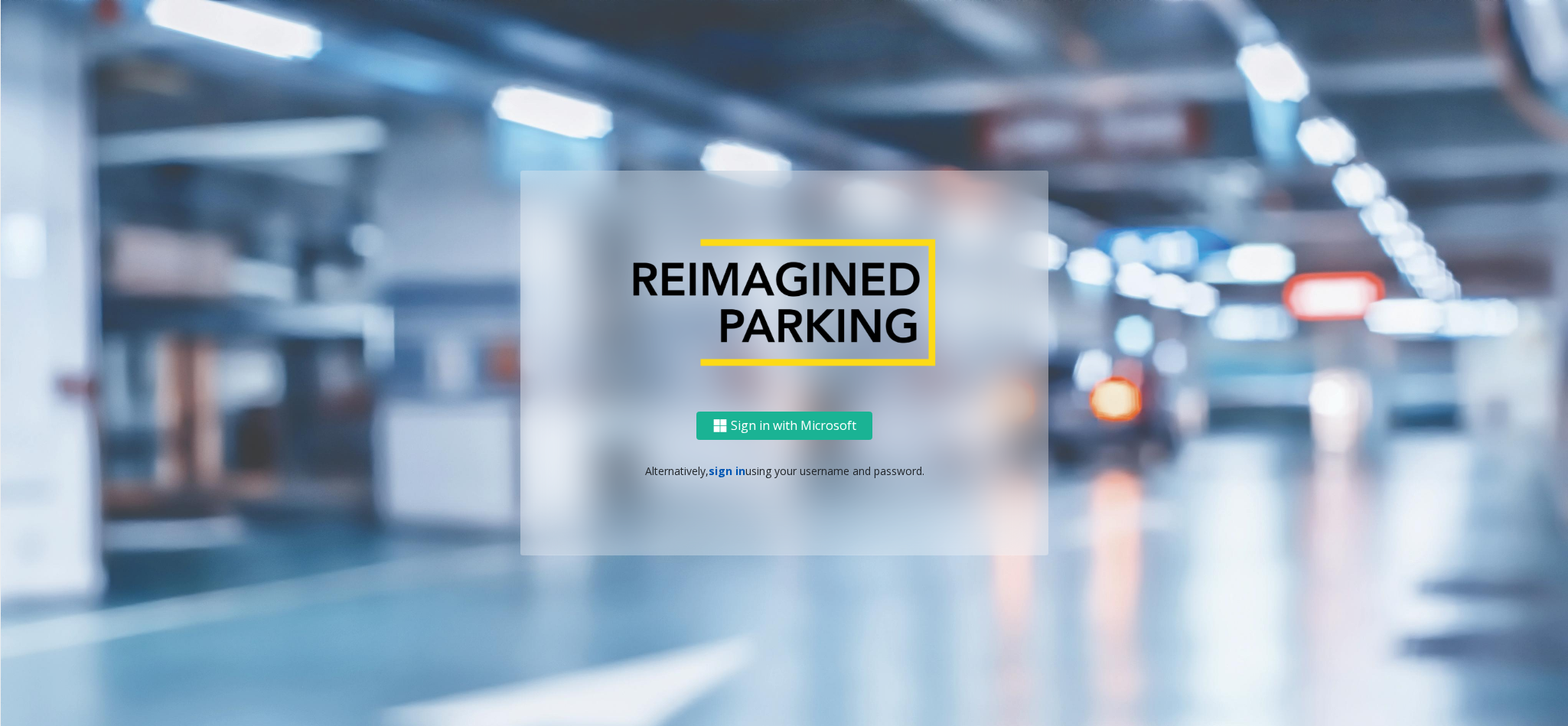
click at [718, 458] on link "sign in" at bounding box center [727, 471] width 37 height 14
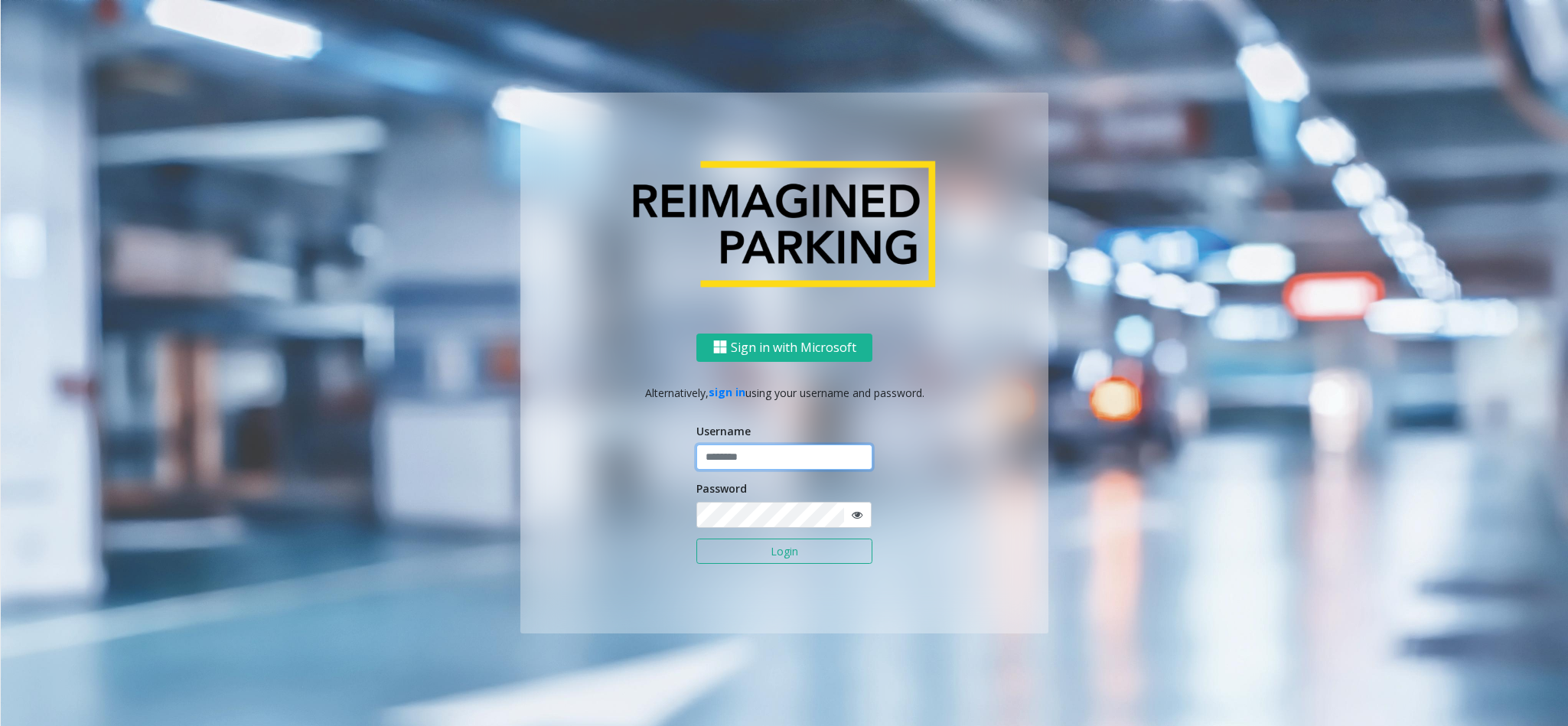
drag, startPoint x: 743, startPoint y: 453, endPoint x: 754, endPoint y: 452, distance: 11.0
click at [748, 453] on input "text" at bounding box center [784, 457] width 176 height 26
type input "*********"
click at [696, 458] on button "Login" at bounding box center [784, 552] width 176 height 26
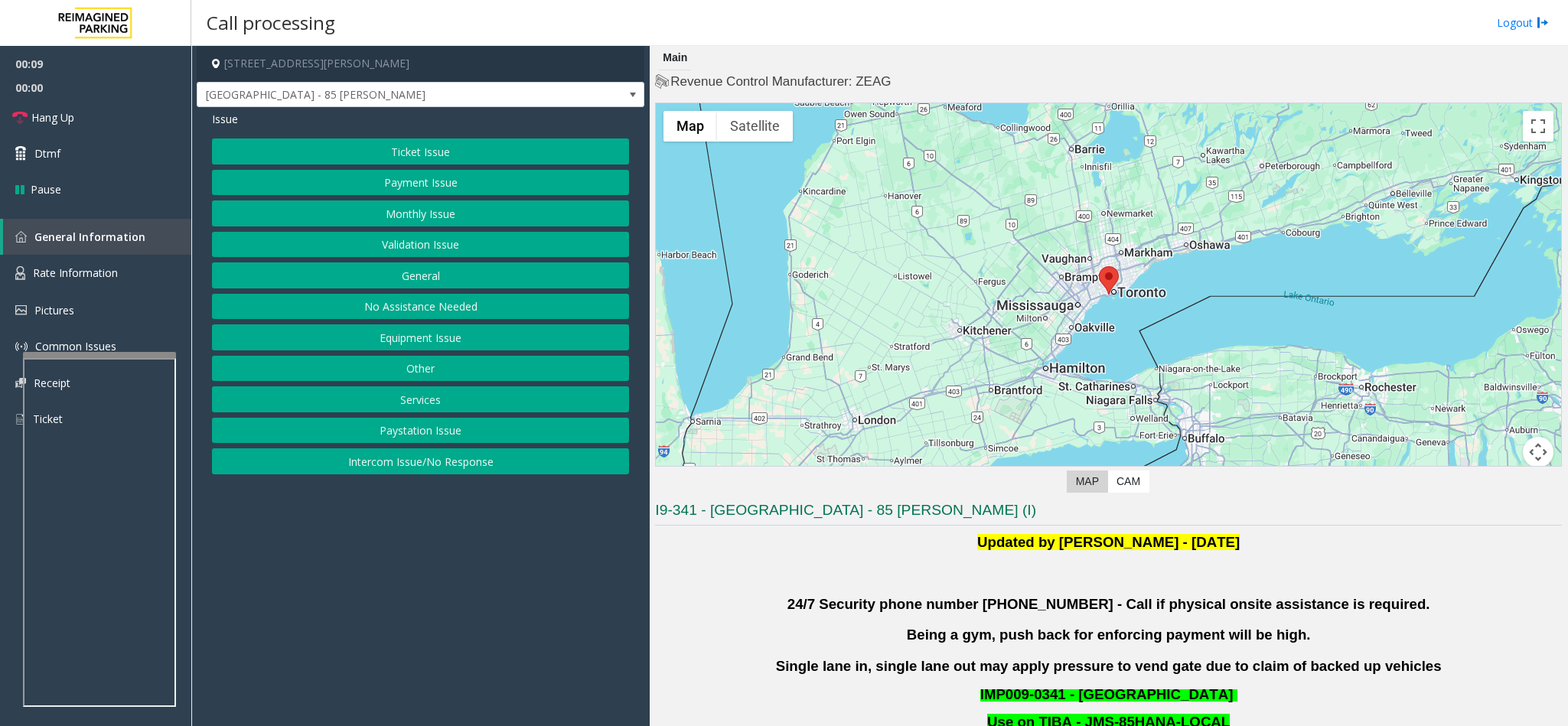
click at [428, 248] on button "Validation Issue" at bounding box center [421, 245] width 417 height 26
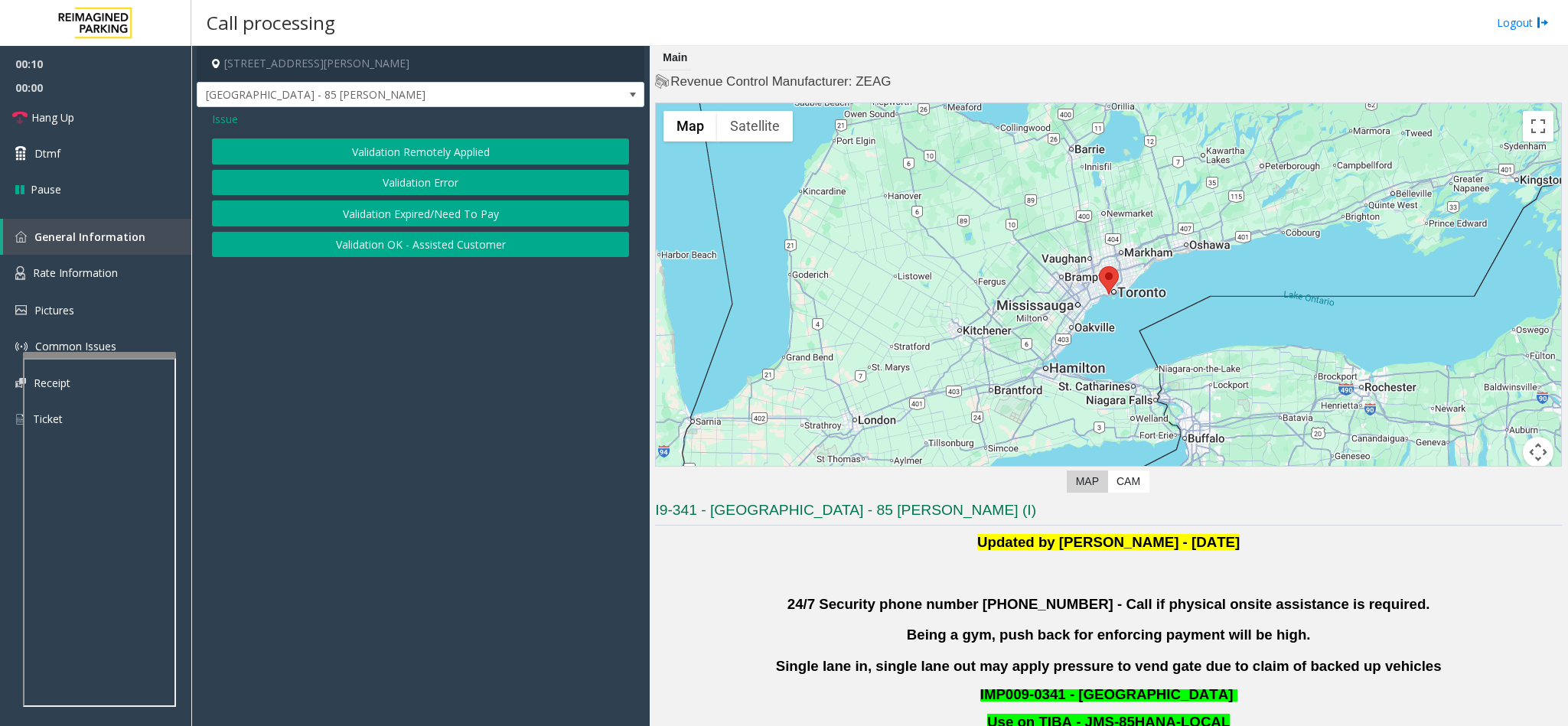
click at [448, 189] on button "Validation Error" at bounding box center [421, 182] width 417 height 26
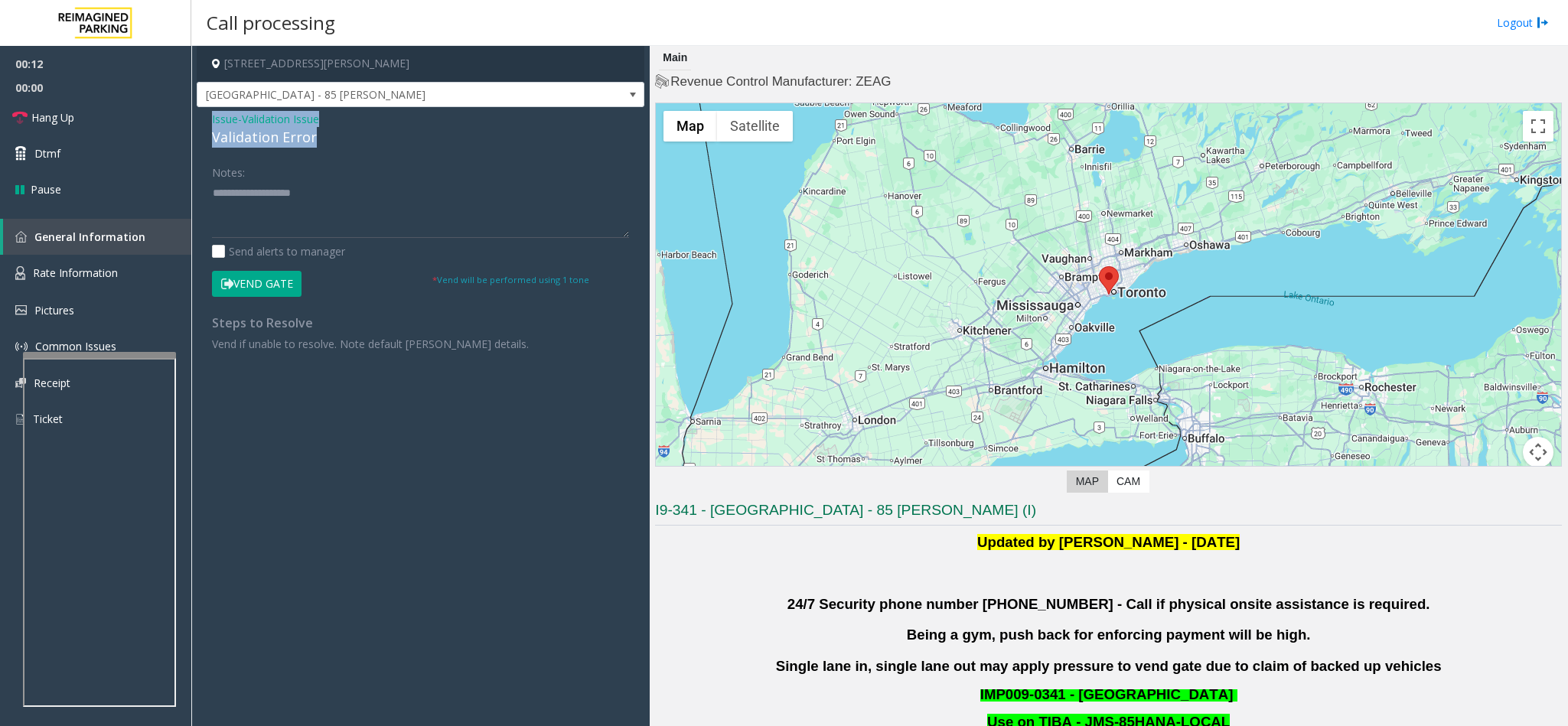
drag, startPoint x: 312, startPoint y: 137, endPoint x: 207, endPoint y: 117, distance: 106.9
click at [207, 117] on div "Issue - Validation Issue Validation Error Notes: Send alerts to manager Vend Ga…" at bounding box center [420, 238] width 447 height 260
copy div "Issue - Validation Issue Validation Error"
paste textarea "**********"
click at [299, 218] on textarea at bounding box center [421, 209] width 417 height 58
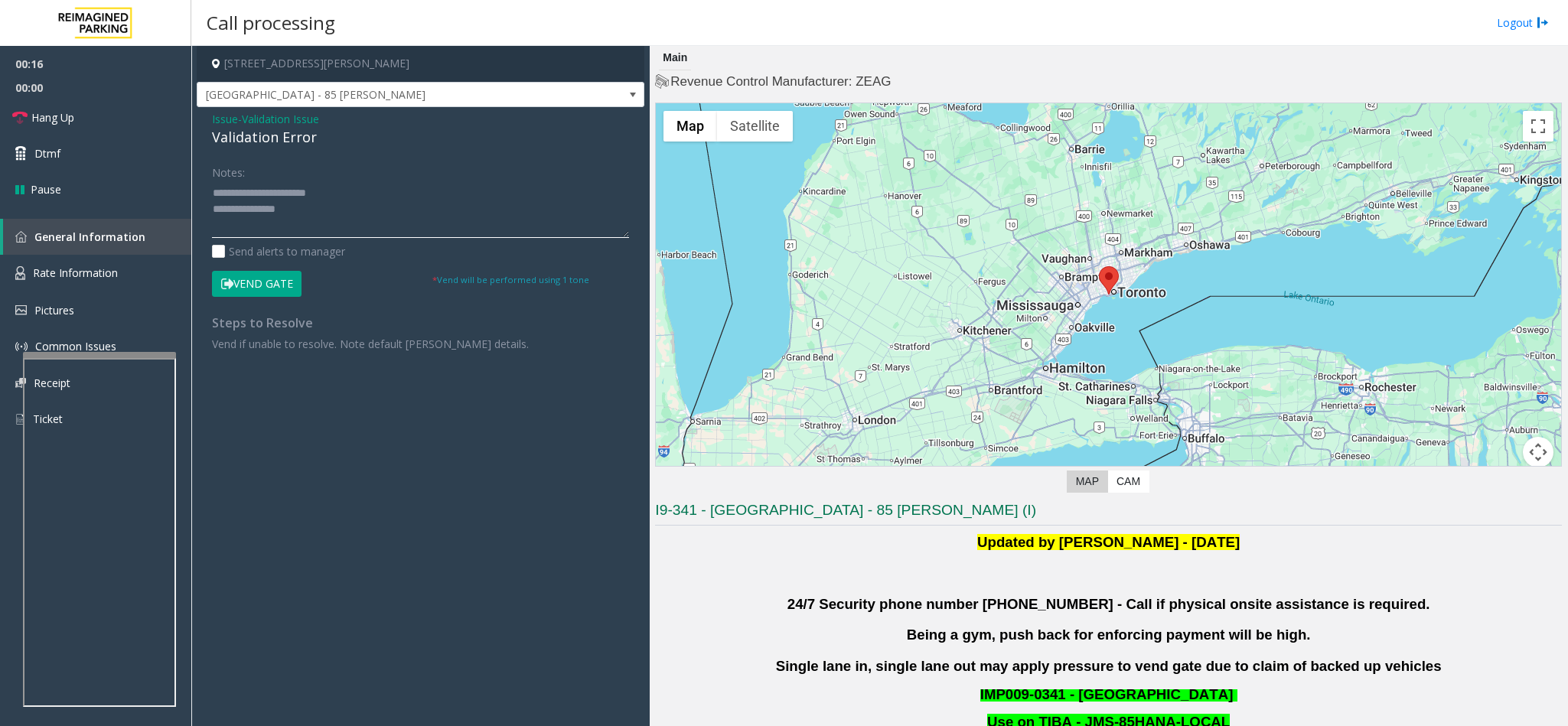
drag, startPoint x: 329, startPoint y: 190, endPoint x: 244, endPoint y: 189, distance: 85.0
click at [244, 189] on textarea at bounding box center [421, 209] width 417 height 58
click at [313, 205] on textarea at bounding box center [421, 209] width 417 height 58
click at [352, 228] on textarea at bounding box center [421, 209] width 417 height 58
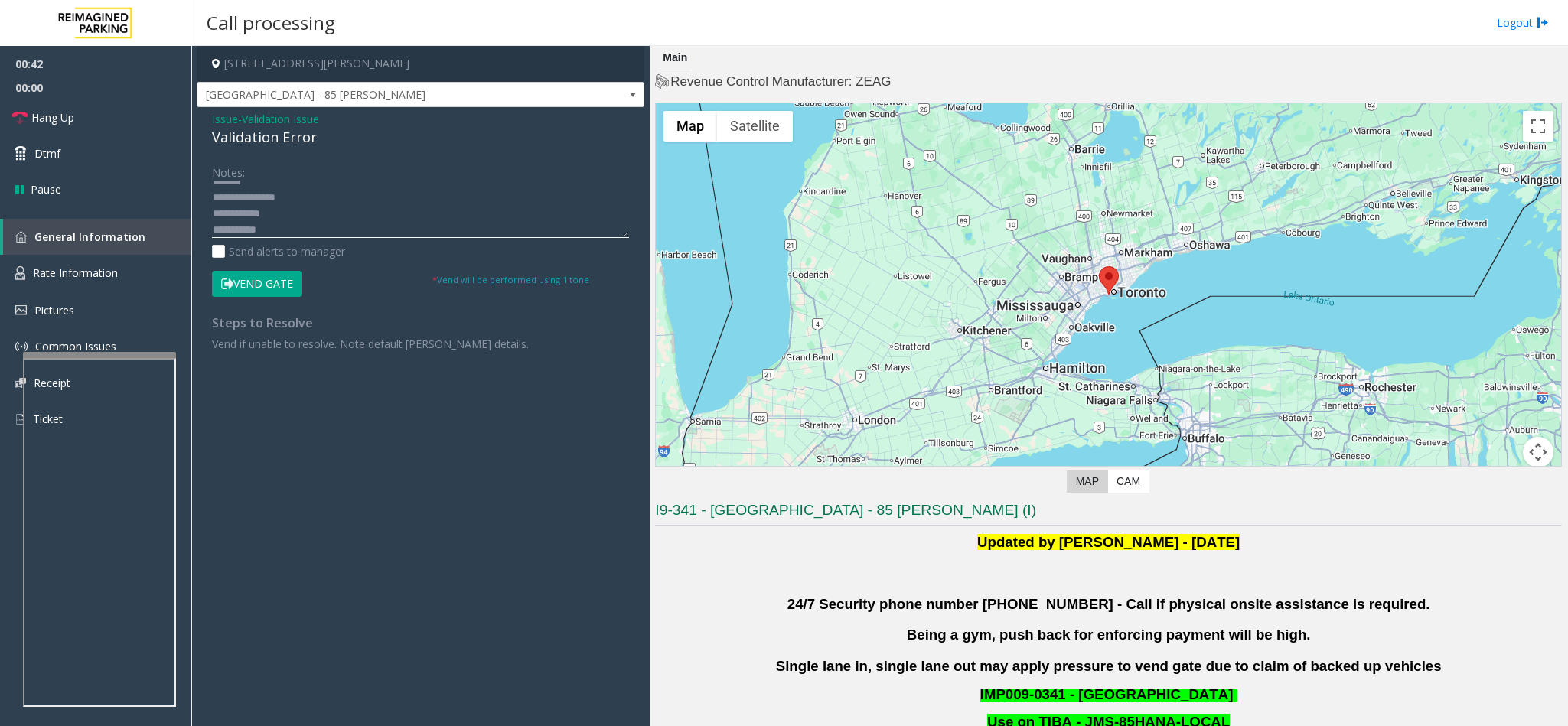
scroll to position [28, 0]
click at [255, 213] on textarea at bounding box center [421, 209] width 417 height 58
click at [306, 213] on textarea at bounding box center [421, 209] width 417 height 58
click at [334, 208] on textarea at bounding box center [421, 209] width 417 height 58
click at [286, 215] on textarea at bounding box center [421, 209] width 417 height 58
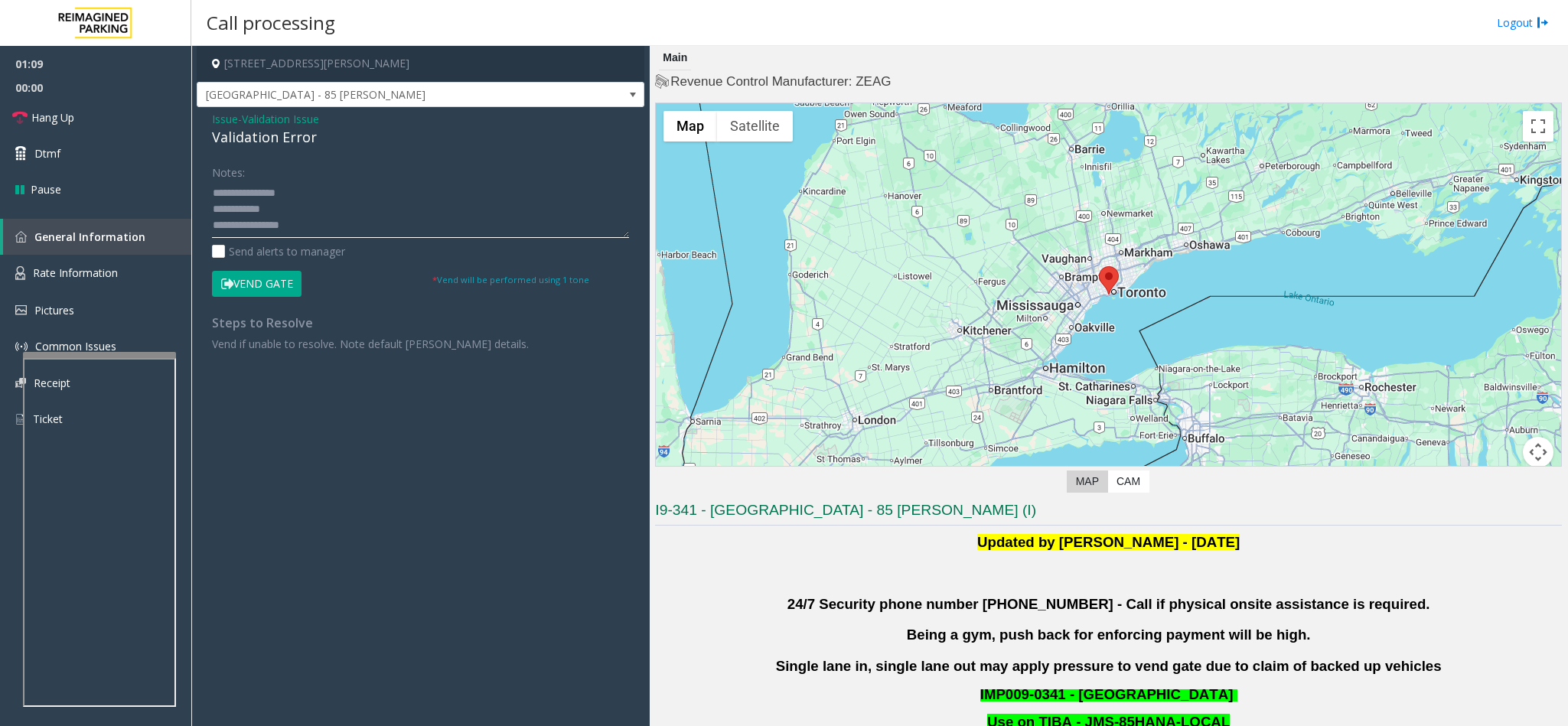
drag, startPoint x: 276, startPoint y: 216, endPoint x: 239, endPoint y: 209, distance: 37.7
click at [239, 209] on textarea at bounding box center [421, 209] width 417 height 58
click at [338, 210] on textarea at bounding box center [421, 209] width 417 height 58
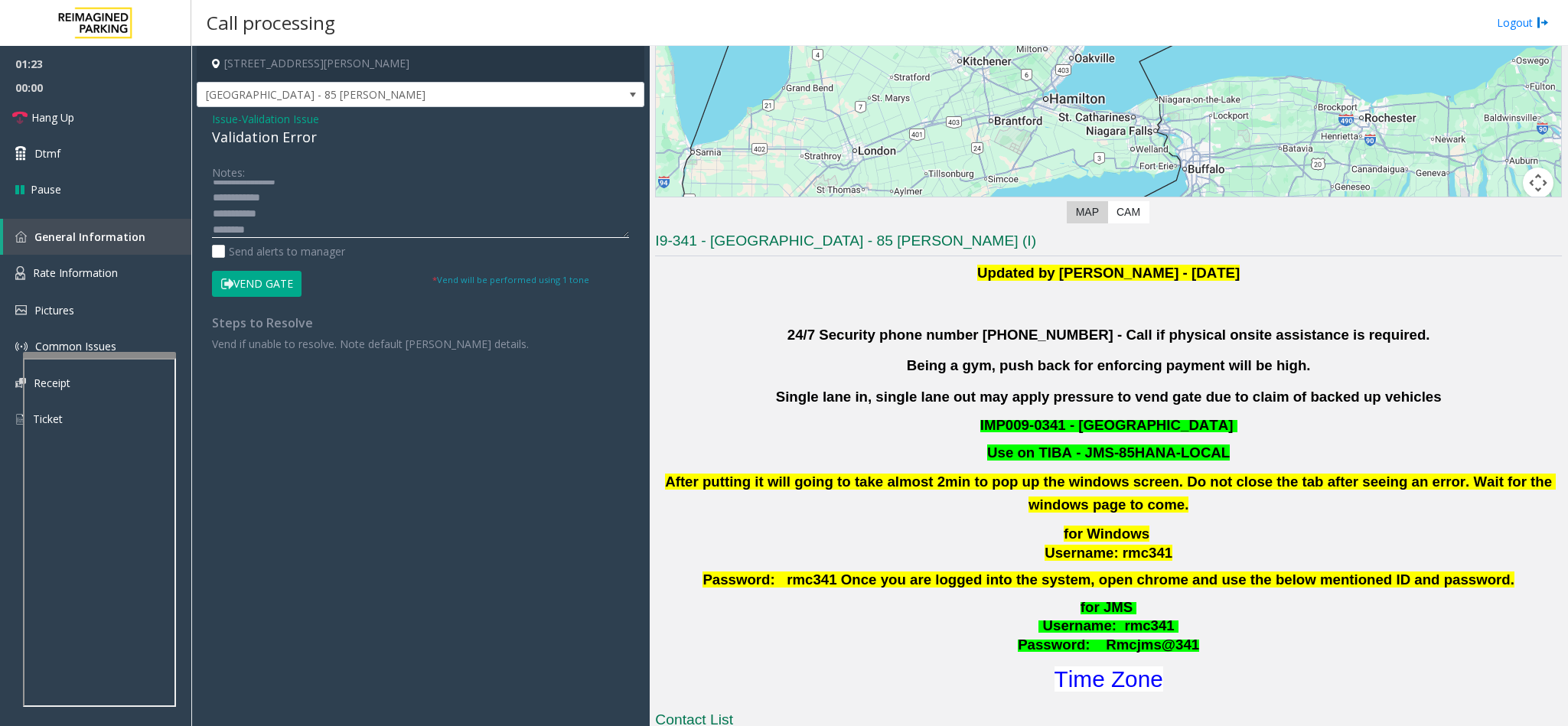
scroll to position [689, 0]
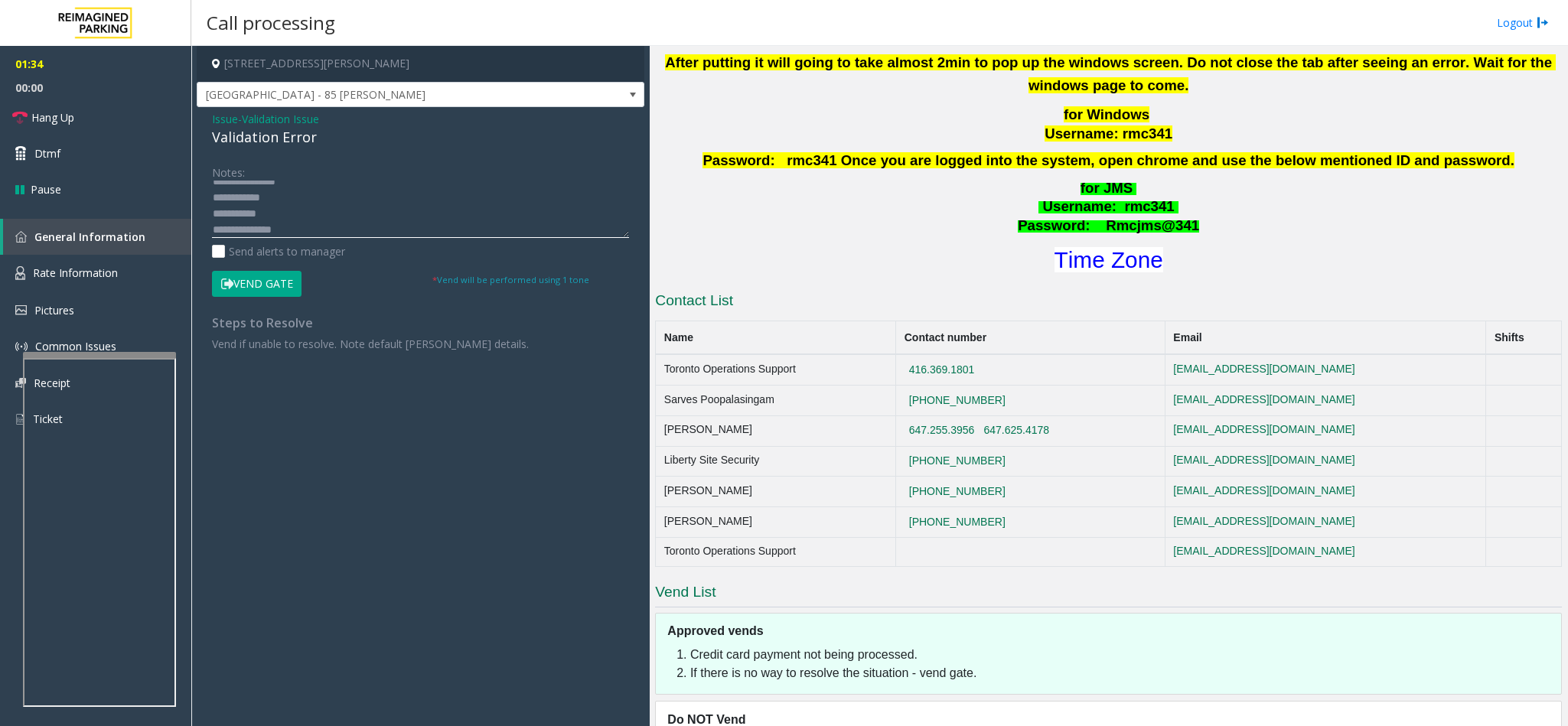
click at [359, 226] on textarea at bounding box center [421, 209] width 417 height 58
click at [260, 232] on textarea at bounding box center [421, 209] width 417 height 58
click at [306, 227] on textarea at bounding box center [421, 209] width 417 height 58
click at [260, 230] on textarea at bounding box center [421, 209] width 417 height 58
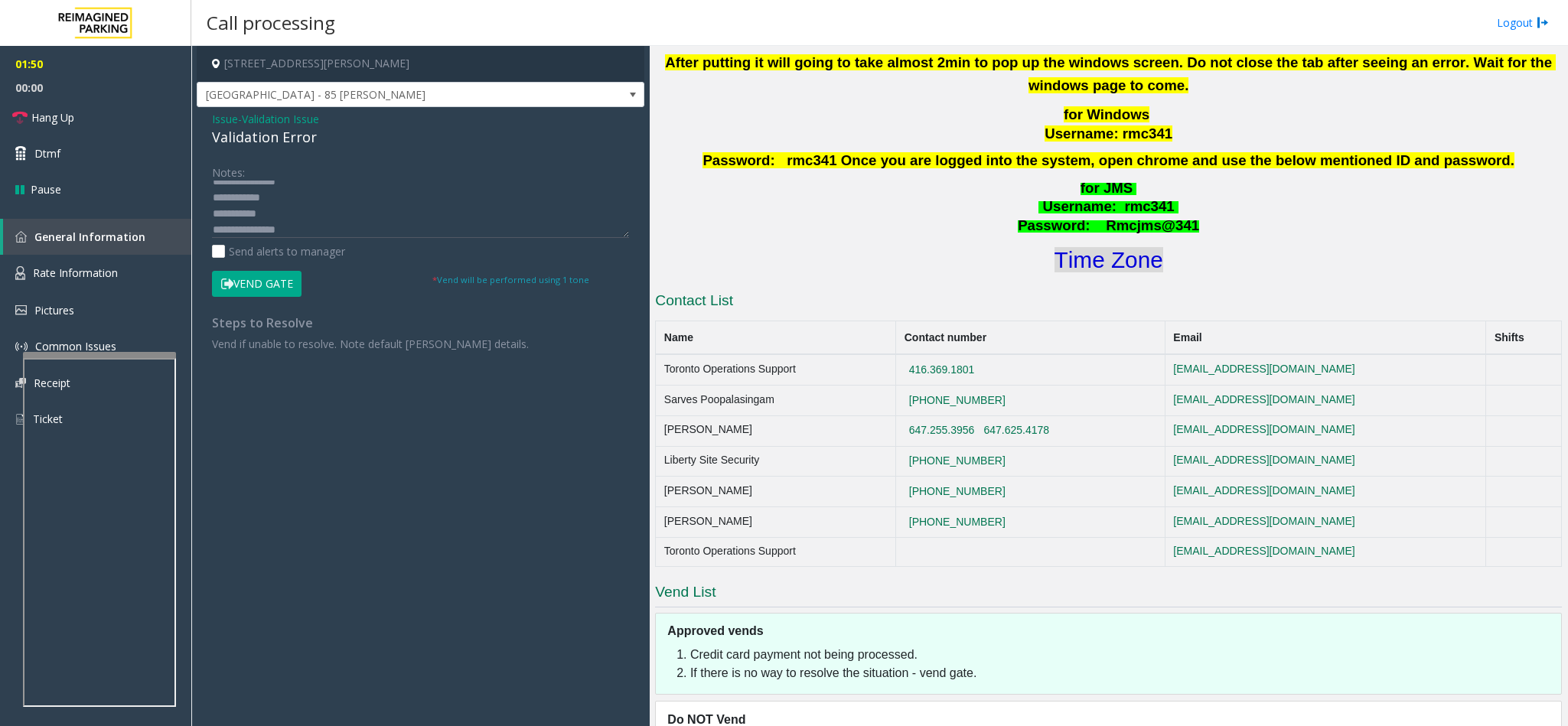
click at [1044, 263] on font "Time Zone" at bounding box center [1109, 260] width 109 height 25
click at [367, 223] on textarea at bounding box center [421, 209] width 417 height 58
click at [255, 271] on button "Vend Gate" at bounding box center [256, 283] width 89 height 26
click at [297, 232] on textarea at bounding box center [421, 209] width 417 height 58
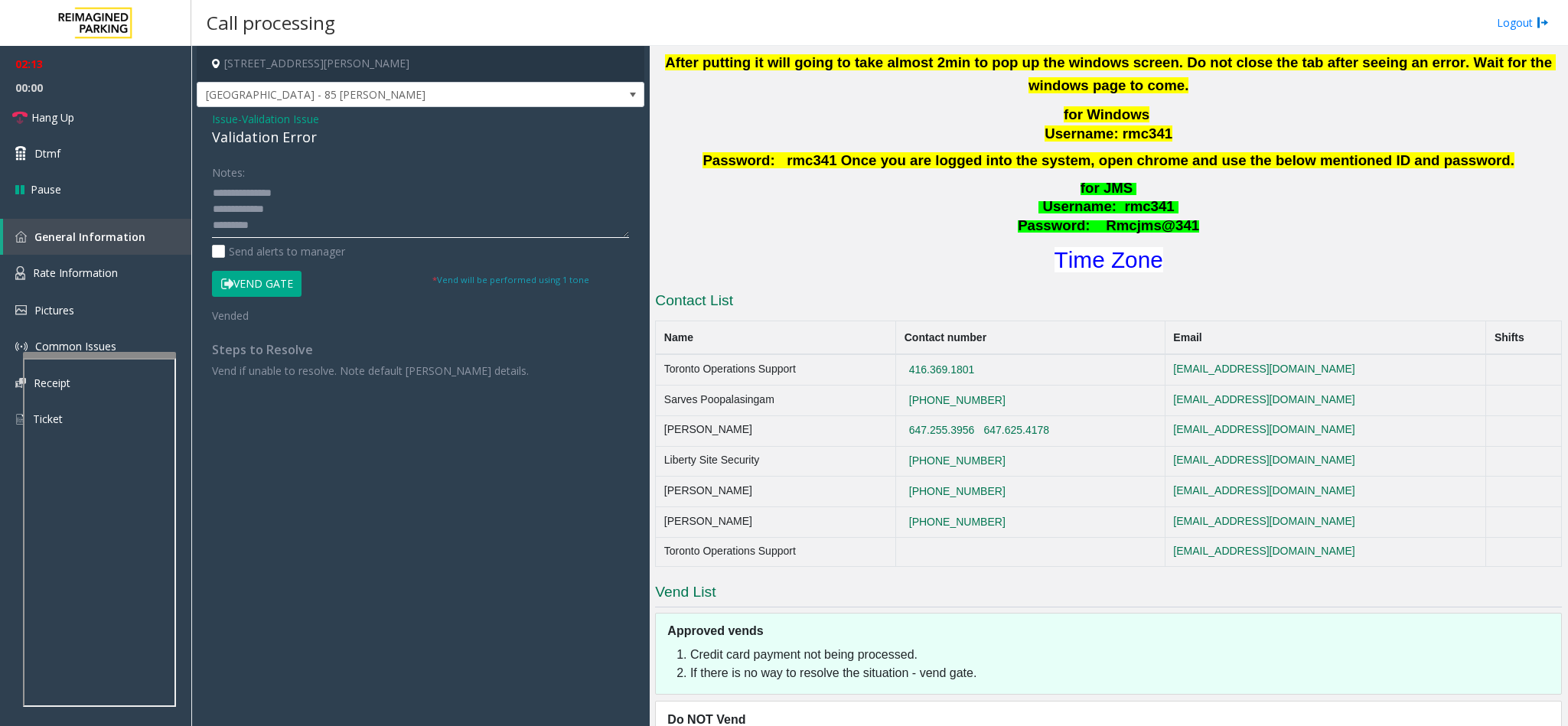
scroll to position [0, 0]
click at [287, 226] on textarea at bounding box center [421, 209] width 417 height 58
click at [81, 113] on link "Hang Up" at bounding box center [95, 118] width 191 height 36
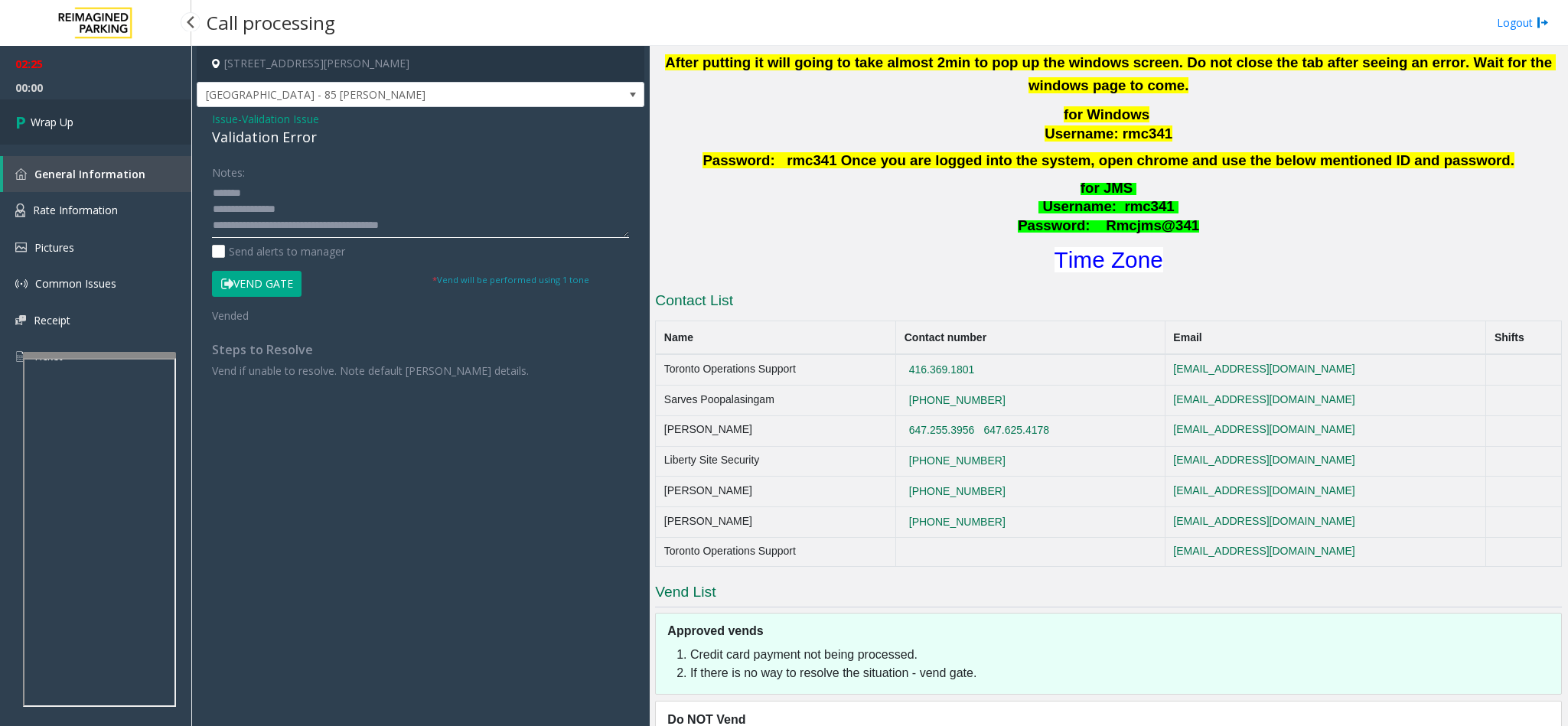
type textarea "**********"
click at [86, 122] on link "Wrap Up" at bounding box center [95, 122] width 191 height 45
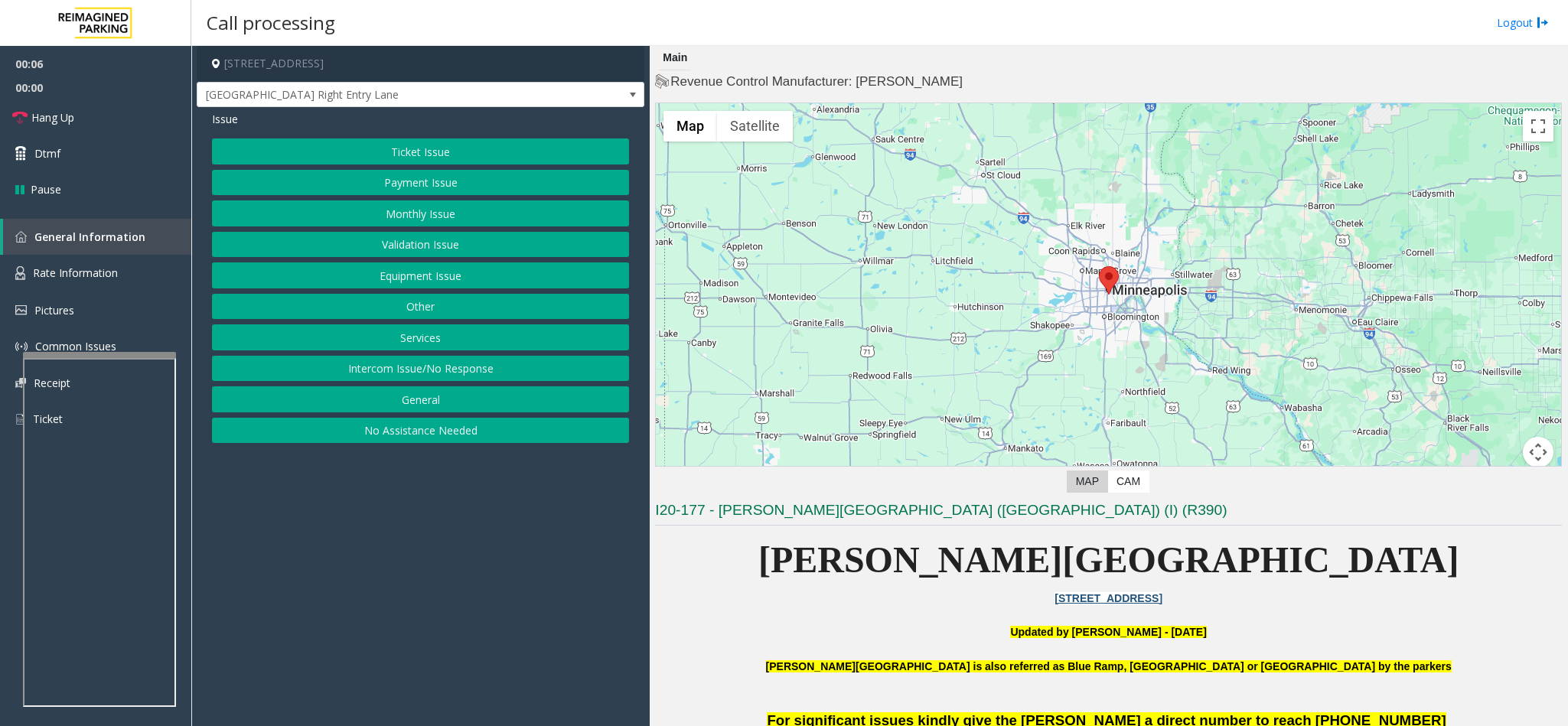
click at [448, 368] on button "Intercom Issue/No Response" at bounding box center [421, 369] width 417 height 26
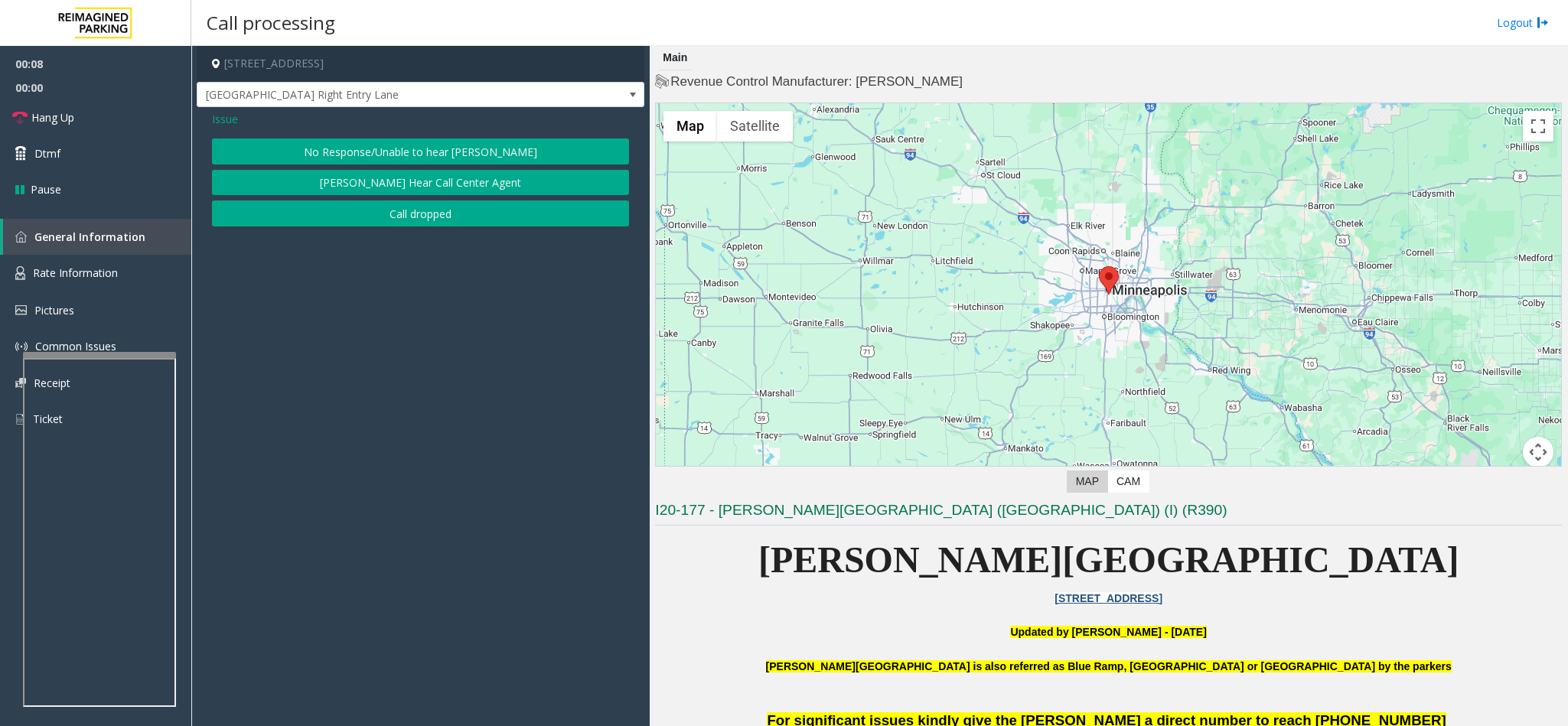
click at [473, 143] on button "No Response/Unable to hear [PERSON_NAME]" at bounding box center [421, 151] width 417 height 26
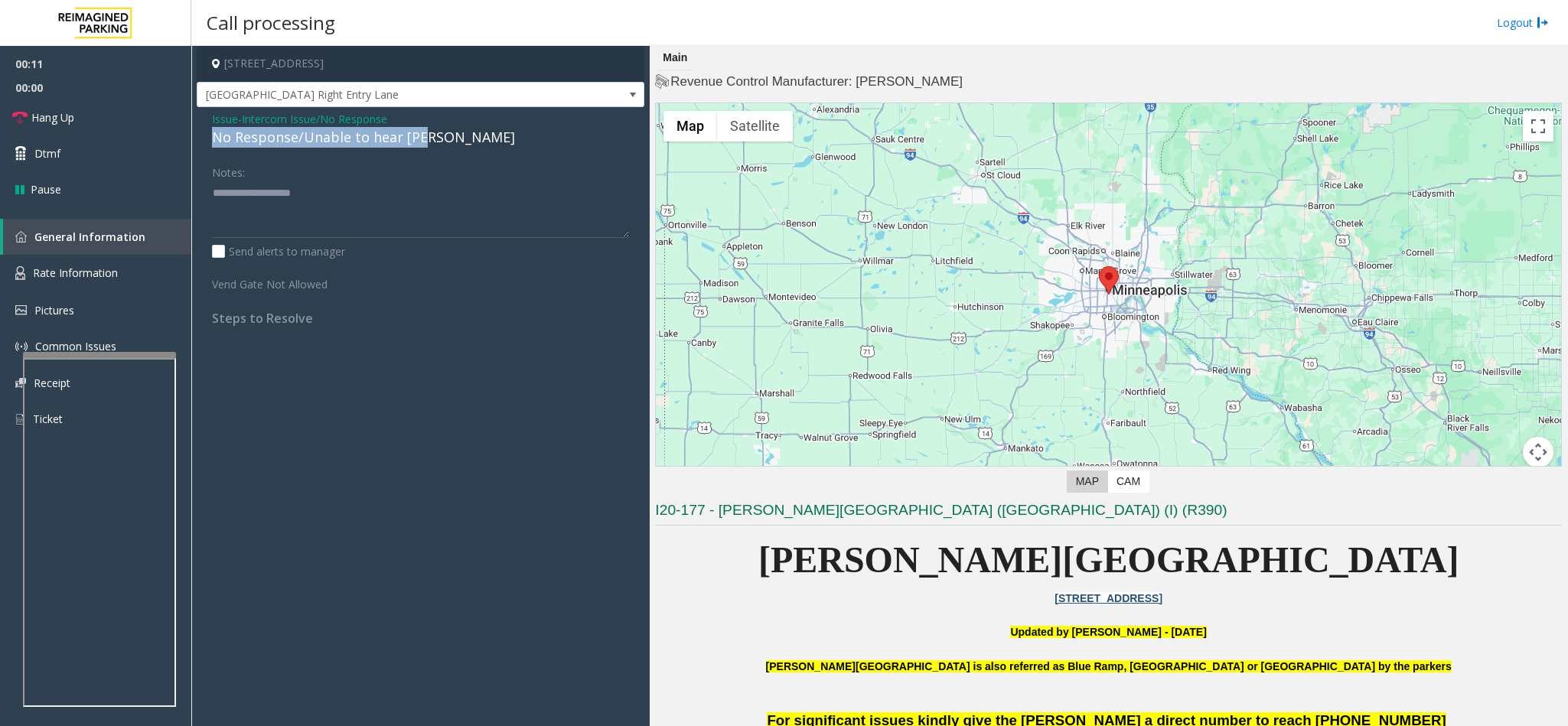
drag, startPoint x: 425, startPoint y: 142, endPoint x: 439, endPoint y: 126, distance: 21.3
click at [439, 126] on div "Issue - Intercom Issue/No Response No Response/Unable to hear [PERSON_NAME]" at bounding box center [421, 129] width 417 height 37
click at [451, 134] on div "No Response/Unable to hear [PERSON_NAME]" at bounding box center [421, 137] width 417 height 21
click at [84, 115] on link "Hang Up" at bounding box center [95, 118] width 191 height 36
click at [381, 136] on div "No Response/Unable to hear [PERSON_NAME]" at bounding box center [421, 137] width 417 height 21
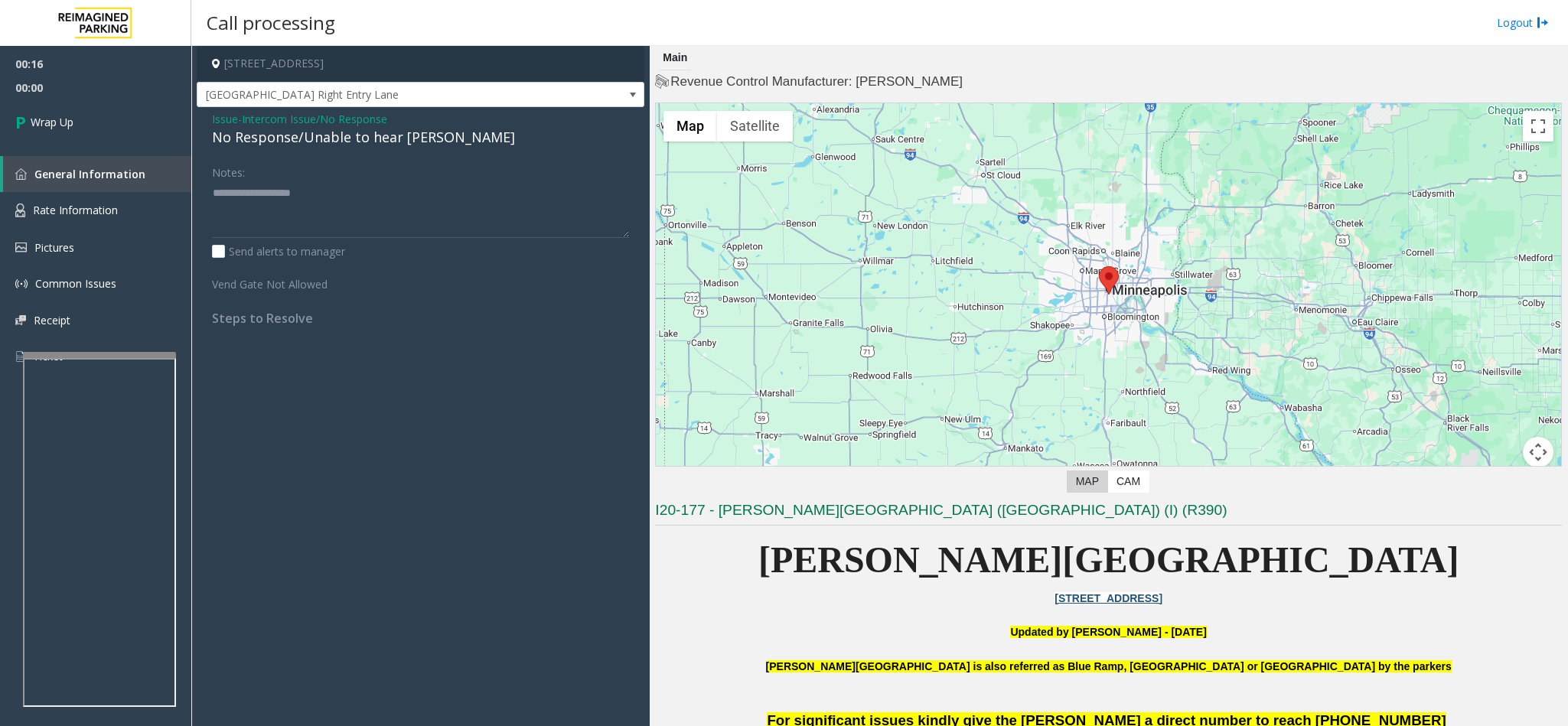
click at [381, 136] on div "No Response/Unable to hear [PERSON_NAME]" at bounding box center [421, 137] width 417 height 21
click at [379, 136] on div "No Response/Unable to hear [PERSON_NAME]" at bounding box center [421, 137] width 417 height 21
type textarea "**********"
click at [55, 108] on link "Wrap Up" at bounding box center [95, 122] width 191 height 45
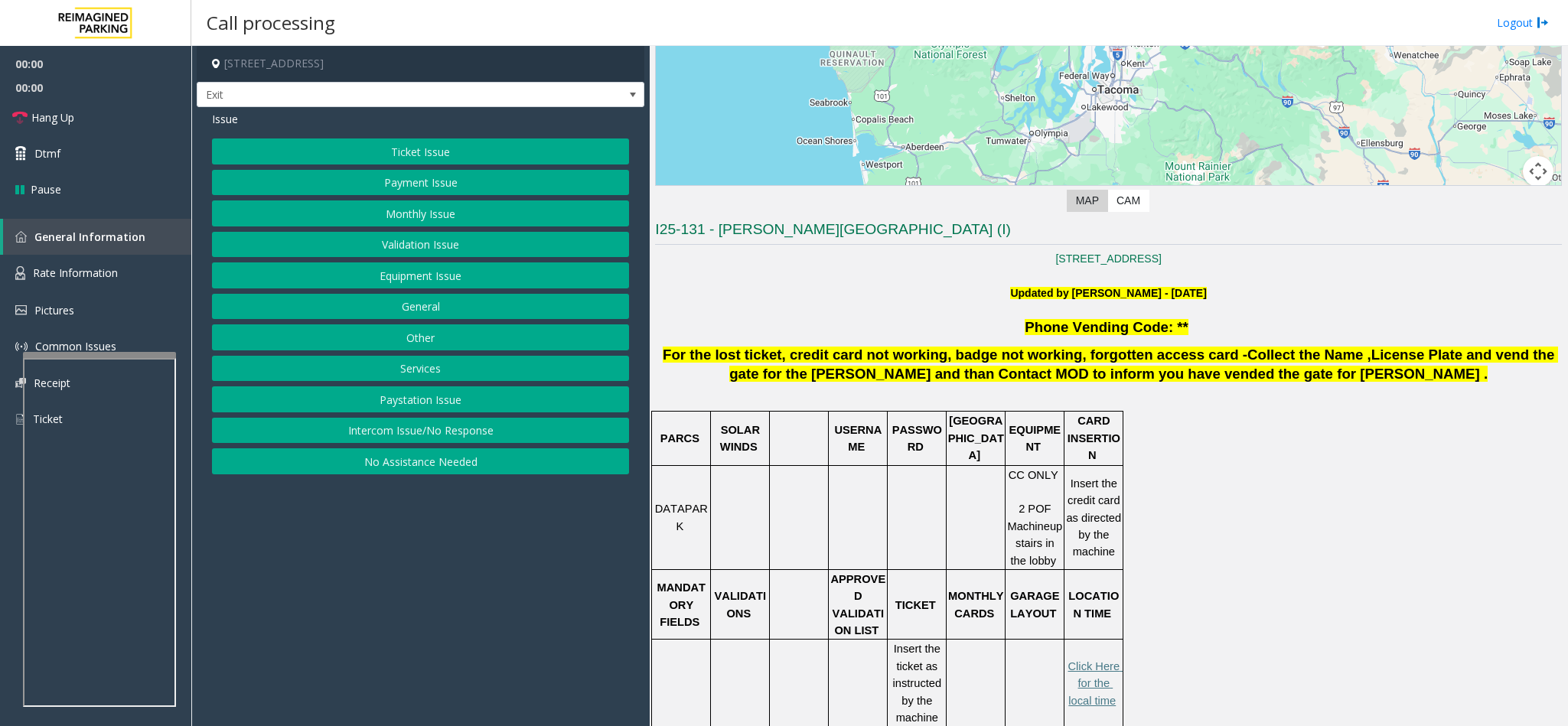
scroll to position [344, 0]
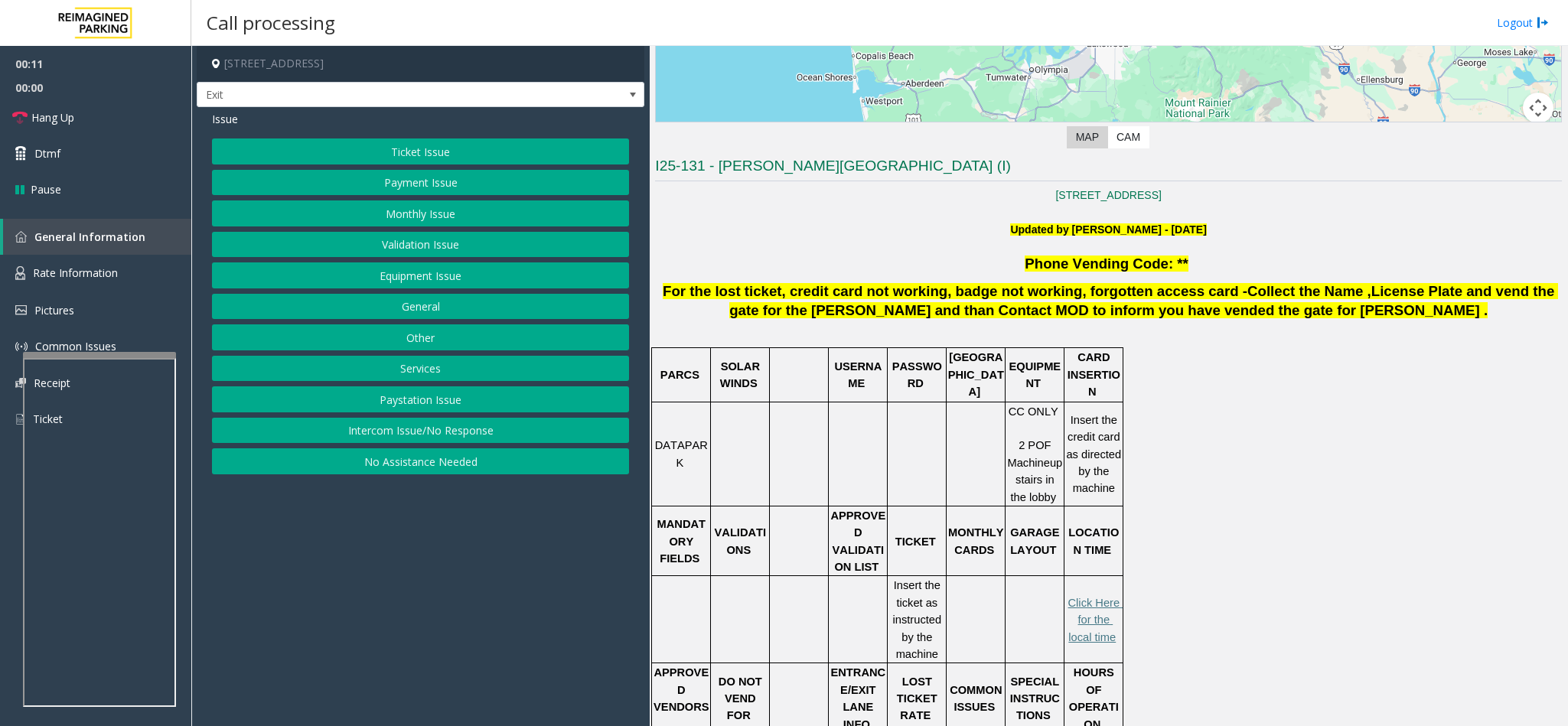
click at [429, 148] on button "Ticket Issue" at bounding box center [421, 151] width 417 height 26
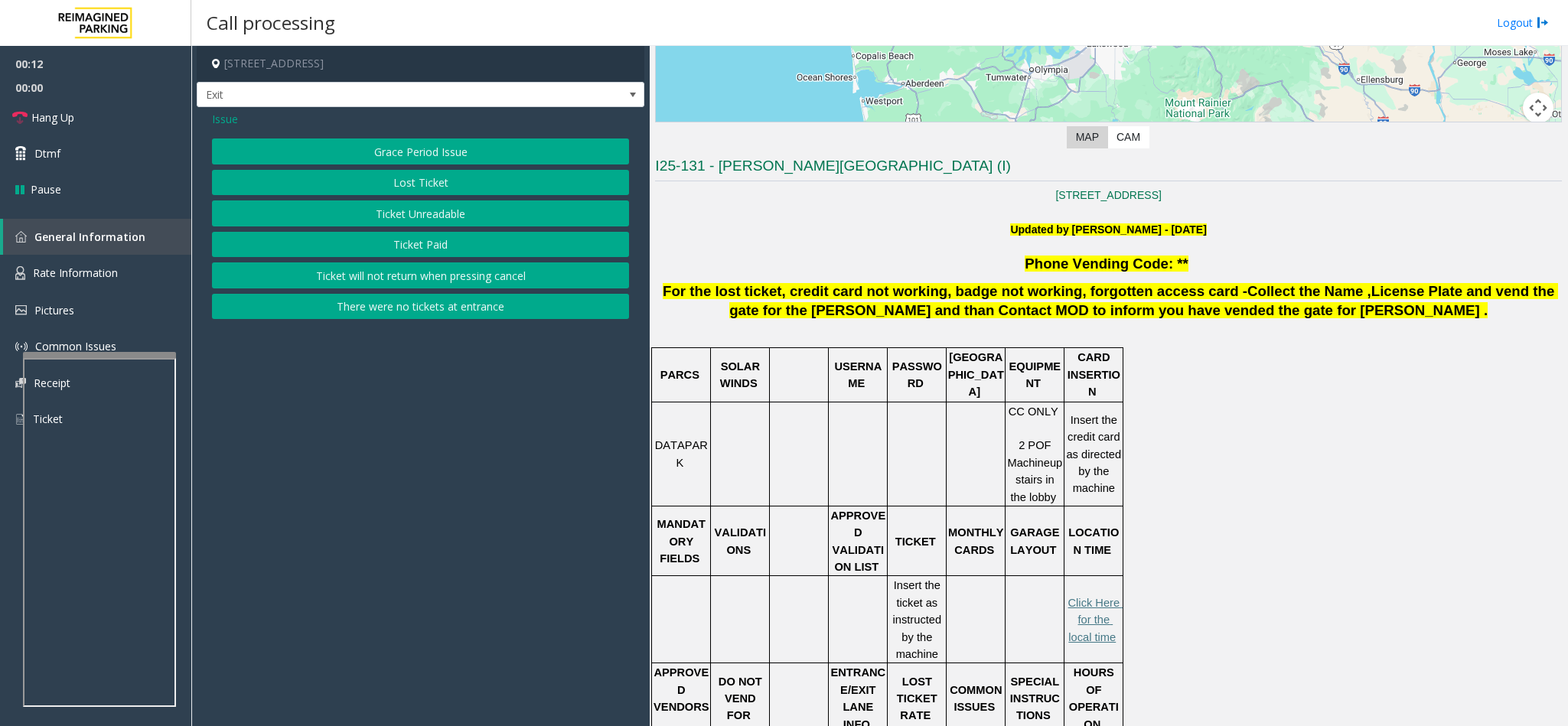
click at [439, 209] on button "Ticket Unreadable" at bounding box center [421, 213] width 417 height 26
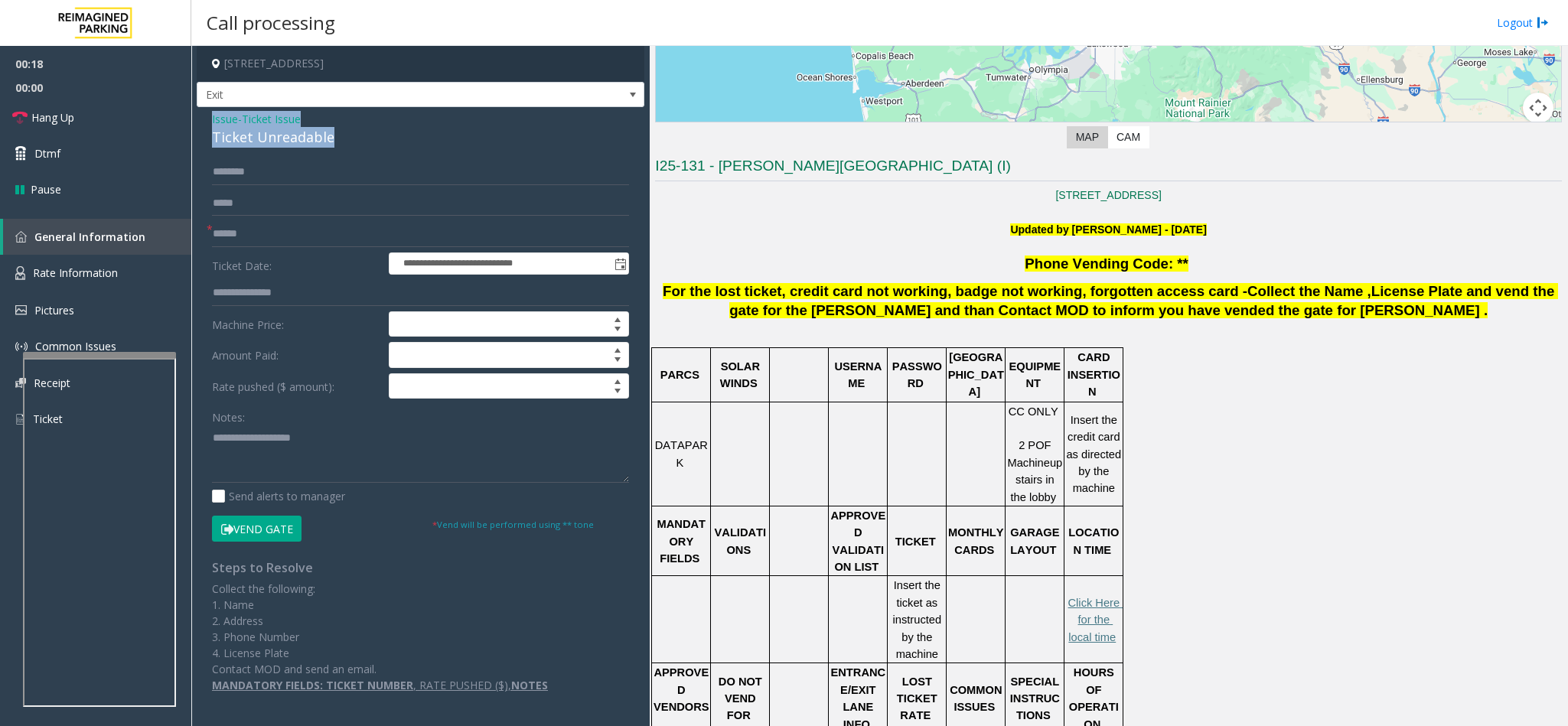
copy div "Issue - Ticket Issue Ticket Unreadable"
drag, startPoint x: 336, startPoint y: 144, endPoint x: 211, endPoint y: 122, distance: 126.9
click at [212, 122] on div "Issue - Ticket Issue Ticket Unreadable" at bounding box center [421, 129] width 417 height 37
paste textarea "**********"
click at [271, 455] on textarea at bounding box center [421, 454] width 417 height 58
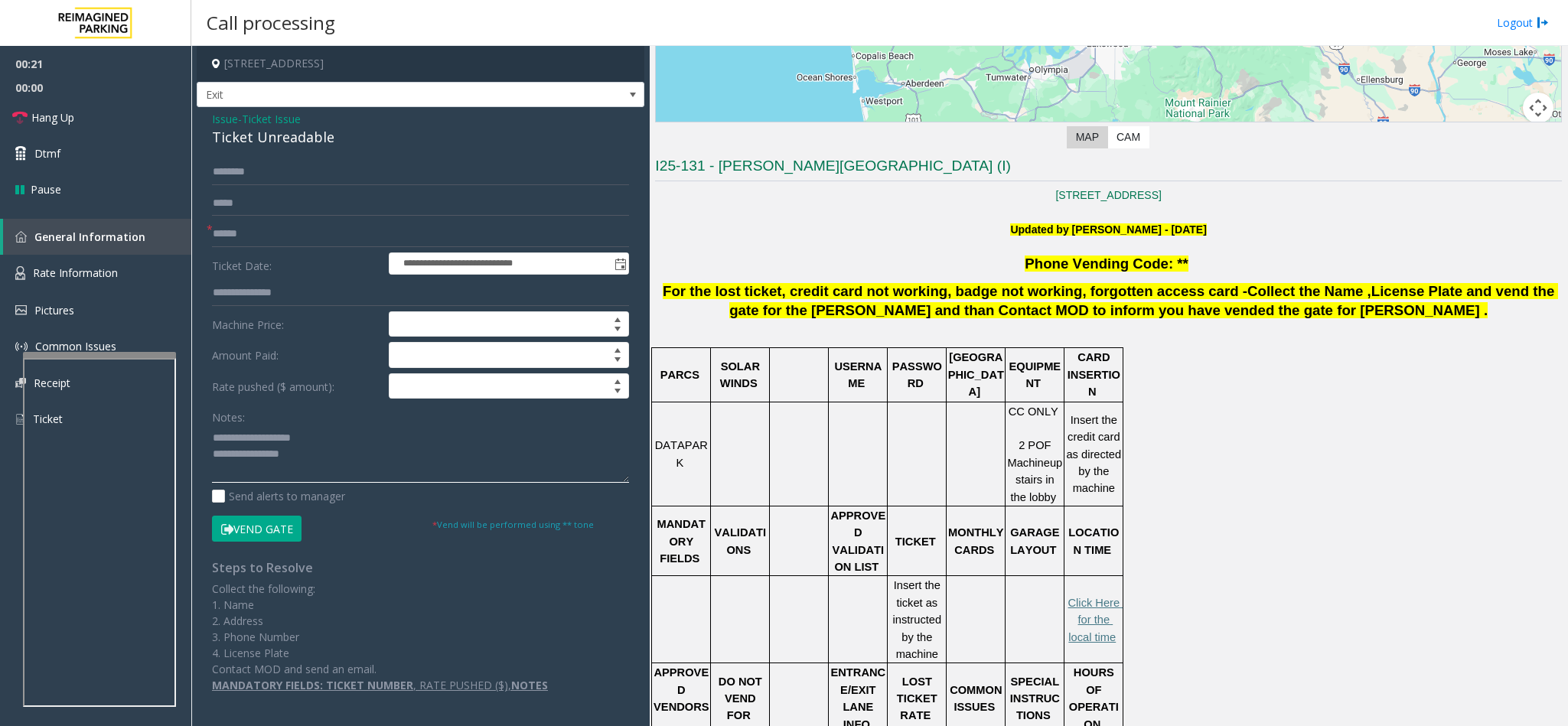
drag, startPoint x: 310, startPoint y: 437, endPoint x: 248, endPoint y: 436, distance: 62.0
click at [248, 436] on textarea at bounding box center [421, 454] width 417 height 58
click at [321, 458] on textarea at bounding box center [421, 454] width 417 height 58
type textarea "**********"
click at [278, 238] on input "text" at bounding box center [421, 234] width 417 height 26
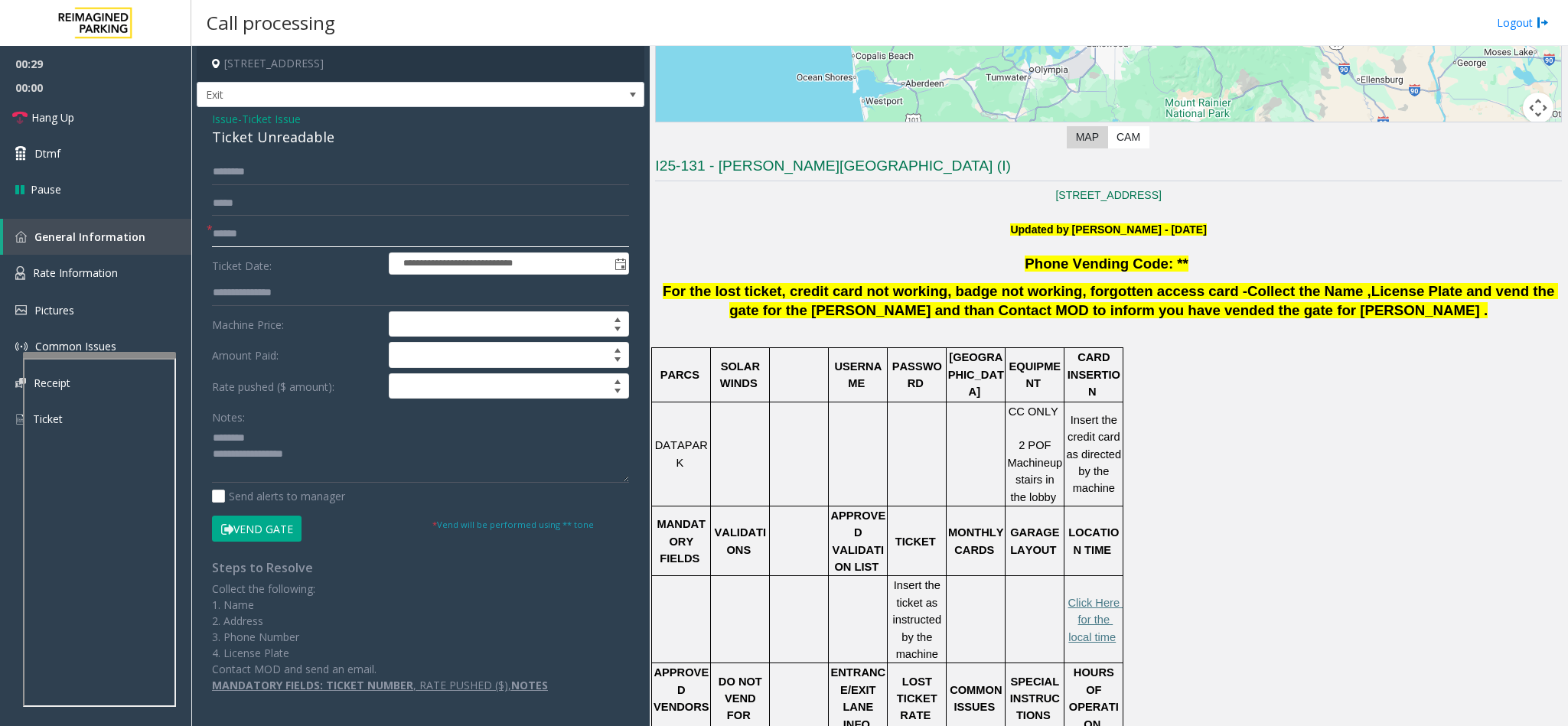
type input "******"
click at [280, 458] on button "Vend Gate" at bounding box center [256, 528] width 89 height 26
click at [314, 458] on textarea at bounding box center [421, 454] width 417 height 58
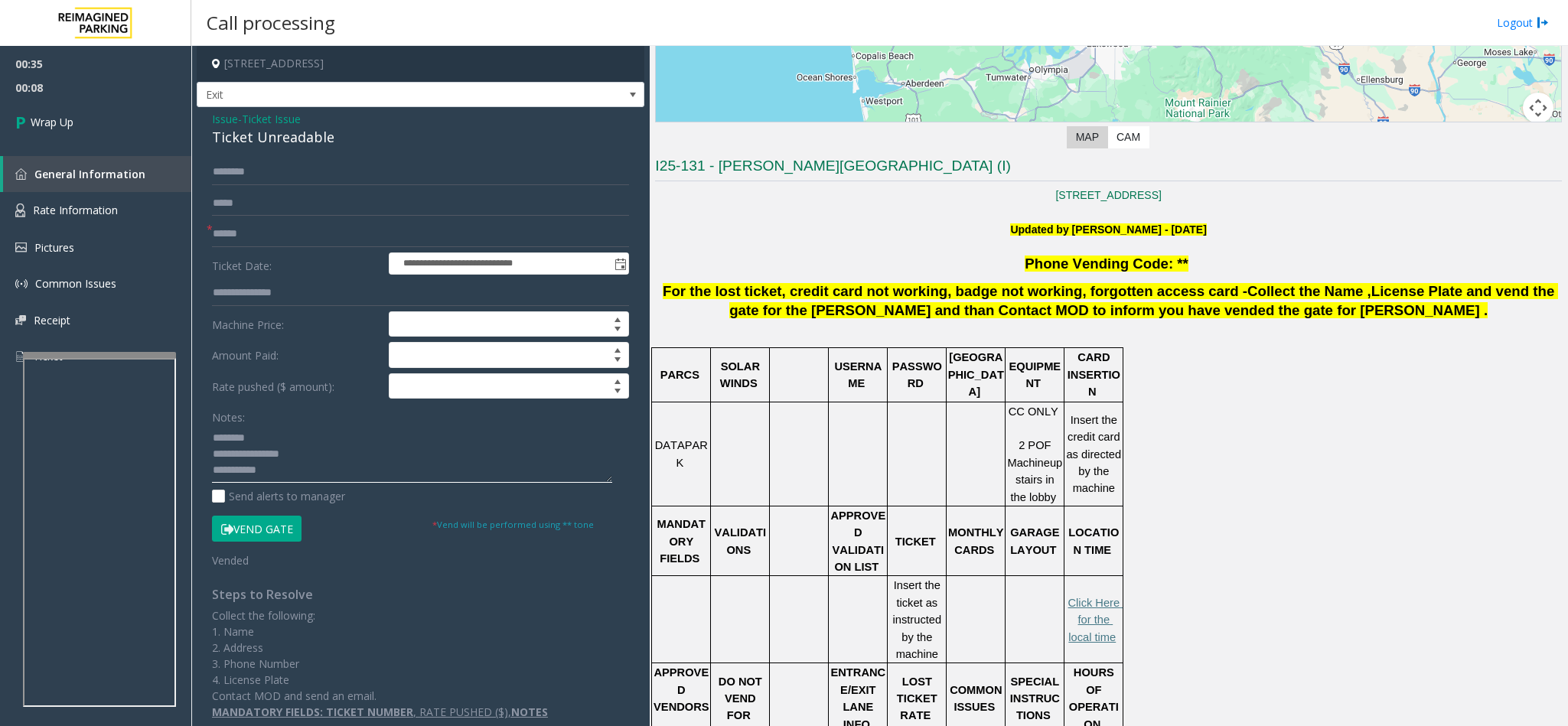
scroll to position [16, 0]
drag, startPoint x: 365, startPoint y: 469, endPoint x: 210, endPoint y: 460, distance: 155.3
click at [210, 458] on div "**********" at bounding box center [420, 440] width 440 height 561
paste textarea "**********"
type textarea "**********"
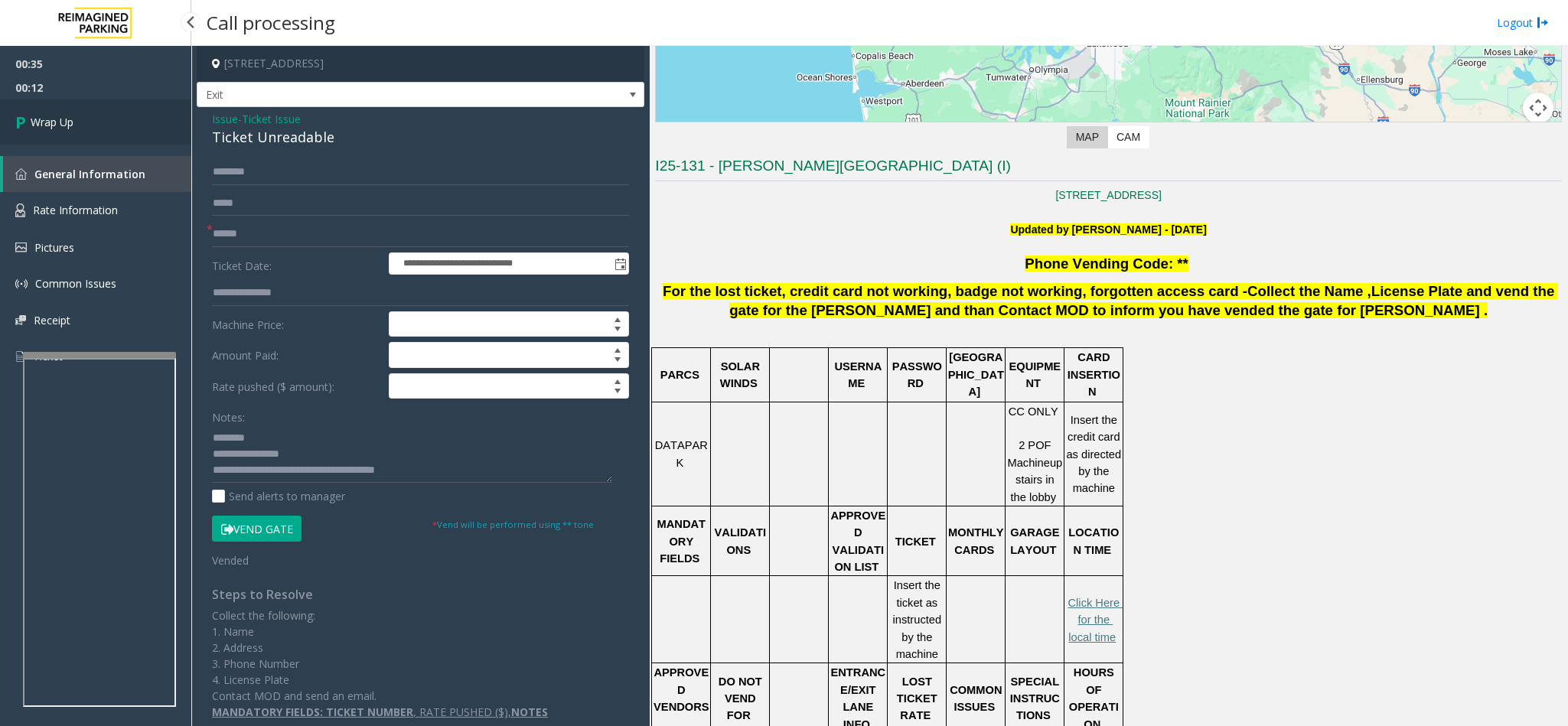
click at [74, 114] on link "Wrap Up" at bounding box center [95, 122] width 191 height 45
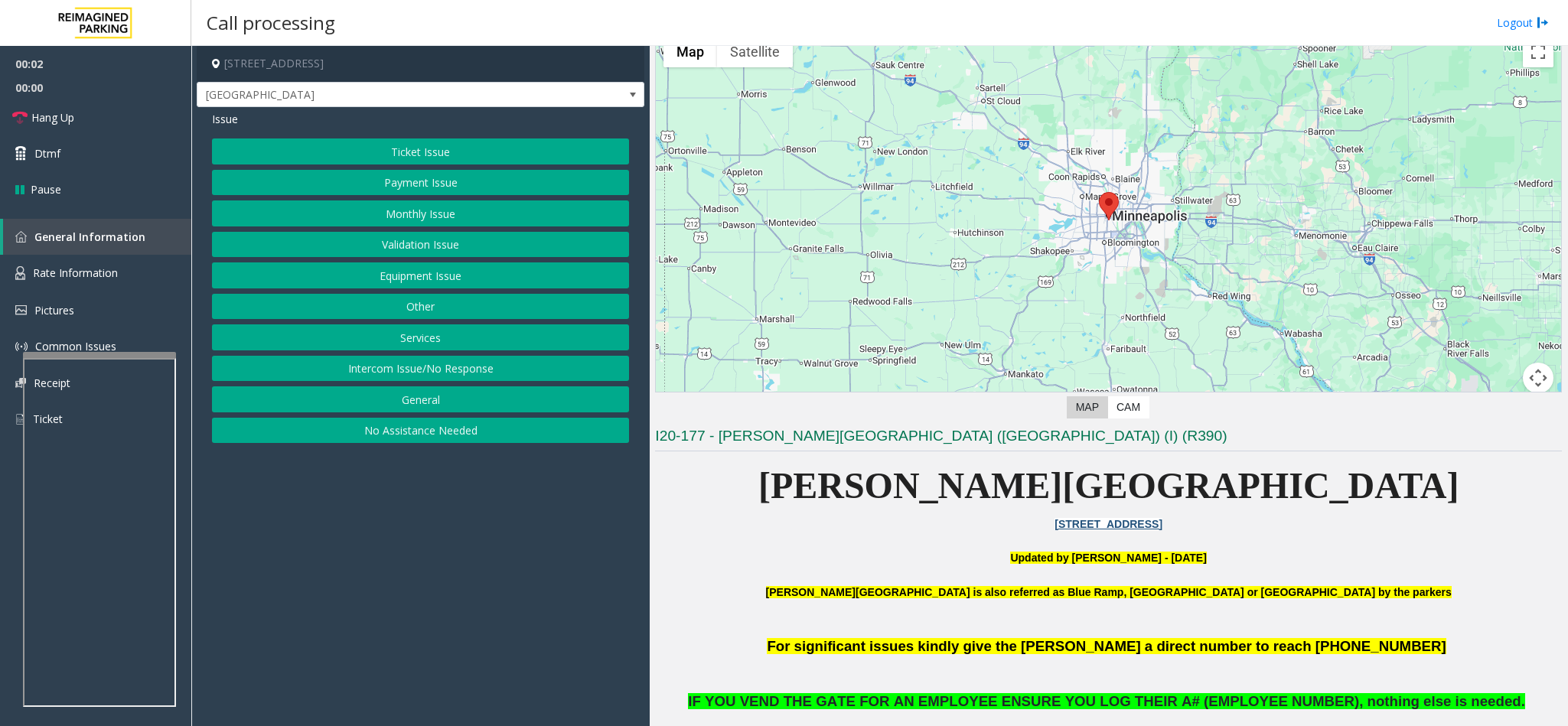
scroll to position [114, 0]
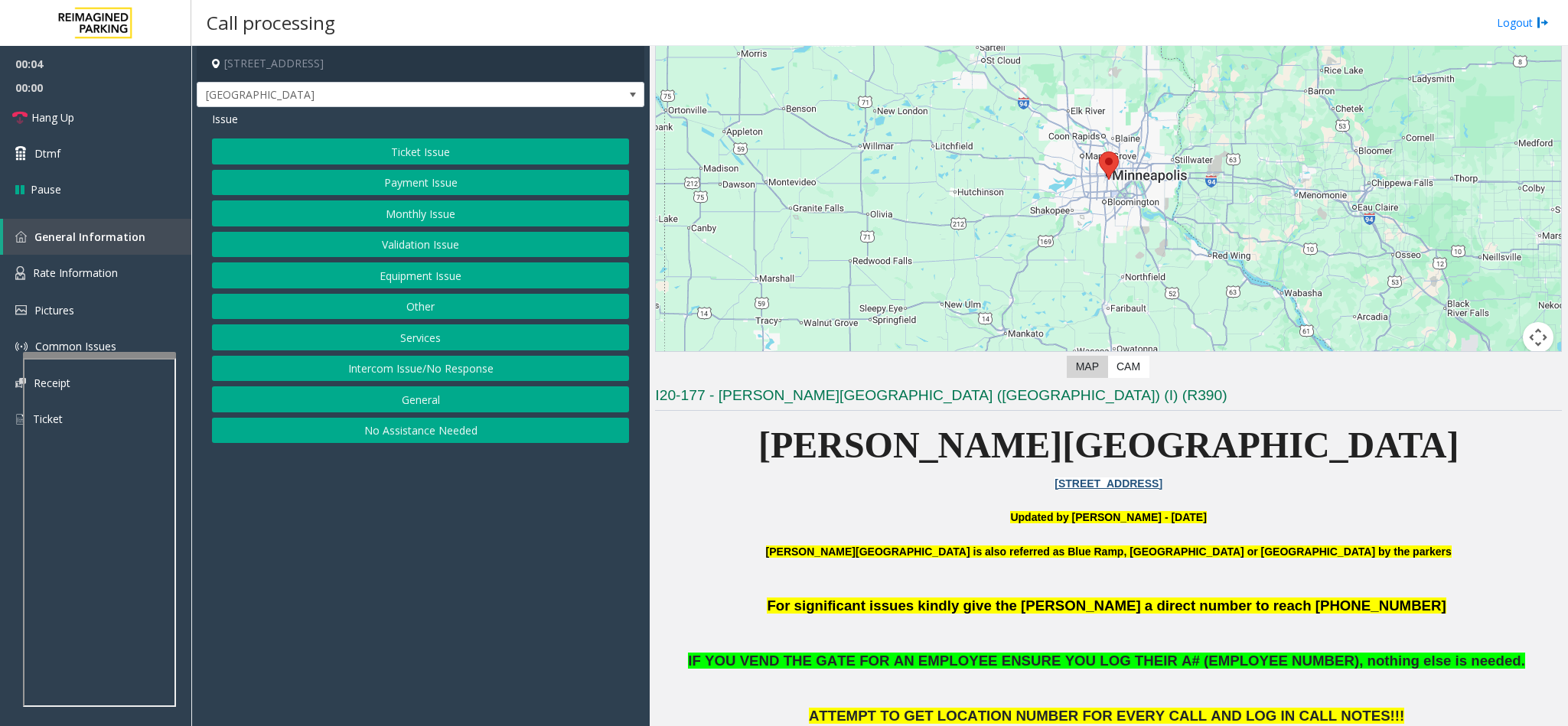
click at [450, 212] on button "Monthly Issue" at bounding box center [421, 213] width 417 height 26
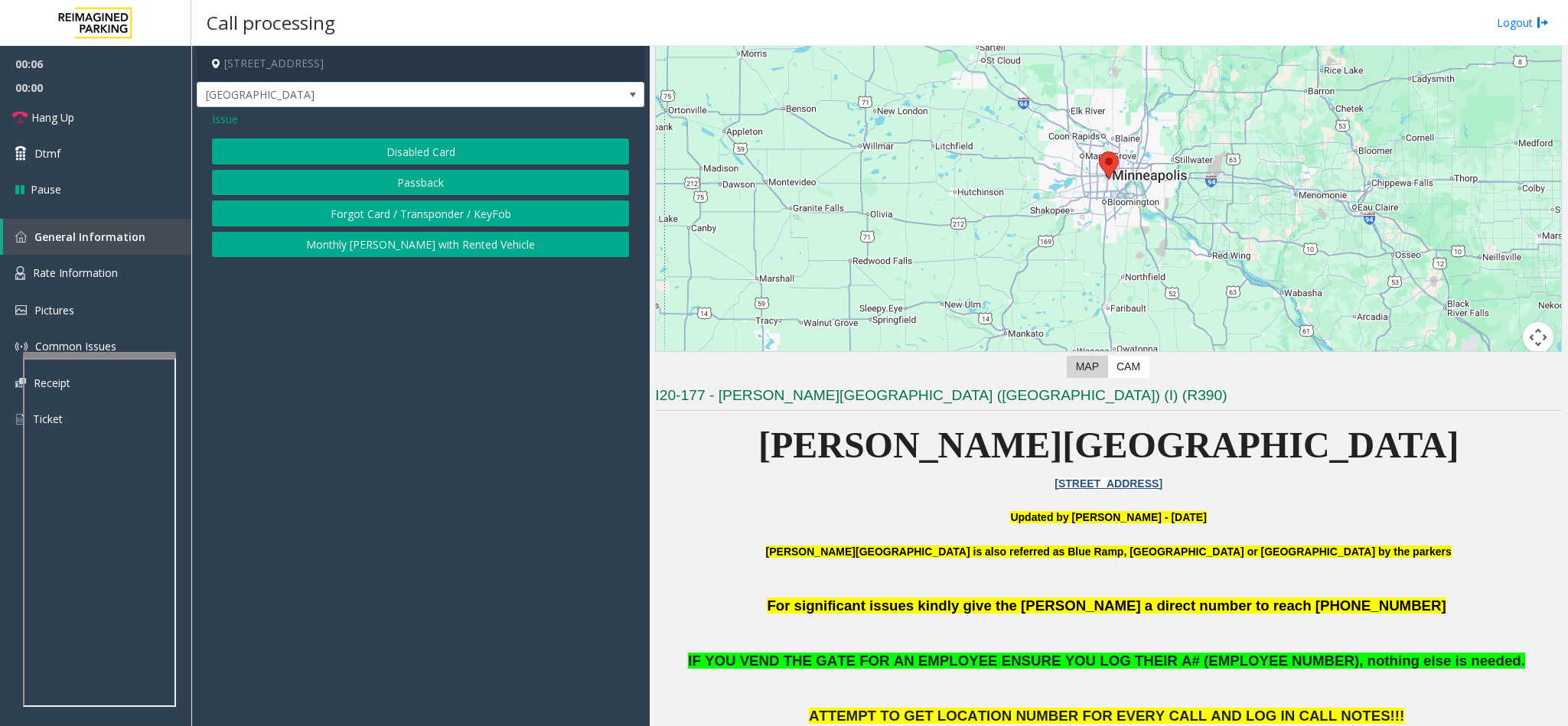
click at [443, 152] on button "Disabled Card" at bounding box center [421, 151] width 417 height 26
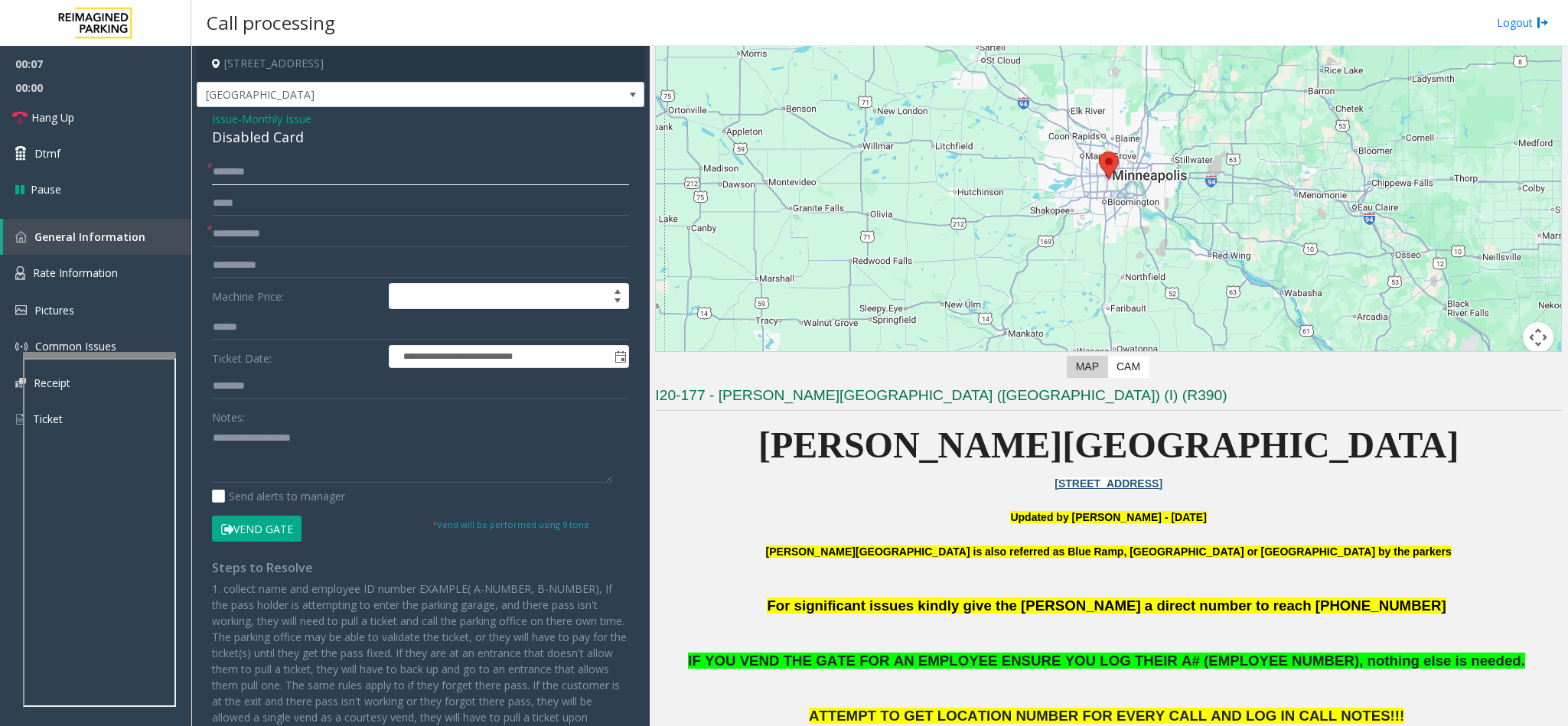
click at [260, 182] on input "text" at bounding box center [421, 172] width 417 height 26
click at [303, 244] on input "text" at bounding box center [421, 234] width 417 height 26
click at [288, 241] on input "text" at bounding box center [421, 234] width 417 height 26
click at [296, 238] on input "text" at bounding box center [421, 234] width 417 height 26
type input "*******"
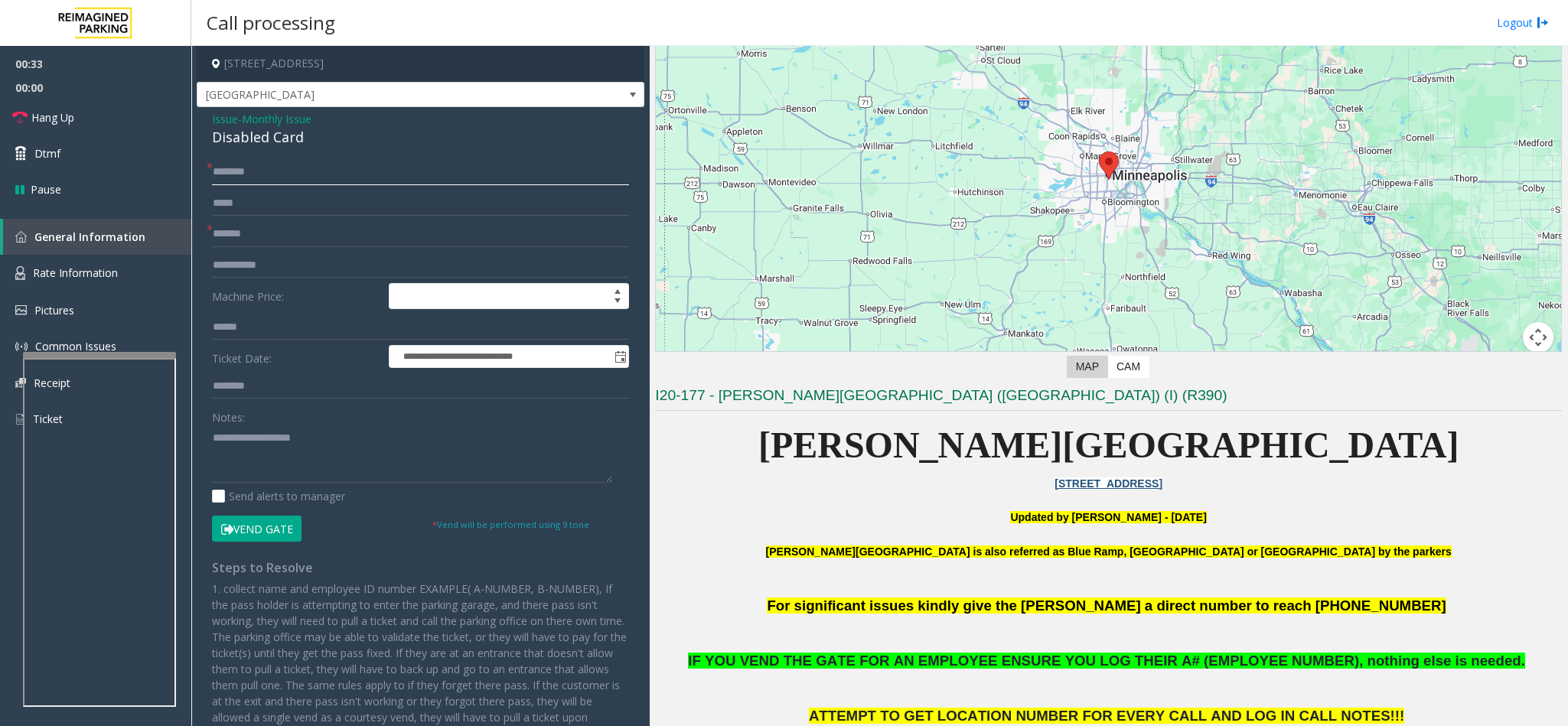
click at [255, 159] on input "text" at bounding box center [421, 172] width 417 height 26
drag, startPoint x: 306, startPoint y: 142, endPoint x: 291, endPoint y: 137, distance: 15.8
click at [291, 137] on div "Disabled Card" at bounding box center [421, 137] width 417 height 21
click at [311, 165] on input "text" at bounding box center [421, 172] width 417 height 26
type input "**********"
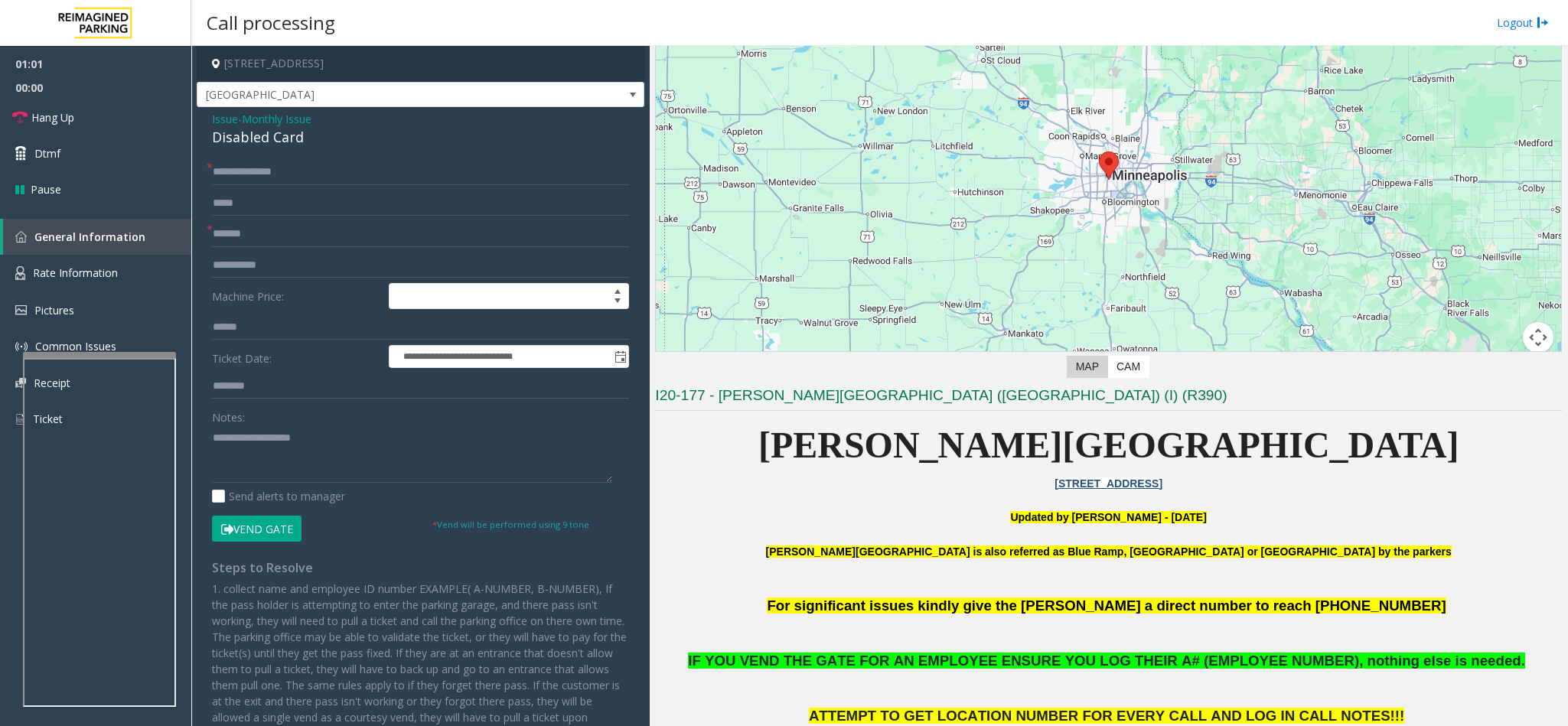
click at [271, 458] on button "Vend Gate" at bounding box center [256, 528] width 89 height 26
drag, startPoint x: 303, startPoint y: 133, endPoint x: 207, endPoint y: 118, distance: 97.2
click at [207, 118] on div "**********" at bounding box center [420, 448] width 447 height 682
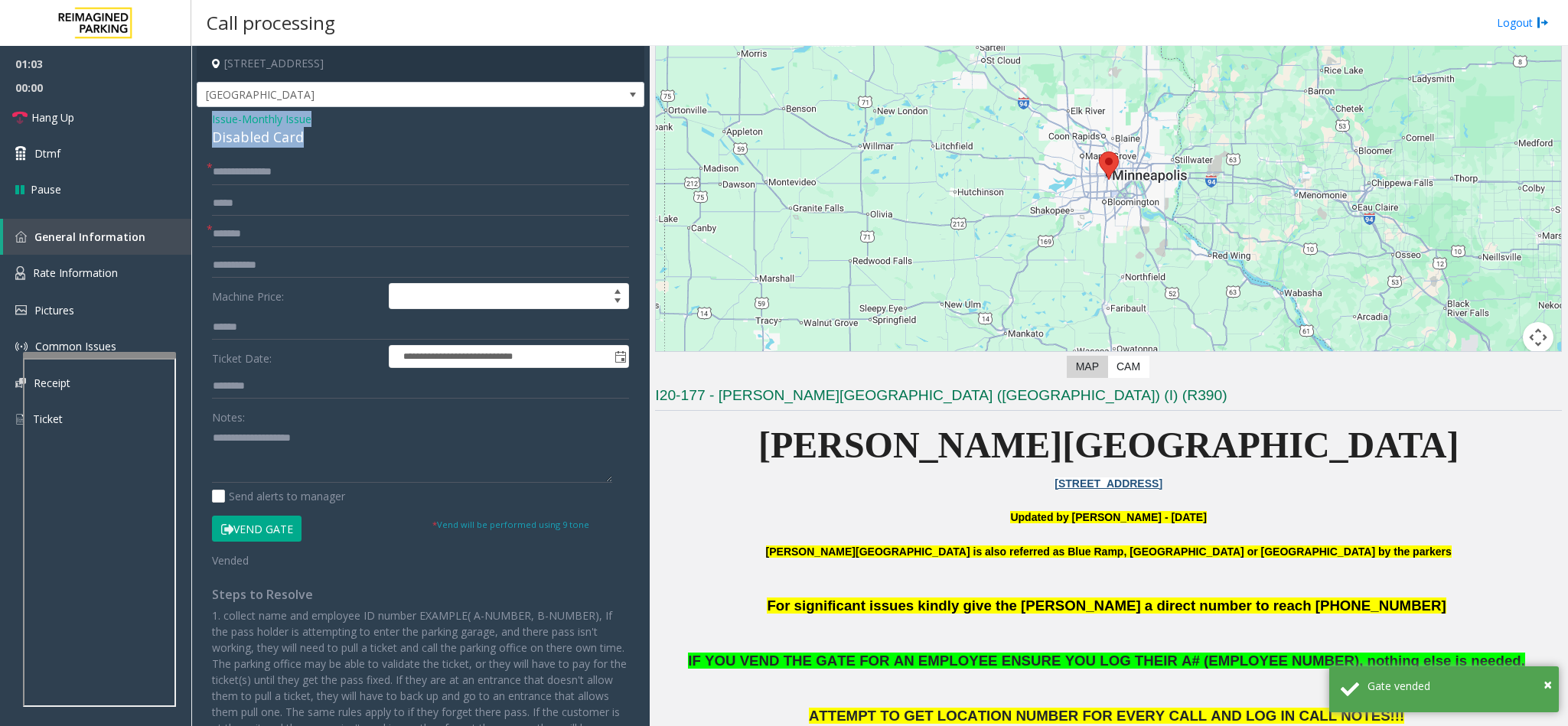
copy div "Issue - Monthly Issue Disabled Card"
click at [312, 458] on textarea at bounding box center [412, 454] width 400 height 58
paste textarea "**********"
drag, startPoint x: 329, startPoint y: 440, endPoint x: 249, endPoint y: 440, distance: 80.0
click at [249, 440] on textarea at bounding box center [412, 454] width 400 height 58
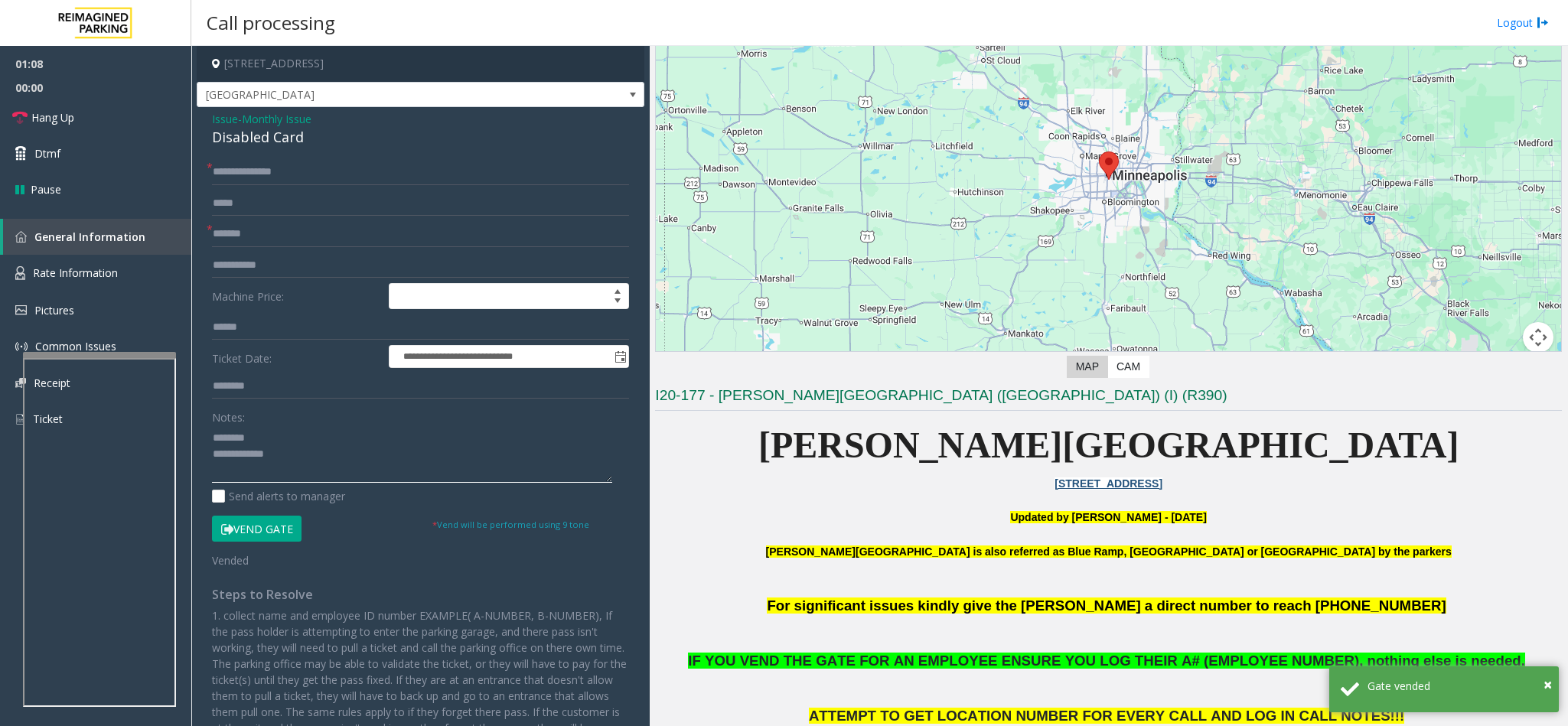
click at [320, 458] on textarea at bounding box center [412, 454] width 400 height 58
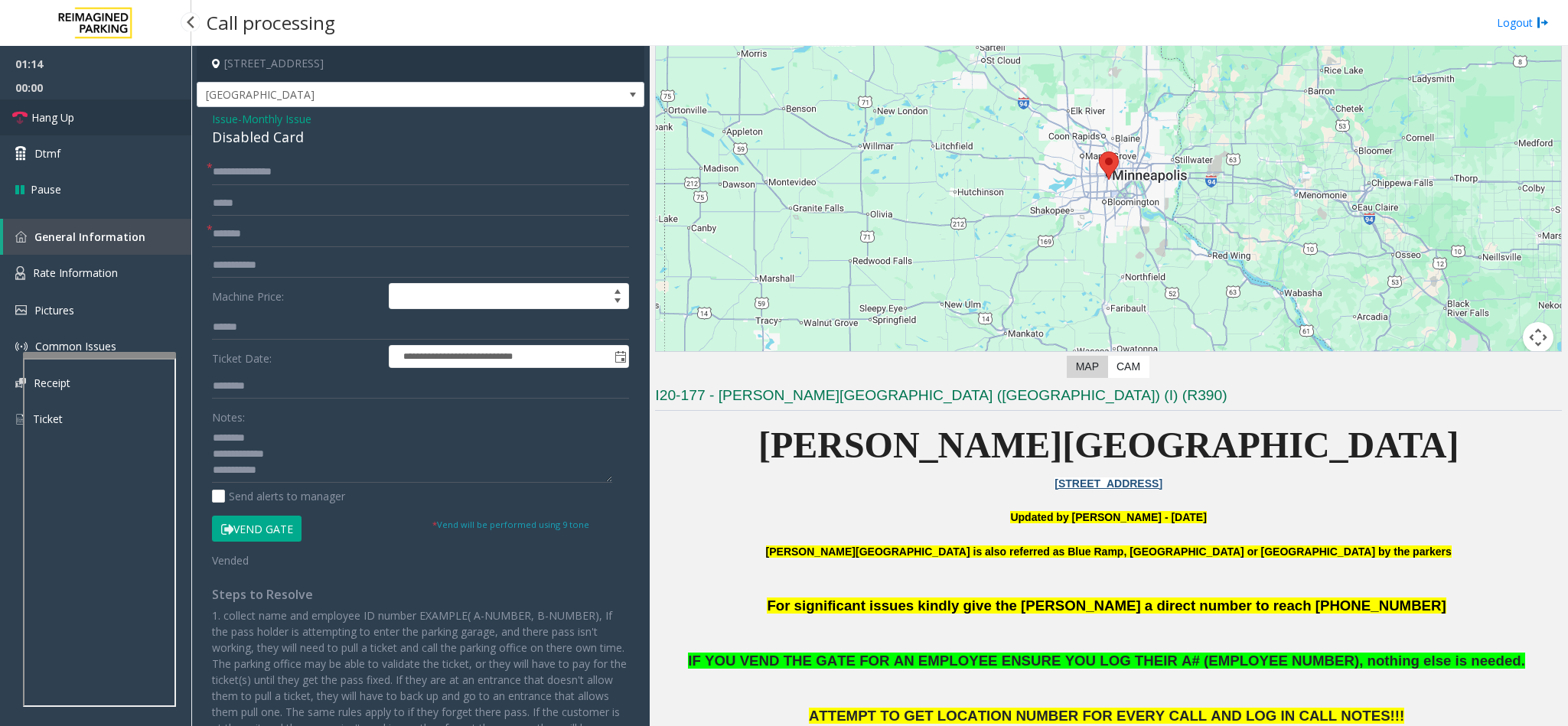
click at [33, 110] on span "Hang Up" at bounding box center [53, 118] width 43 height 16
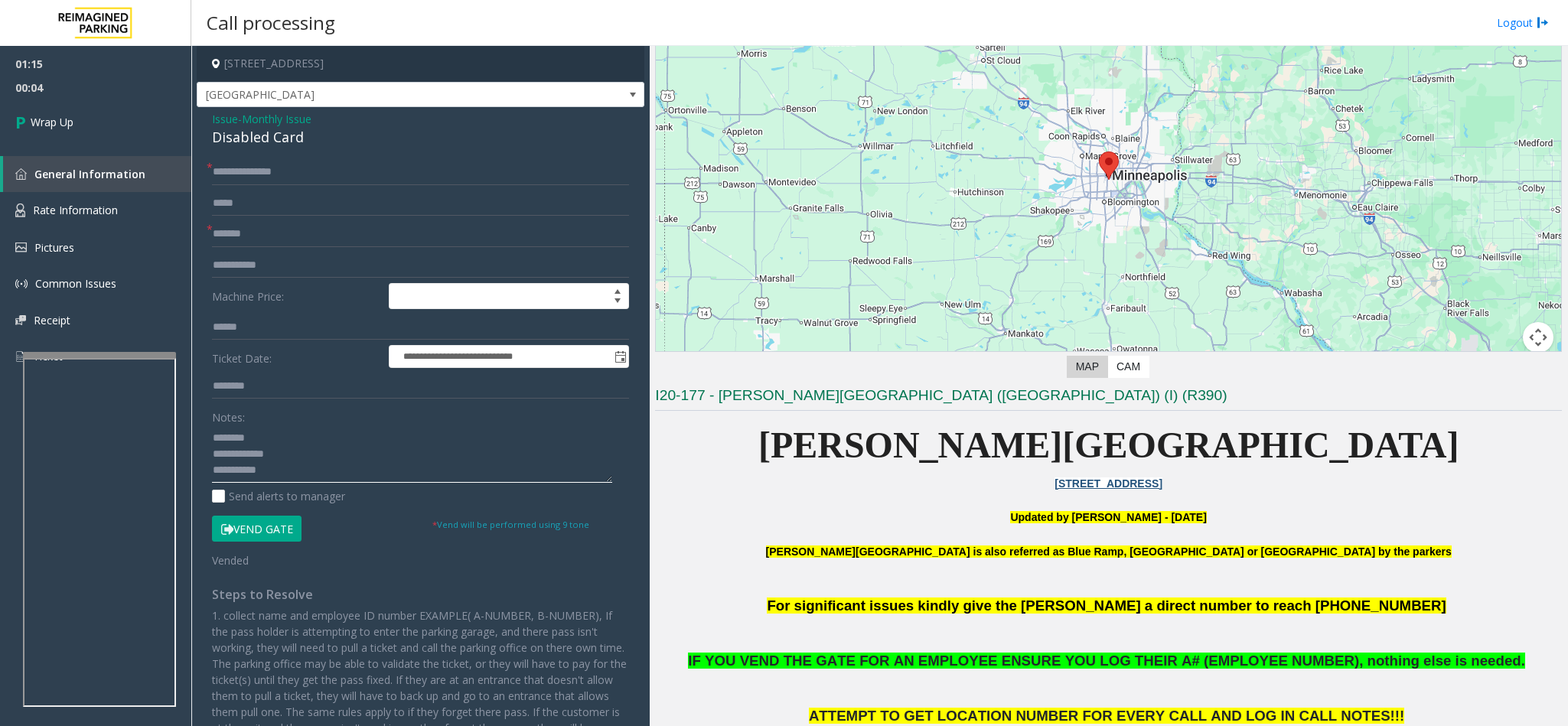
paste textarea "**********"
click at [354, 458] on textarea at bounding box center [412, 454] width 400 height 58
type textarea "**********"
click at [72, 109] on link "Wrap Up" at bounding box center [95, 122] width 191 height 45
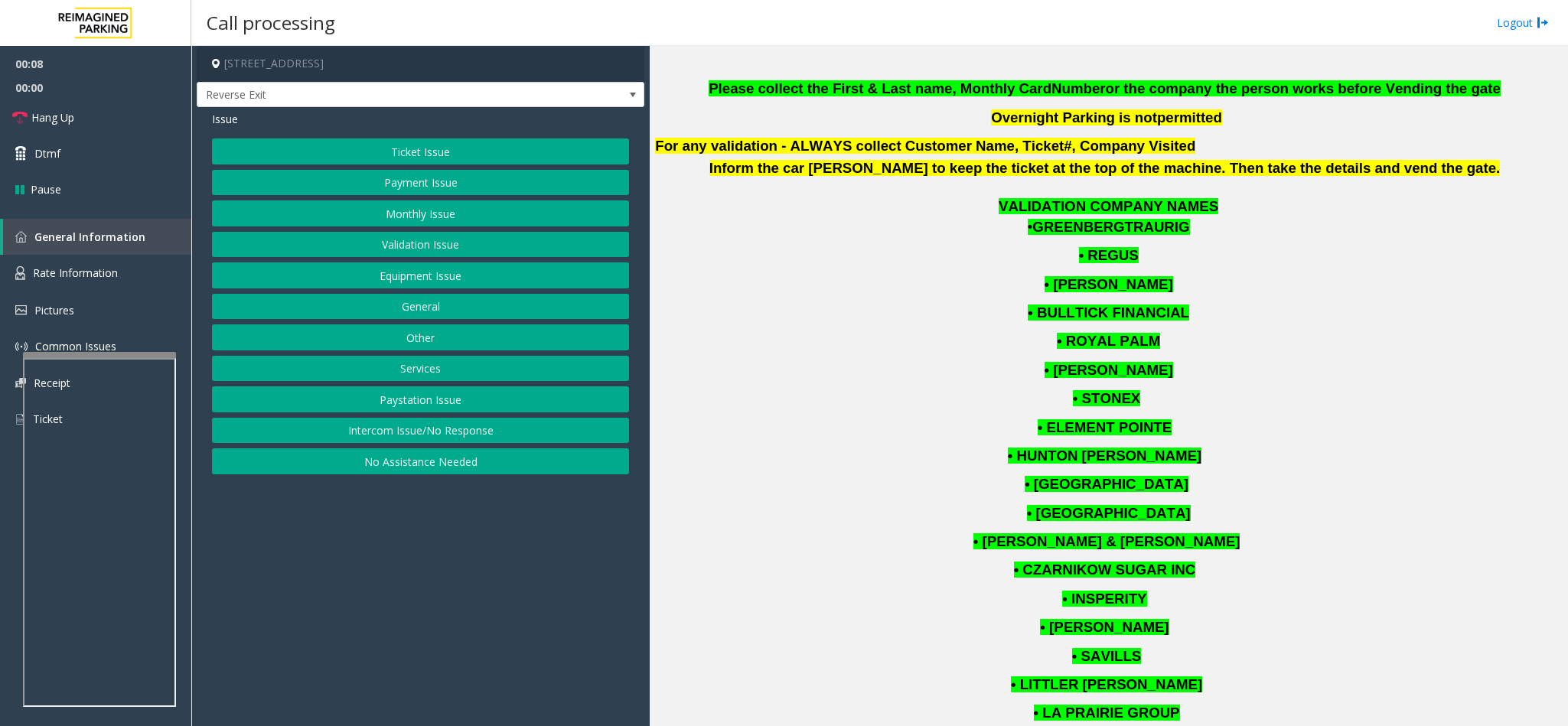
scroll to position [393, 0]
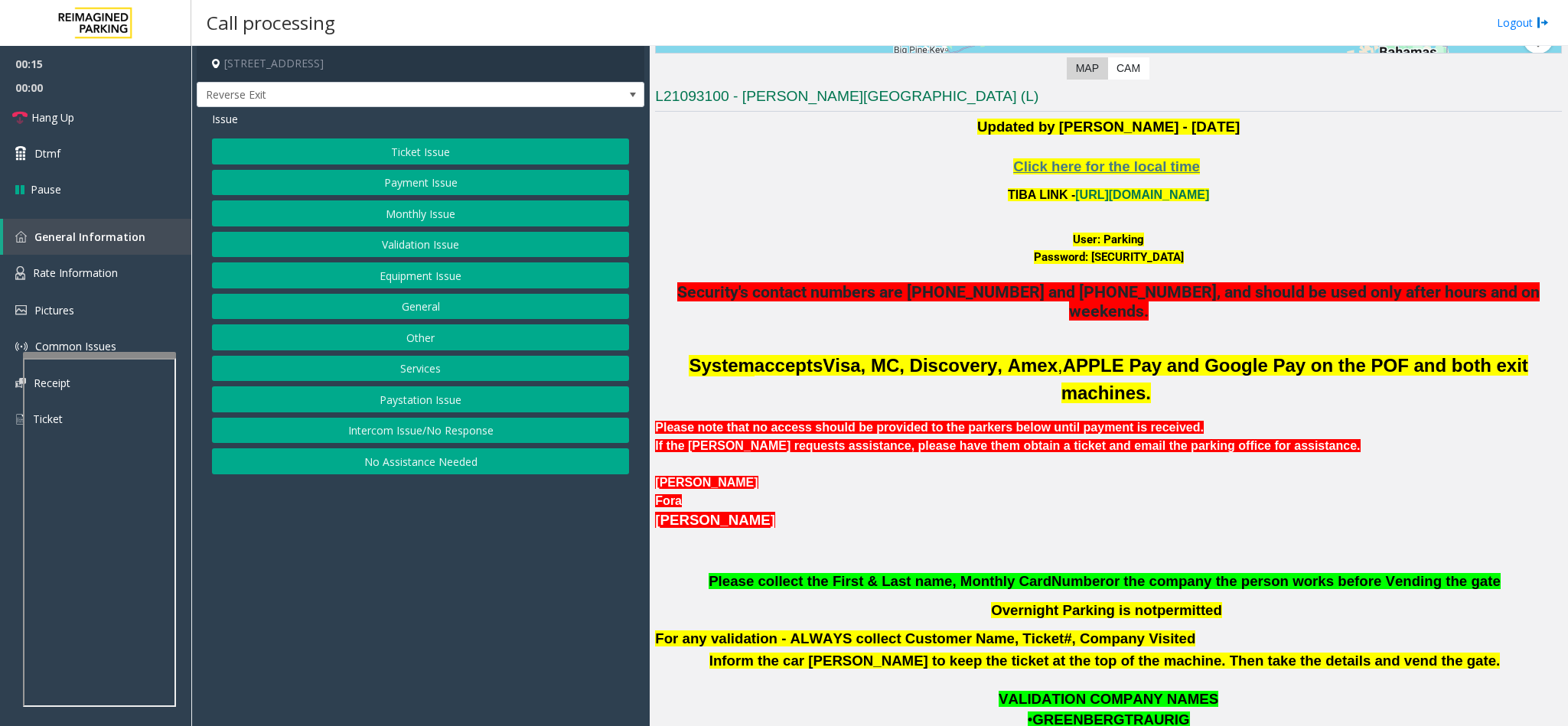
click at [429, 152] on button "Ticket Issue" at bounding box center [421, 151] width 417 height 26
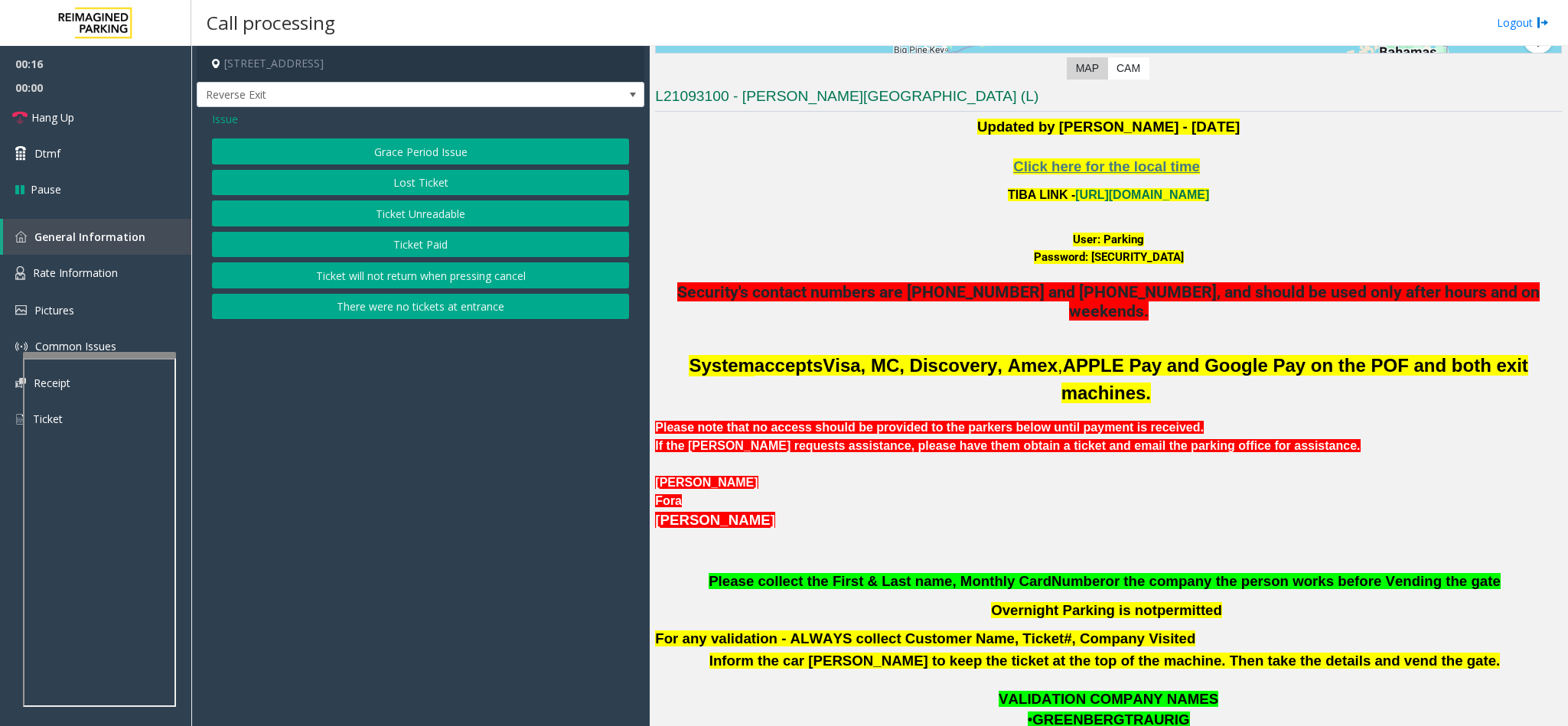
click at [441, 214] on button "Ticket Unreadable" at bounding box center [421, 213] width 417 height 26
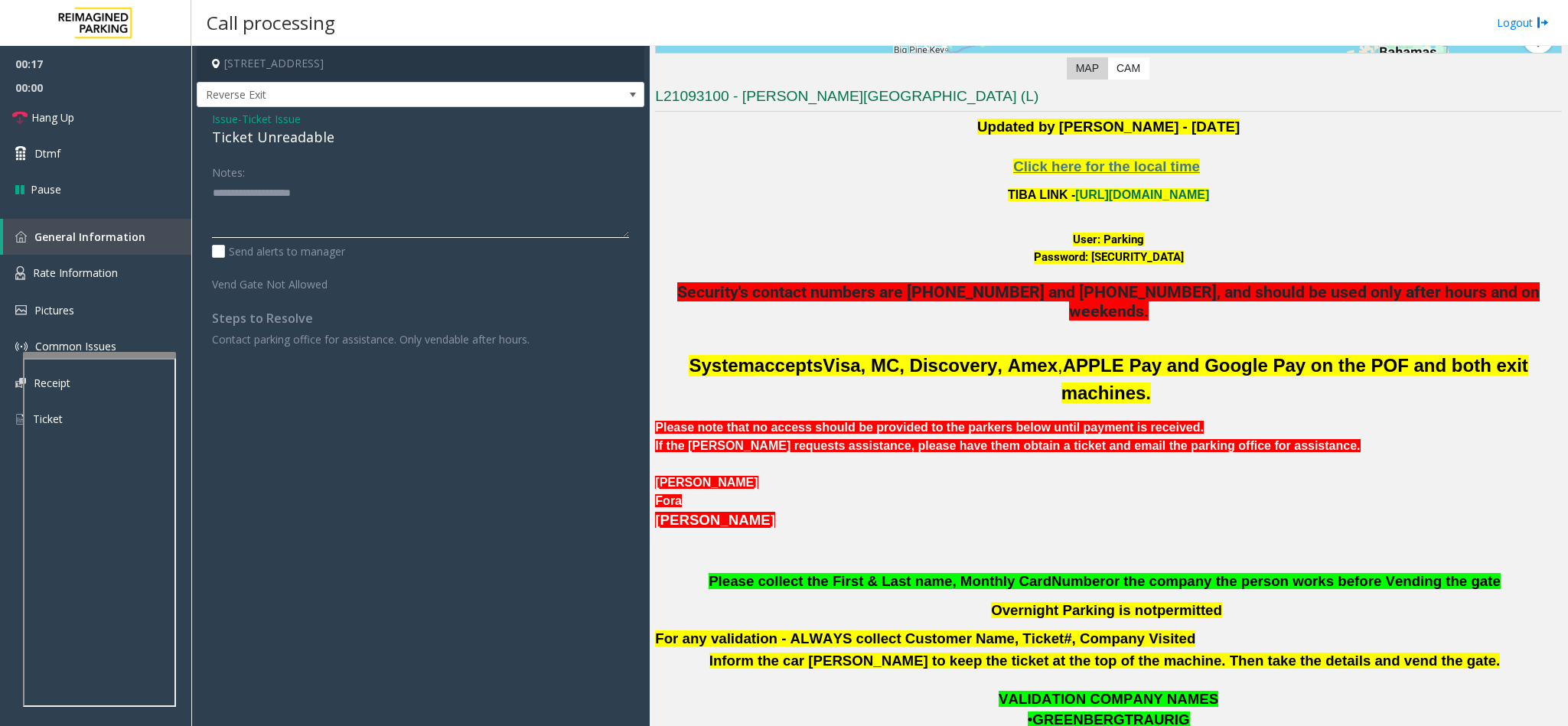
click at [315, 209] on textarea at bounding box center [421, 209] width 417 height 58
drag, startPoint x: 356, startPoint y: 129, endPoint x: 364, endPoint y: 168, distance: 39.8
click at [350, 129] on div "Ticket Unreadable" at bounding box center [421, 137] width 417 height 21
drag, startPoint x: 334, startPoint y: 140, endPoint x: 210, endPoint y: 119, distance: 125.8
click at [210, 119] on div "Issue - Ticket Issue Ticket Unreadable Notes: Send alerts to manager Vend Gate …" at bounding box center [420, 235] width 447 height 256
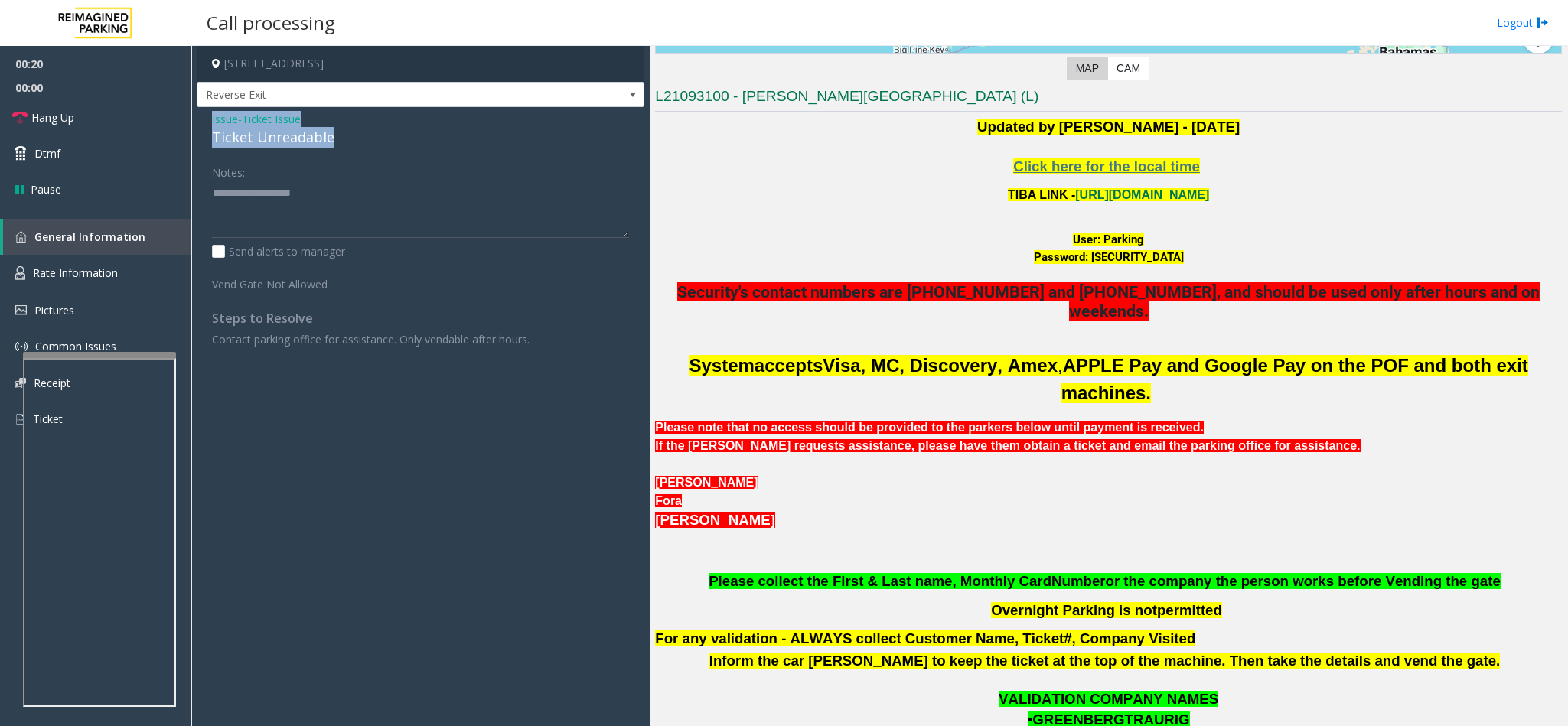
copy div "Issue - Ticket Issue Ticket Unreadable"
paste textarea "**********"
click at [266, 197] on textarea at bounding box center [421, 209] width 417 height 58
drag, startPoint x: 324, startPoint y: 197, endPoint x: 244, endPoint y: 197, distance: 80.0
click at [244, 197] on textarea at bounding box center [421, 209] width 417 height 58
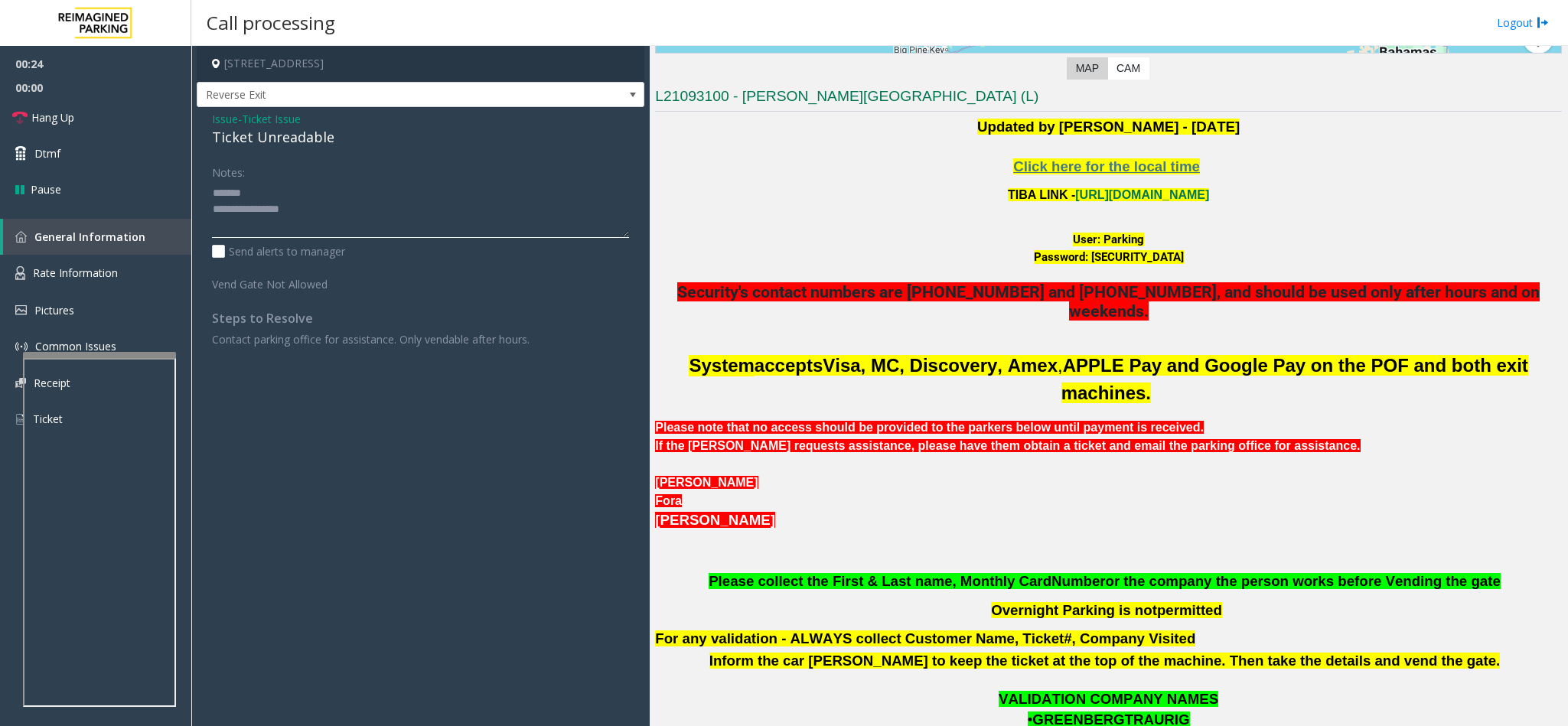
click at [331, 215] on textarea at bounding box center [421, 209] width 417 height 58
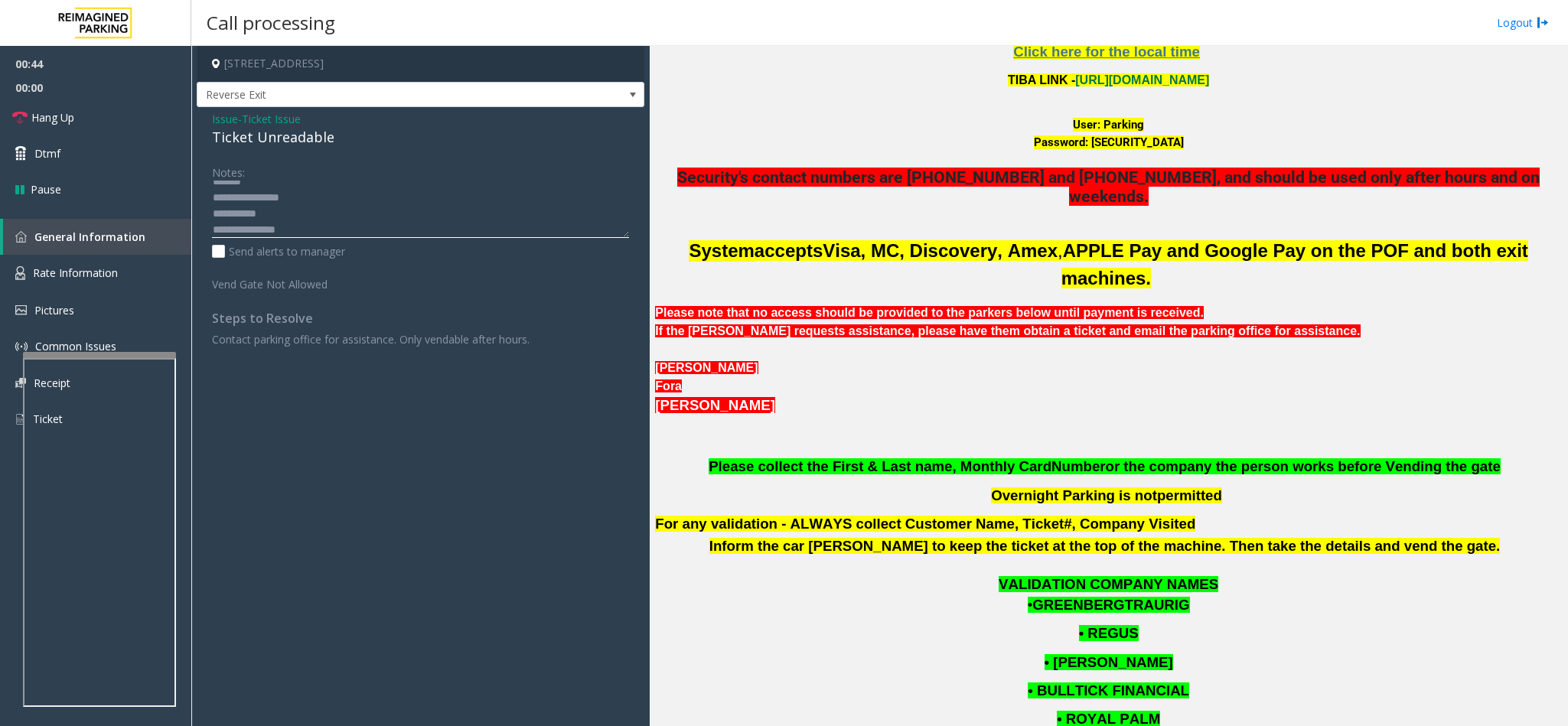
scroll to position [279, 0]
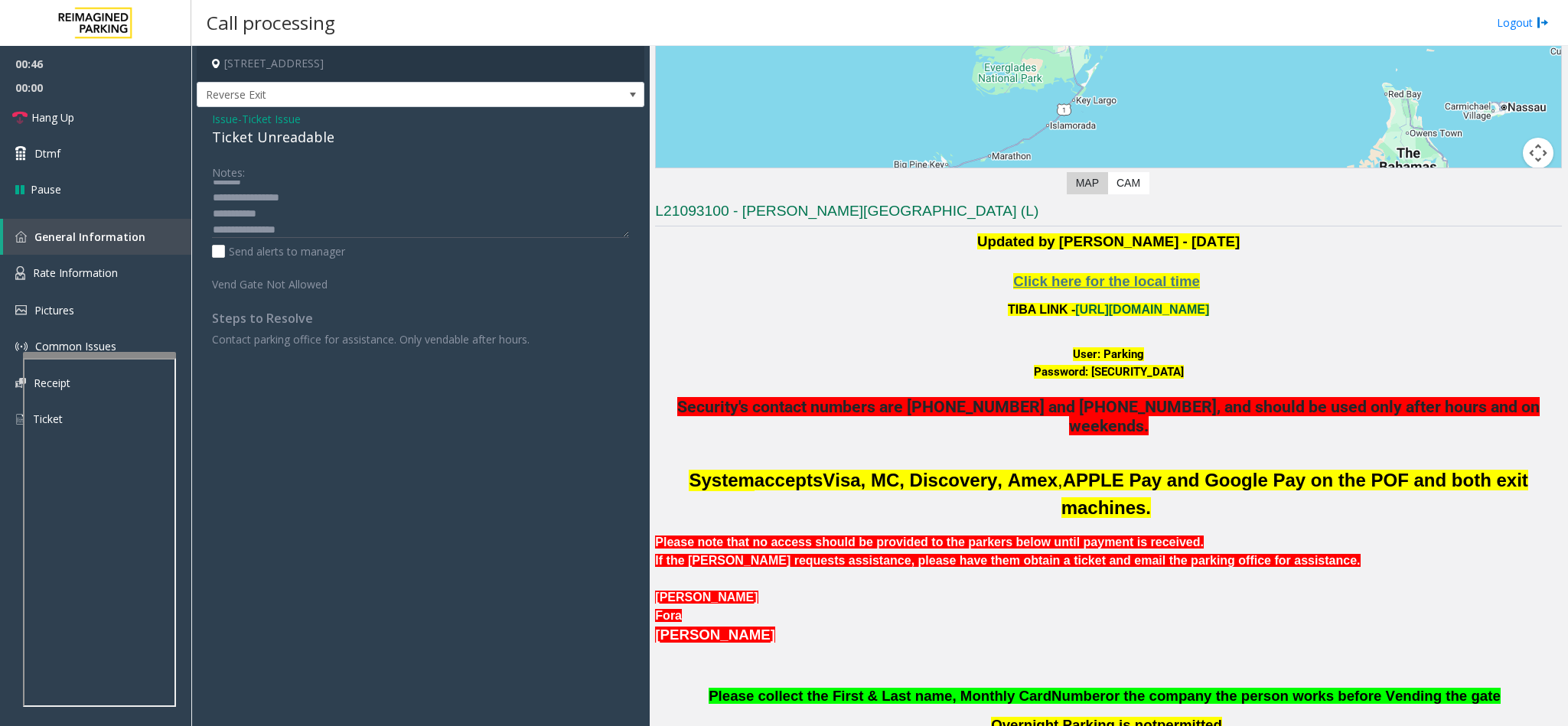
click at [1044, 310] on link "[URL][DOMAIN_NAME]" at bounding box center [1142, 309] width 134 height 13
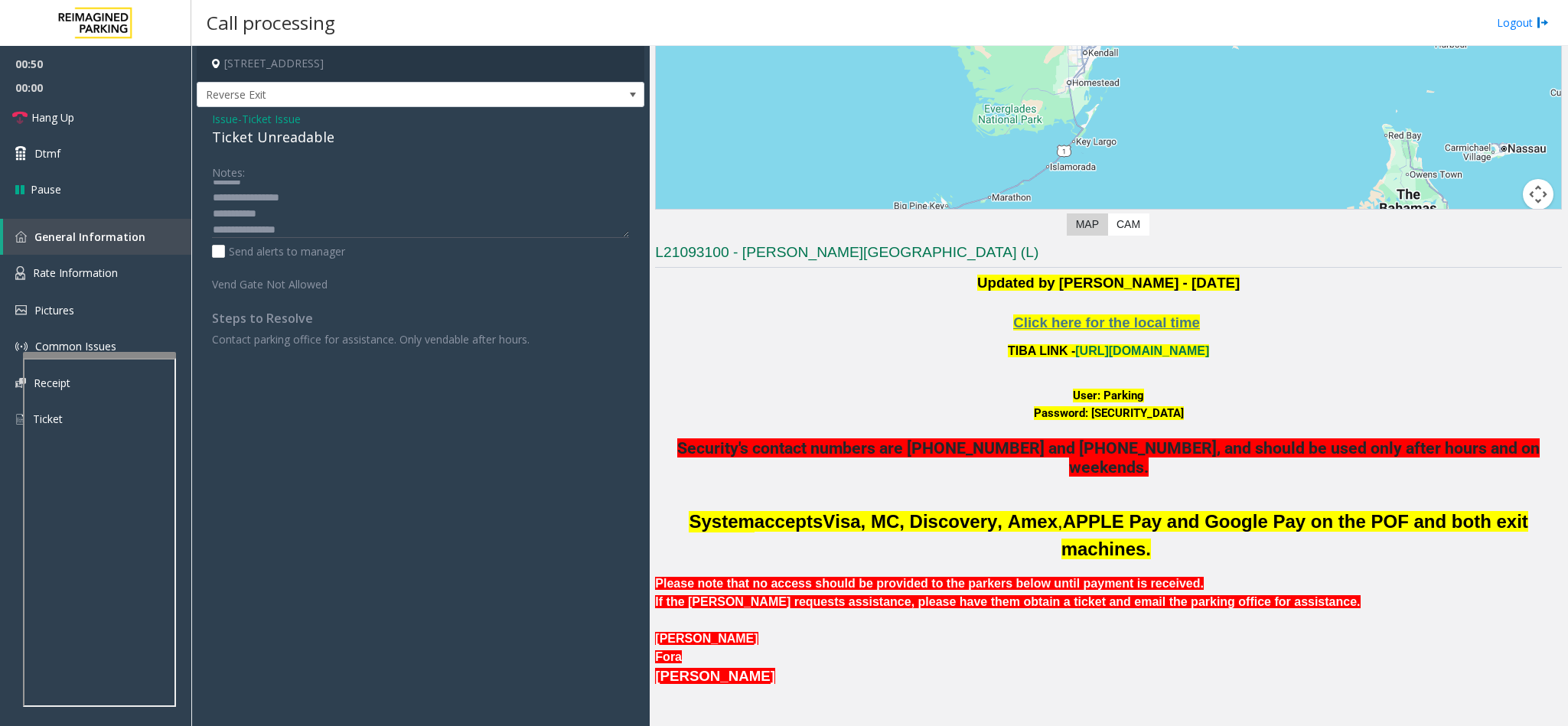
scroll to position [163, 0]
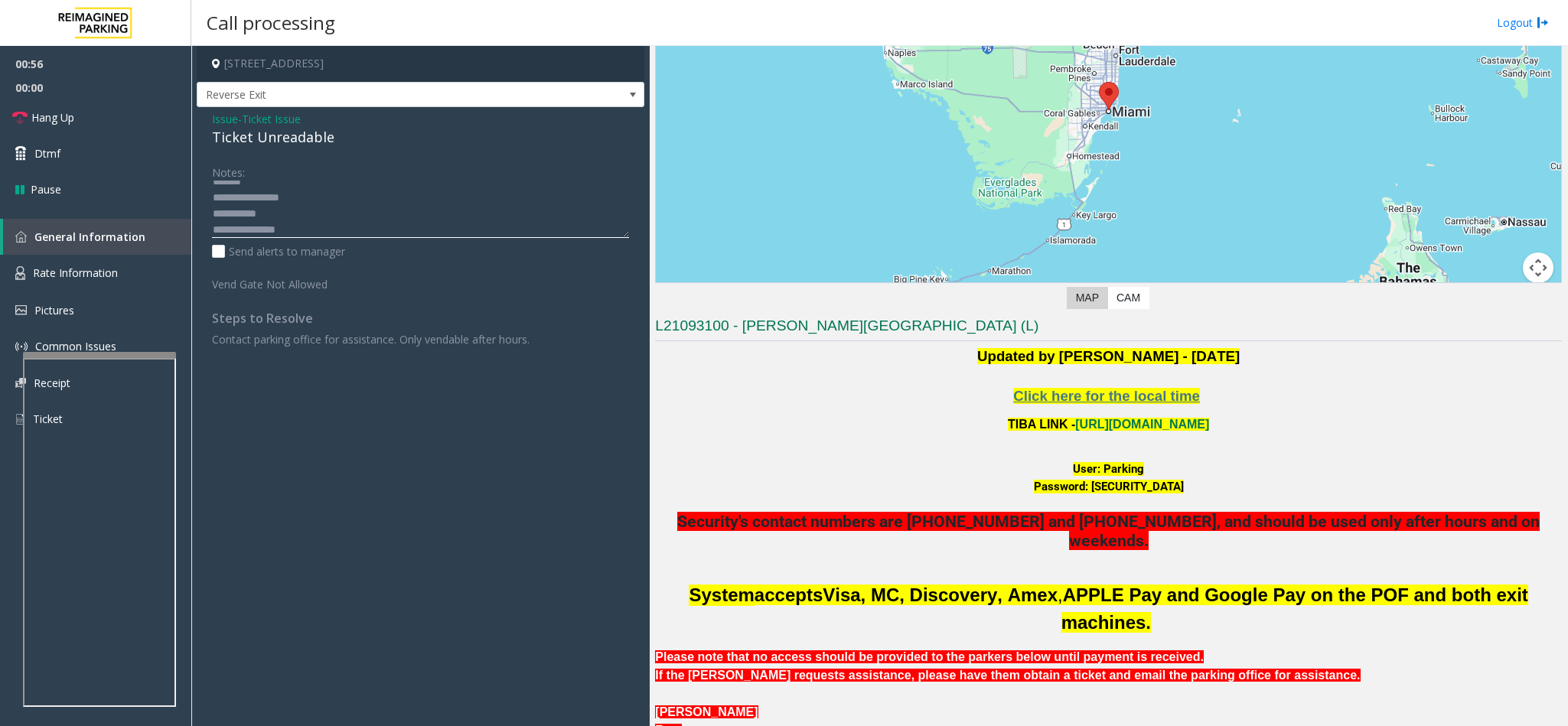
click at [321, 230] on textarea at bounding box center [421, 209] width 417 height 58
click at [317, 216] on textarea at bounding box center [421, 209] width 417 height 58
type textarea "**********"
click at [287, 115] on span "Ticket Issue" at bounding box center [271, 119] width 59 height 16
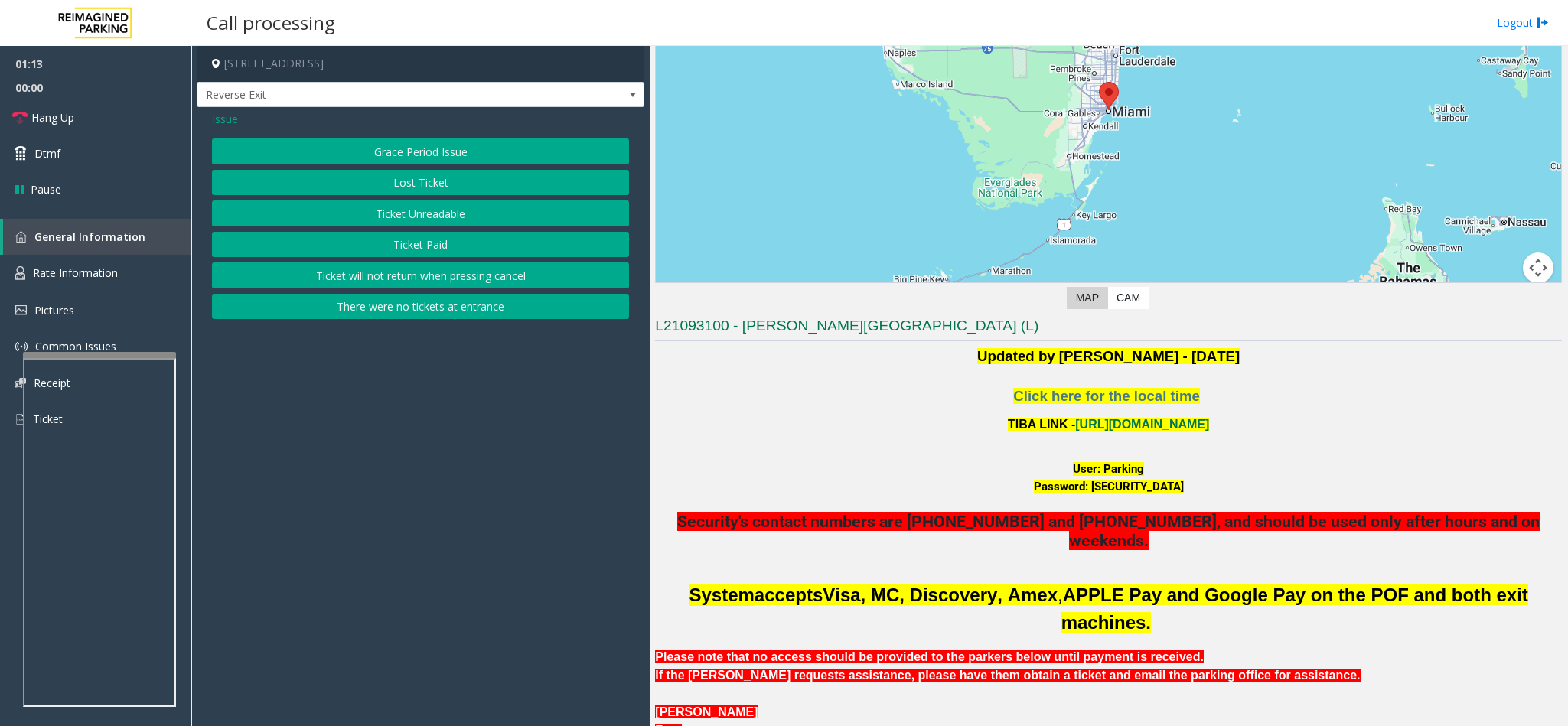
click at [414, 241] on button "Ticket Paid" at bounding box center [421, 245] width 417 height 26
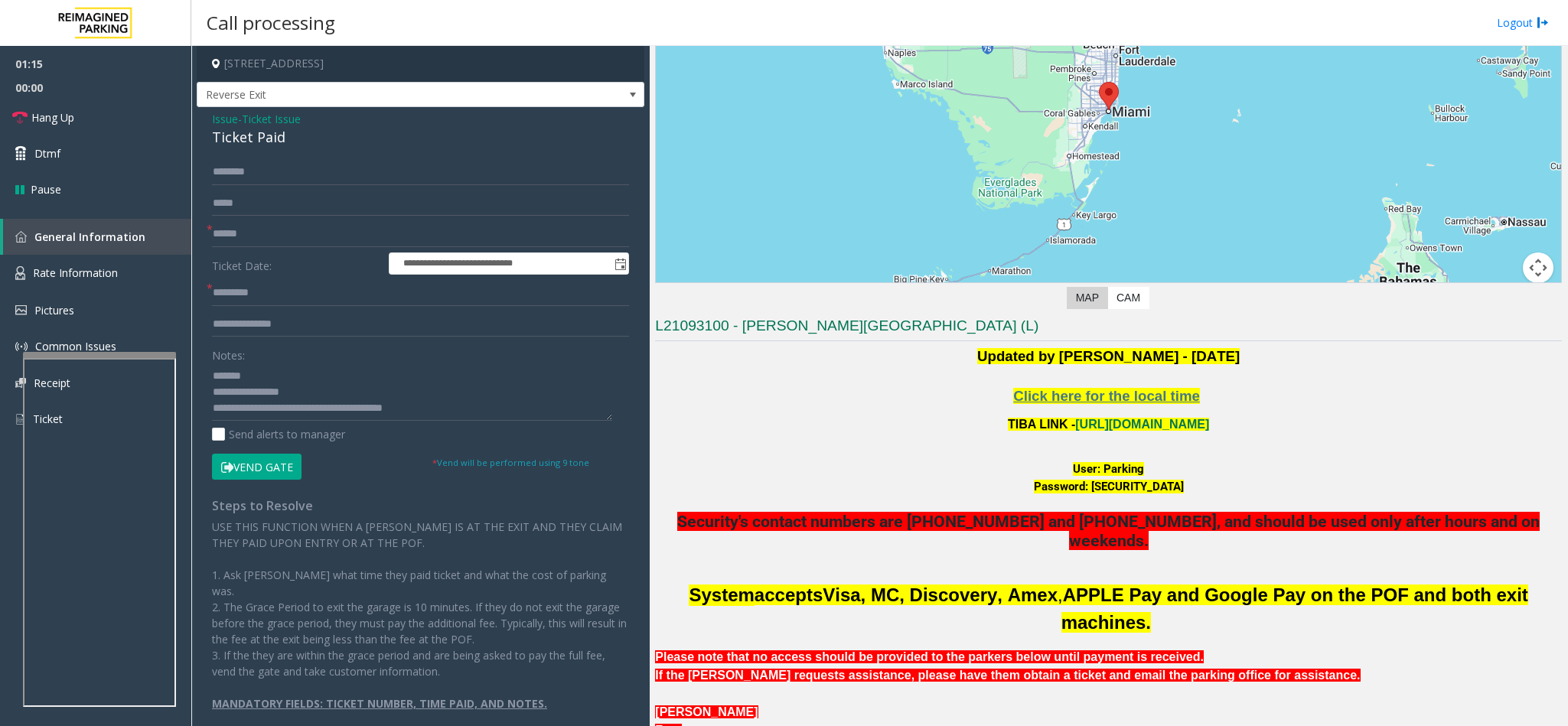
click at [264, 458] on button "Vend Gate" at bounding box center [256, 466] width 89 height 26
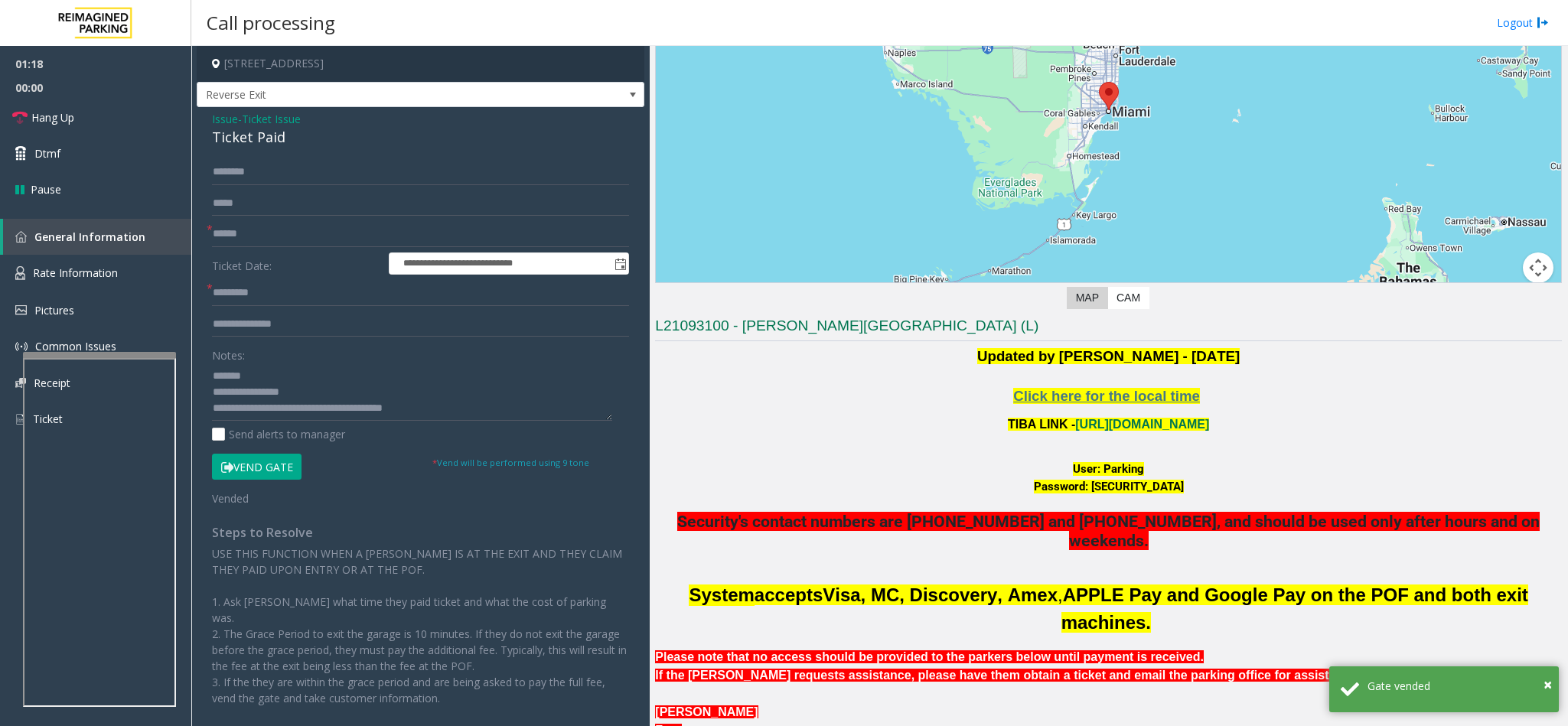
click at [279, 115] on span "Ticket Issue" at bounding box center [271, 119] width 59 height 16
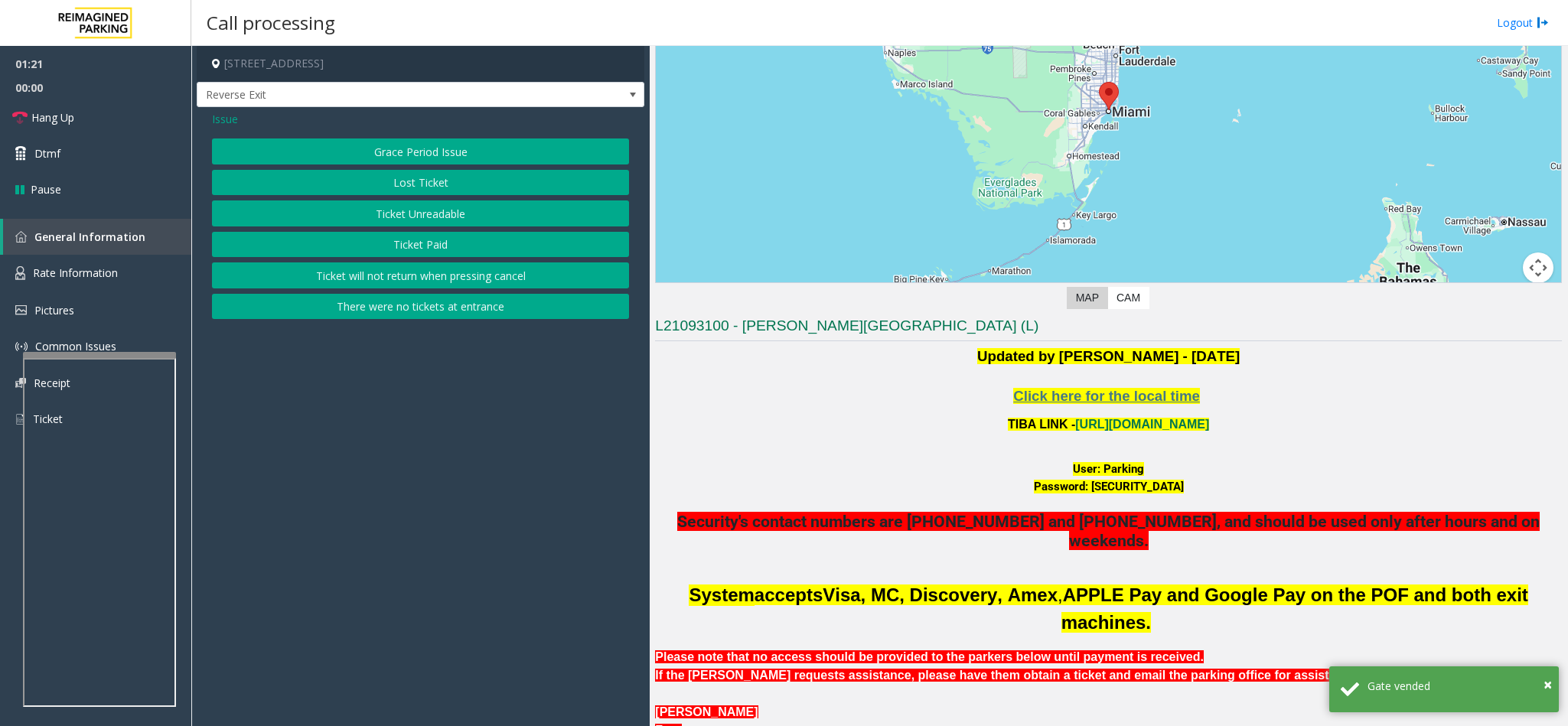
click at [415, 210] on button "Ticket Unreadable" at bounding box center [421, 213] width 417 height 26
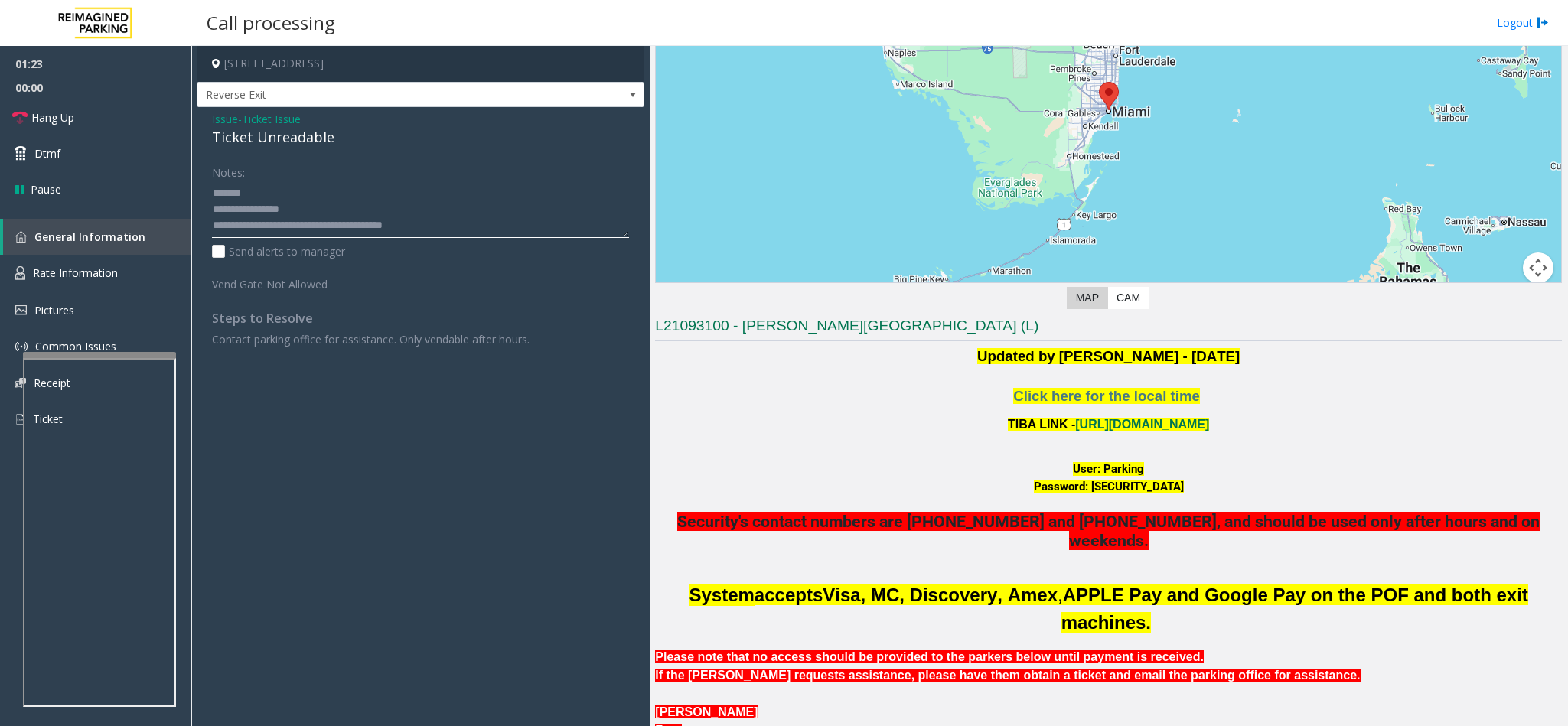
click at [328, 209] on textarea at bounding box center [421, 209] width 417 height 58
click at [453, 228] on textarea at bounding box center [421, 209] width 417 height 58
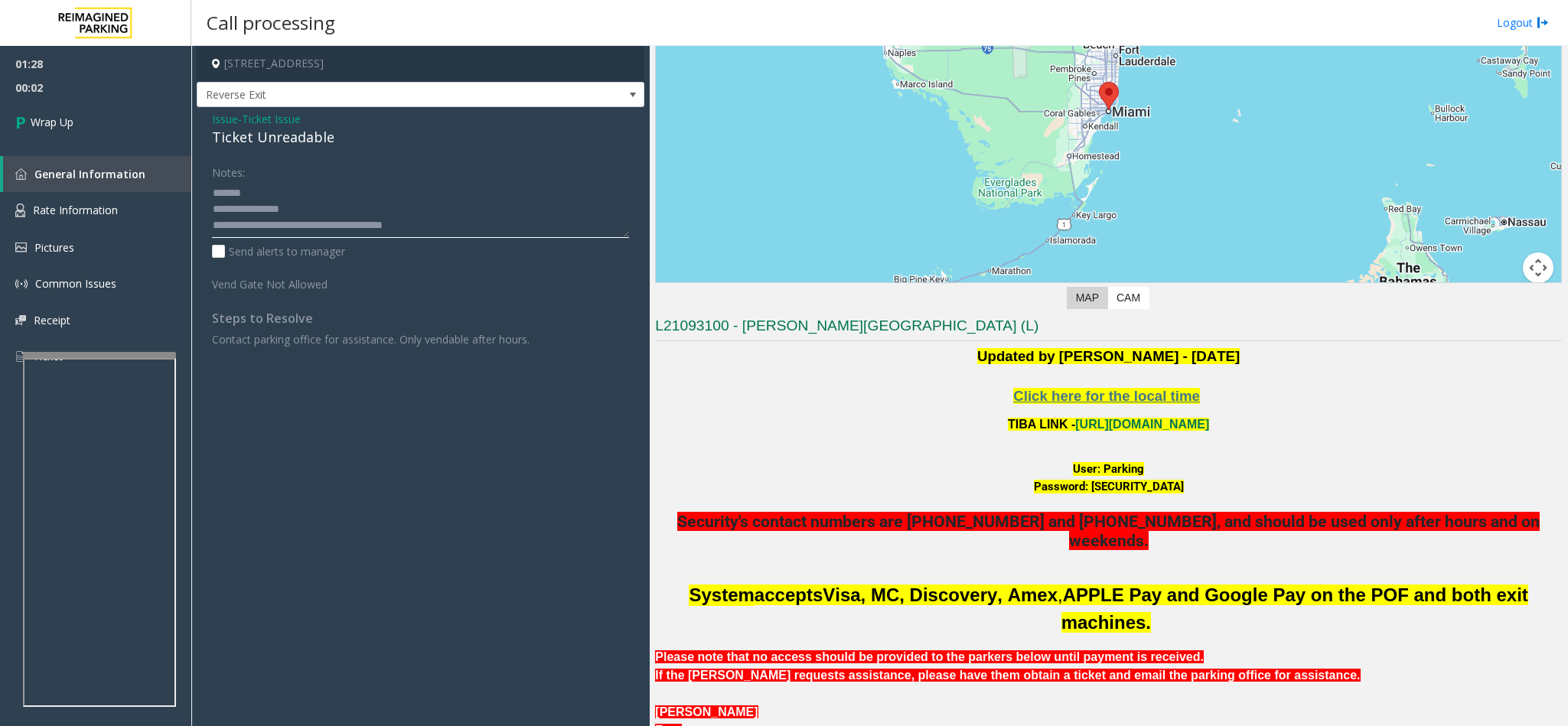
click at [488, 230] on textarea at bounding box center [421, 209] width 417 height 58
type textarea "**********"
click at [99, 107] on link "Wrap Up" at bounding box center [95, 122] width 191 height 45
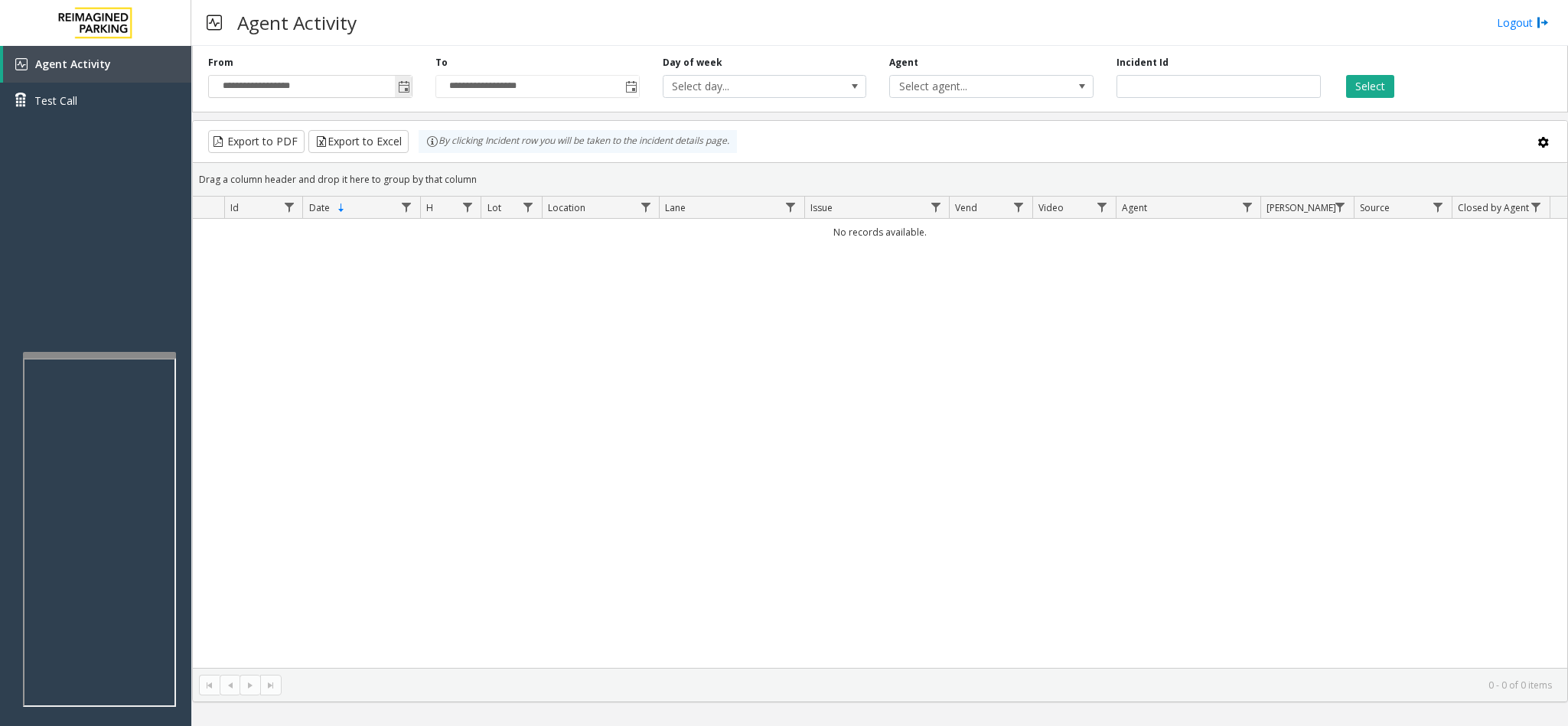
click at [410, 83] on span "Toggle popup" at bounding box center [404, 88] width 13 height 13
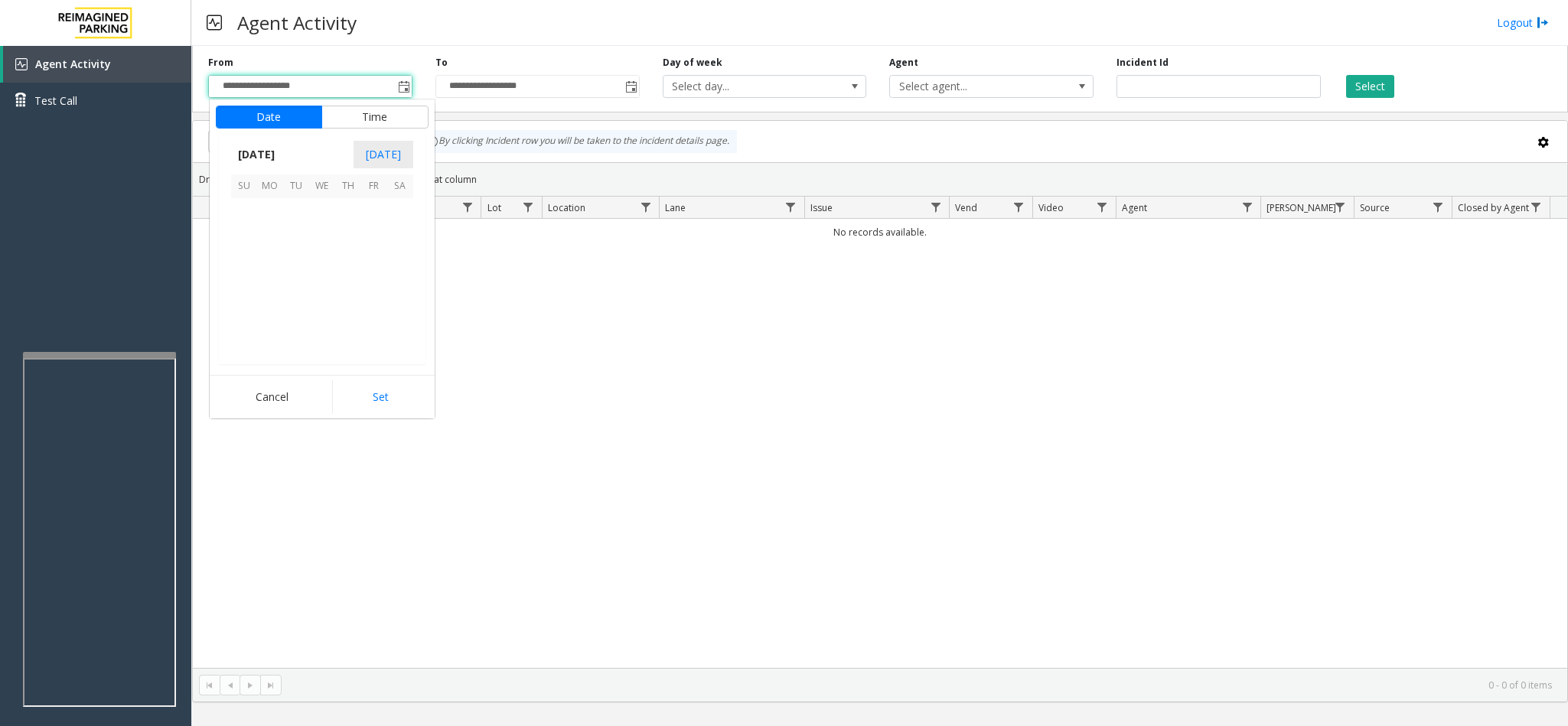
scroll to position [274464, 0]
click at [351, 264] on span "18" at bounding box center [348, 263] width 26 height 26
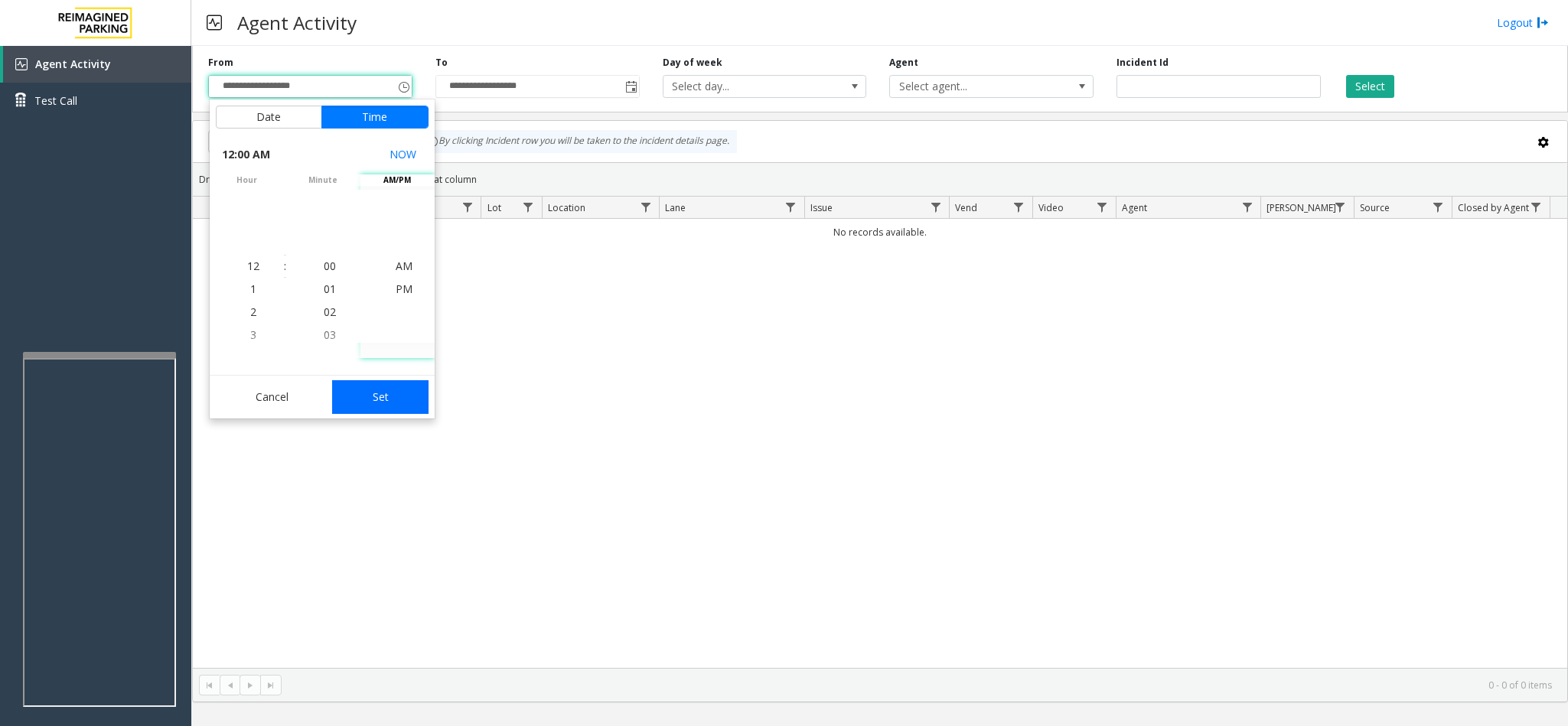
click at [390, 393] on button "Set" at bounding box center [380, 397] width 96 height 34
type input "**********"
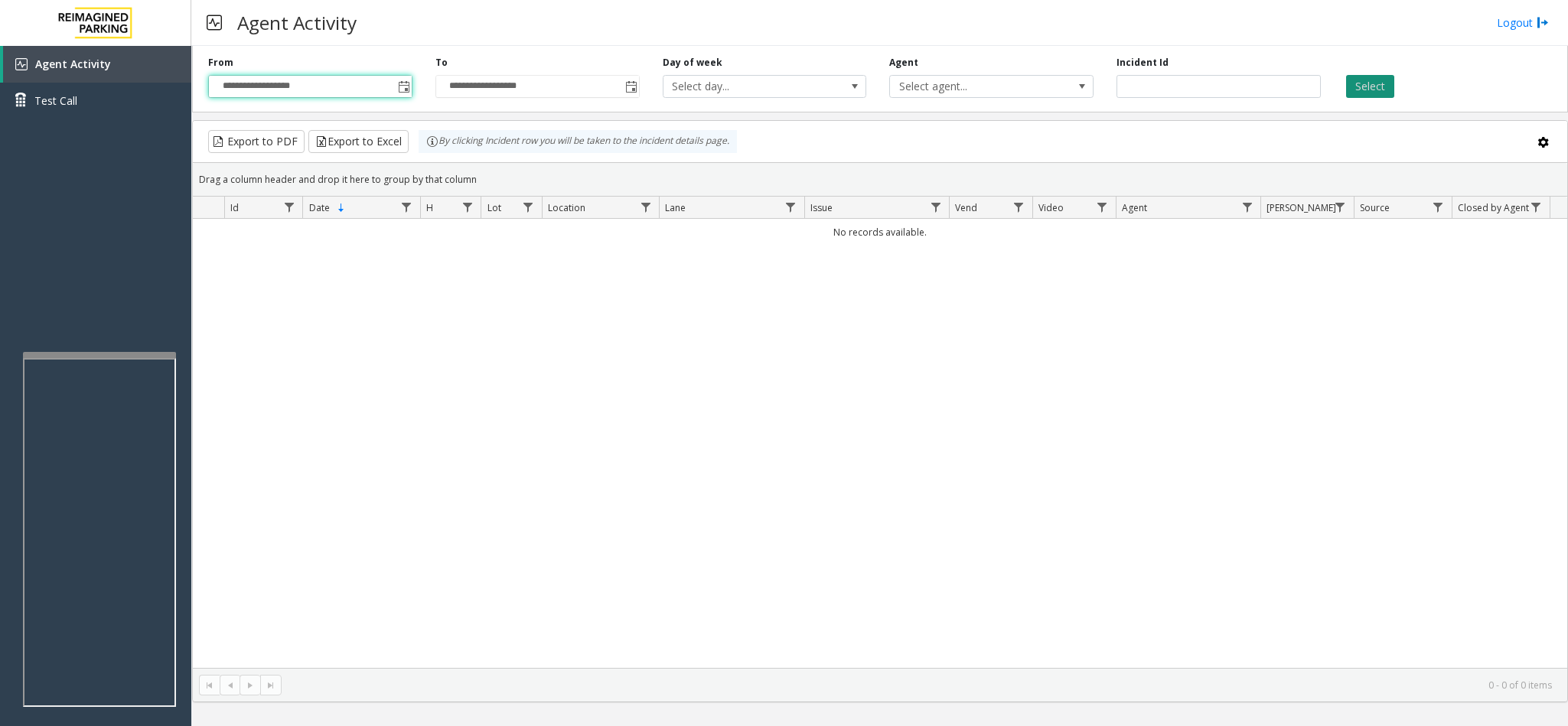
click at [1044, 92] on button "Select" at bounding box center [1369, 86] width 48 height 23
click at [1044, 63] on div "Select" at bounding box center [1446, 77] width 227 height 42
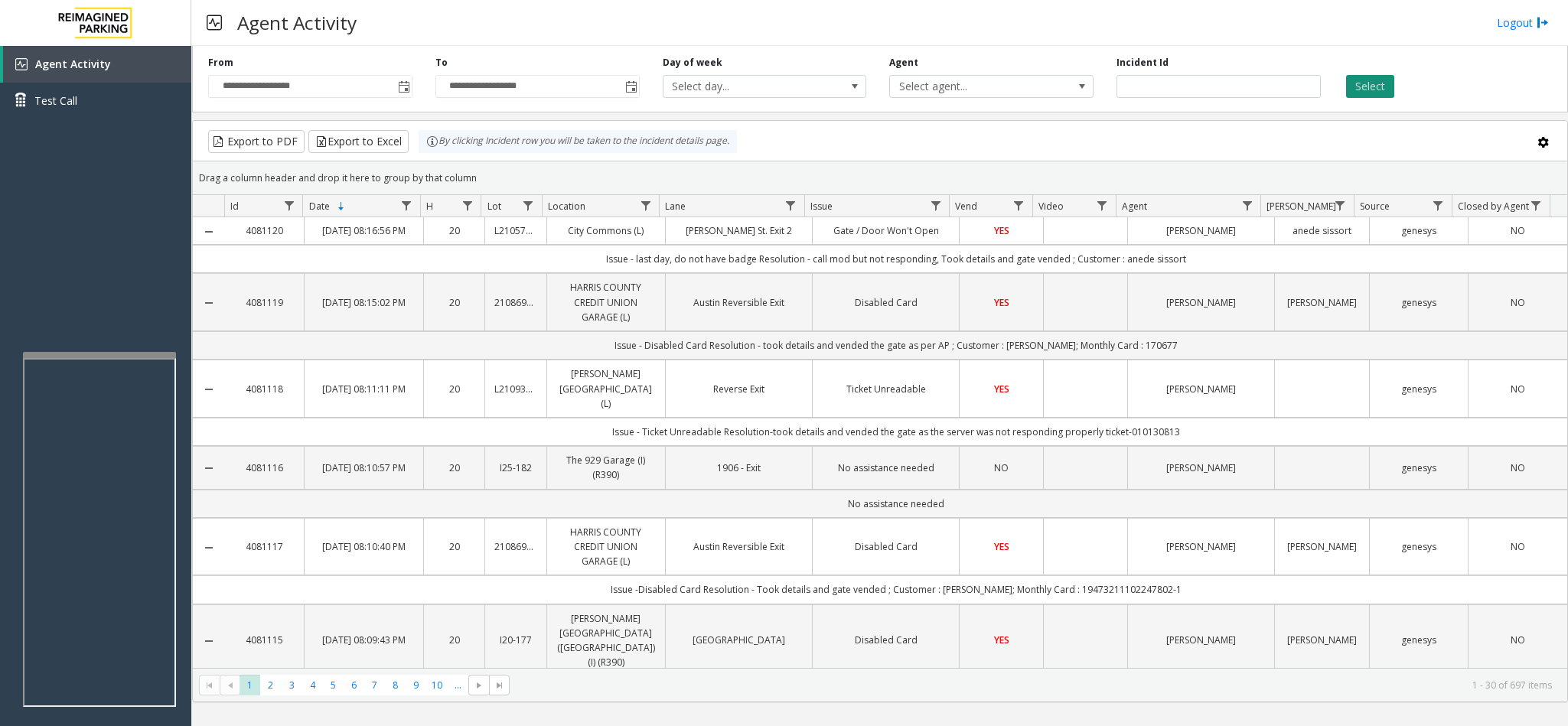
click at [1044, 81] on button "Select" at bounding box center [1369, 86] width 48 height 23
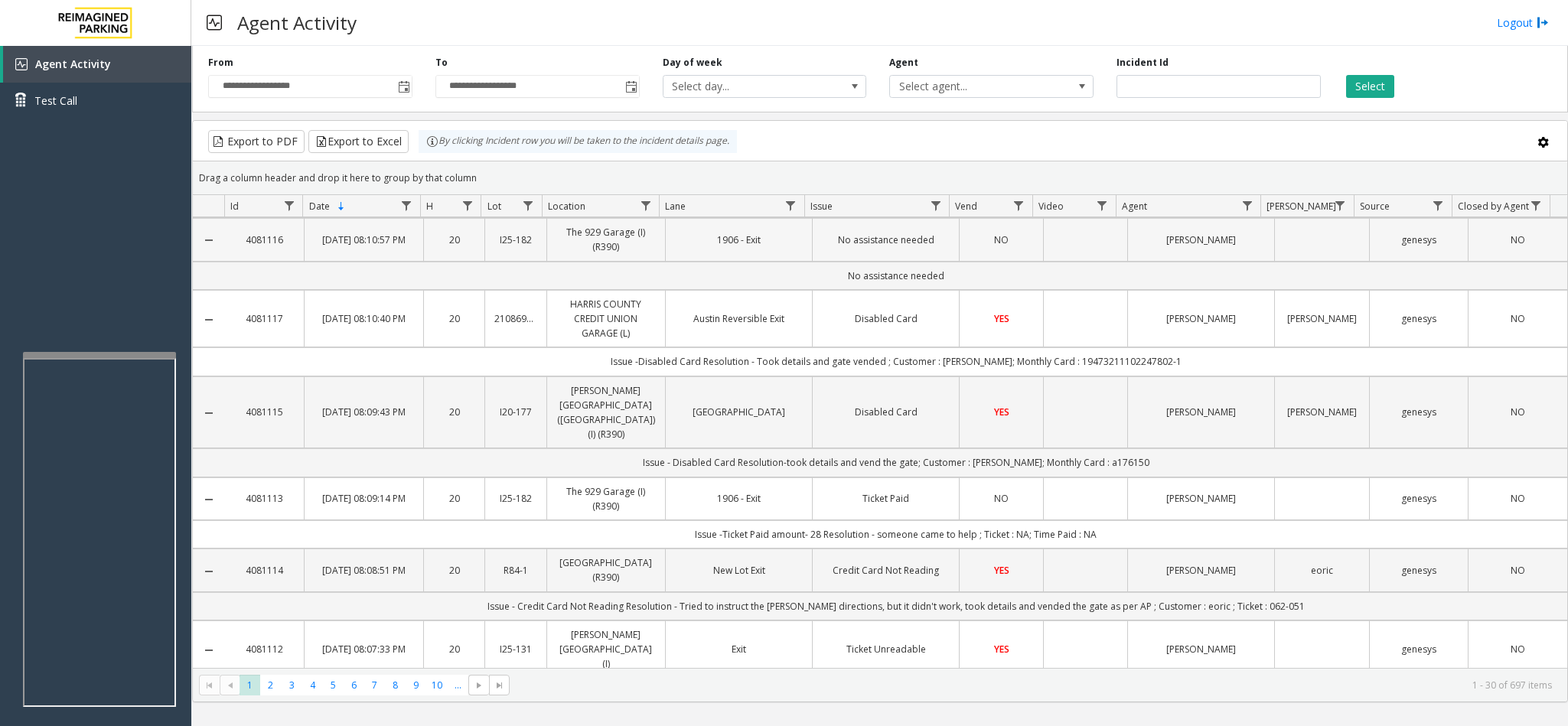
scroll to position [0, 0]
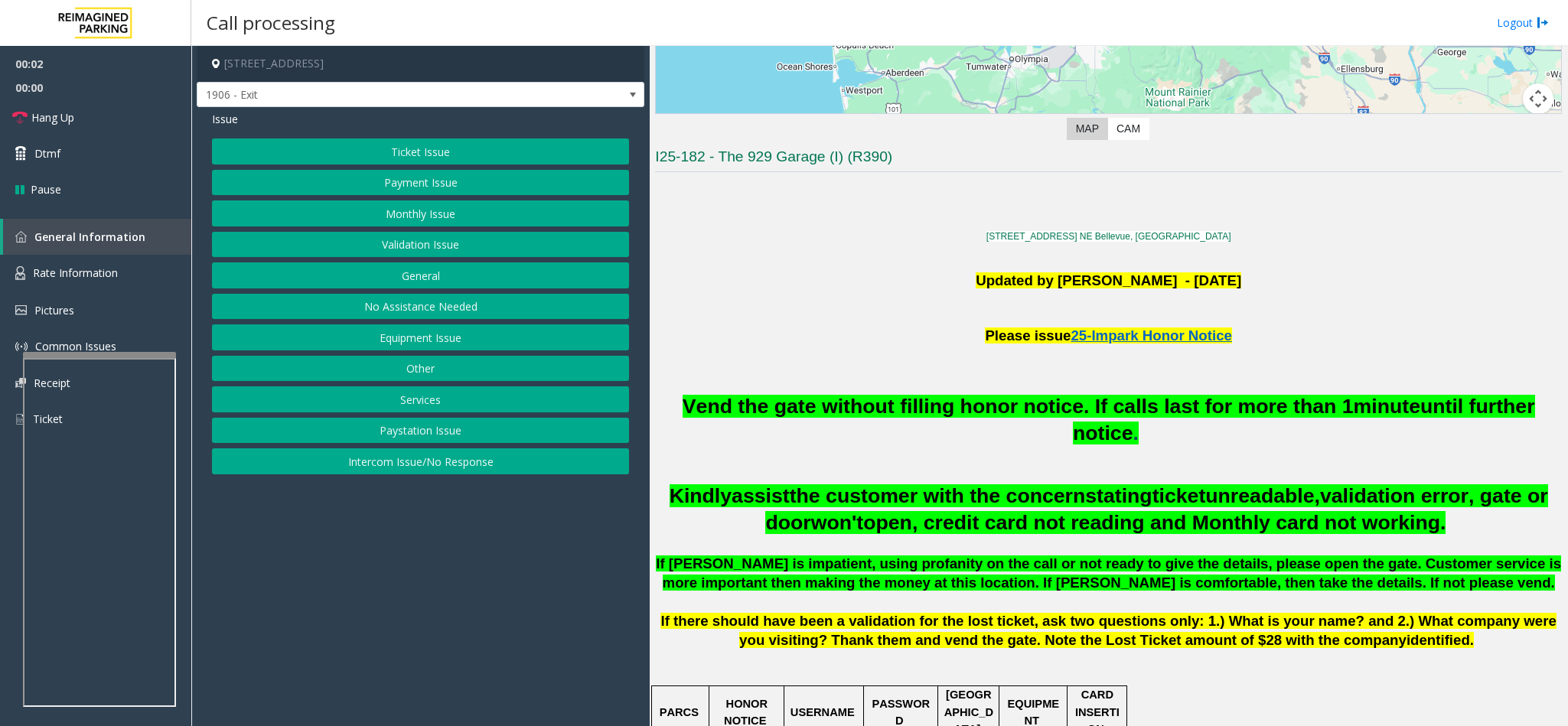
scroll to position [344, 0]
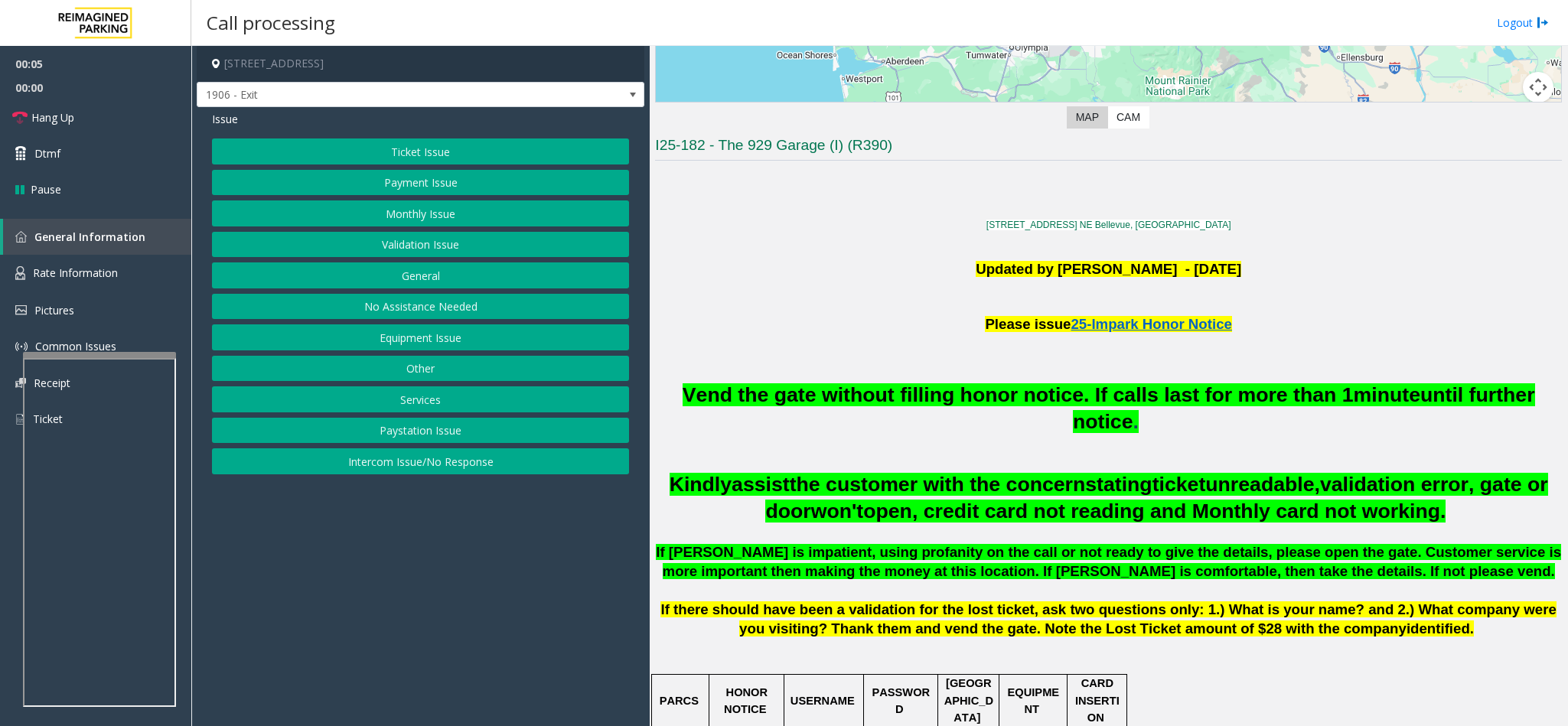
click at [477, 140] on button "Ticket Issue" at bounding box center [421, 151] width 417 height 26
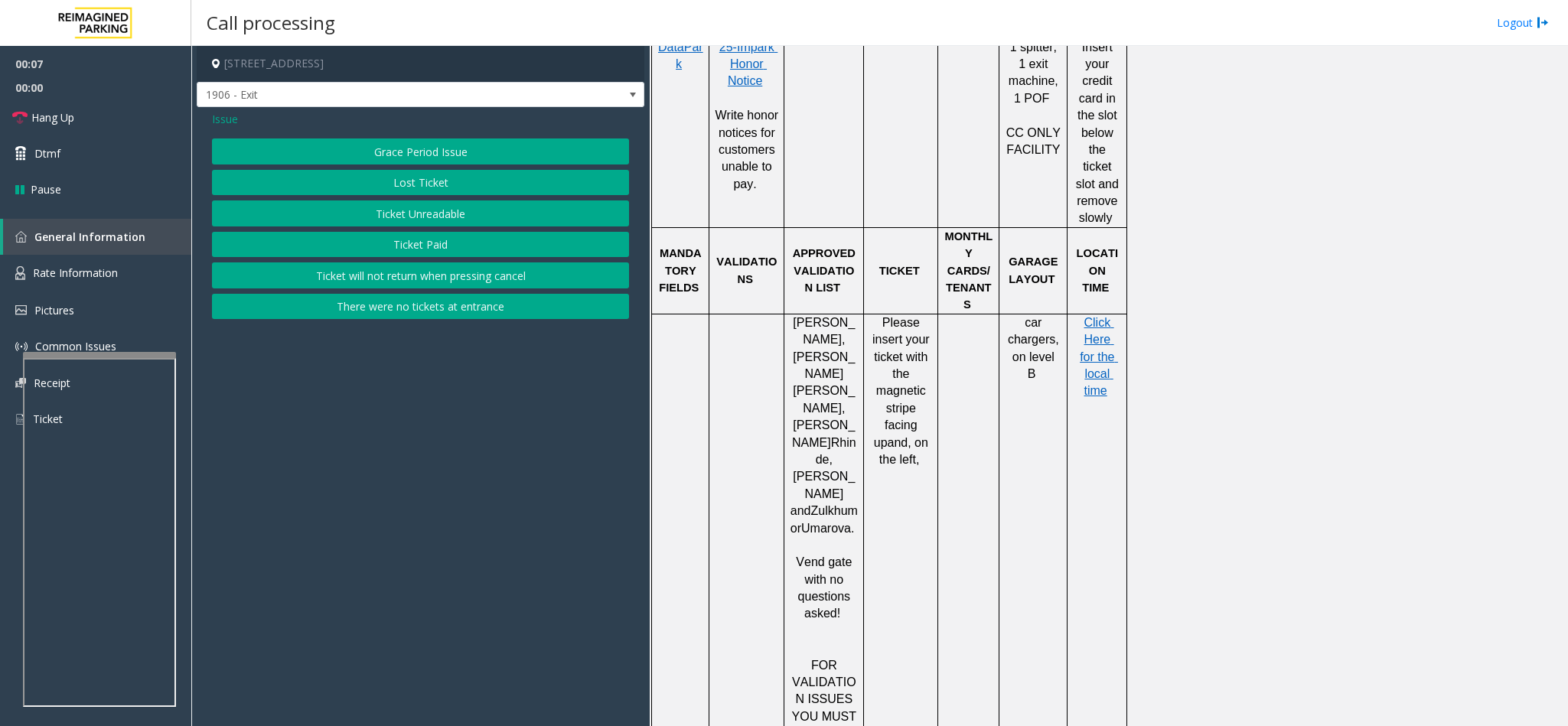
scroll to position [918, 0]
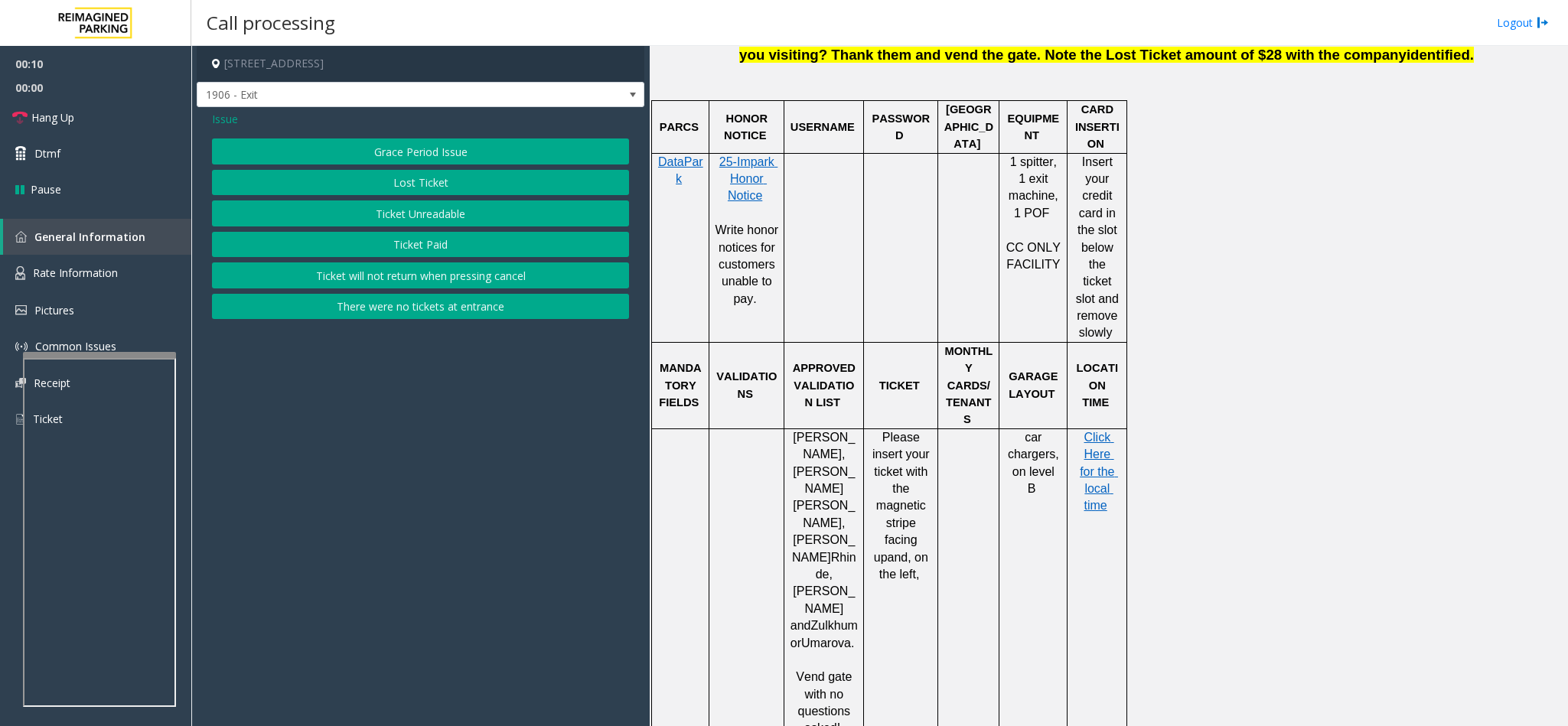
click at [441, 219] on button "Ticket Unreadable" at bounding box center [421, 213] width 417 height 26
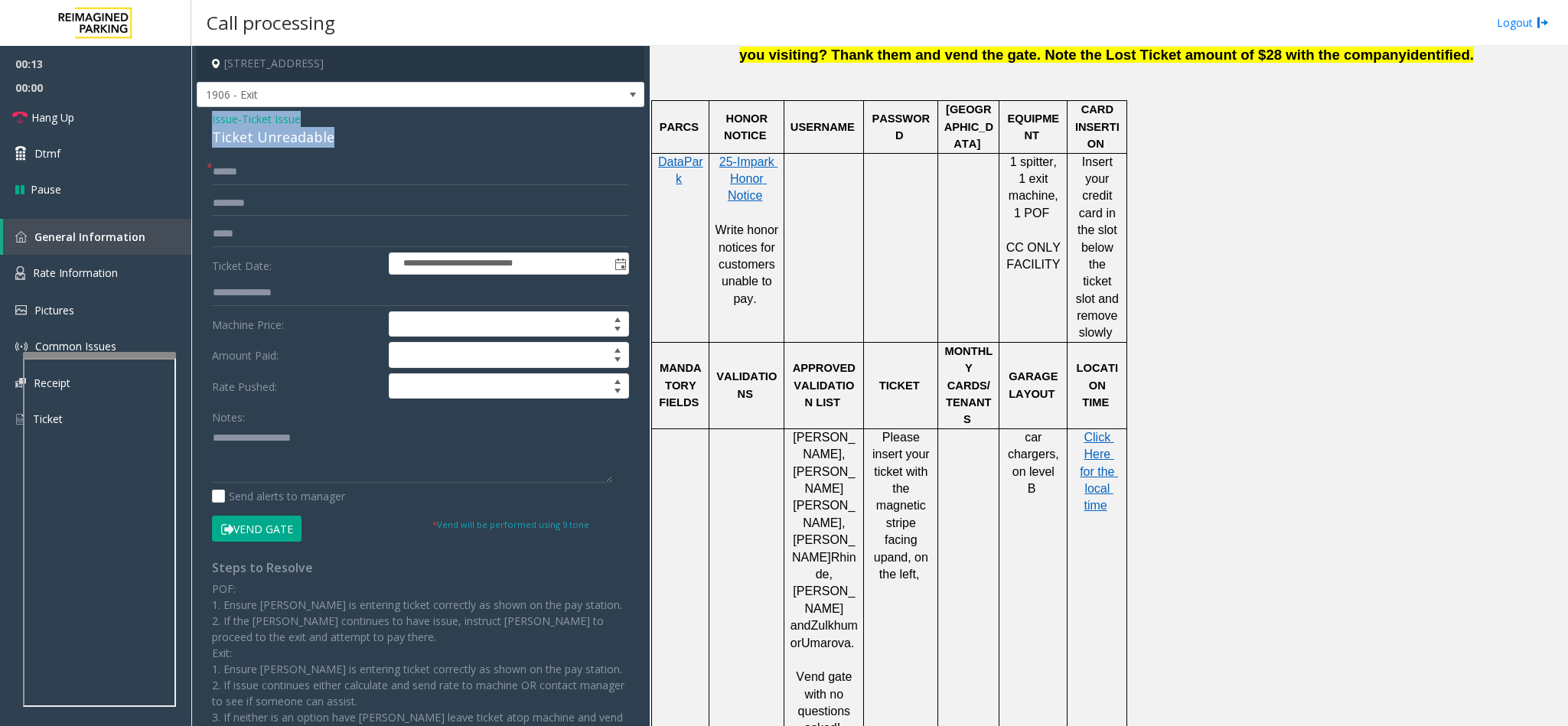
drag, startPoint x: 331, startPoint y: 138, endPoint x: 211, endPoint y: 117, distance: 121.8
click at [212, 117] on div "Issue - Ticket Issue Ticket Unreadable" at bounding box center [421, 129] width 417 height 37
copy div "Issue - Ticket Issue Ticket Unreadable"
click at [286, 458] on textarea at bounding box center [412, 454] width 400 height 58
paste textarea "**********"
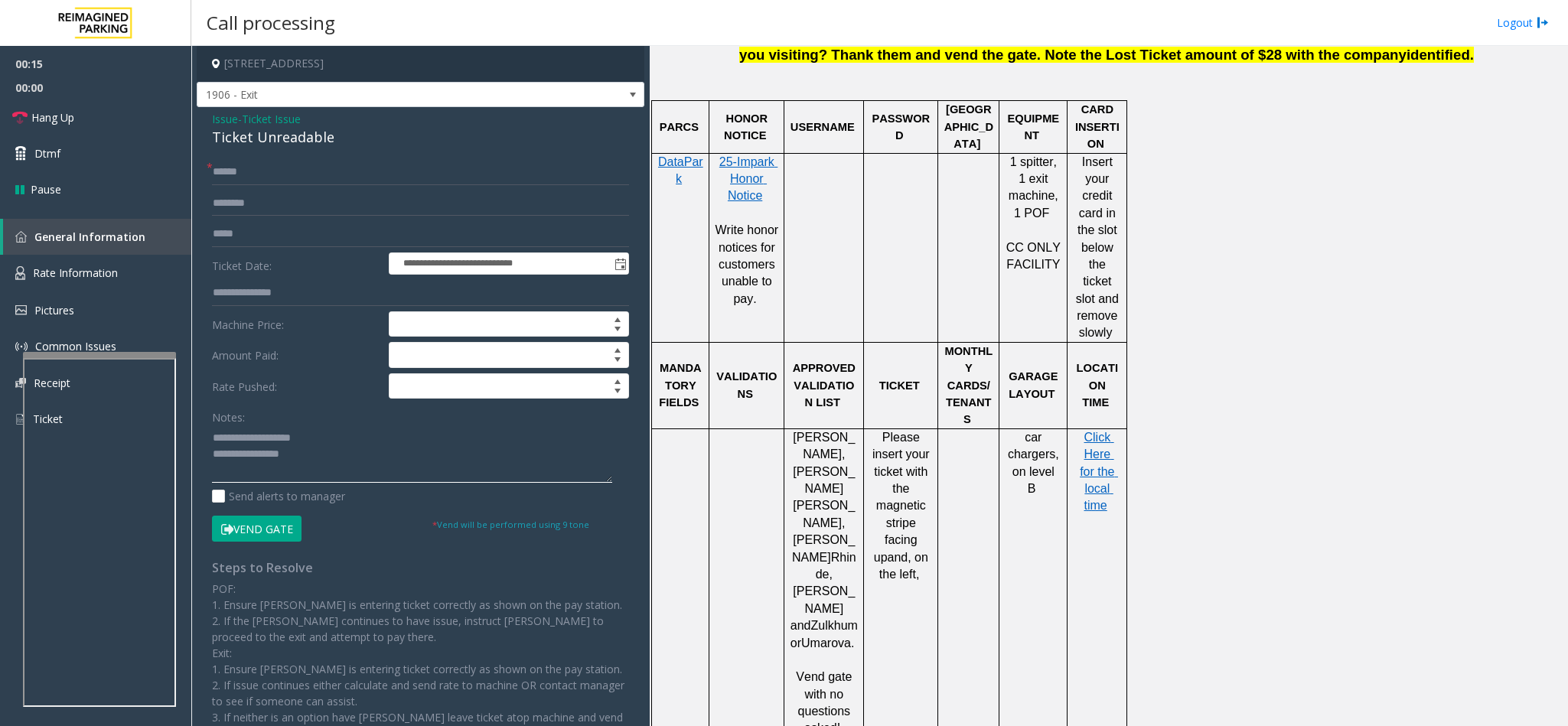
click at [312, 451] on textarea at bounding box center [412, 454] width 400 height 58
click at [243, 167] on input "text" at bounding box center [421, 172] width 417 height 26
drag, startPoint x: 316, startPoint y: 439, endPoint x: 245, endPoint y: 437, distance: 71.0
click at [245, 437] on textarea at bounding box center [412, 454] width 400 height 58
click at [350, 457] on textarea at bounding box center [412, 454] width 400 height 58
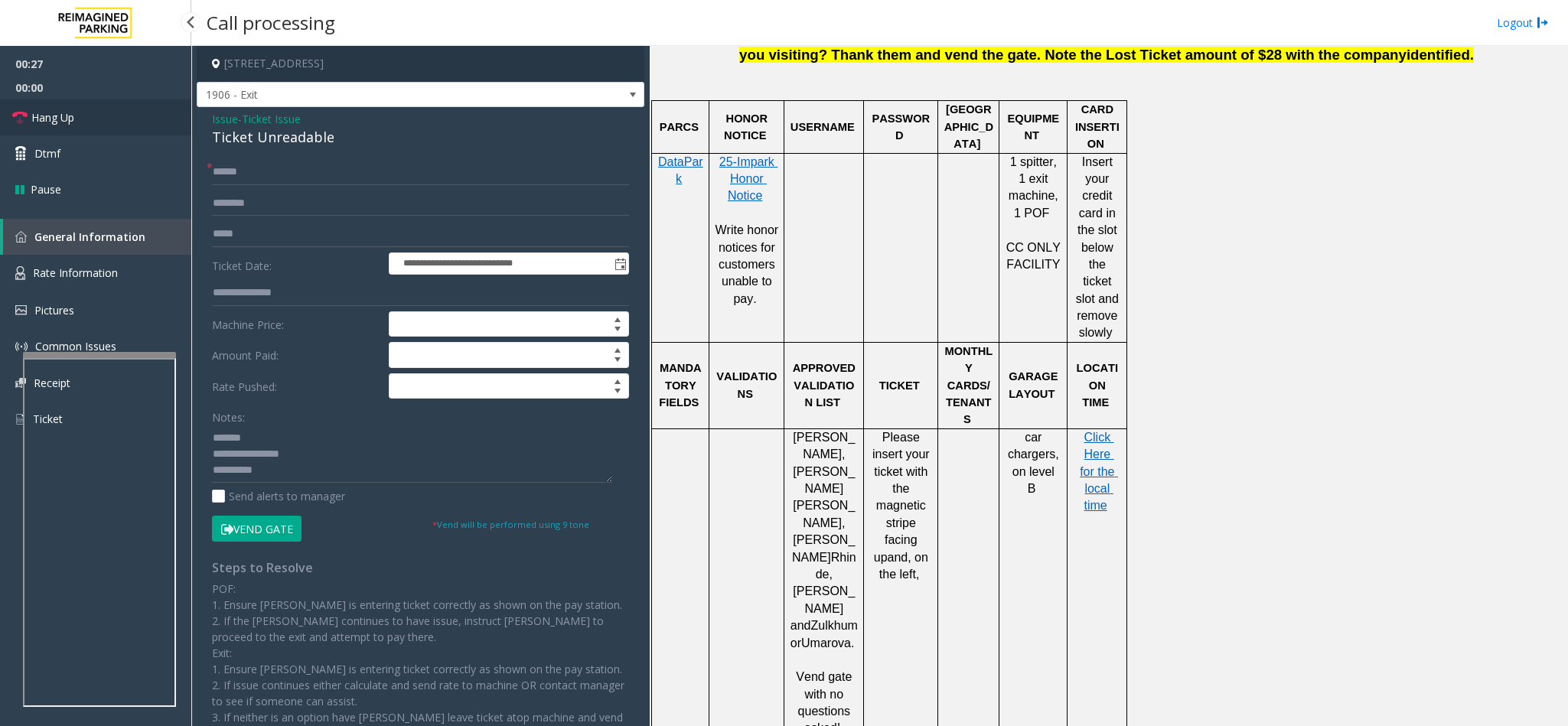
click at [67, 125] on span "Hang Up" at bounding box center [53, 118] width 43 height 16
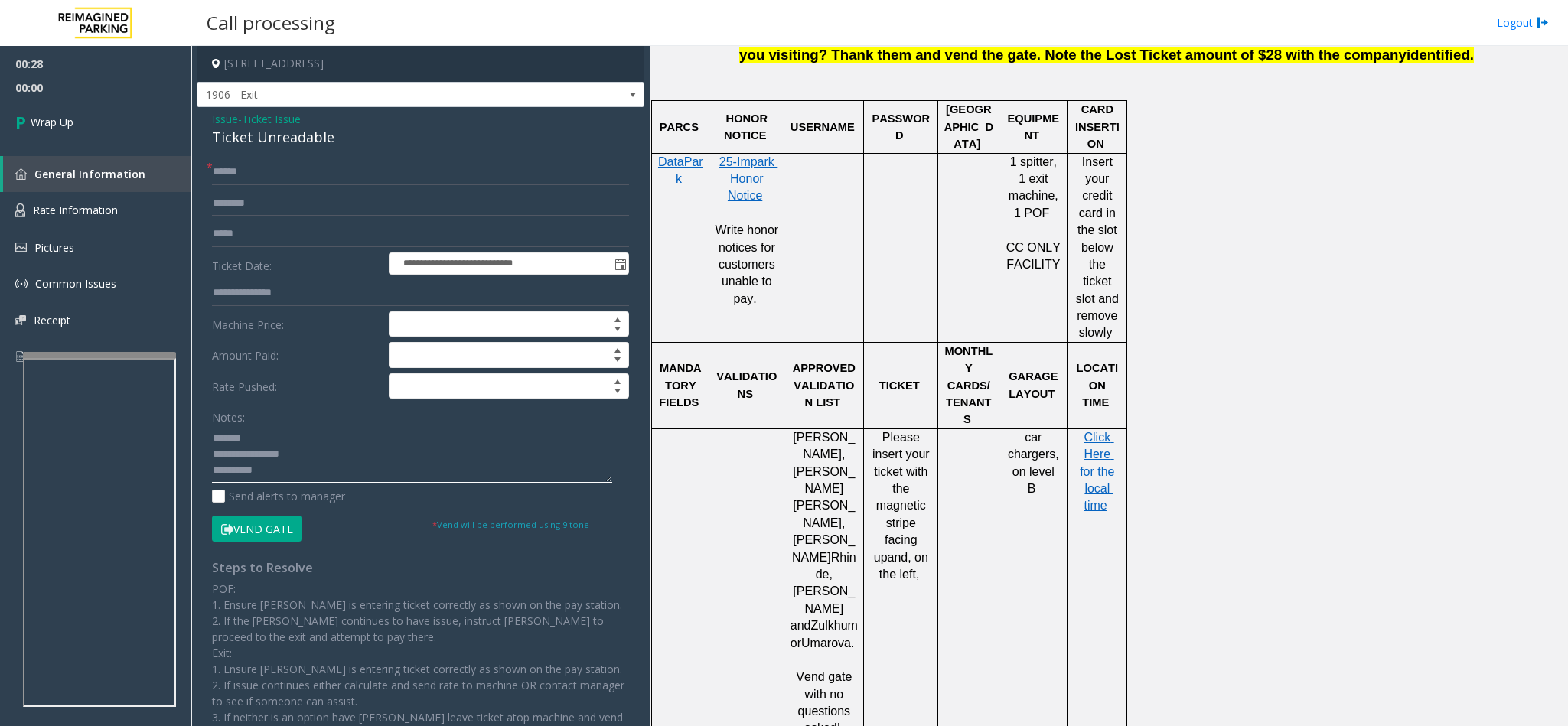
click at [290, 458] on textarea at bounding box center [412, 454] width 400 height 58
type textarea "**********"
click at [311, 175] on input "text" at bounding box center [421, 172] width 417 height 26
type input "**"
click at [132, 110] on link "Wrap Up" at bounding box center [95, 122] width 191 height 45
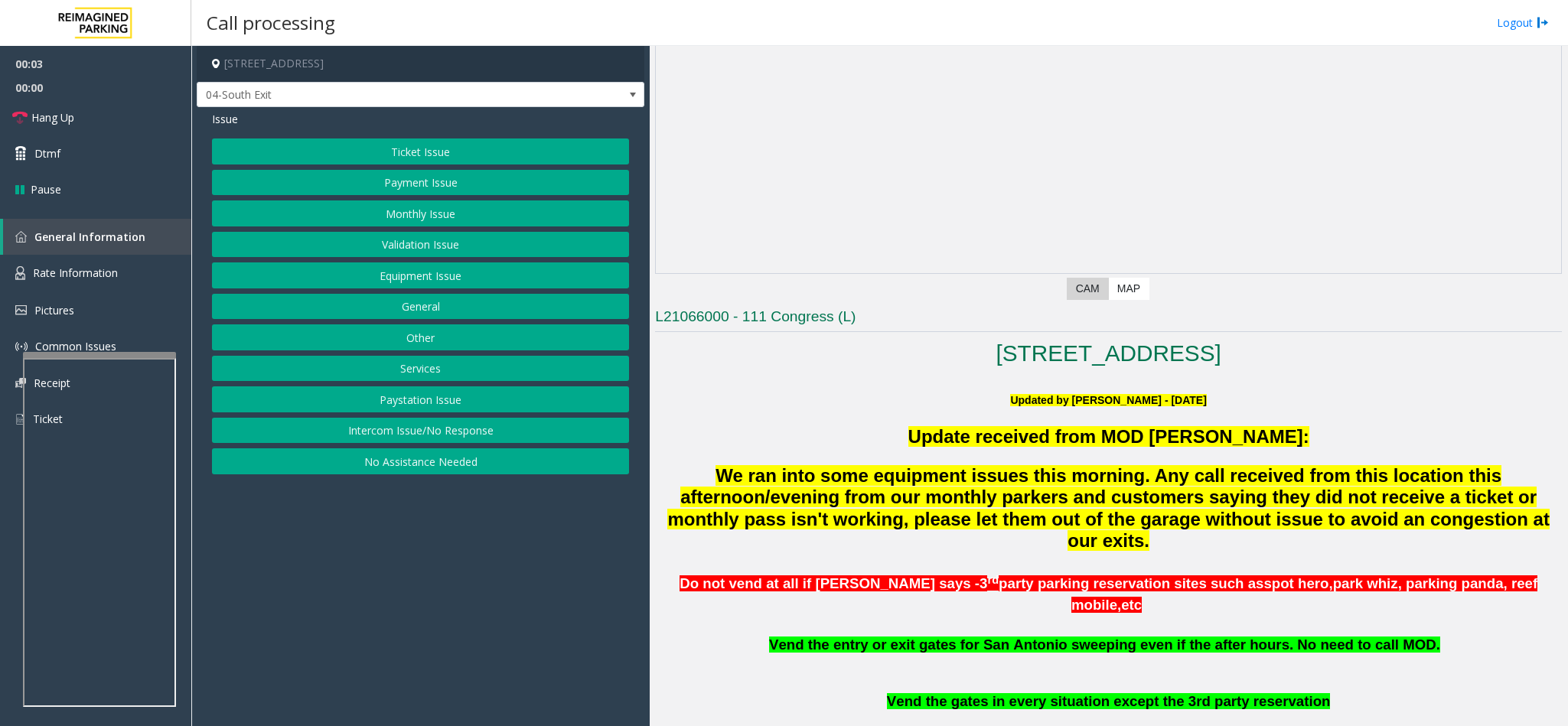
scroll to position [459, 0]
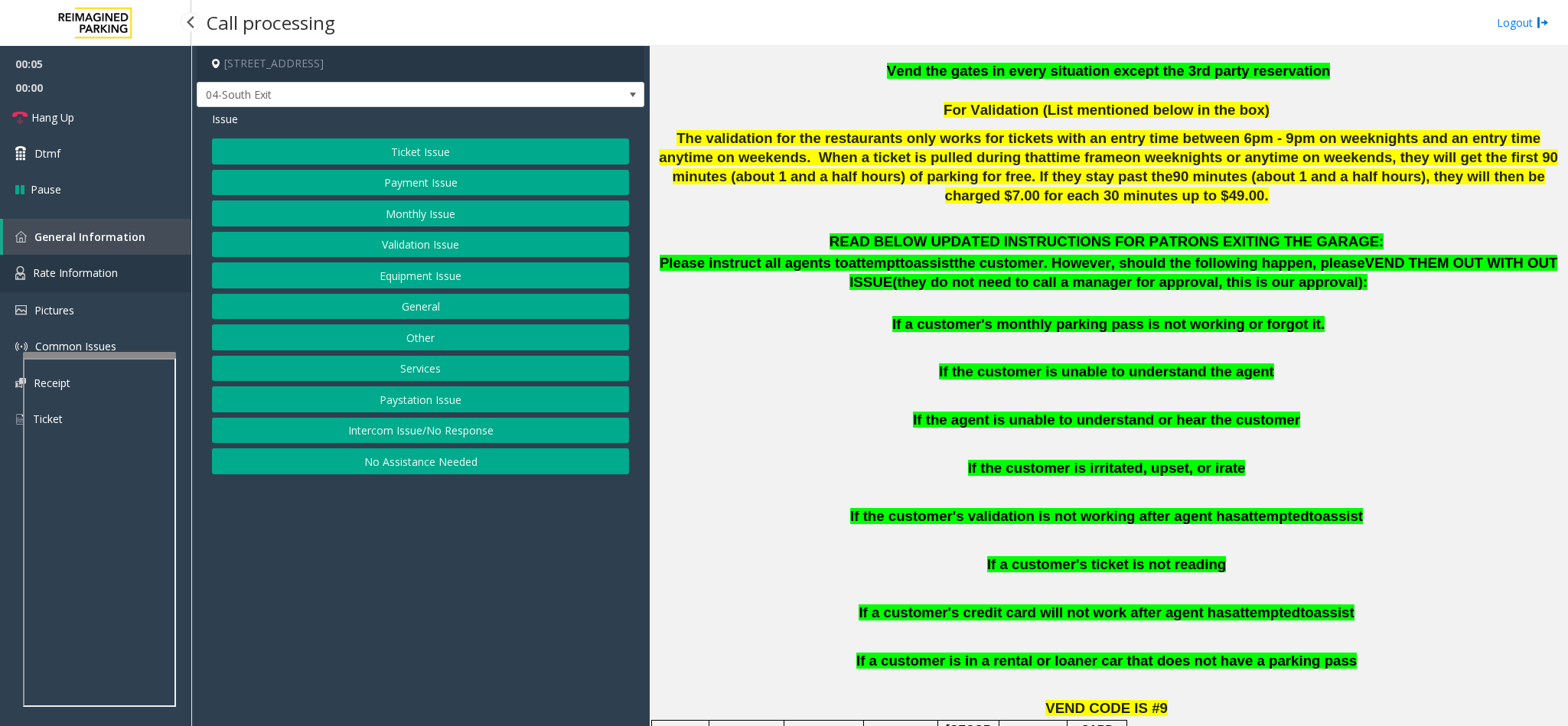
click at [84, 279] on span "Rate Information" at bounding box center [76, 272] width 85 height 14
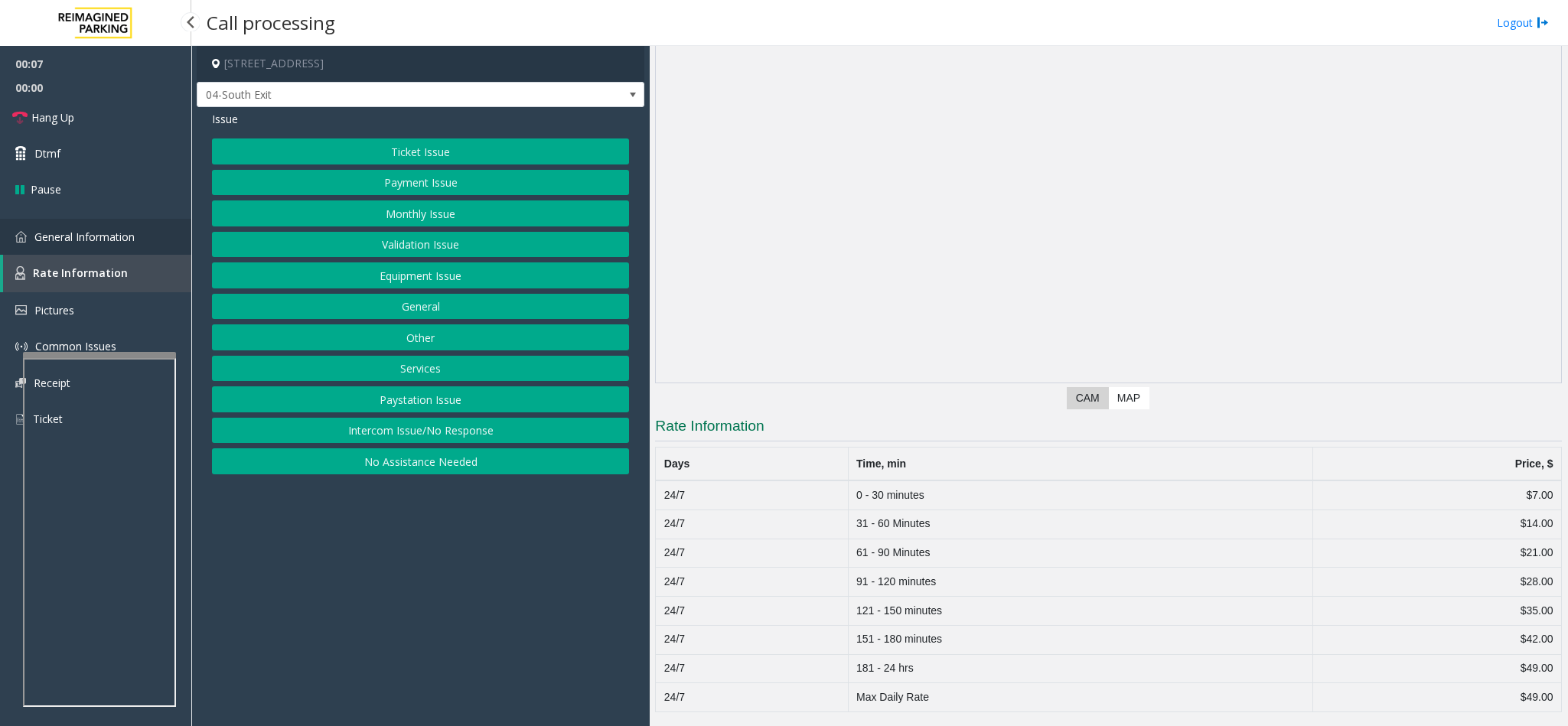
click at [95, 238] on span "General Information" at bounding box center [84, 237] width 100 height 14
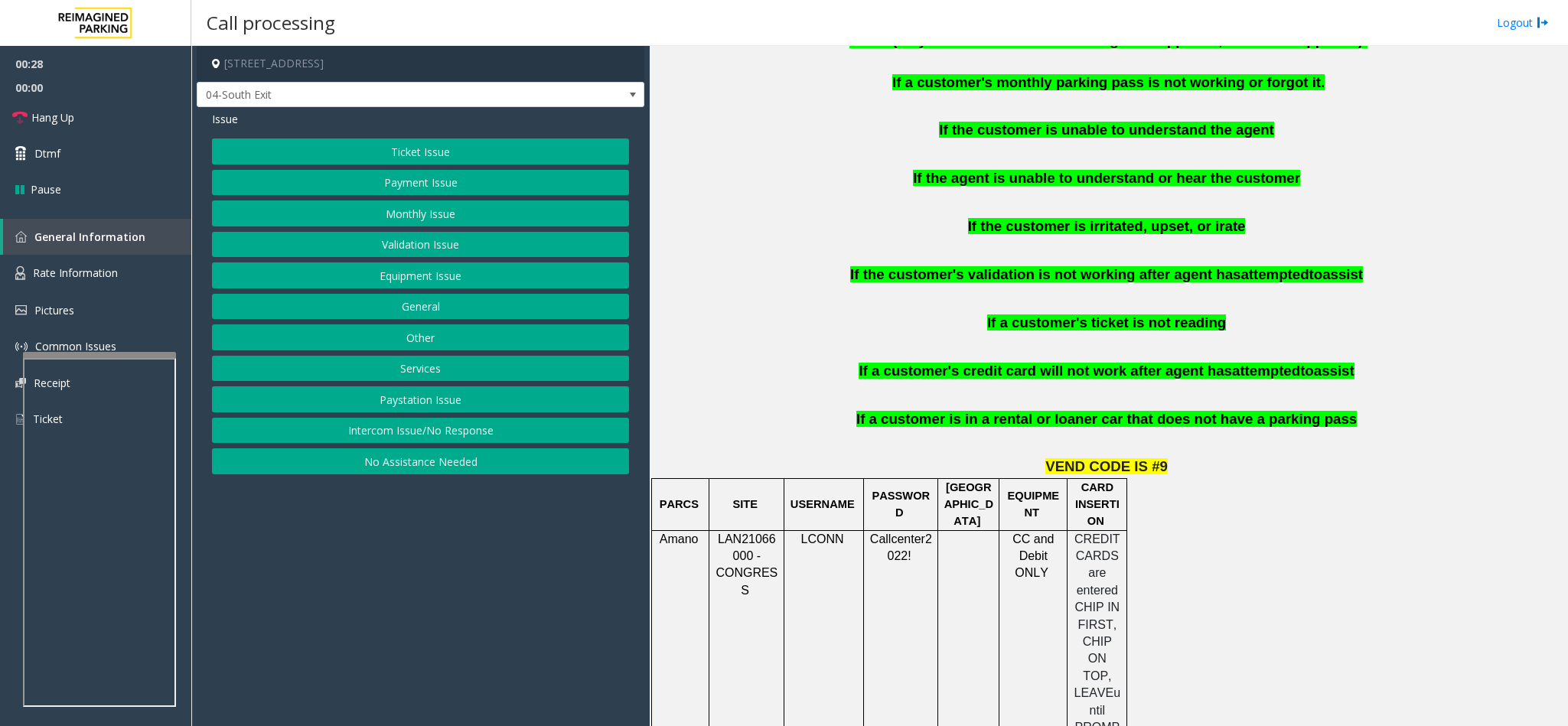
scroll to position [1033, 0]
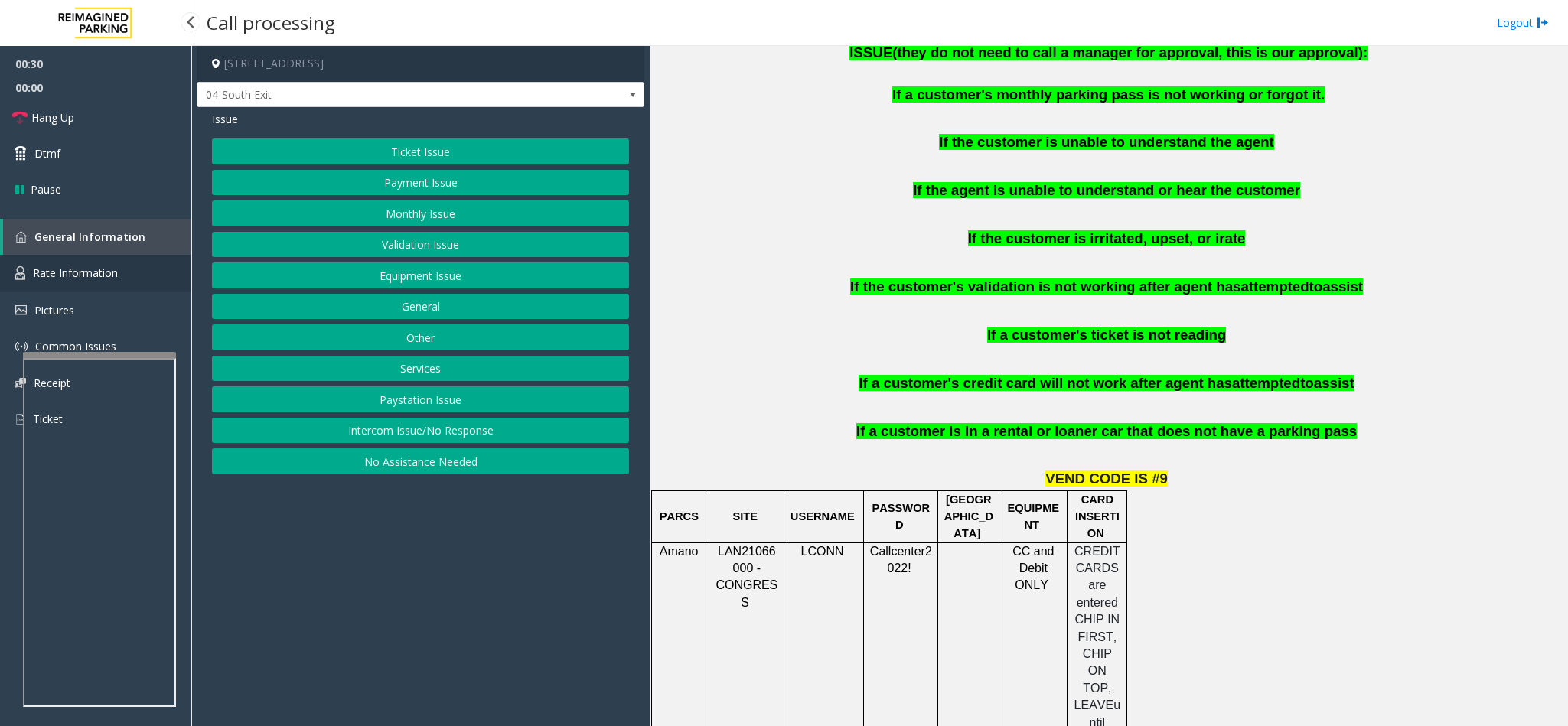
click at [103, 269] on span "Rate Information" at bounding box center [76, 272] width 85 height 14
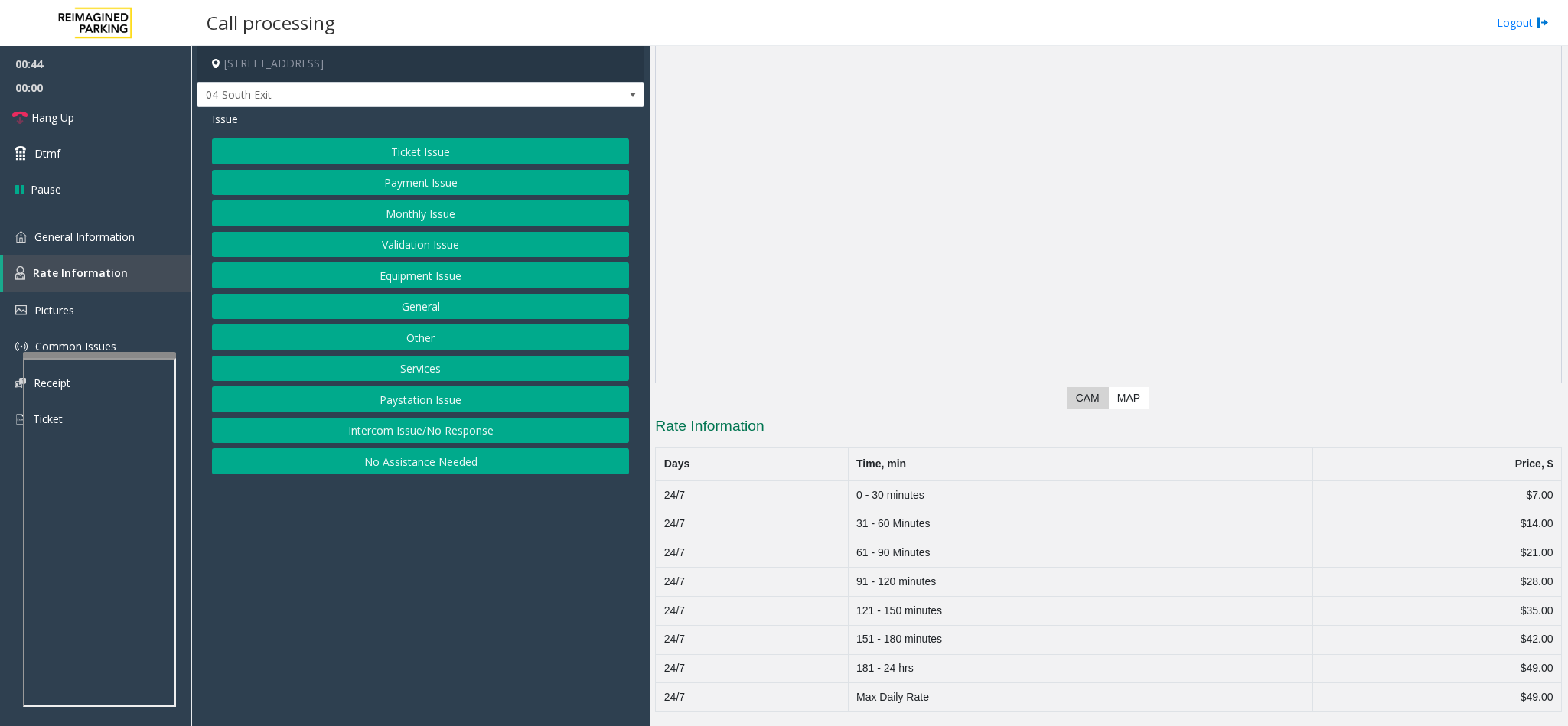
click at [480, 143] on button "Ticket Issue" at bounding box center [421, 151] width 417 height 26
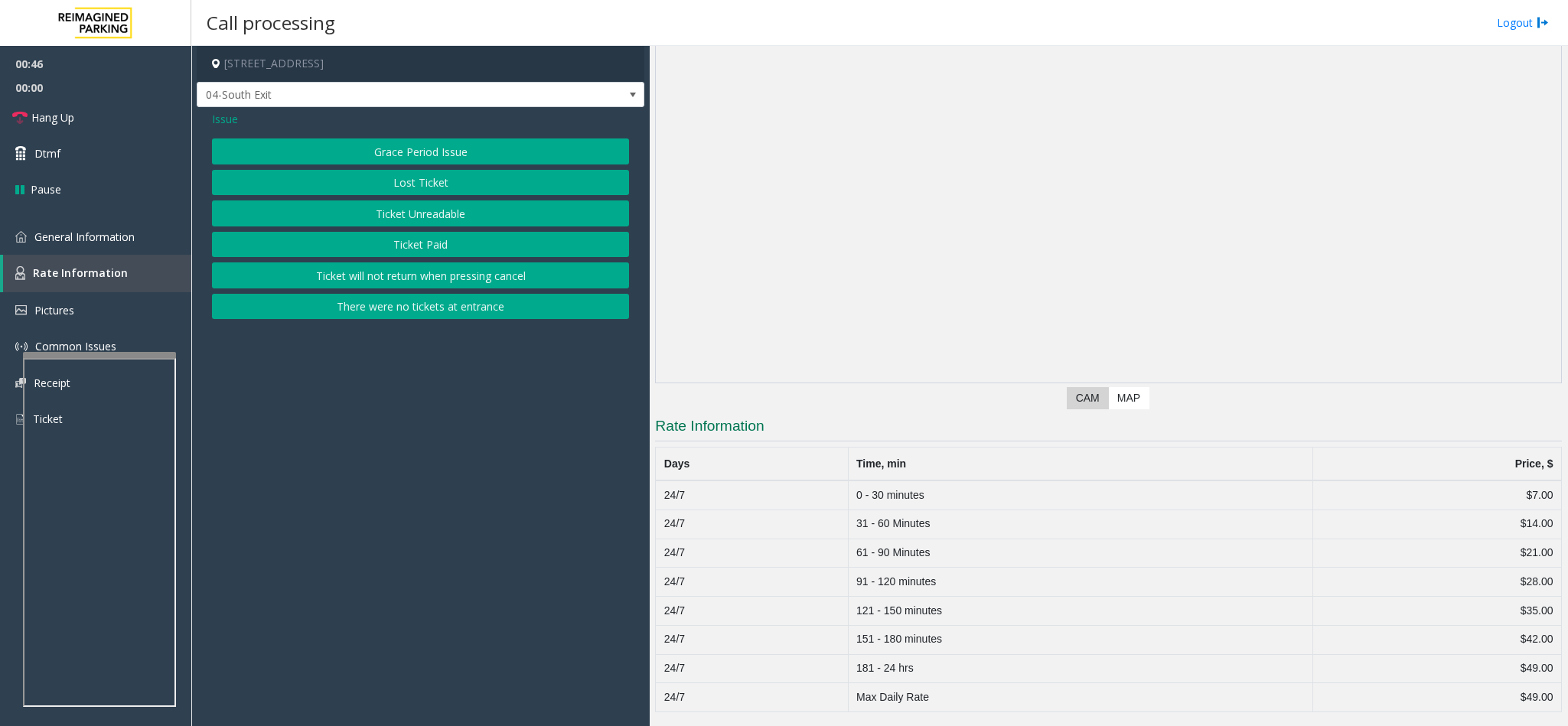
click at [443, 210] on button "Ticket Unreadable" at bounding box center [421, 213] width 417 height 26
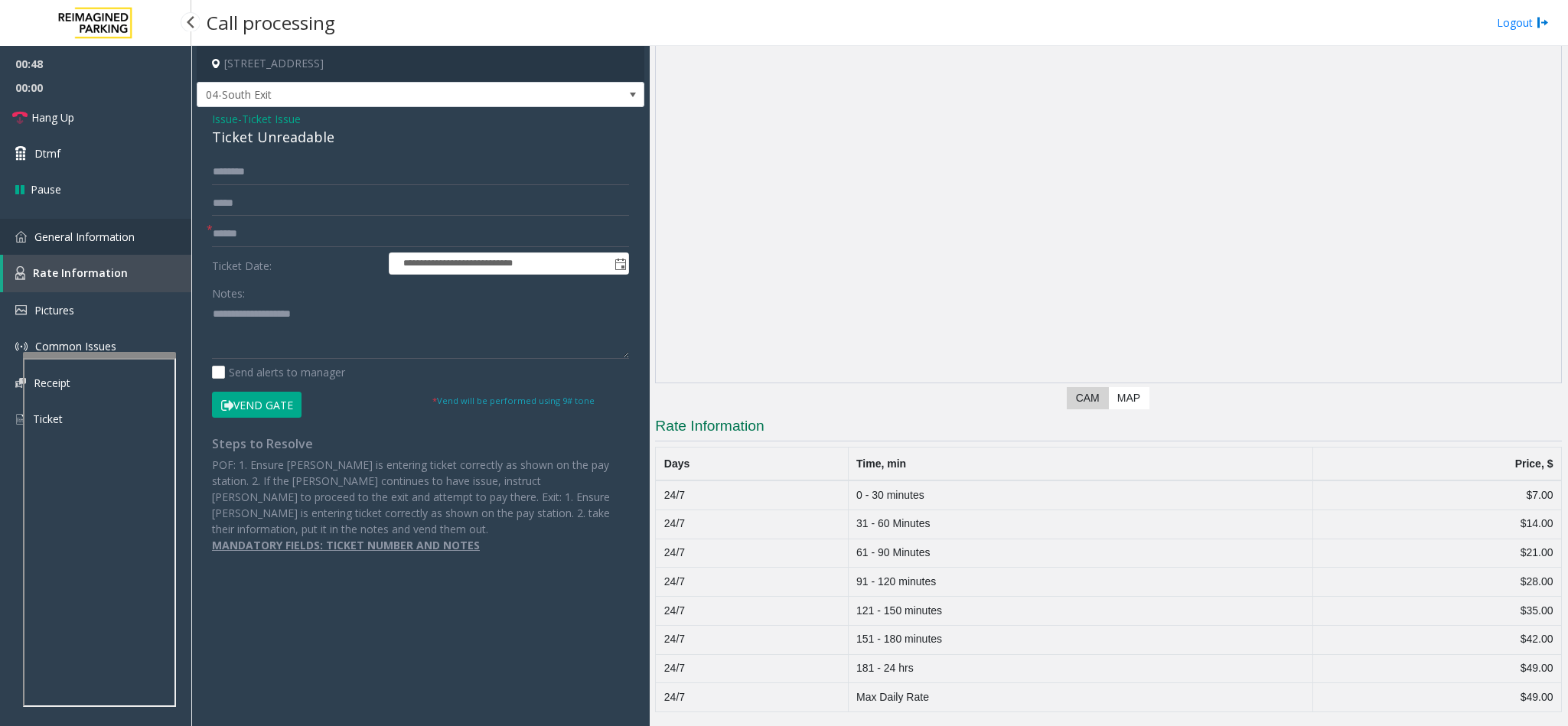
click at [62, 227] on link "General Information" at bounding box center [95, 237] width 191 height 36
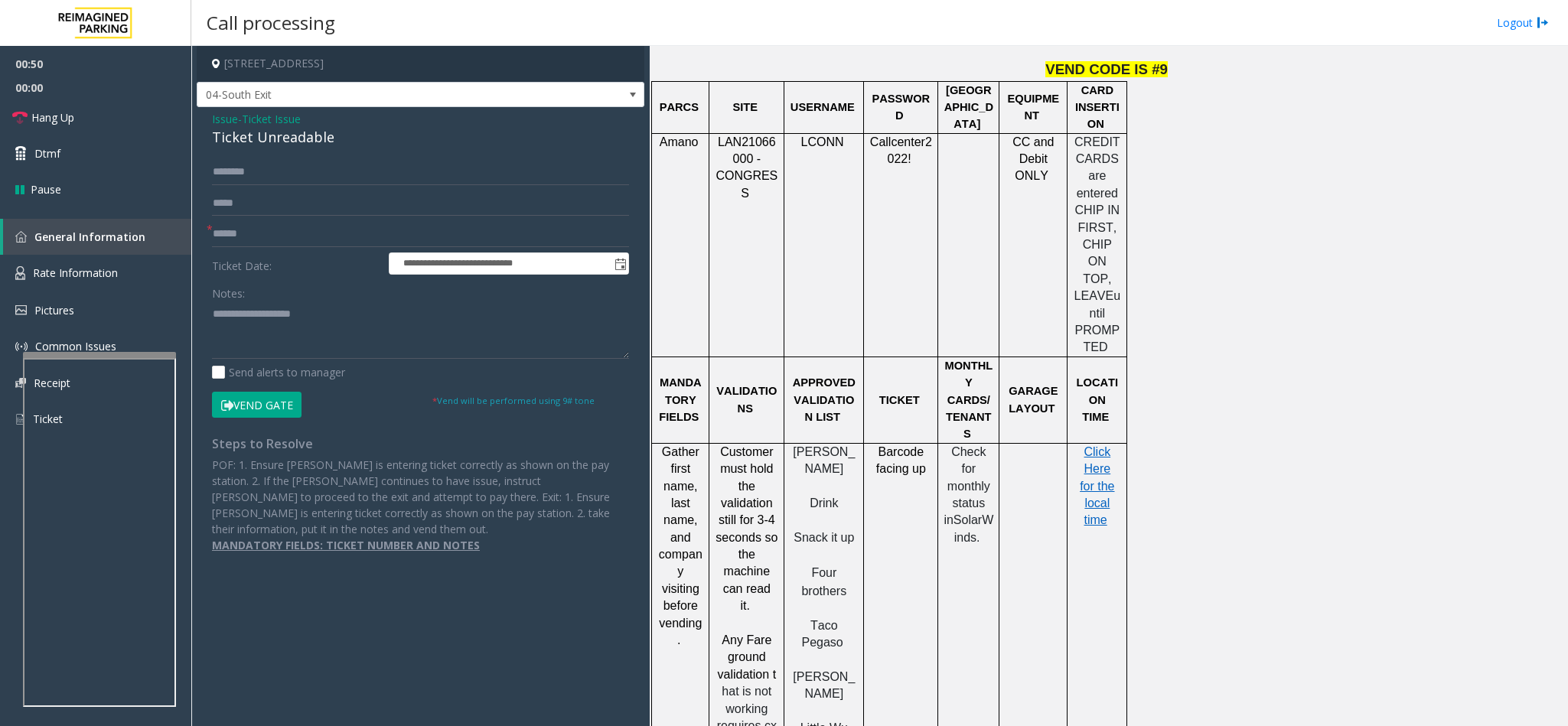
scroll to position [1492, 0]
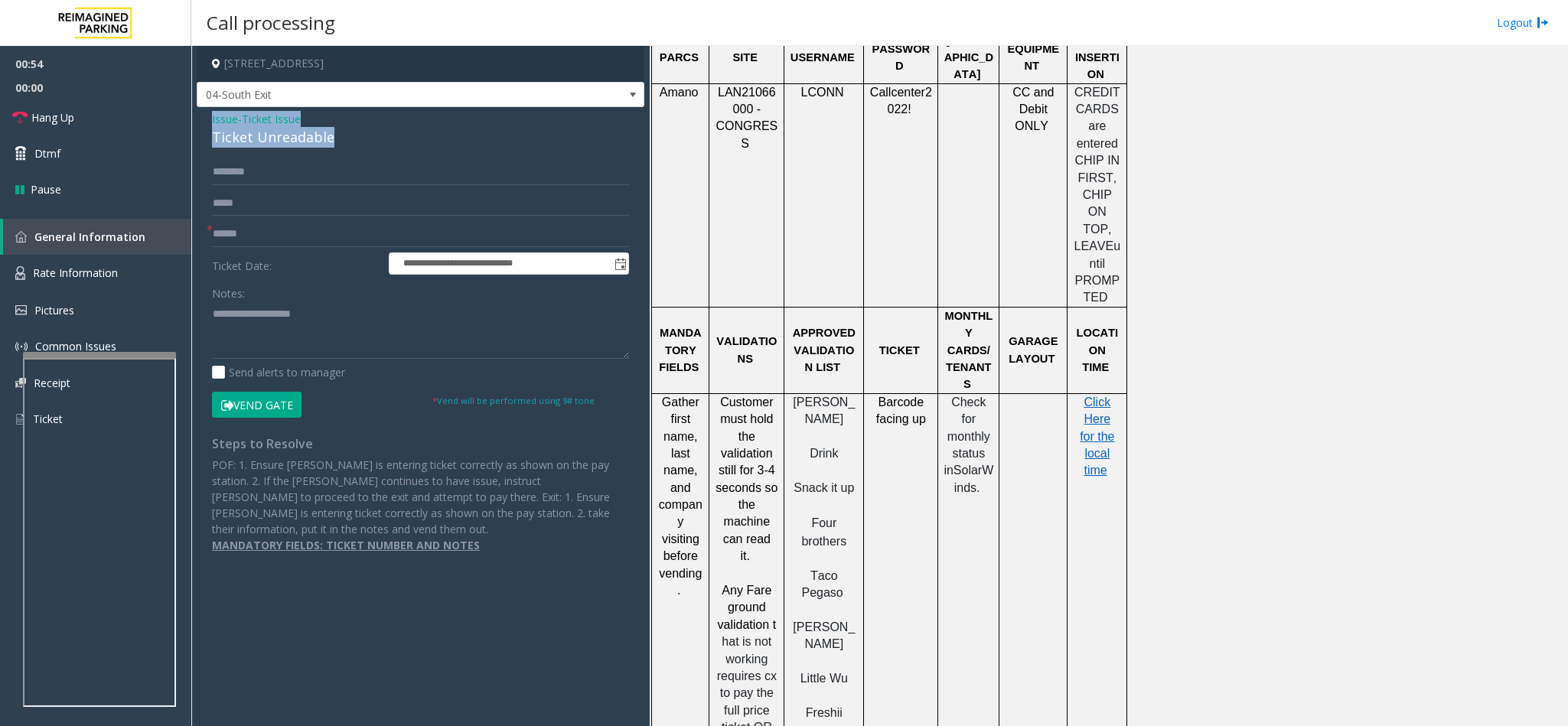
drag, startPoint x: 339, startPoint y: 133, endPoint x: 200, endPoint y: 109, distance: 141.1
click at [200, 109] on div "**********" at bounding box center [420, 338] width 447 height 462
copy div "Issue - Ticket Issue Ticket Unreadable"
paste textarea "**********"
click at [382, 336] on textarea at bounding box center [421, 330] width 417 height 58
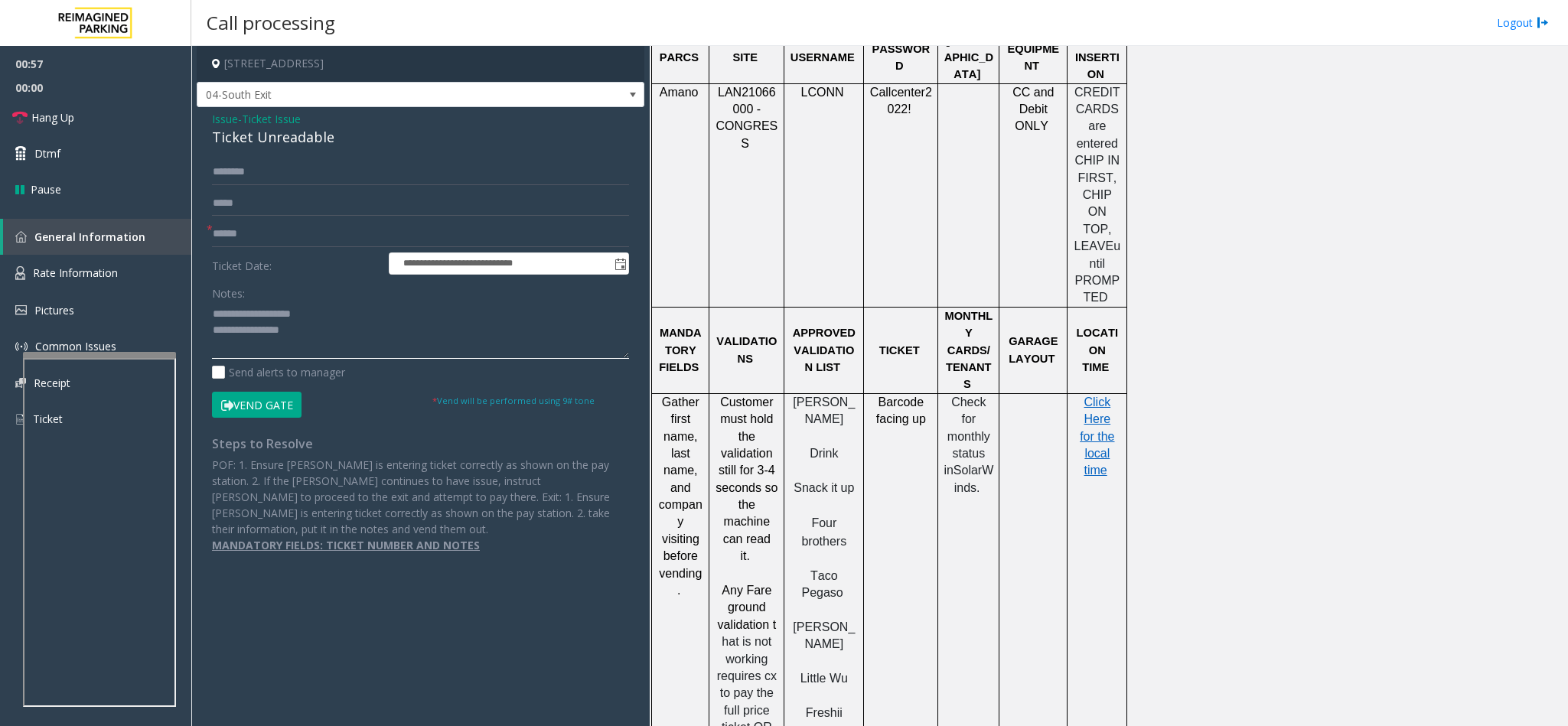
drag, startPoint x: 334, startPoint y: 309, endPoint x: 248, endPoint y: 312, distance: 86.1
click at [248, 312] on textarea at bounding box center [421, 330] width 417 height 58
click at [312, 326] on textarea at bounding box center [421, 330] width 417 height 58
click at [491, 354] on textarea at bounding box center [421, 330] width 417 height 58
paste textarea "**********"
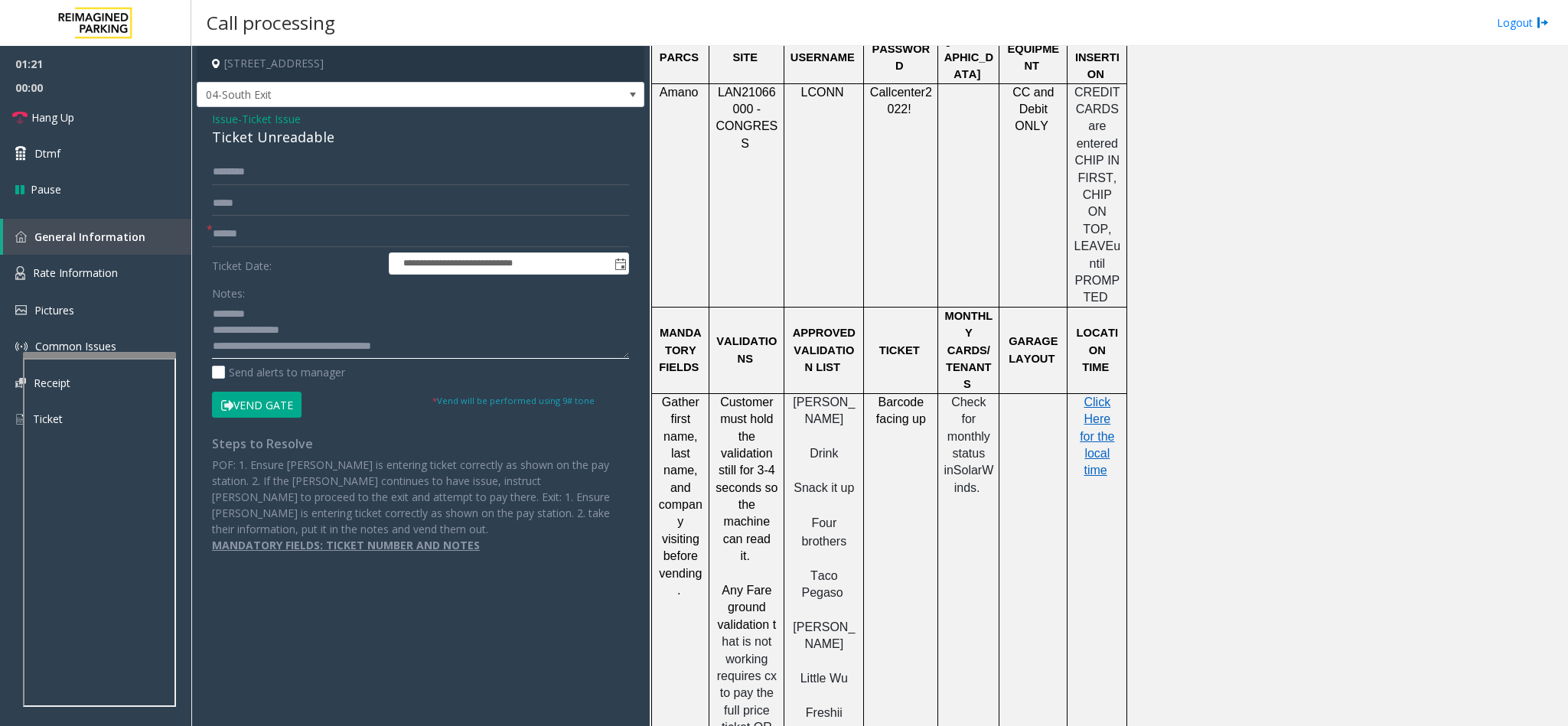
type textarea "**********"
click at [312, 238] on input "text" at bounding box center [421, 234] width 417 height 26
type input "*"
type input "*****"
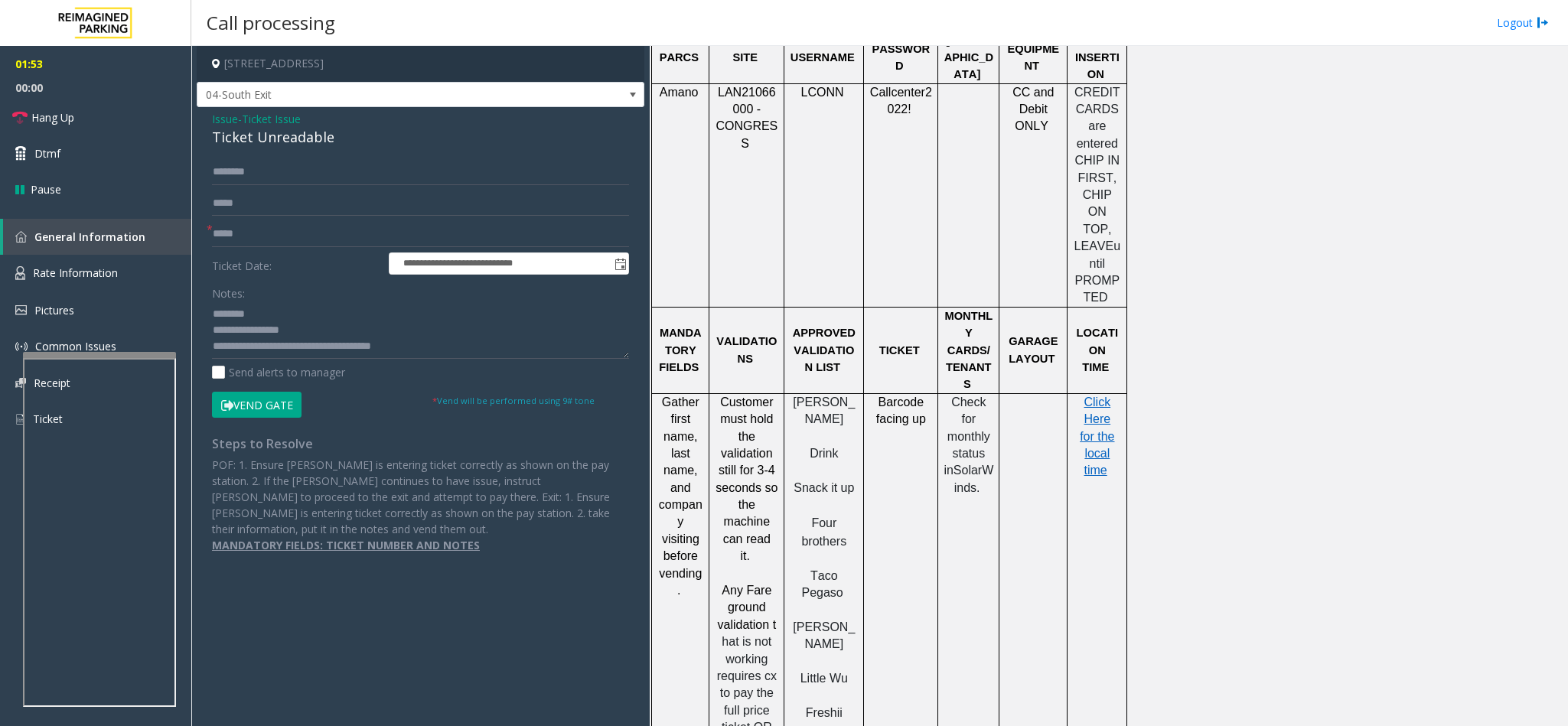
click at [266, 409] on button "Vend Gate" at bounding box center [256, 404] width 89 height 26
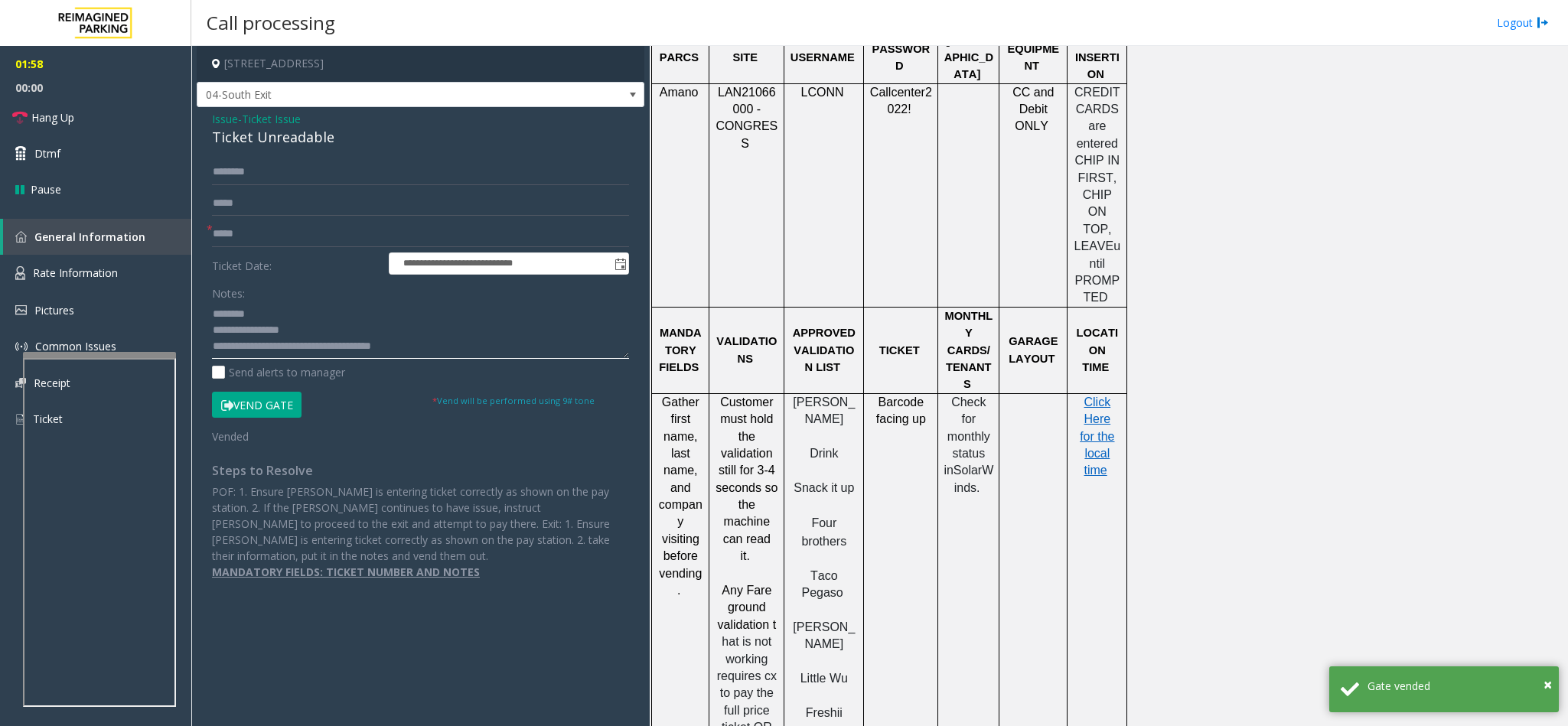
click at [377, 352] on textarea at bounding box center [421, 330] width 417 height 58
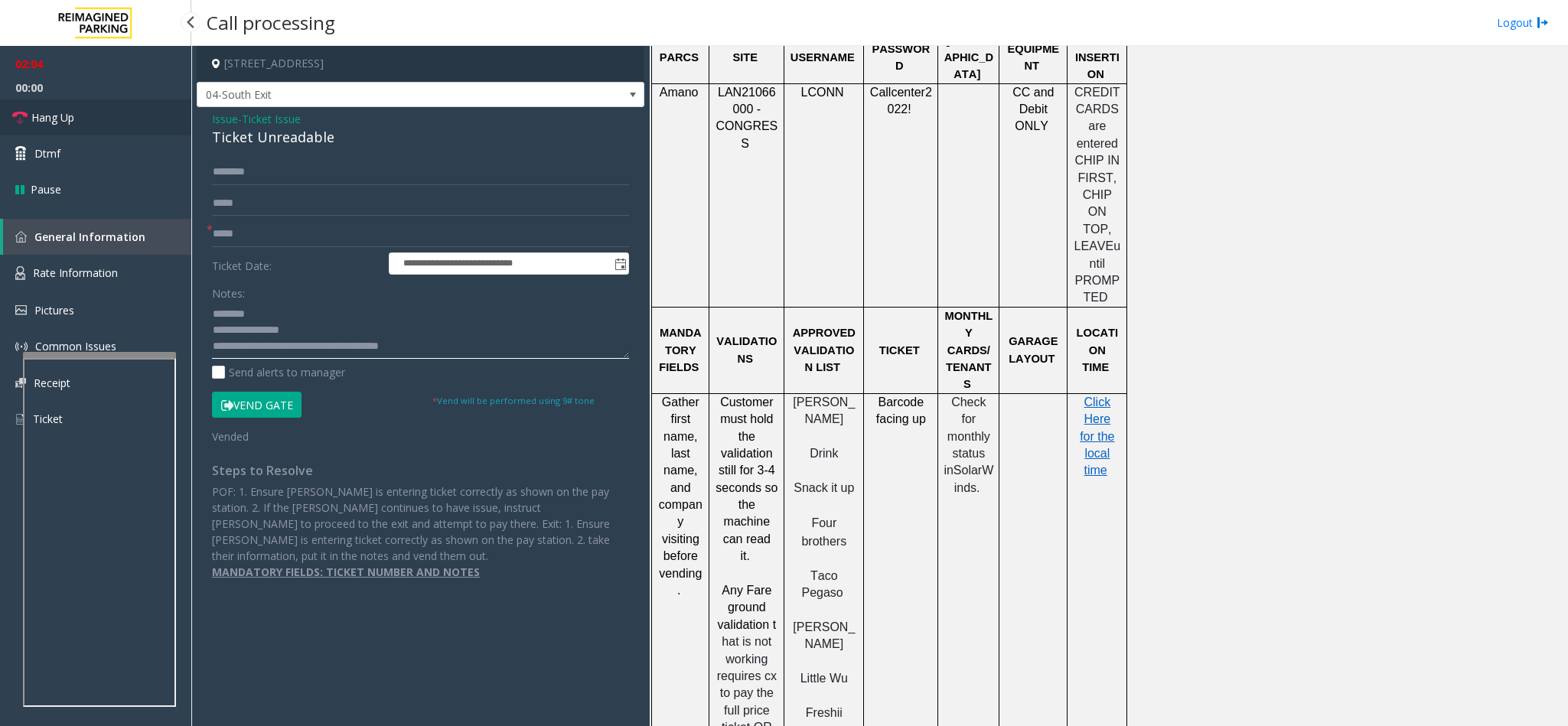
type textarea "**********"
click at [129, 113] on link "Hang Up" at bounding box center [95, 118] width 191 height 36
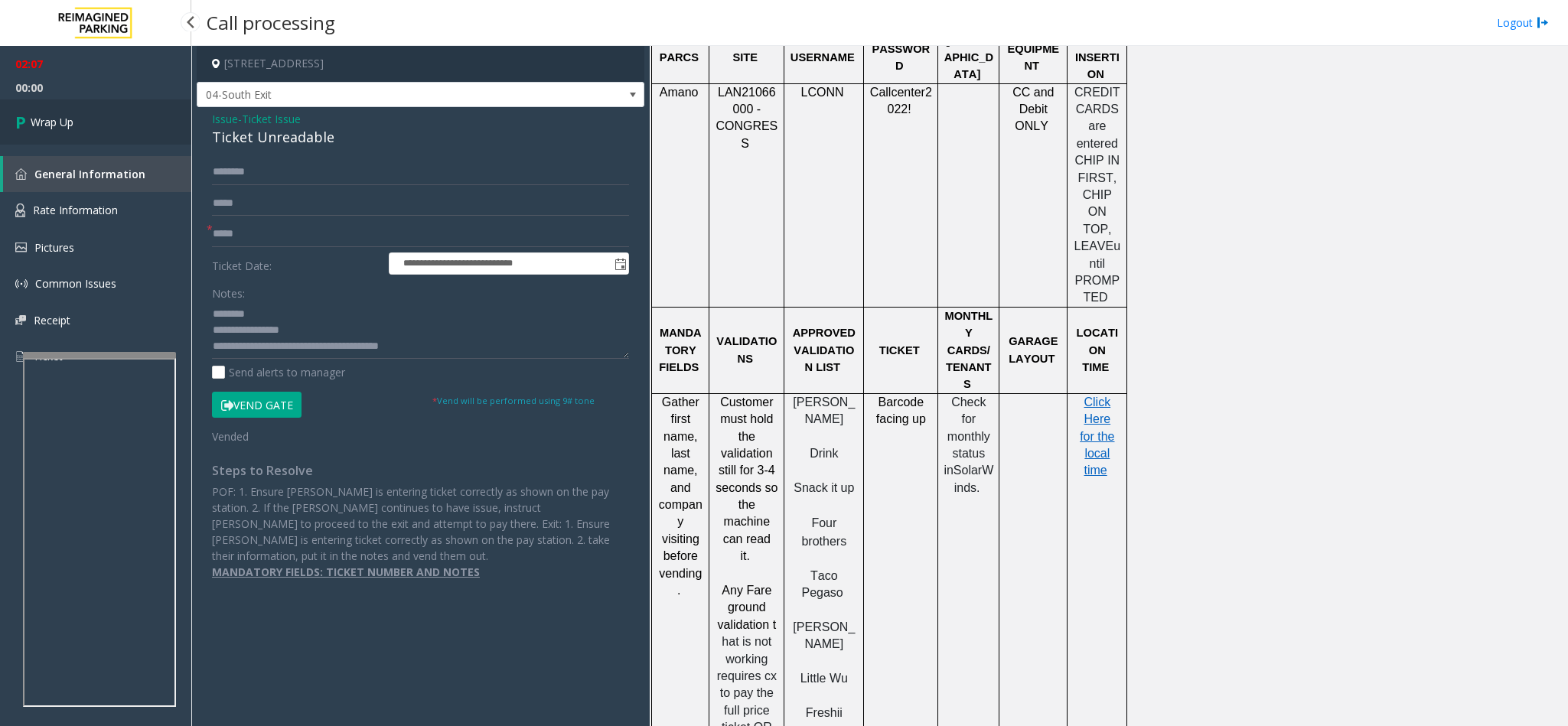
click at [129, 113] on link "Wrap Up" at bounding box center [95, 122] width 191 height 45
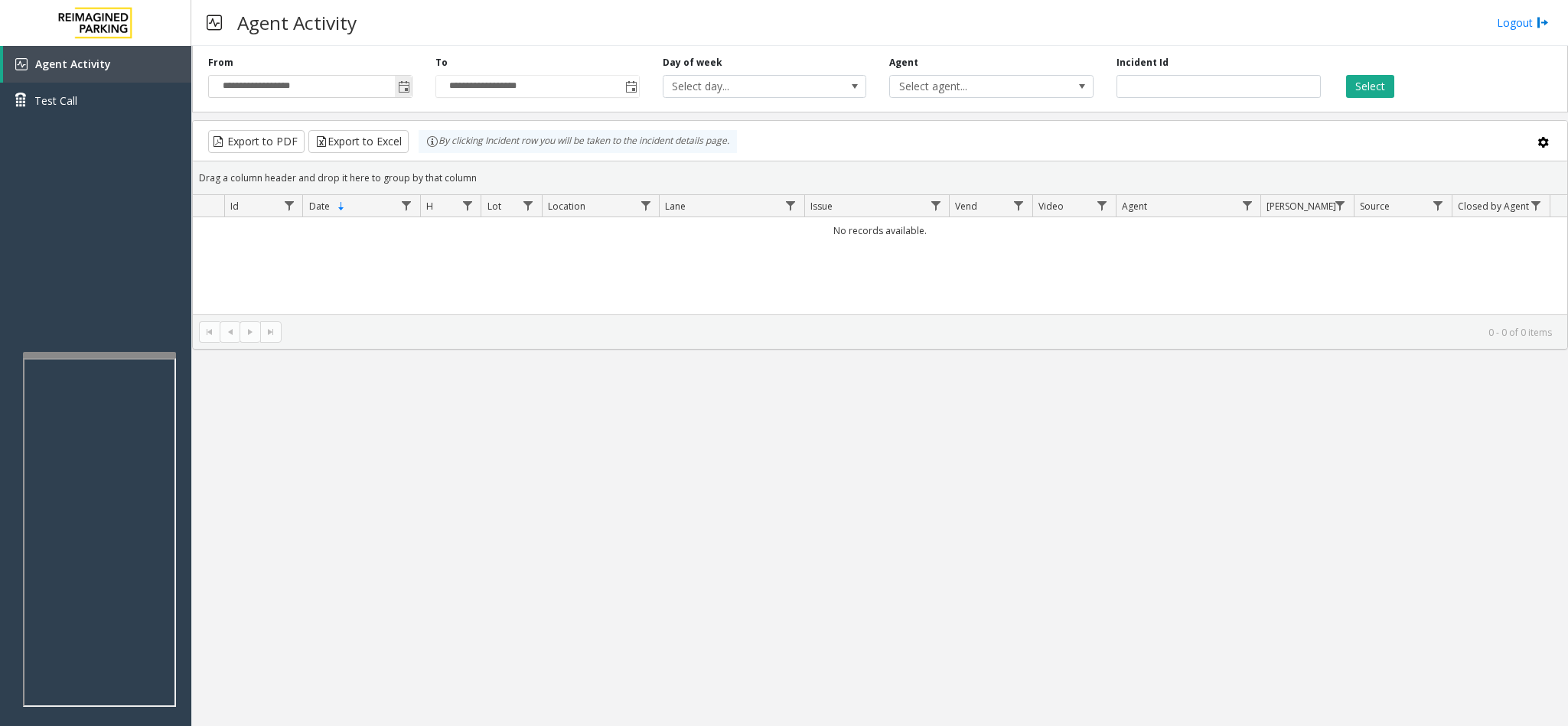
click at [402, 88] on span "Toggle popup" at bounding box center [404, 88] width 13 height 13
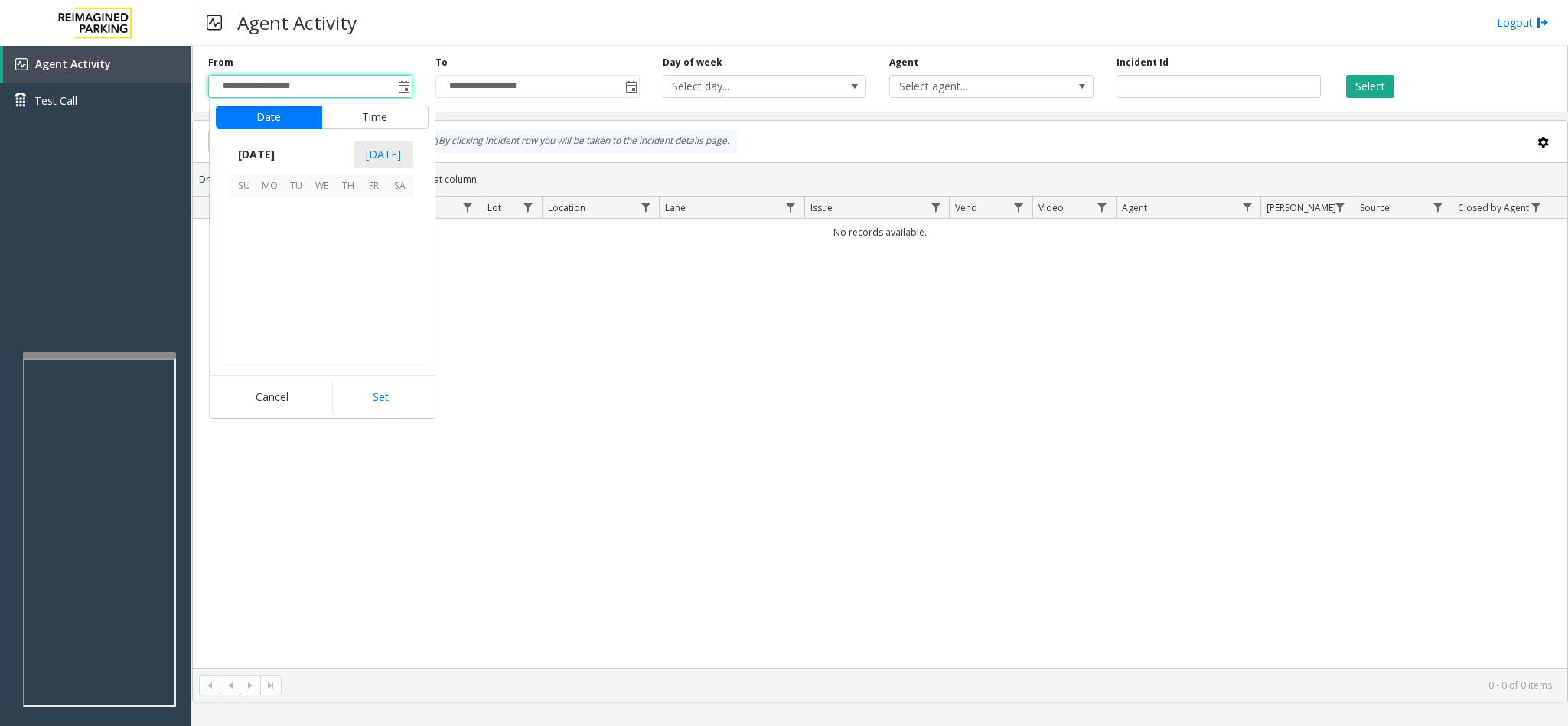
scroll to position [274464, 0]
click at [342, 262] on span "18" at bounding box center [348, 263] width 26 height 26
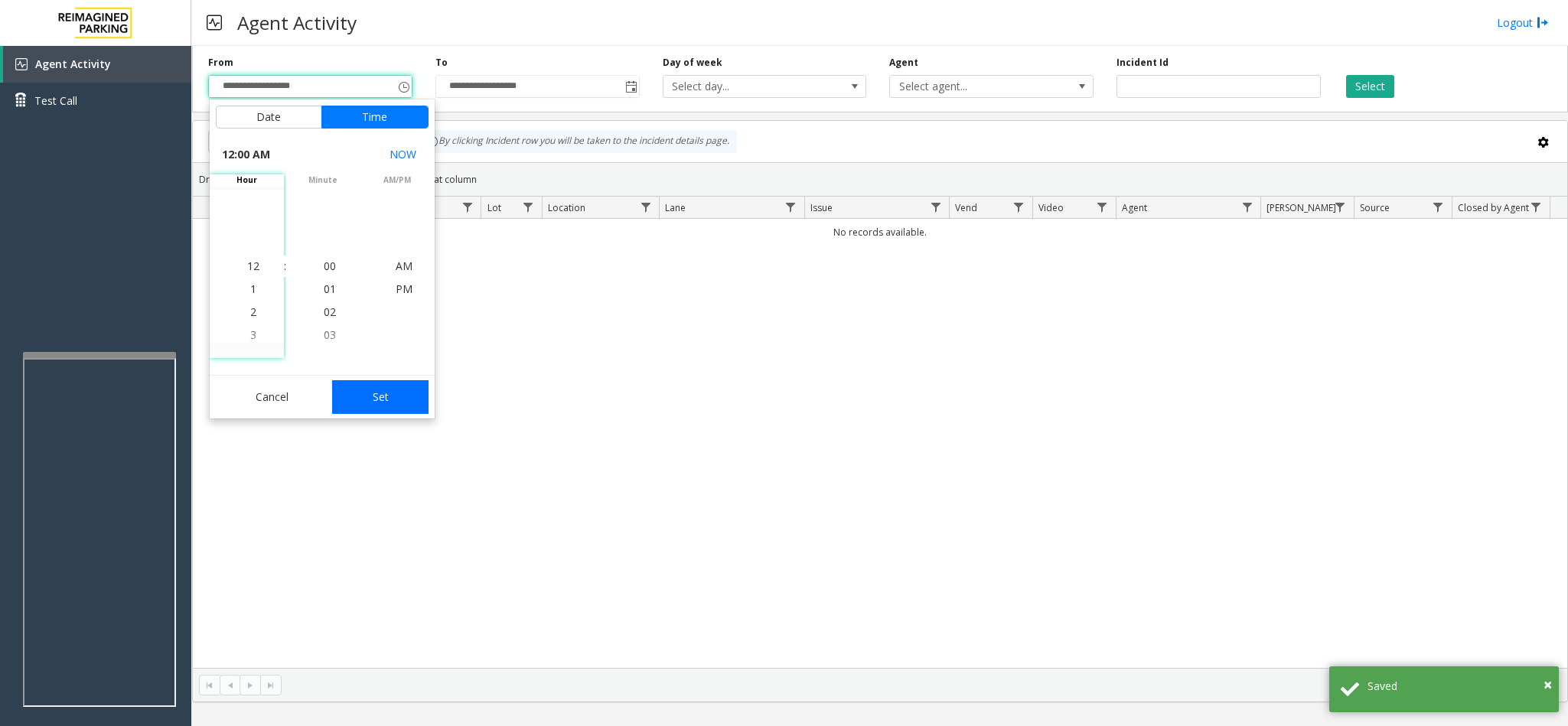
click at [365, 395] on button "Set" at bounding box center [380, 397] width 96 height 34
type input "**********"
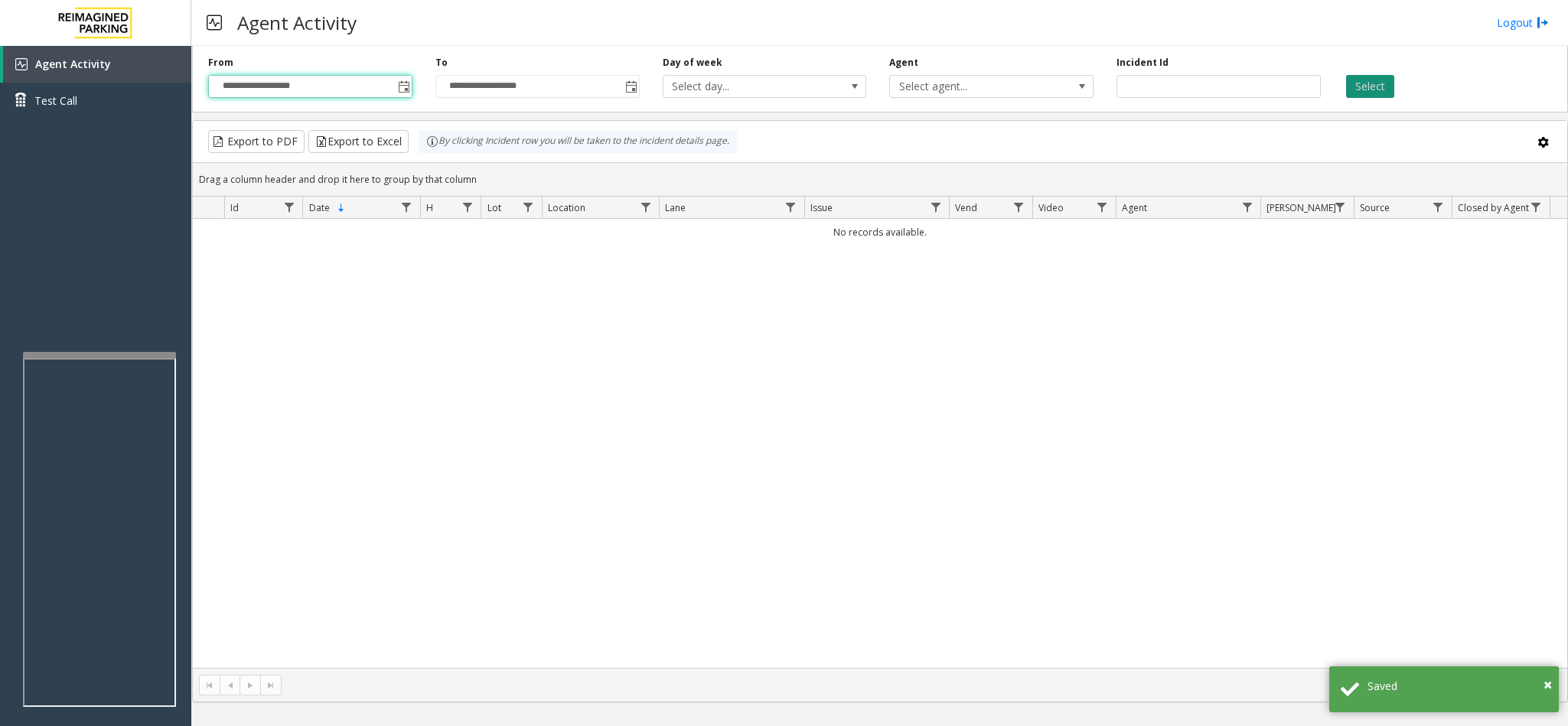
click at [1044, 92] on button "Select" at bounding box center [1369, 86] width 48 height 23
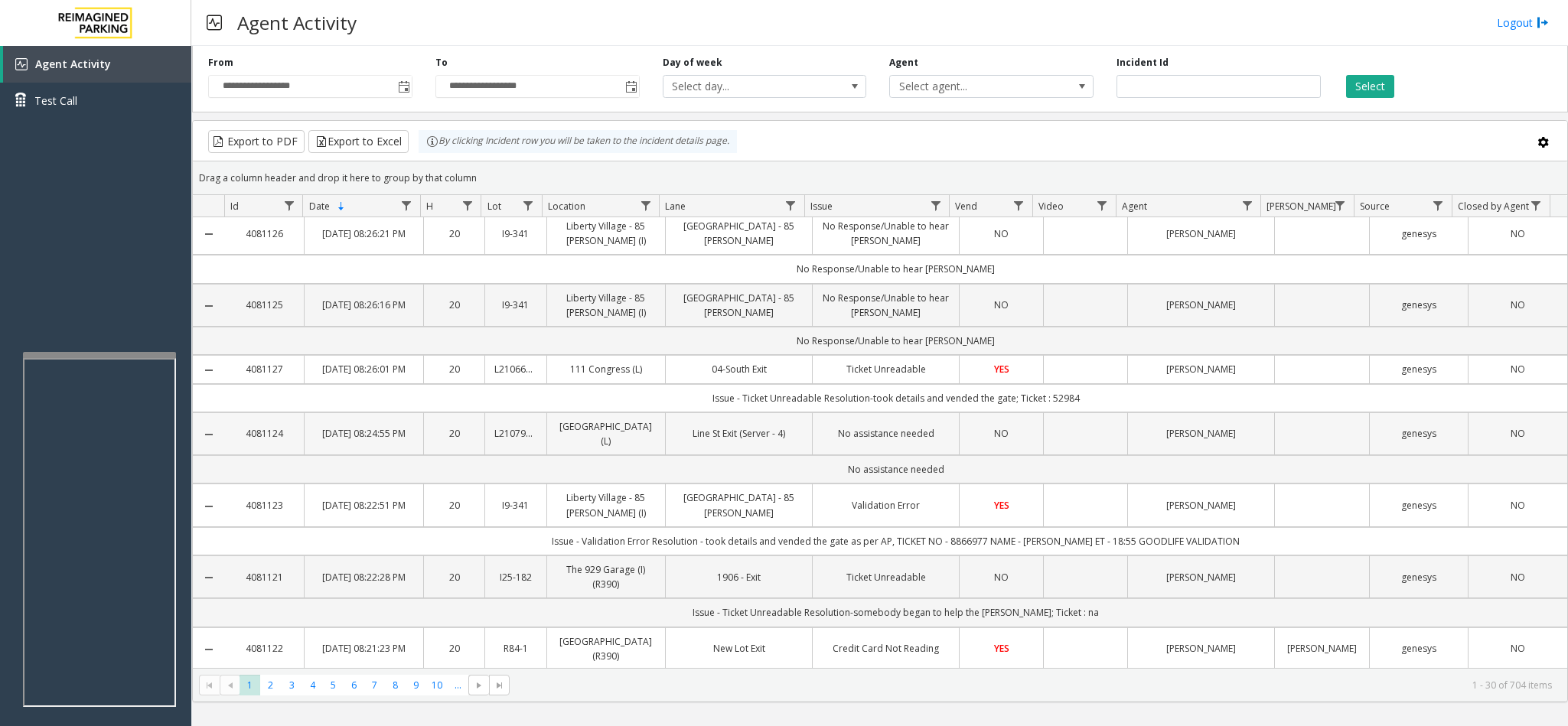
scroll to position [0, 0]
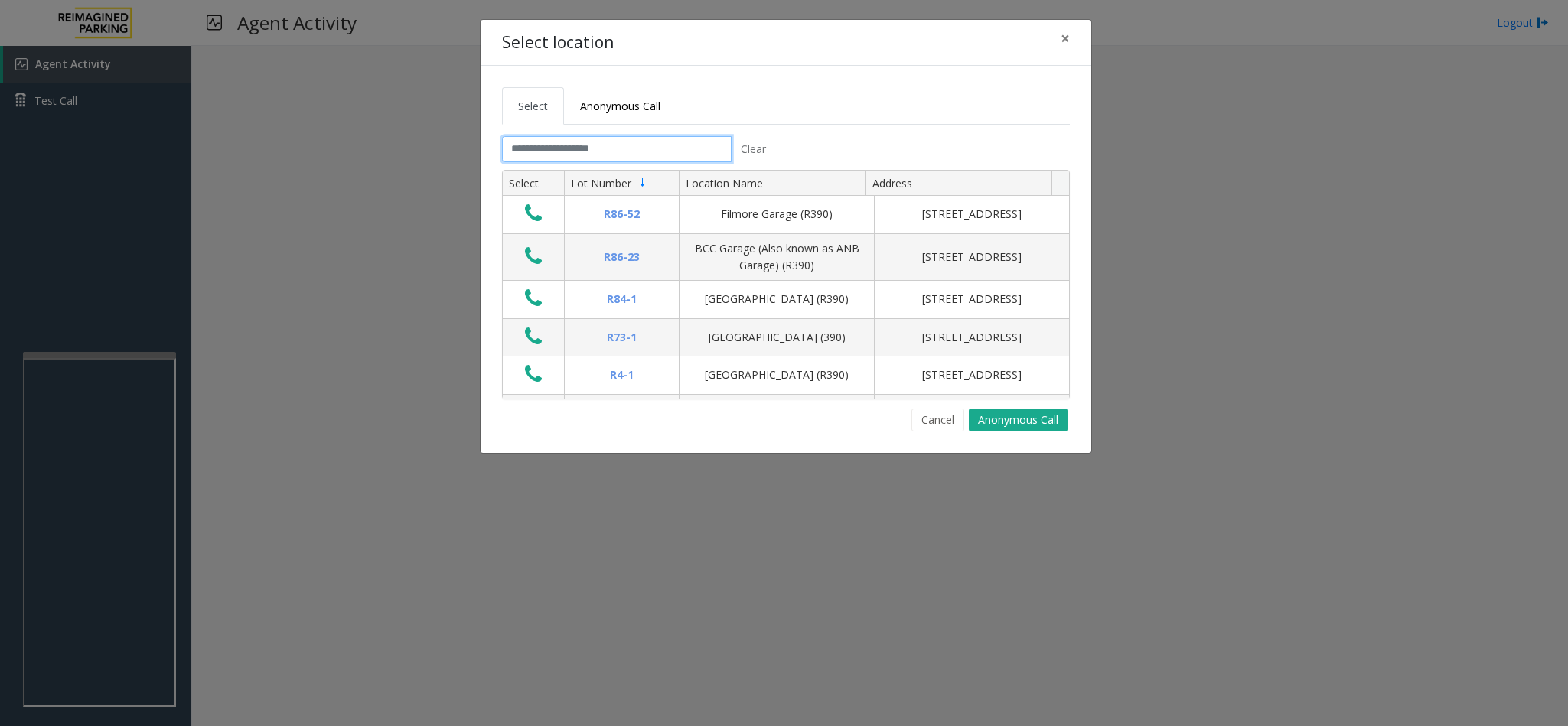
click at [640, 152] on input "text" at bounding box center [616, 149] width 230 height 26
type input "*"
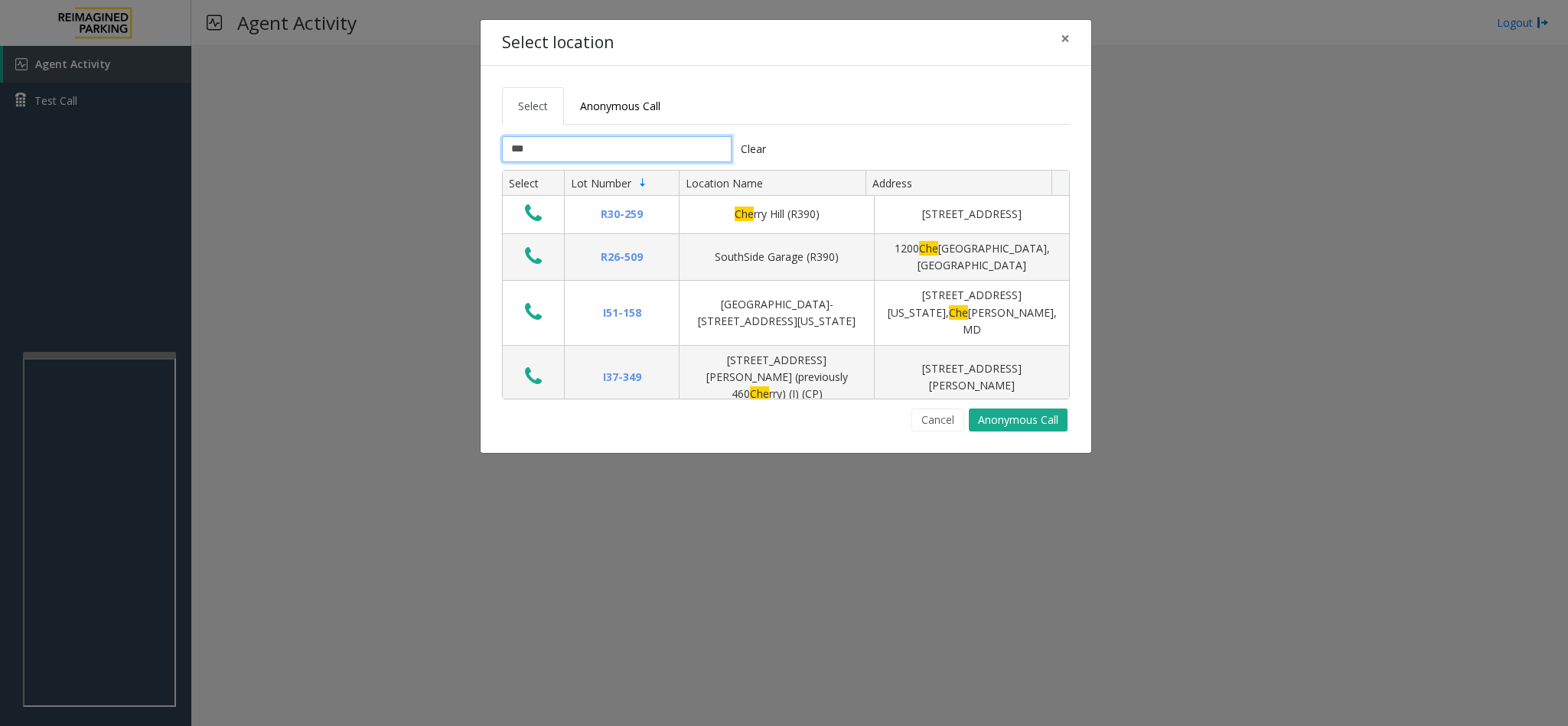
click at [637, 149] on input "***" at bounding box center [616, 149] width 230 height 26
type input "***"
click at [1044, 36] on span "×" at bounding box center [1065, 38] width 9 height 21
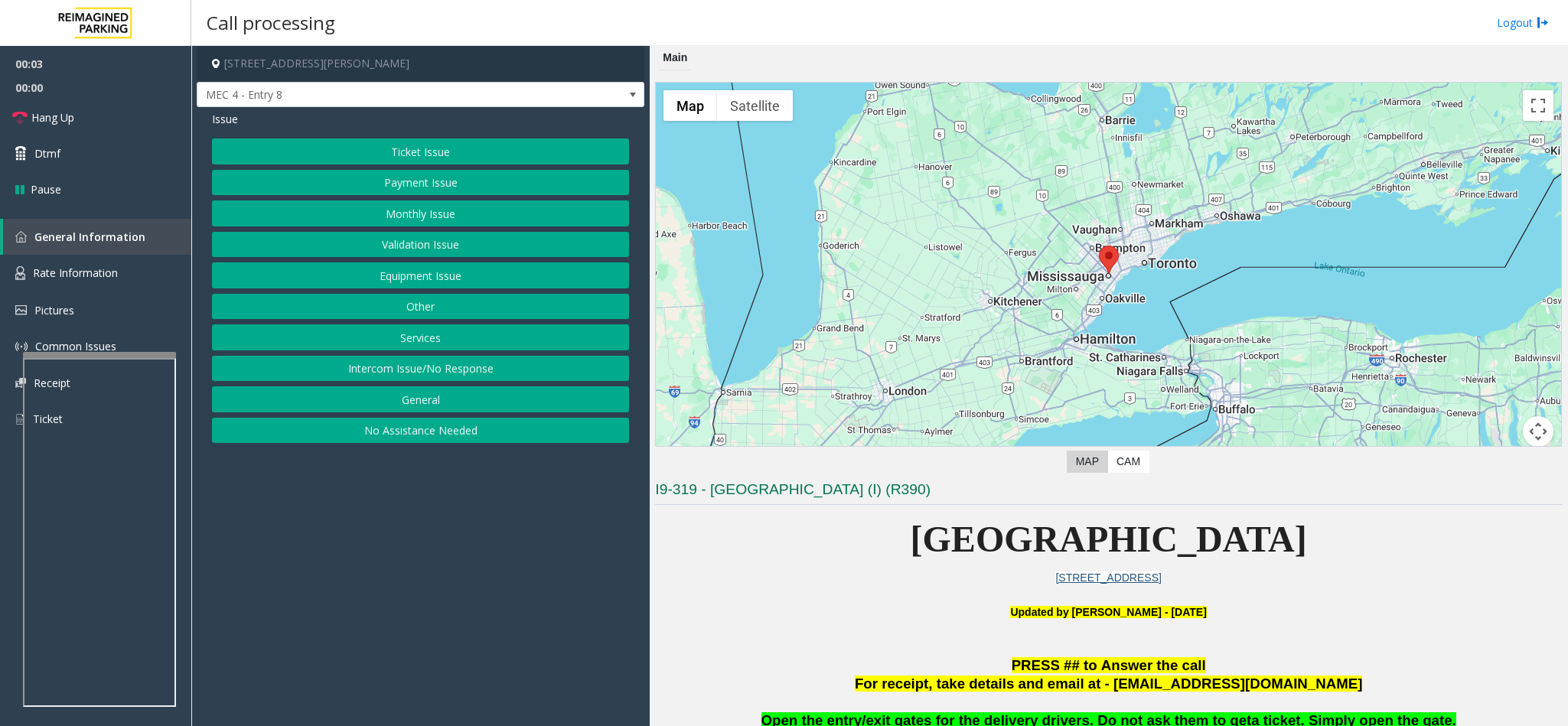
click at [466, 361] on button "Intercom Issue/No Response" at bounding box center [421, 369] width 417 height 26
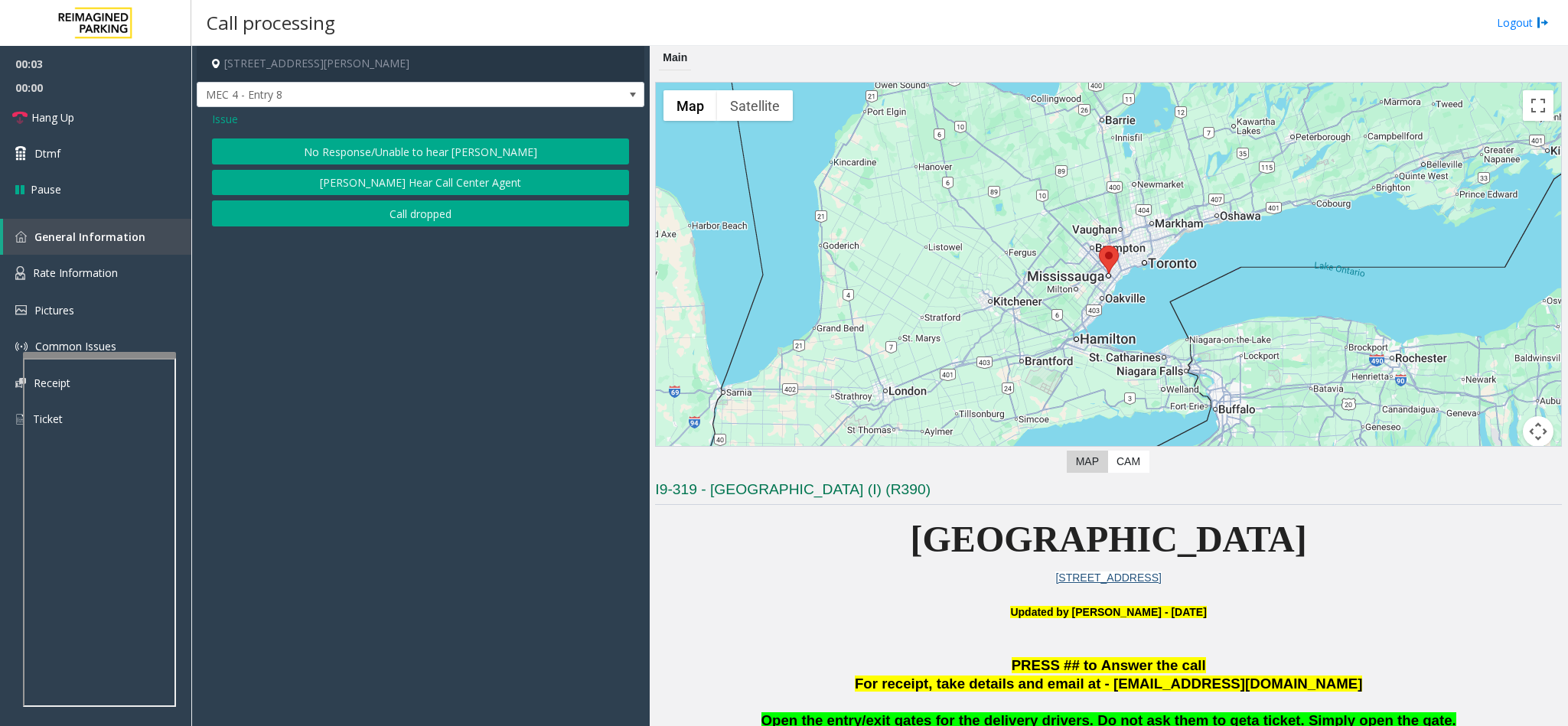
click at [464, 142] on button "No Response/Unable to hear [PERSON_NAME]" at bounding box center [421, 151] width 417 height 26
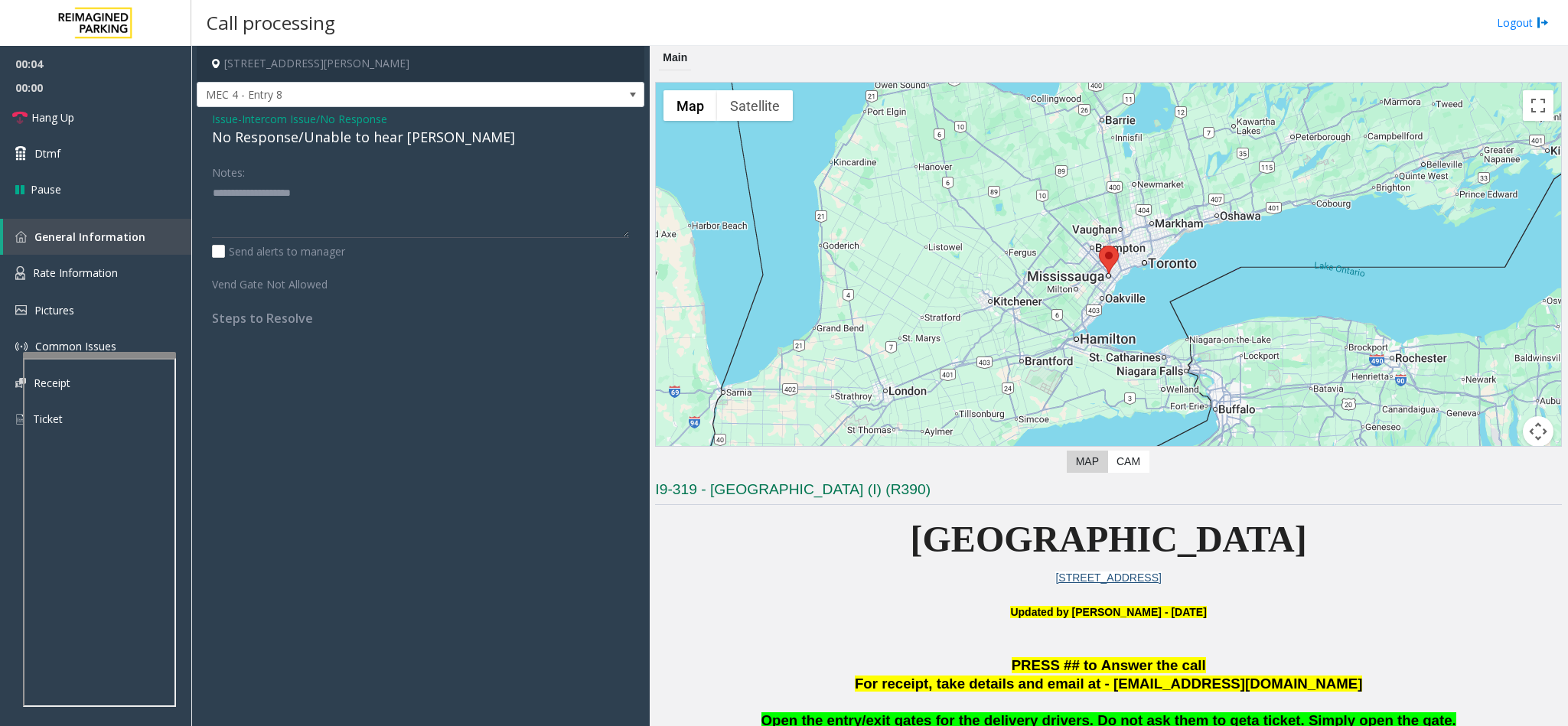
click at [418, 138] on div "No Response/Unable to hear [PERSON_NAME]" at bounding box center [421, 137] width 417 height 21
type textarea "**********"
click at [361, 119] on span "Intercom Issue/No Response" at bounding box center [314, 119] width 145 height 16
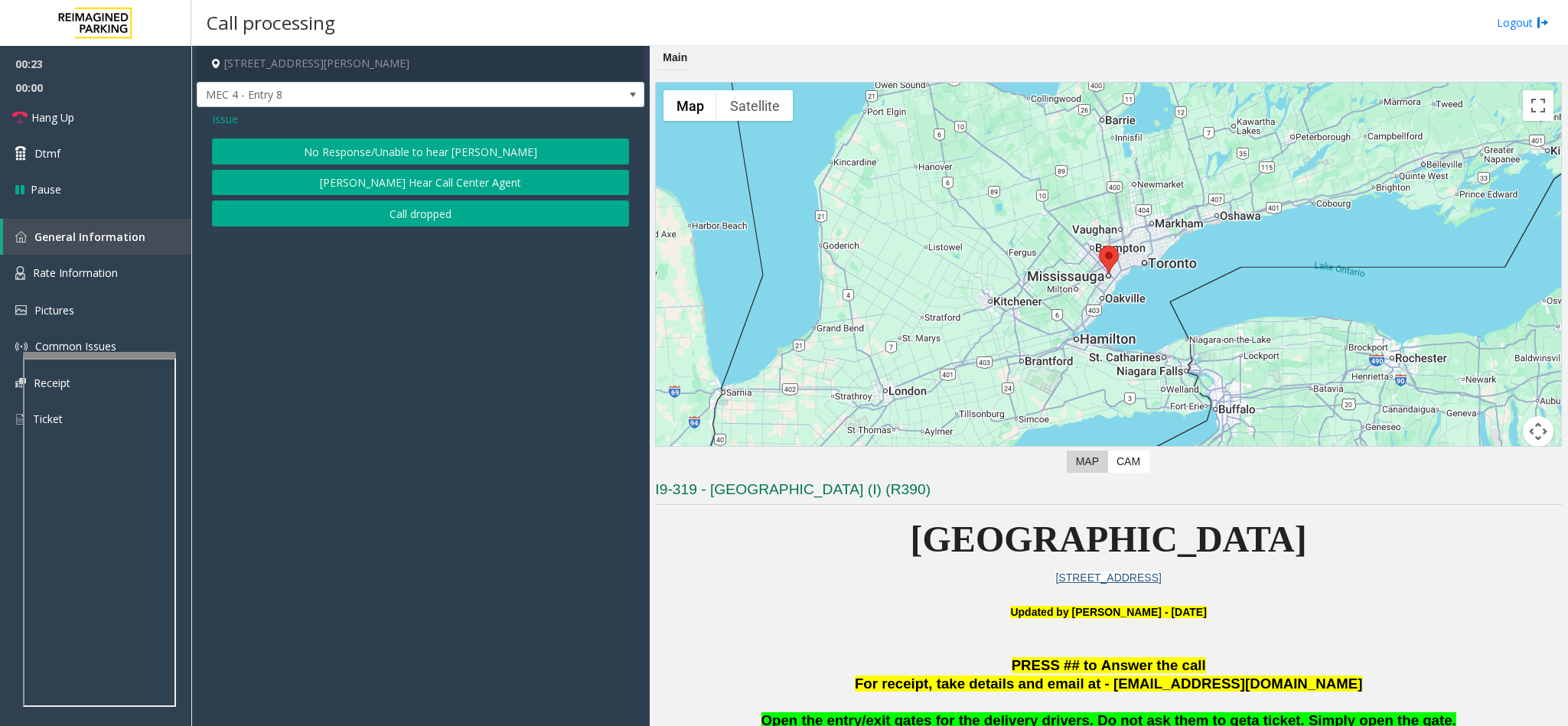
click at [230, 118] on span "Issue" at bounding box center [225, 119] width 26 height 16
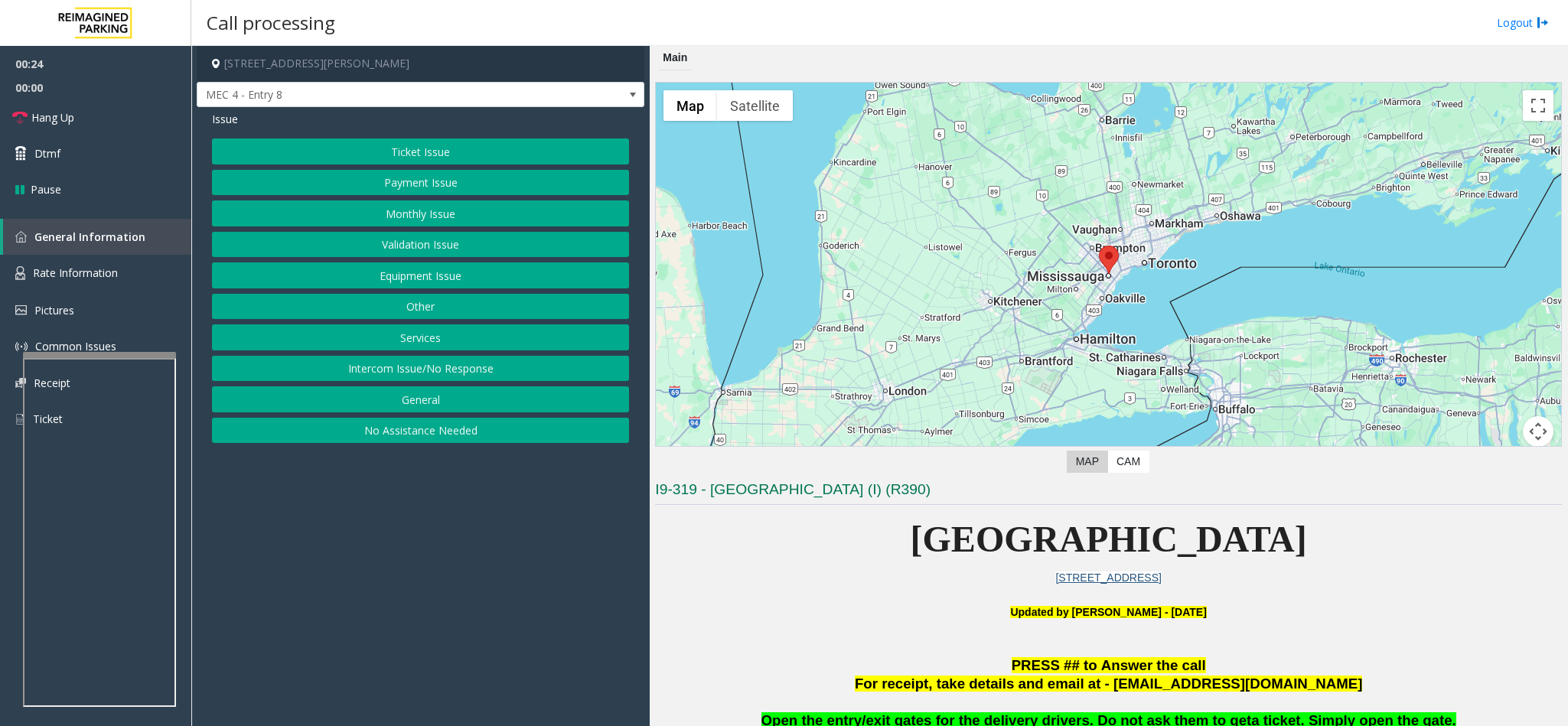
click at [425, 338] on button "Services" at bounding box center [421, 337] width 417 height 26
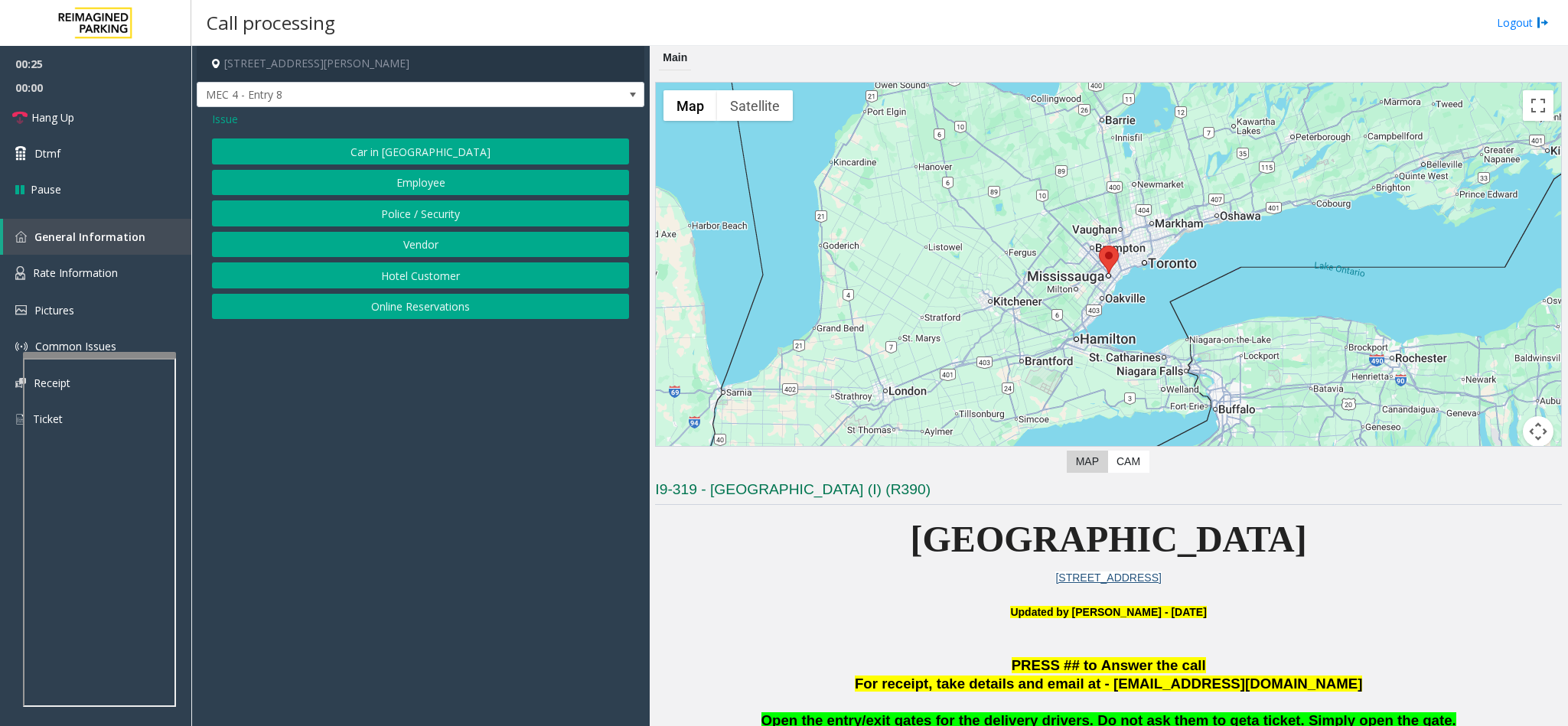
click at [418, 238] on button "Vendor" at bounding box center [421, 245] width 417 height 26
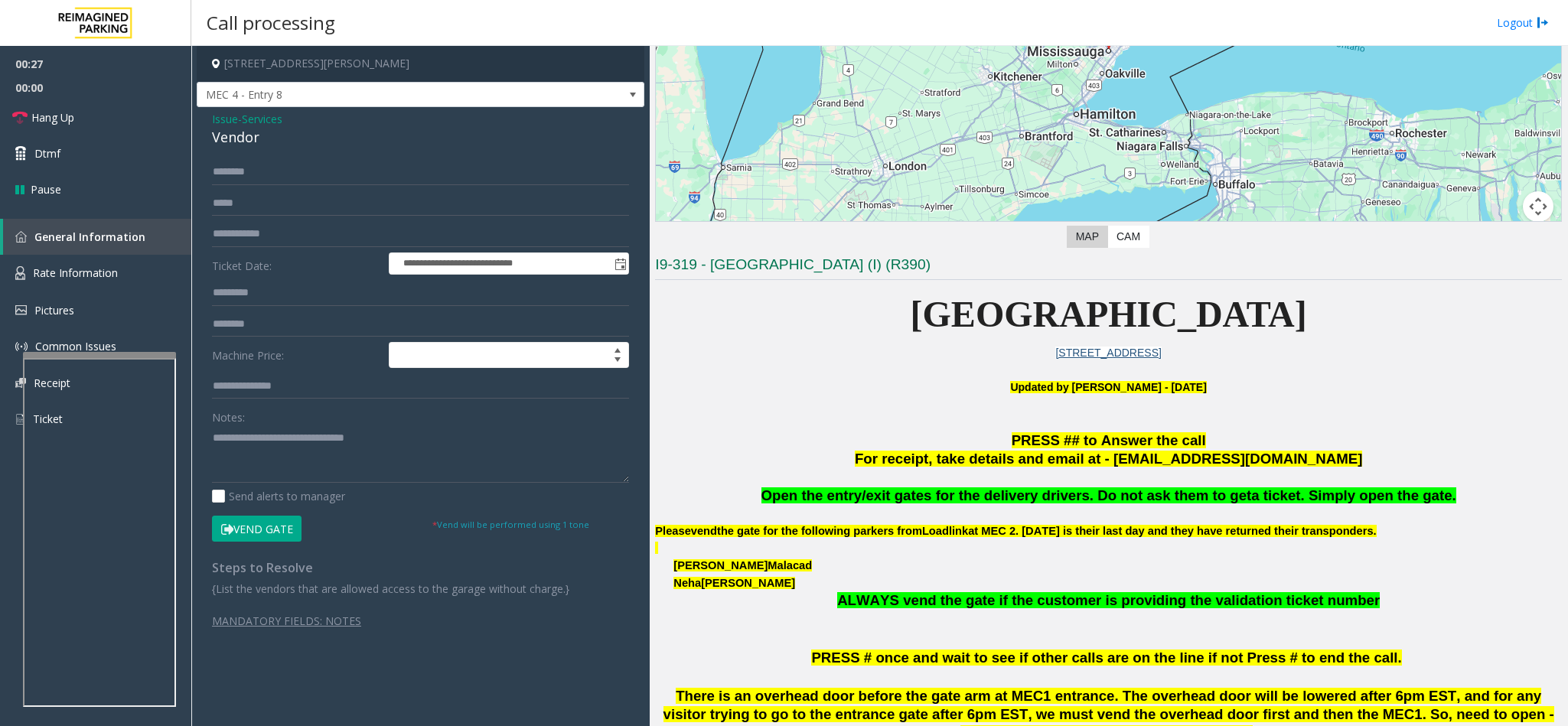
scroll to position [230, 0]
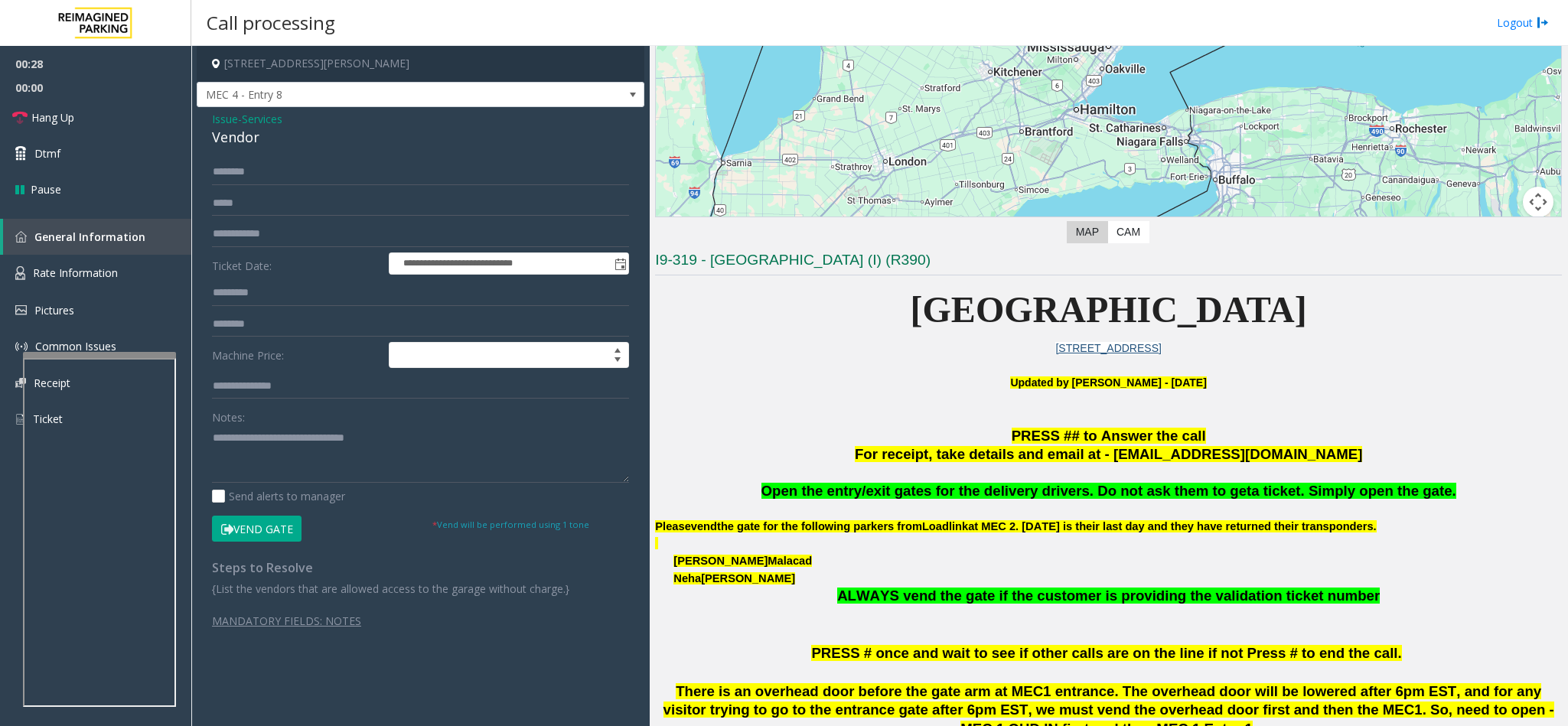
click at [1044, 458] on p "Open the entry/exit gates for the delivery drivers. Do not ask them to get a ti…" at bounding box center [1108, 492] width 907 height 19
click at [260, 458] on button "Vend Gate" at bounding box center [256, 528] width 89 height 26
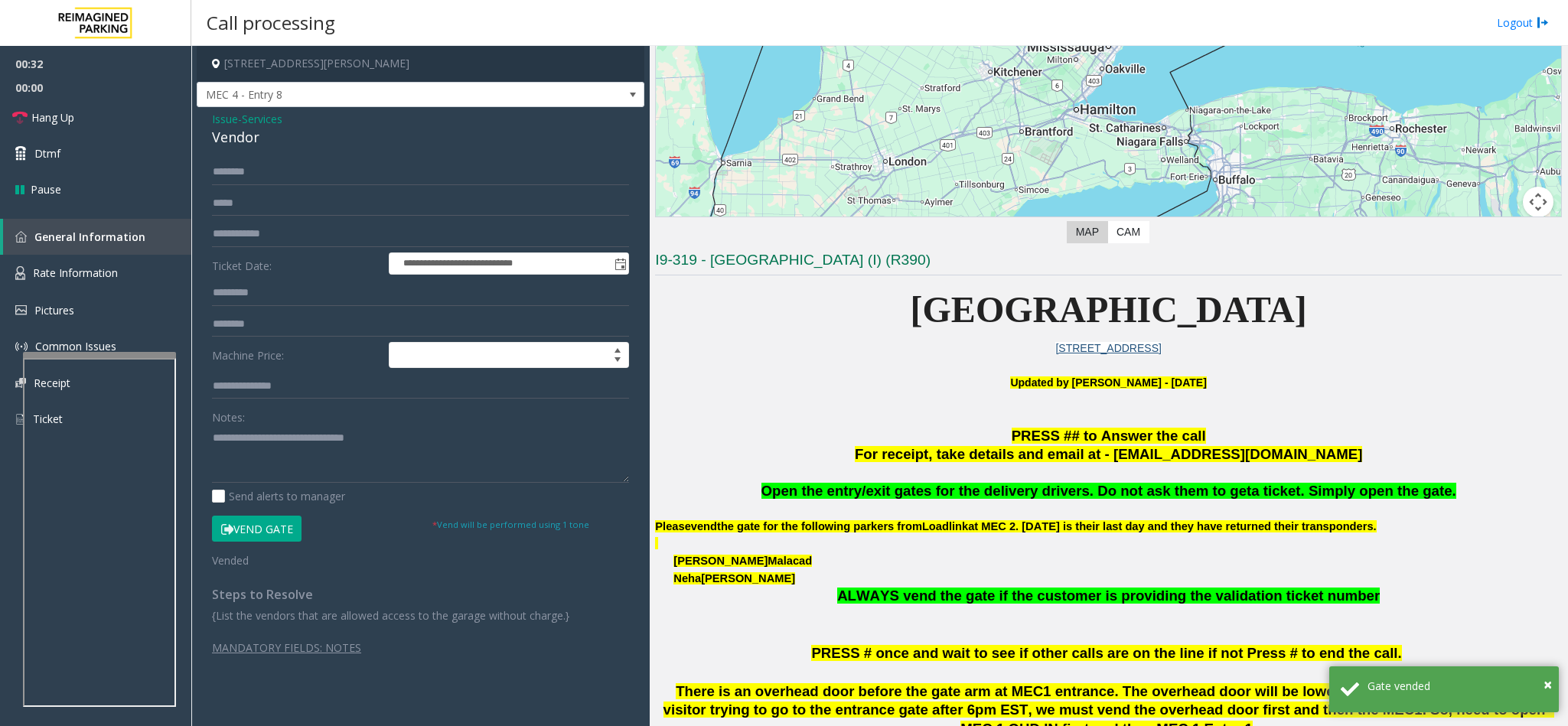
drag, startPoint x: 1454, startPoint y: 485, endPoint x: 791, endPoint y: 496, distance: 663.1
click at [791, 458] on p "Open the entry/exit gates for the delivery drivers. Do not ask them to get a ti…" at bounding box center [1108, 492] width 907 height 19
copy span "Open the entry/exit gates for the delivery drivers. Do not ask them to get a ti…"
drag, startPoint x: 429, startPoint y: 447, endPoint x: 213, endPoint y: 443, distance: 216.0
click at [213, 443] on textarea at bounding box center [421, 454] width 417 height 58
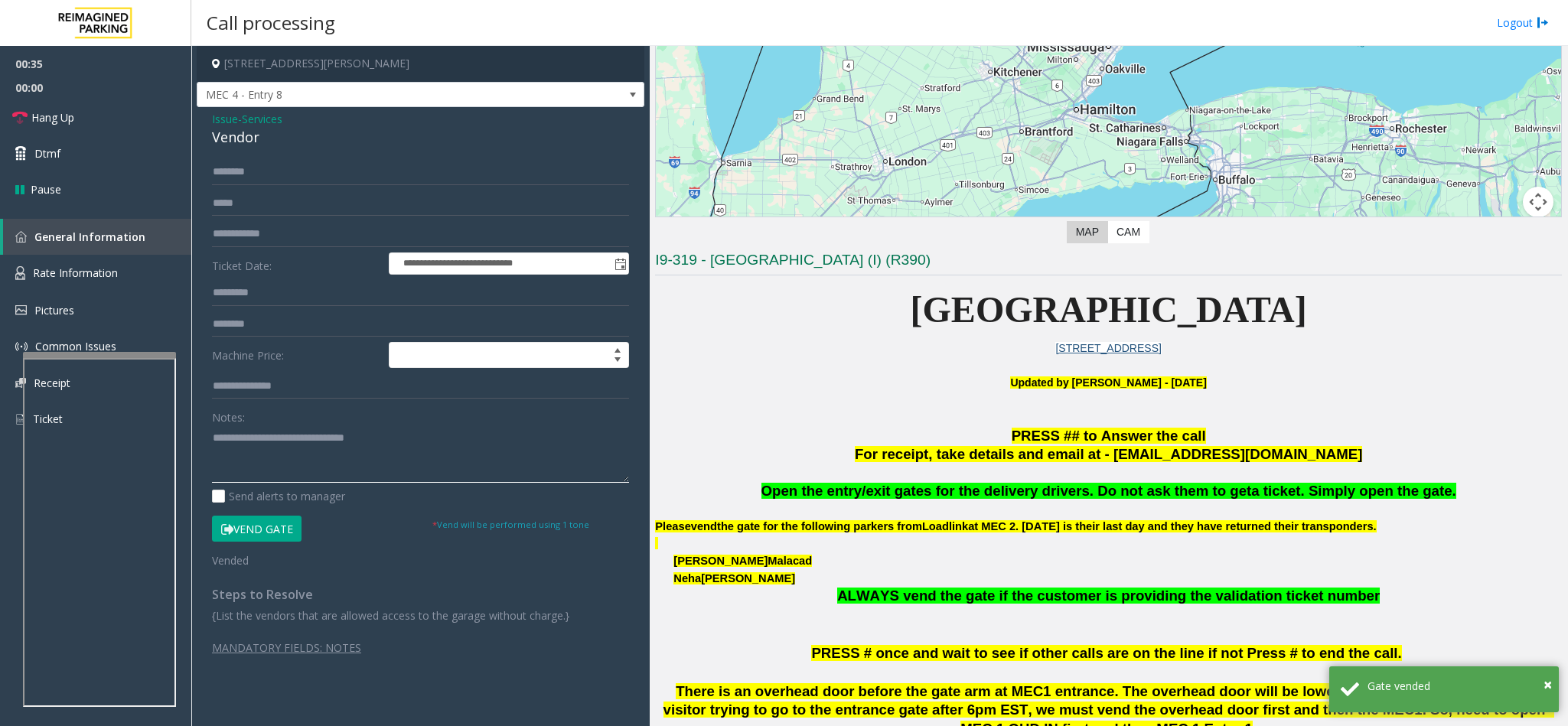
paste textarea "**********"
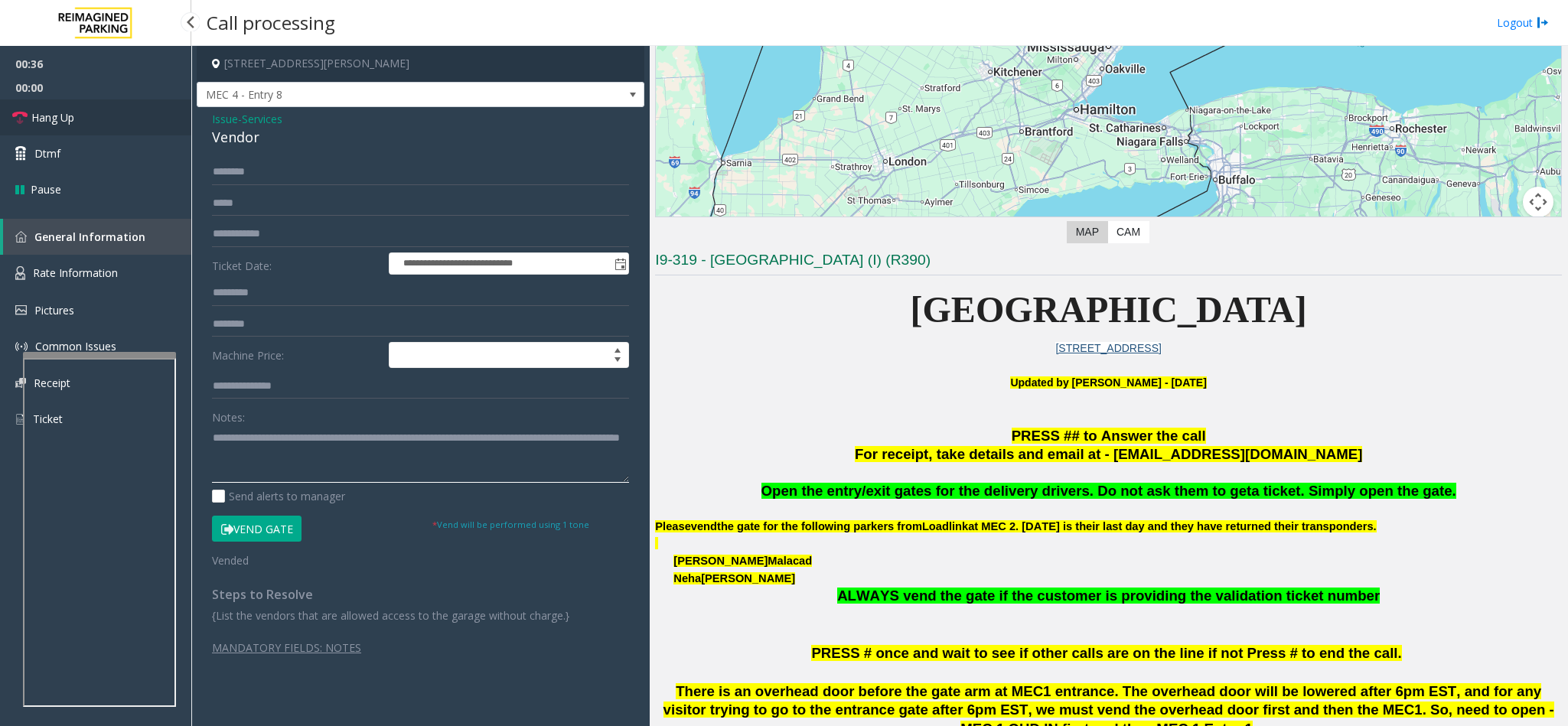
type textarea "**********"
click at [97, 114] on link "Hang Up" at bounding box center [95, 118] width 191 height 36
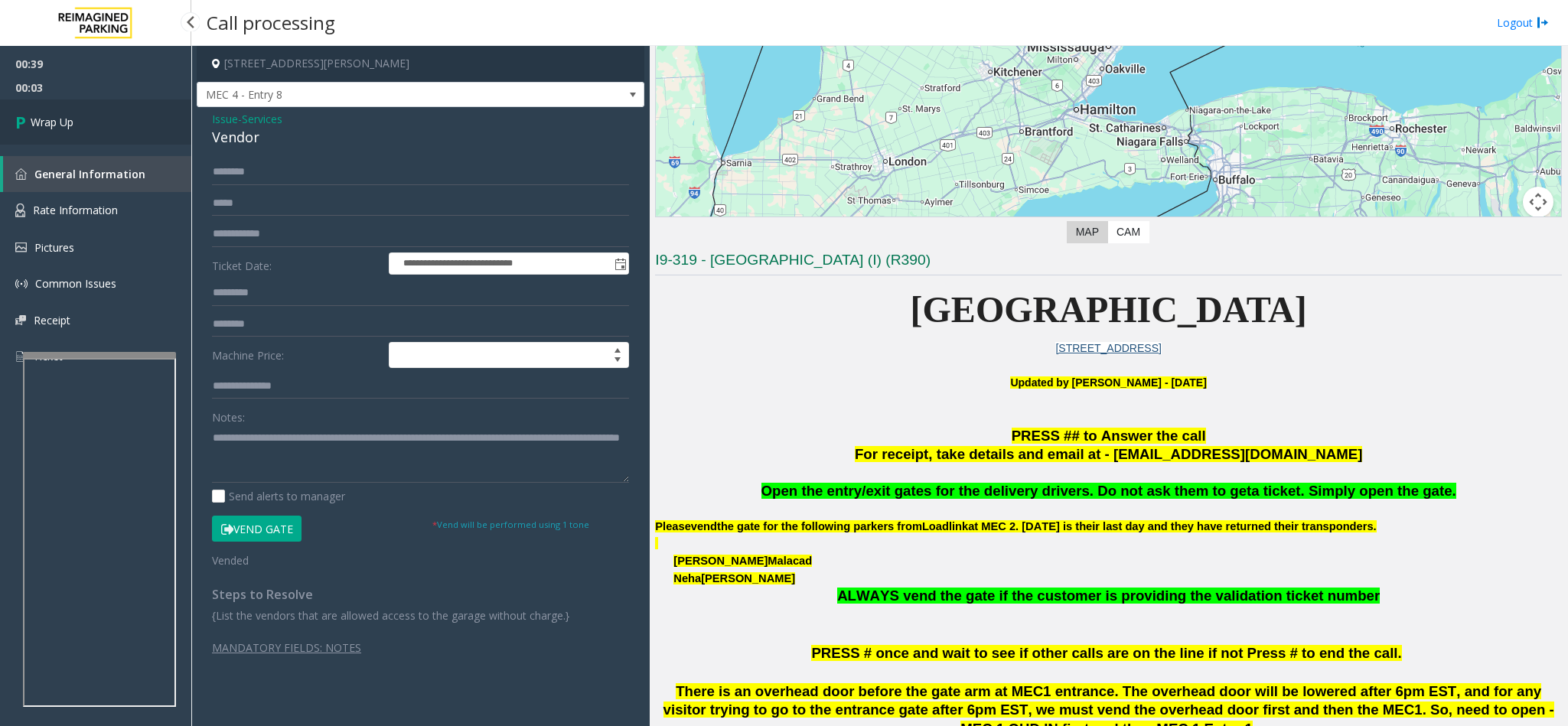
click at [92, 120] on link "Wrap Up" at bounding box center [95, 122] width 191 height 45
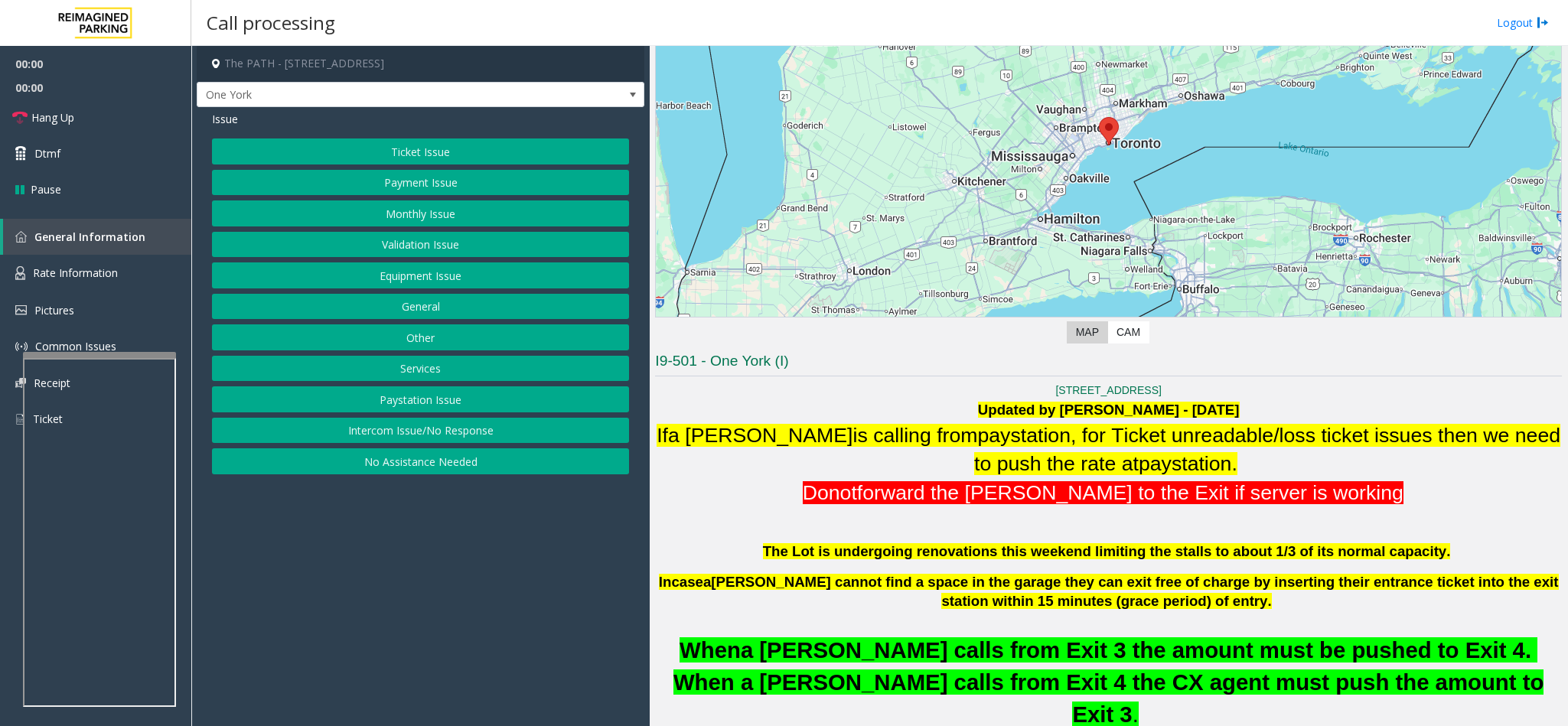
scroll to position [459, 0]
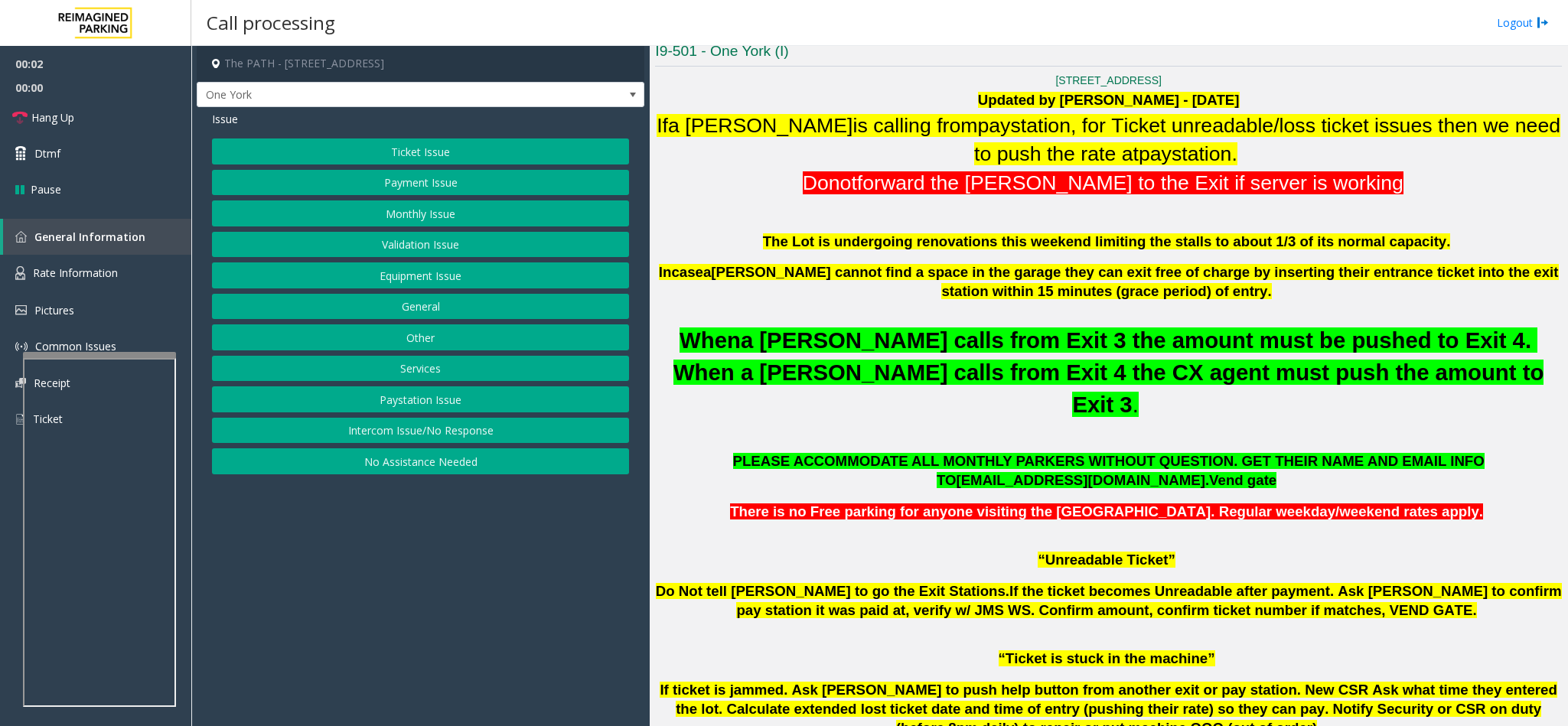
click at [524, 432] on button "Intercom Issue/No Response" at bounding box center [421, 430] width 417 height 26
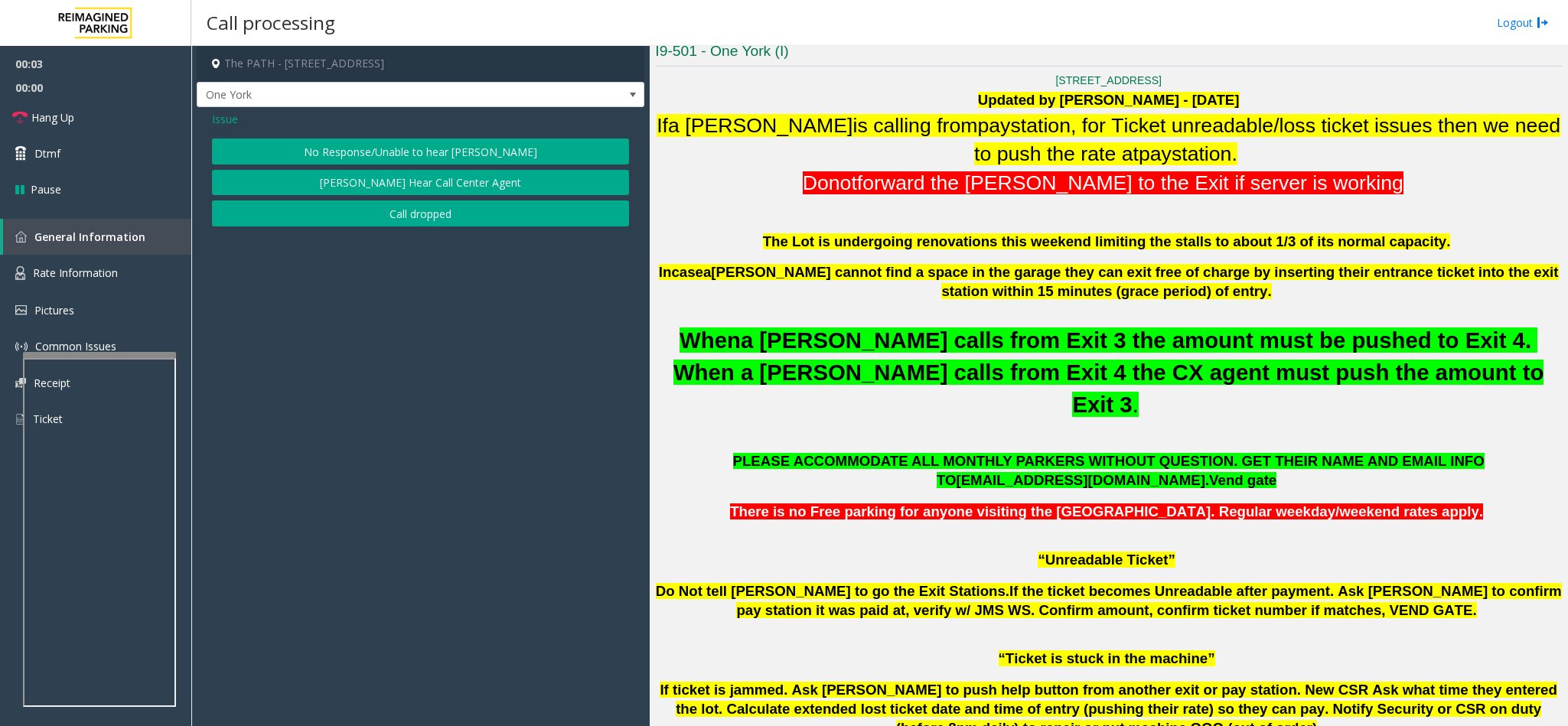
click at [475, 152] on button "No Response/Unable to hear [PERSON_NAME]" at bounding box center [421, 151] width 417 height 26
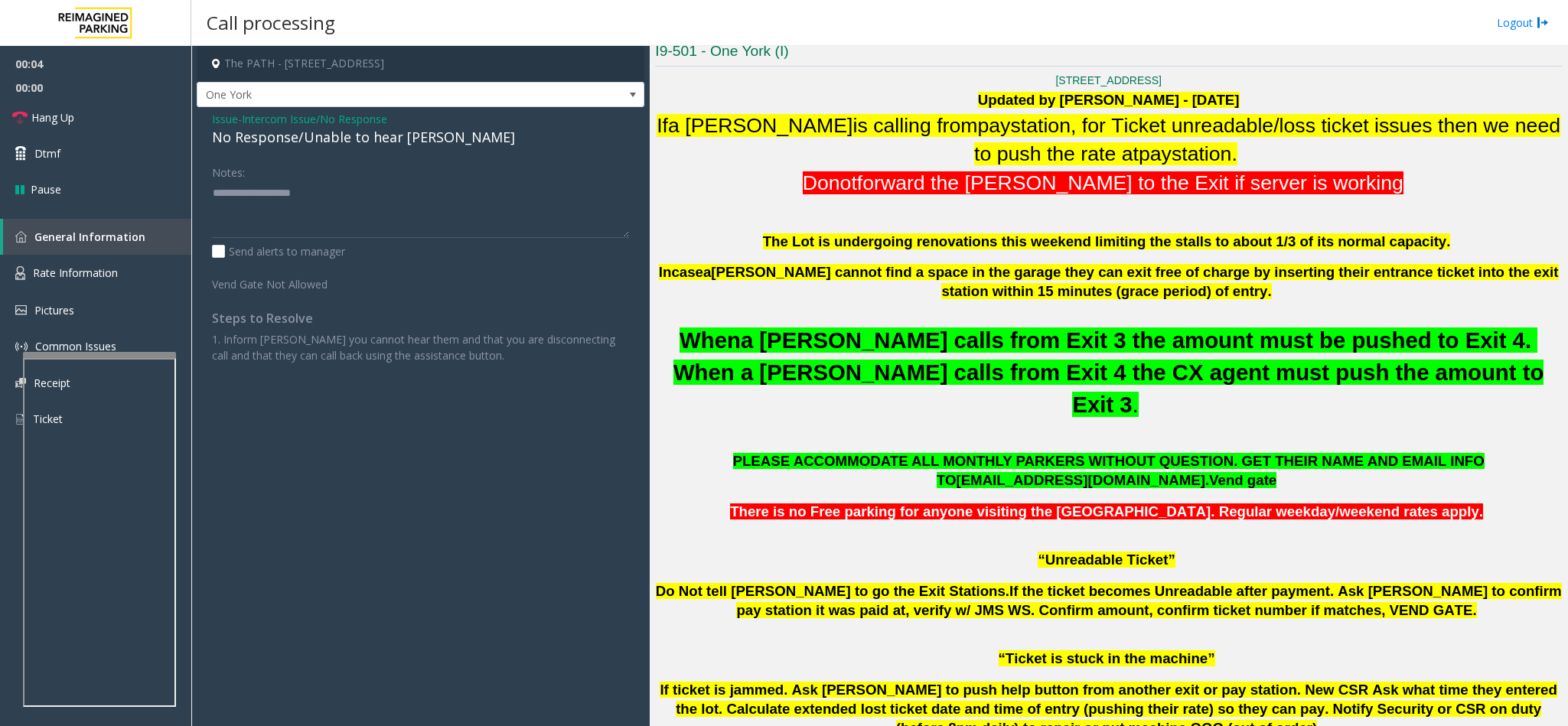
click at [425, 144] on div "No Response/Unable to hear [PERSON_NAME]" at bounding box center [421, 137] width 417 height 21
click at [425, 140] on div "No Response/Unable to hear [PERSON_NAME]" at bounding box center [421, 137] width 417 height 21
type textarea "**********"
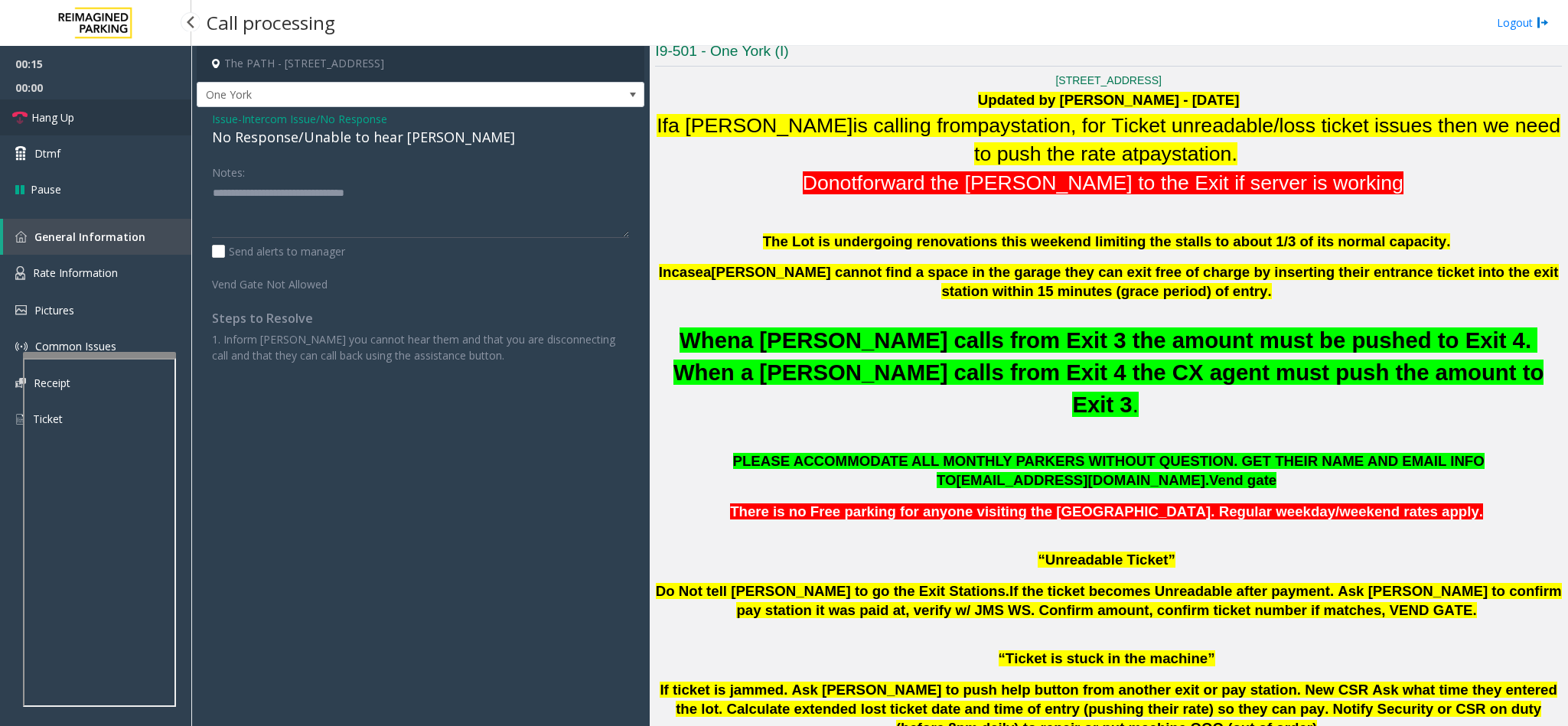
click at [89, 118] on link "Hang Up" at bounding box center [95, 118] width 191 height 36
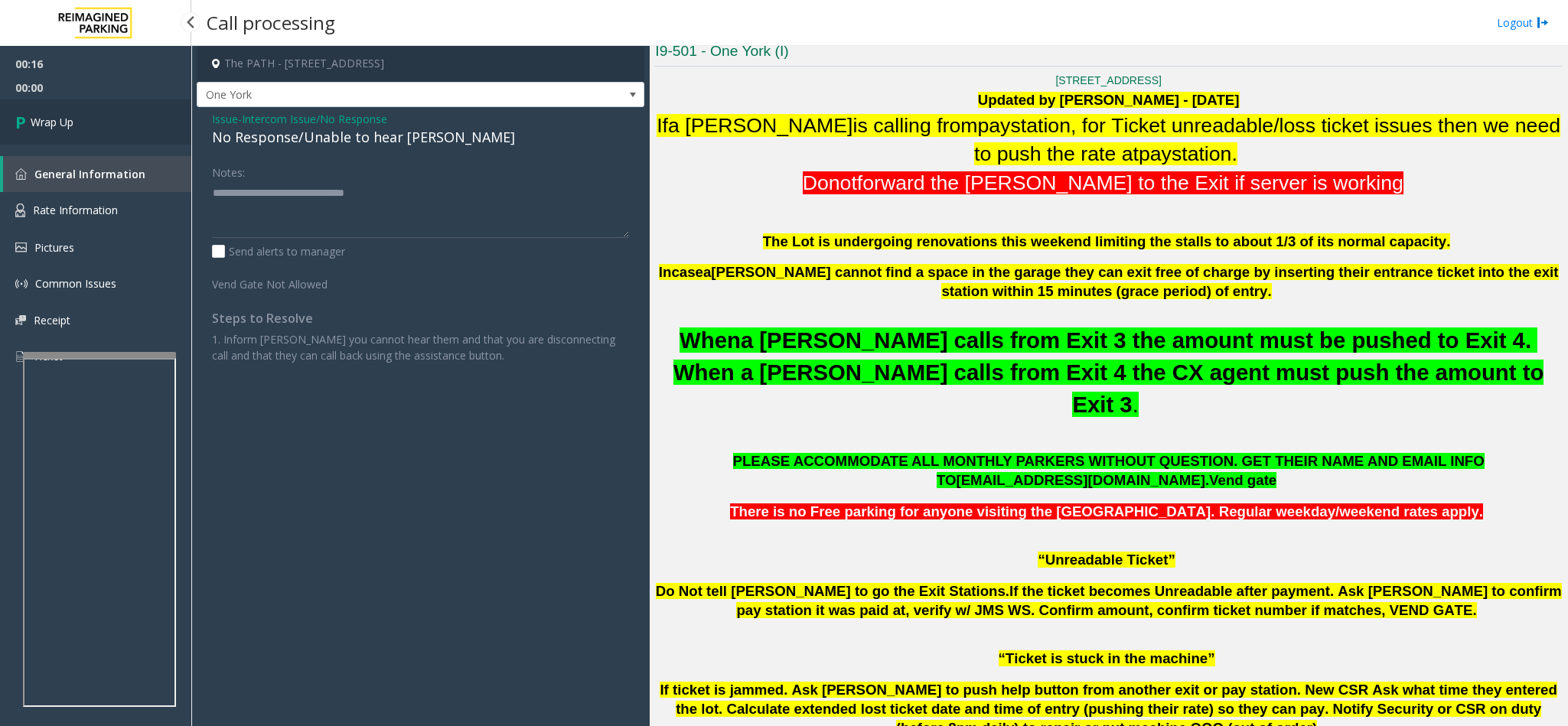
click at [129, 119] on link "Wrap Up" at bounding box center [95, 122] width 191 height 45
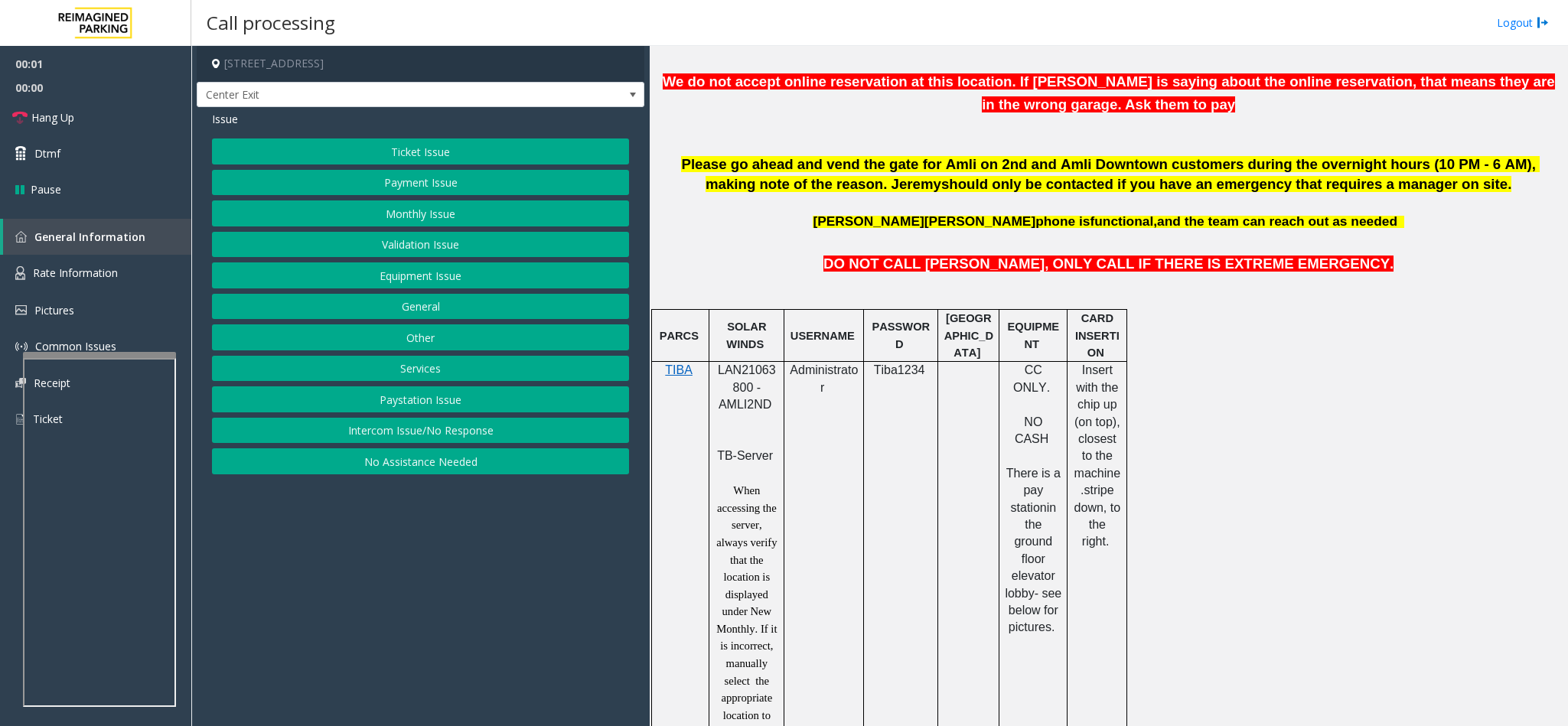
scroll to position [689, 0]
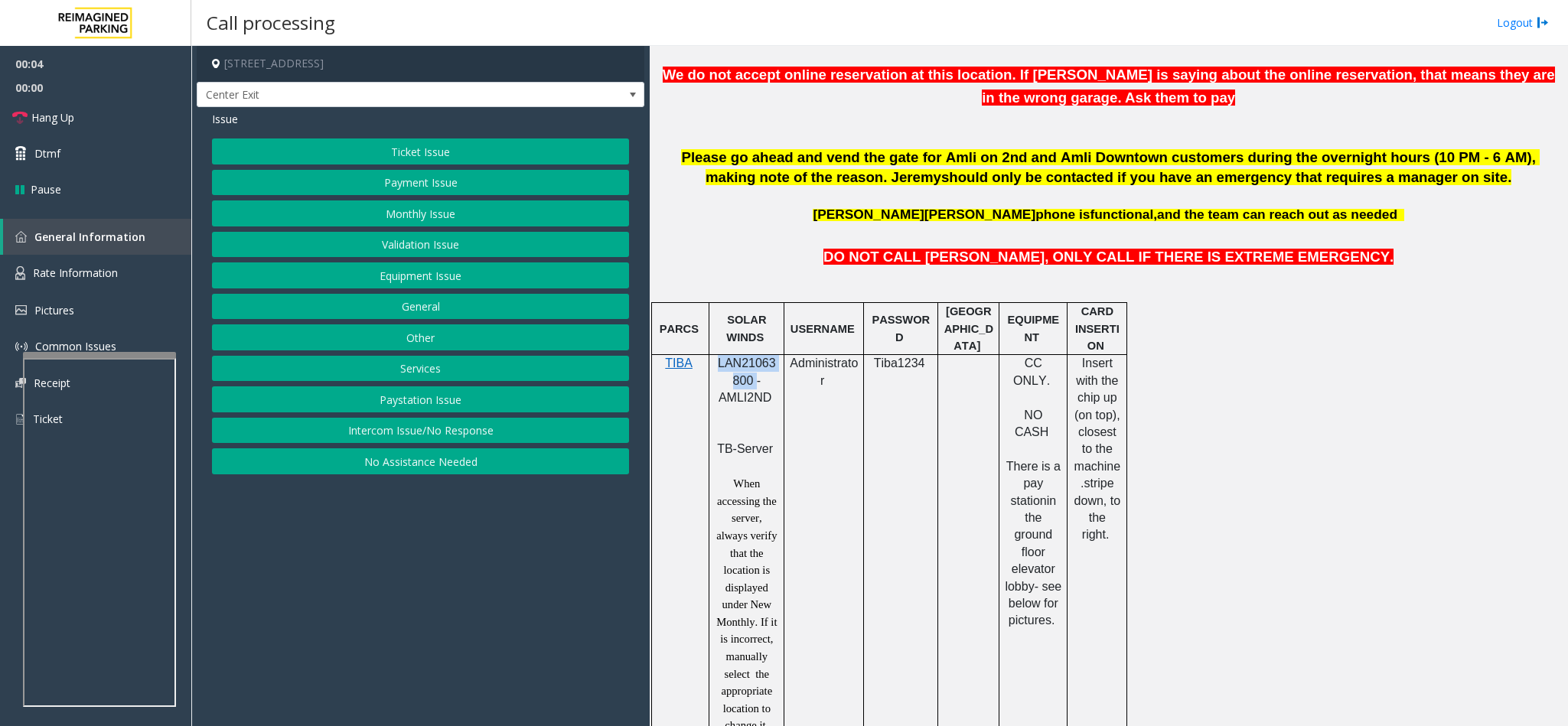
drag, startPoint x: 754, startPoint y: 384, endPoint x: 715, endPoint y: 375, distance: 40.0
click at [715, 375] on p "LAN21063800 - AMLI2ND" at bounding box center [747, 389] width 63 height 69
copy span "LAN21063800"
click at [423, 148] on button "Ticket Issue" at bounding box center [421, 151] width 417 height 26
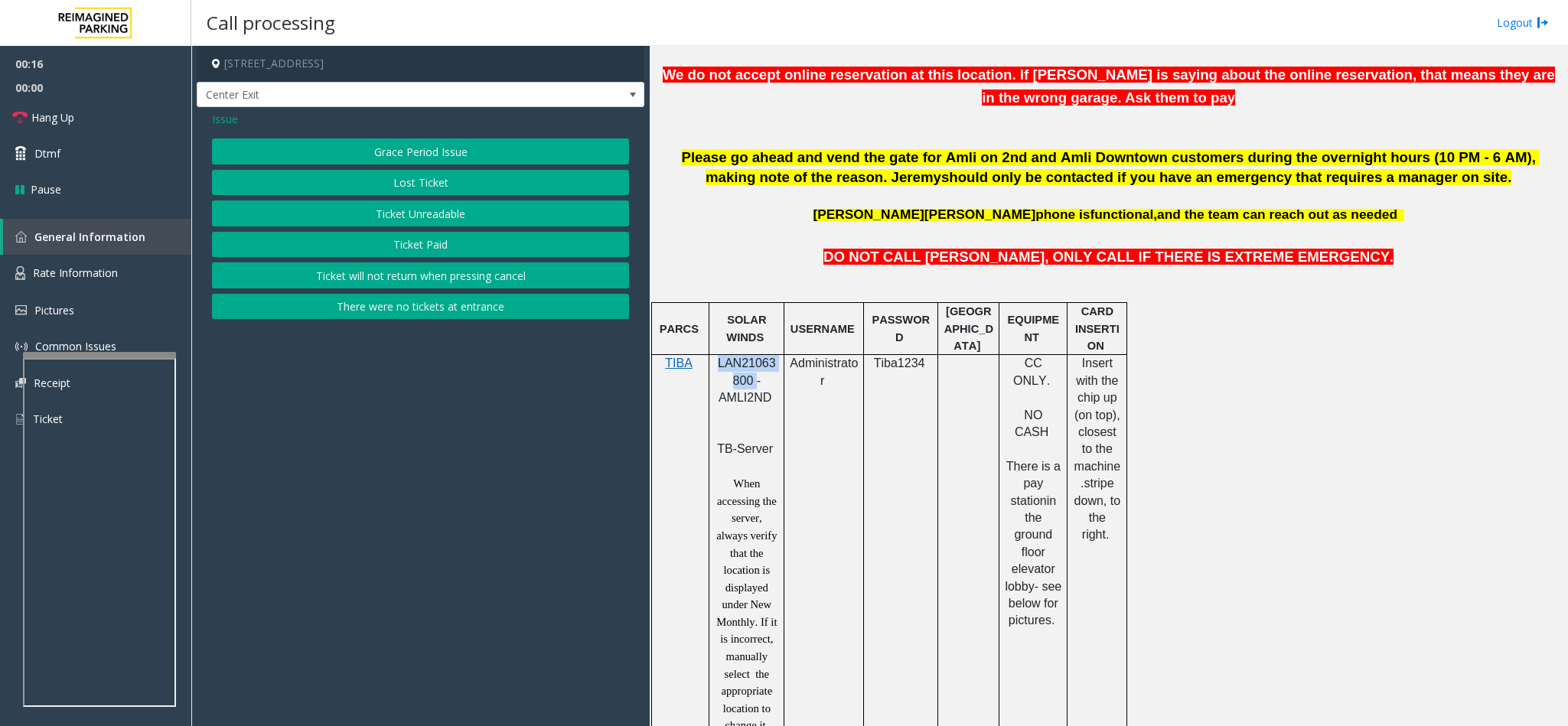
click at [432, 210] on button "Ticket Unreadable" at bounding box center [421, 213] width 417 height 26
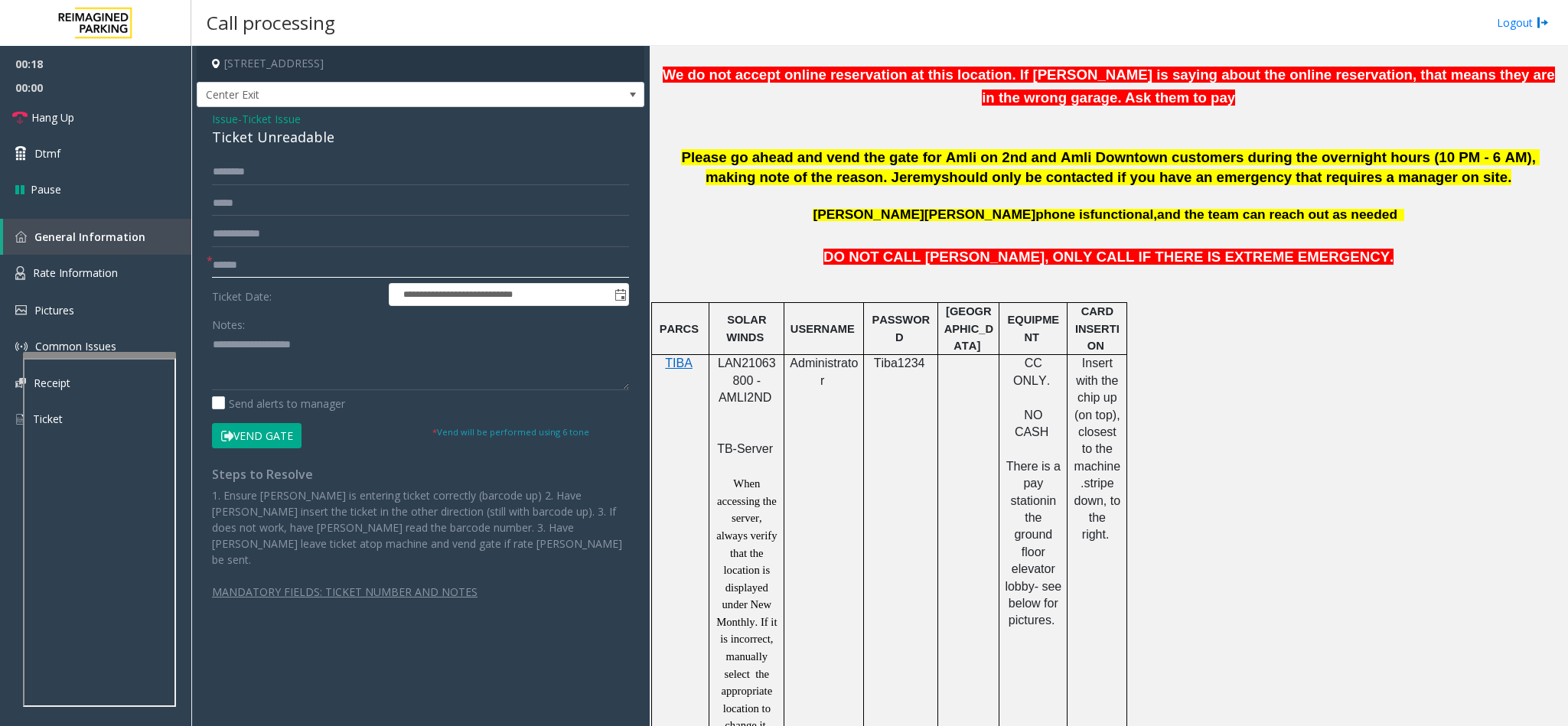
click at [354, 267] on input "text" at bounding box center [421, 265] width 417 height 26
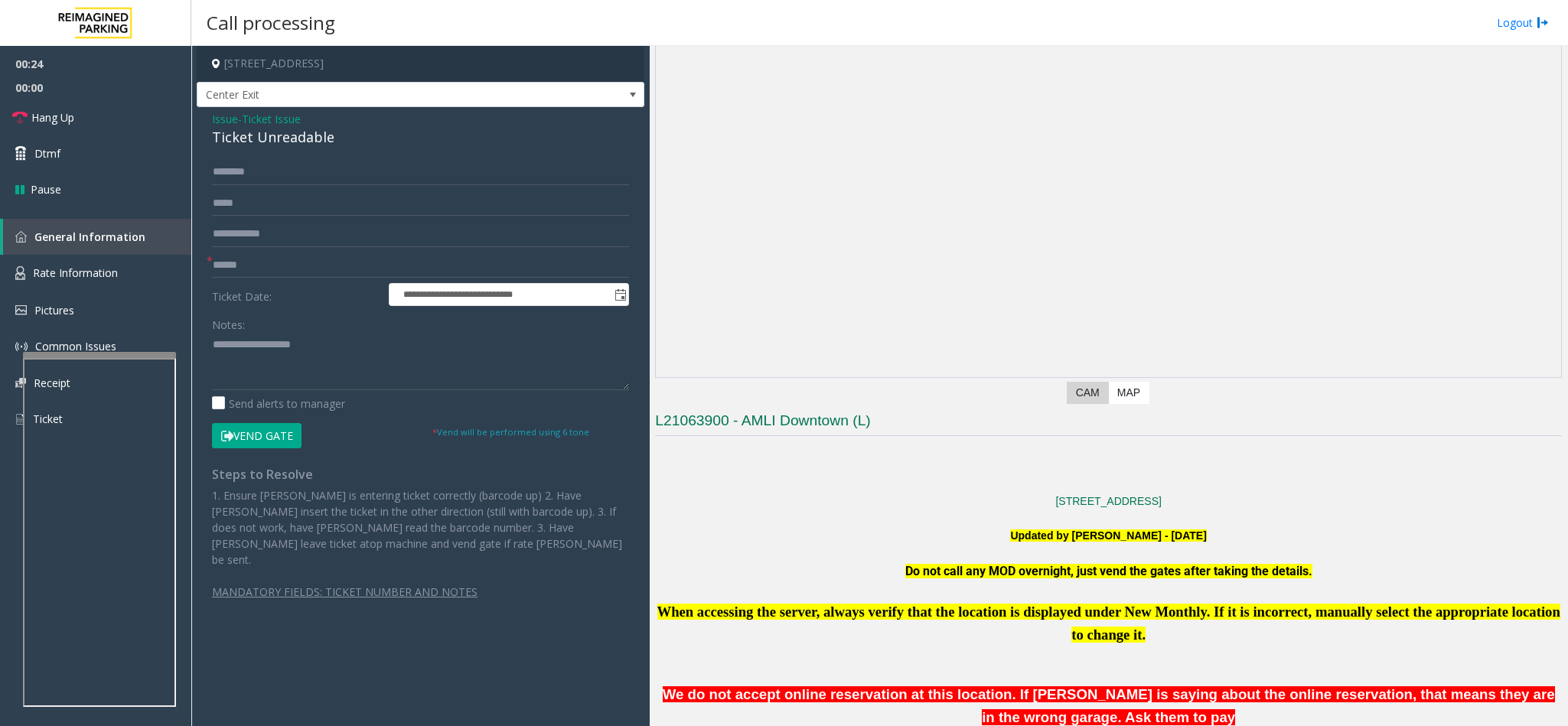
scroll to position [0, 0]
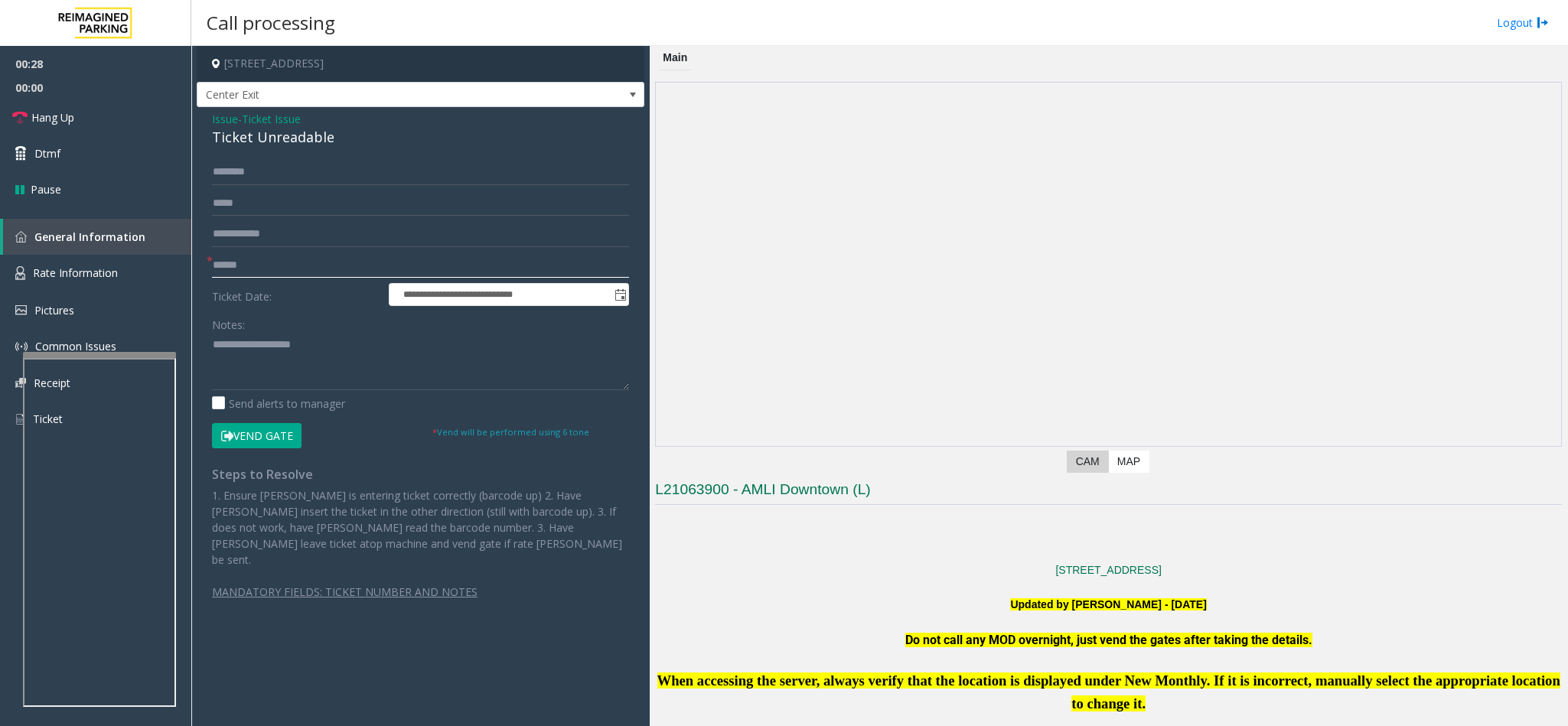
click at [324, 262] on input "text" at bounding box center [421, 265] width 417 height 26
click at [267, 257] on input "text" at bounding box center [421, 265] width 417 height 26
click at [213, 264] on input "*****" at bounding box center [421, 265] width 417 height 26
type input "******"
click at [279, 118] on span "Ticket Issue" at bounding box center [271, 119] width 59 height 16
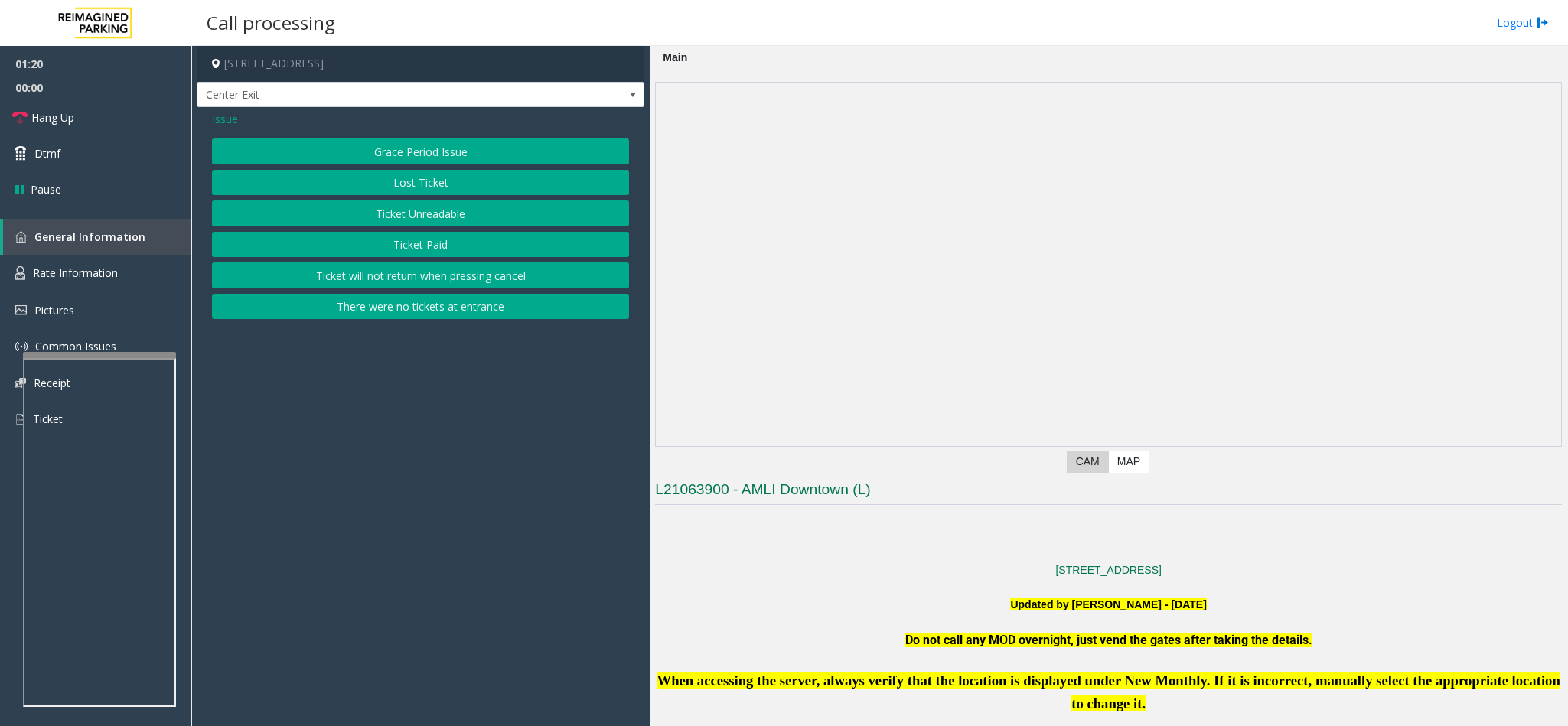
click at [218, 118] on span "Issue" at bounding box center [225, 119] width 26 height 16
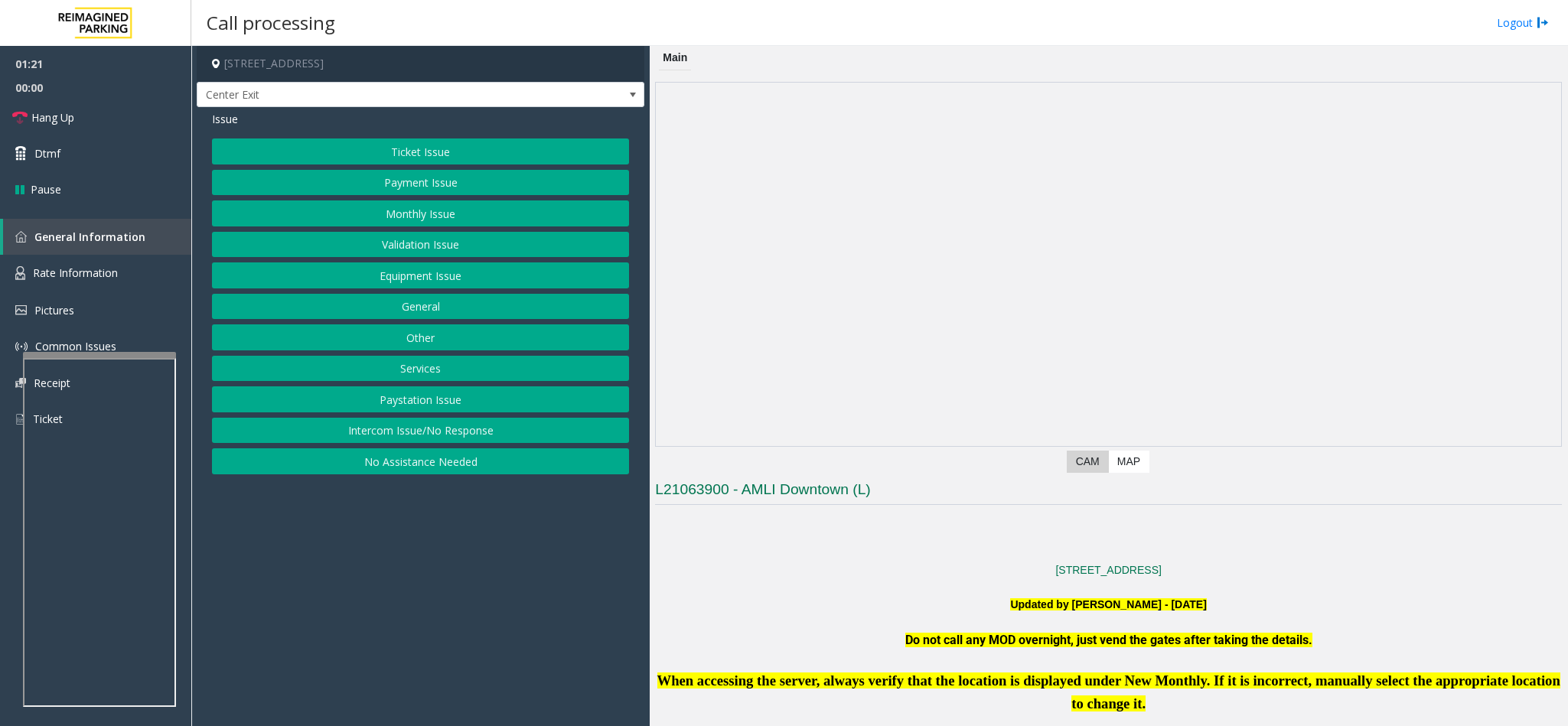
click at [416, 253] on button "Validation Issue" at bounding box center [421, 245] width 417 height 26
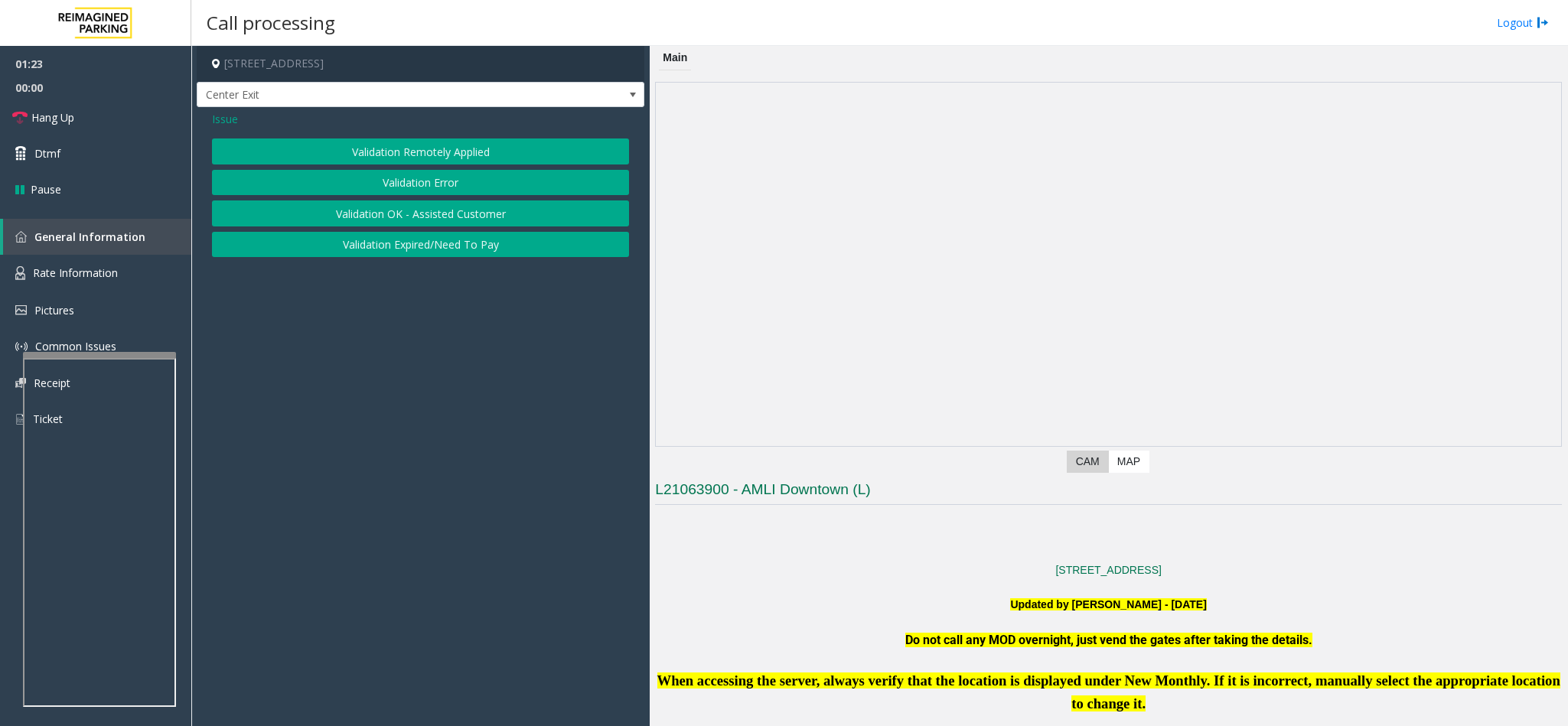
click at [416, 182] on button "Validation Error" at bounding box center [421, 182] width 417 height 26
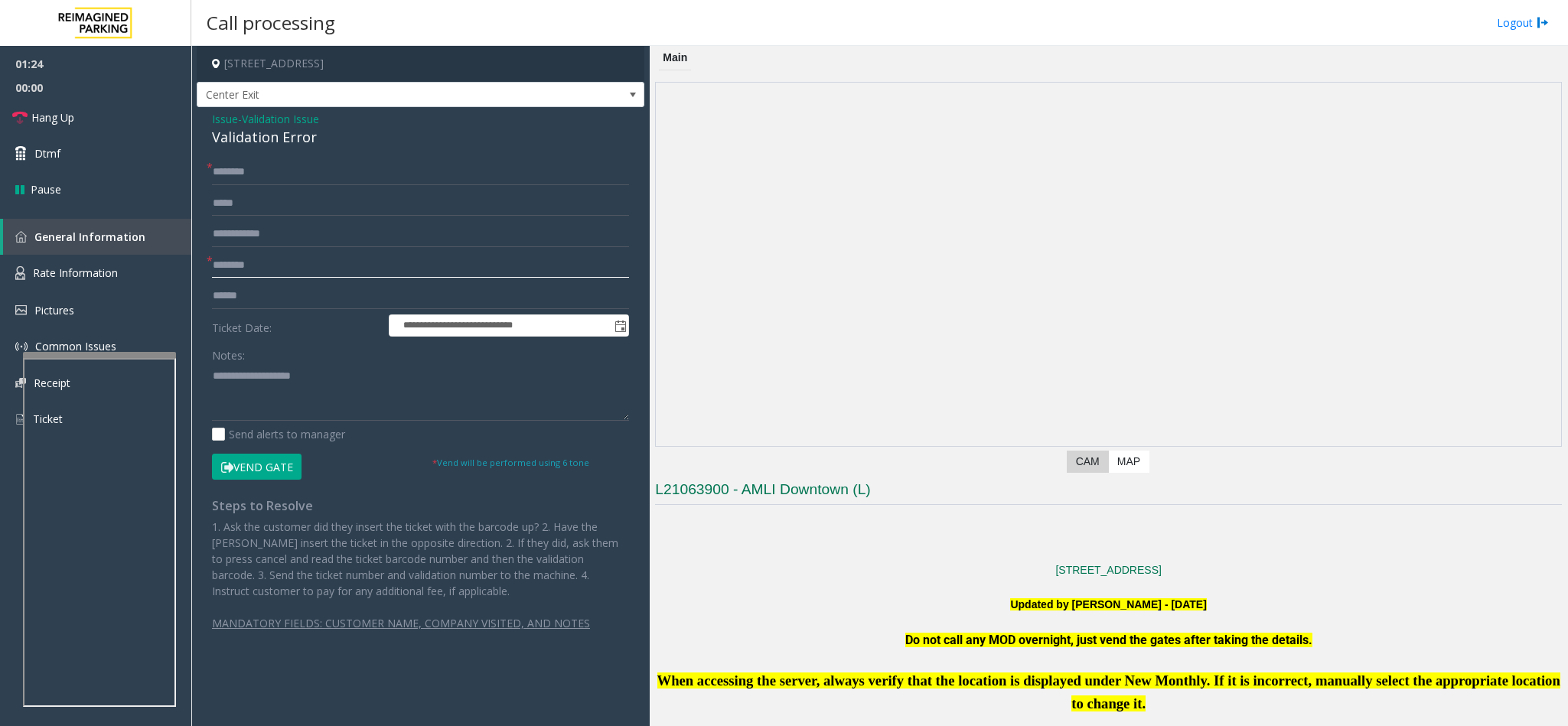
click at [235, 260] on input "text" at bounding box center [421, 265] width 417 height 26
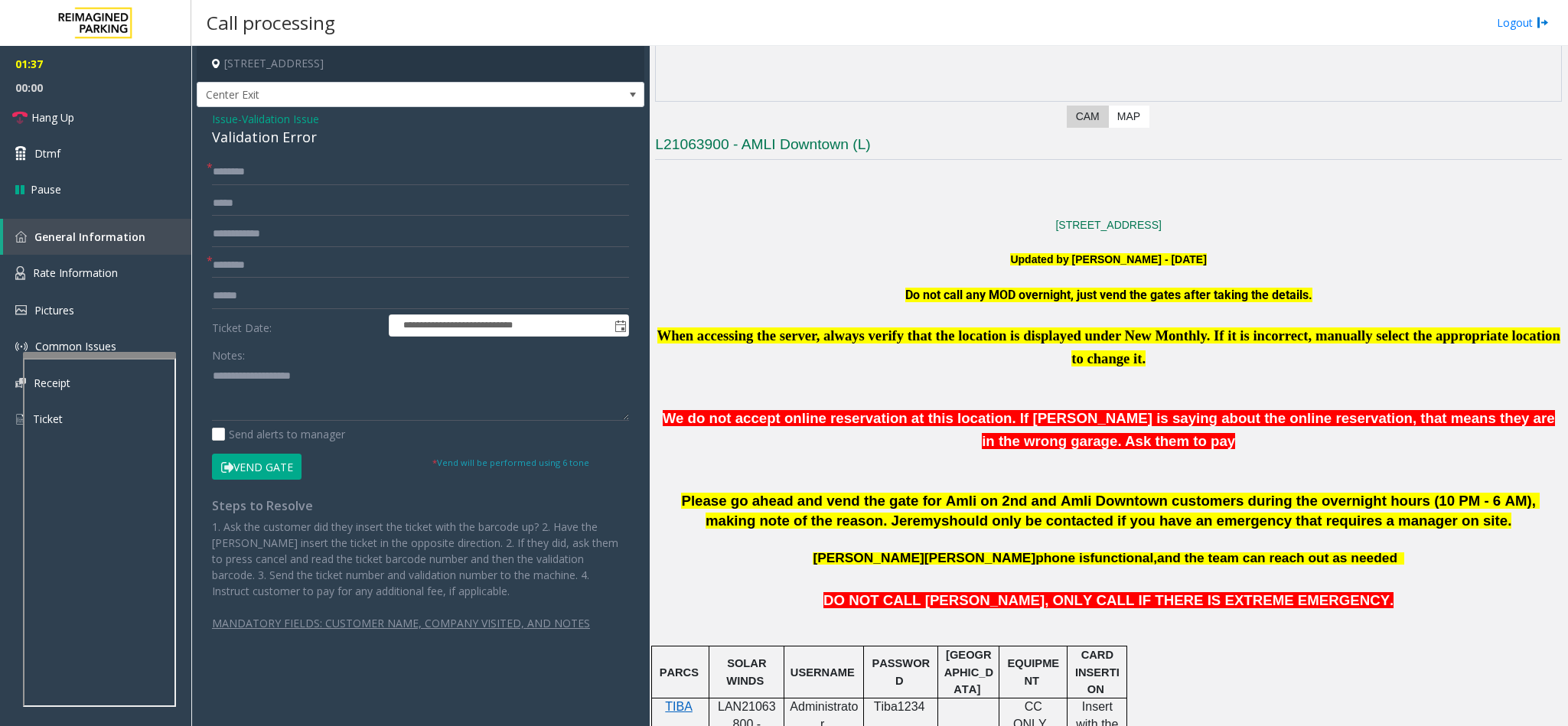
scroll to position [344, 0]
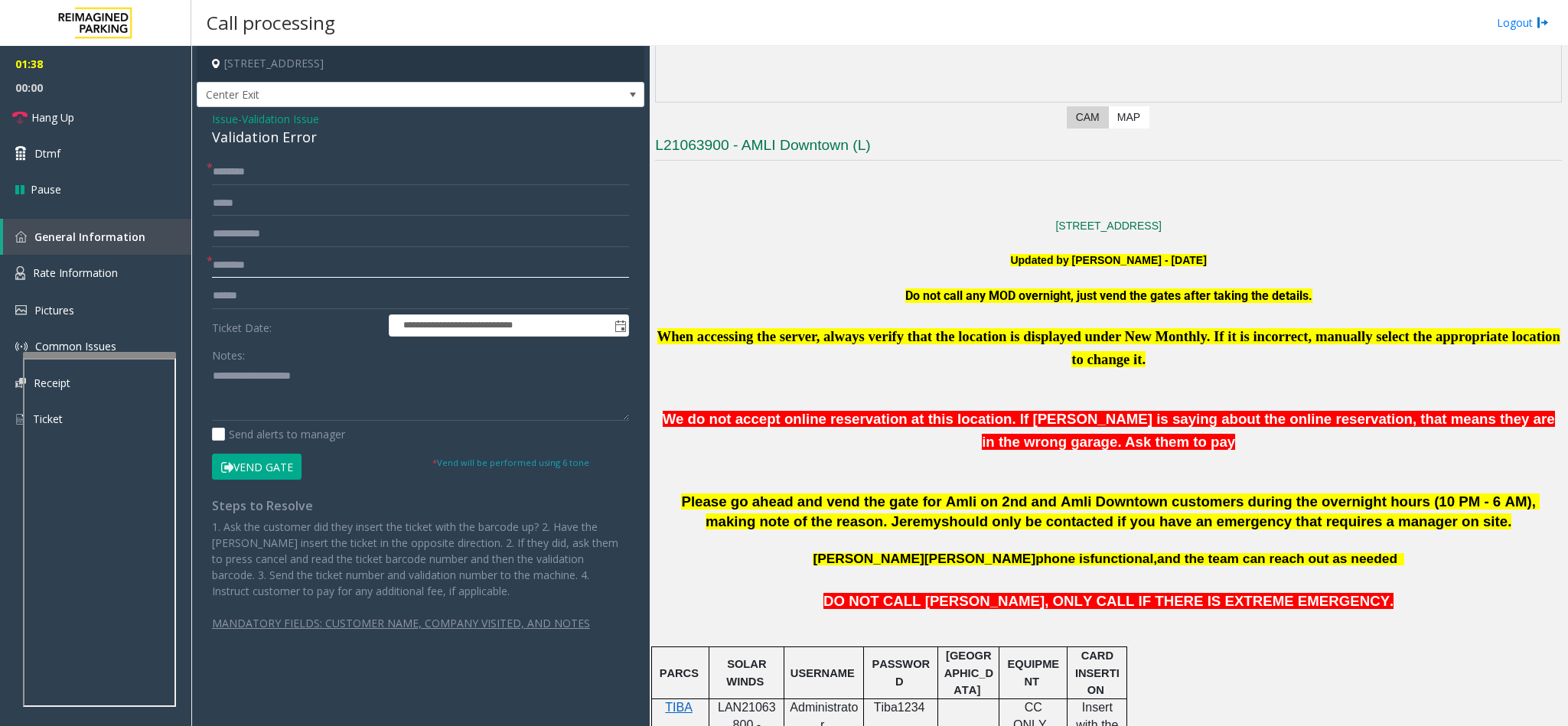
click at [356, 268] on input "text" at bounding box center [421, 265] width 417 height 26
type input "****"
click at [1044, 193] on p at bounding box center [1108, 192] width 907 height 17
click at [305, 268] on input "****" at bounding box center [421, 265] width 417 height 26
click at [278, 257] on input "****" at bounding box center [421, 265] width 417 height 26
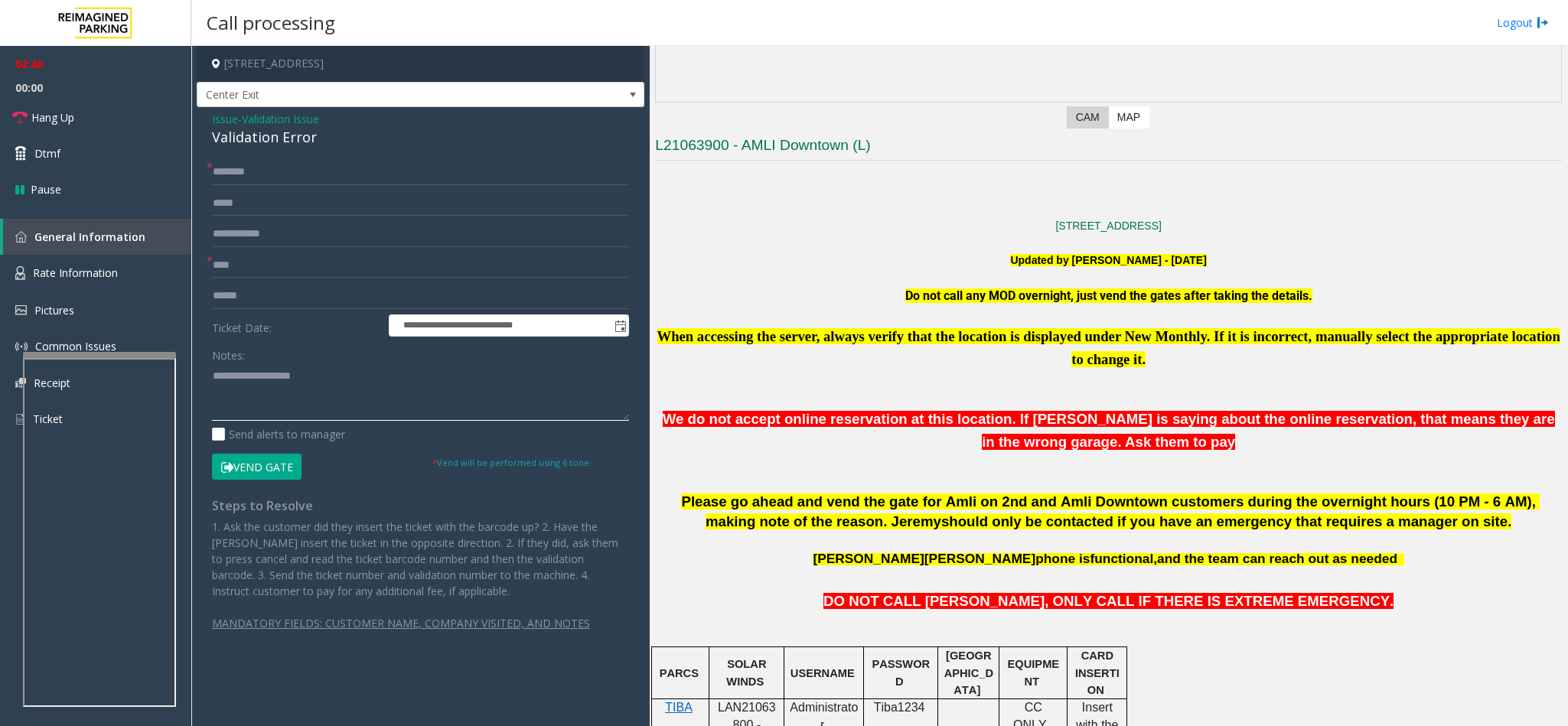
click at [263, 382] on textarea at bounding box center [421, 392] width 417 height 58
drag, startPoint x: 290, startPoint y: 271, endPoint x: 291, endPoint y: 256, distance: 15.0
click at [291, 271] on input "****" at bounding box center [421, 265] width 417 height 26
click at [278, 182] on input "text" at bounding box center [421, 172] width 417 height 26
click at [103, 110] on link "Hang Up" at bounding box center [95, 118] width 191 height 36
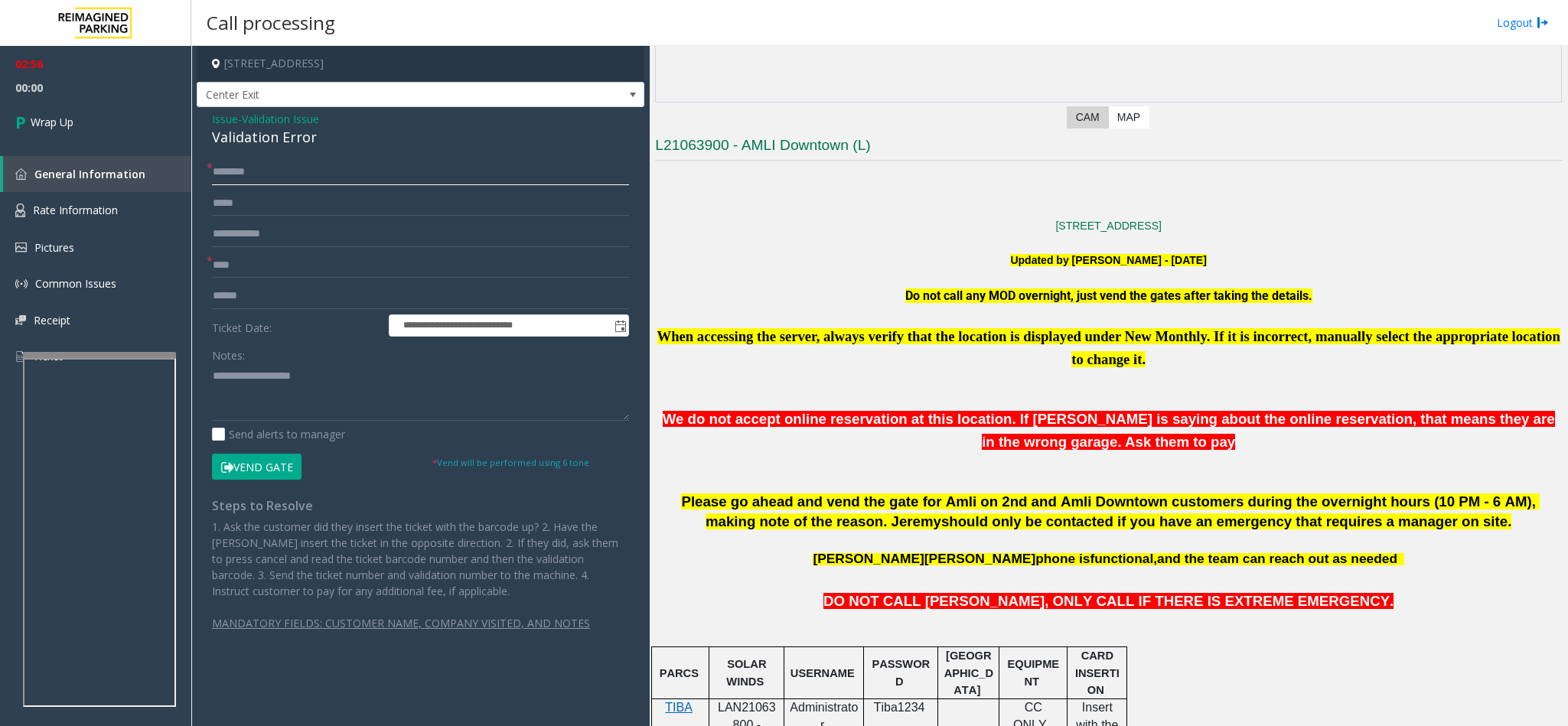
click at [291, 159] on input "text" at bounding box center [421, 172] width 417 height 26
type input "**"
drag, startPoint x: 312, startPoint y: 140, endPoint x: 208, endPoint y: 109, distance: 108.5
click at [208, 109] on div "**********" at bounding box center [420, 385] width 447 height 556
copy div "Issue - Validation Issue Validation Error"
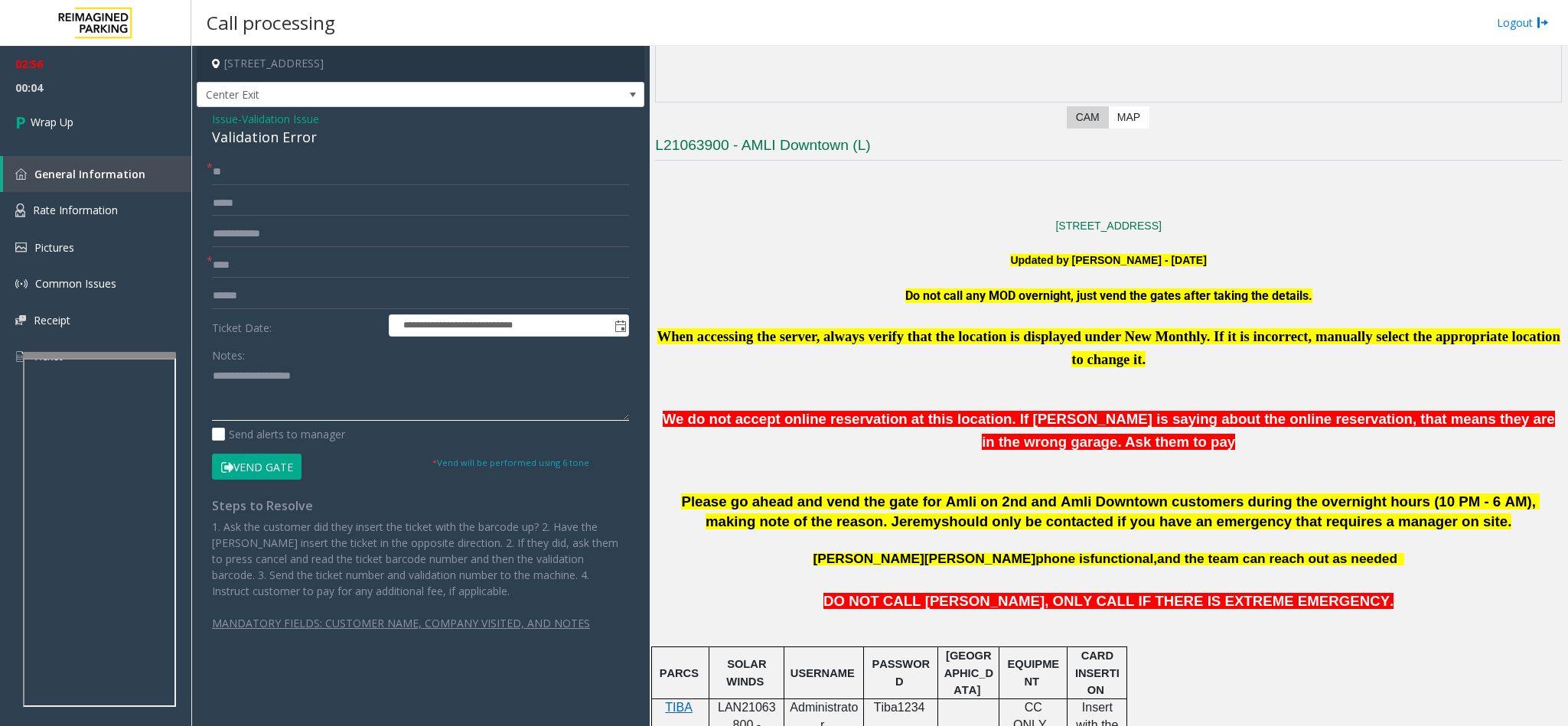
paste textarea "**********"
click at [249, 384] on textarea at bounding box center [421, 392] width 417 height 58
drag, startPoint x: 340, startPoint y: 374, endPoint x: 250, endPoint y: 379, distance: 90.1
click at [250, 379] on textarea at bounding box center [421, 392] width 417 height 58
click at [305, 402] on textarea at bounding box center [421, 392] width 417 height 58
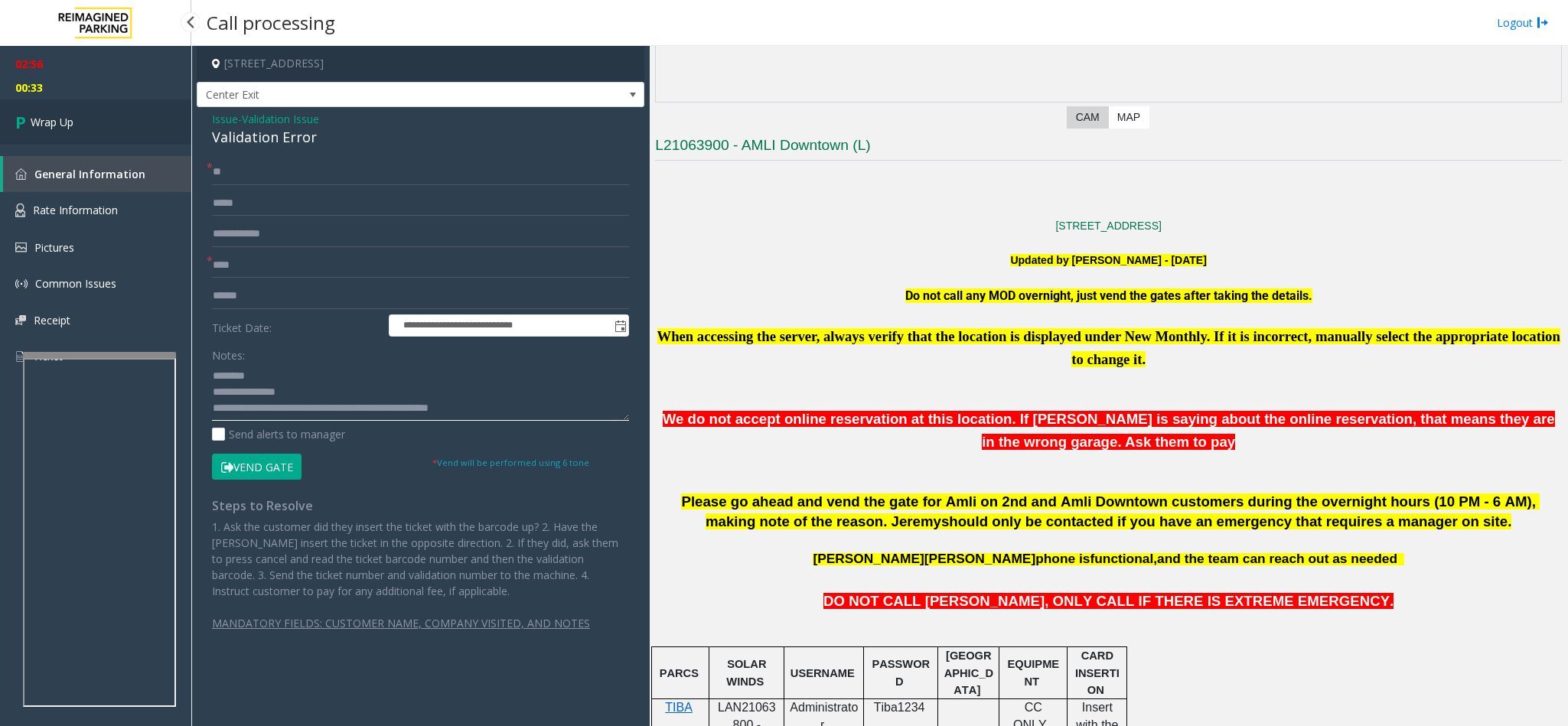
type textarea "**********"
click at [77, 127] on link "Wrap Up" at bounding box center [95, 122] width 191 height 45
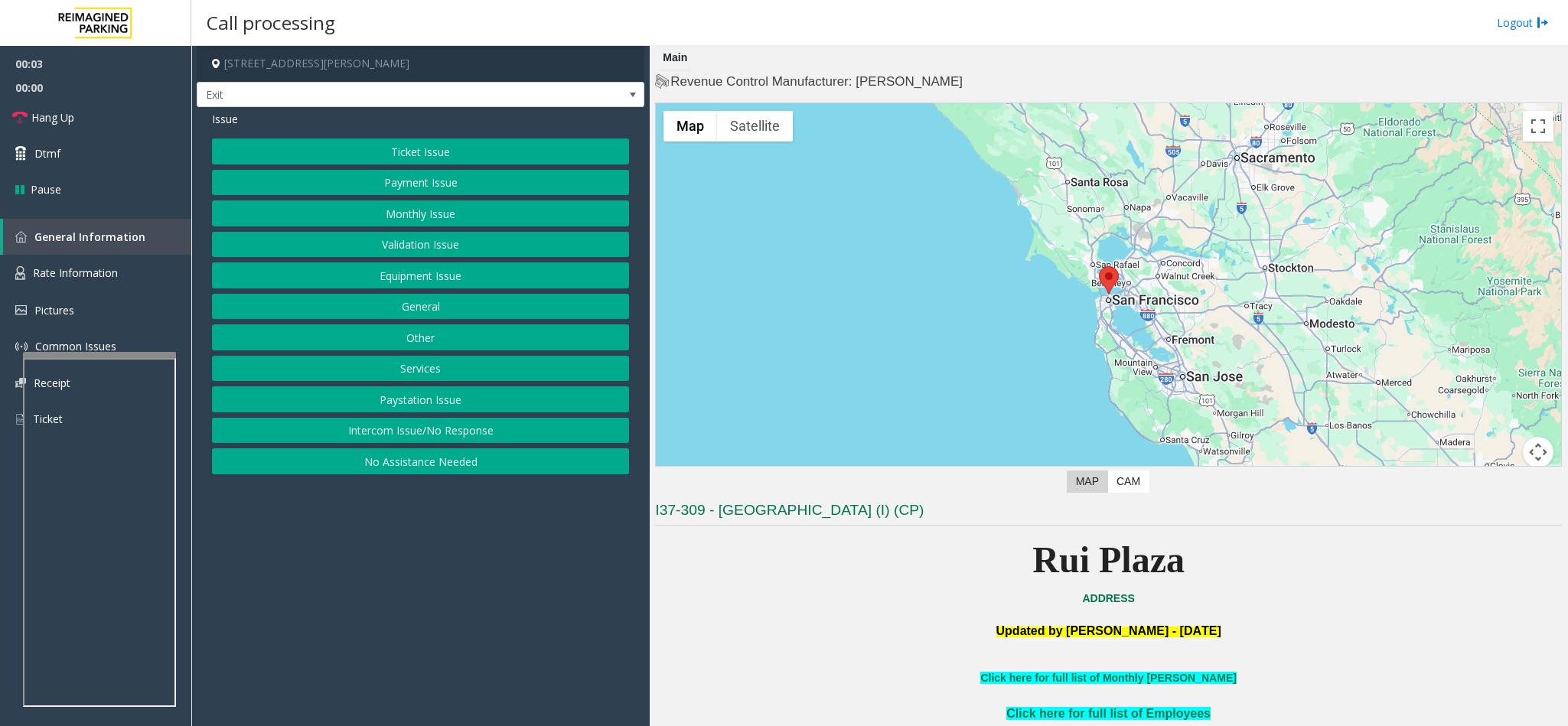
click at [446, 372] on button "Services" at bounding box center [421, 369] width 417 height 26
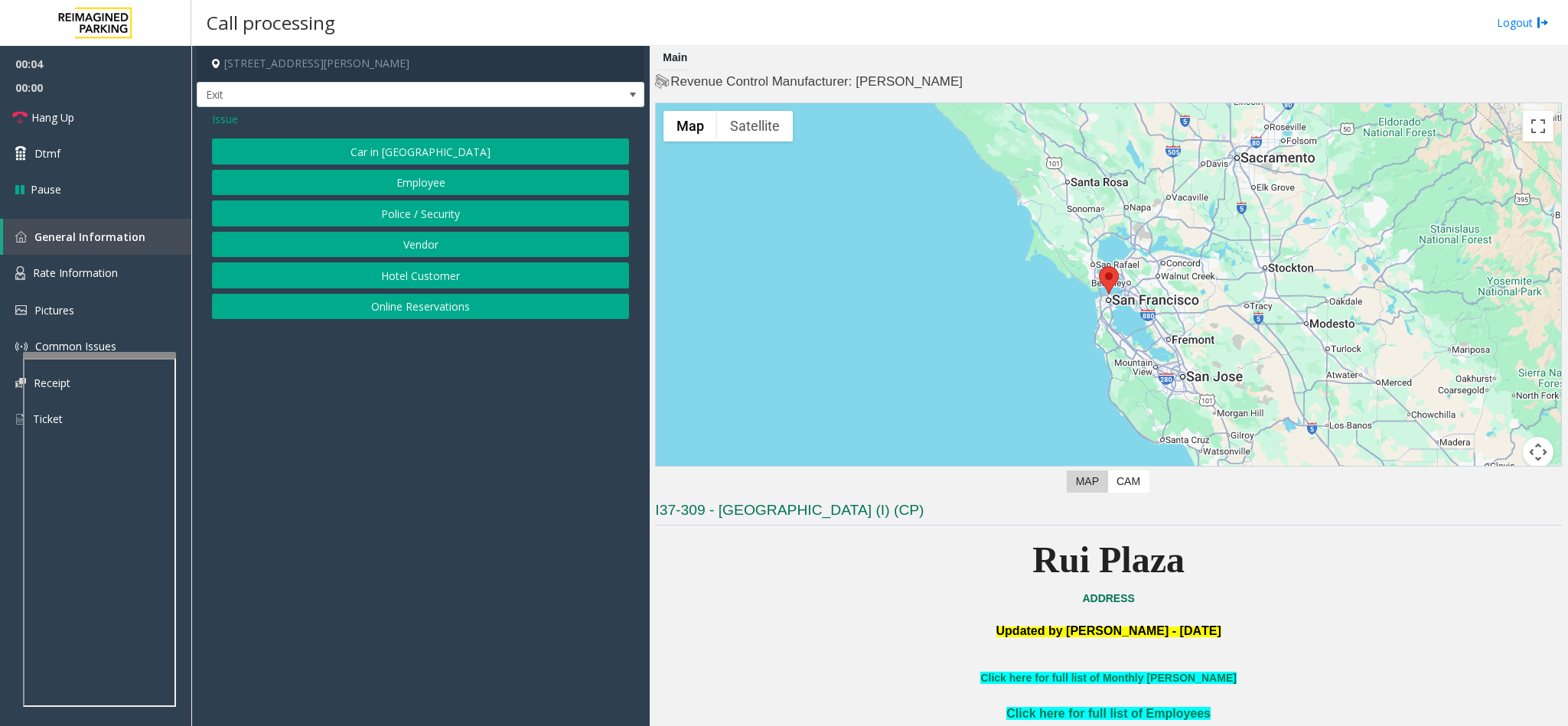
click at [421, 305] on button "Online Reservations" at bounding box center [421, 306] width 417 height 26
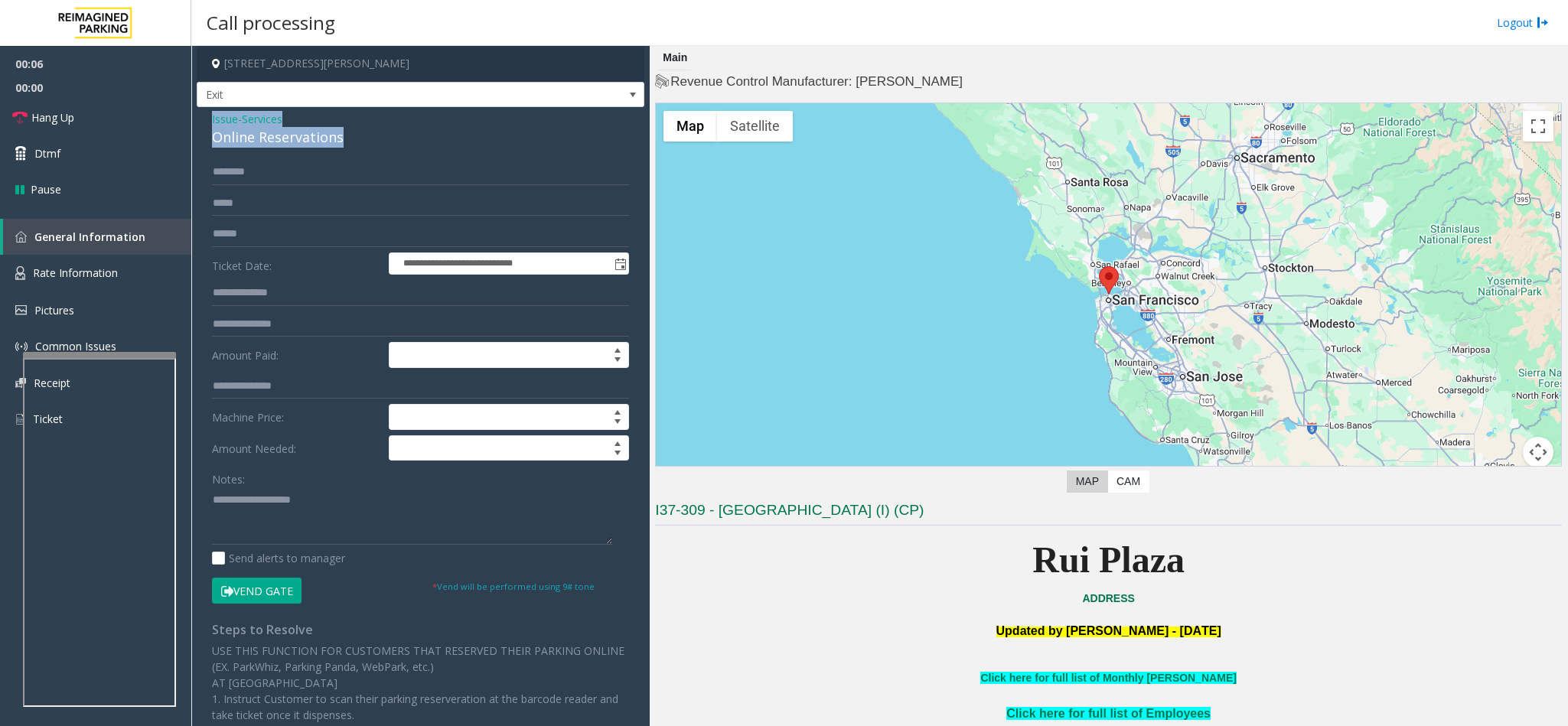
drag, startPoint x: 346, startPoint y: 140, endPoint x: 204, endPoint y: 125, distance: 142.8
click at [204, 125] on div "**********" at bounding box center [420, 535] width 447 height 856
copy div "Issue - Services Online Reservations"
click at [296, 458] on textarea at bounding box center [412, 516] width 400 height 58
paste textarea "**********"
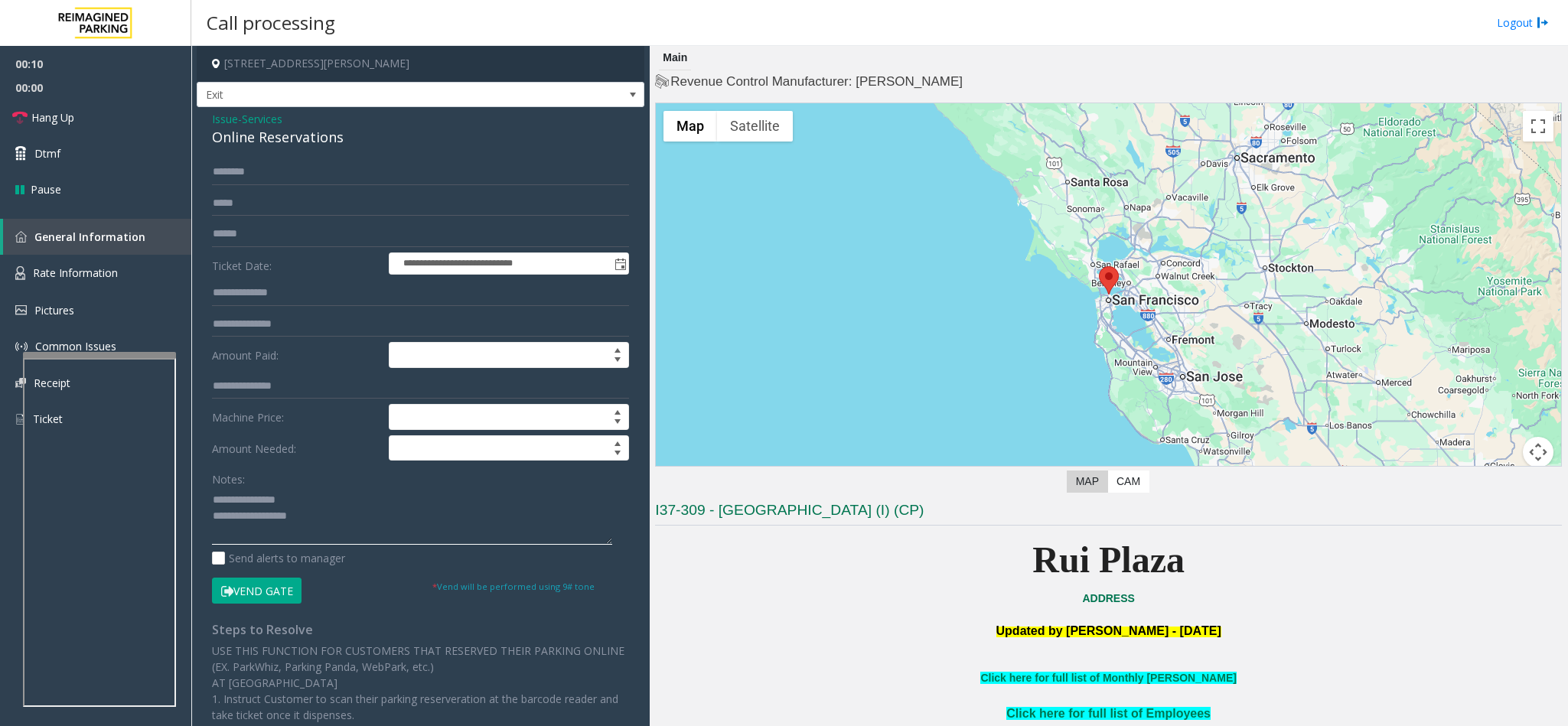
drag, startPoint x: 297, startPoint y: 496, endPoint x: 244, endPoint y: 498, distance: 53.0
click at [244, 458] on textarea at bounding box center [412, 516] width 400 height 58
click at [346, 458] on textarea at bounding box center [412, 516] width 400 height 58
type textarea "**********"
click at [264, 117] on span "Services" at bounding box center [261, 119] width 40 height 16
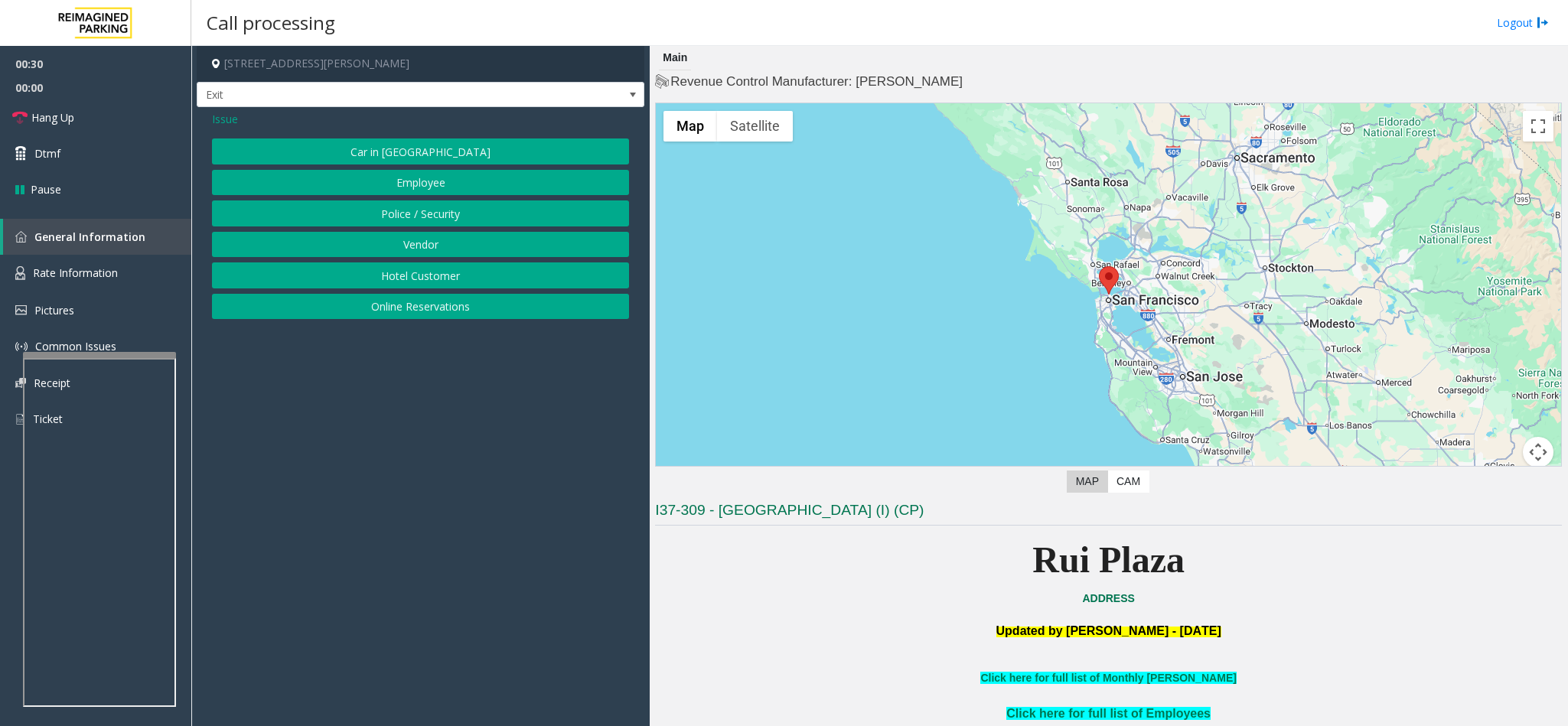
click at [230, 122] on span "Issue" at bounding box center [225, 119] width 26 height 16
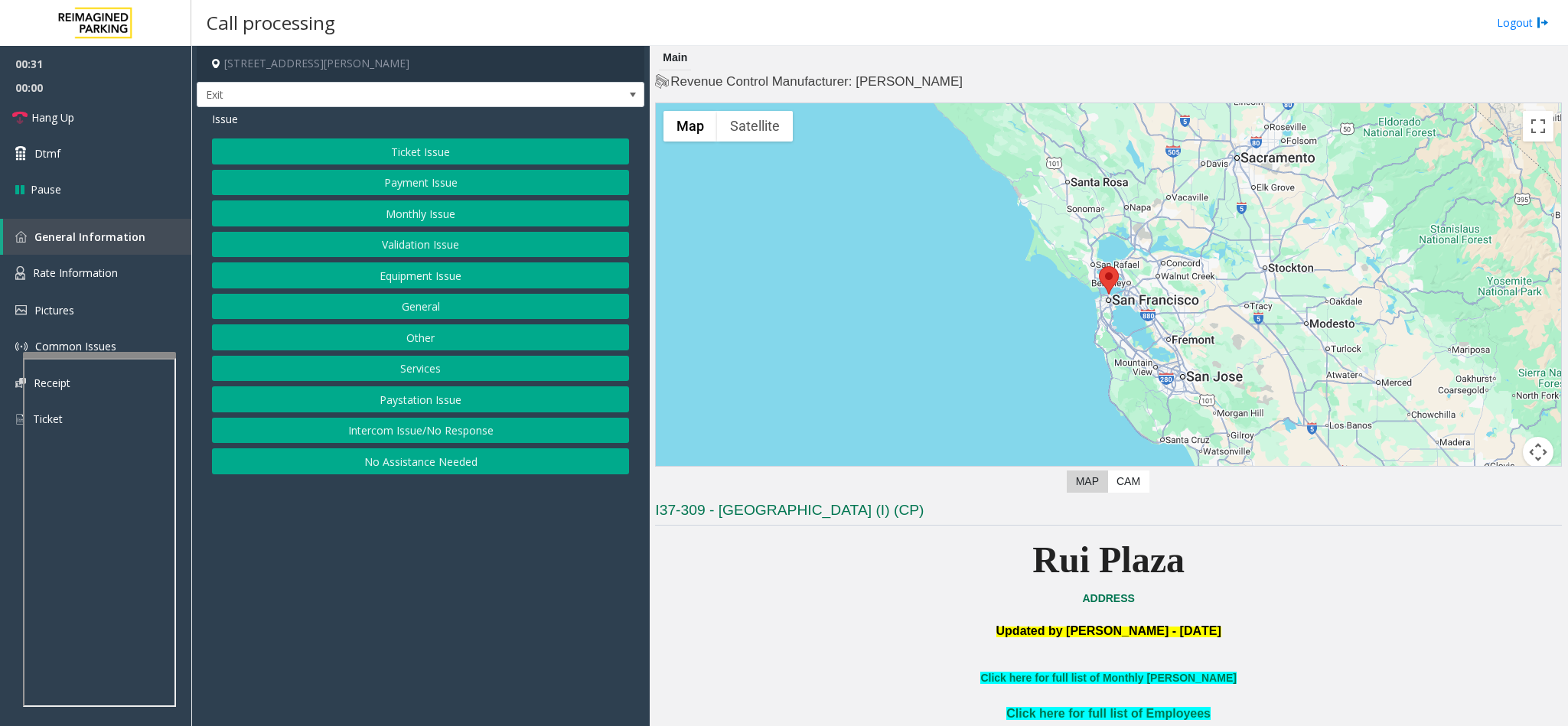
click at [420, 152] on button "Ticket Issue" at bounding box center [421, 151] width 417 height 26
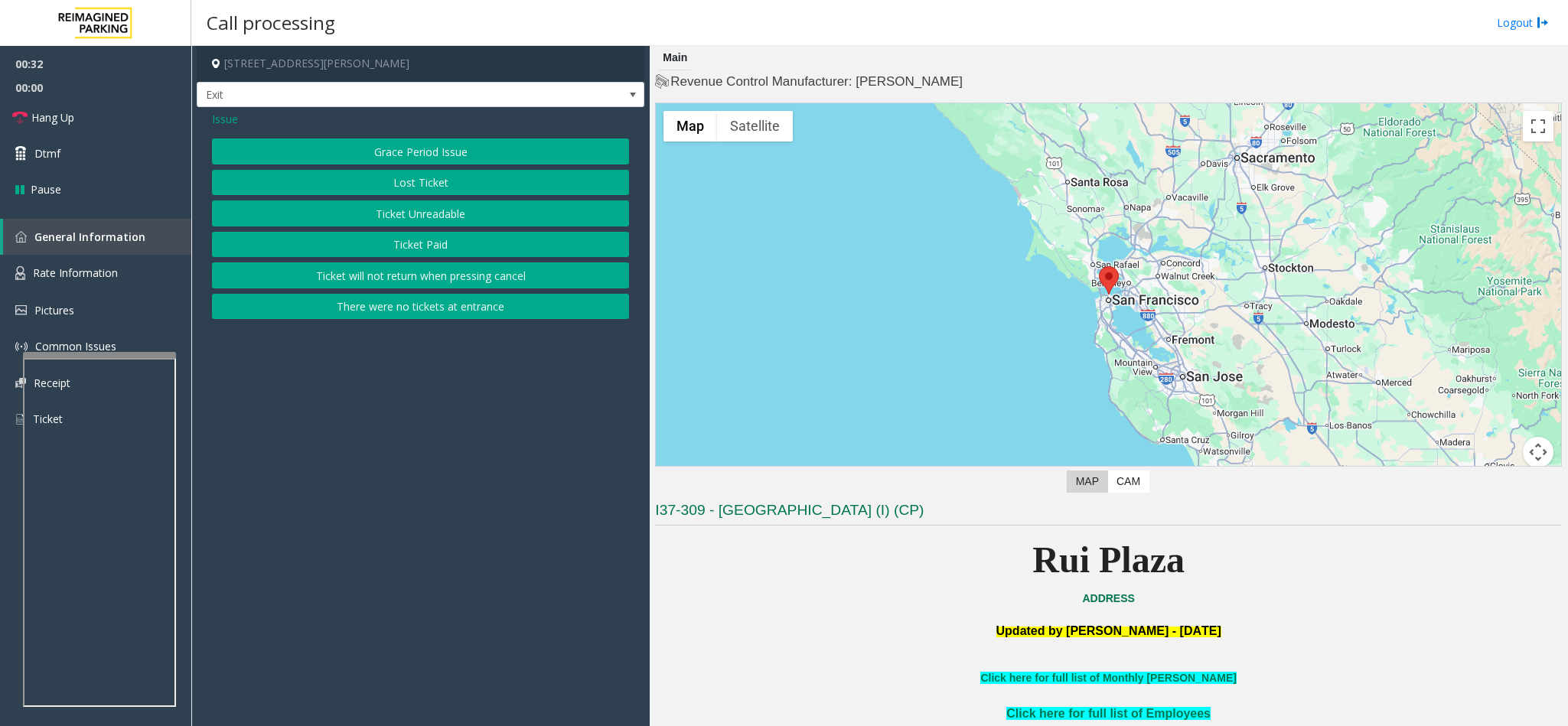
click at [406, 210] on button "Ticket Unreadable" at bounding box center [421, 213] width 417 height 26
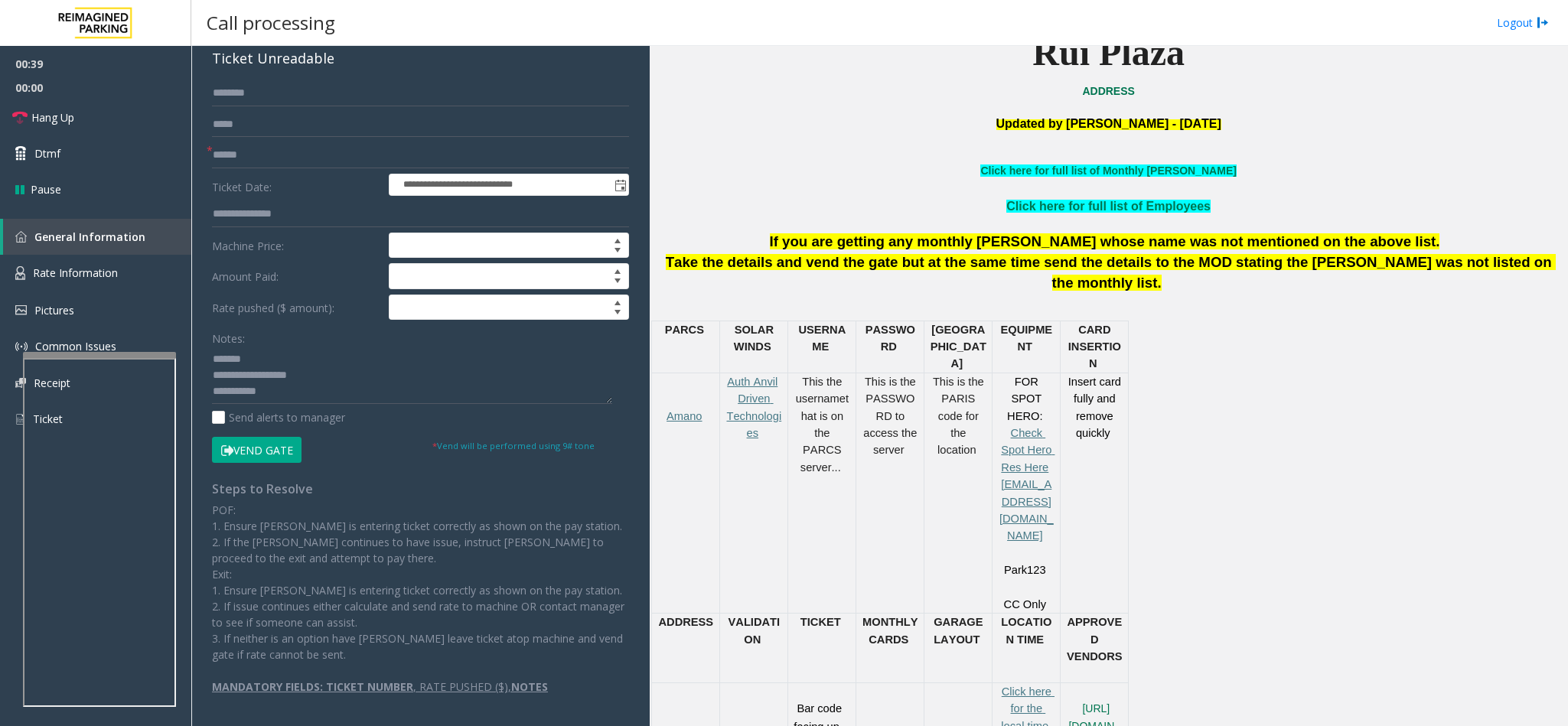
scroll to position [689, 0]
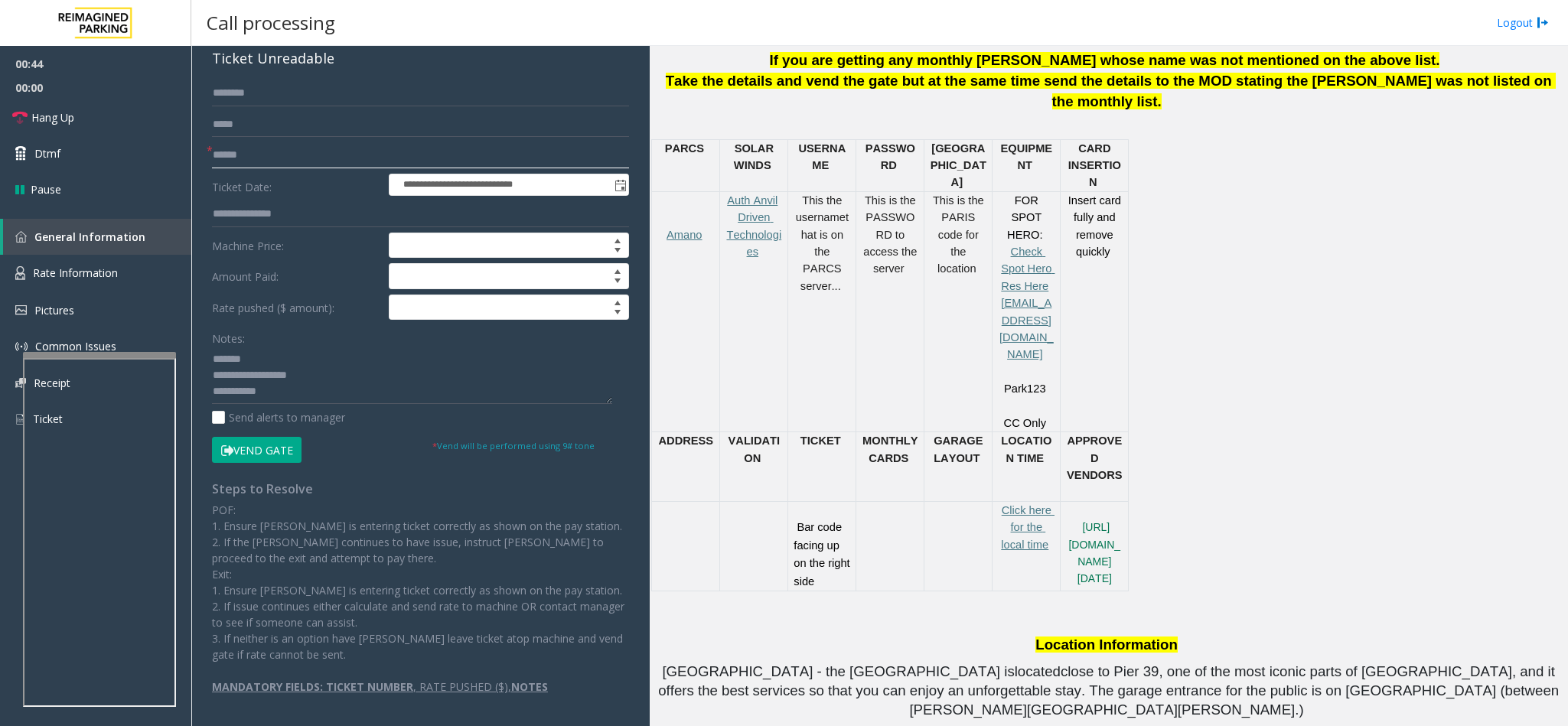
click at [319, 148] on input "text" at bounding box center [421, 155] width 417 height 26
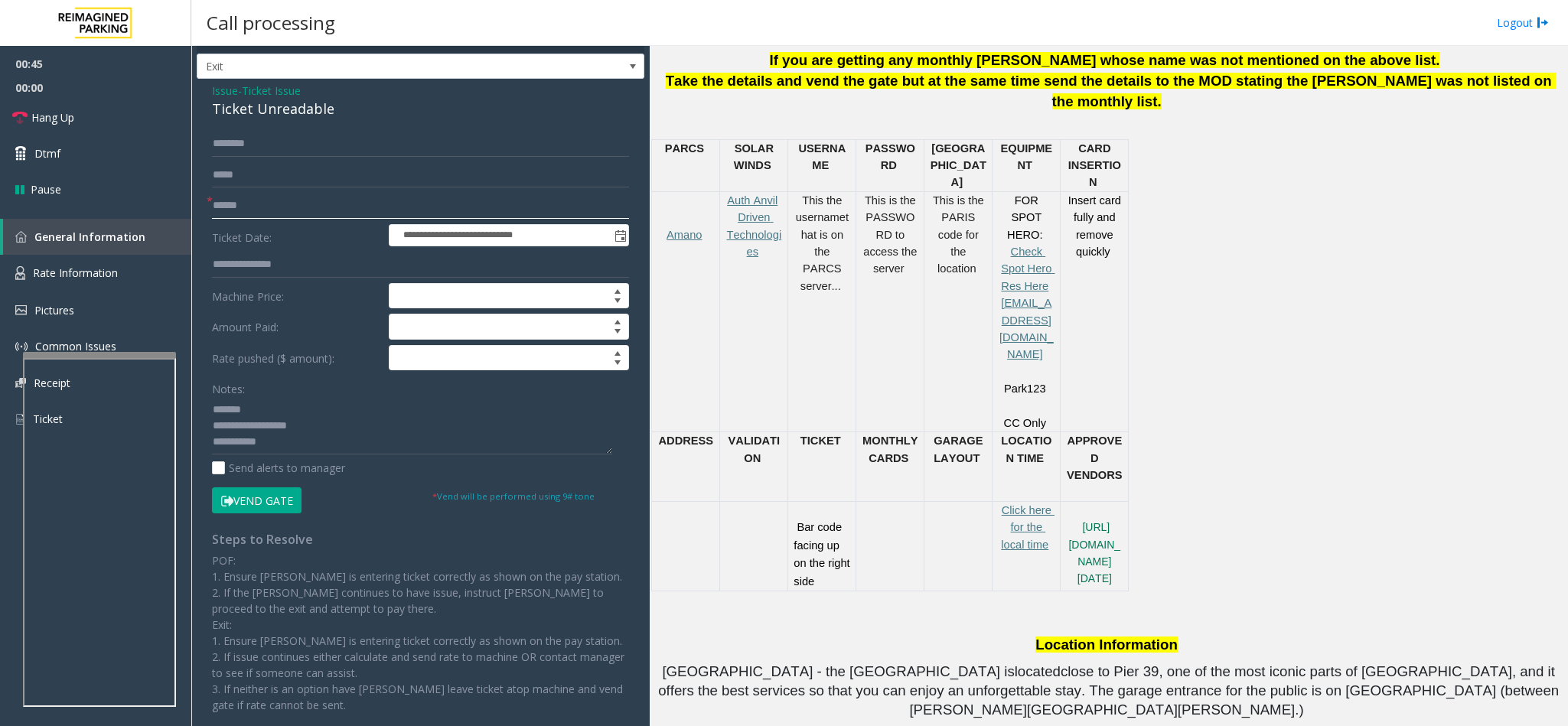
scroll to position [0, 0]
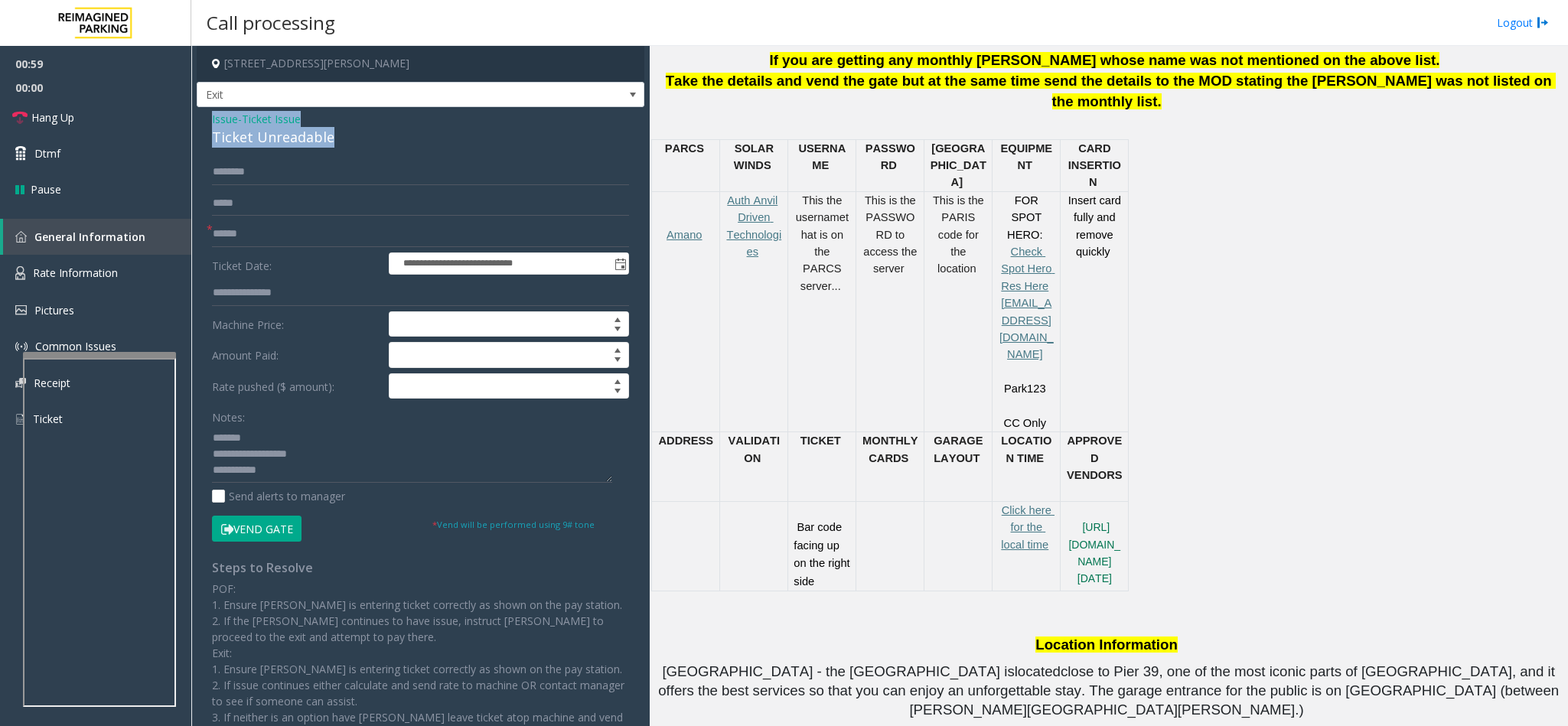
drag, startPoint x: 331, startPoint y: 136, endPoint x: 211, endPoint y: 115, distance: 121.8
click at [212, 115] on div "Issue - Ticket Issue Ticket Unreadable" at bounding box center [421, 129] width 417 height 37
drag, startPoint x: 335, startPoint y: 477, endPoint x: 202, endPoint y: 440, distance: 138.1
click at [202, 440] on div "**********" at bounding box center [420, 474] width 440 height 631
paste textarea "**********"
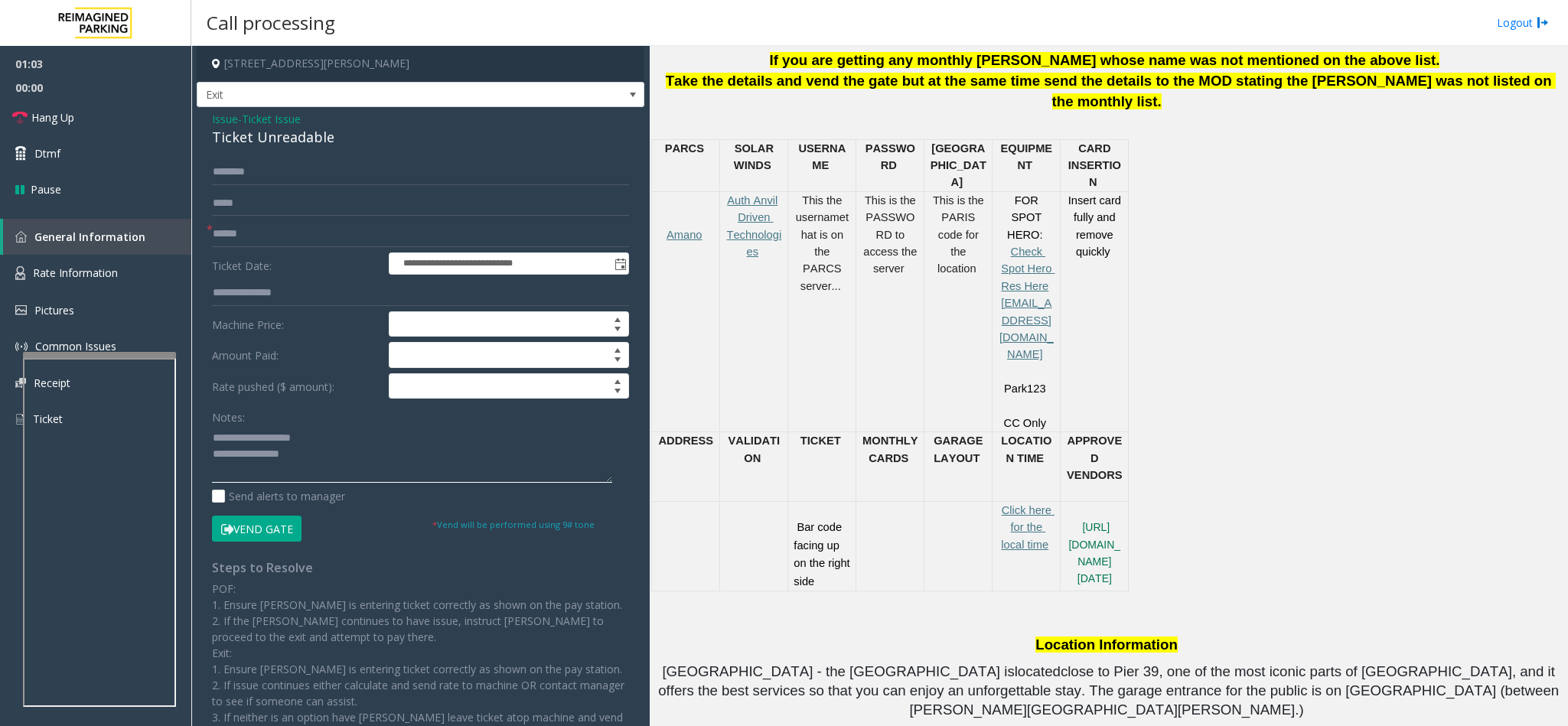
drag, startPoint x: 313, startPoint y: 443, endPoint x: 249, endPoint y: 439, distance: 64.1
click at [249, 439] on textarea at bounding box center [412, 454] width 400 height 58
type textarea "**********"
click at [61, 102] on link "Hang Up" at bounding box center [95, 118] width 191 height 36
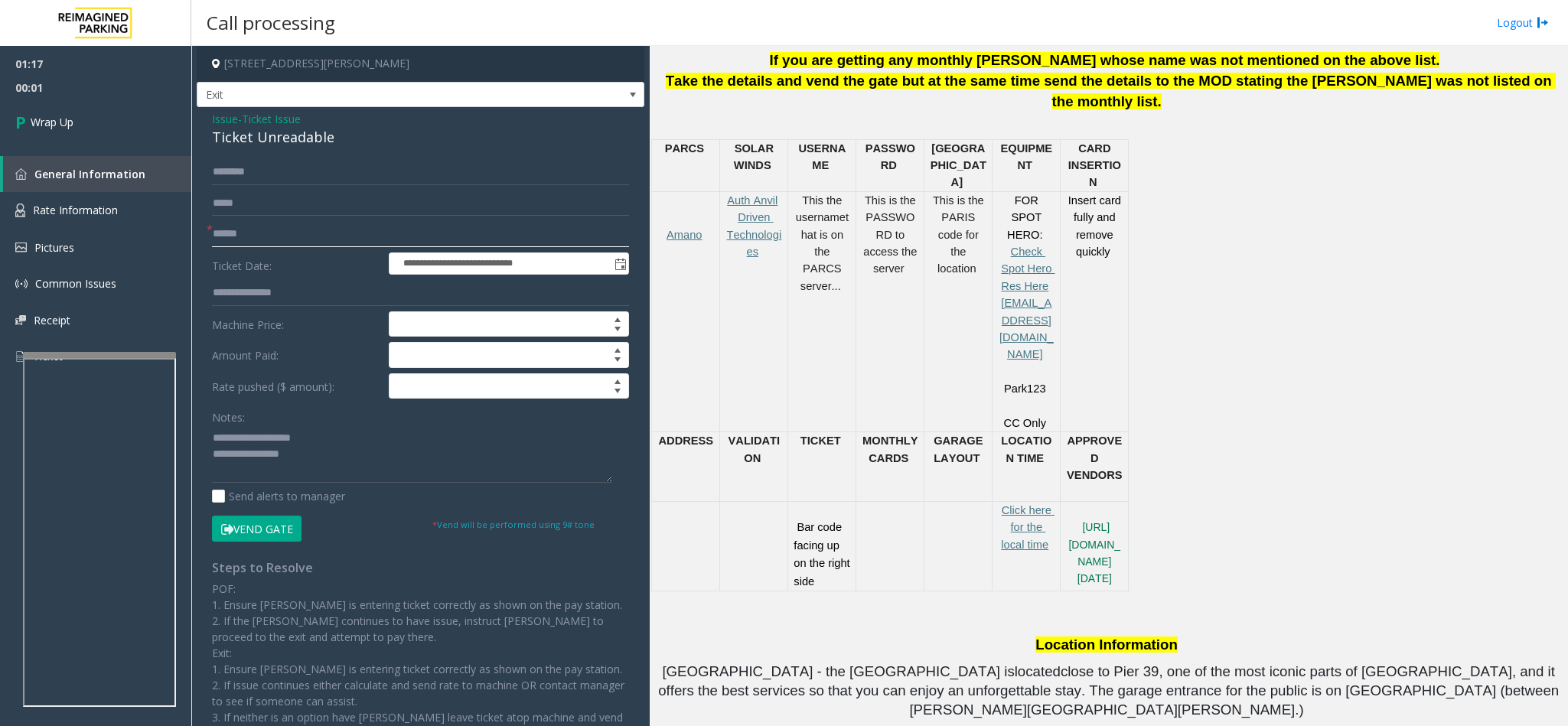
click at [273, 241] on input "text" at bounding box center [421, 234] width 417 height 26
type input "**"
click at [275, 114] on span "Ticket Issue" at bounding box center [271, 119] width 59 height 16
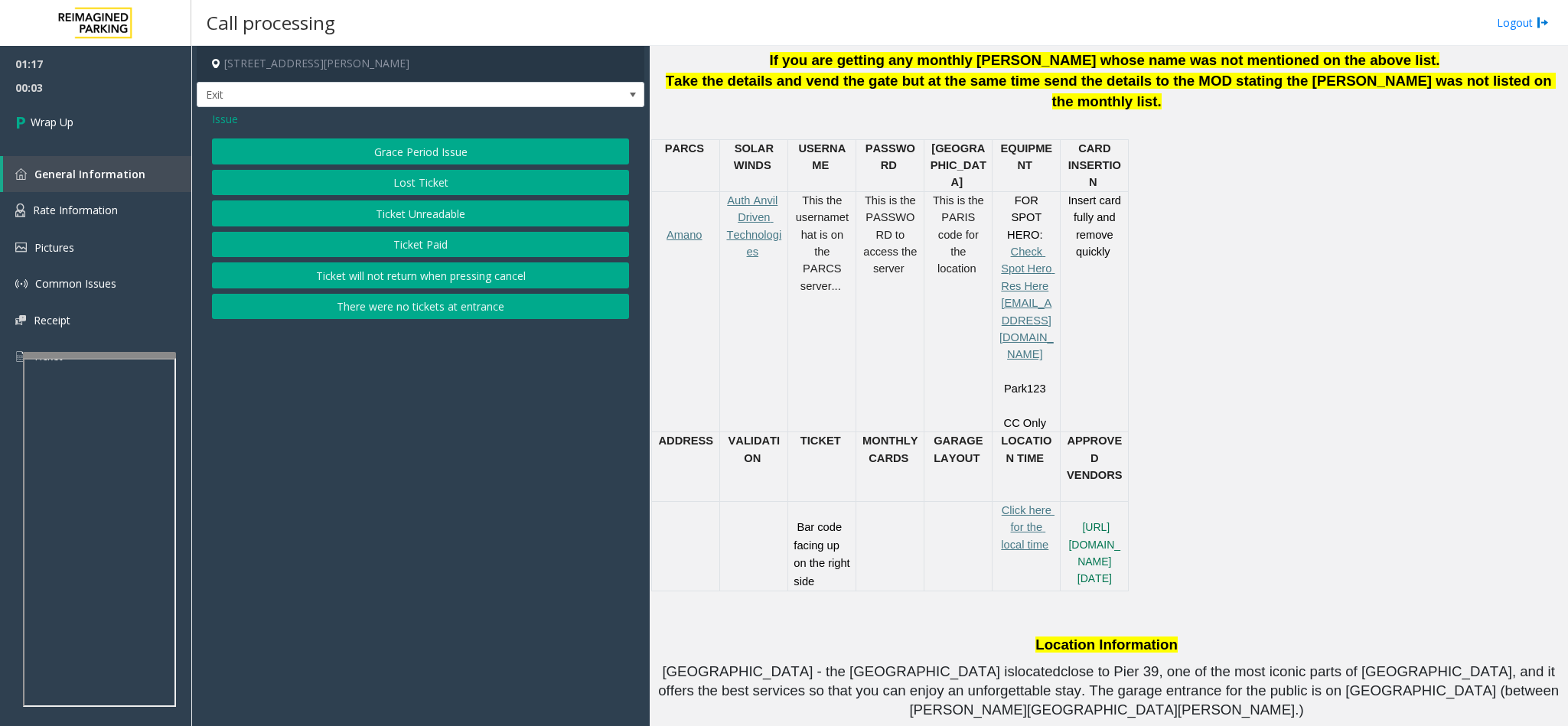
click at [223, 111] on span "Issue" at bounding box center [225, 119] width 26 height 16
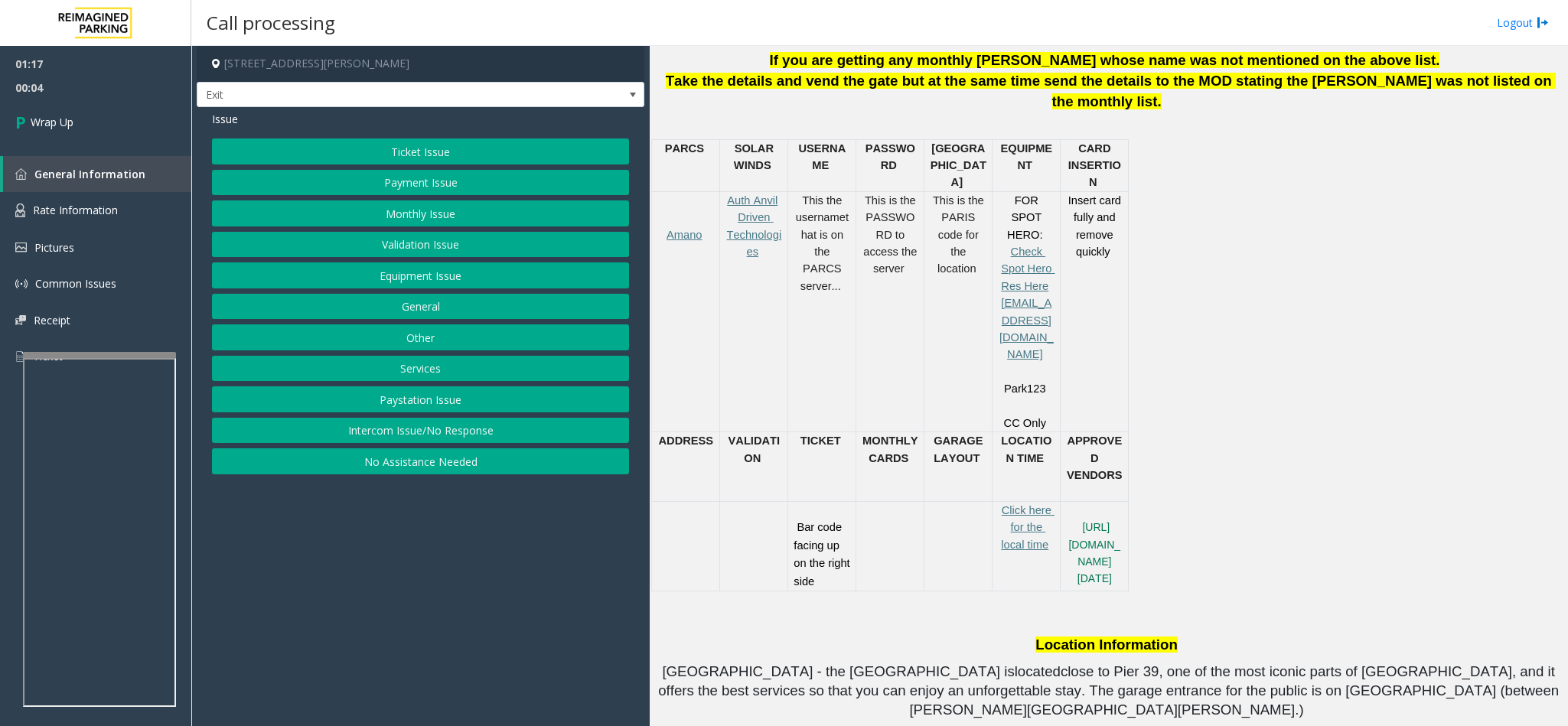
click at [414, 275] on button "Equipment Issue" at bounding box center [421, 275] width 417 height 26
click at [423, 278] on button "Gate / Door Won't Open" at bounding box center [421, 275] width 417 height 26
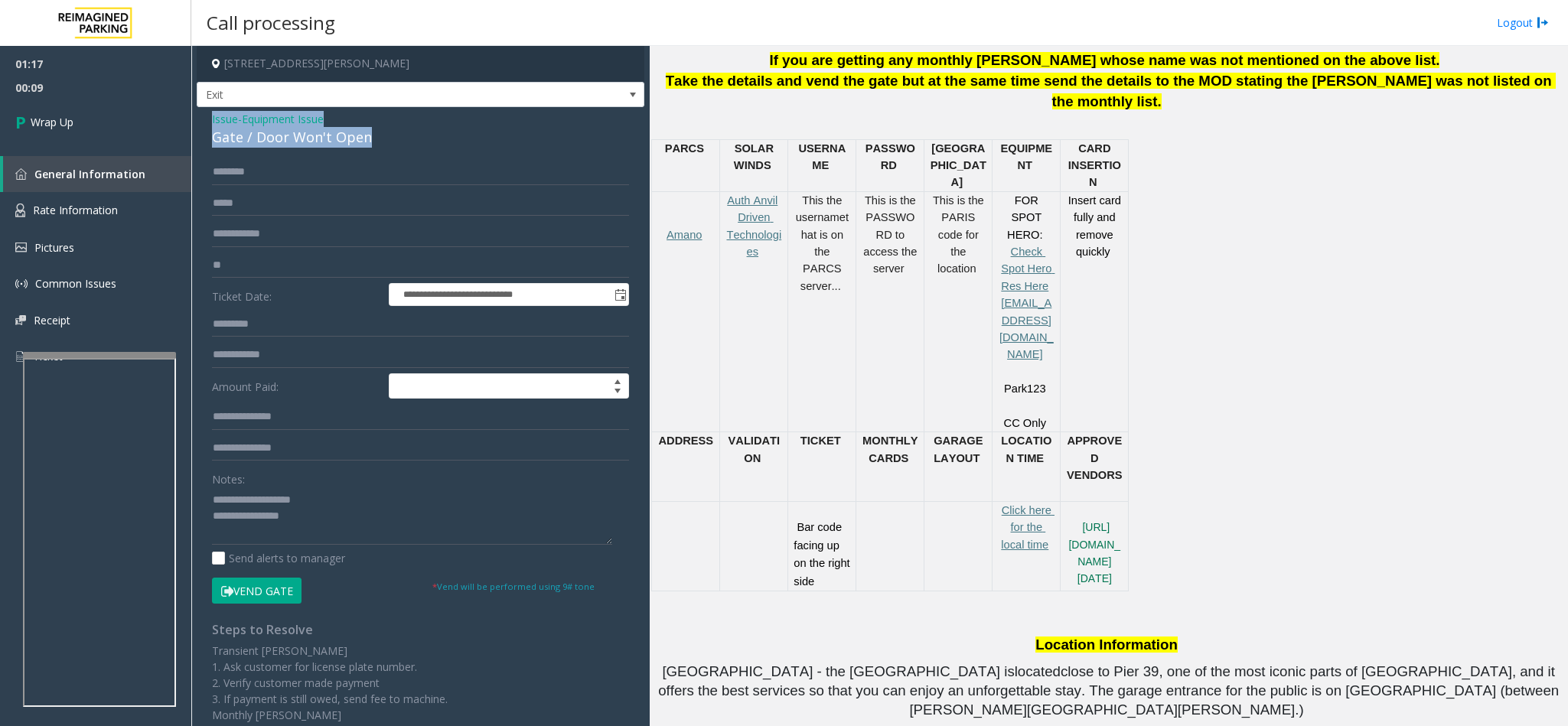
drag, startPoint x: 370, startPoint y: 138, endPoint x: 205, endPoint y: 114, distance: 166.7
click at [205, 114] on div "**********" at bounding box center [420, 479] width 447 height 743
paste textarea "*** *****"
drag, startPoint x: 290, startPoint y: 515, endPoint x: 193, endPoint y: 481, distance: 102.8
click at [193, 458] on app-call-processing-form "**********" at bounding box center [420, 386] width 458 height 680
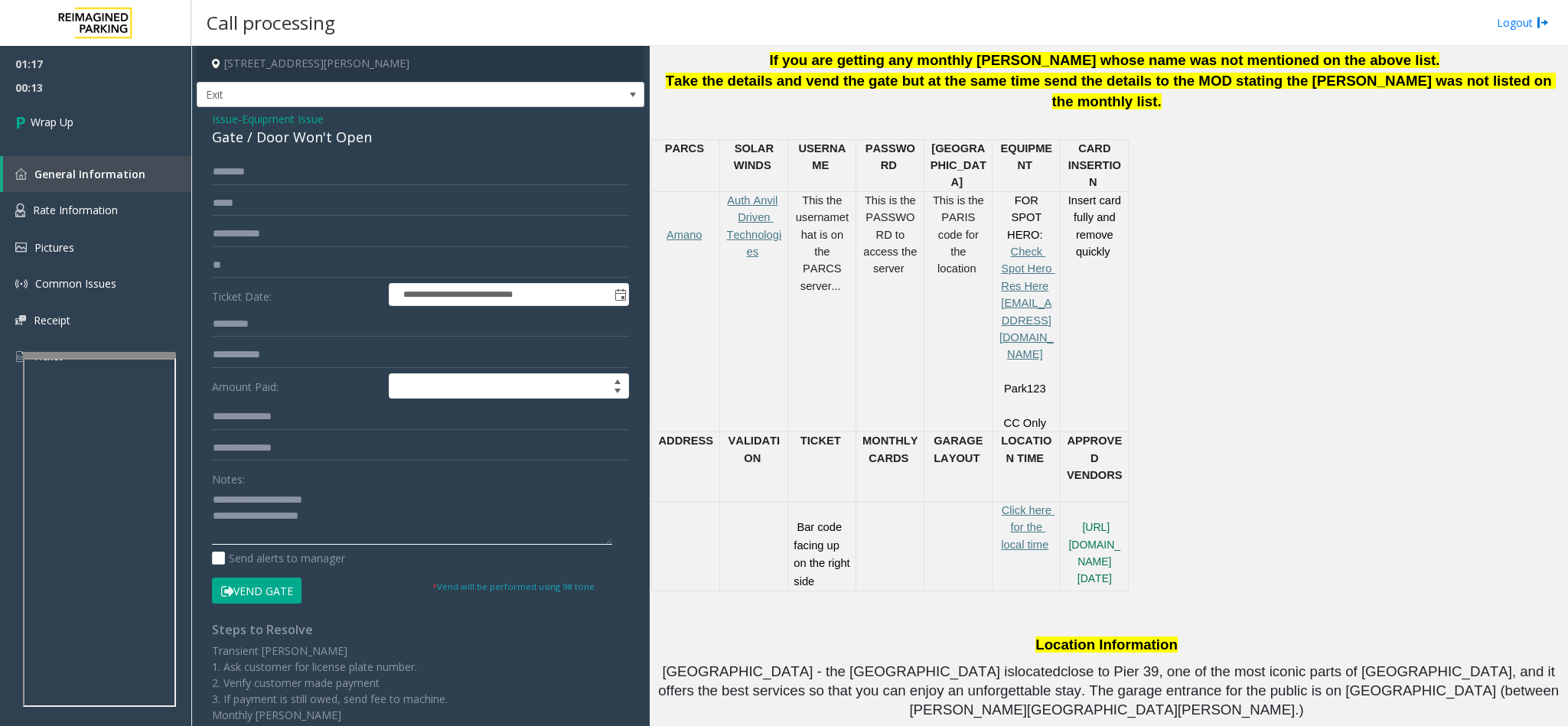
drag, startPoint x: 346, startPoint y: 500, endPoint x: 244, endPoint y: 503, distance: 102.0
click at [244, 458] on textarea at bounding box center [412, 516] width 400 height 58
click at [358, 458] on textarea at bounding box center [412, 516] width 400 height 58
type textarea "**********"
click at [90, 120] on link "Wrap Up" at bounding box center [95, 122] width 191 height 45
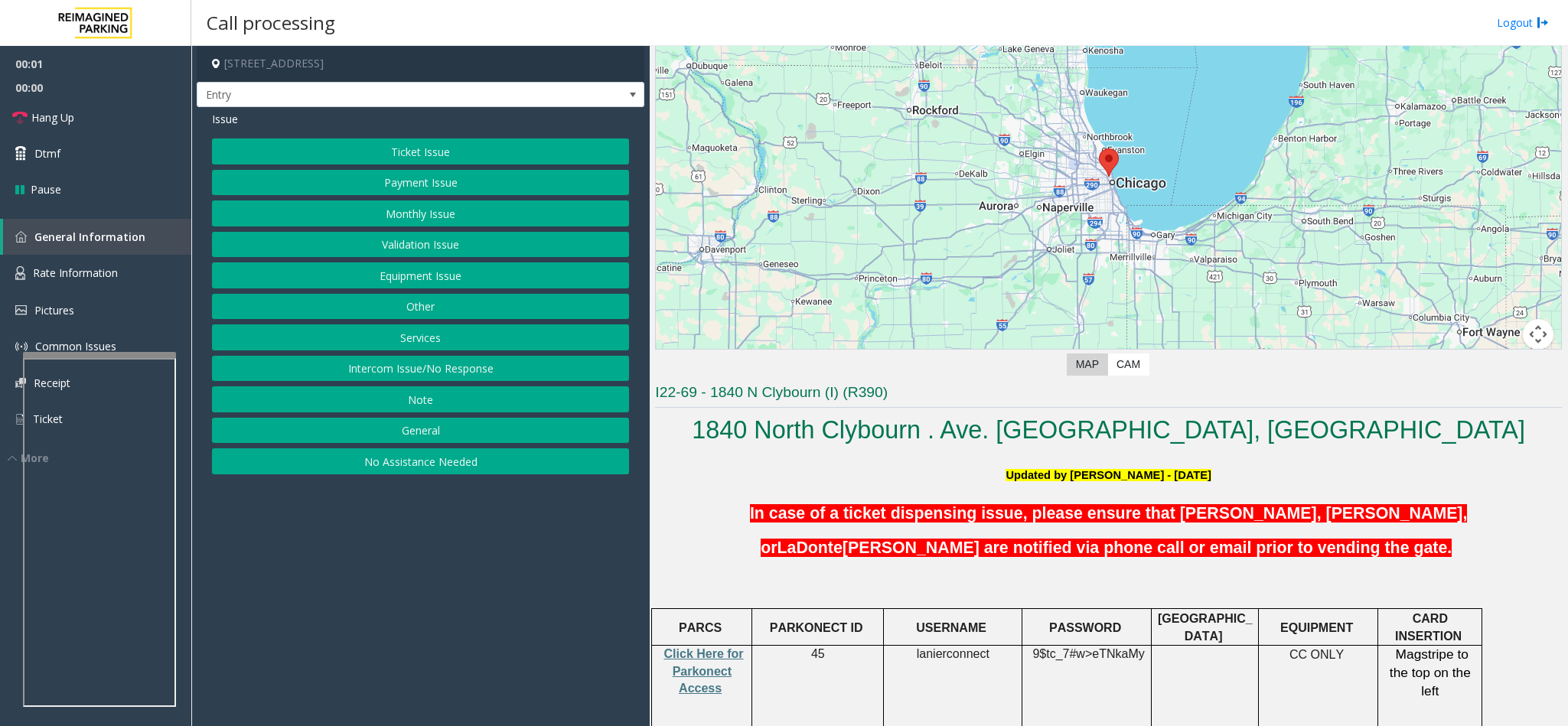
scroll to position [230, 0]
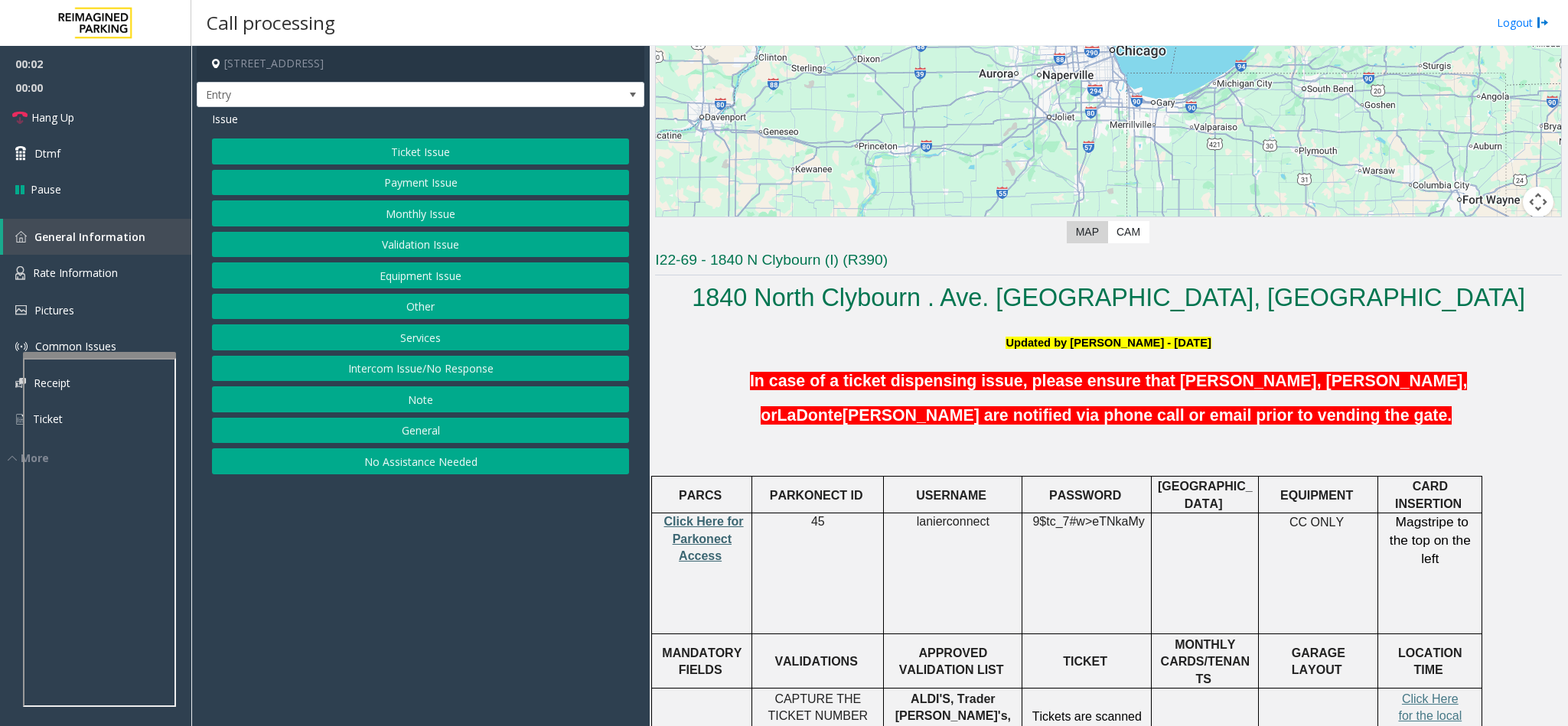
click at [715, 458] on span "Click Here for Parkonect Access" at bounding box center [704, 538] width 80 height 47
click at [407, 142] on button "Ticket Issue" at bounding box center [421, 151] width 417 height 26
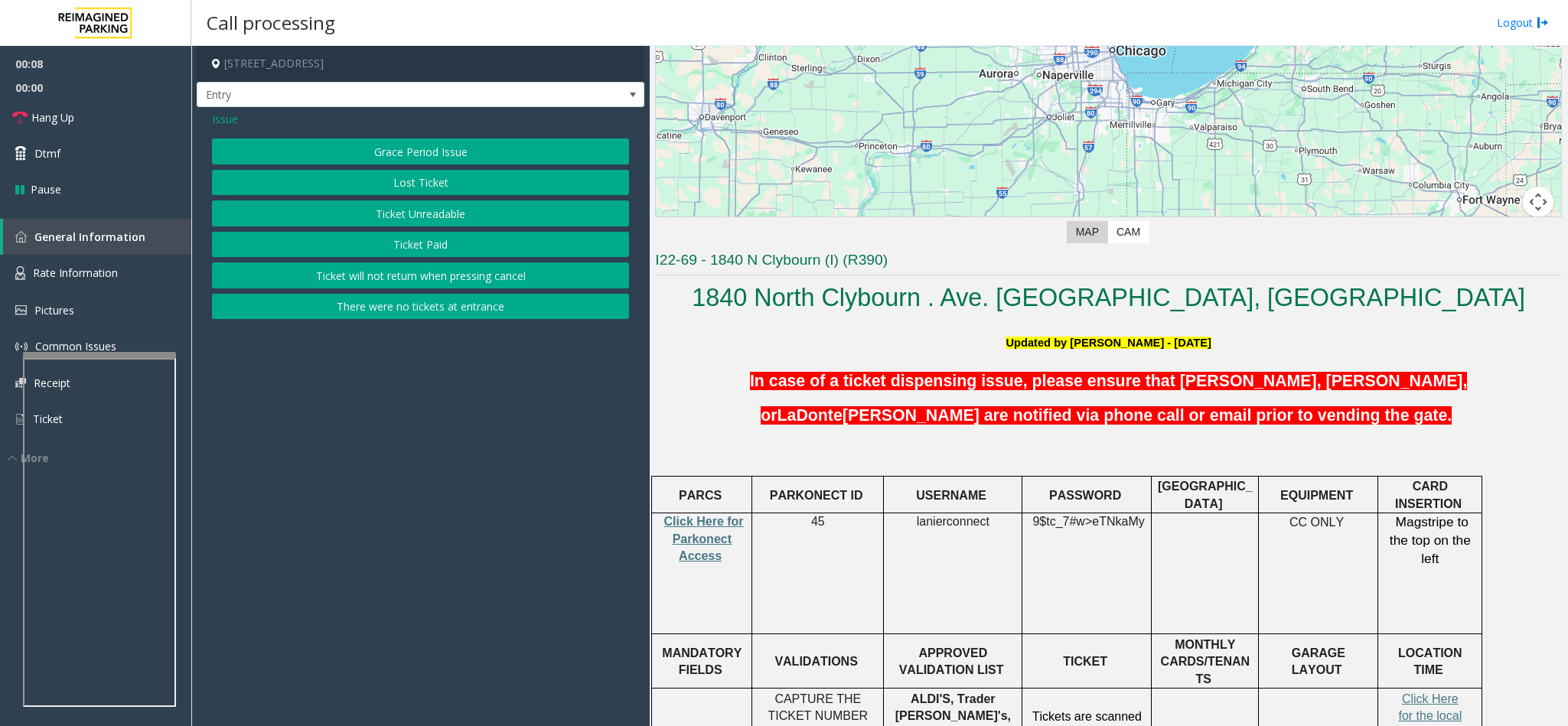
click at [429, 241] on button "Ticket Paid" at bounding box center [421, 245] width 417 height 26
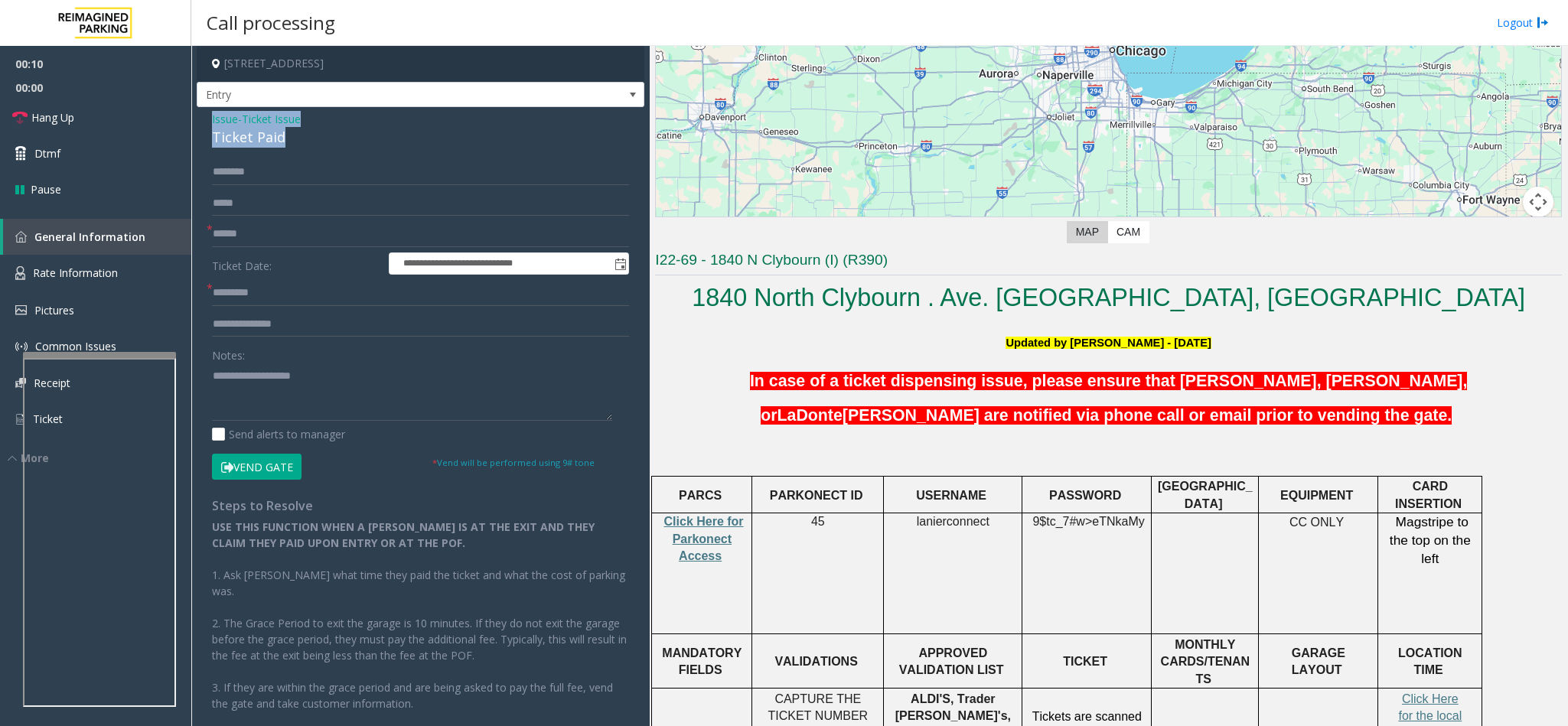
drag, startPoint x: 286, startPoint y: 140, endPoint x: 196, endPoint y: 113, distance: 94.0
click at [196, 113] on div "**********" at bounding box center [420, 441] width 447 height 668
click at [276, 296] on input "text" at bounding box center [421, 293] width 417 height 26
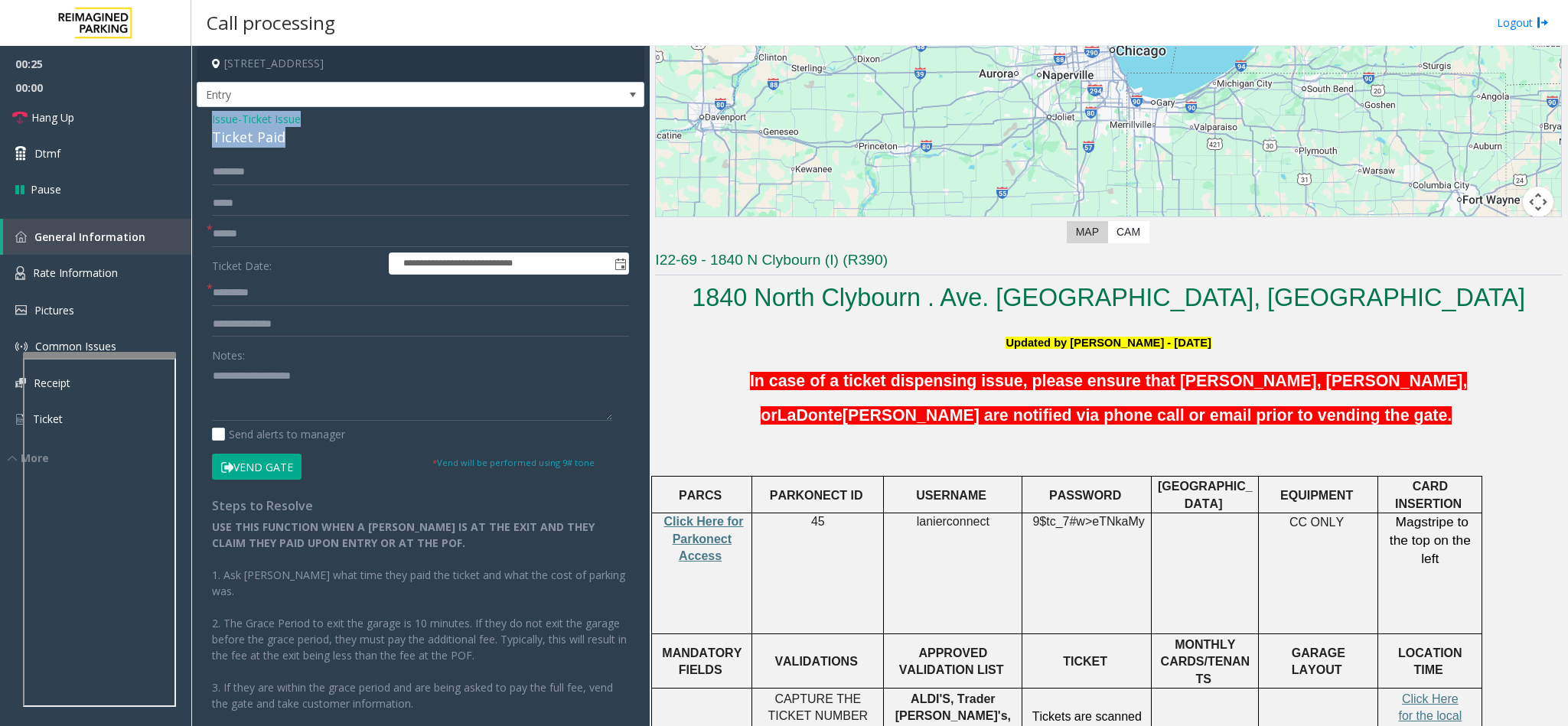
drag, startPoint x: 279, startPoint y: 140, endPoint x: 205, endPoint y: 119, distance: 76.9
click at [205, 119] on div "**********" at bounding box center [420, 441] width 447 height 668
click at [264, 377] on textarea at bounding box center [412, 392] width 400 height 58
click at [339, 387] on textarea at bounding box center [412, 392] width 400 height 58
click at [1044, 458] on span "Click Here for the local time" at bounding box center [1429, 716] width 63 height 47
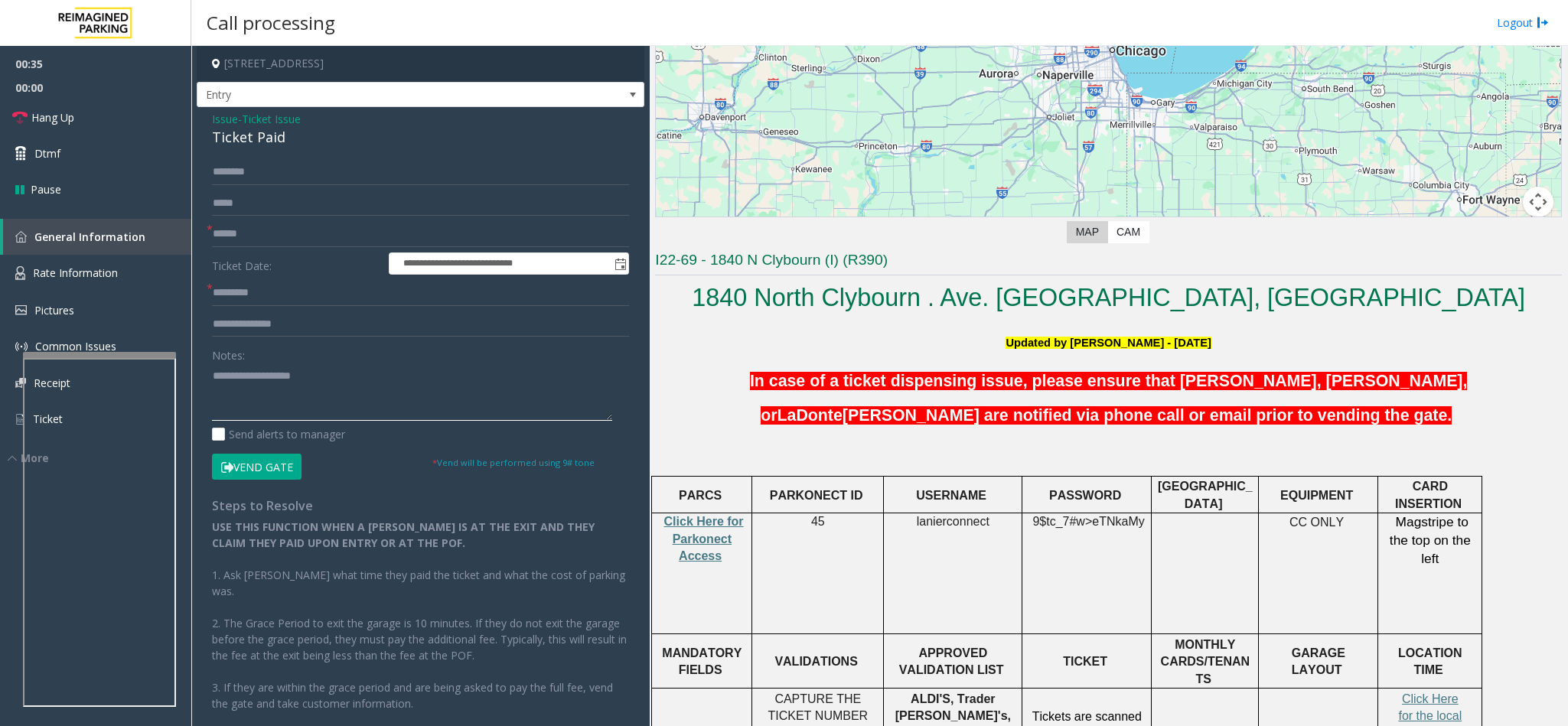
click at [303, 392] on textarea at bounding box center [412, 392] width 400 height 58
click at [339, 384] on textarea at bounding box center [412, 392] width 400 height 58
type textarea "*********"
click at [279, 230] on input "text" at bounding box center [421, 234] width 417 height 26
drag, startPoint x: 994, startPoint y: 522, endPoint x: 900, endPoint y: 517, distance: 94.1
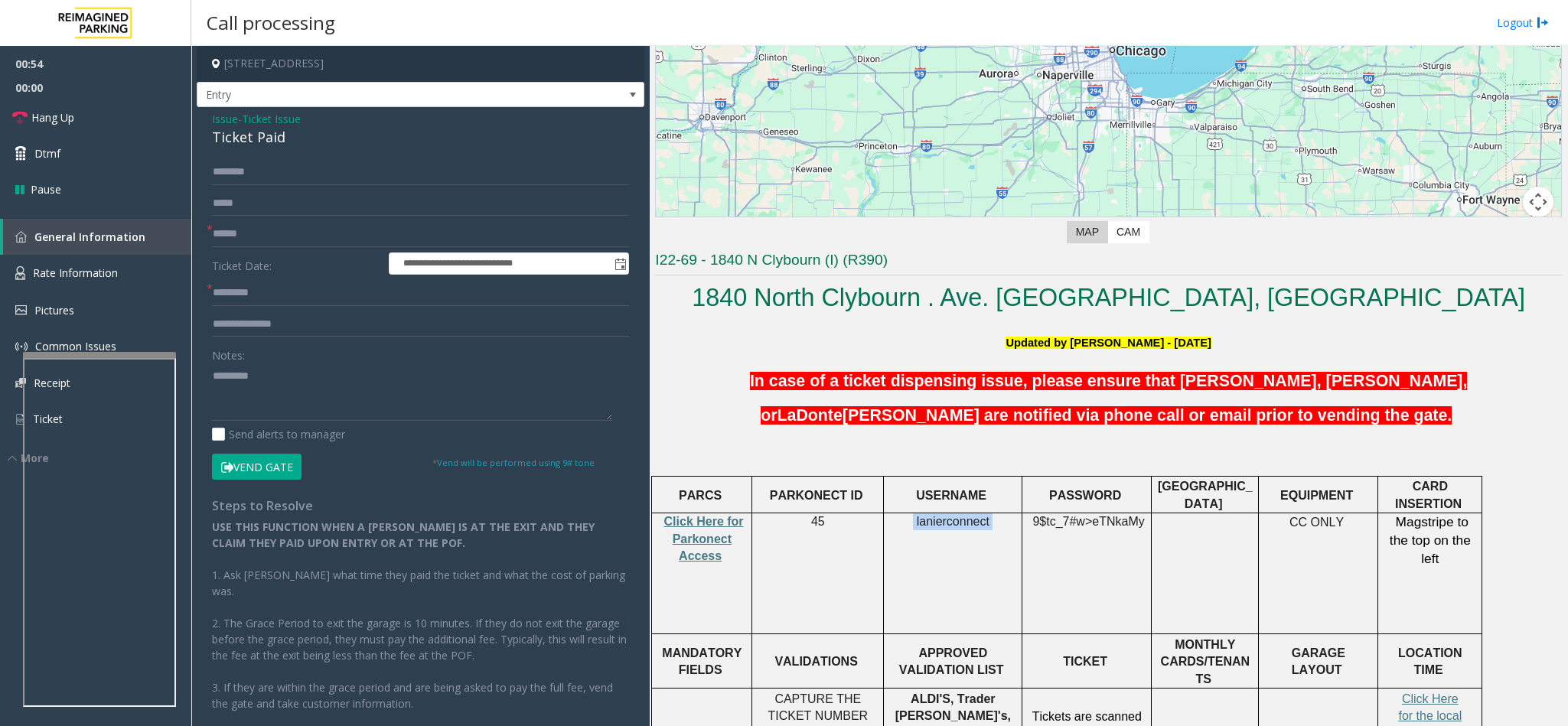
click at [900, 458] on p "lanierconnect" at bounding box center [952, 522] width 127 height 17
drag, startPoint x: 322, startPoint y: 234, endPoint x: 491, endPoint y: 200, distance: 172.4
click at [333, 233] on input "text" at bounding box center [421, 234] width 417 height 26
type input "*********"
click at [267, 163] on input "text" at bounding box center [421, 172] width 417 height 26
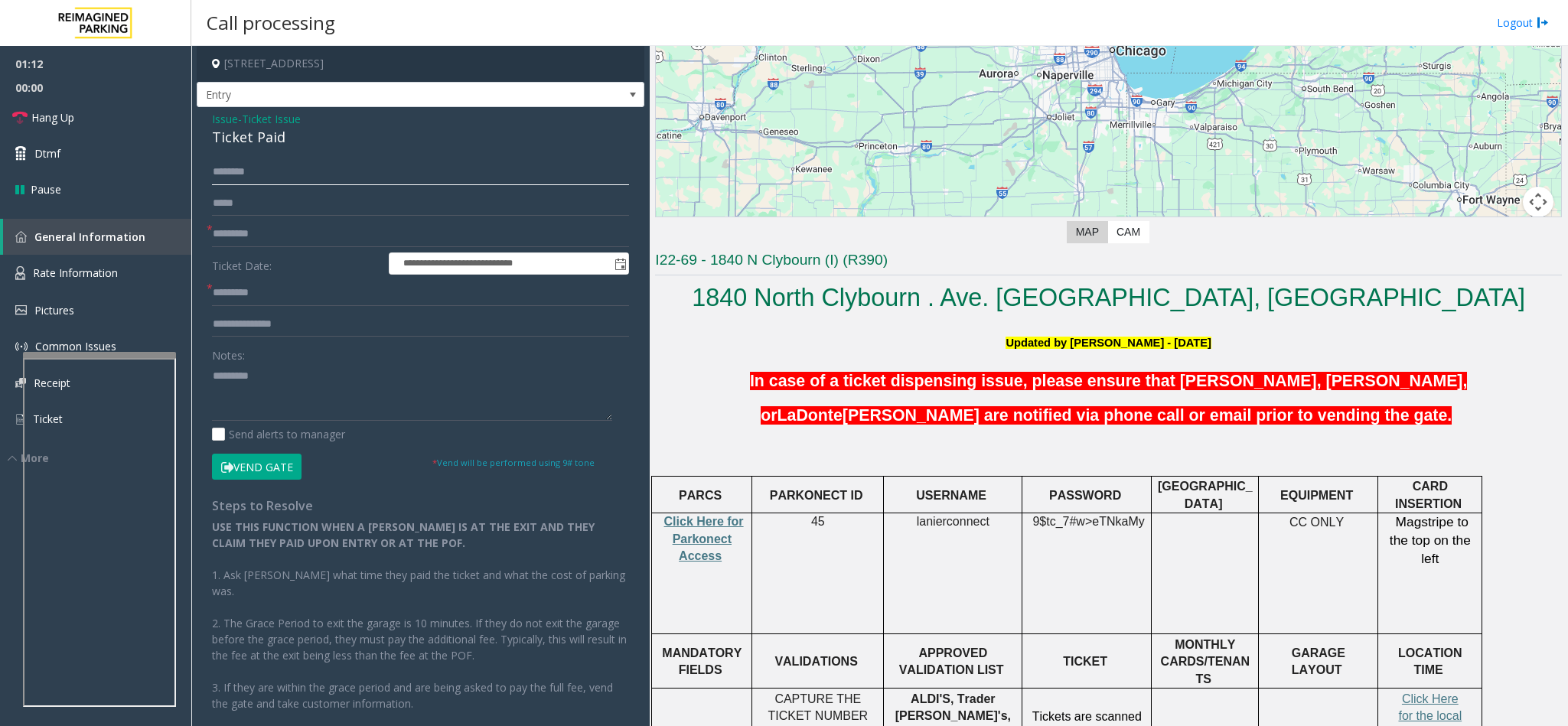
click at [271, 167] on input "text" at bounding box center [421, 172] width 417 height 26
click at [250, 165] on input "text" at bounding box center [421, 172] width 417 height 26
click at [324, 173] on input "text" at bounding box center [421, 172] width 417 height 26
drag, startPoint x: 1140, startPoint y: 522, endPoint x: 1011, endPoint y: 511, distance: 129.5
click at [1011, 458] on tr "Click Here for Parkonect Access 45 lanierconnect 9$tc_7#w> eTNkaMy CC ONLY Mags…" at bounding box center [1067, 574] width 830 height 121
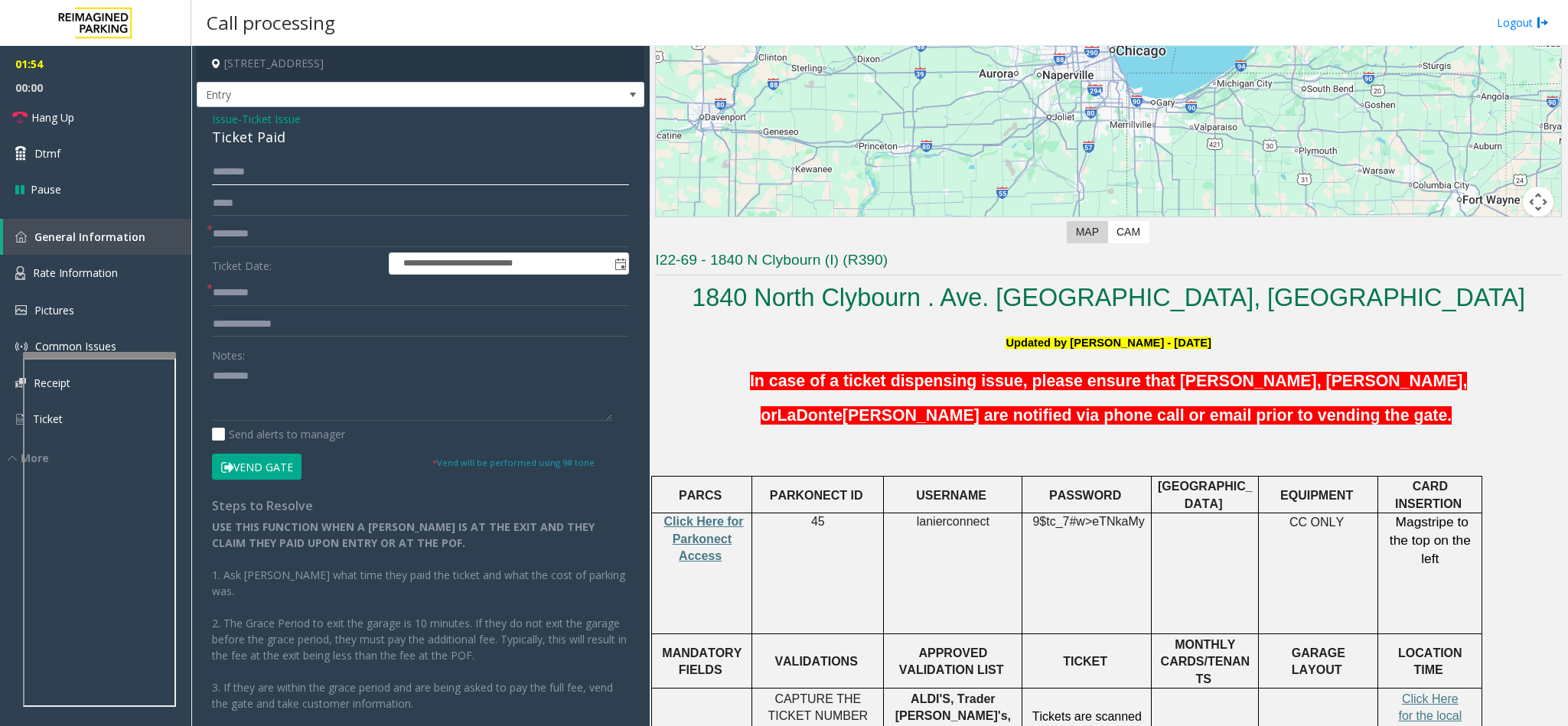
click at [508, 166] on input "text" at bounding box center [421, 172] width 417 height 26
click at [312, 168] on input "***" at bounding box center [421, 172] width 417 height 26
type input "*"
type input "****"
click at [320, 395] on textarea at bounding box center [412, 392] width 400 height 58
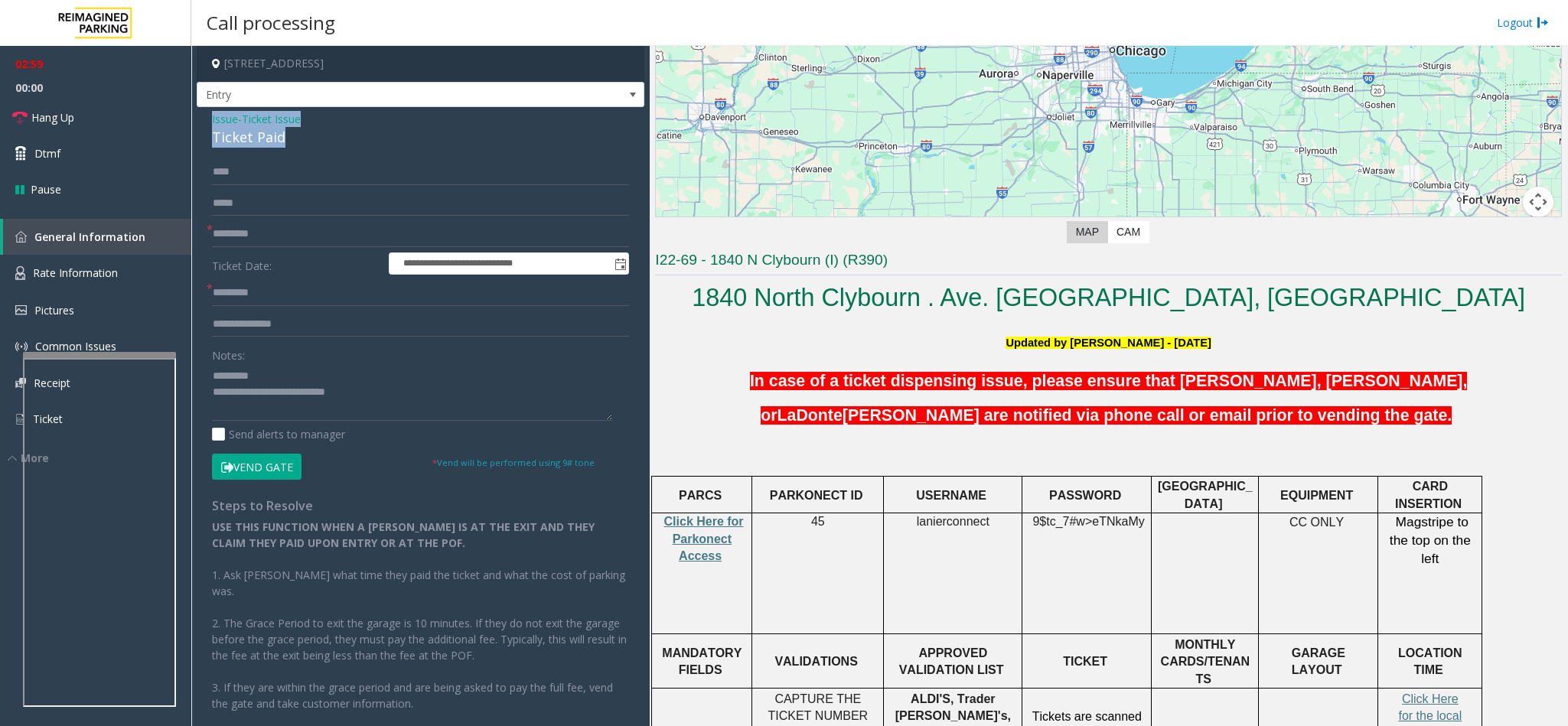
drag, startPoint x: 283, startPoint y: 134, endPoint x: 208, endPoint y: 111, distance: 78.4
click at [208, 111] on div "**********" at bounding box center [420, 441] width 447 height 668
click at [212, 377] on textarea at bounding box center [412, 392] width 400 height 58
click at [223, 368] on textarea at bounding box center [412, 392] width 400 height 58
paste textarea "**********"
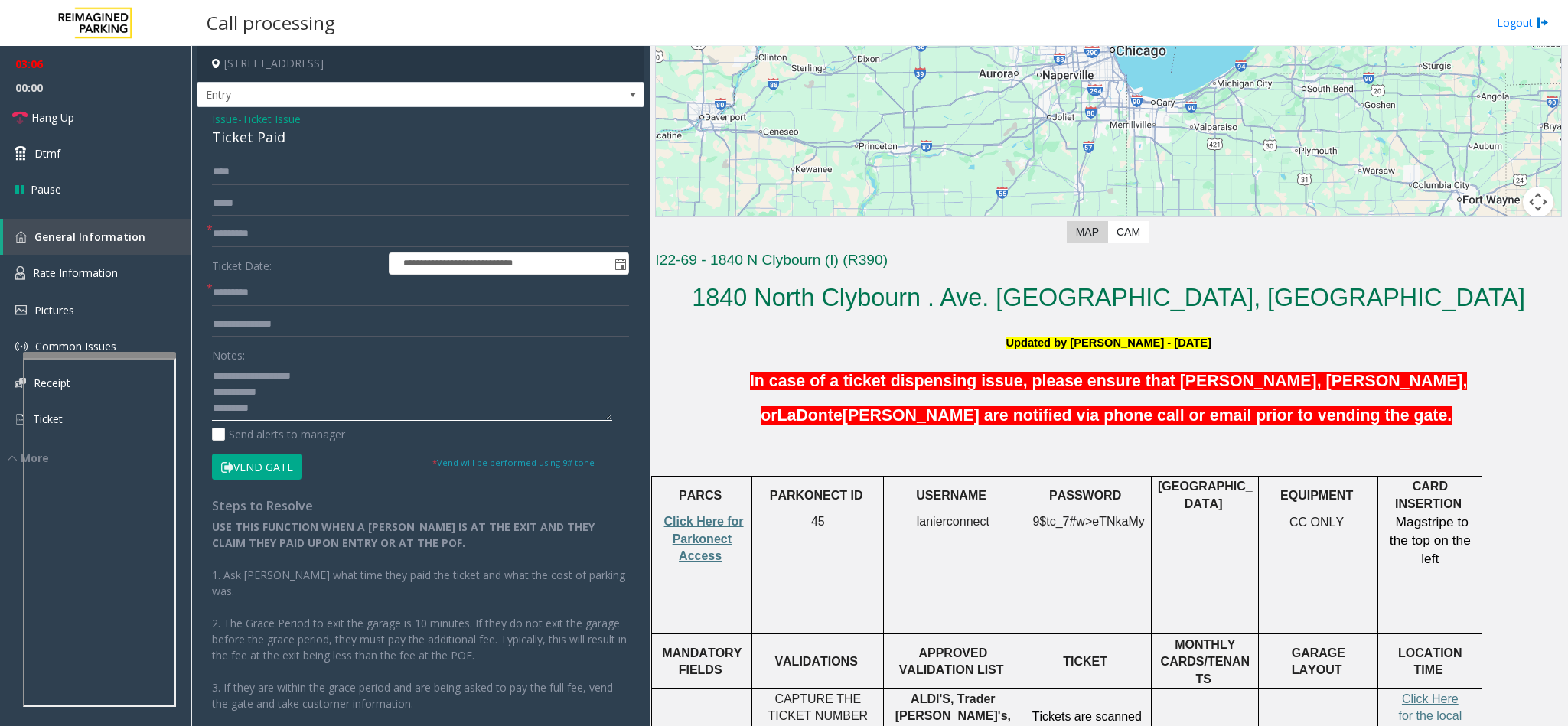
drag, startPoint x: 322, startPoint y: 384, endPoint x: 246, endPoint y: 376, distance: 76.4
click at [246, 376] on textarea at bounding box center [412, 392] width 400 height 58
click at [329, 395] on textarea at bounding box center [412, 392] width 400 height 58
click at [372, 405] on textarea at bounding box center [412, 392] width 400 height 58
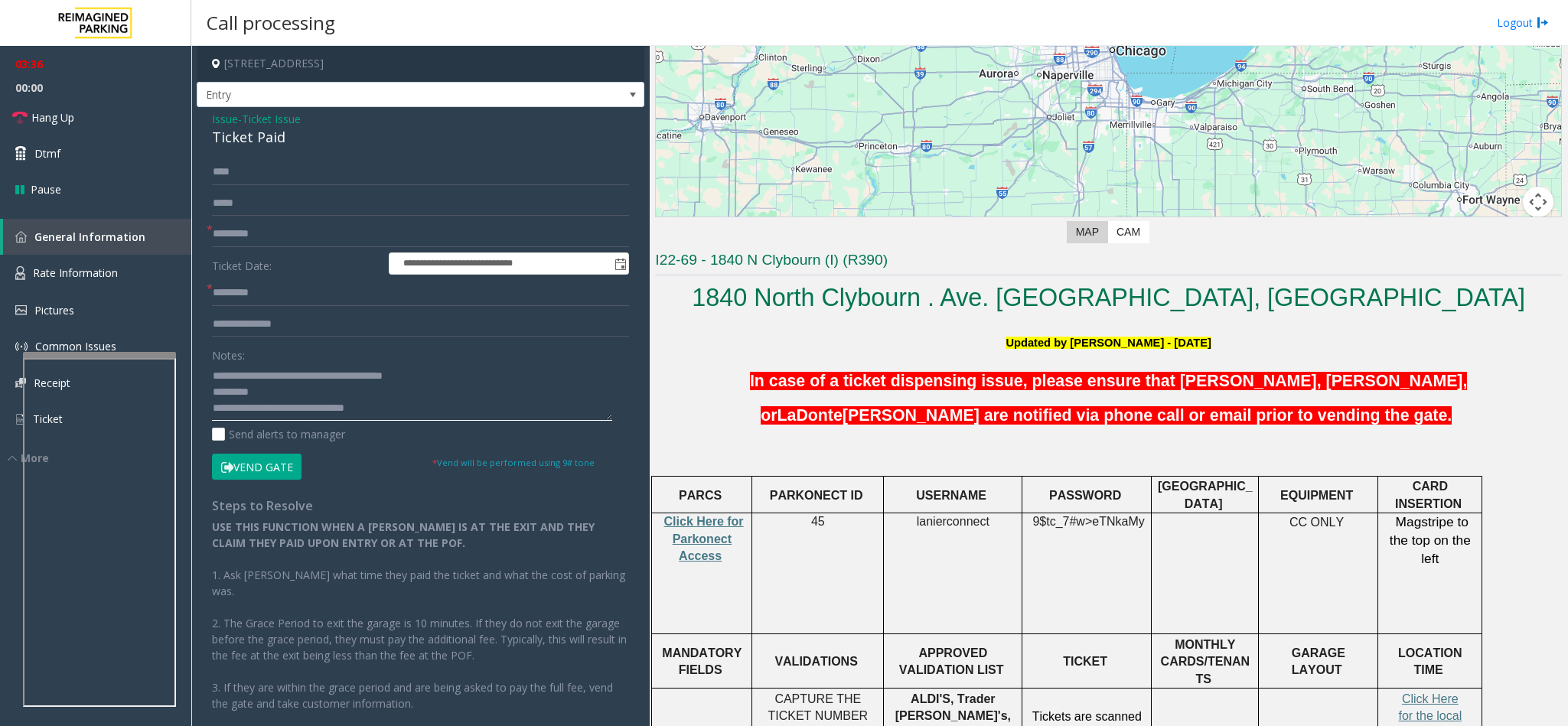
click at [351, 412] on textarea at bounding box center [412, 392] width 400 height 58
type textarea "**********"
click at [278, 288] on input "text" at bounding box center [421, 293] width 417 height 26
type input "*******"
click at [266, 458] on button "Vend Gate" at bounding box center [256, 466] width 89 height 26
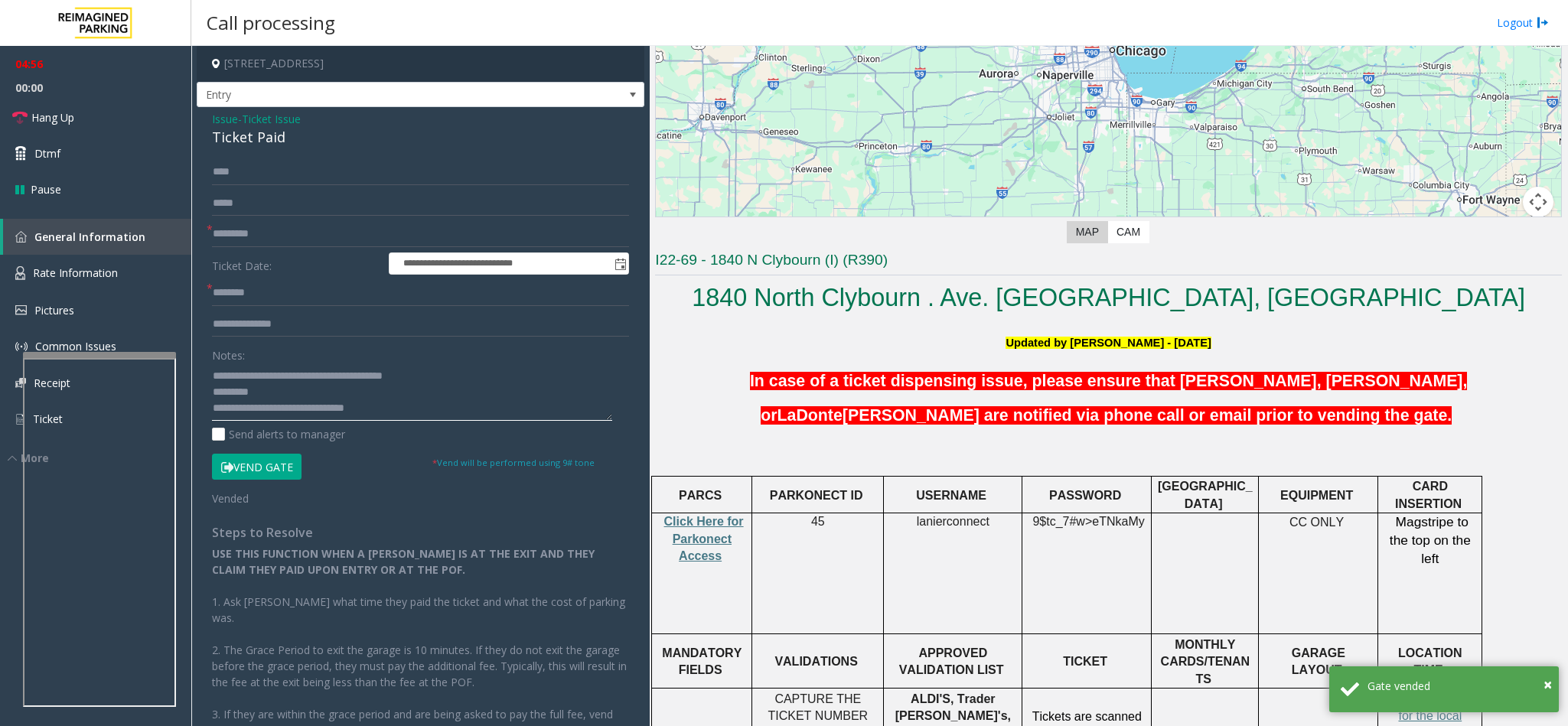
click at [471, 384] on textarea at bounding box center [412, 392] width 400 height 58
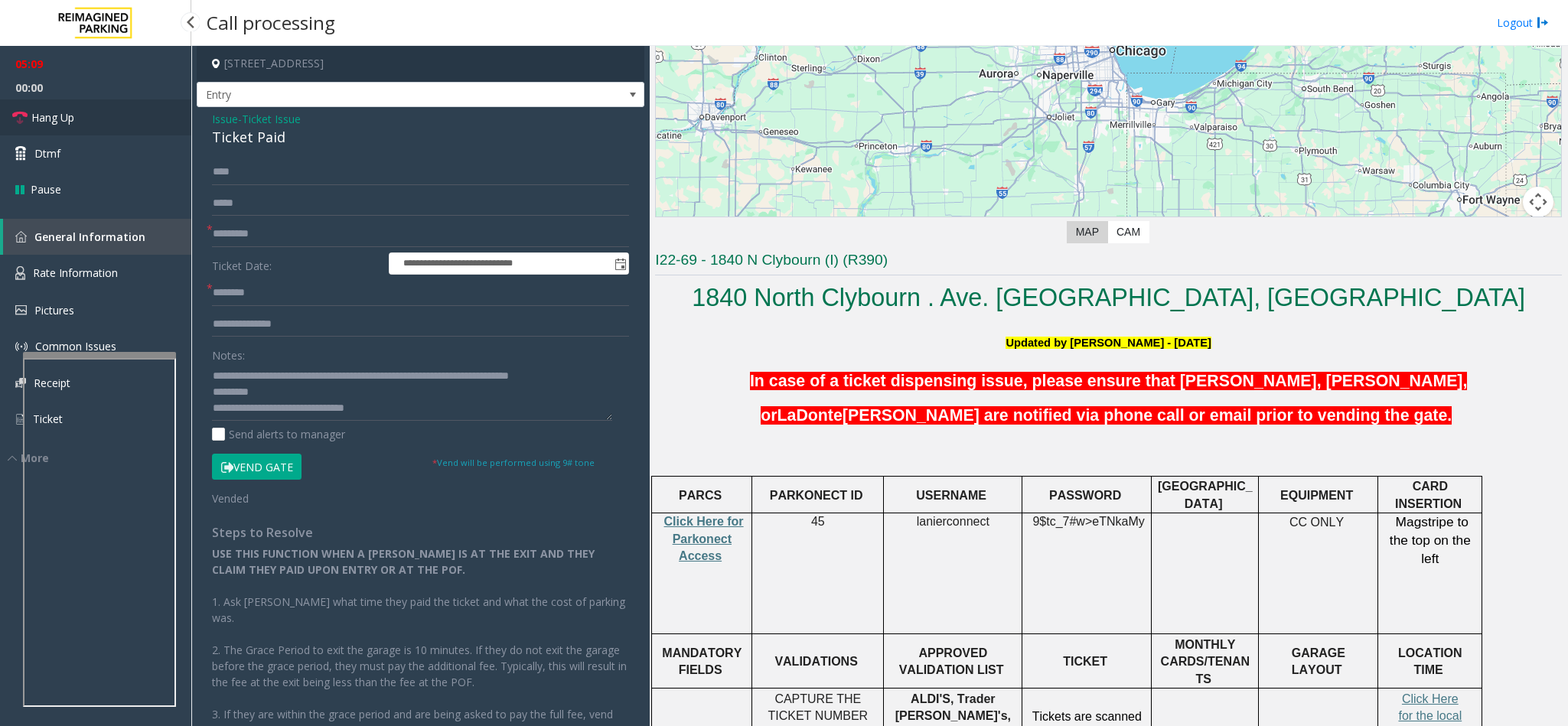
click at [72, 99] on link "Hang Up" at bounding box center [95, 118] width 191 height 36
click at [399, 390] on textarea at bounding box center [412, 392] width 400 height 58
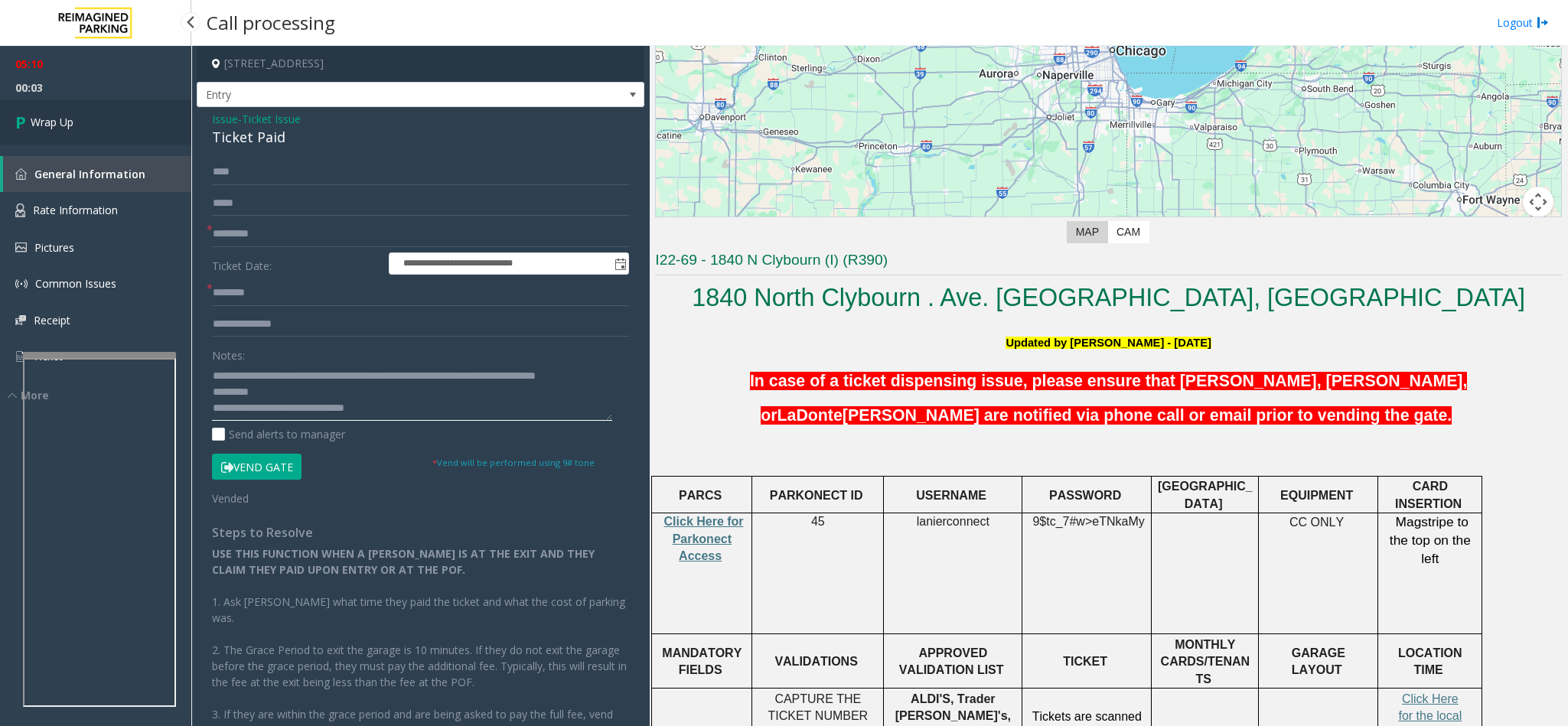
type textarea "**********"
click at [25, 118] on icon at bounding box center [22, 122] width 15 height 25
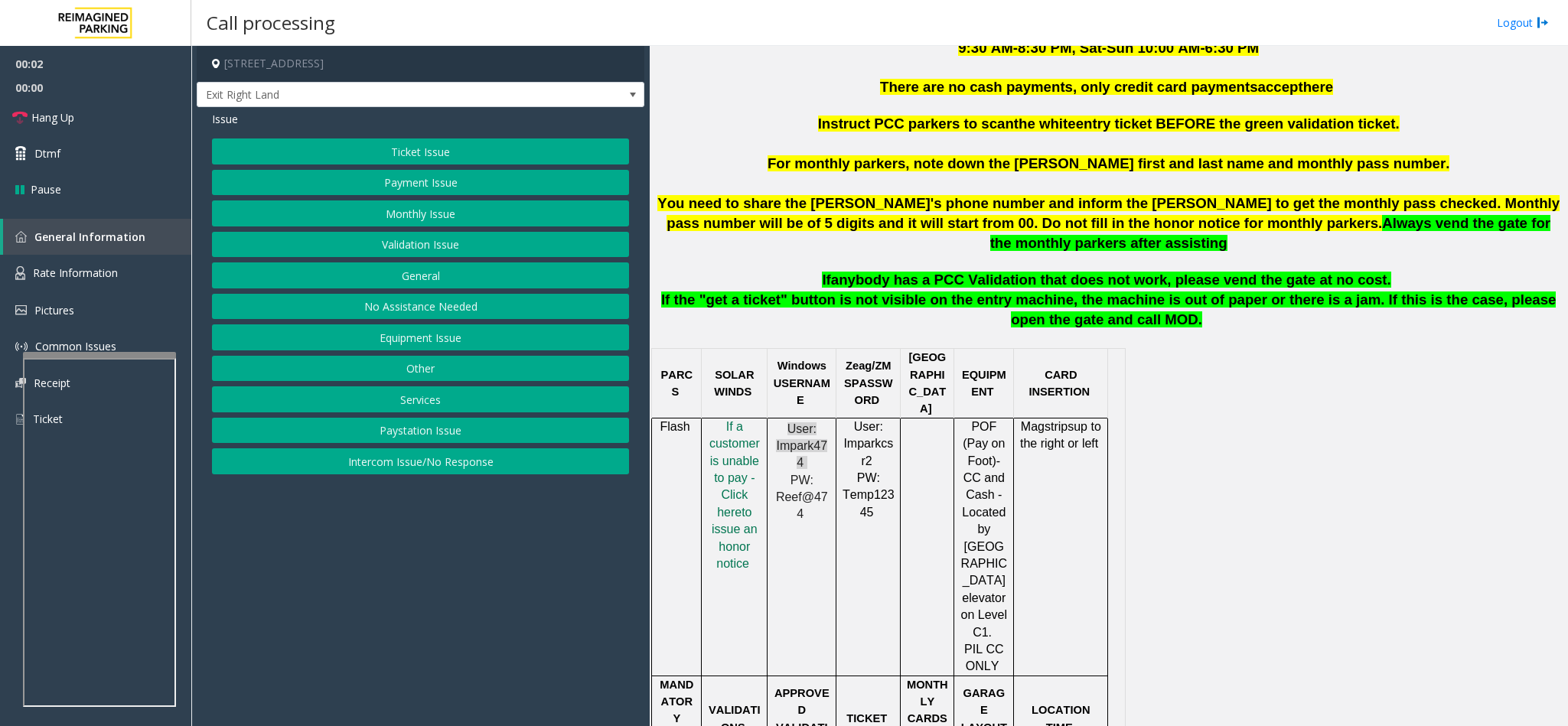
scroll to position [689, 0]
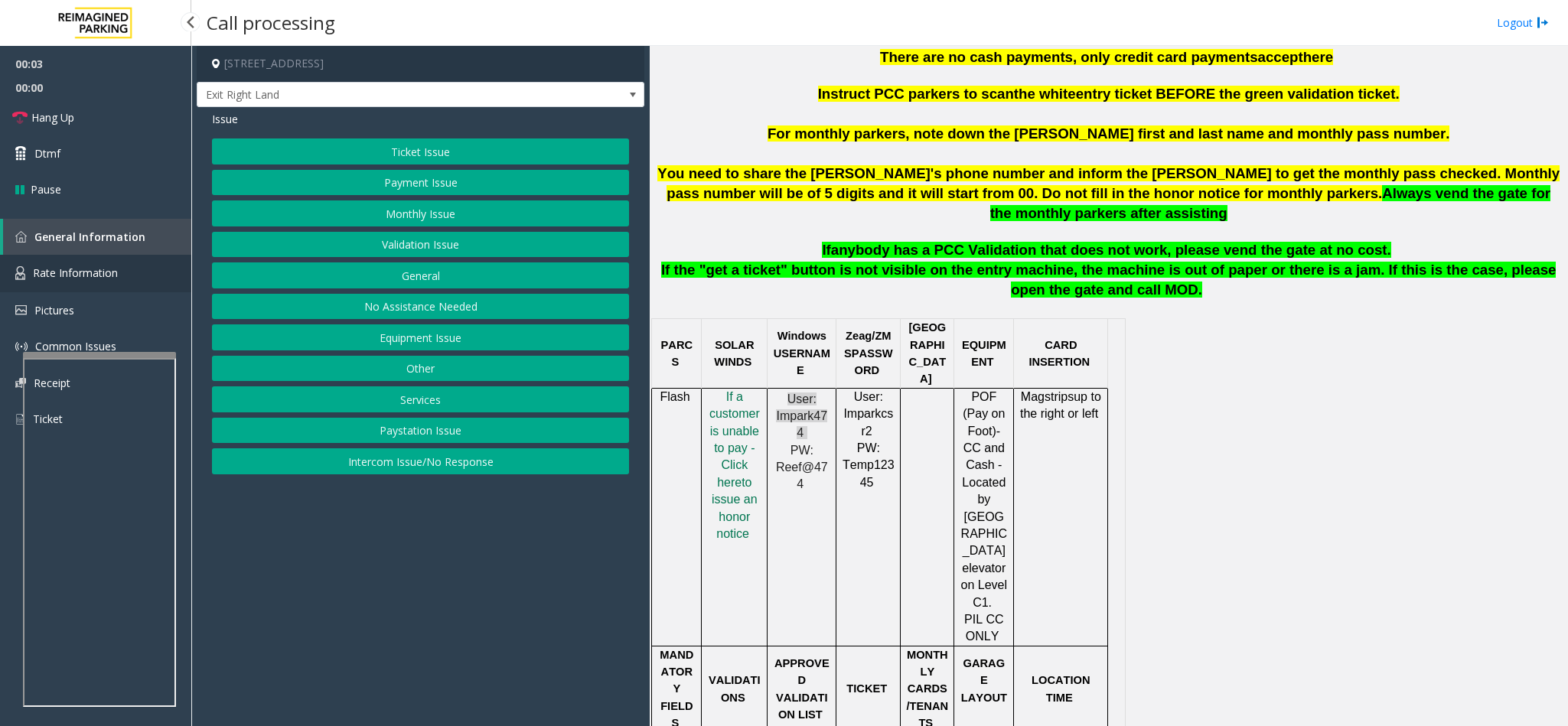
click at [96, 271] on span "Rate Information" at bounding box center [76, 272] width 85 height 14
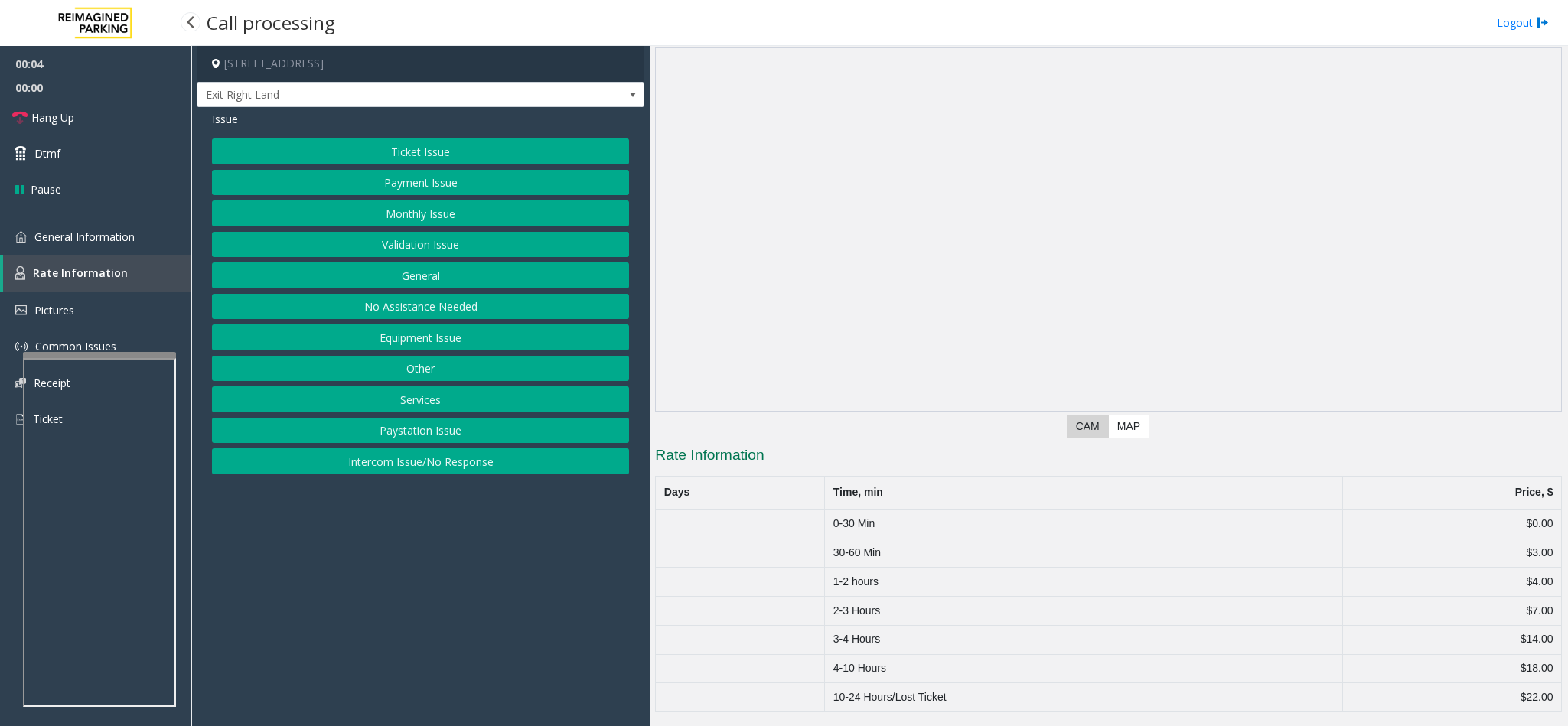
scroll to position [58, 0]
click at [137, 233] on link "General Information" at bounding box center [95, 237] width 191 height 36
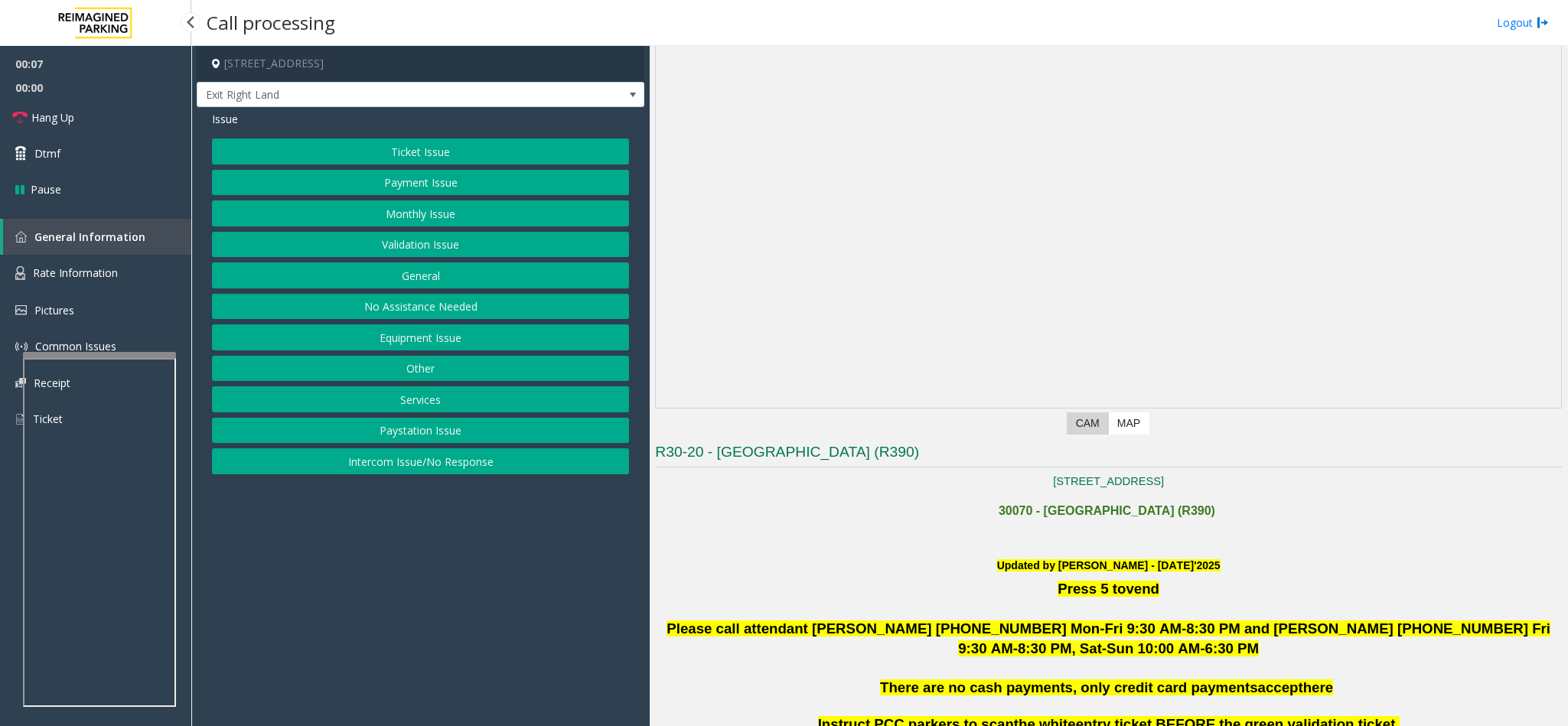
scroll to position [689, 0]
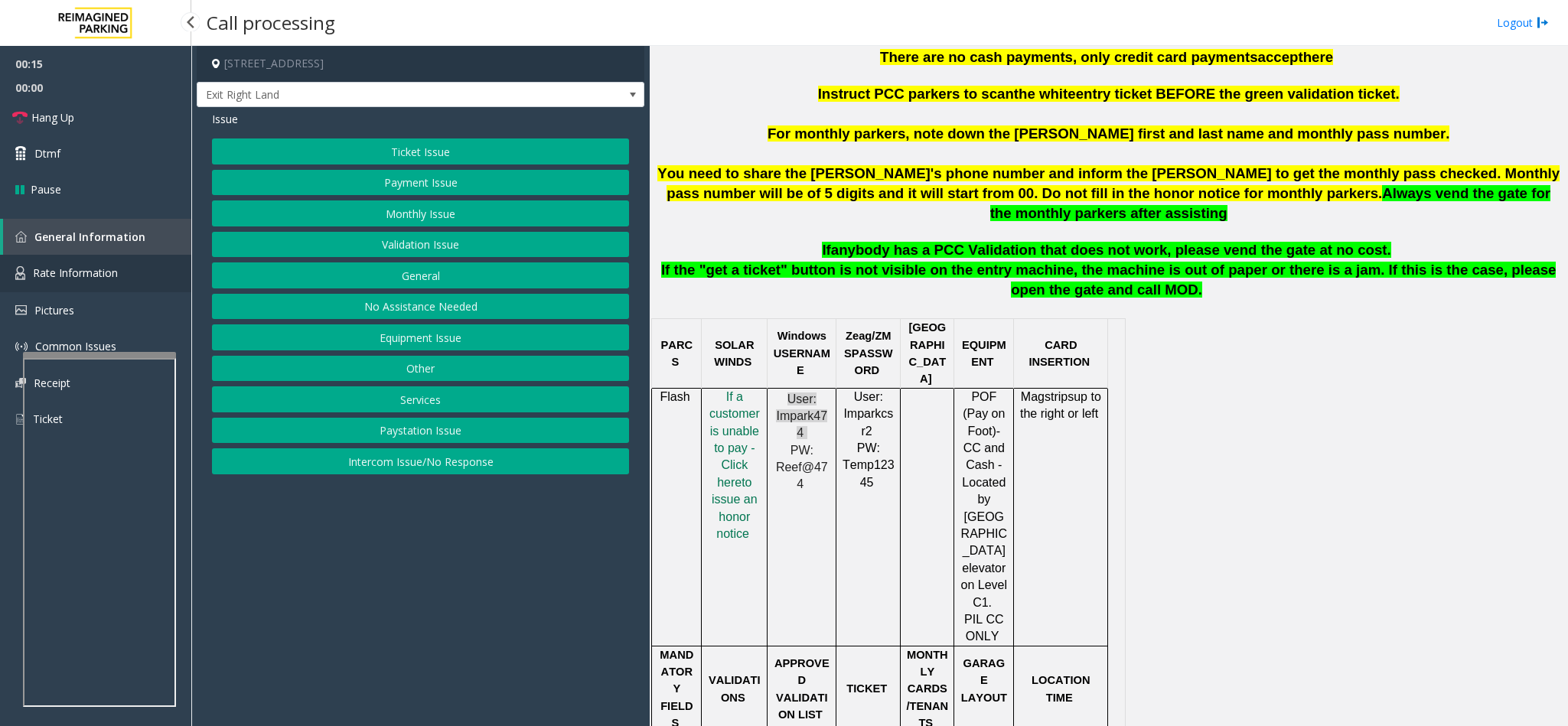
click at [119, 264] on link "Rate Information" at bounding box center [95, 274] width 191 height 38
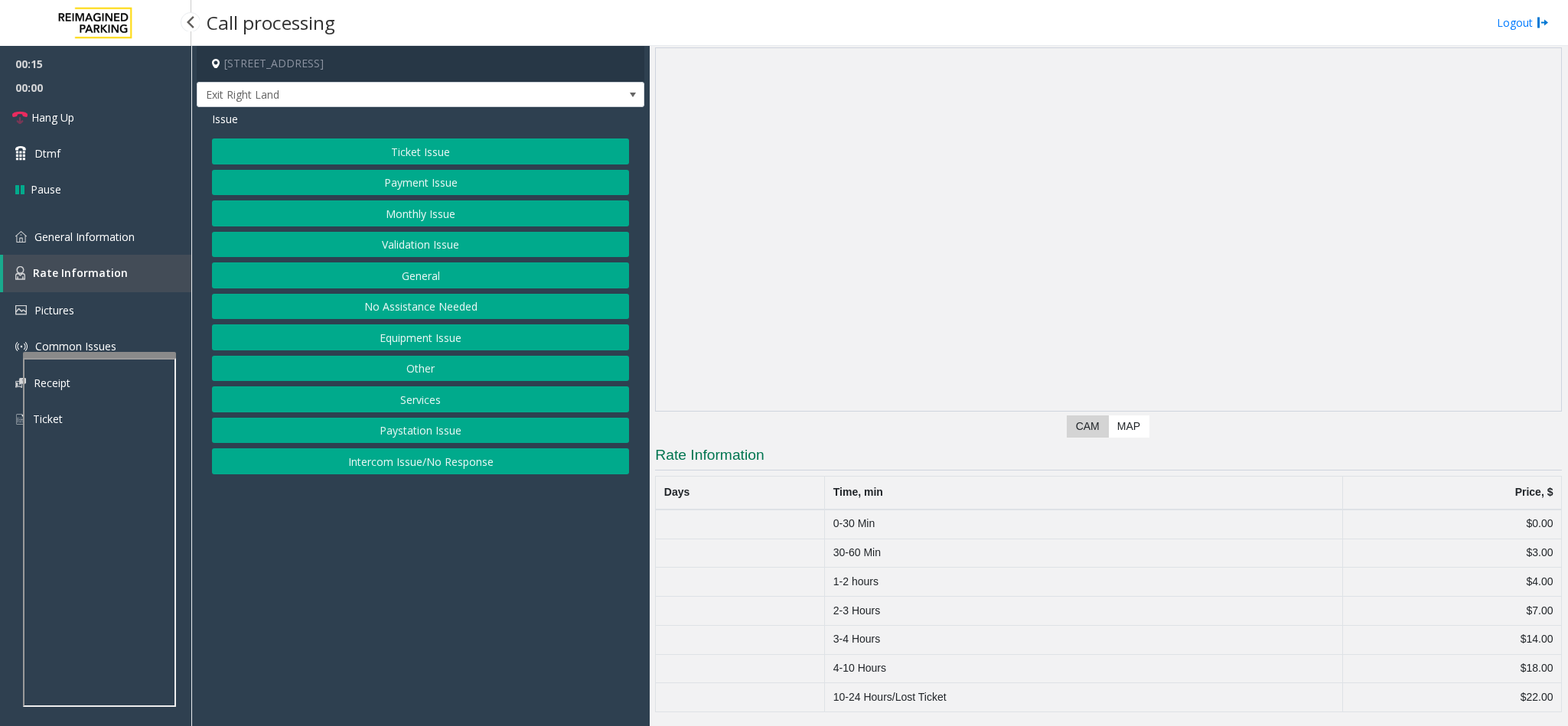
scroll to position [58, 0]
click at [99, 248] on link "General Information" at bounding box center [95, 237] width 191 height 36
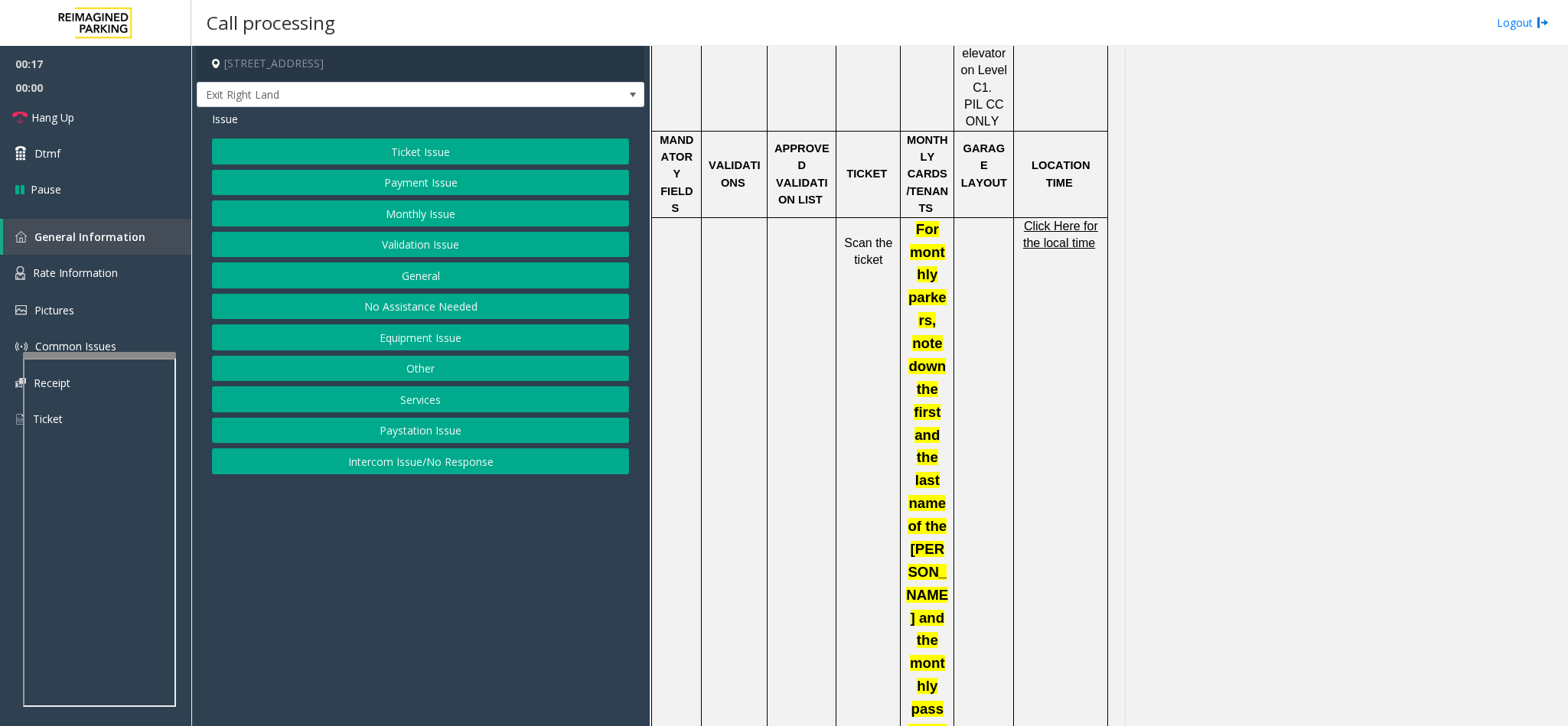
scroll to position [1147, 0]
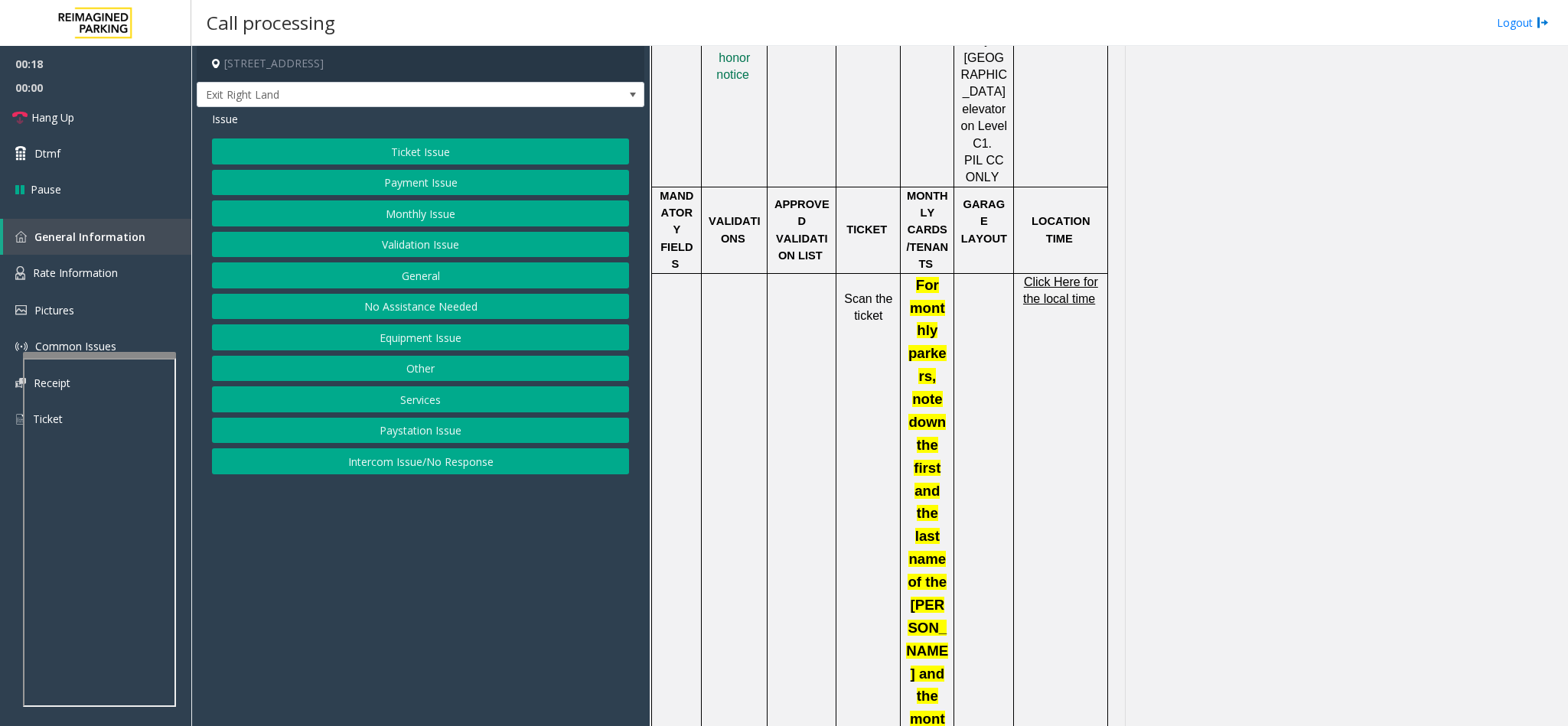
click at [1044, 275] on span "Click Here for the local time" at bounding box center [1060, 290] width 75 height 30
click at [460, 299] on button "No Assistance Needed" at bounding box center [421, 306] width 417 height 26
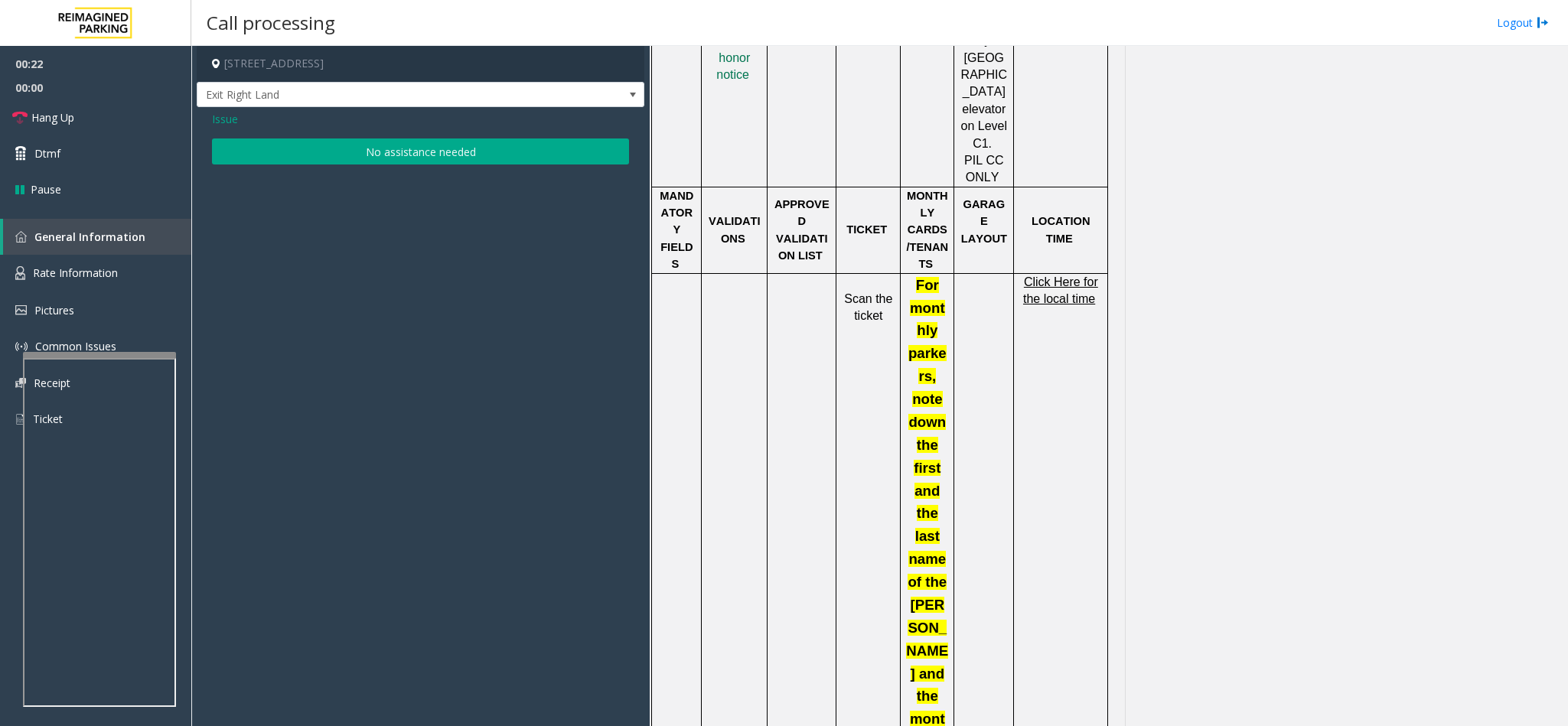
click at [480, 120] on div "Issue" at bounding box center [421, 119] width 417 height 16
click at [127, 102] on link "Hang Up" at bounding box center [95, 118] width 191 height 36
click at [443, 147] on button "No assistance needed" at bounding box center [421, 151] width 417 height 26
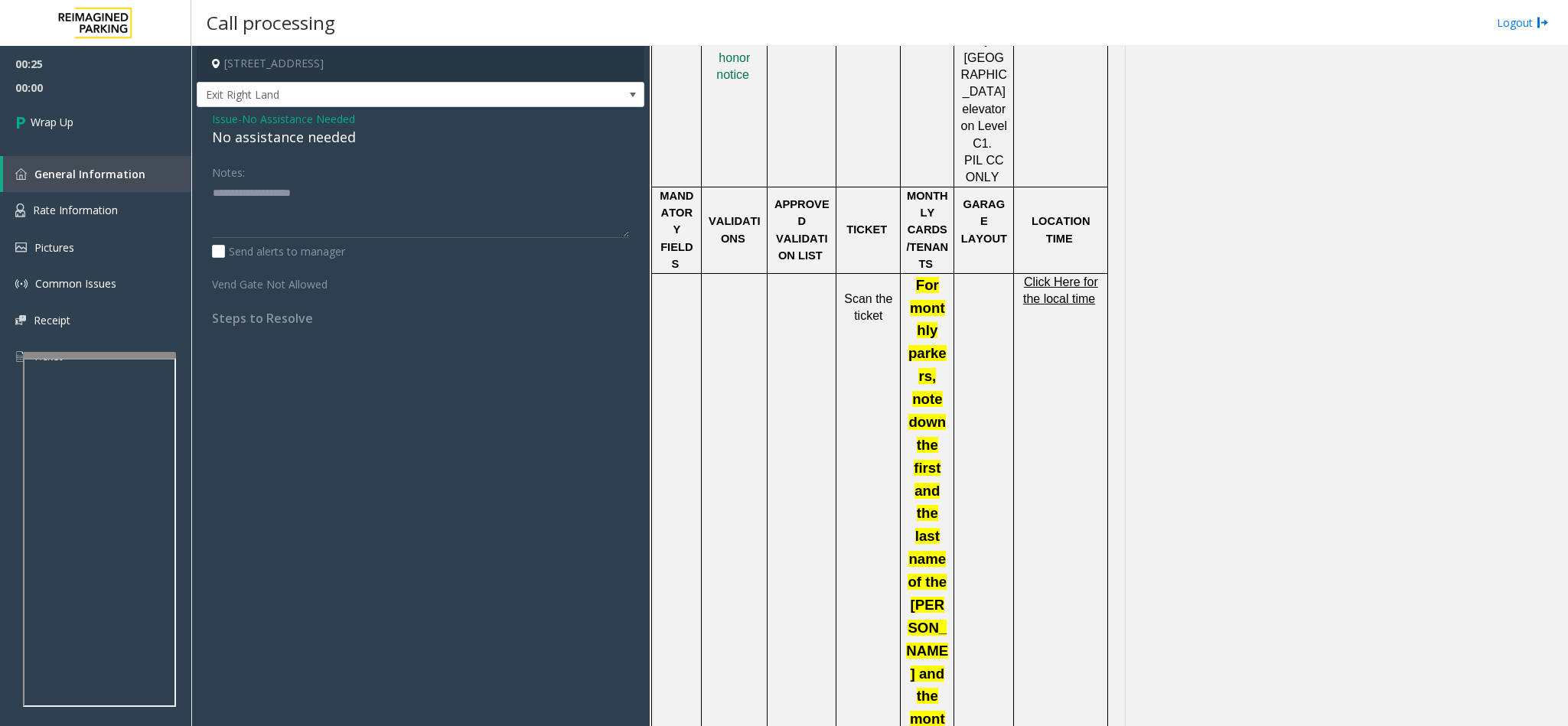
click at [322, 142] on div "No assistance needed" at bounding box center [421, 137] width 417 height 21
type textarea "**********"
click at [74, 132] on link "Wrap Up" at bounding box center [95, 122] width 191 height 45
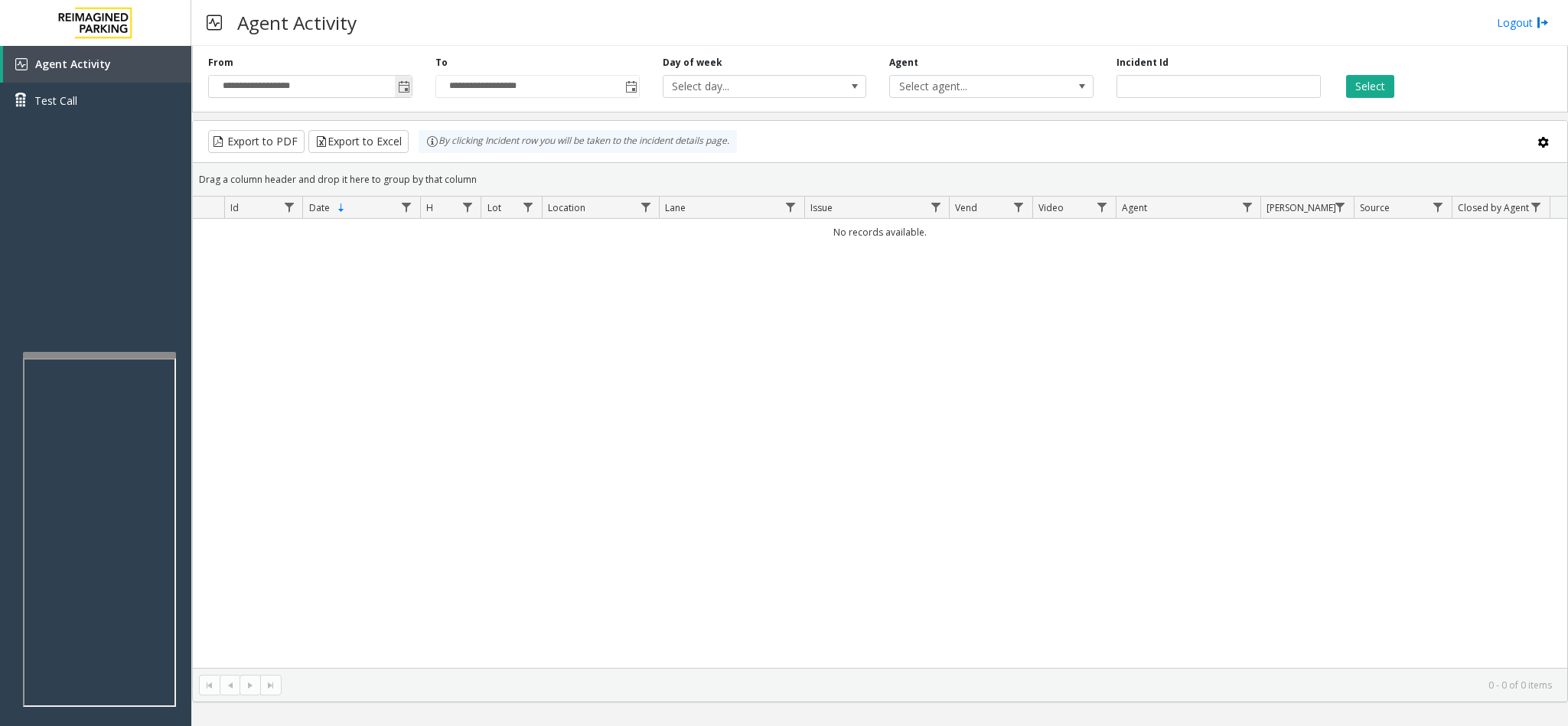
click at [406, 81] on span "Toggle popup" at bounding box center [404, 88] width 13 height 13
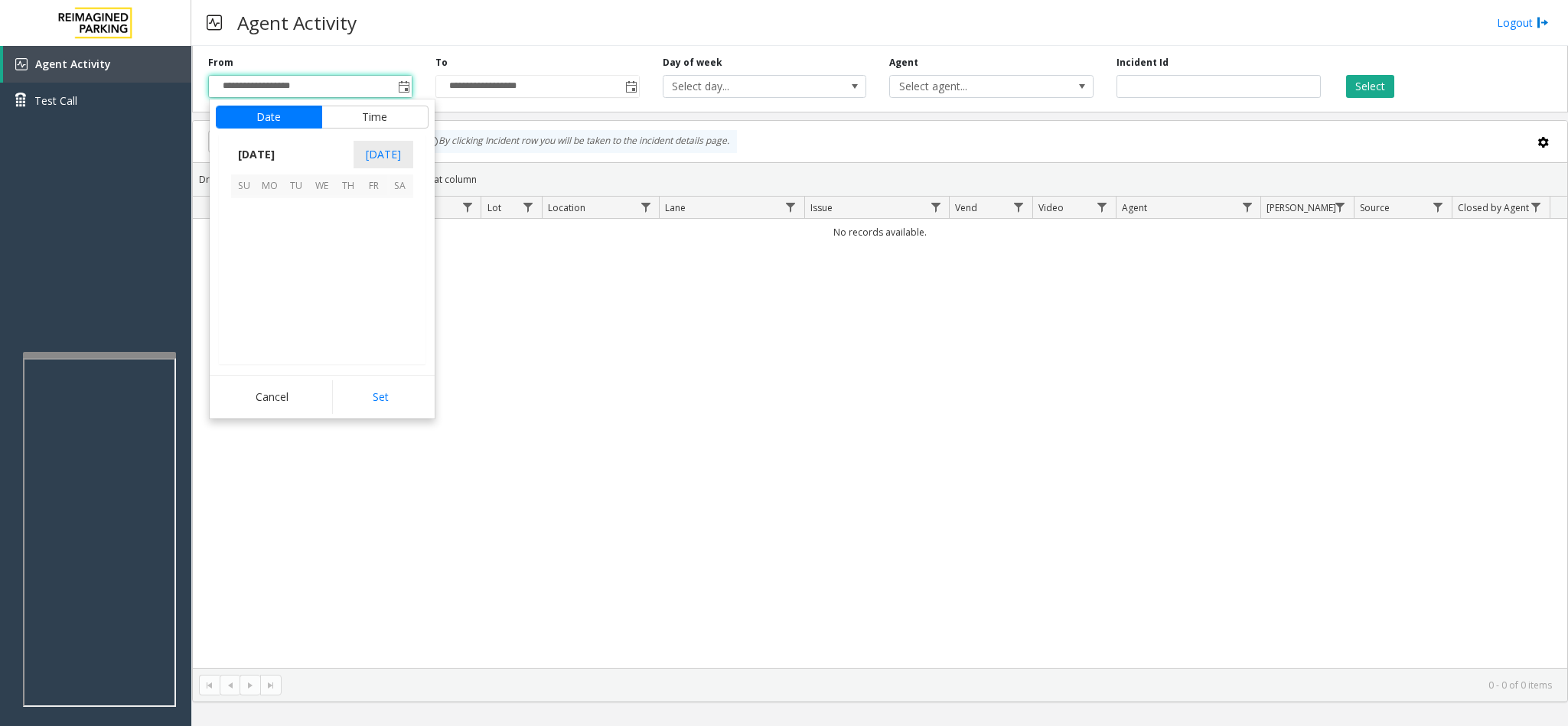
scroll to position [274464, 0]
click at [345, 260] on span "18" at bounding box center [348, 263] width 26 height 26
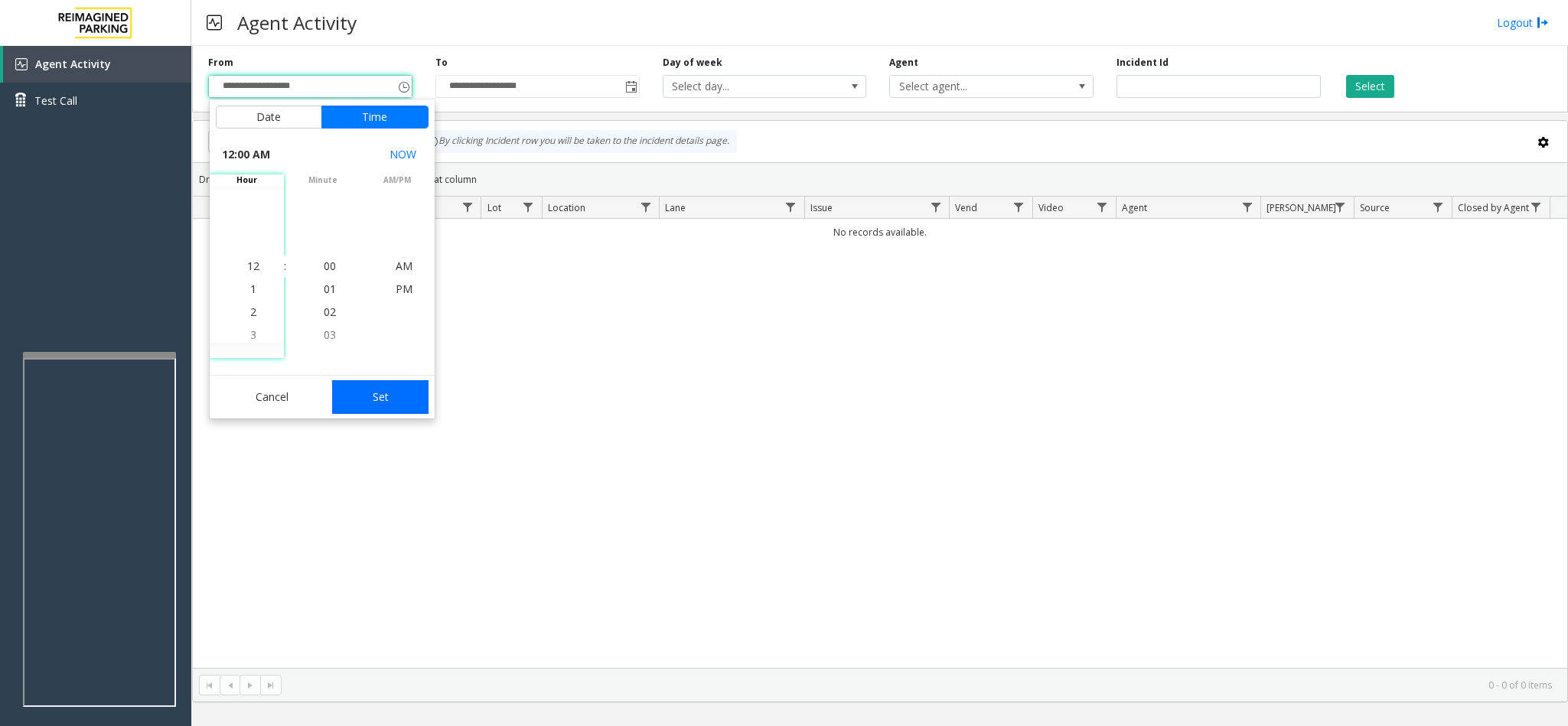
click at [410, 395] on button "Set" at bounding box center [380, 397] width 96 height 34
type input "**********"
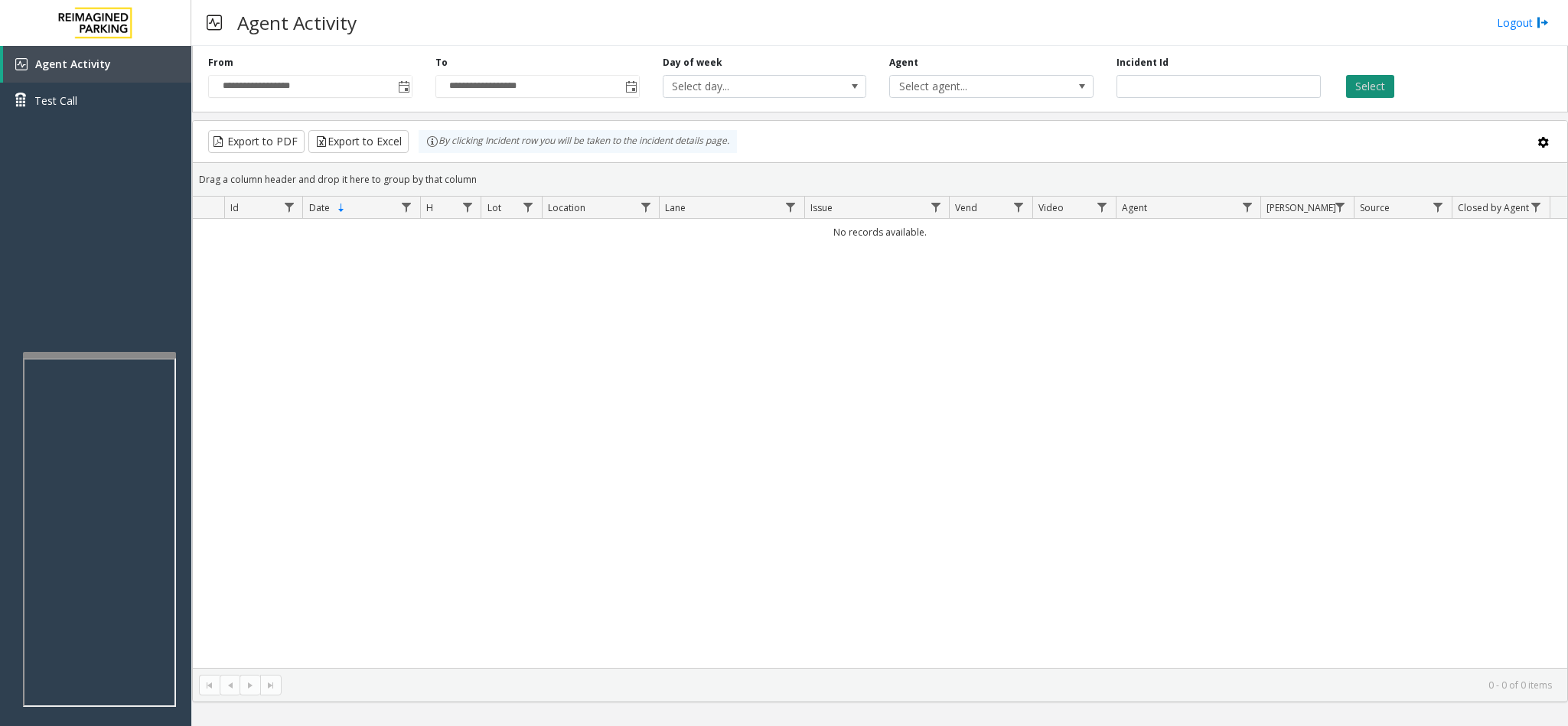
click at [1044, 85] on button "Select" at bounding box center [1369, 86] width 48 height 23
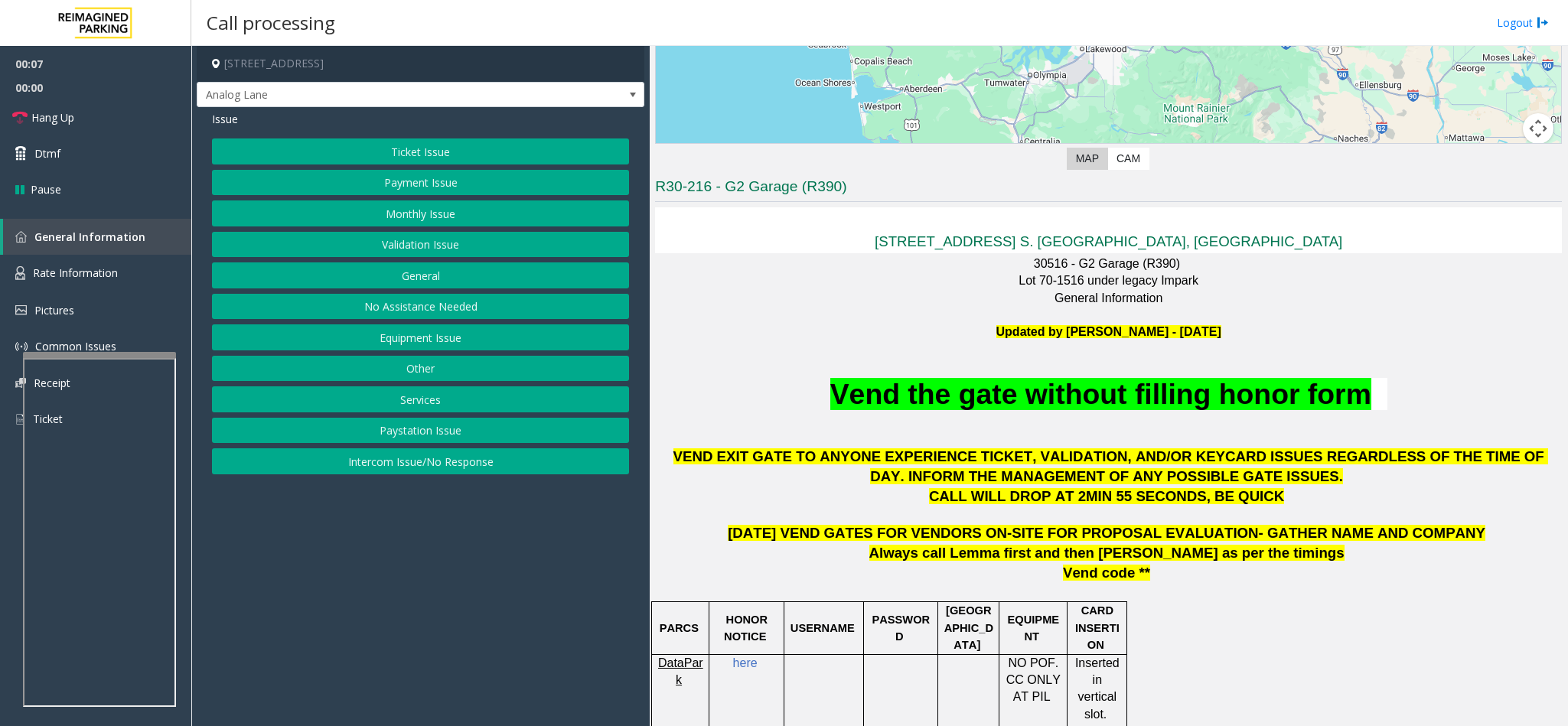
scroll to position [574, 0]
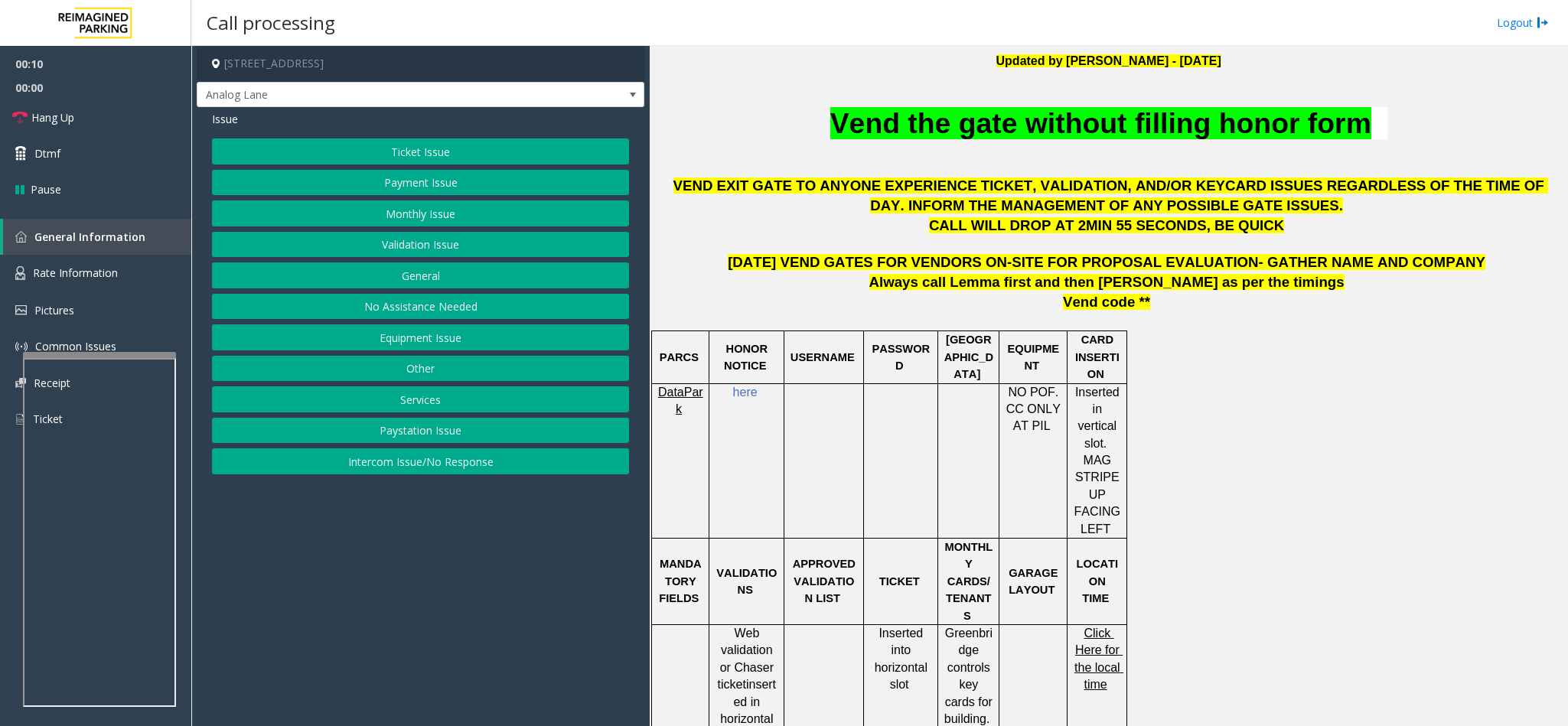
click at [453, 152] on button "Ticket Issue" at bounding box center [421, 151] width 417 height 26
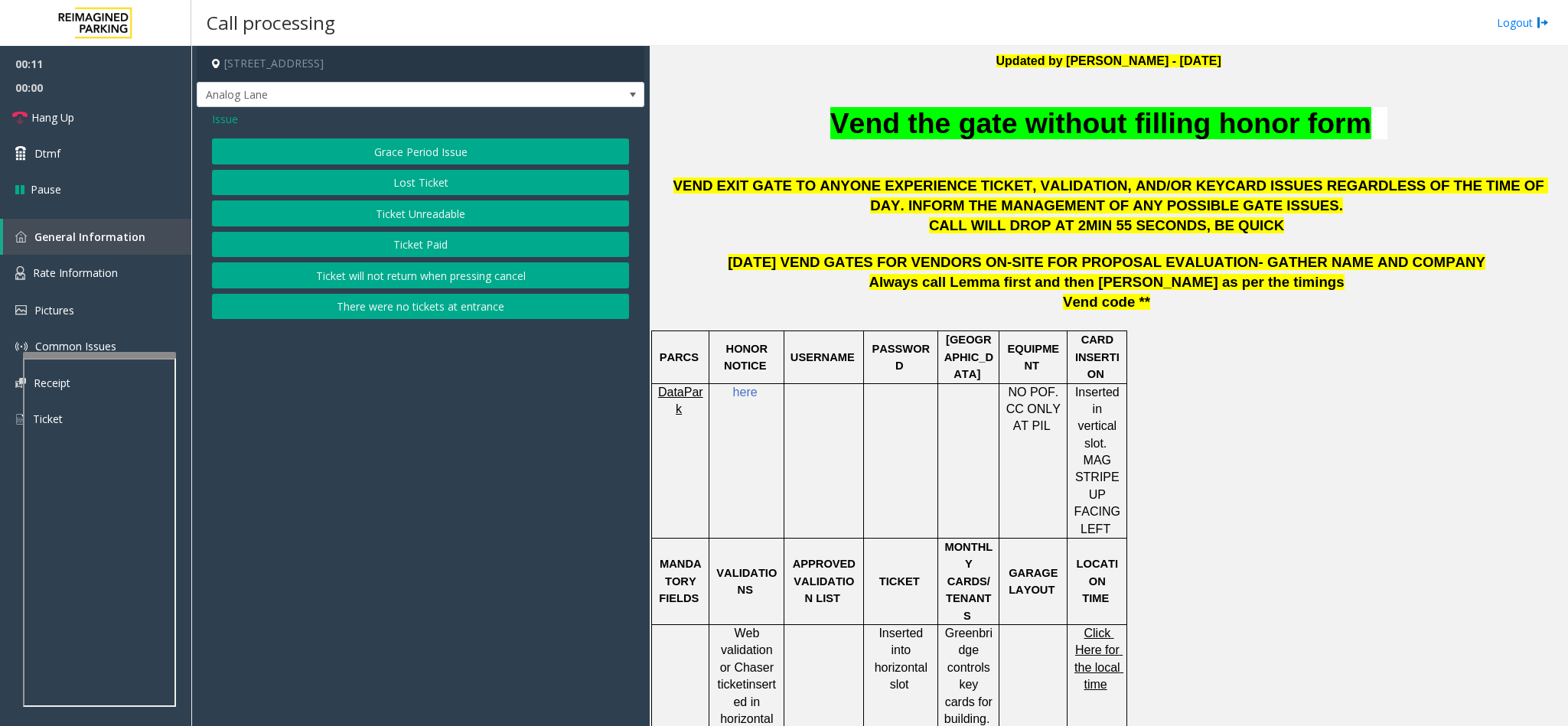
click at [440, 214] on button "Ticket Unreadable" at bounding box center [421, 213] width 417 height 26
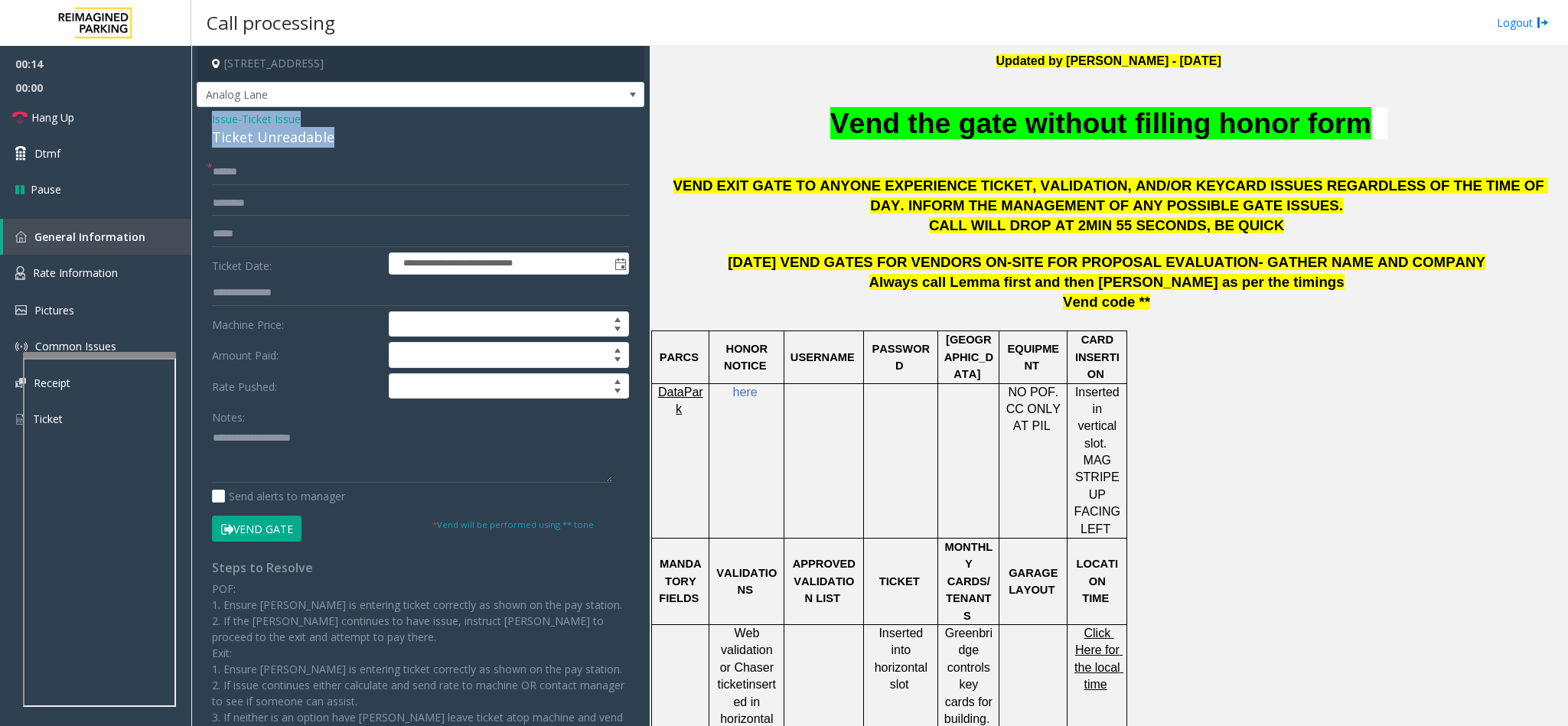
drag, startPoint x: 329, startPoint y: 140, endPoint x: 202, endPoint y: 120, distance: 128.6
click at [202, 120] on div "**********" at bounding box center [420, 464] width 447 height 714
click at [319, 450] on textarea at bounding box center [412, 454] width 400 height 58
paste textarea "**********"
drag, startPoint x: 311, startPoint y: 440, endPoint x: 245, endPoint y: 440, distance: 66.0
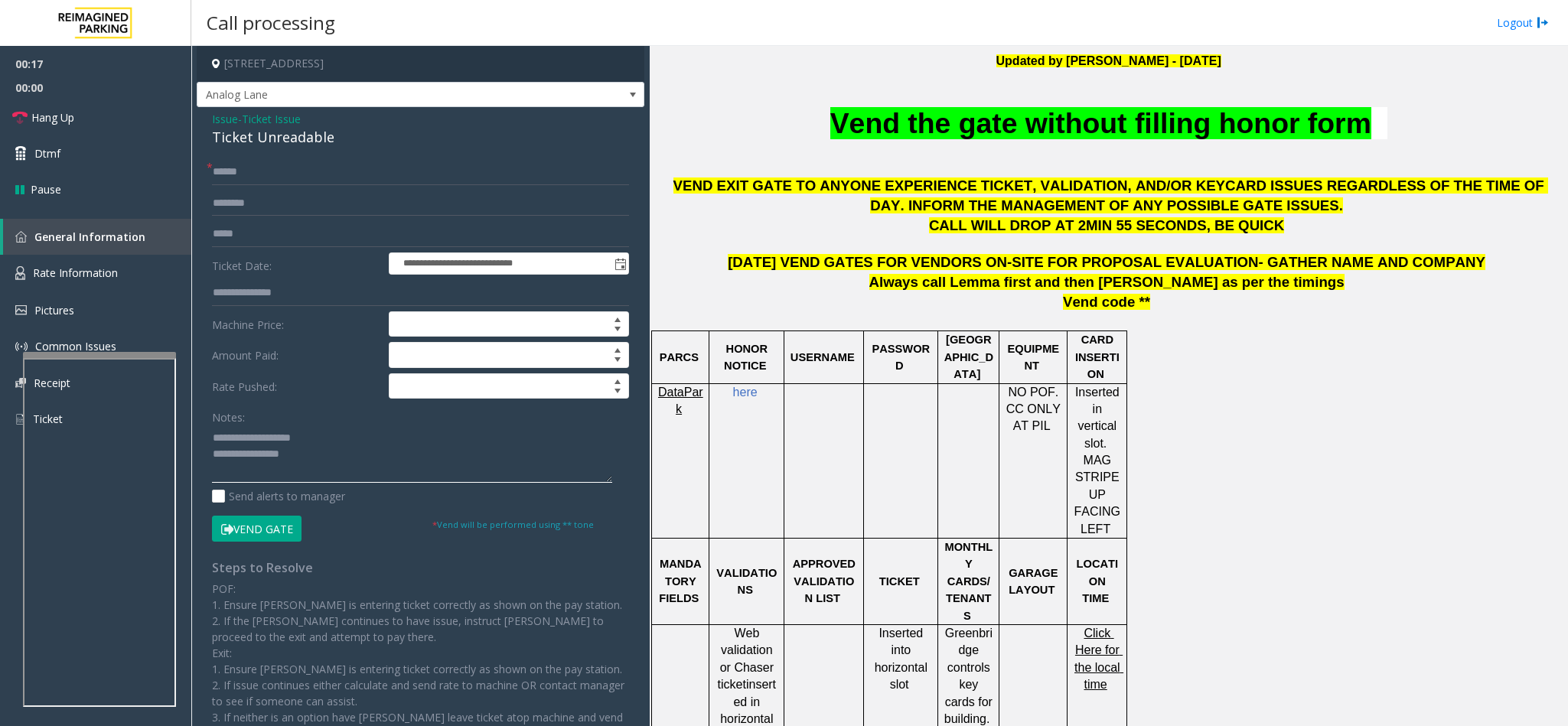
click at [245, 440] on textarea at bounding box center [412, 454] width 400 height 58
click at [430, 455] on textarea at bounding box center [412, 454] width 400 height 58
type textarea "**********"
click at [275, 126] on span "Ticket Issue" at bounding box center [271, 119] width 59 height 16
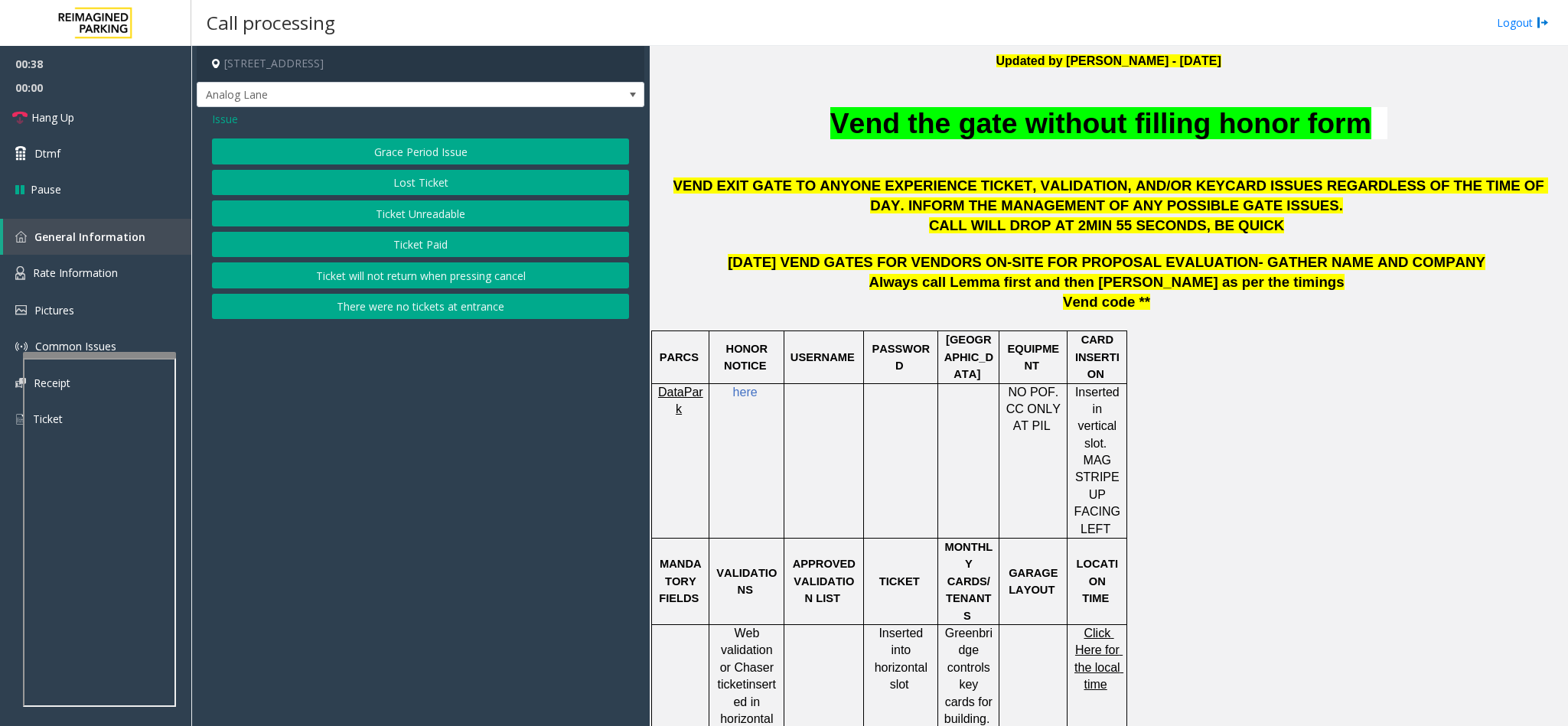
click at [209, 117] on div "Issue Grace Period Issue Lost Ticket Ticket Unreadable Ticket Paid Ticket will …" at bounding box center [420, 217] width 447 height 219
click at [233, 106] on span "Analog Lane" at bounding box center [376, 95] width 357 height 24
click at [553, 458] on app-call-processing-form "[STREET_ADDRESS] Analog Lane Issue Grace Period Issue Lost Ticket Ticket Unread…" at bounding box center [420, 386] width 458 height 680
click at [227, 131] on div "Issue Grace Period Issue Lost Ticket Ticket Unreadable Ticket Paid Ticket will …" at bounding box center [420, 217] width 447 height 219
click at [230, 125] on span "Issue" at bounding box center [225, 119] width 26 height 16
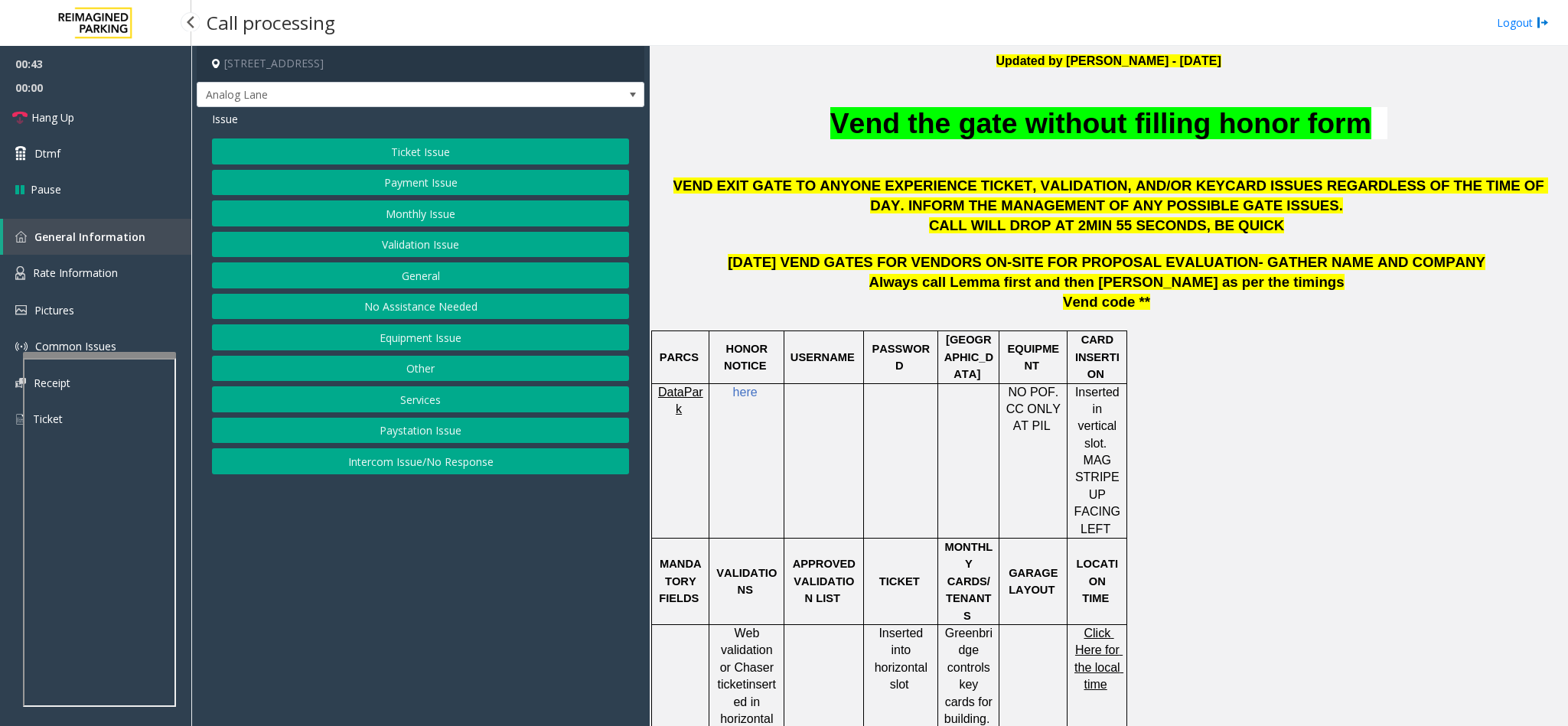
click at [460, 210] on button "Monthly Issue" at bounding box center [421, 213] width 417 height 26
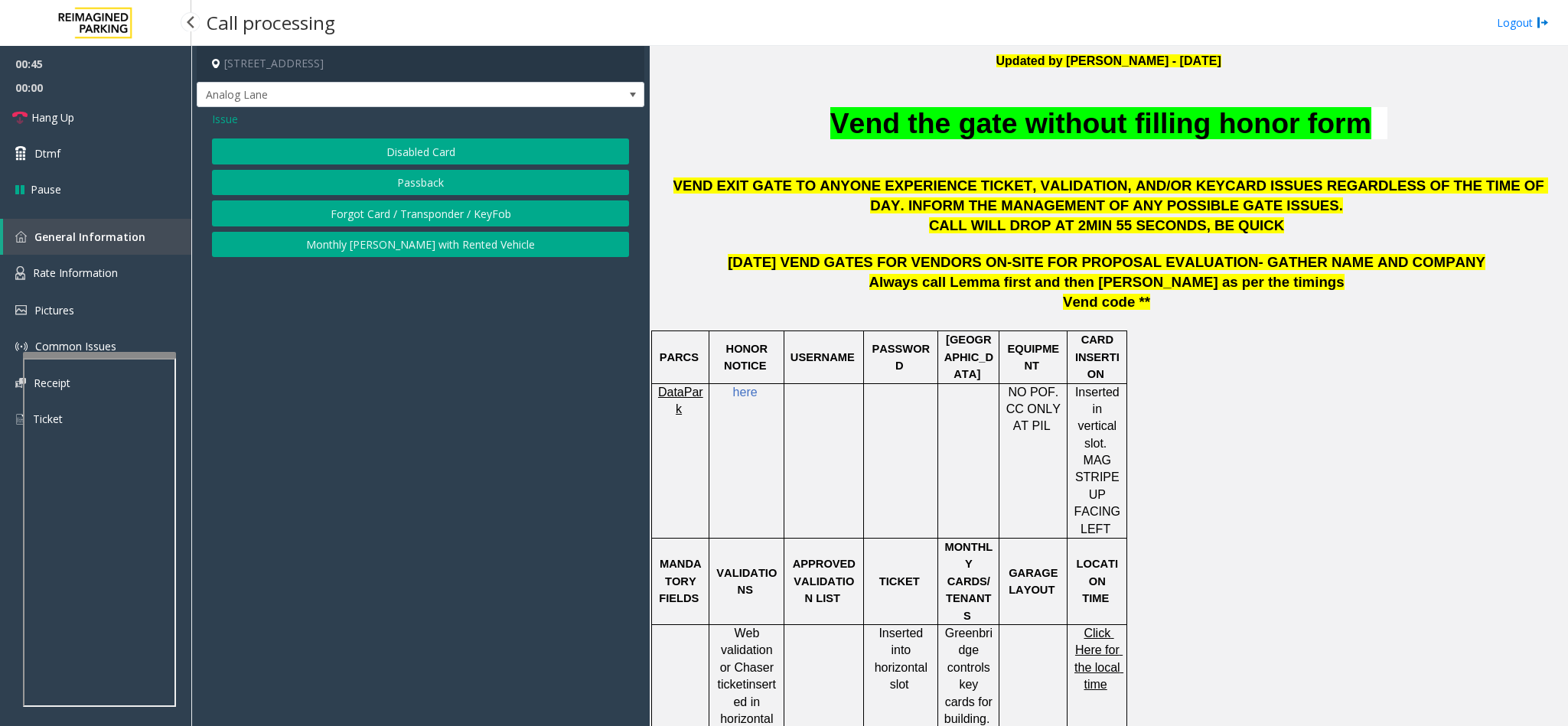
click at [427, 154] on button "Disabled Card" at bounding box center [421, 151] width 417 height 26
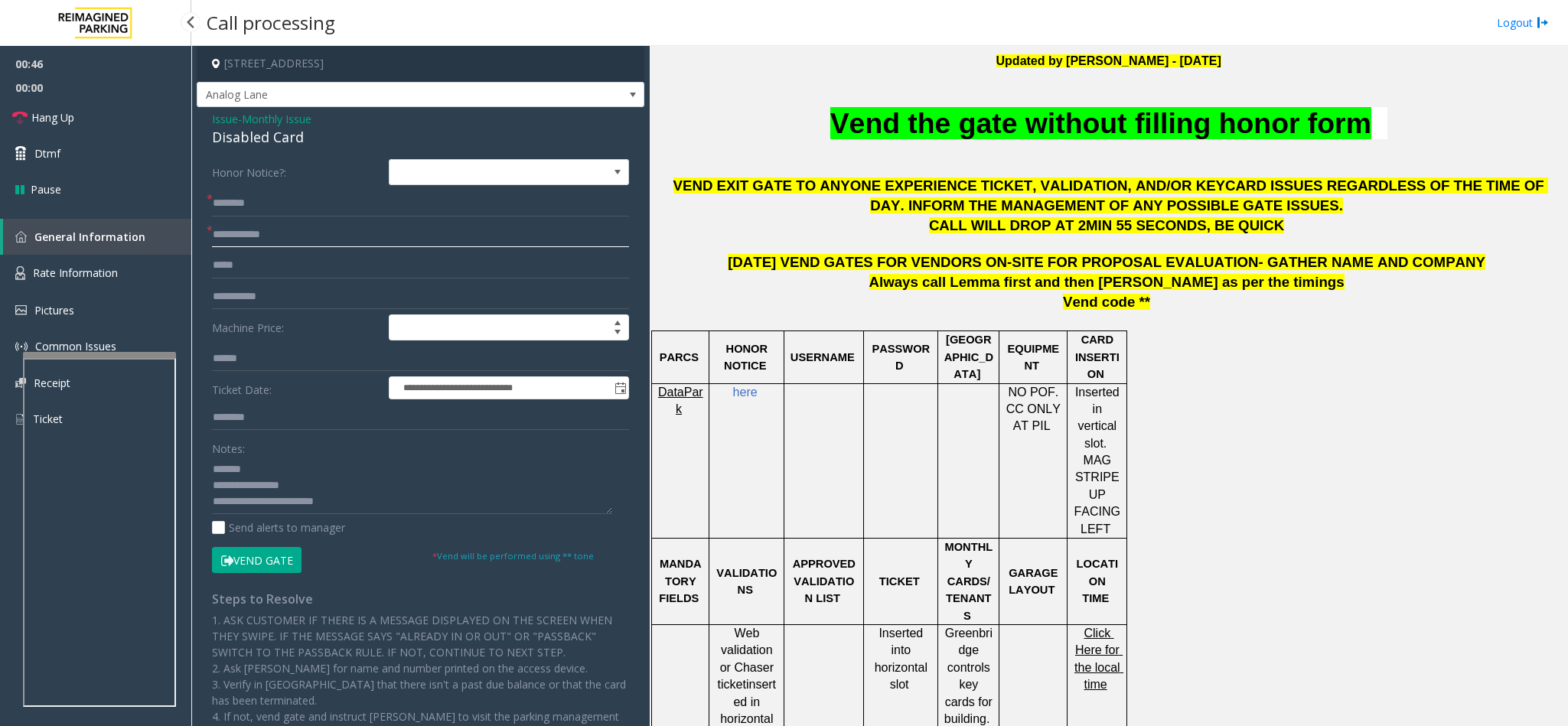
drag, startPoint x: 298, startPoint y: 221, endPoint x: 296, endPoint y: 234, distance: 13.2
click at [298, 225] on input "text" at bounding box center [421, 234] width 417 height 26
click at [294, 235] on input "text" at bounding box center [421, 234] width 417 height 26
type input "**********"
click at [336, 185] on label "Honor Notice?:" at bounding box center [297, 172] width 177 height 26
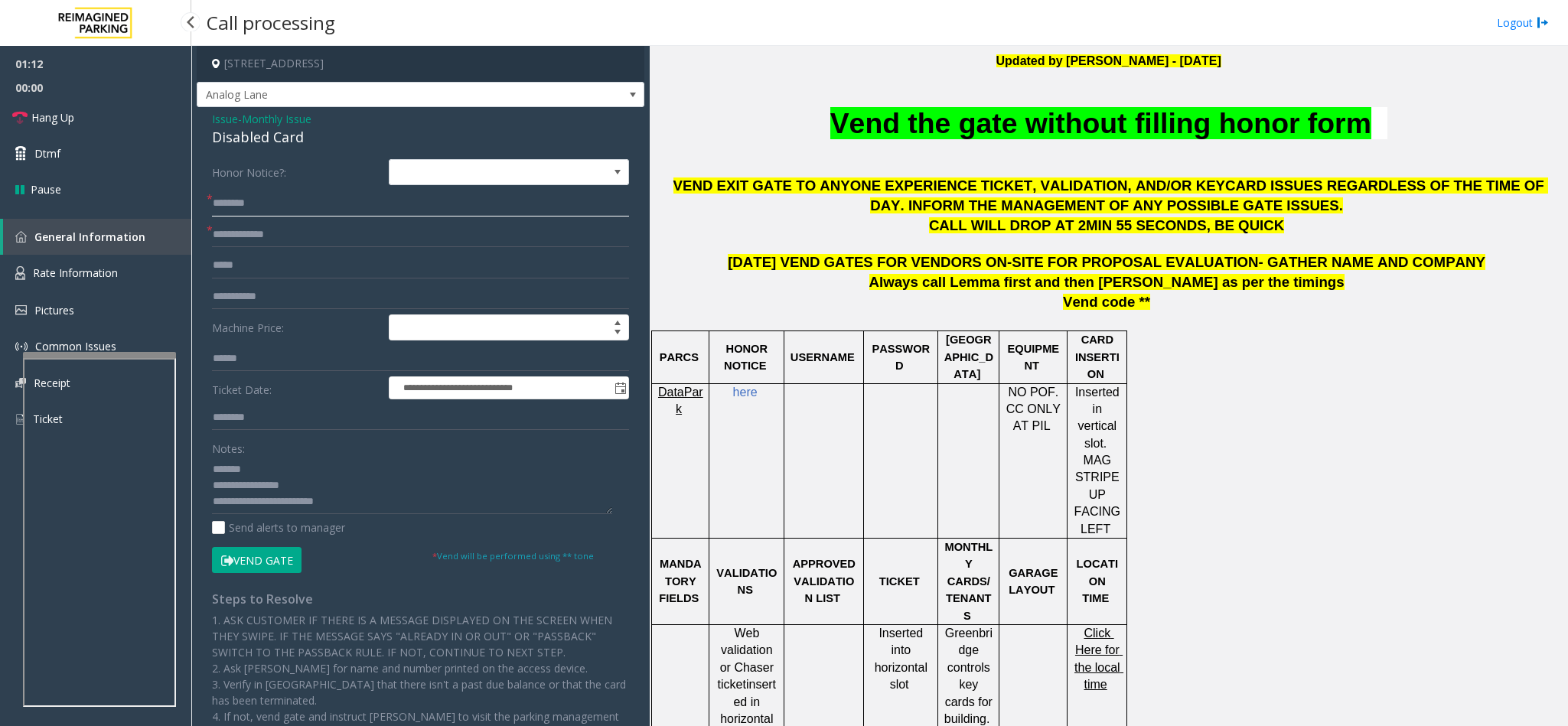
click at [316, 198] on input "text" at bounding box center [421, 203] width 417 height 26
click at [316, 202] on input "text" at bounding box center [421, 203] width 417 height 26
click at [301, 196] on input "text" at bounding box center [421, 203] width 417 height 26
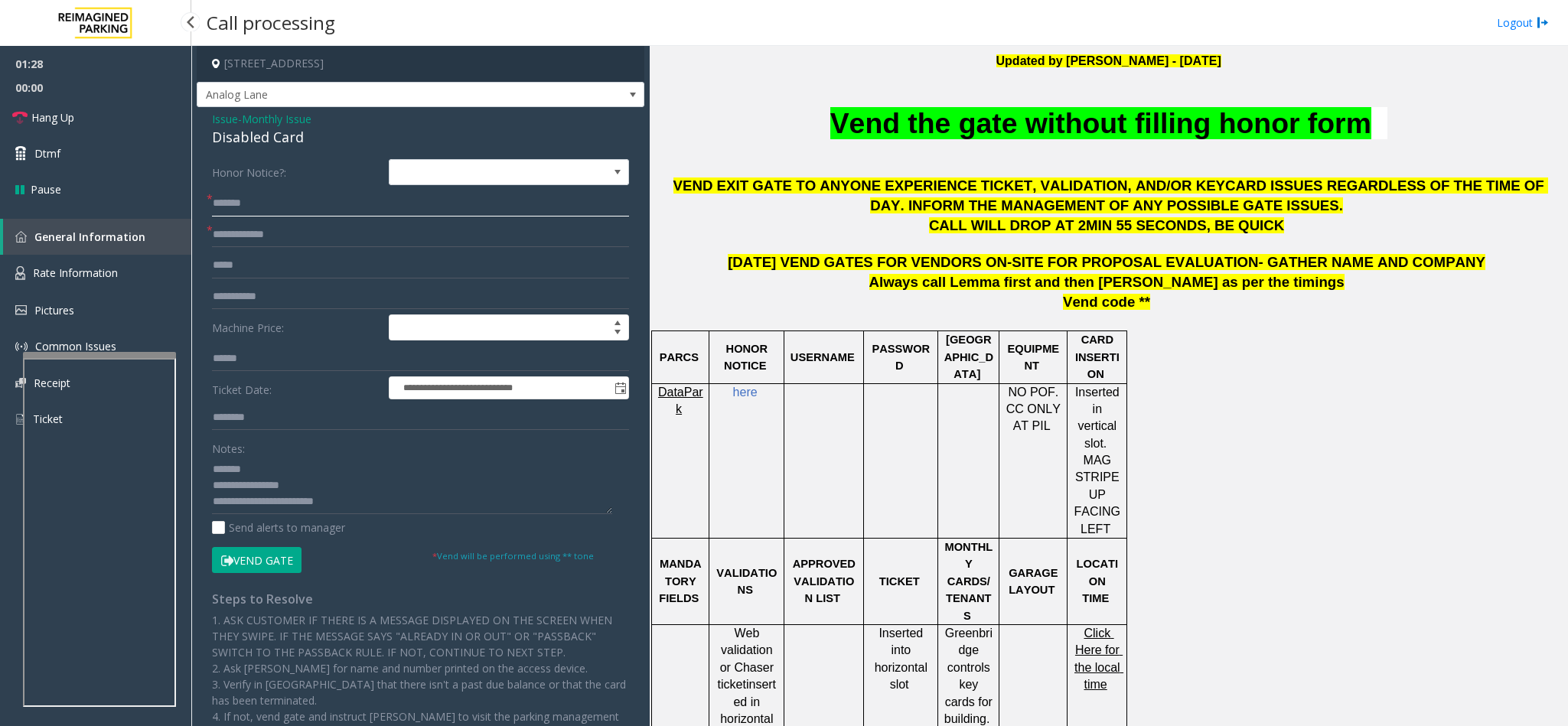
type input "*******"
click at [299, 458] on button "Vend Gate" at bounding box center [256, 559] width 89 height 26
click at [387, 458] on textarea at bounding box center [412, 485] width 400 height 58
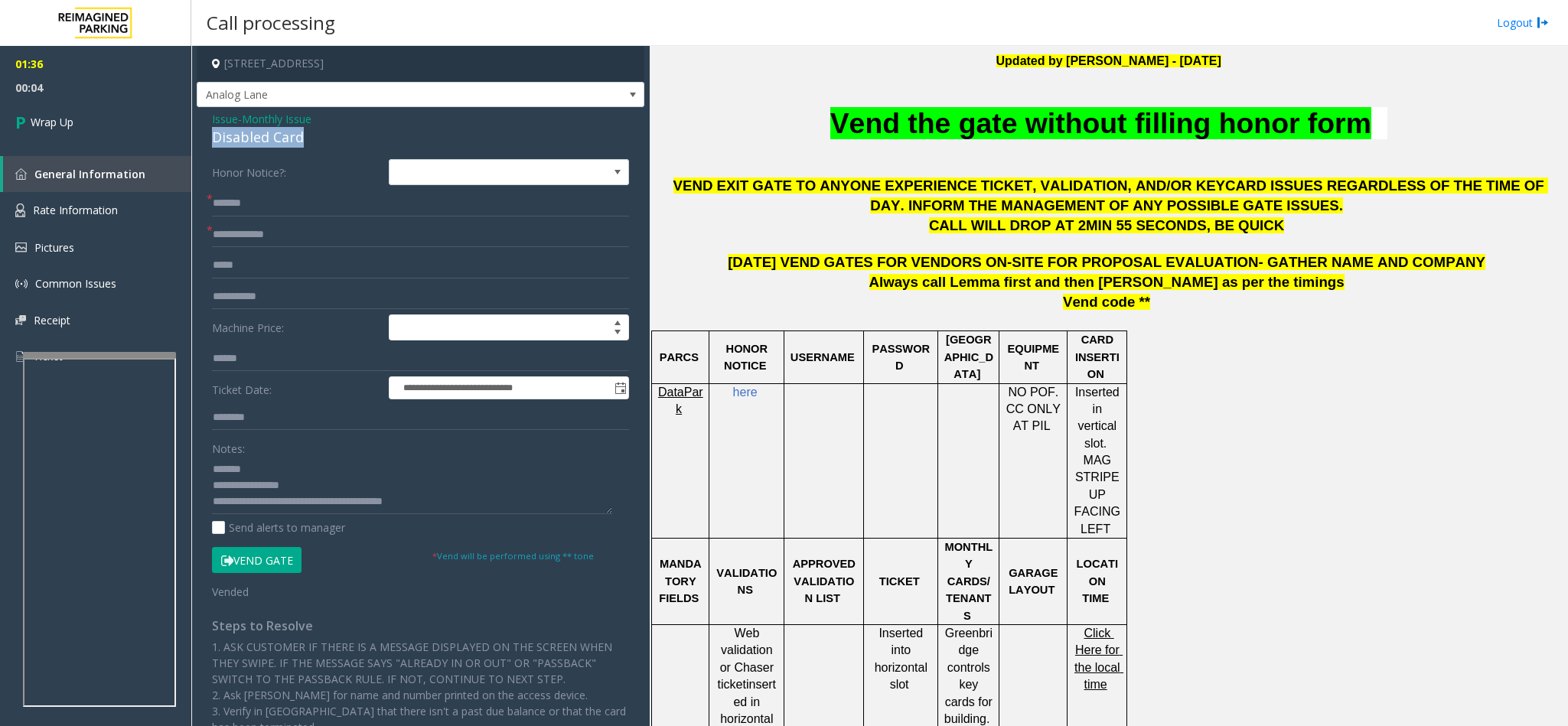
drag, startPoint x: 303, startPoint y: 138, endPoint x: 208, endPoint y: 148, distance: 95.5
click at [208, 148] on div "**********" at bounding box center [420, 526] width 447 height 836
drag, startPoint x: 321, startPoint y: 489, endPoint x: 211, endPoint y: 485, distance: 110.1
click at [212, 458] on textarea at bounding box center [412, 485] width 400 height 58
paste textarea
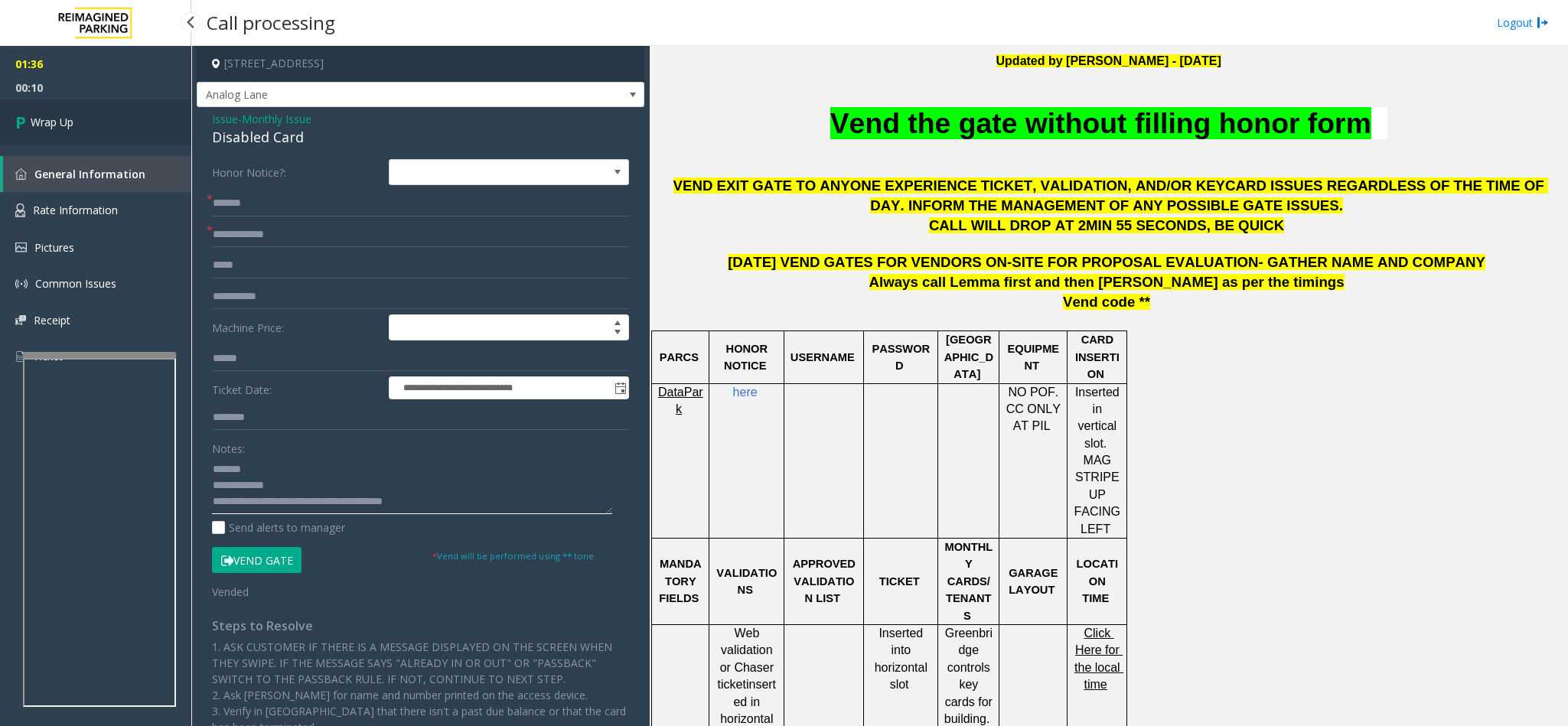
type textarea "**********"
click at [85, 118] on link "Wrap Up" at bounding box center [95, 122] width 191 height 45
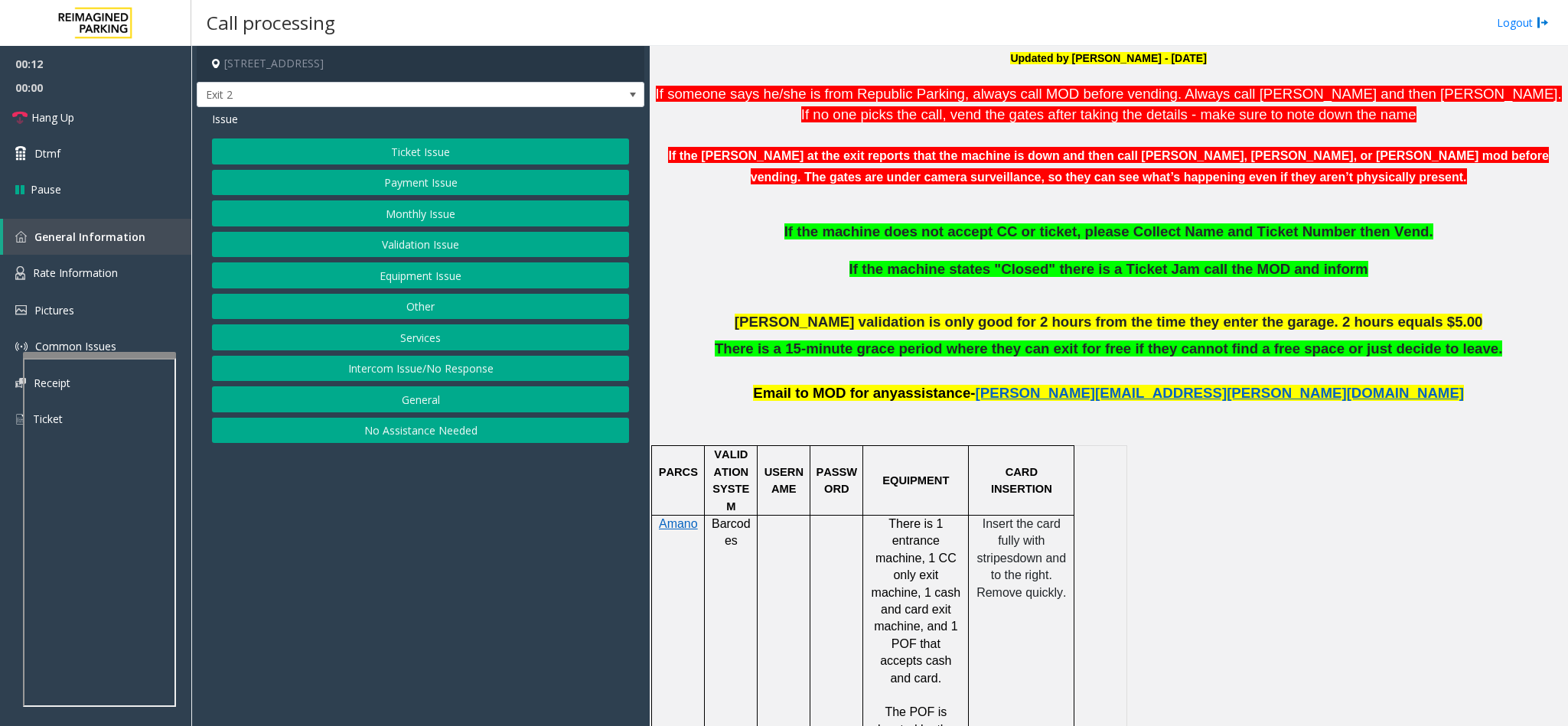
scroll to position [344, 0]
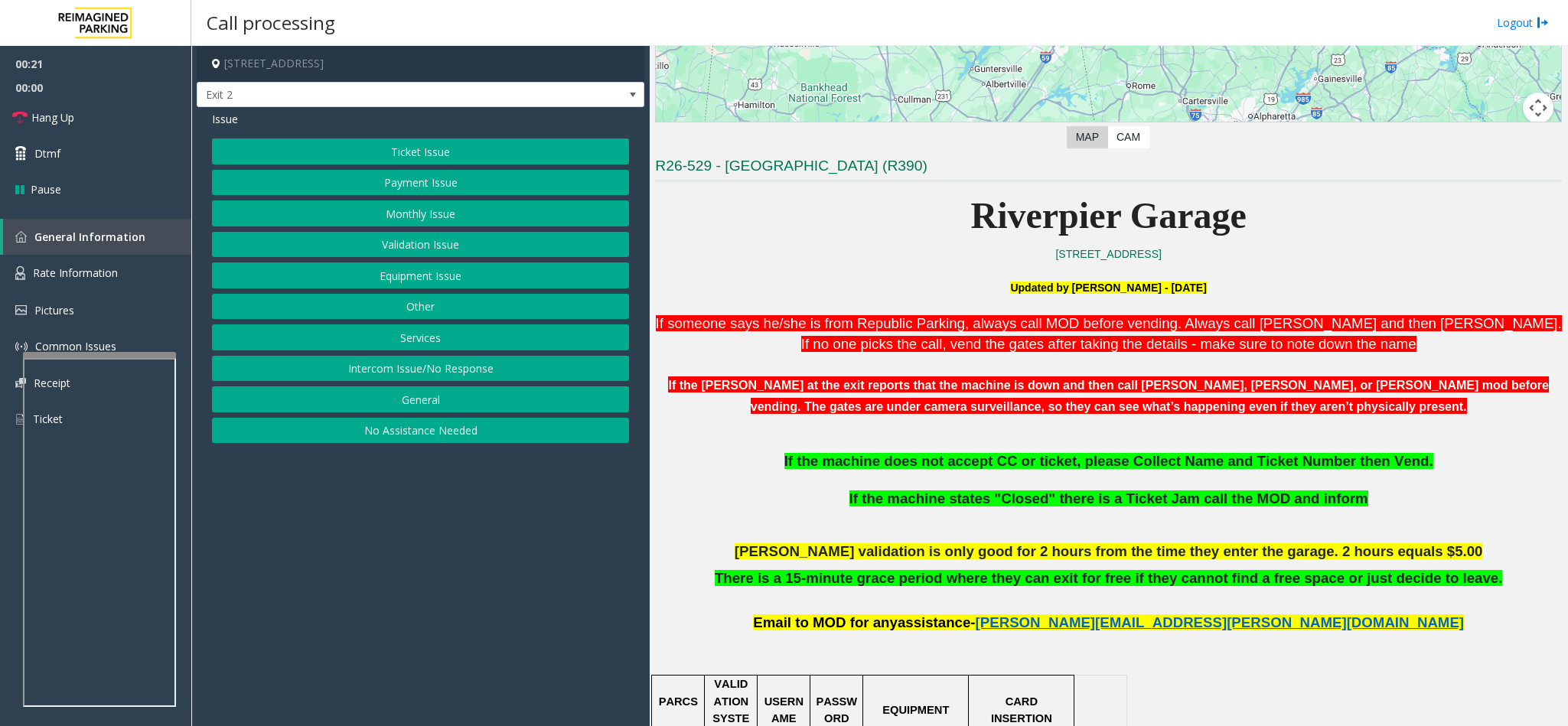
click at [470, 189] on button "Payment Issue" at bounding box center [421, 182] width 417 height 26
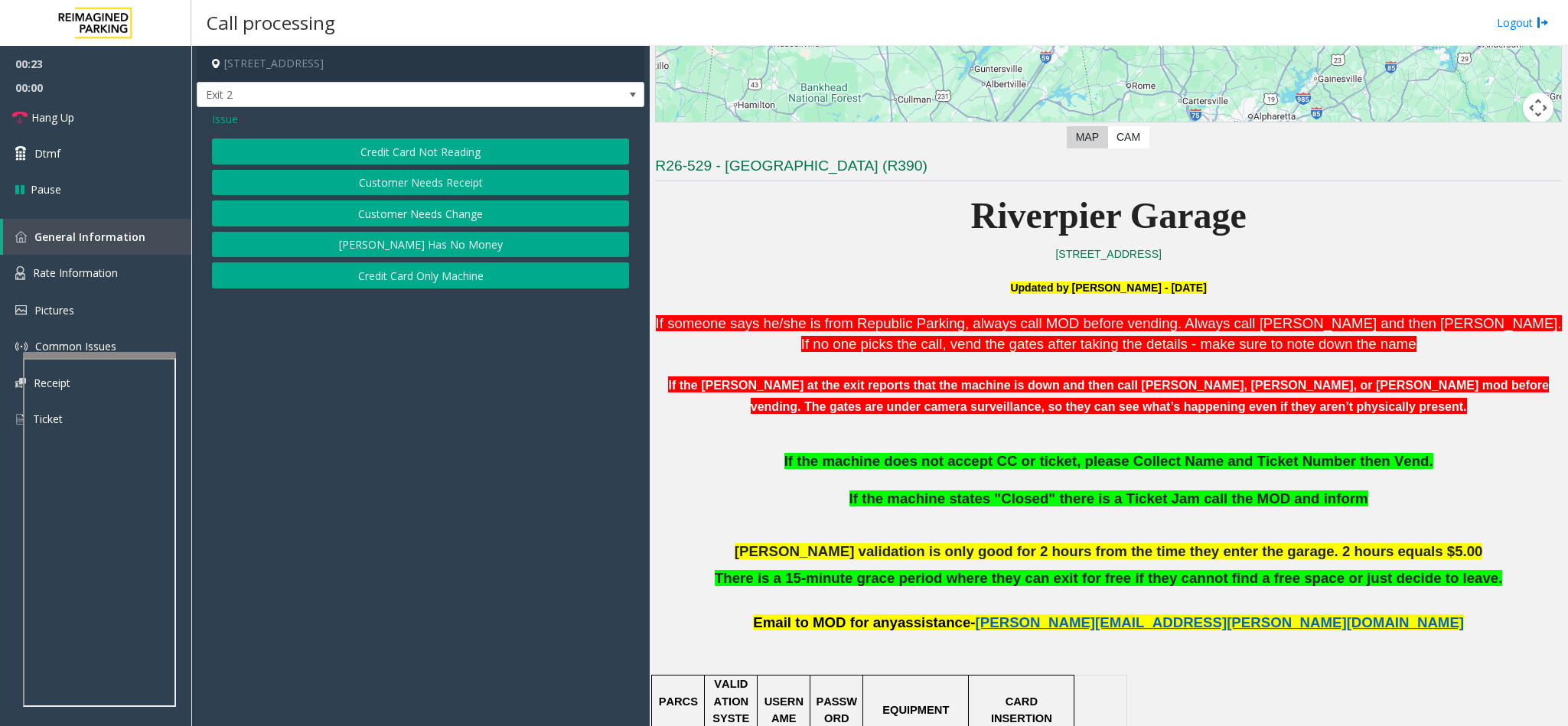
click at [493, 144] on button "Credit Card Not Reading" at bounding box center [421, 151] width 417 height 26
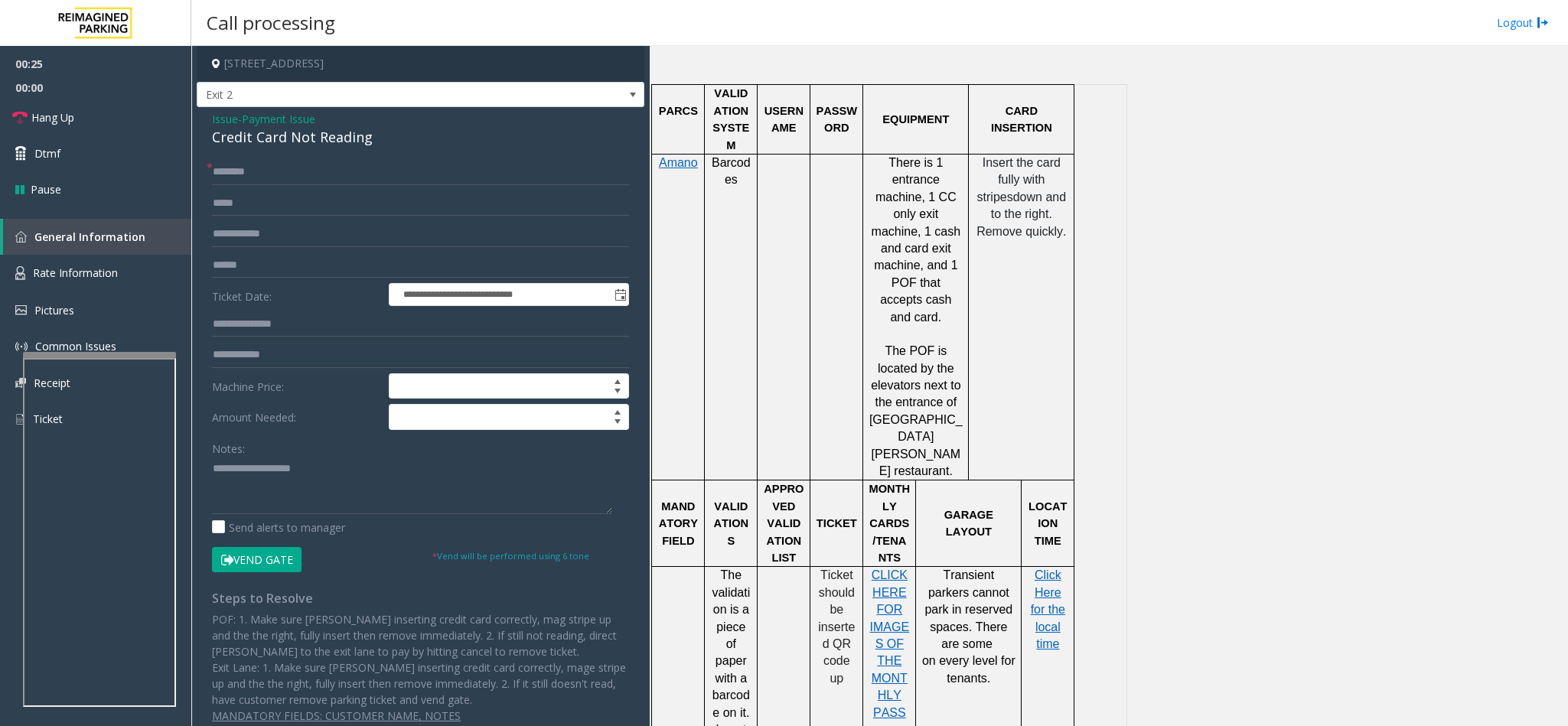
scroll to position [689, 0]
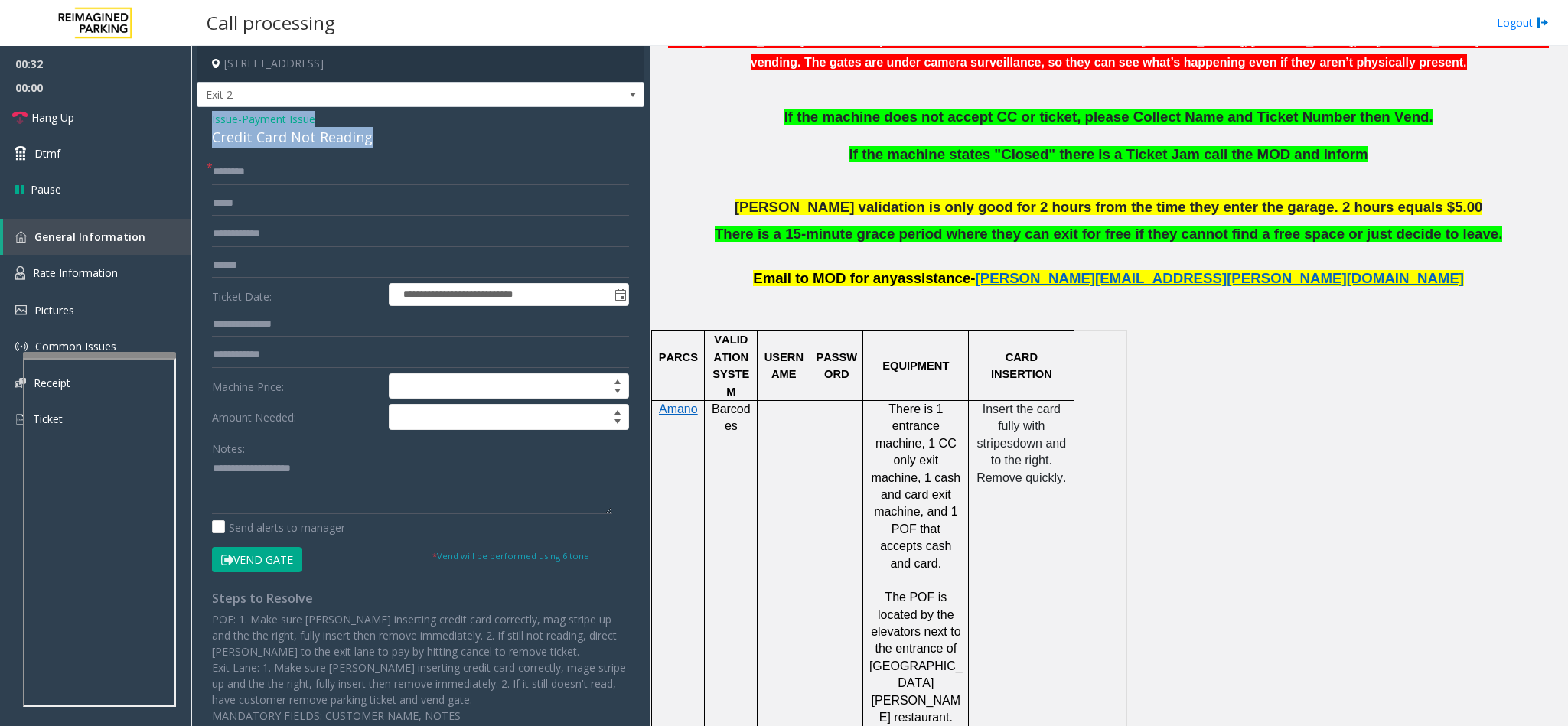
drag, startPoint x: 363, startPoint y: 140, endPoint x: 210, endPoint y: 120, distance: 154.3
click at [210, 120] on div "**********" at bounding box center [420, 440] width 447 height 664
click at [313, 458] on textarea at bounding box center [412, 485] width 400 height 58
paste textarea "**********"
drag, startPoint x: 321, startPoint y: 473, endPoint x: 246, endPoint y: 470, distance: 75.1
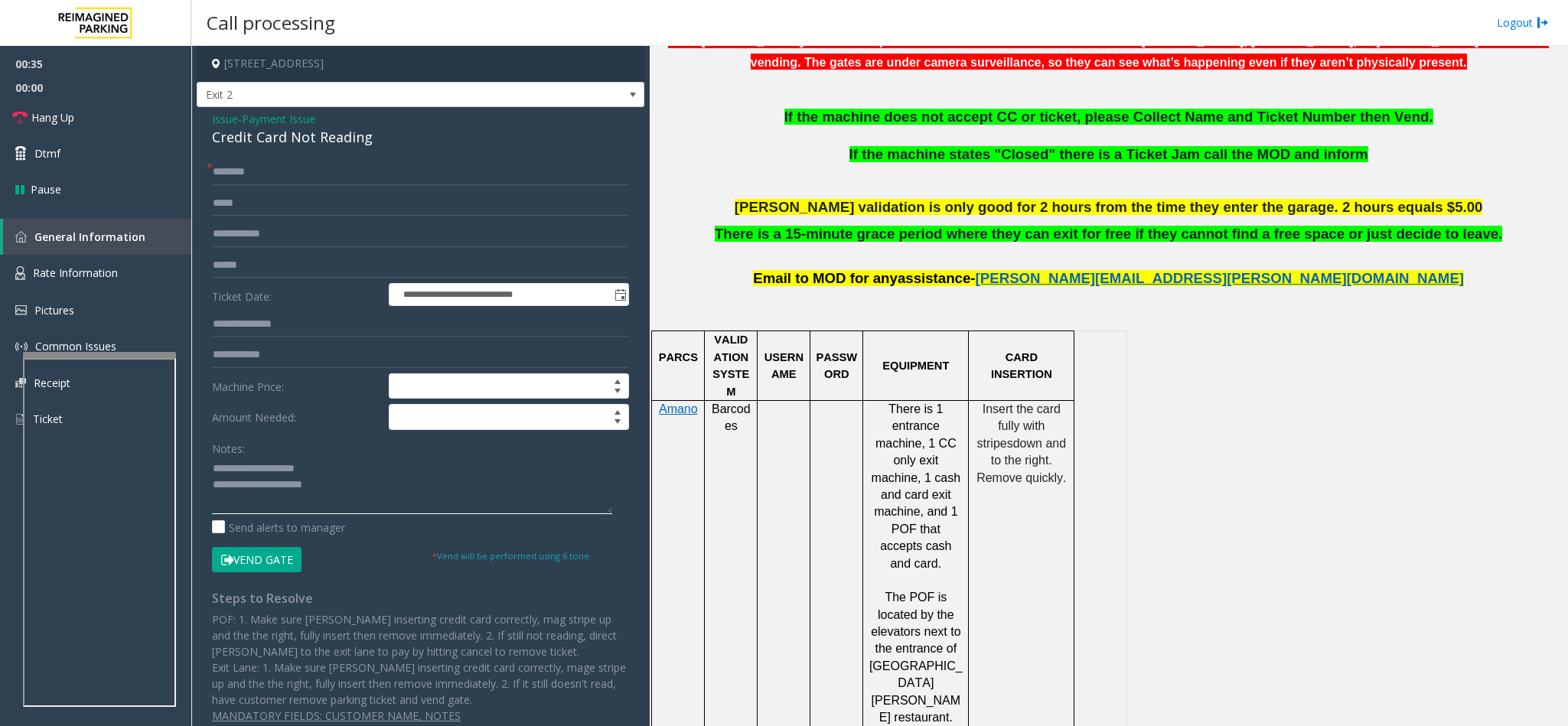
click at [246, 458] on textarea at bounding box center [412, 485] width 400 height 58
click at [354, 458] on textarea at bounding box center [412, 485] width 400 height 58
type textarea "**********"
click at [275, 166] on input "text" at bounding box center [421, 172] width 417 height 26
click at [253, 172] on input "text" at bounding box center [421, 172] width 417 height 26
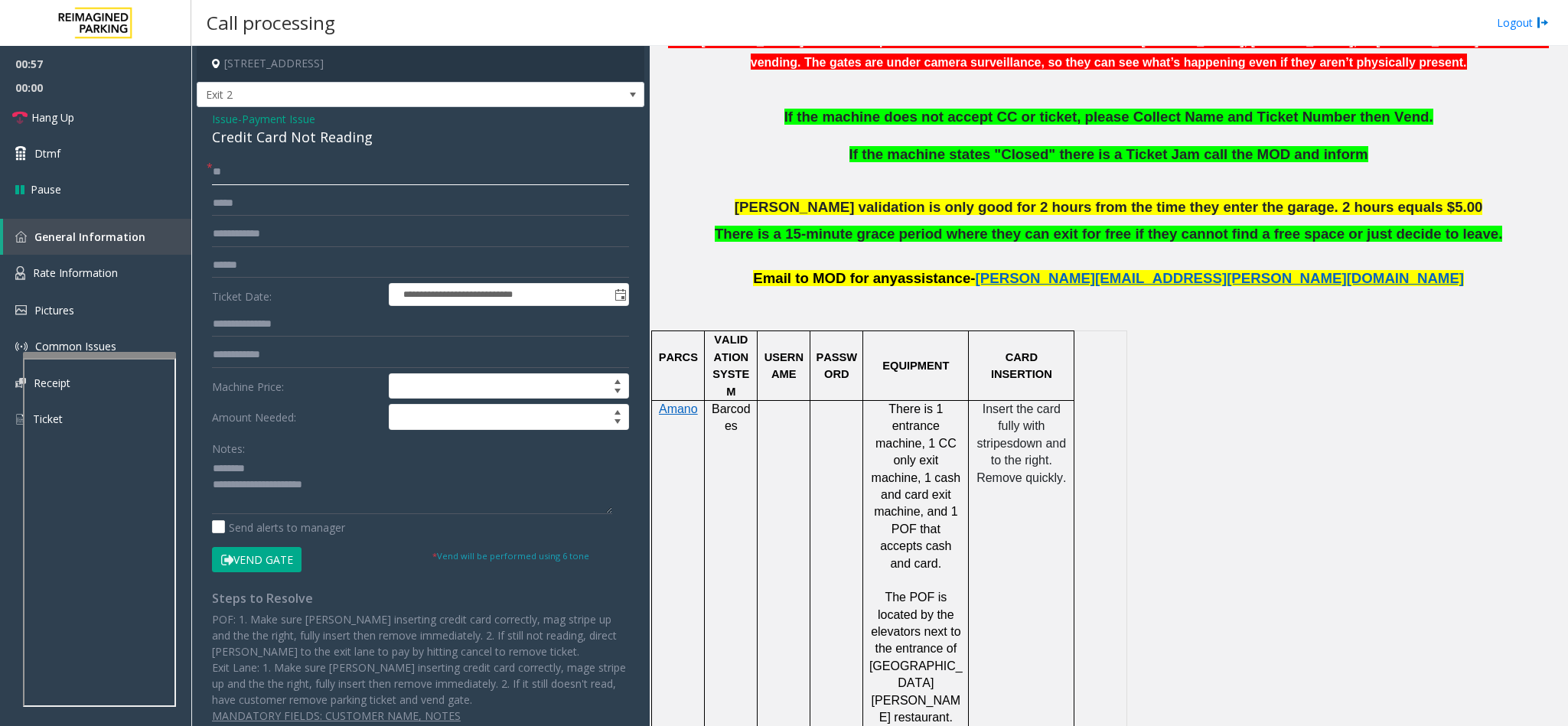
type input "**"
drag, startPoint x: 367, startPoint y: 137, endPoint x: 339, endPoint y: 129, distance: 29.1
click at [339, 129] on div "Credit Card Not Reading" at bounding box center [421, 137] width 417 height 21
click at [109, 120] on link "Hang Up" at bounding box center [95, 118] width 191 height 36
click at [432, 458] on textarea at bounding box center [412, 485] width 400 height 58
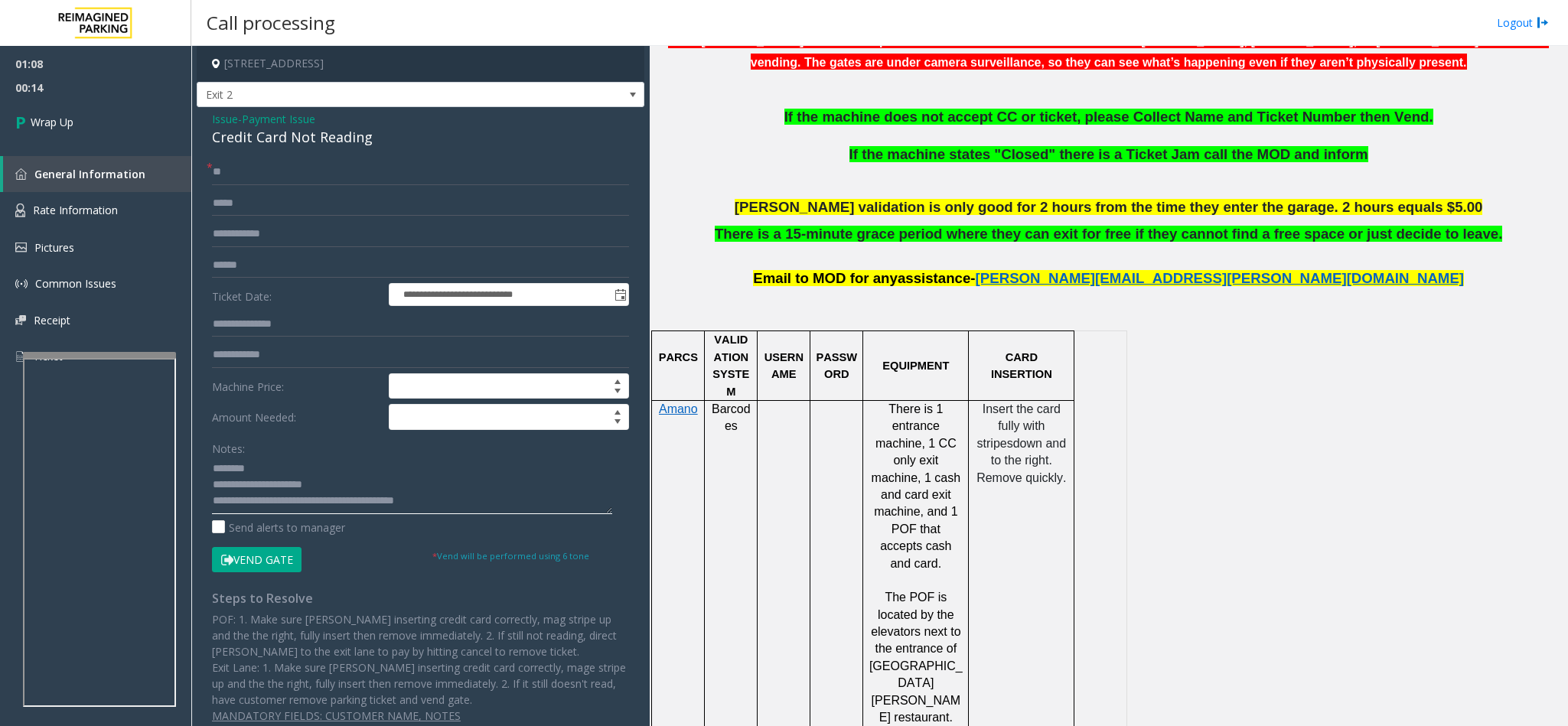
click at [430, 458] on textarea at bounding box center [412, 485] width 400 height 58
drag, startPoint x: 430, startPoint y: 506, endPoint x: 496, endPoint y: 513, distance: 66.4
click at [496, 458] on textarea at bounding box center [412, 485] width 400 height 58
type textarea "**********"
click at [74, 117] on link "Wrap Up" at bounding box center [95, 122] width 191 height 45
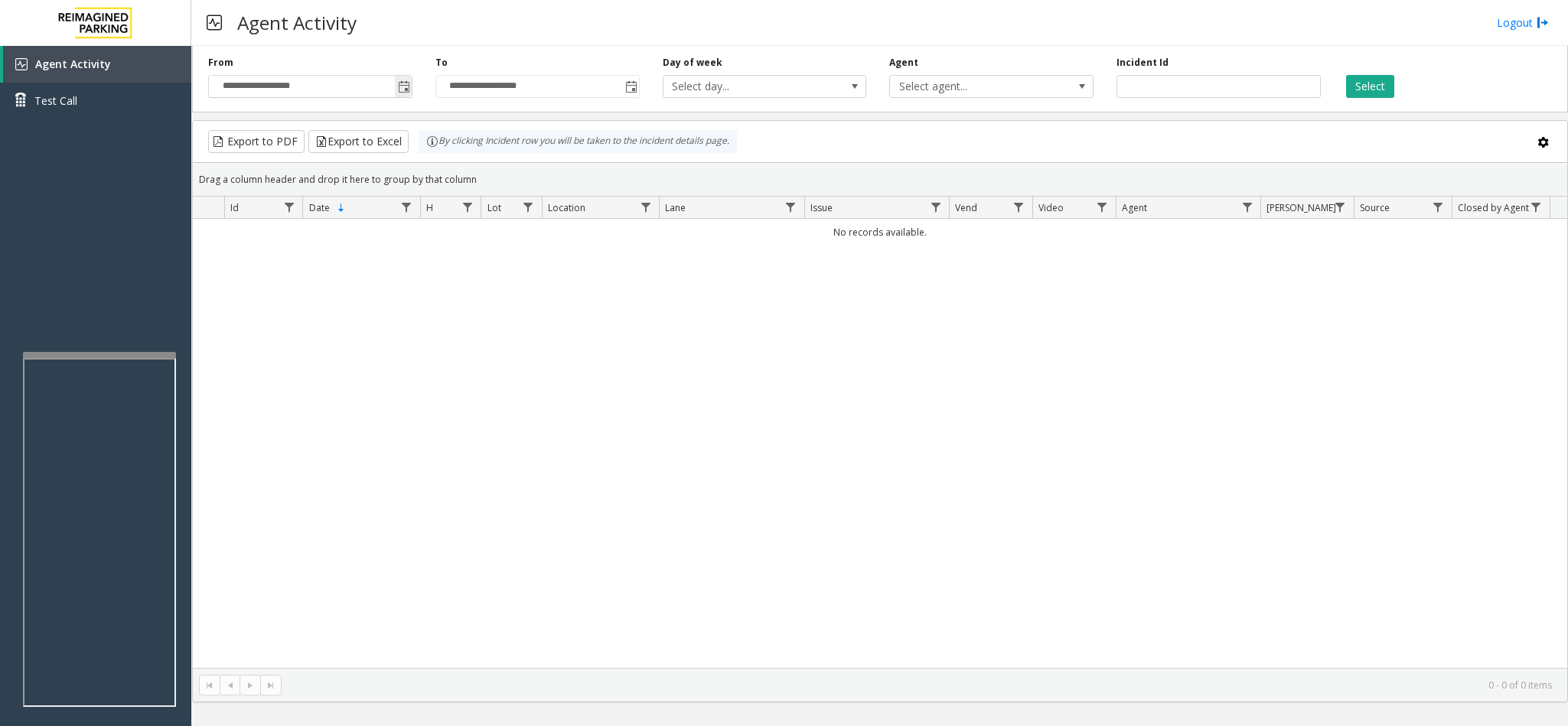
click at [397, 78] on span "Toggle popup" at bounding box center [402, 86] width 17 height 24
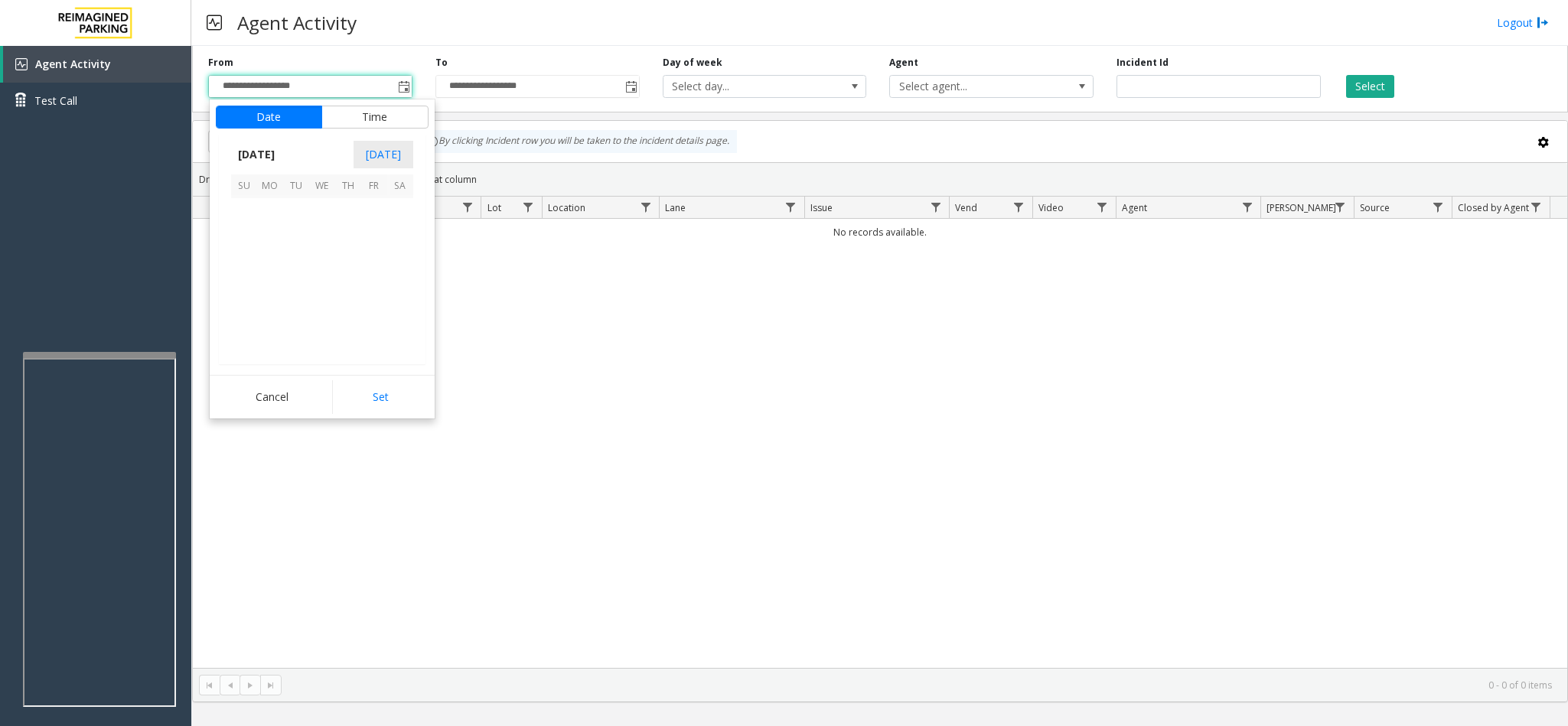
scroll to position [274464, 0]
click at [344, 271] on span "18" at bounding box center [348, 263] width 26 height 26
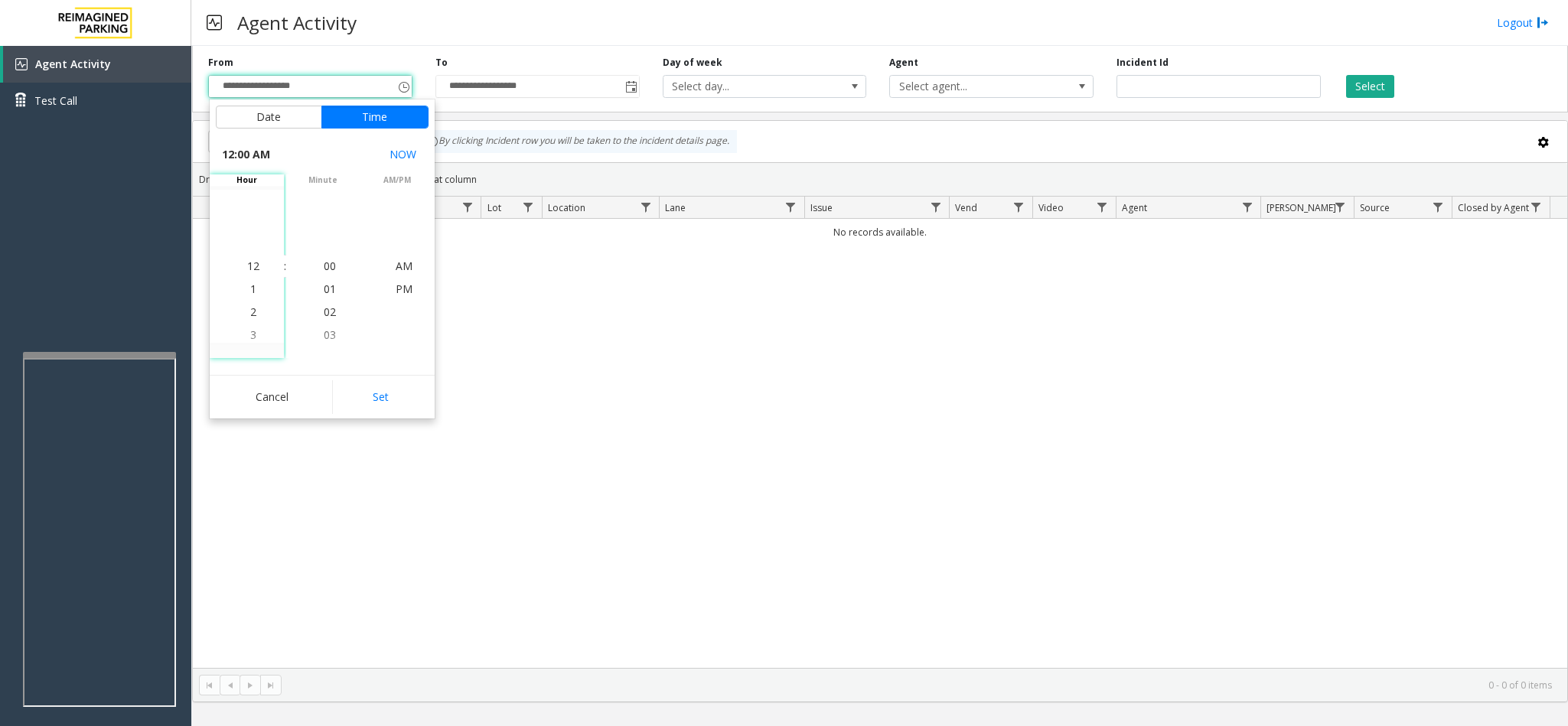
click at [380, 416] on div "Cancel Set" at bounding box center [322, 396] width 225 height 43
click at [379, 402] on button "Set" at bounding box center [380, 397] width 96 height 34
type input "**********"
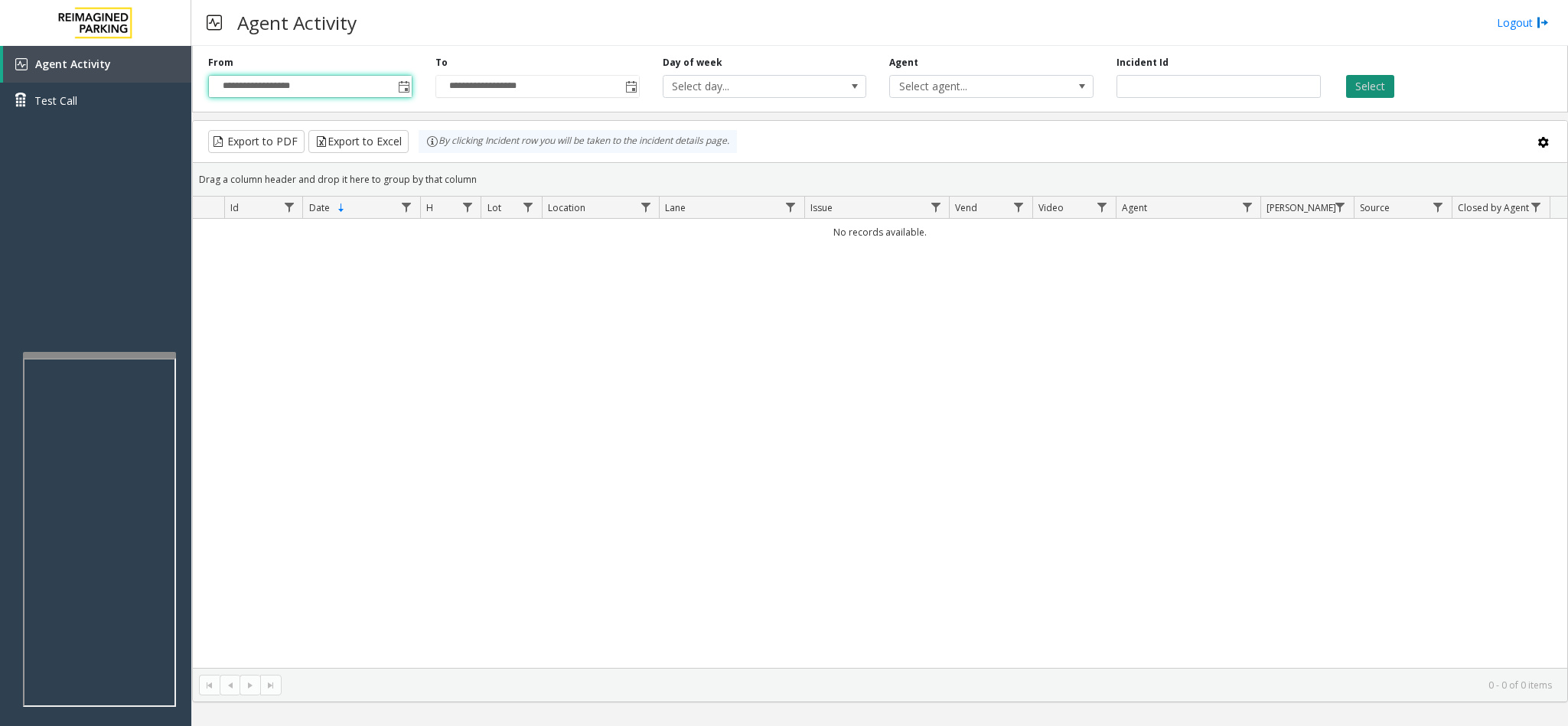
click at [1044, 81] on button "Select" at bounding box center [1369, 86] width 48 height 23
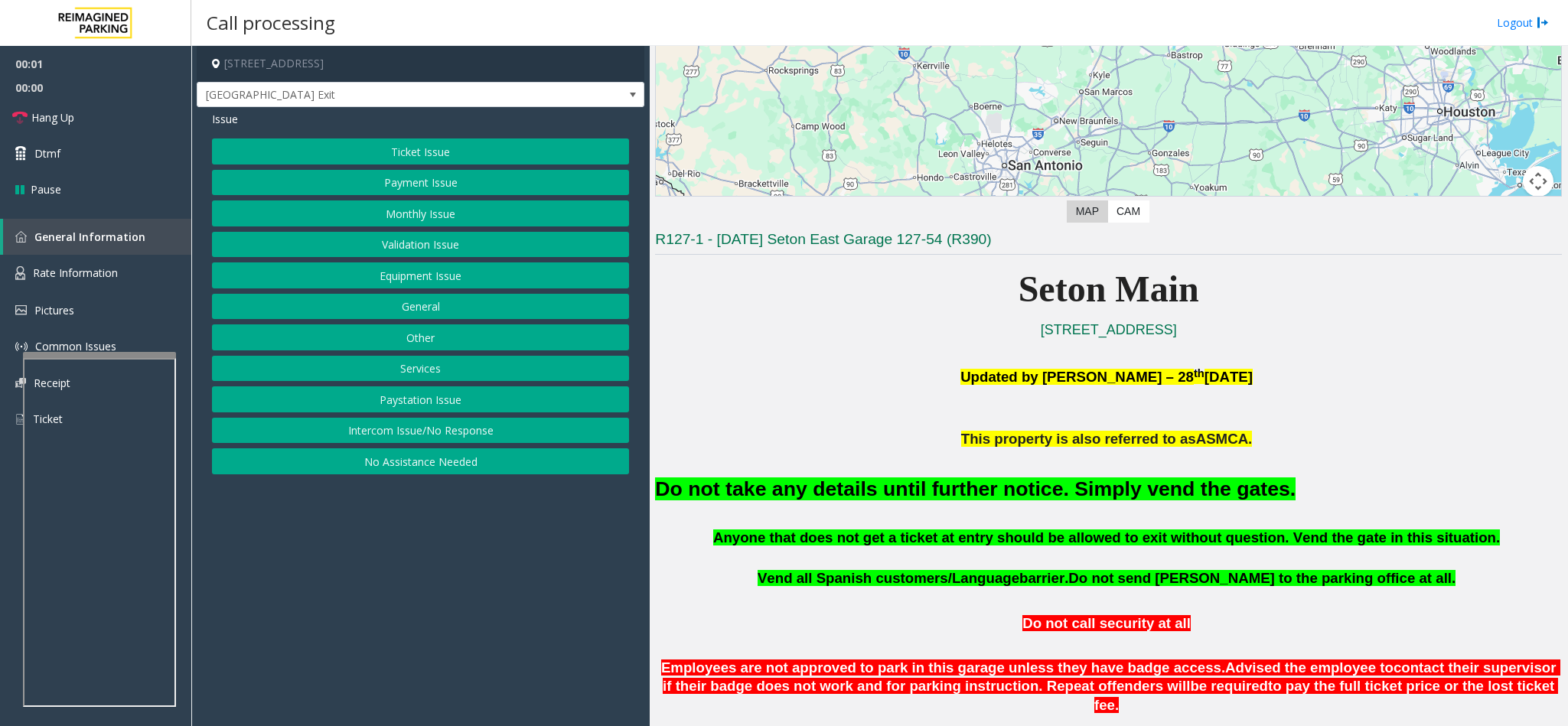
scroll to position [574, 0]
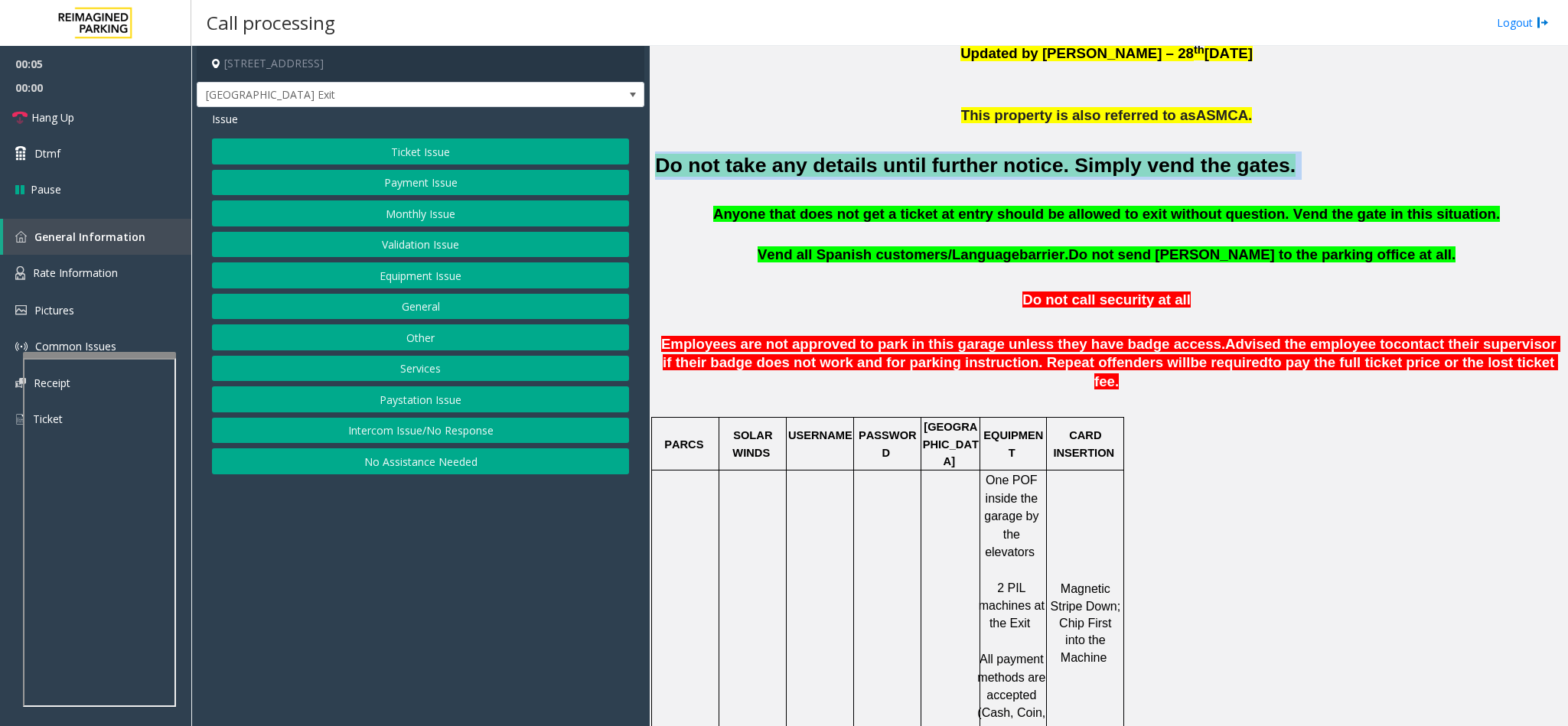
drag, startPoint x: 1244, startPoint y: 174, endPoint x: 660, endPoint y: 168, distance: 584.0
click at [660, 168] on h2 "Do not take any details until further notice. Simply vend the gates." at bounding box center [1108, 166] width 907 height 28
click at [437, 368] on button "Services" at bounding box center [421, 369] width 417 height 26
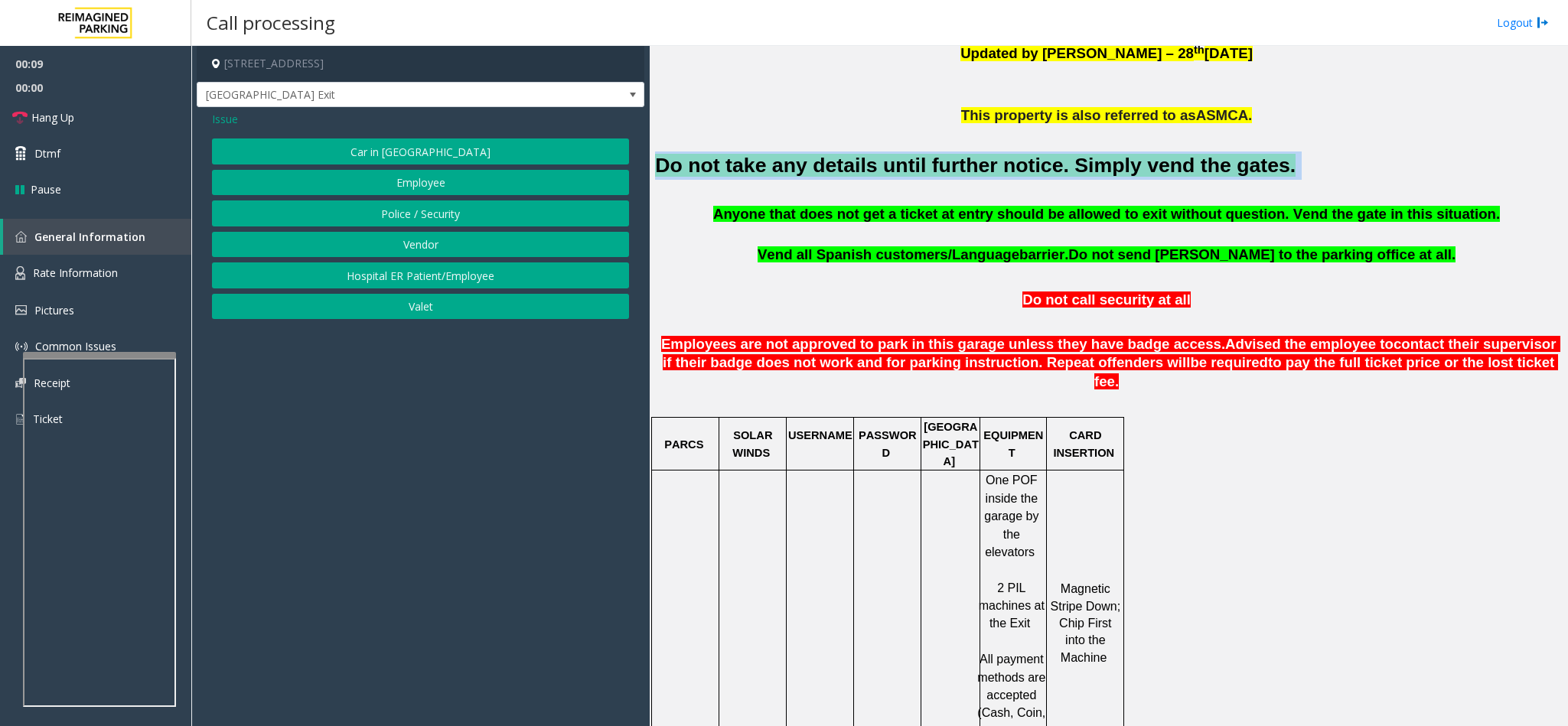
click at [393, 180] on button "Employee" at bounding box center [421, 182] width 417 height 26
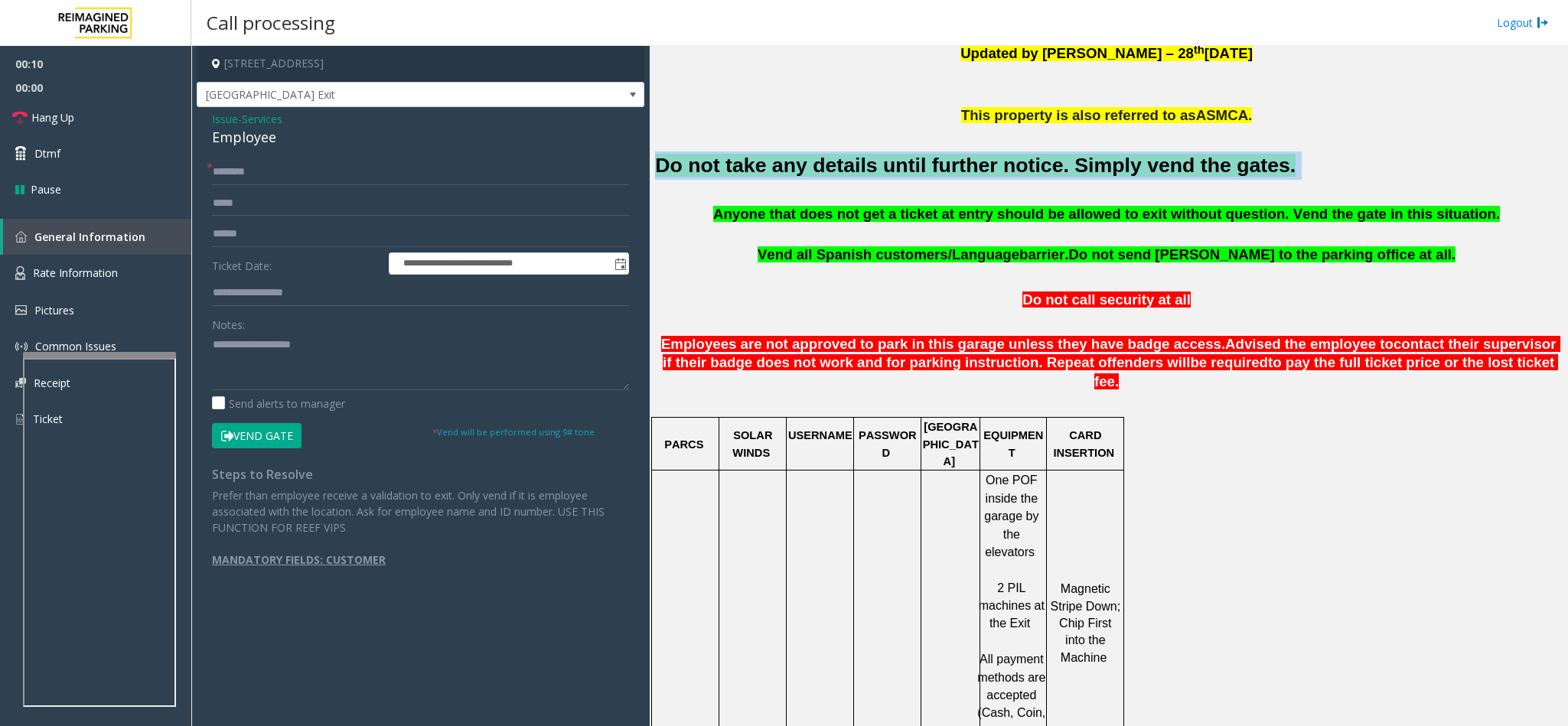
click at [276, 432] on button "Vend Gate" at bounding box center [256, 436] width 89 height 26
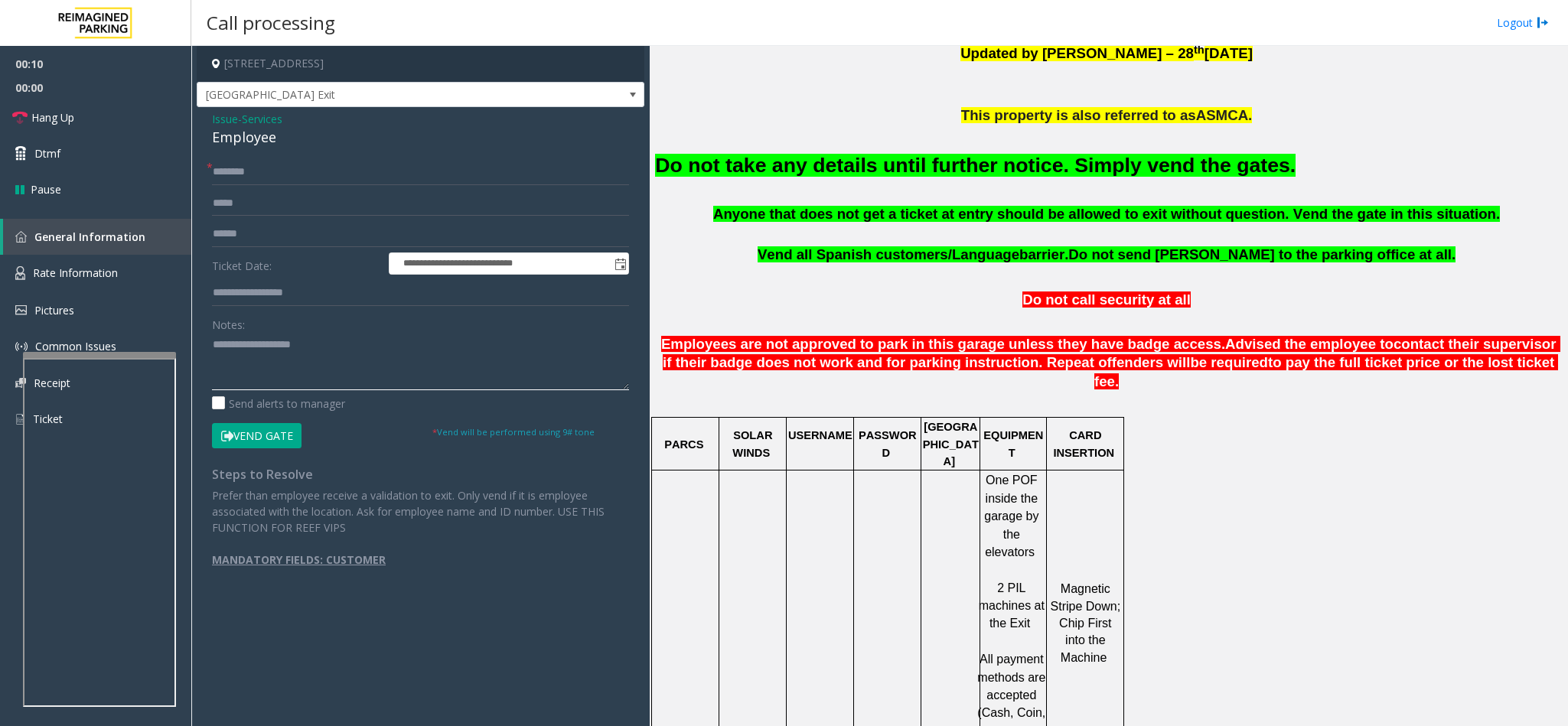
click at [346, 361] on textarea at bounding box center [421, 361] width 417 height 58
paste textarea "**********"
type textarea "**********"
click at [251, 159] on input "text" at bounding box center [421, 172] width 417 height 26
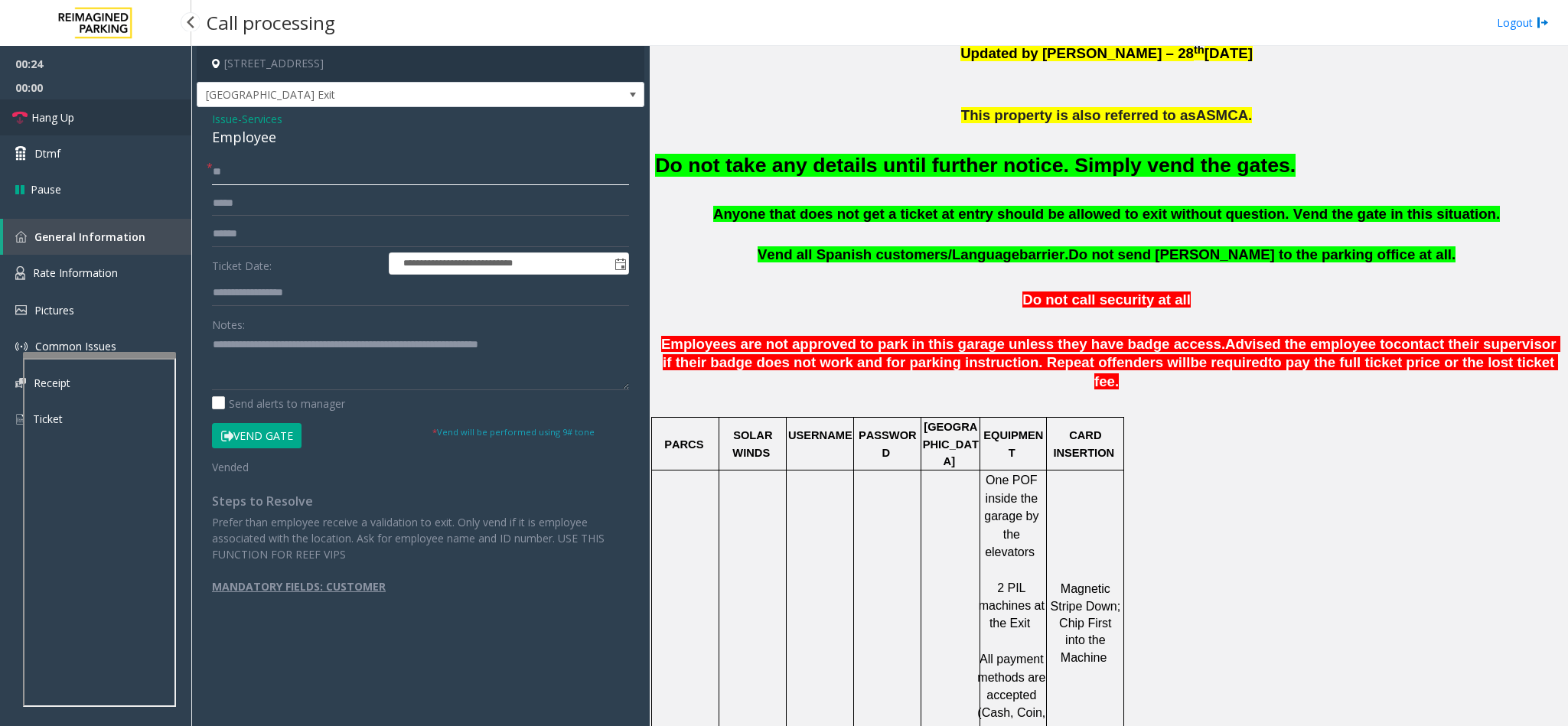
type input "**"
click at [120, 118] on link "Hang Up" at bounding box center [95, 118] width 191 height 36
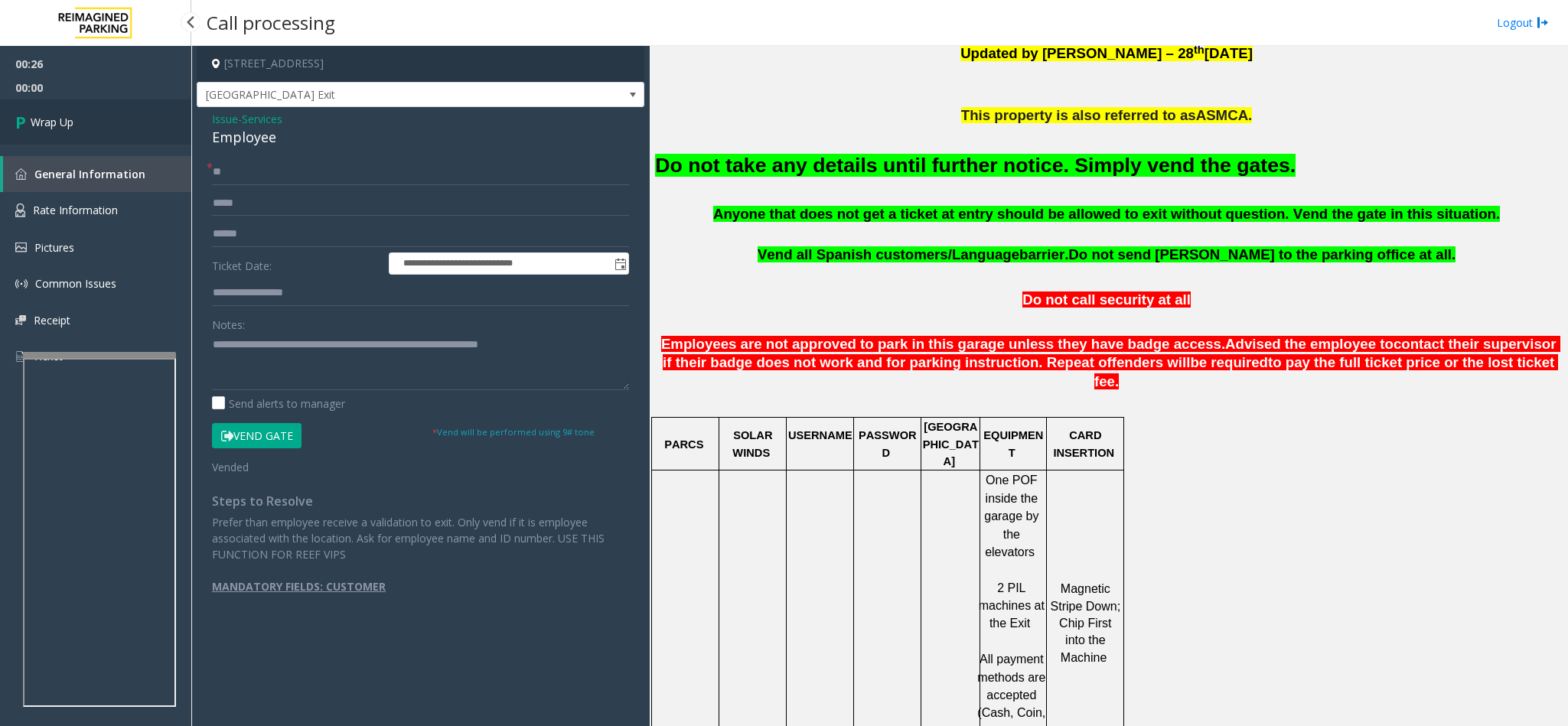
click at [113, 114] on link "Wrap Up" at bounding box center [95, 122] width 191 height 45
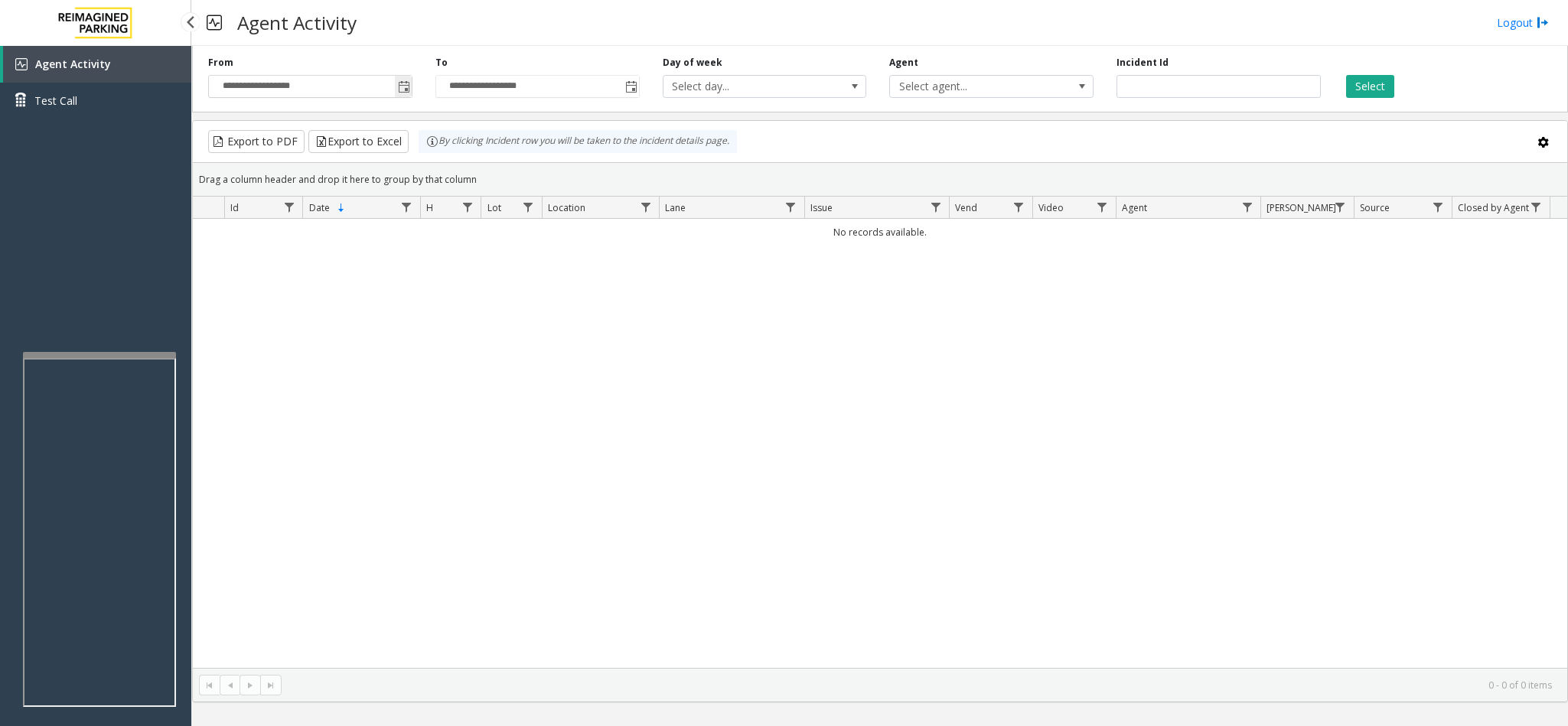
click at [395, 85] on span "Toggle popup" at bounding box center [402, 86] width 17 height 24
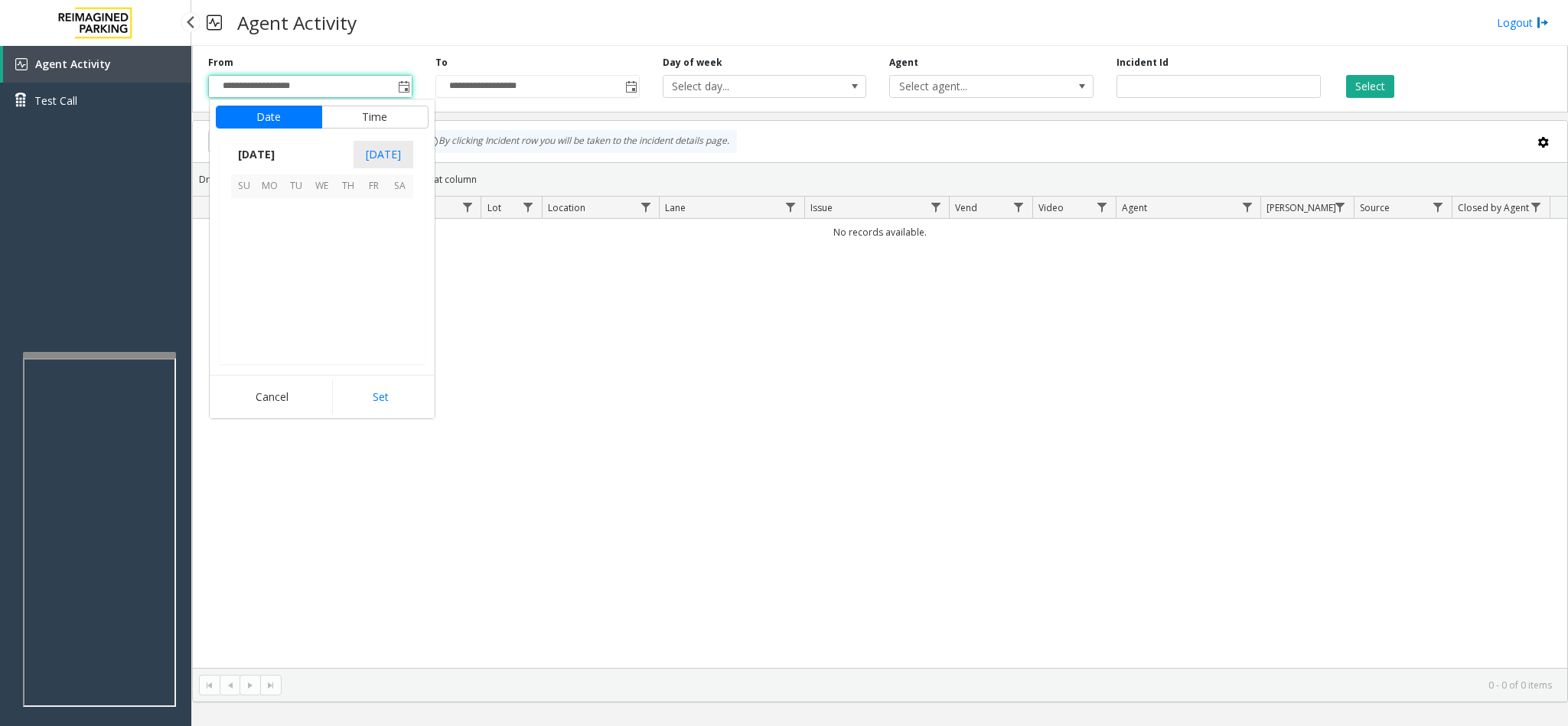
scroll to position [274464, 0]
click at [345, 257] on span "18" at bounding box center [348, 263] width 26 height 26
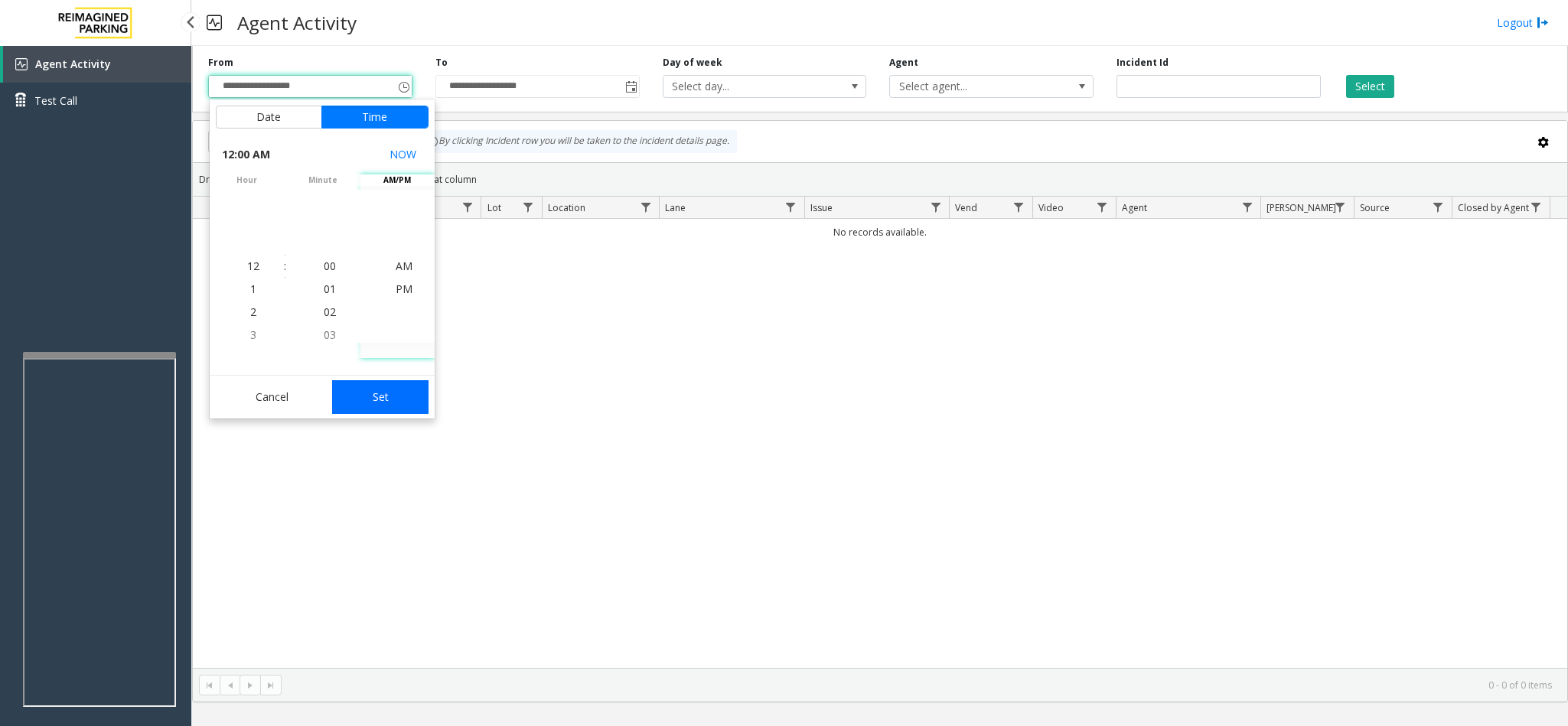
click at [398, 397] on button "Set" at bounding box center [380, 397] width 96 height 34
type input "**********"
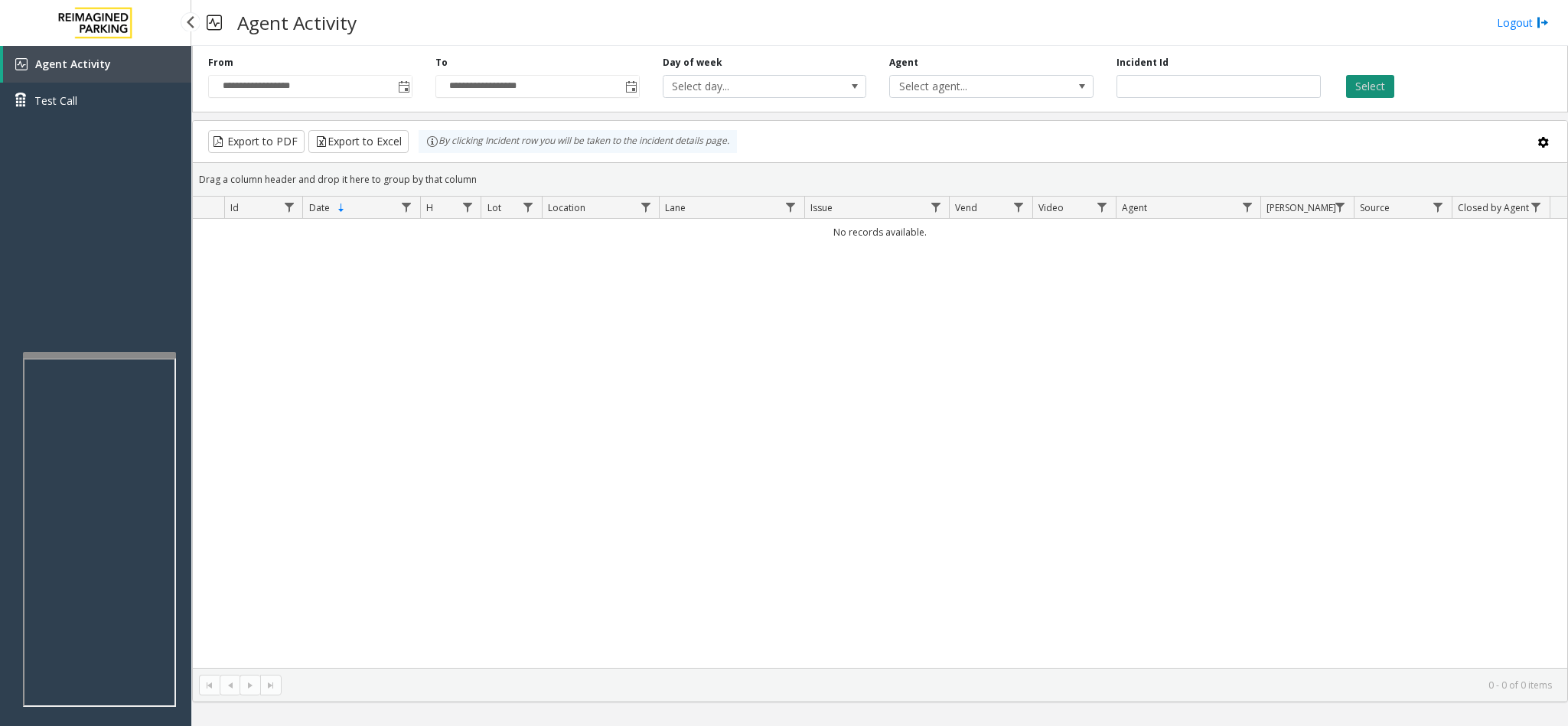
click at [1044, 92] on button "Select" at bounding box center [1369, 86] width 48 height 23
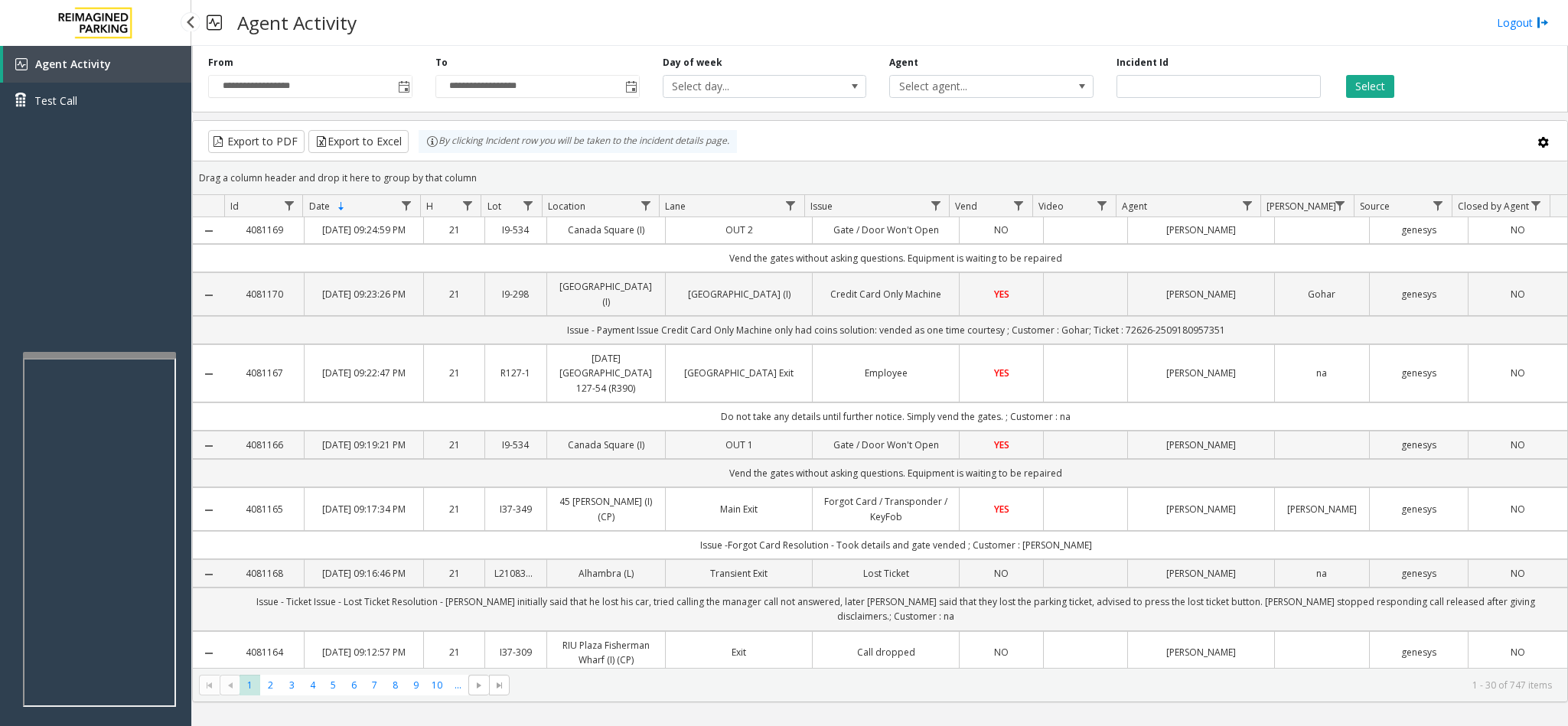
scroll to position [0, 0]
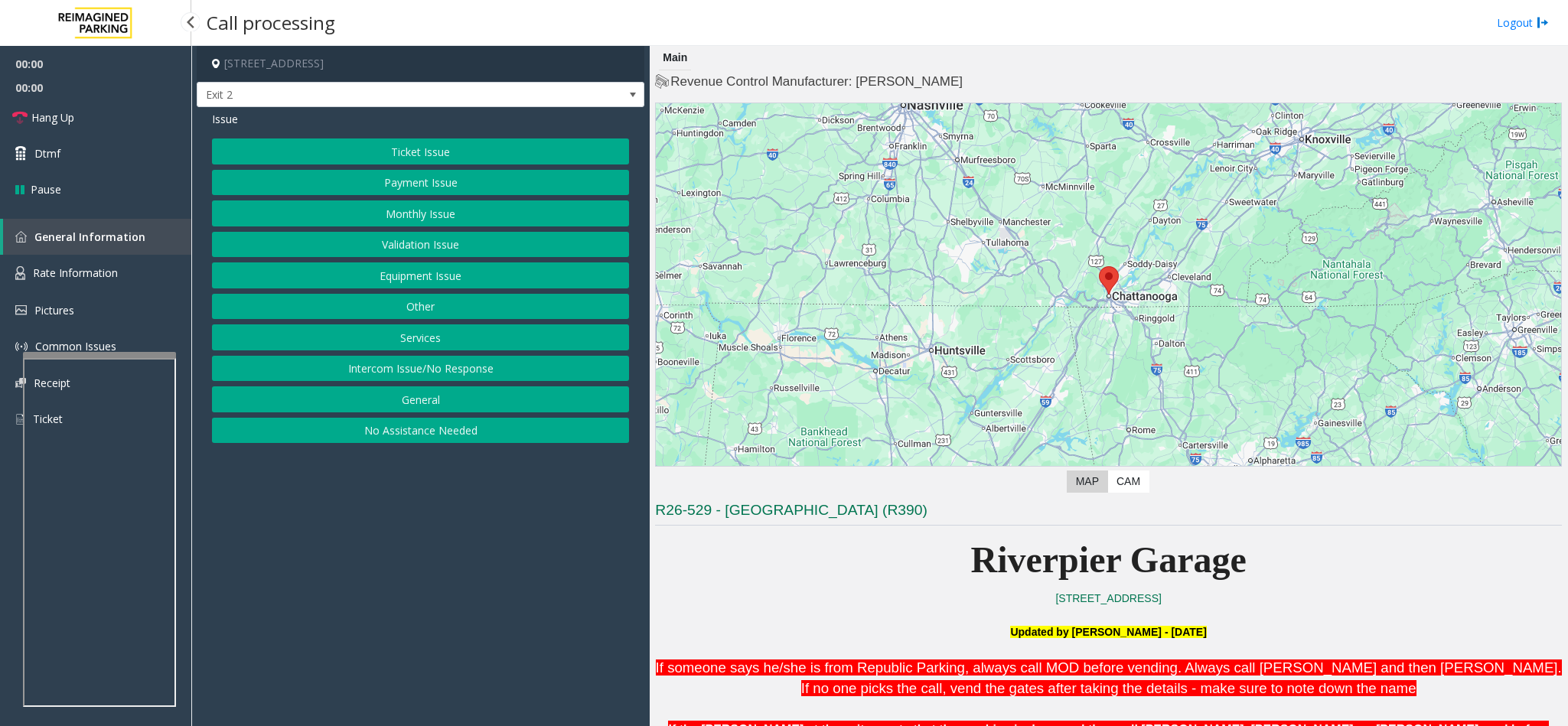
drag, startPoint x: 1246, startPoint y: 460, endPoint x: 811, endPoint y: 578, distance: 450.7
click at [811, 458] on p "Riverpier Garage" at bounding box center [1108, 560] width 907 height 59
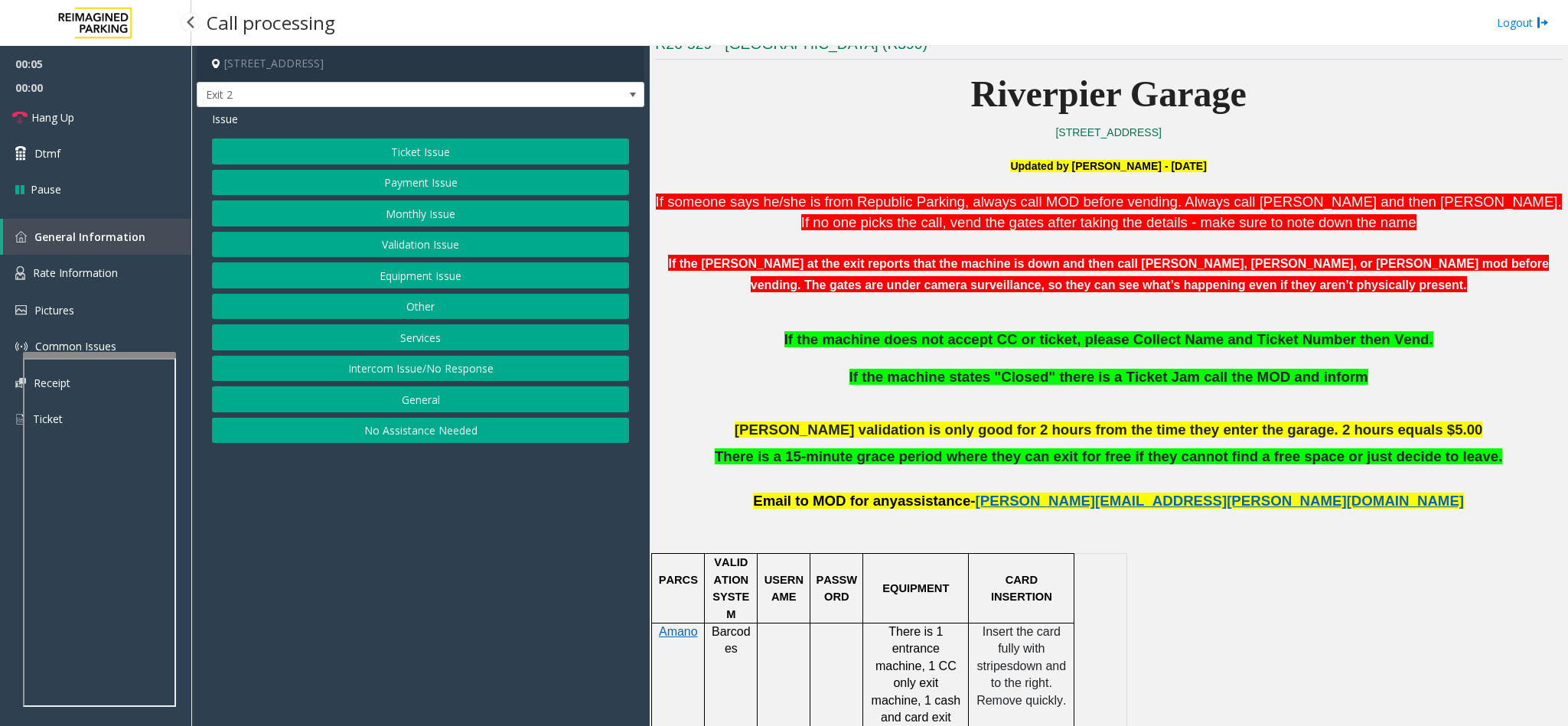
scroll to position [344, 0]
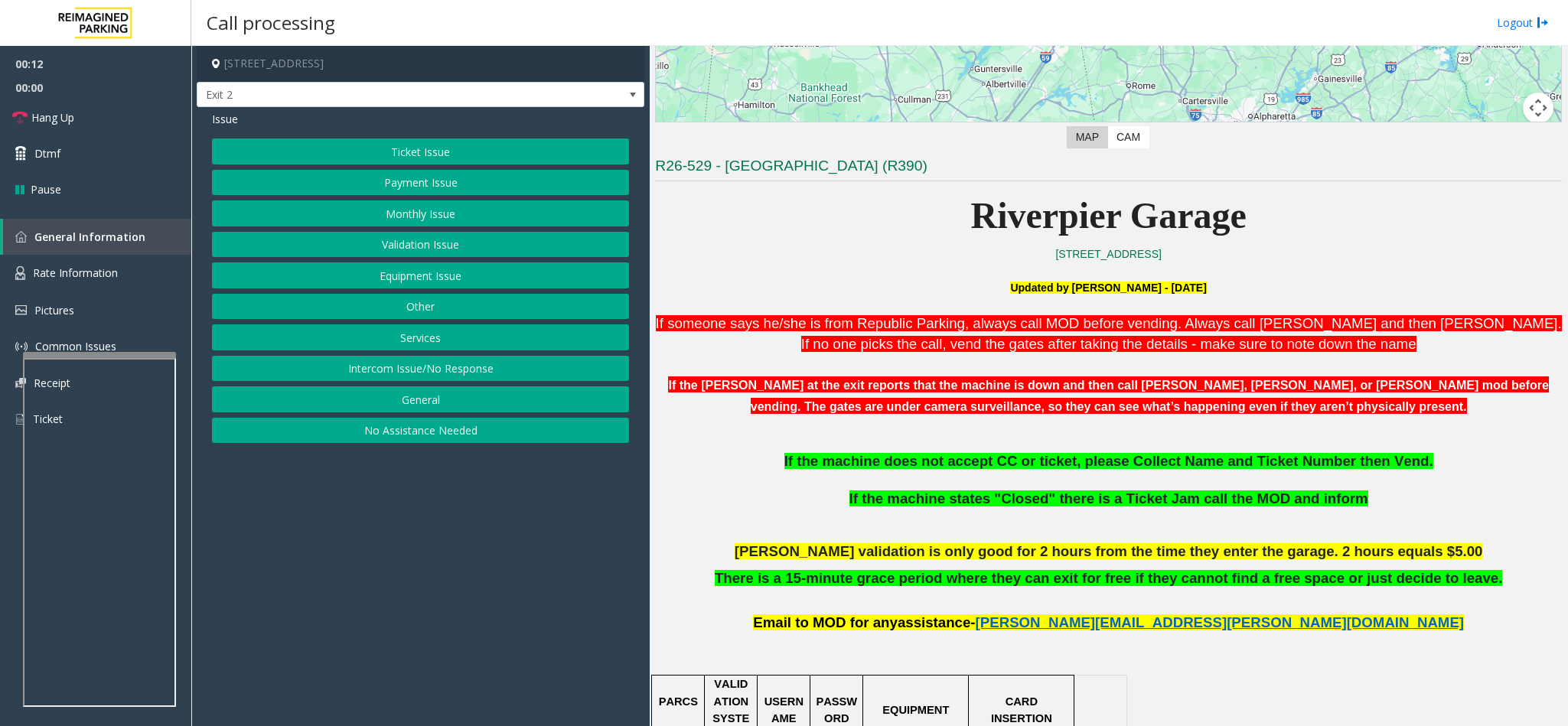
click at [462, 372] on button "Intercom Issue/No Response" at bounding box center [421, 369] width 417 height 26
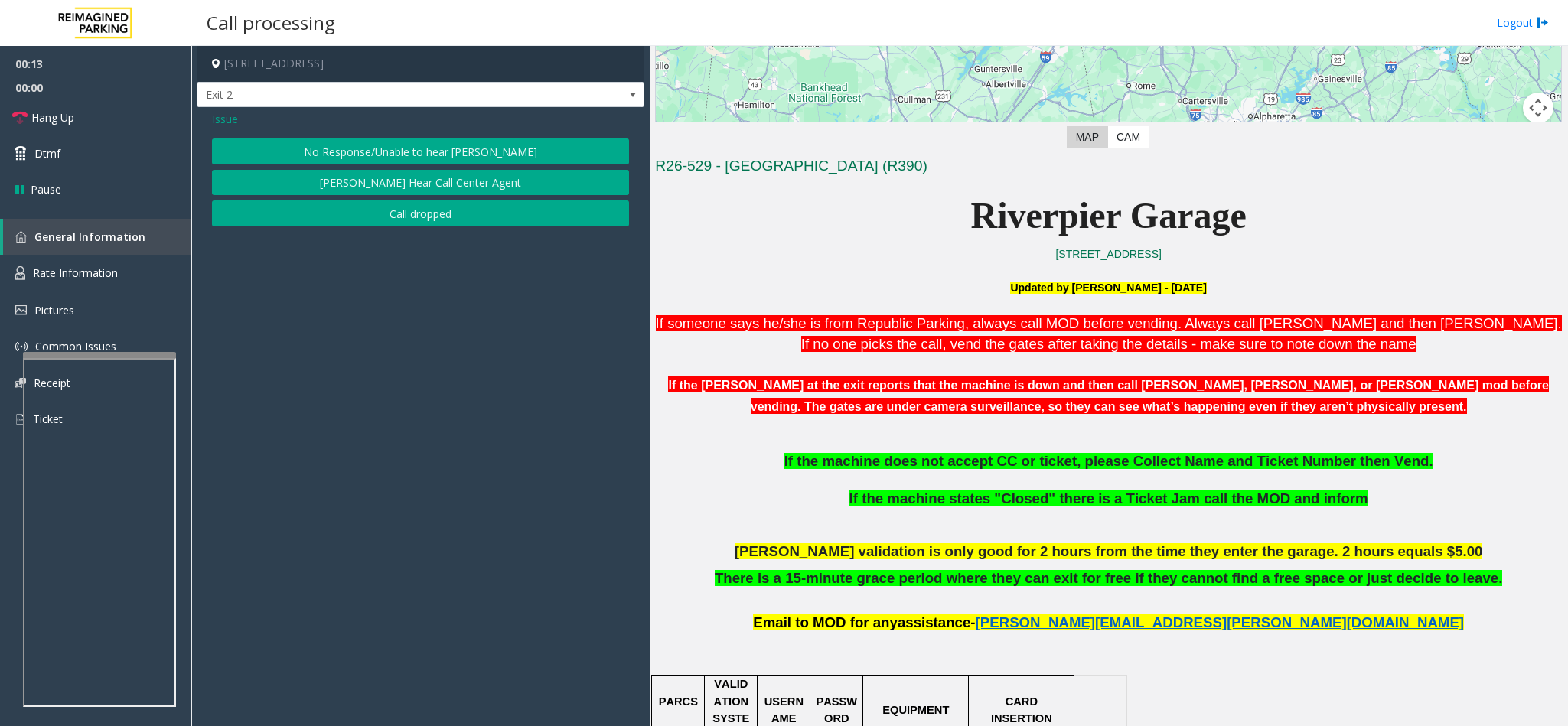
click at [384, 148] on button "No Response/Unable to hear [PERSON_NAME]" at bounding box center [421, 151] width 417 height 26
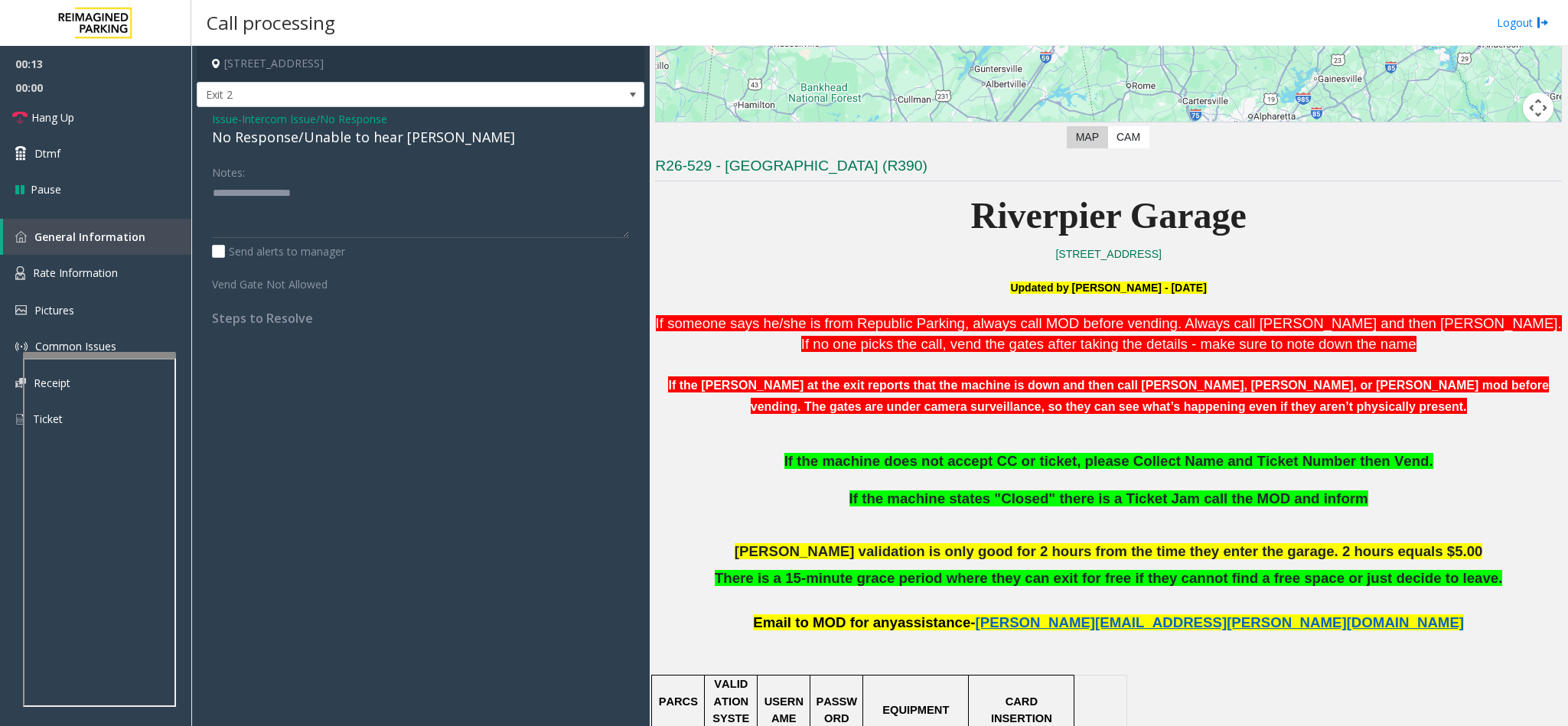
click at [377, 142] on div "No Response/Unable to hear [PERSON_NAME]" at bounding box center [421, 137] width 417 height 21
type textarea "**********"
click at [94, 113] on link "Hang Up" at bounding box center [95, 118] width 191 height 36
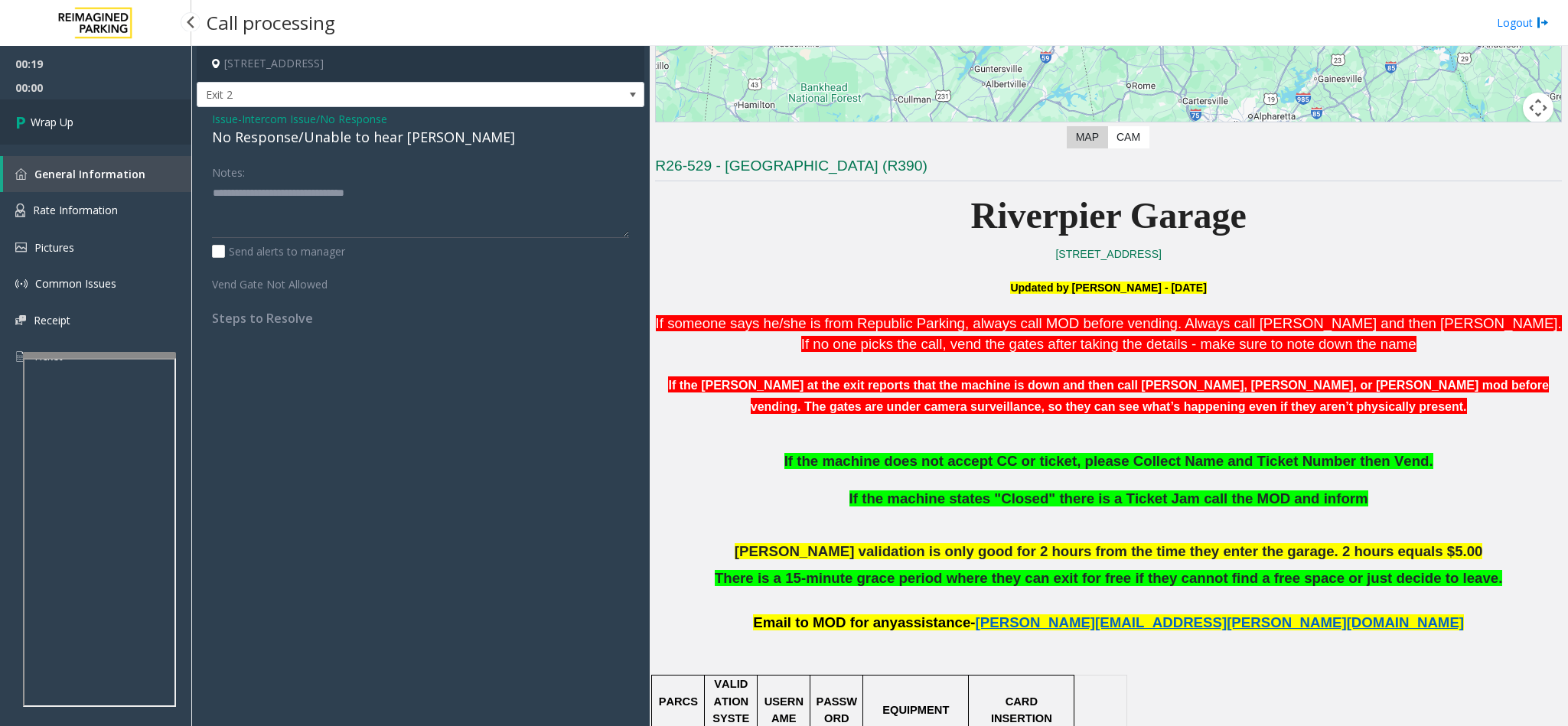
click at [64, 122] on span "Wrap Up" at bounding box center [52, 122] width 43 height 16
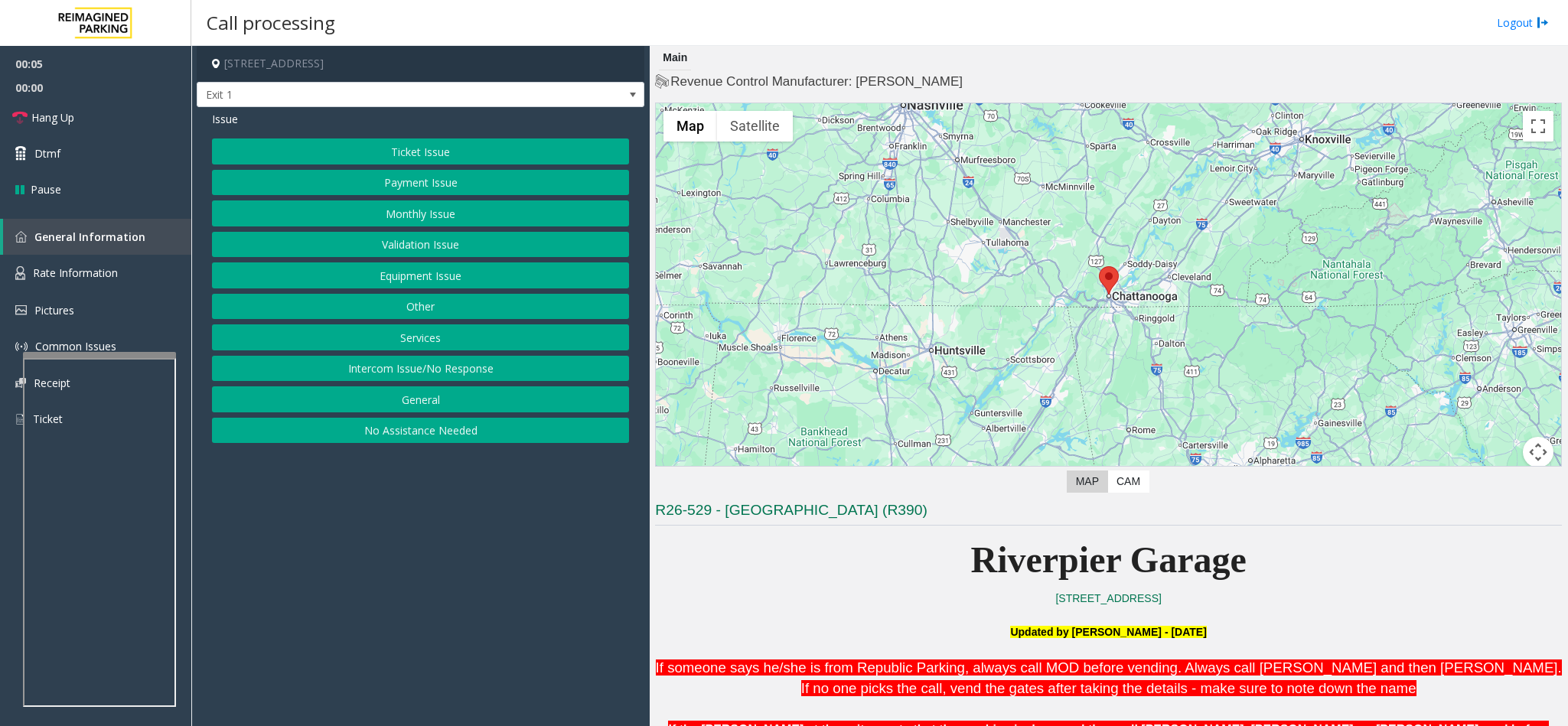
click at [422, 155] on button "Ticket Issue" at bounding box center [421, 151] width 417 height 26
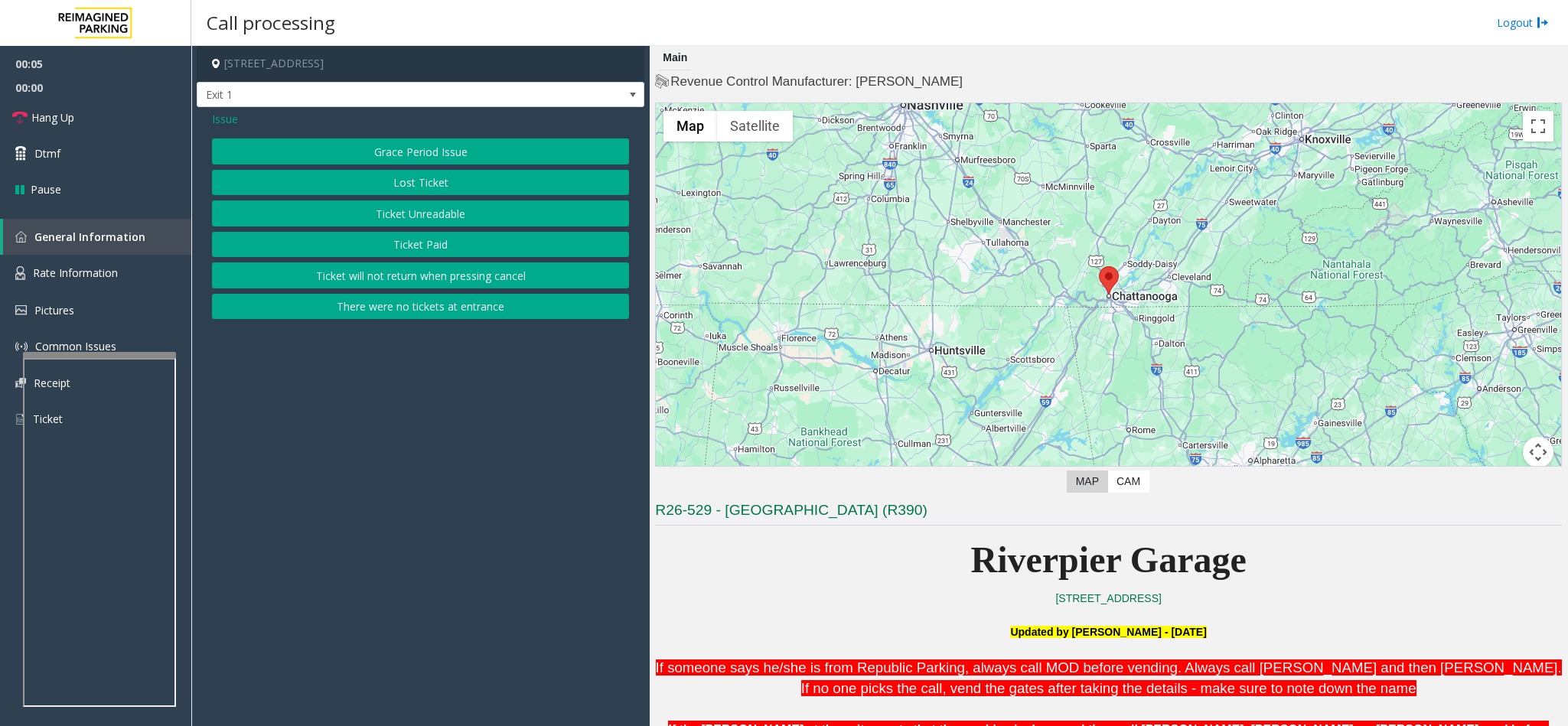
click at [425, 210] on button "Ticket Unreadable" at bounding box center [421, 213] width 417 height 26
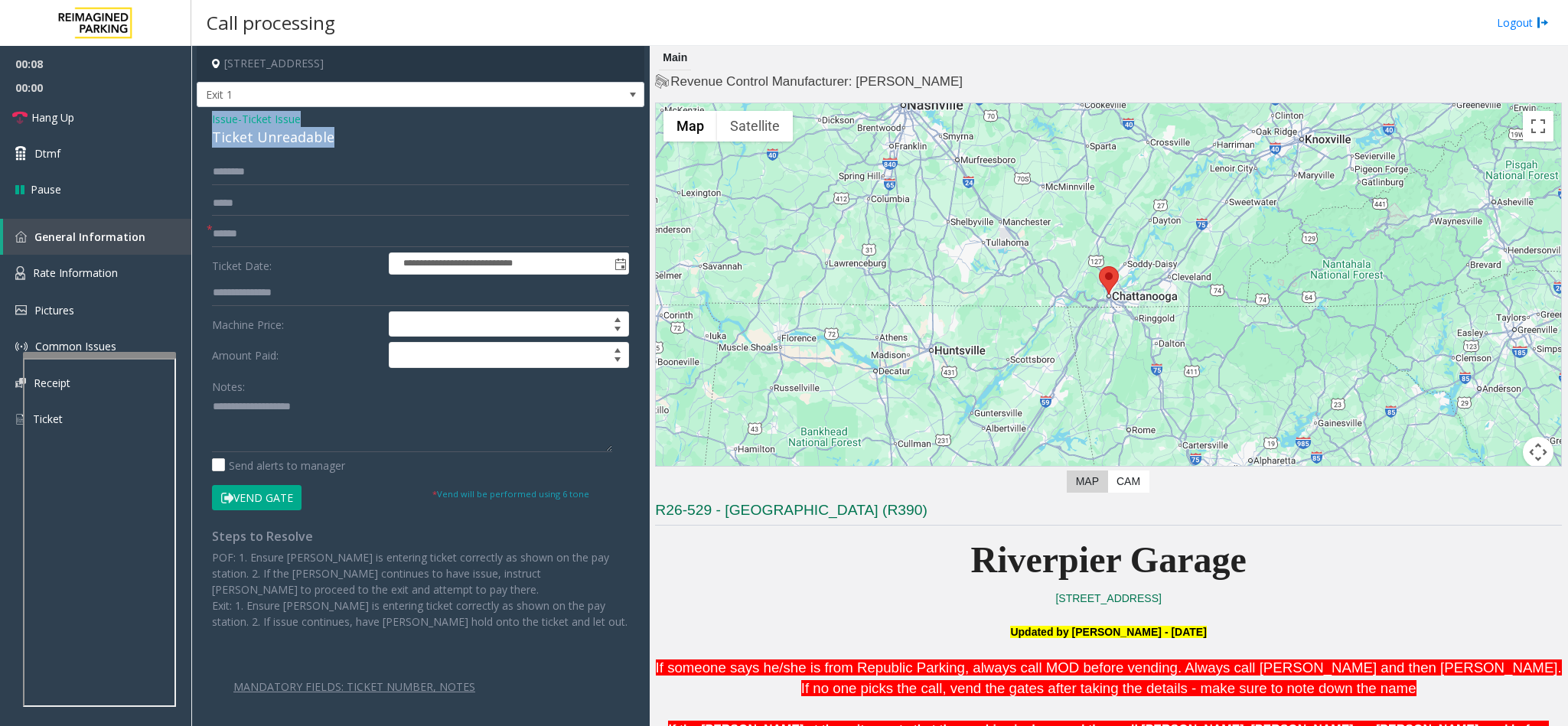
drag, startPoint x: 336, startPoint y: 143, endPoint x: 208, endPoint y: 114, distance: 131.2
click at [208, 114] on div "**********" at bounding box center [420, 432] width 447 height 651
click at [294, 411] on textarea at bounding box center [412, 423] width 400 height 58
paste textarea "**********"
drag, startPoint x: 328, startPoint y: 400, endPoint x: 248, endPoint y: 407, distance: 80.3
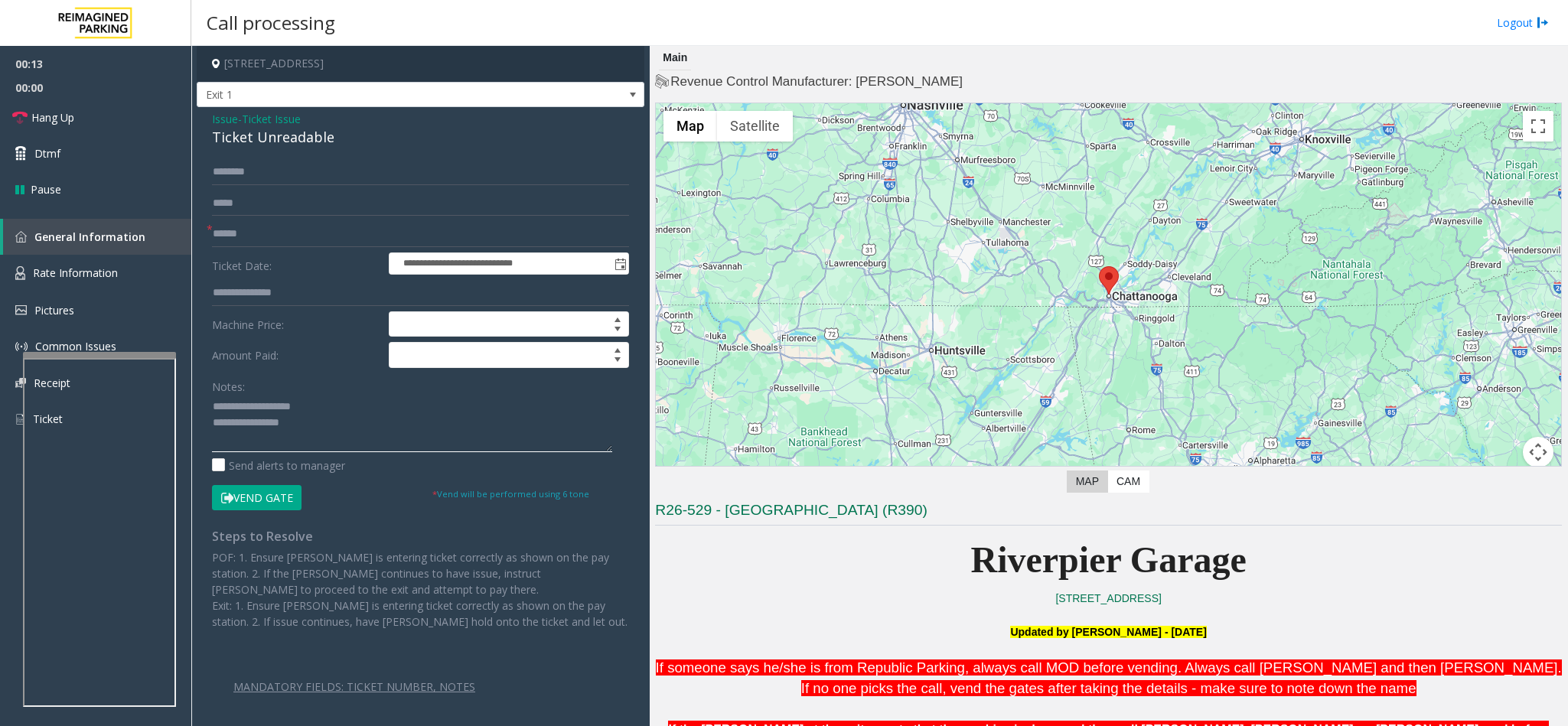
click at [248, 407] on textarea at bounding box center [412, 423] width 400 height 58
click at [336, 422] on textarea at bounding box center [412, 423] width 400 height 58
click at [107, 117] on link "Hang Up" at bounding box center [95, 118] width 191 height 36
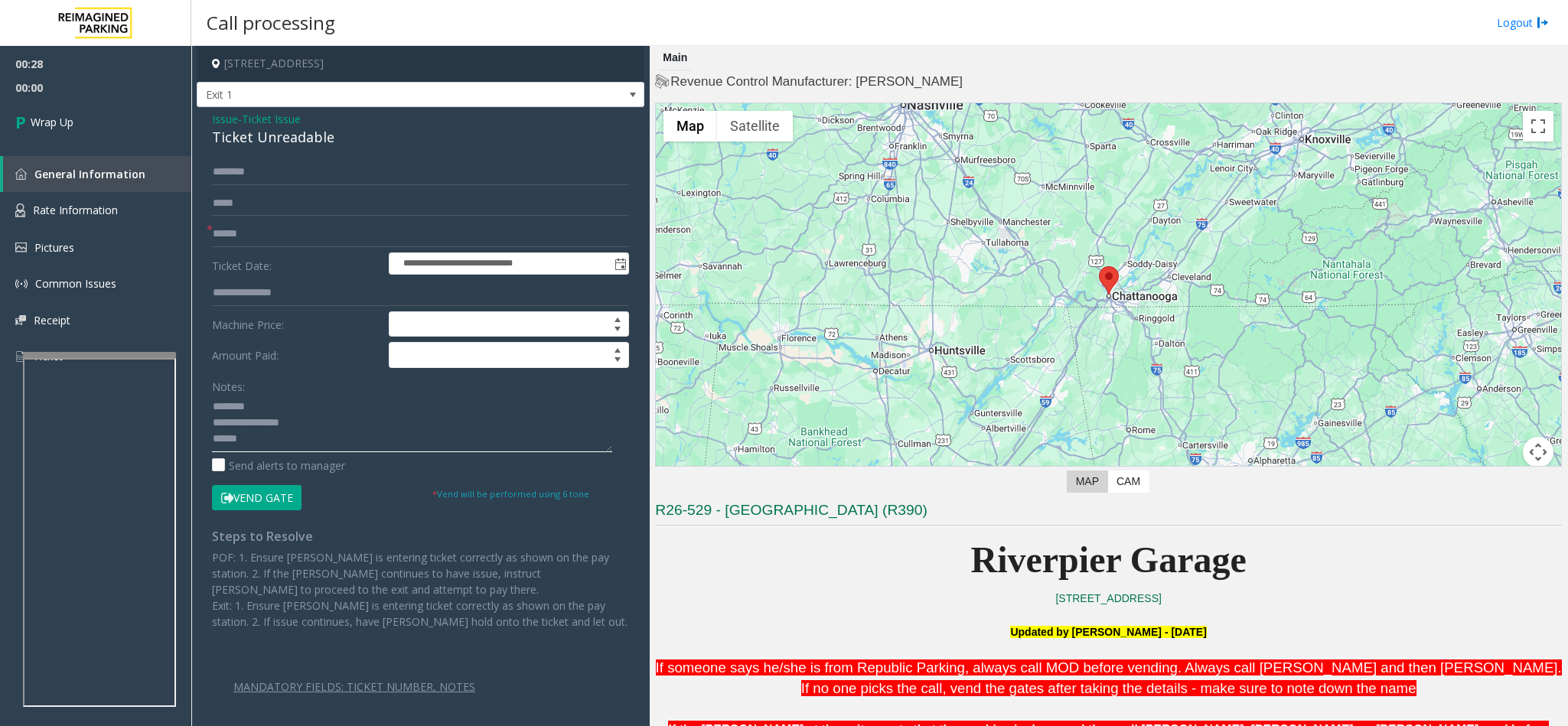
click at [346, 448] on textarea at bounding box center [412, 423] width 400 height 58
type textarea "**********"
click at [290, 238] on input "text" at bounding box center [421, 234] width 417 height 26
type input "**"
click at [38, 118] on span "Wrap Up" at bounding box center [52, 122] width 43 height 16
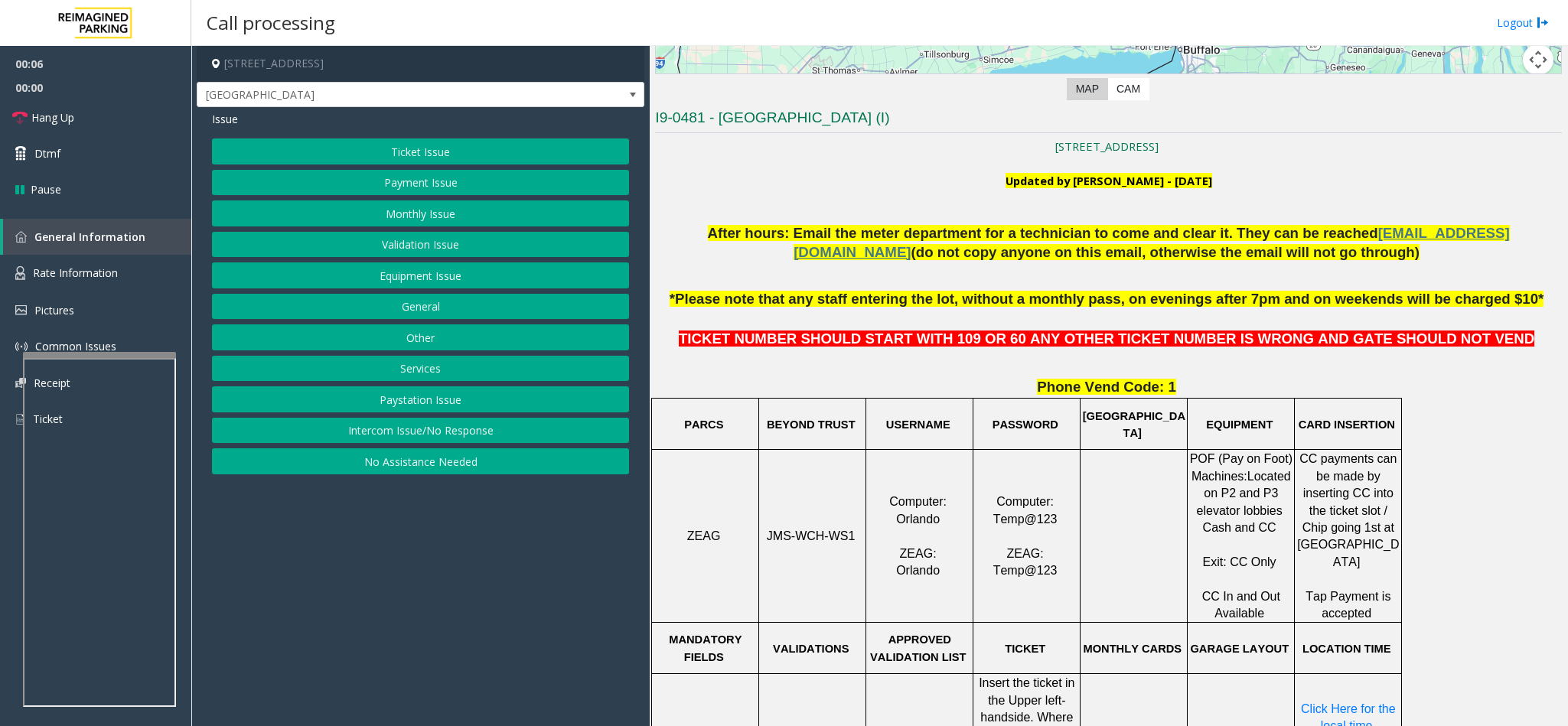
scroll to position [344, 0]
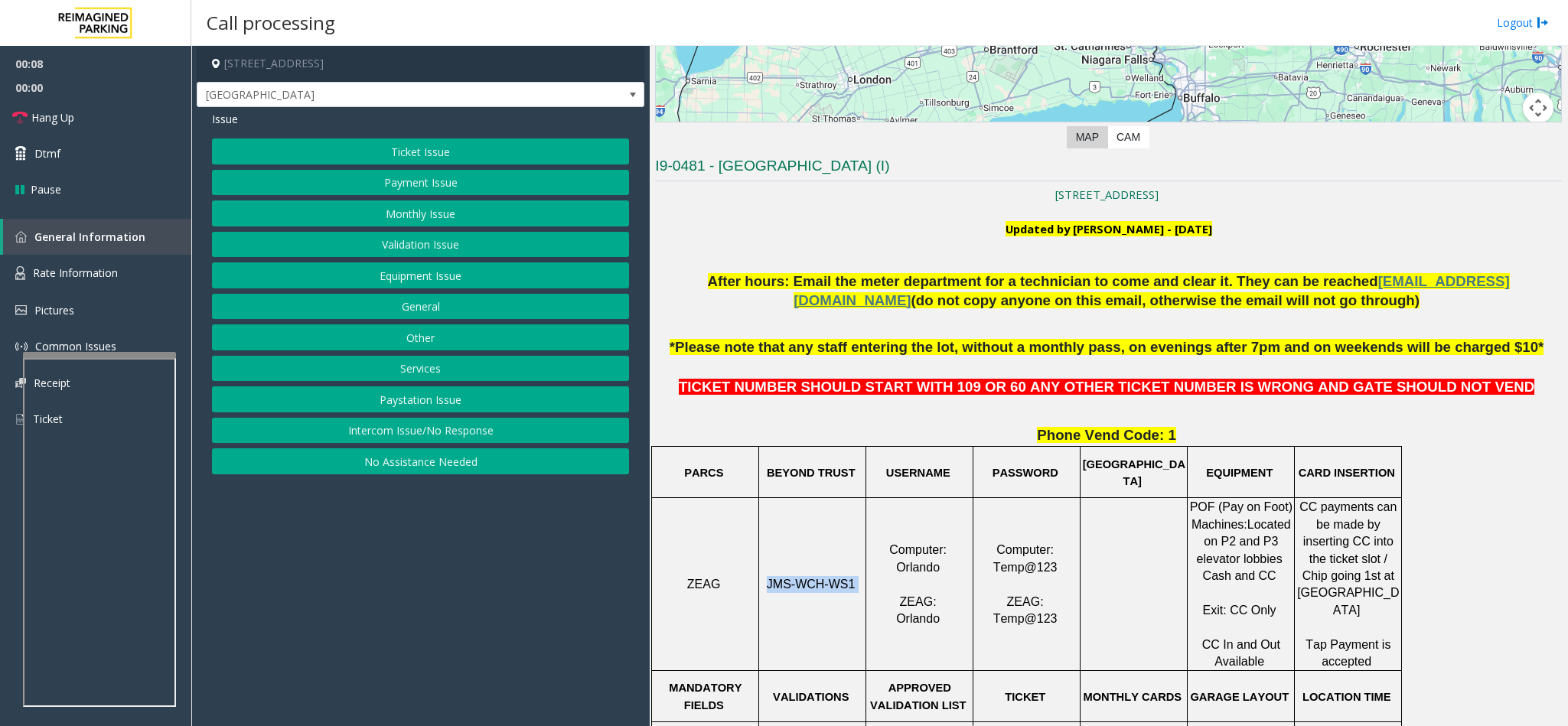
drag, startPoint x: 862, startPoint y: 584, endPoint x: 765, endPoint y: 583, distance: 97.0
click at [765, 458] on p "JMS-WCH-WS1" at bounding box center [812, 584] width 105 height 17
click at [451, 154] on button "Ticket Issue" at bounding box center [421, 151] width 417 height 26
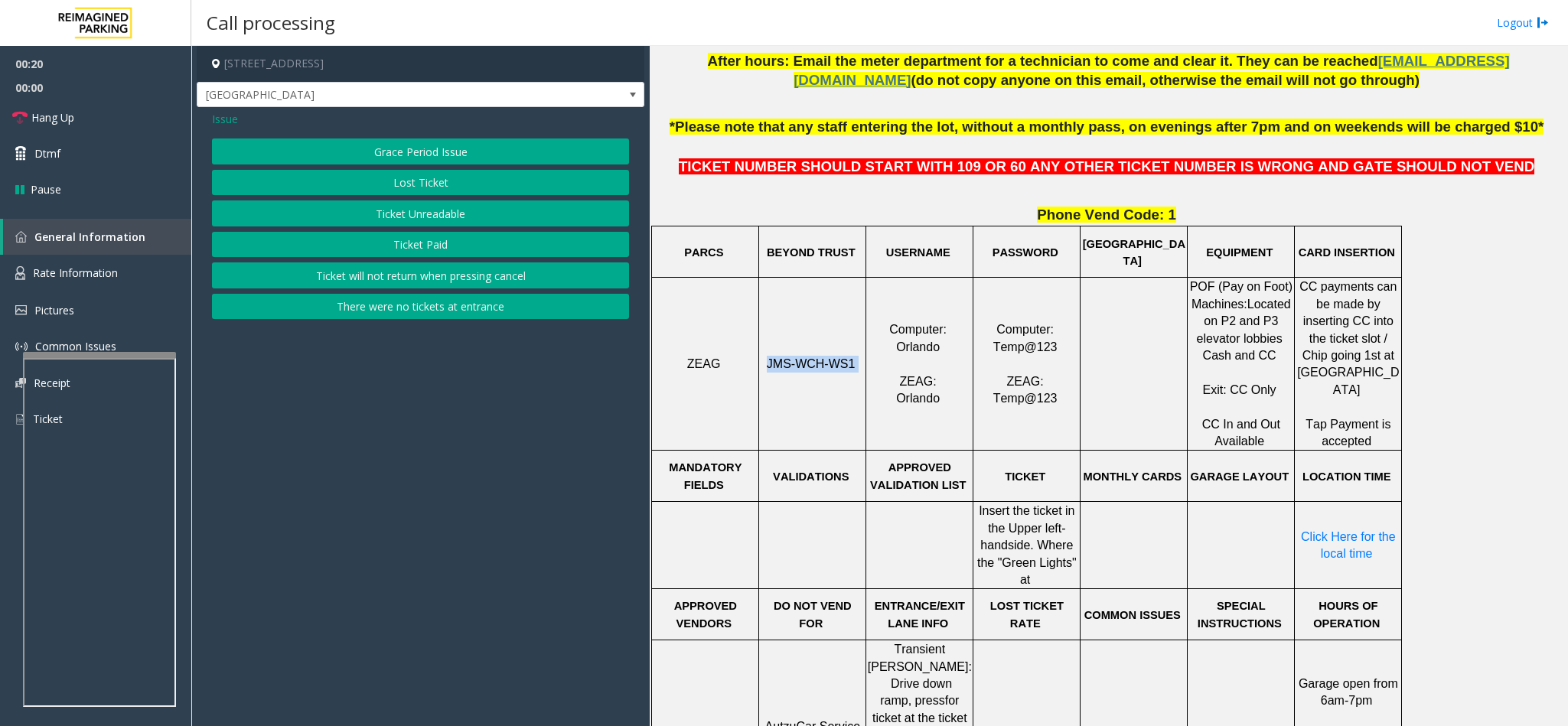
scroll to position [574, 0]
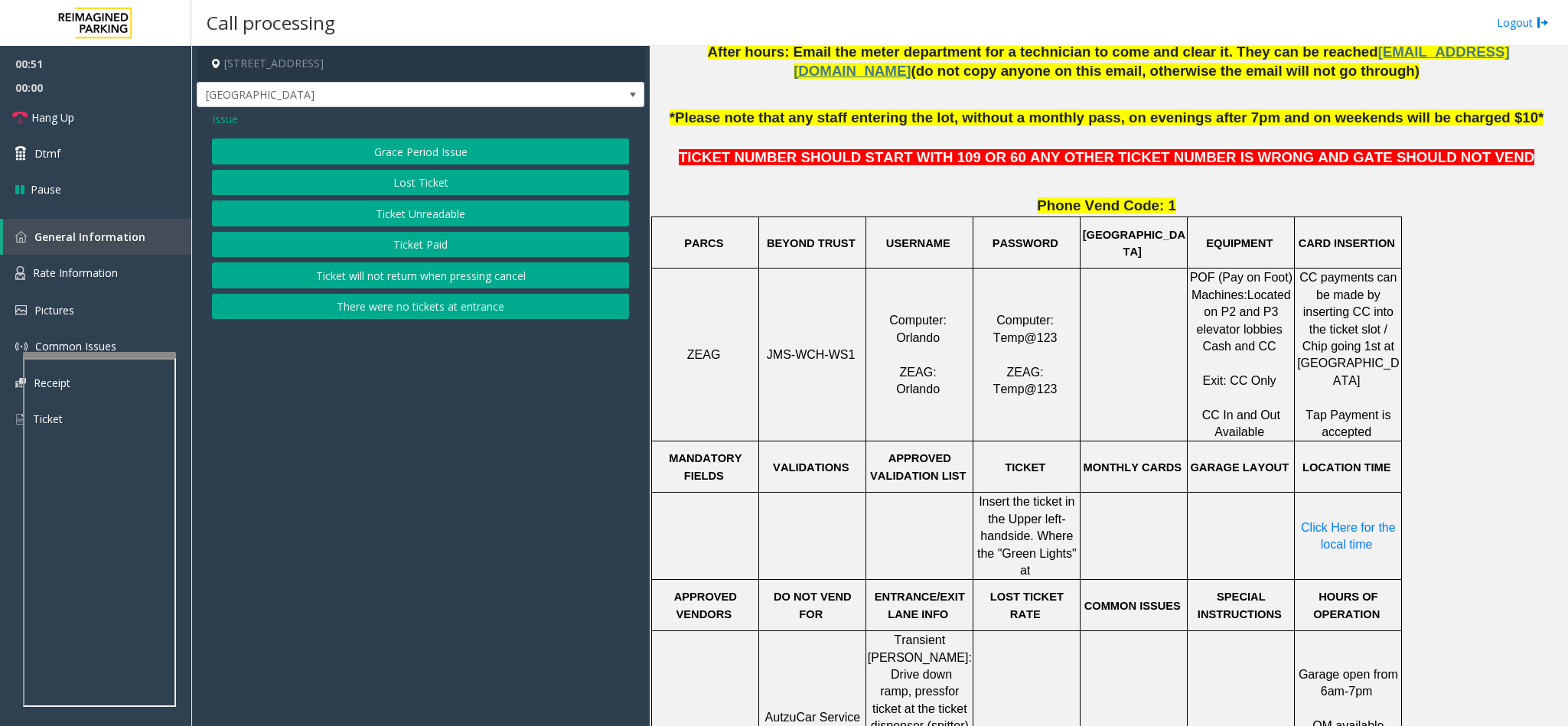
click at [329, 200] on div "Grace Period Issue Lost Ticket Ticket Unreadable Ticket Paid Ticket will not re…" at bounding box center [421, 228] width 417 height 181
click at [329, 221] on button "Ticket Unreadable" at bounding box center [421, 213] width 417 height 26
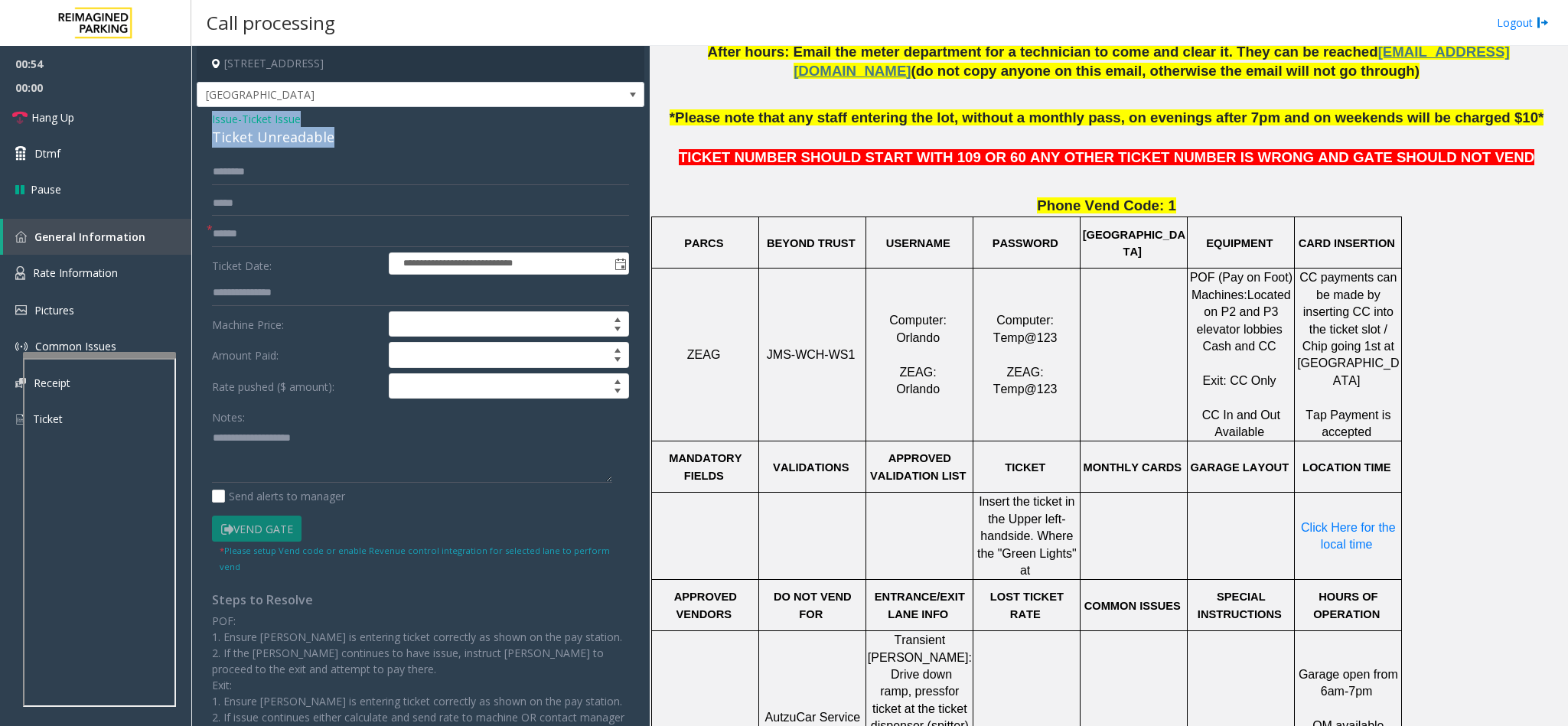
drag, startPoint x: 328, startPoint y: 144, endPoint x: 202, endPoint y: 117, distance: 128.9
click at [202, 117] on div "**********" at bounding box center [420, 472] width 447 height 730
paste textarea "**********"
click at [310, 451] on textarea at bounding box center [412, 454] width 400 height 58
drag, startPoint x: 316, startPoint y: 443, endPoint x: 246, endPoint y: 436, distance: 70.3
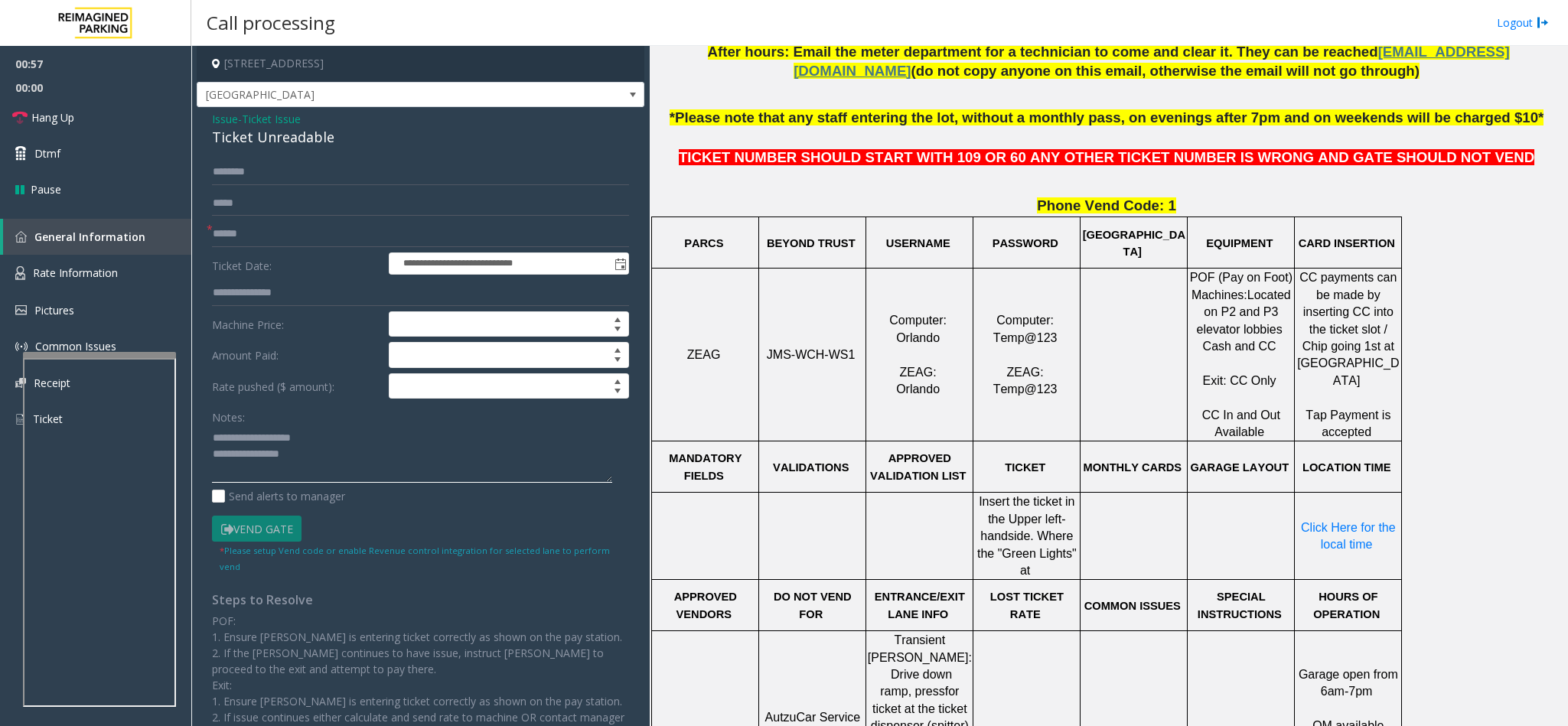
click at [246, 436] on textarea at bounding box center [412, 454] width 400 height 58
click at [405, 458] on textarea at bounding box center [412, 454] width 400 height 58
type textarea "**********"
drag, startPoint x: 54, startPoint y: 213, endPoint x: 494, endPoint y: 223, distance: 440.1
click at [494, 223] on input "text" at bounding box center [421, 234] width 417 height 26
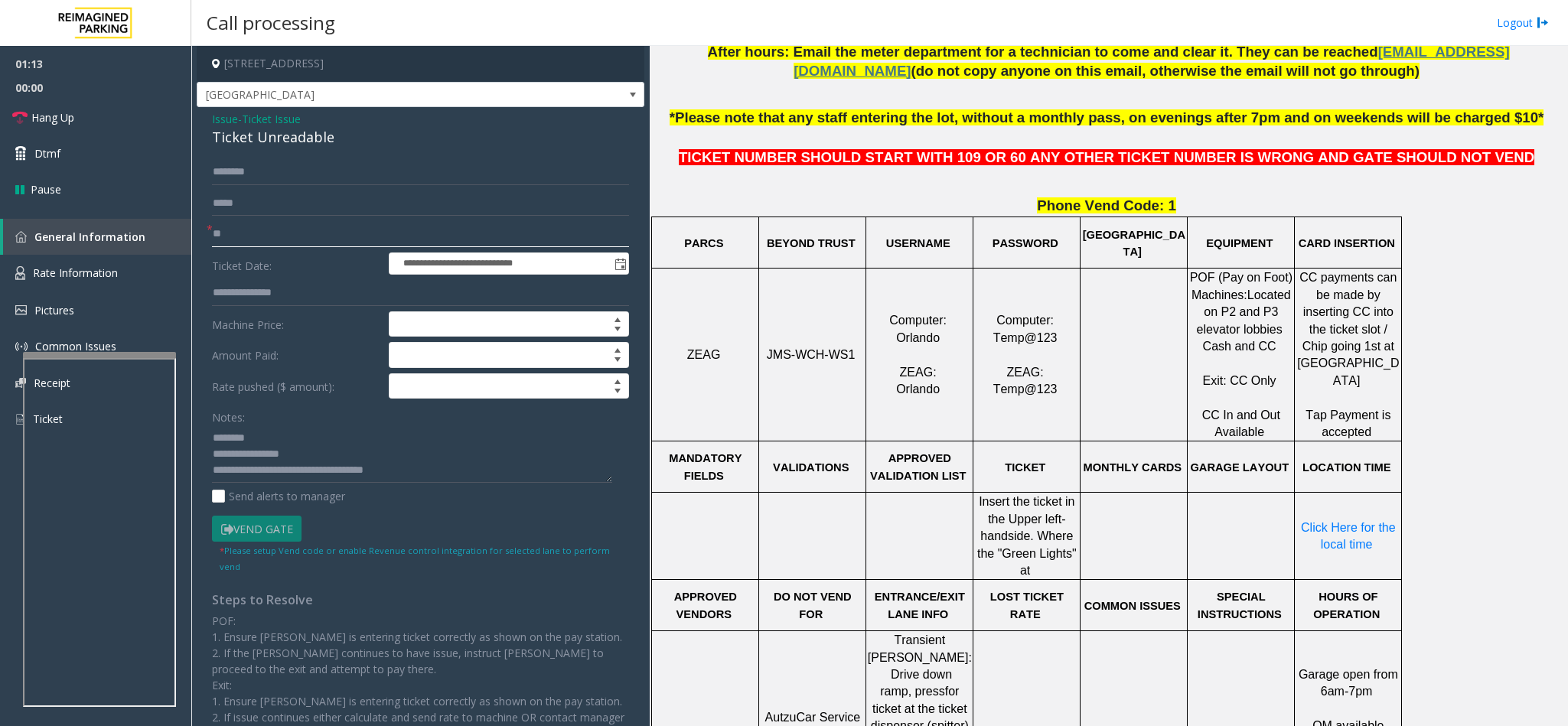
type input "*"
drag, startPoint x: 278, startPoint y: 228, endPoint x: 213, endPoint y: 235, distance: 65.4
click at [213, 235] on input "**********" at bounding box center [421, 234] width 417 height 26
type input "********"
click at [287, 113] on span "Ticket Issue" at bounding box center [271, 119] width 59 height 16
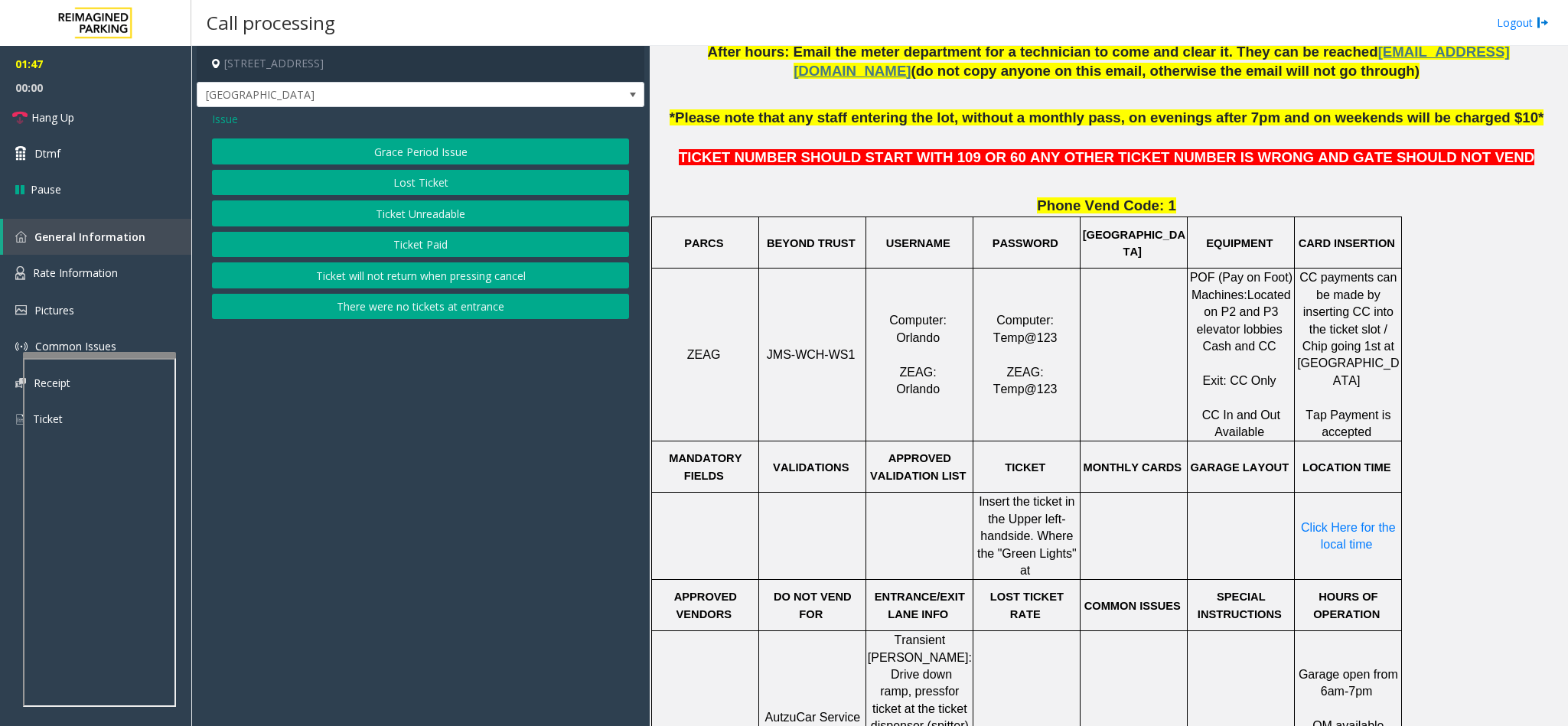
click at [230, 115] on span "Issue" at bounding box center [225, 119] width 26 height 16
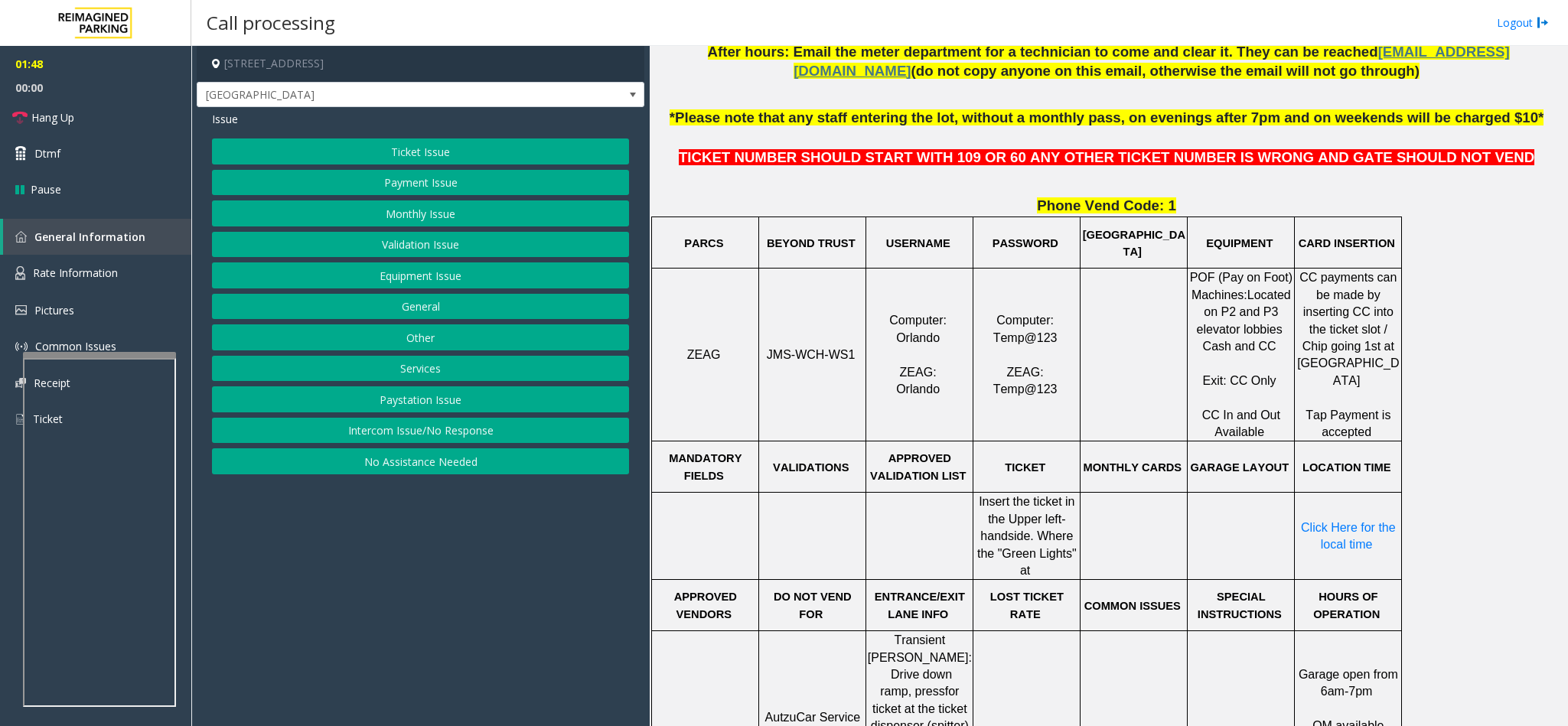
click at [423, 145] on button "Ticket Issue" at bounding box center [421, 151] width 417 height 26
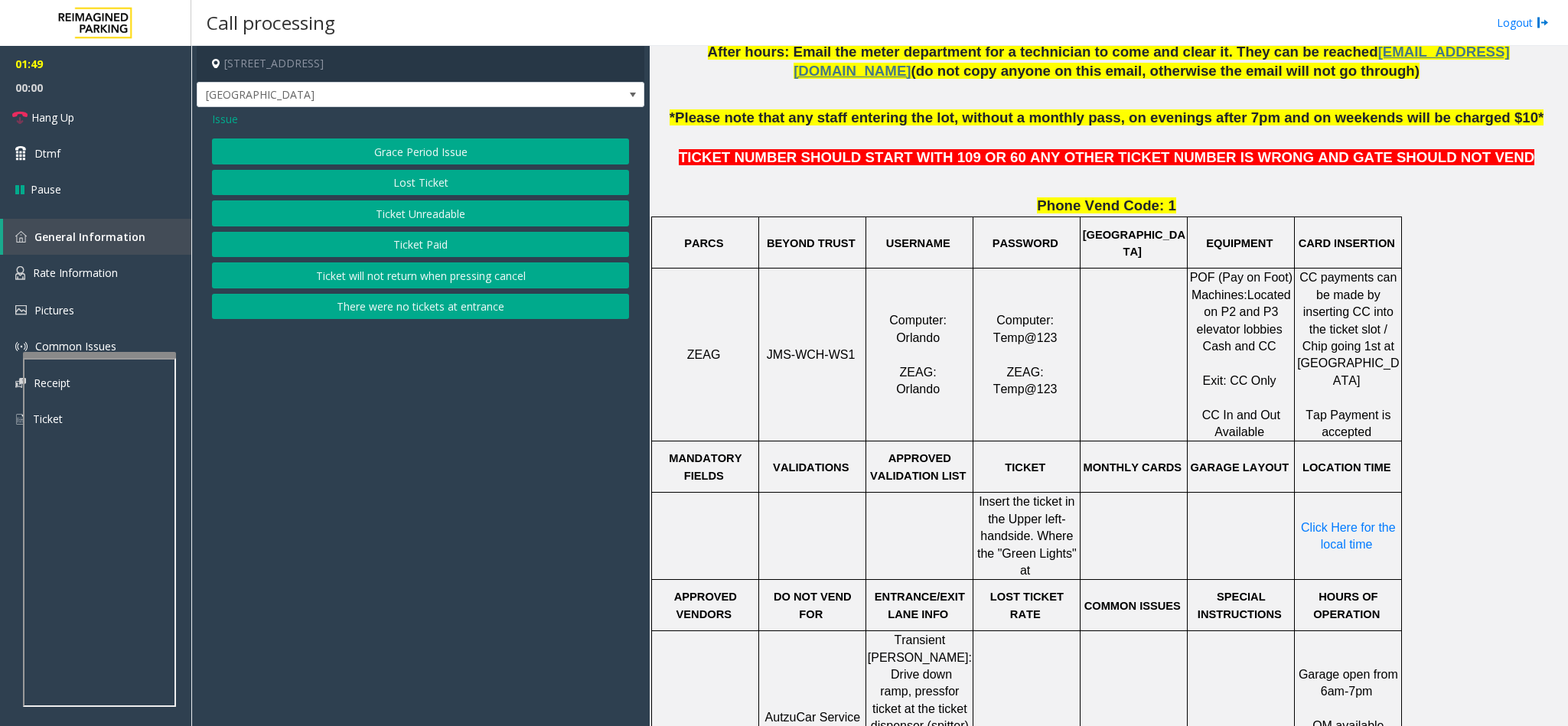
click at [411, 213] on button "Ticket Unreadable" at bounding box center [421, 213] width 417 height 26
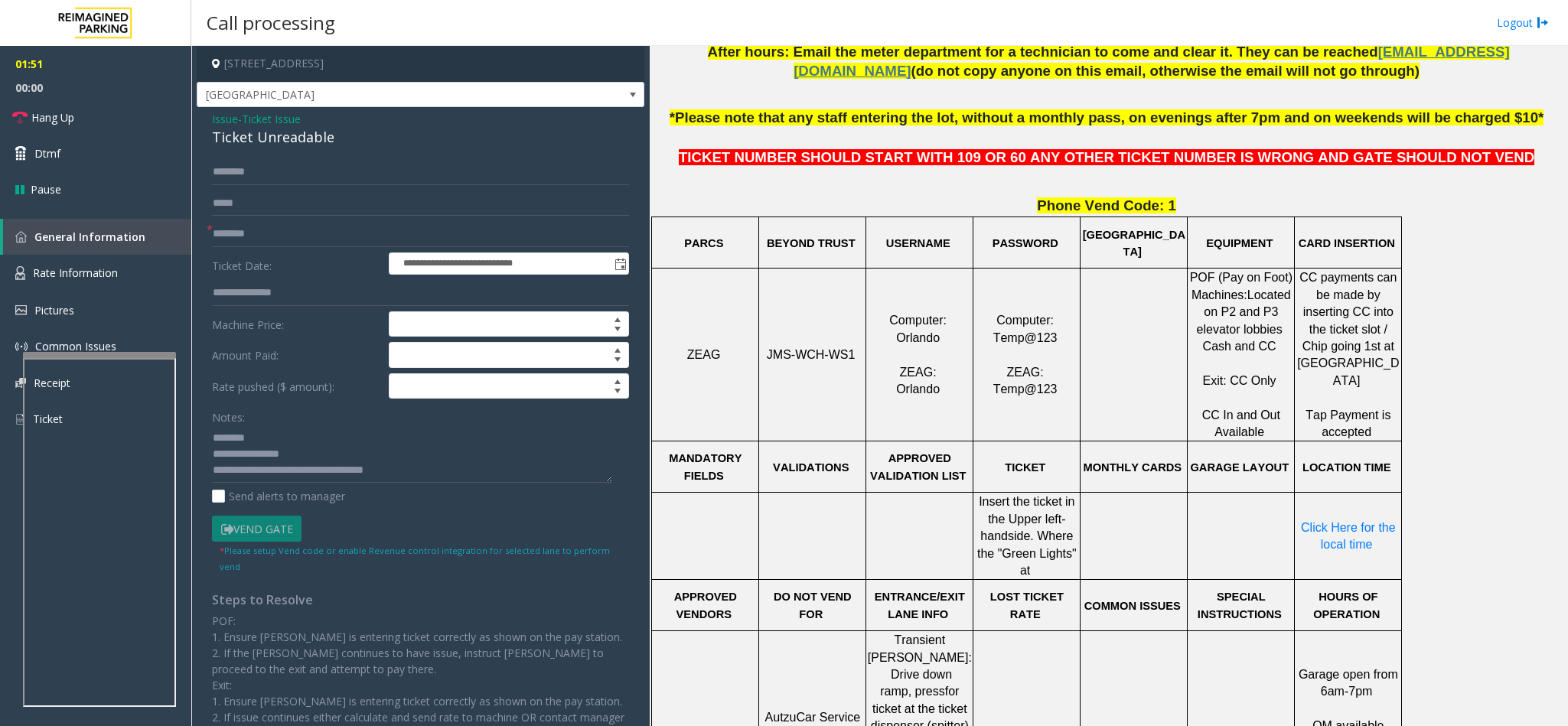
click at [289, 119] on span "Ticket Issue" at bounding box center [271, 119] width 59 height 16
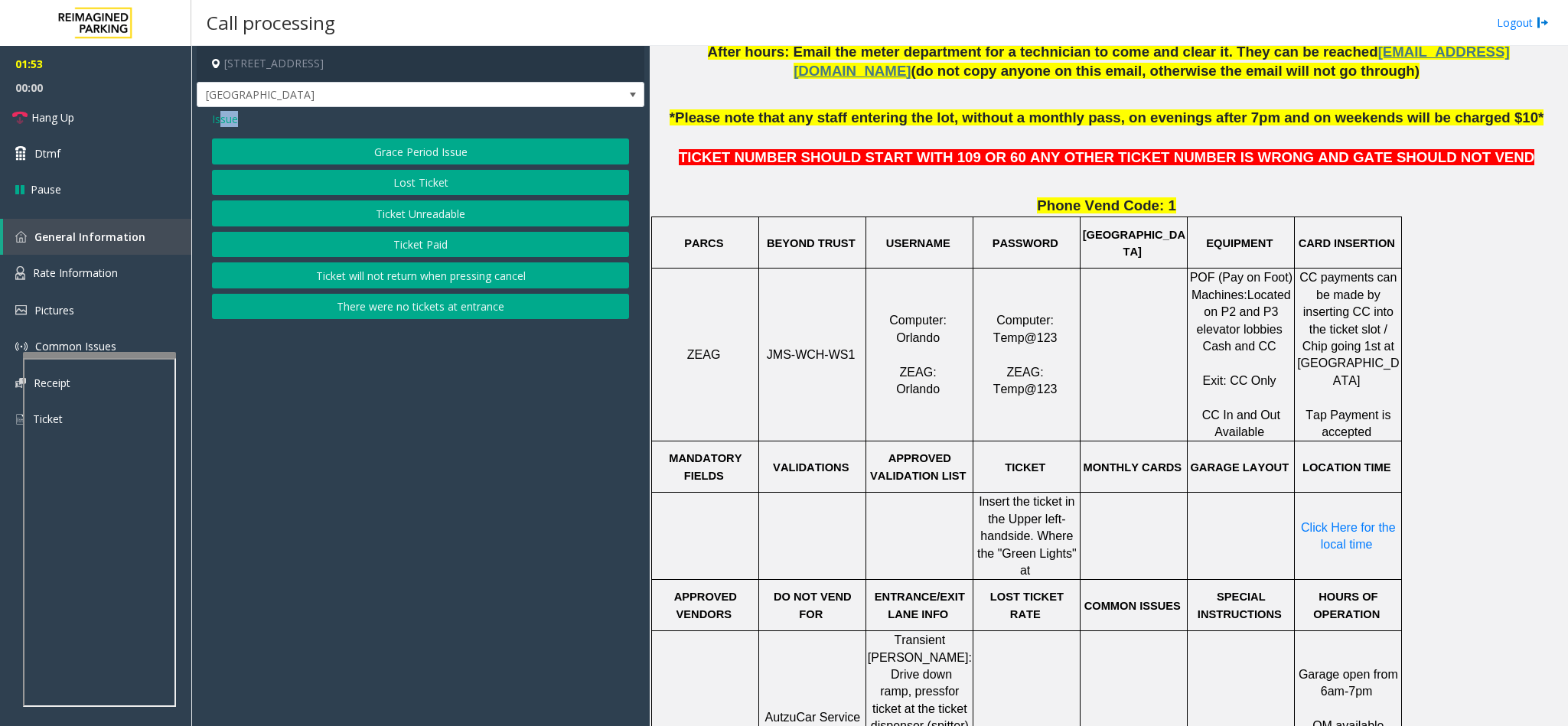
drag, startPoint x: 223, startPoint y: 118, endPoint x: 269, endPoint y: 118, distance: 46.0
click at [269, 118] on div "Issue" at bounding box center [421, 119] width 417 height 16
click at [345, 215] on button "Ticket Unreadable" at bounding box center [421, 213] width 417 height 26
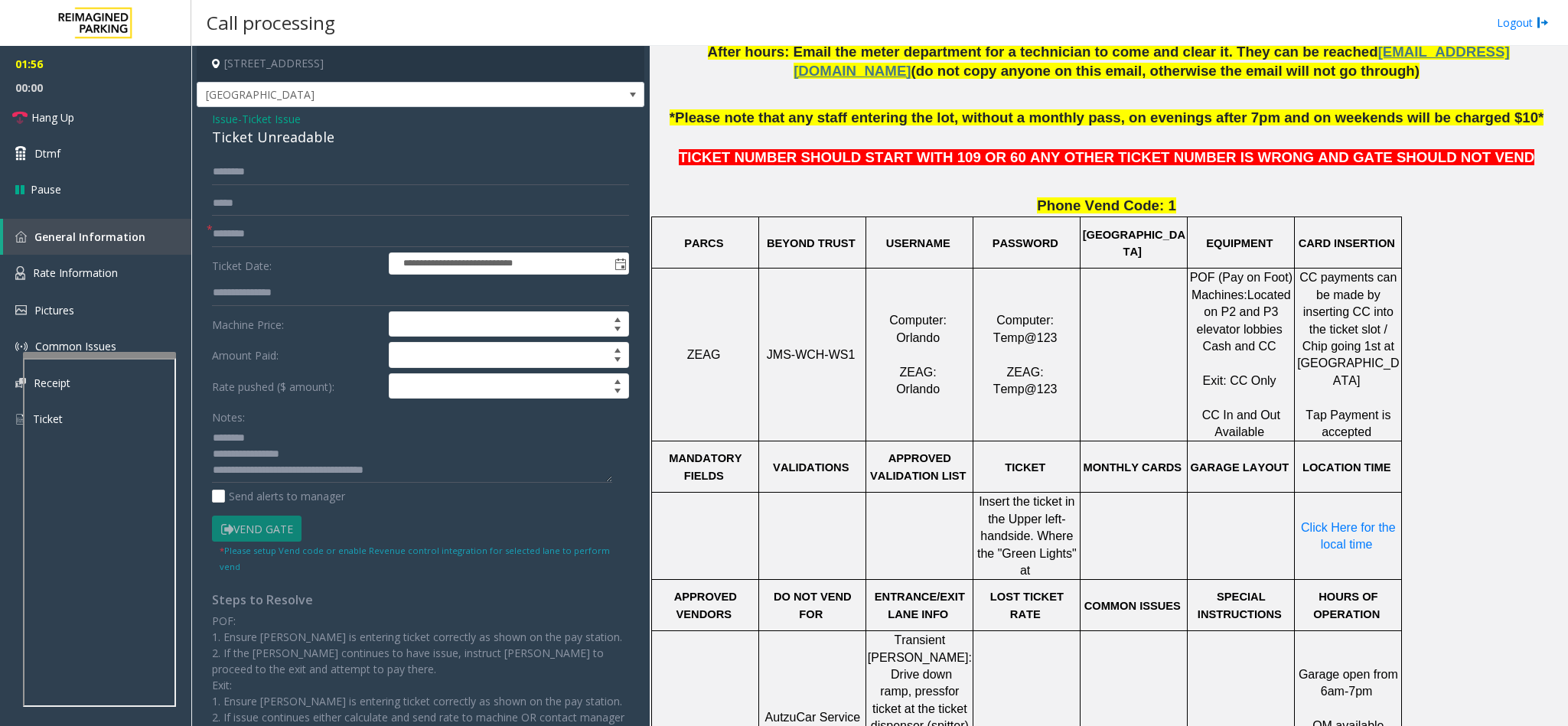
click at [351, 140] on div "Ticket Unreadable" at bounding box center [421, 137] width 417 height 21
drag, startPoint x: 331, startPoint y: 136, endPoint x: 208, endPoint y: 110, distance: 125.7
click at [208, 110] on div "**********" at bounding box center [420, 472] width 447 height 730
drag, startPoint x: 432, startPoint y: 466, endPoint x: 266, endPoint y: 475, distance: 166.2
click at [266, 458] on textarea at bounding box center [412, 454] width 400 height 58
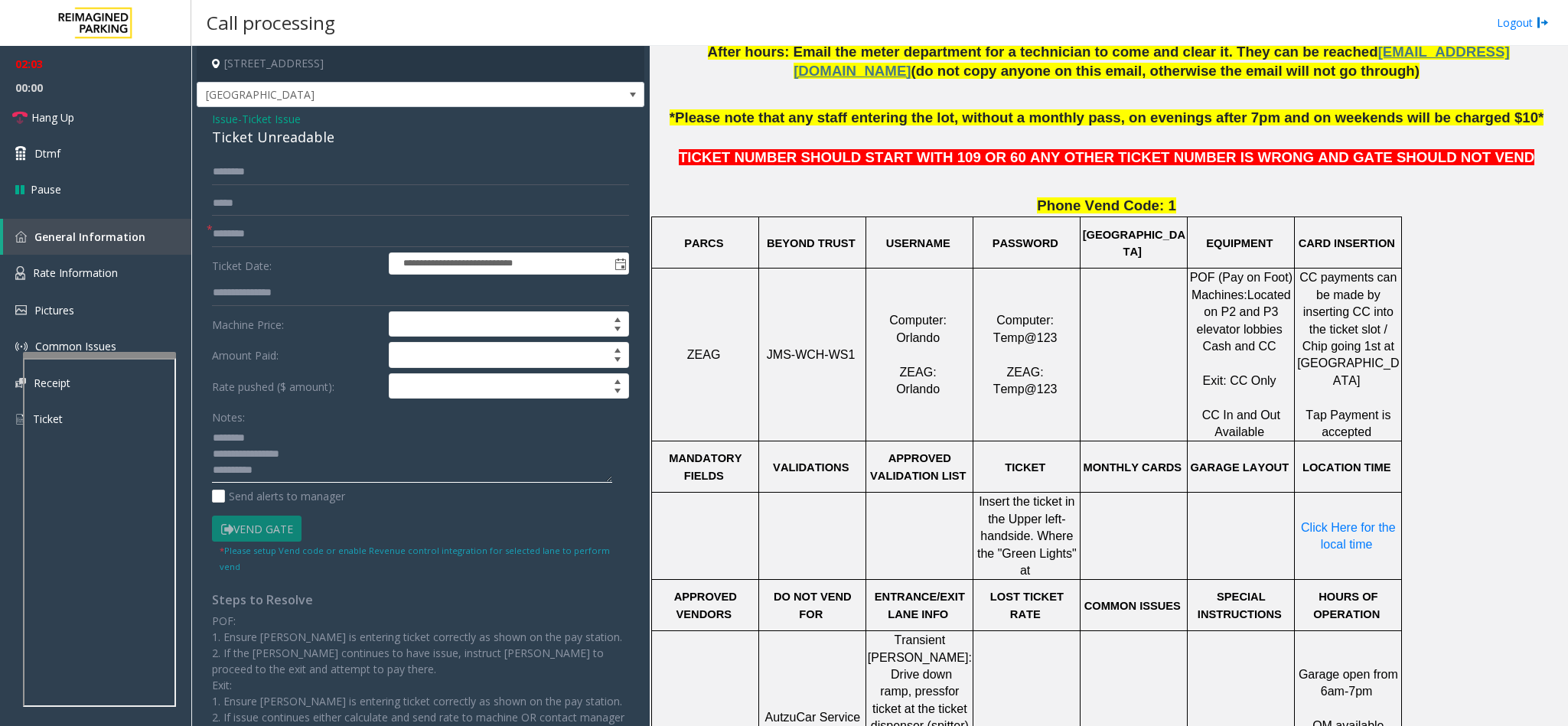
click at [382, 458] on textarea at bounding box center [412, 454] width 400 height 58
click at [127, 118] on link "Hang Up" at bounding box center [95, 118] width 191 height 36
click at [414, 458] on textarea at bounding box center [412, 454] width 400 height 58
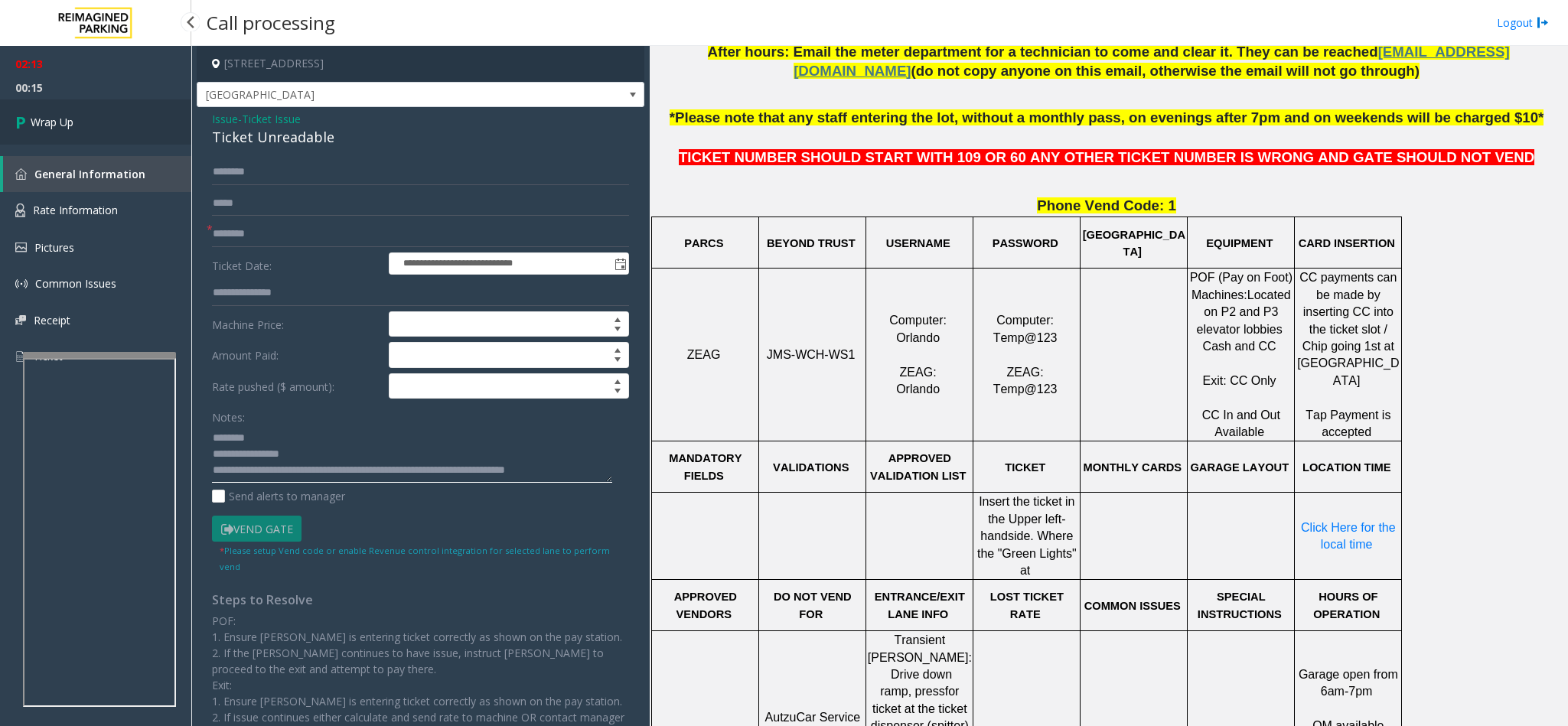
type textarea "**********"
click at [99, 122] on link "Wrap Up" at bounding box center [95, 122] width 191 height 45
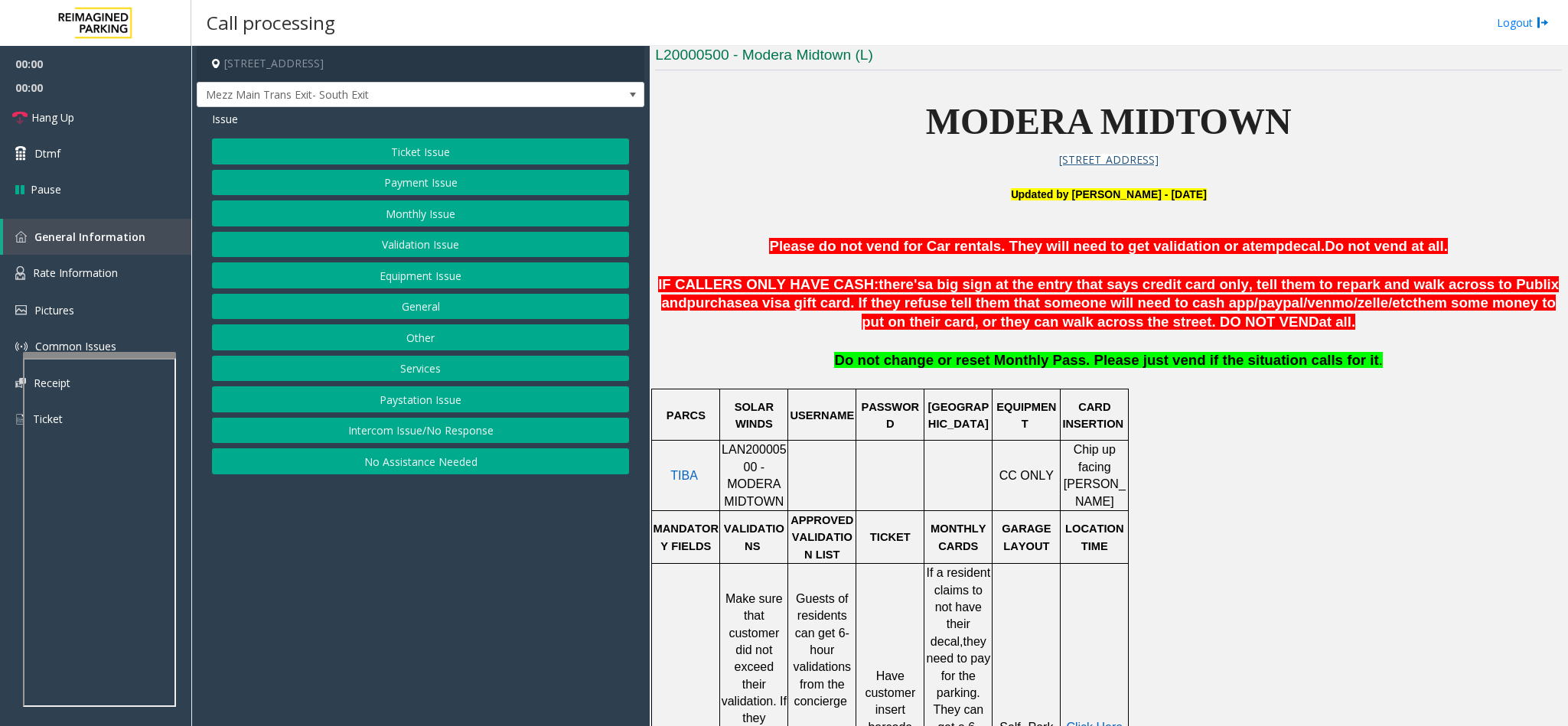
scroll to position [459, 0]
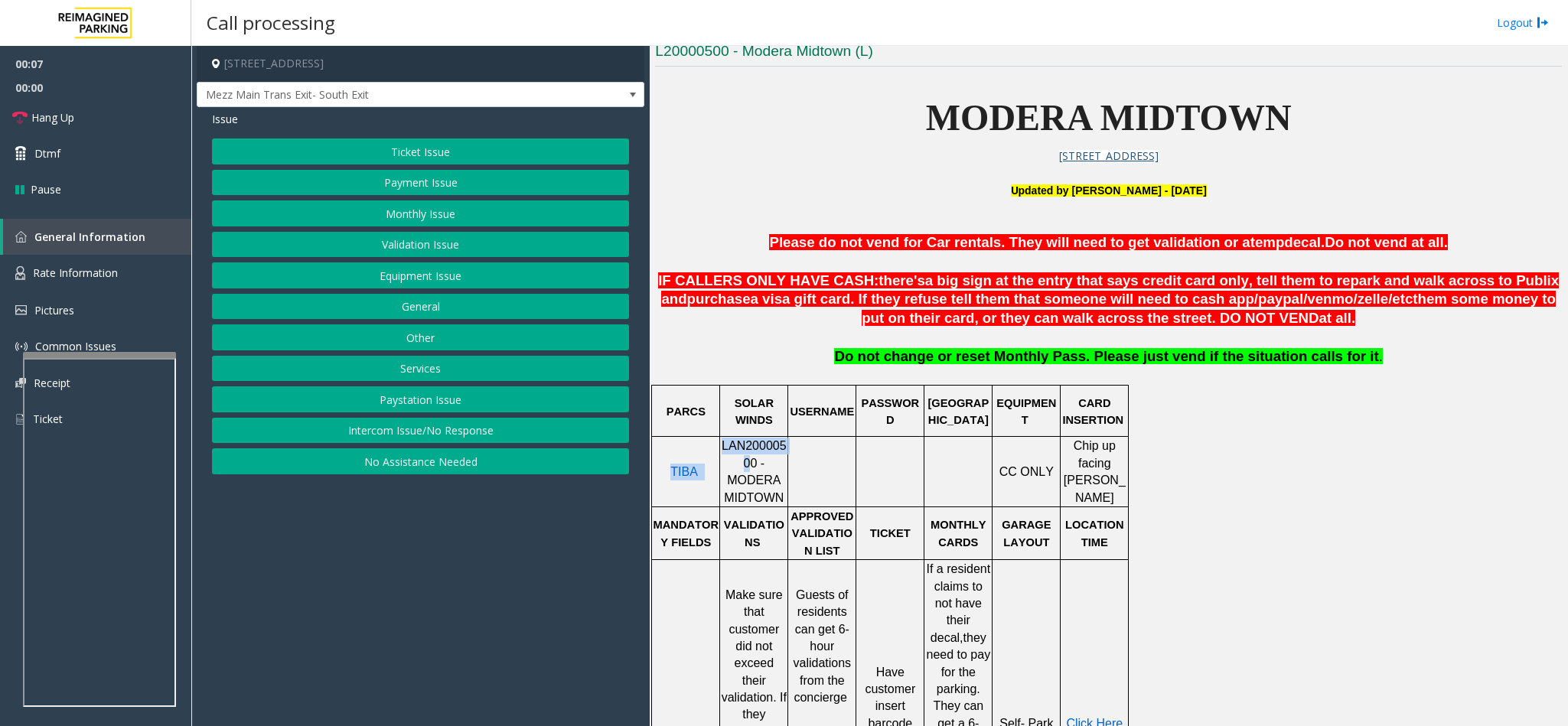
drag, startPoint x: 726, startPoint y: 460, endPoint x: 718, endPoint y: 457, distance: 8.5
click at [718, 457] on tr "TIBA LAN20000500 - MODERA MIDTOWN CC ONLY Chip up facing [PERSON_NAME]" at bounding box center [890, 472] width 477 height 70
click at [733, 458] on span "LAN20000500 - MODERA MIDTOWN" at bounding box center [754, 471] width 65 height 64
drag, startPoint x: 726, startPoint y: 462, endPoint x: 717, endPoint y: 447, distance: 17.5
click at [717, 447] on tr "TIBA LAN20000500 - MODERA MIDTOWN CC ONLY Chip up facing [PERSON_NAME]" at bounding box center [890, 472] width 477 height 70
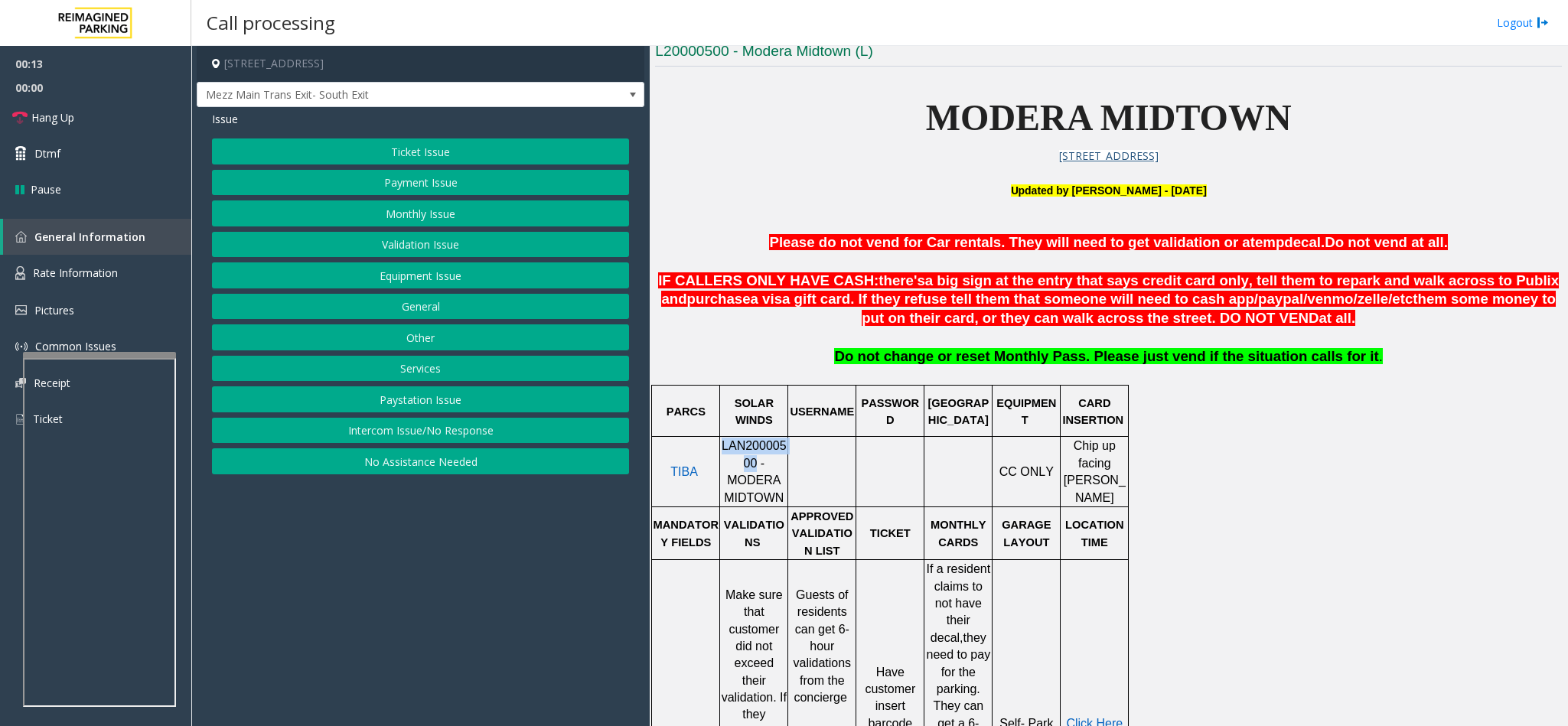
drag, startPoint x: 728, startPoint y: 462, endPoint x: 724, endPoint y: 451, distance: 11.7
click at [724, 451] on span "LAN20000500 - MODERA MIDTOWN" at bounding box center [754, 471] width 65 height 64
click at [86, 110] on link "Hang Up" at bounding box center [95, 118] width 191 height 36
click at [528, 430] on button "Intercom Issue/No Response" at bounding box center [421, 430] width 417 height 26
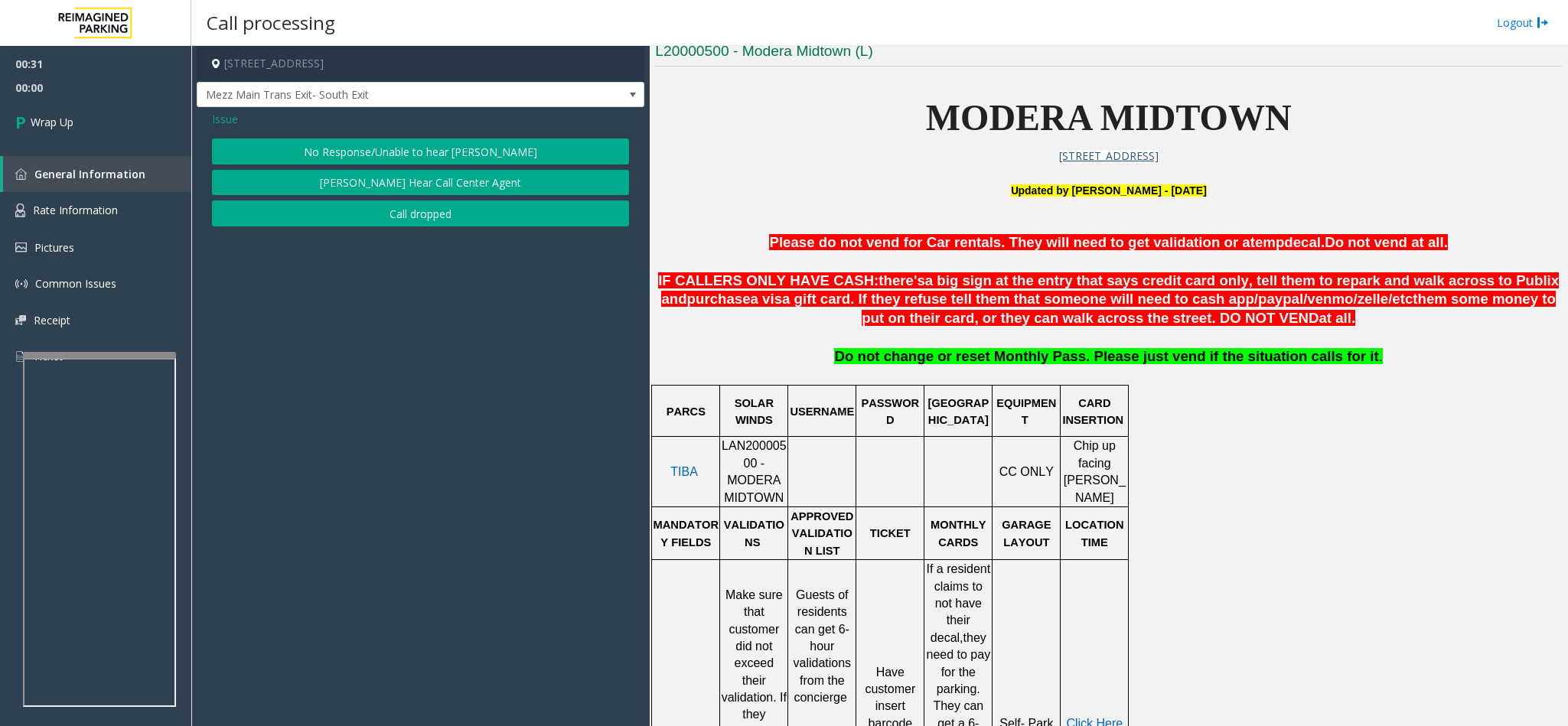
click at [402, 168] on div "No Response/Unable to hear [PERSON_NAME] Cannot Hear Call Center Agent Call dro…" at bounding box center [421, 182] width 417 height 88
click at [411, 154] on button "No Response/Unable to hear [PERSON_NAME]" at bounding box center [421, 151] width 417 height 26
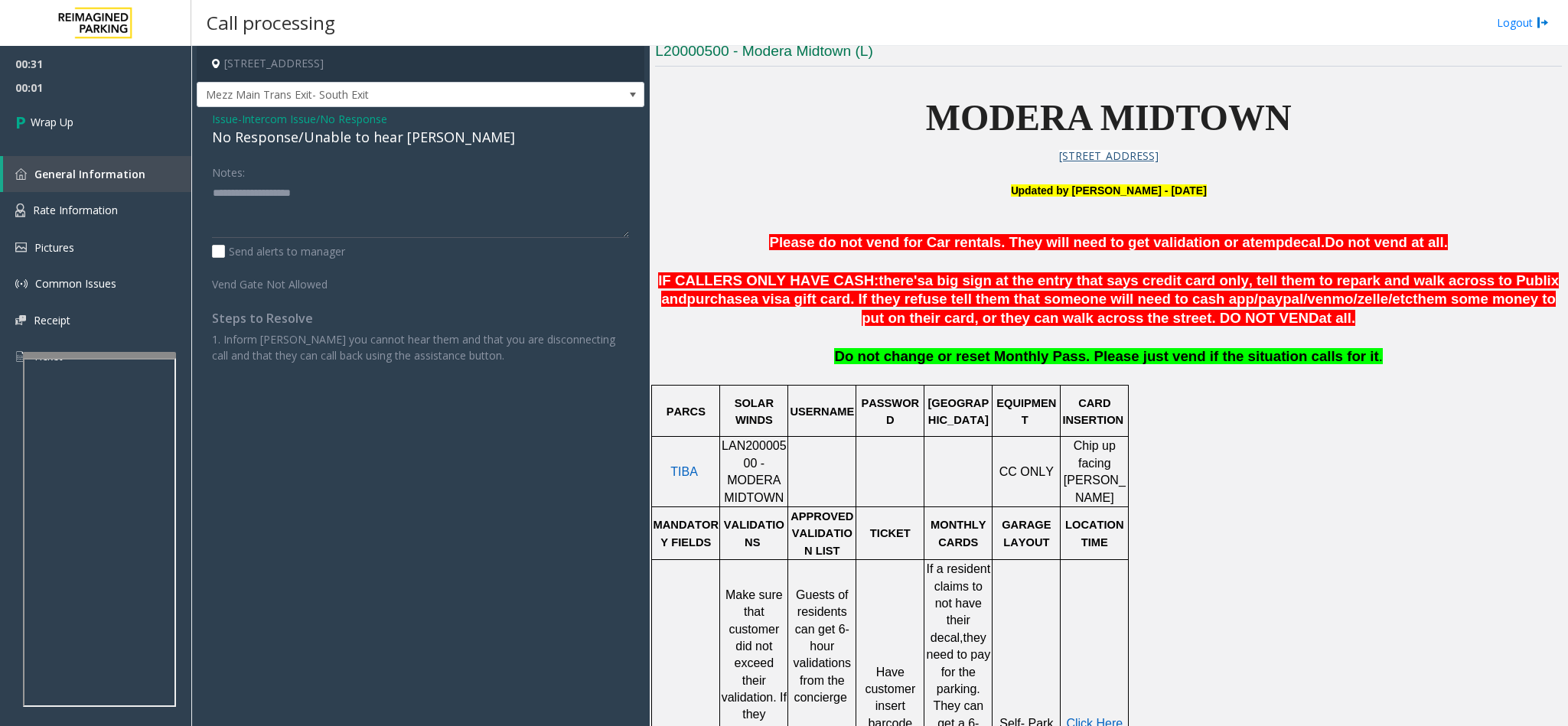
click at [395, 137] on div "No Response/Unable to hear [PERSON_NAME]" at bounding box center [421, 137] width 417 height 21
type textarea "**********"
click at [119, 119] on link "Wrap Up" at bounding box center [95, 122] width 191 height 45
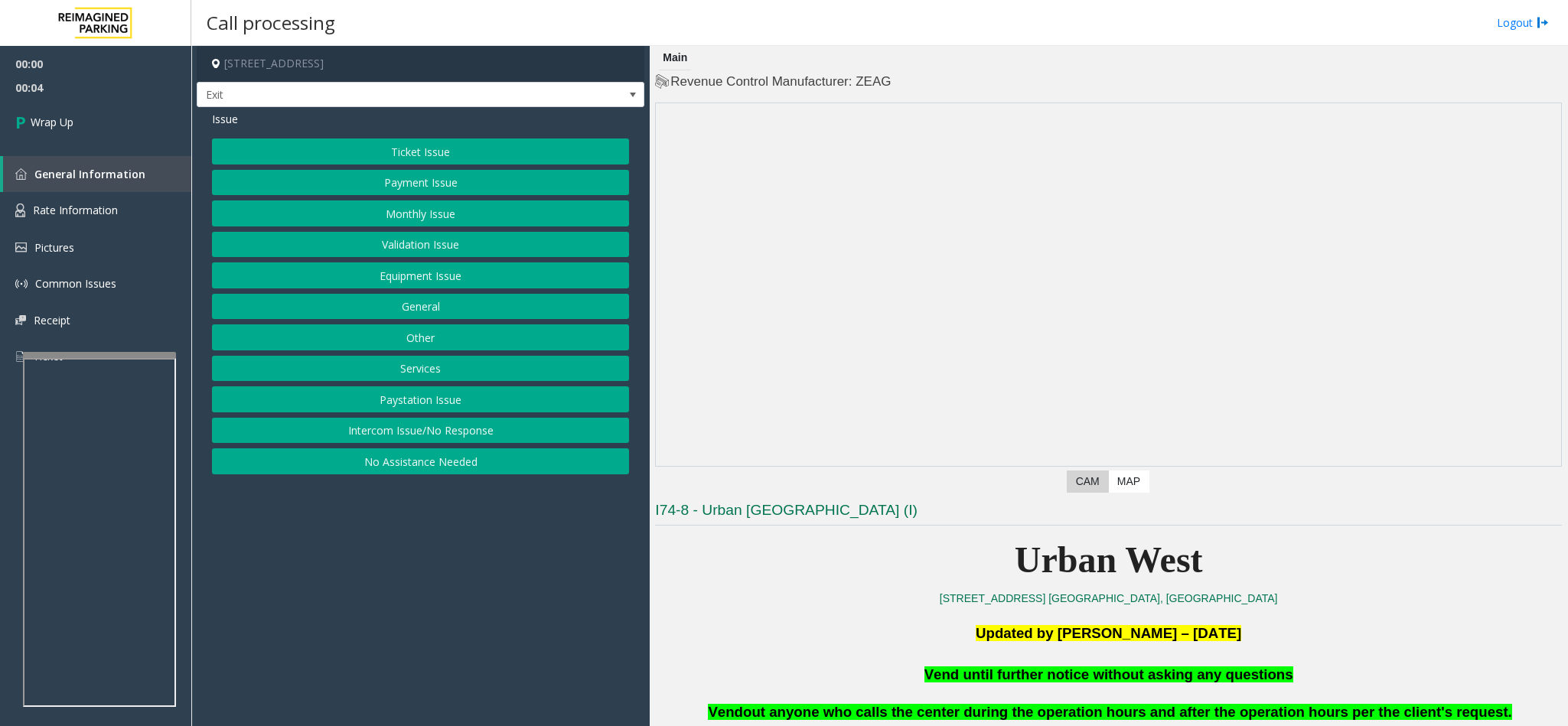
click at [420, 430] on button "Intercom Issue/No Response" at bounding box center [421, 430] width 417 height 26
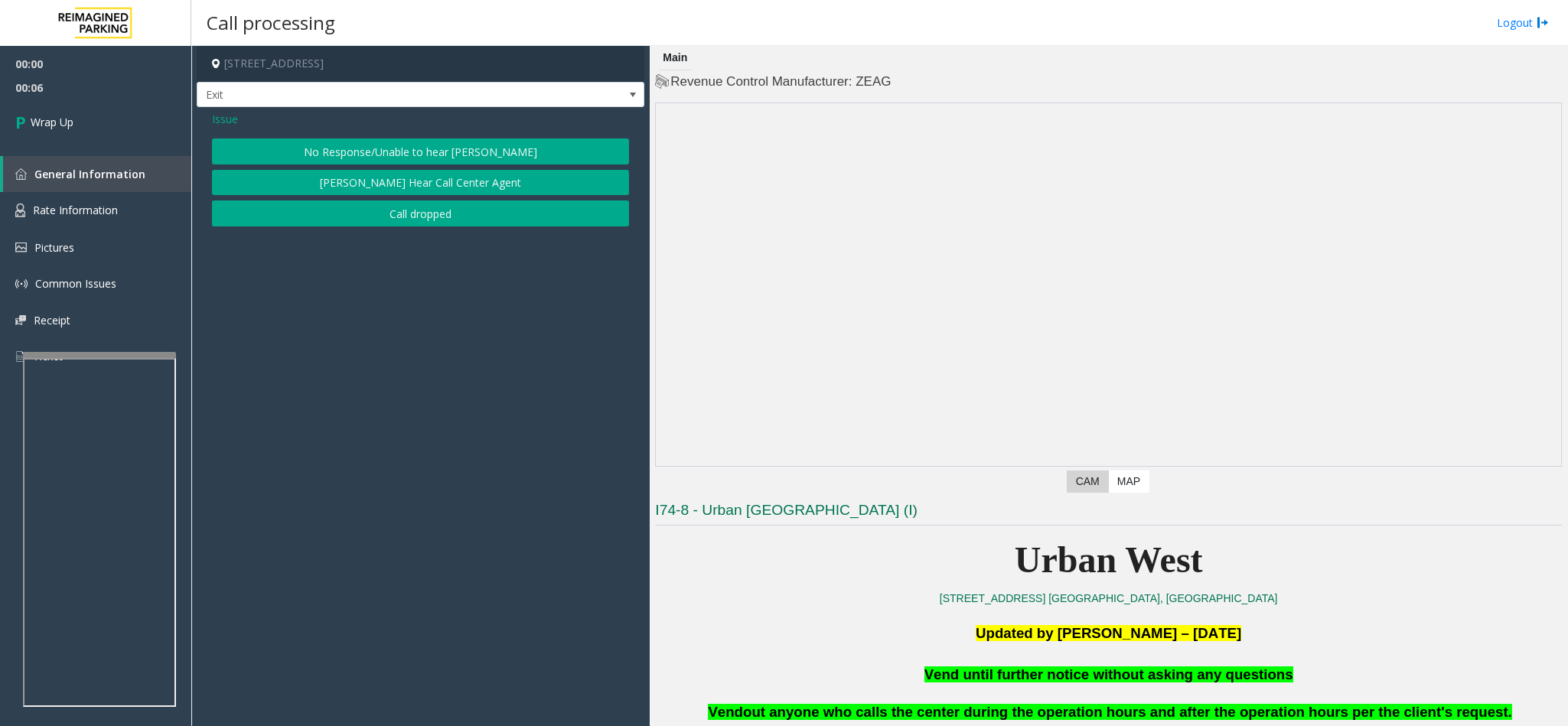
click at [445, 207] on button "Call dropped" at bounding box center [421, 213] width 417 height 26
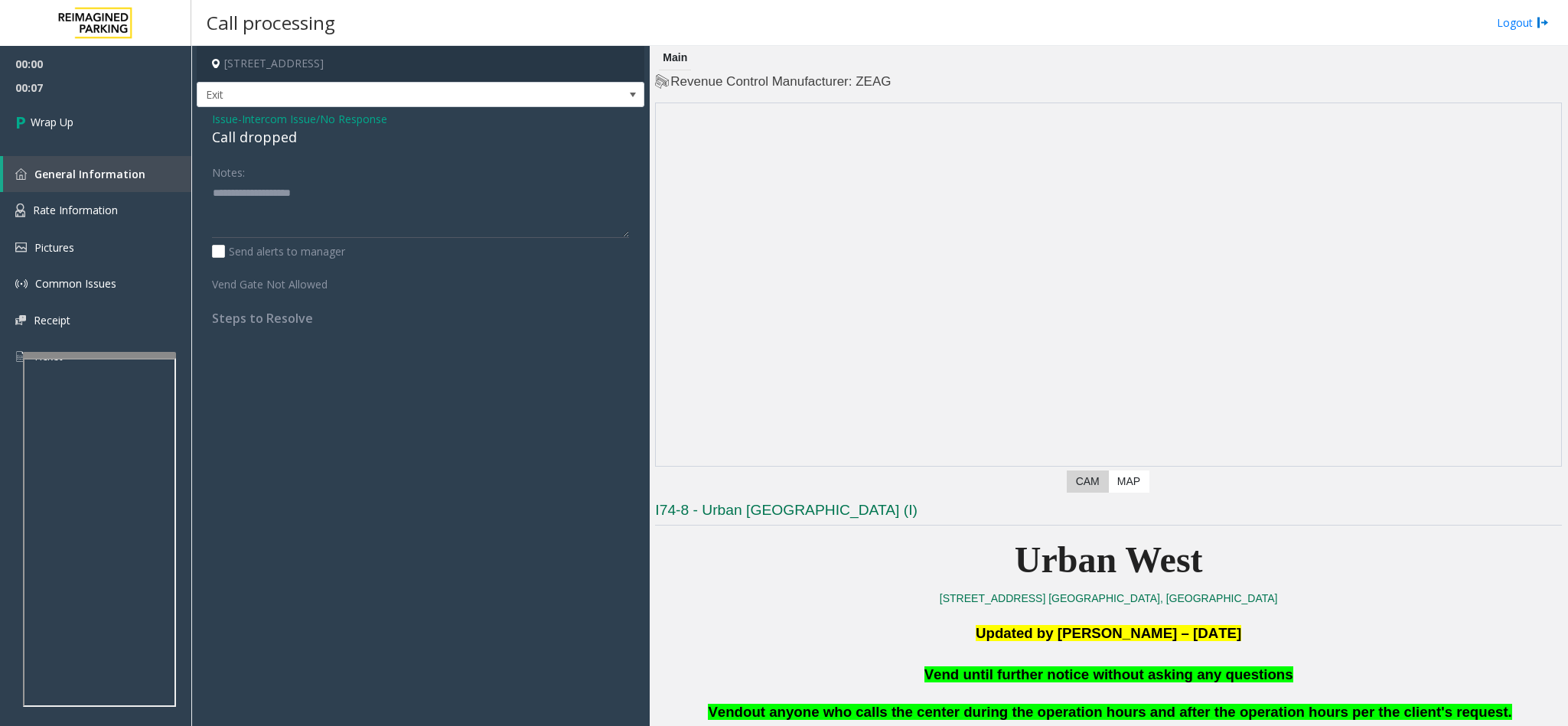
click at [278, 138] on div "Call dropped" at bounding box center [421, 137] width 417 height 21
type textarea "**********"
click at [97, 113] on link "Wrap Up" at bounding box center [95, 122] width 191 height 45
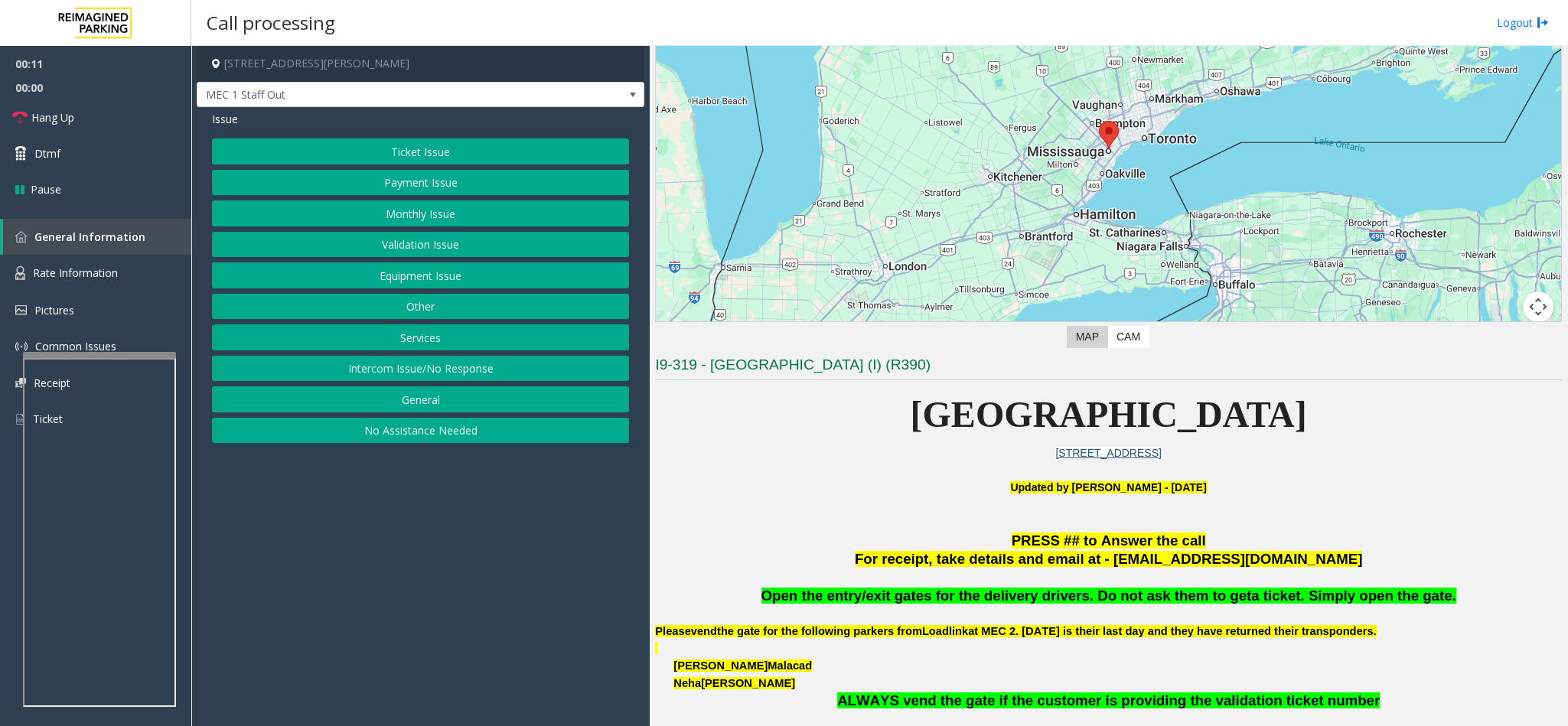
scroll to position [459, 0]
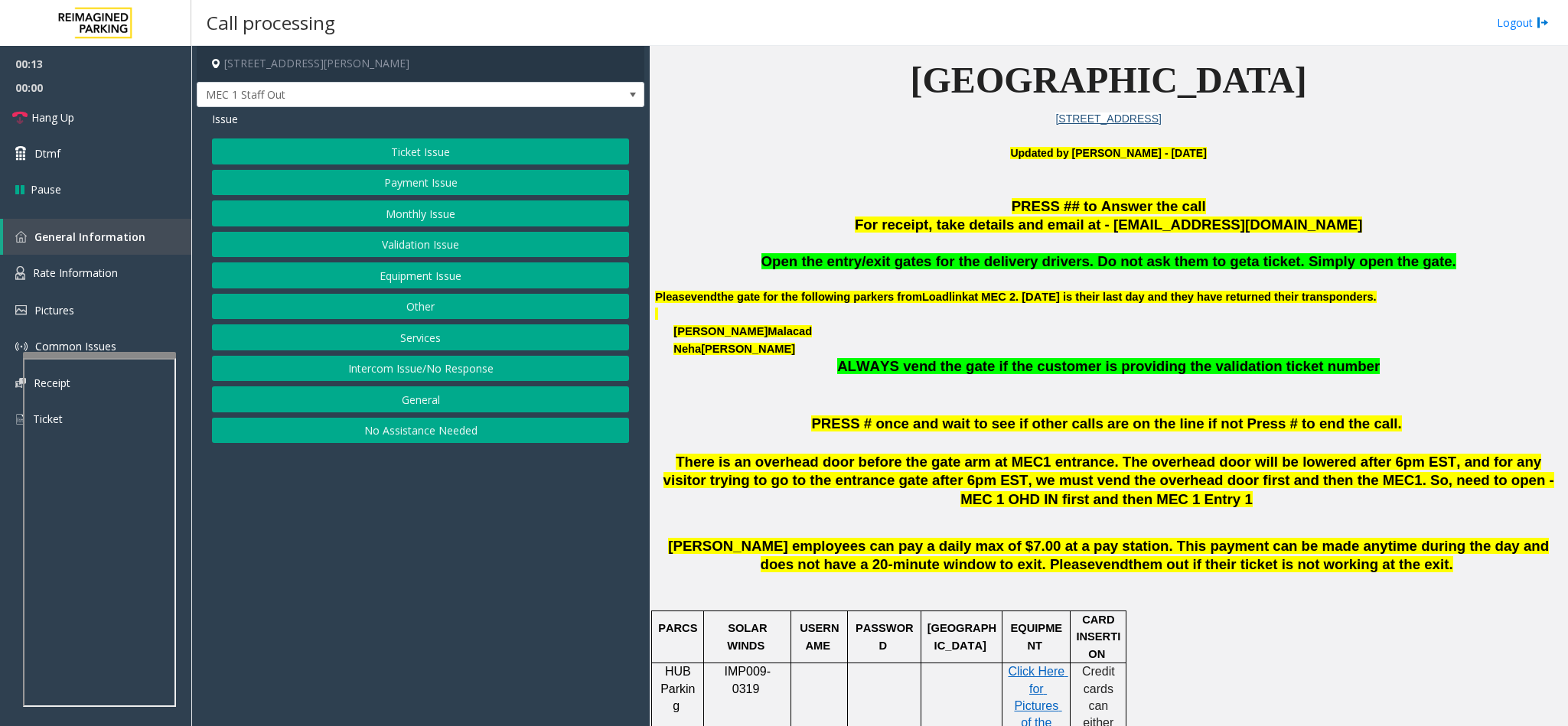
click at [440, 345] on button "Services" at bounding box center [421, 337] width 417 height 26
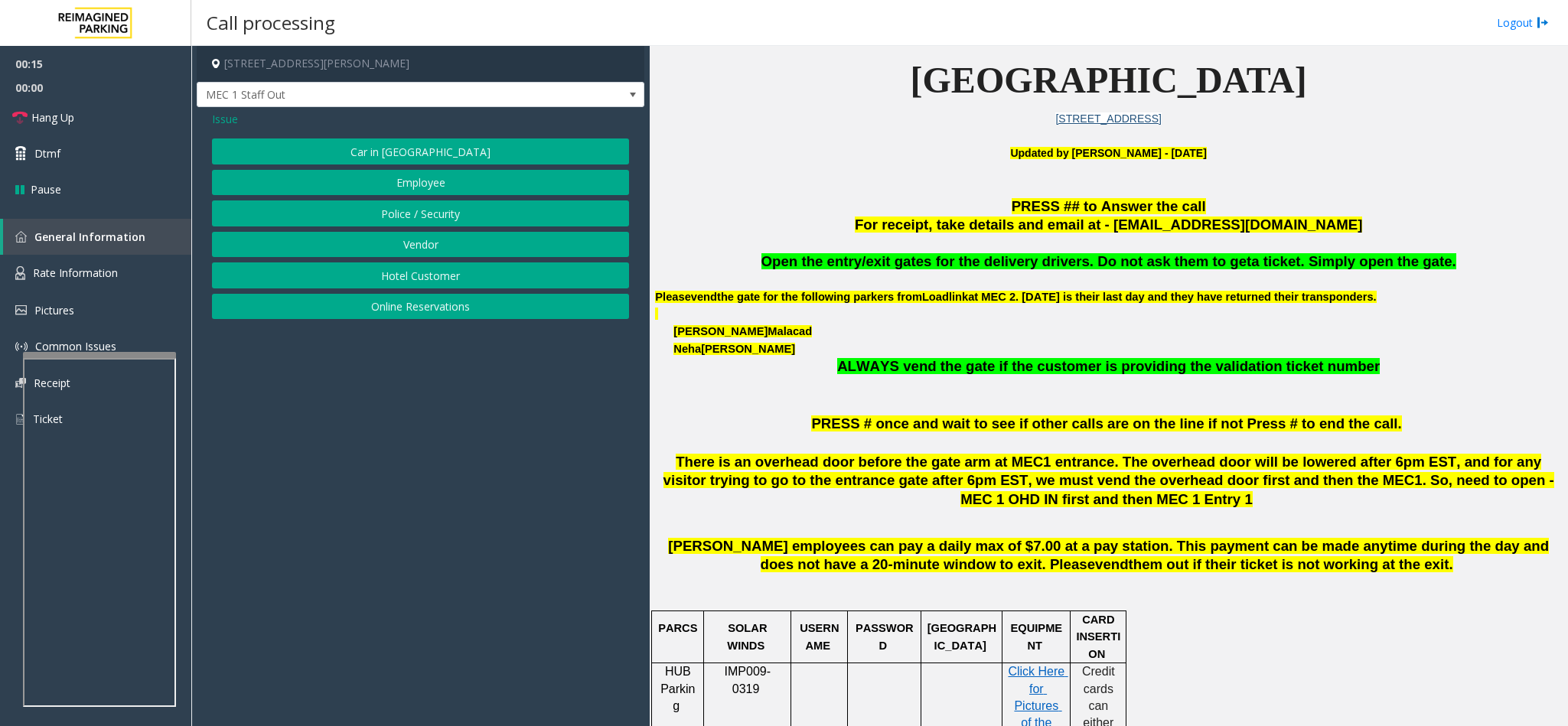
click at [441, 246] on button "Vendor" at bounding box center [421, 245] width 417 height 26
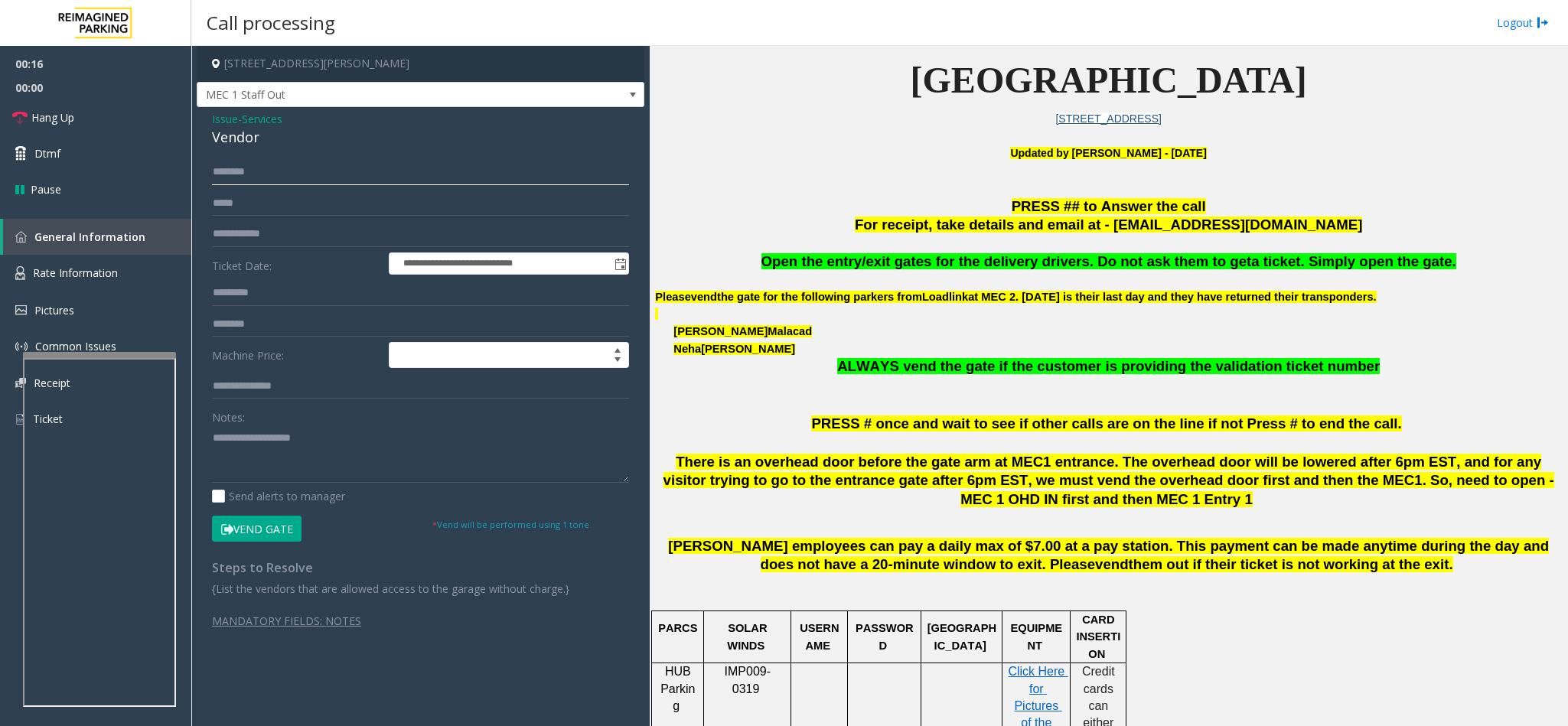
click at [283, 166] on input "text" at bounding box center [421, 172] width 417 height 26
type input "*"
type input "****"
click at [262, 458] on button "Vend Gate" at bounding box center [256, 528] width 89 height 26
drag, startPoint x: 263, startPoint y: 134, endPoint x: 213, endPoint y: 117, distance: 52.8
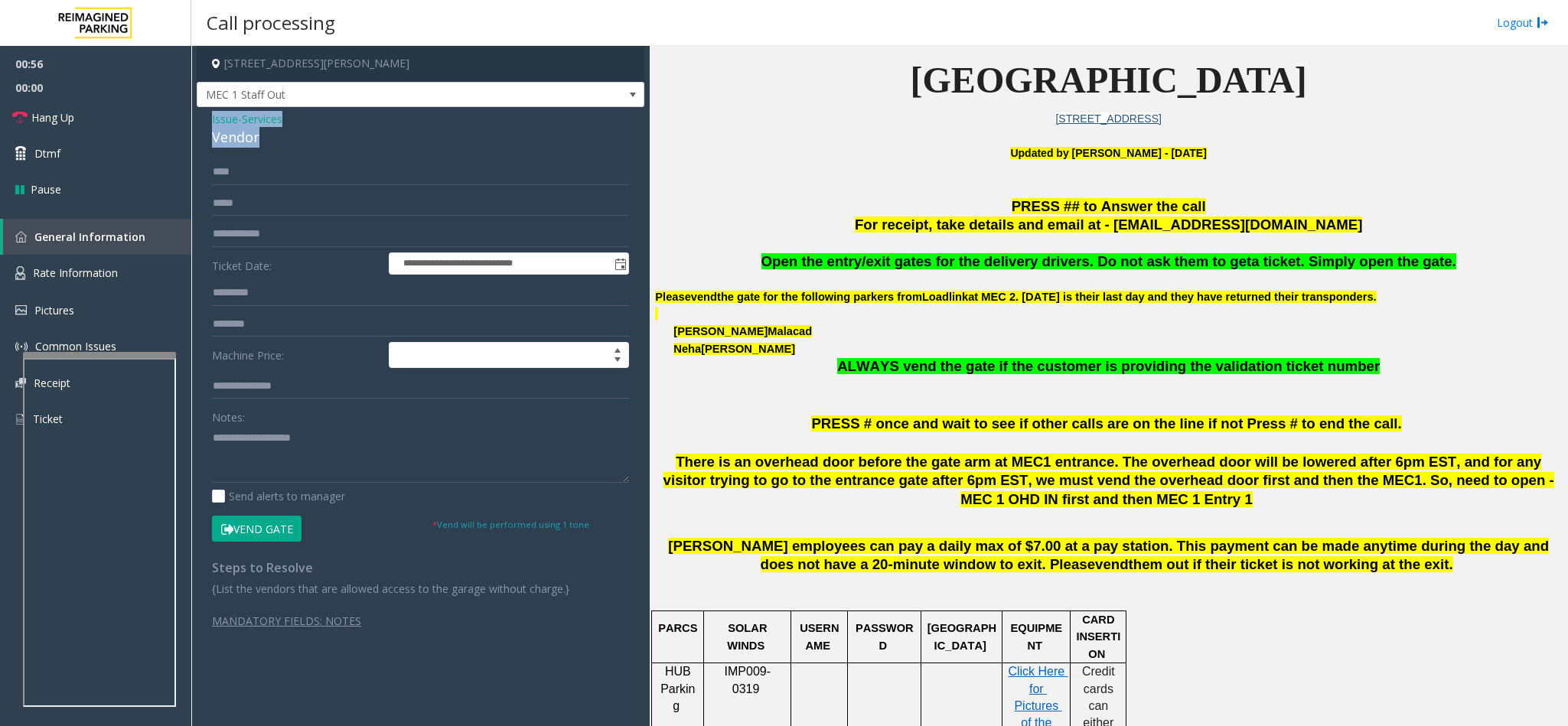
click at [213, 117] on div "Issue - Services Vendor" at bounding box center [421, 129] width 417 height 37
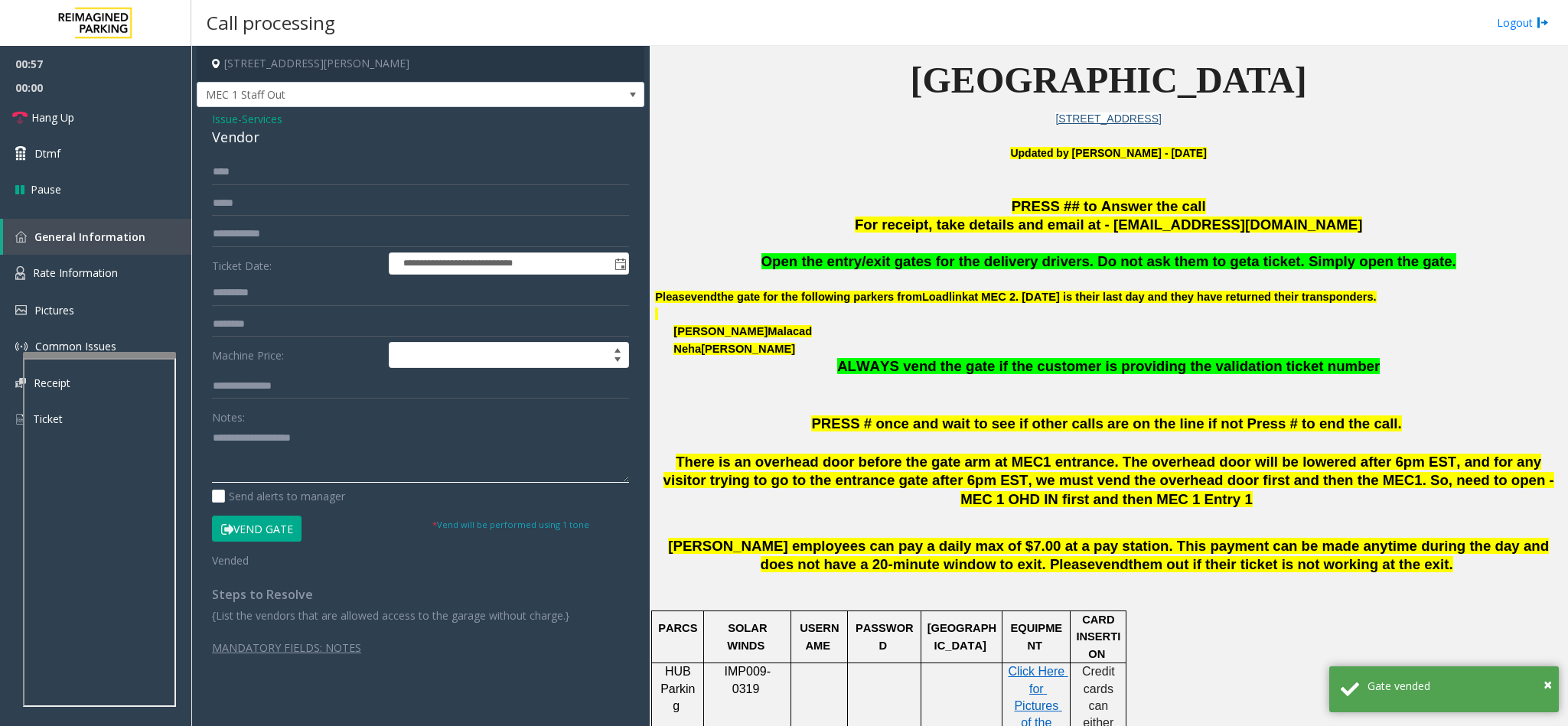
paste textarea "**********"
click at [258, 458] on textarea at bounding box center [421, 454] width 417 height 58
drag, startPoint x: 290, startPoint y: 445, endPoint x: 246, endPoint y: 432, distance: 45.9
click at [246, 432] on textarea at bounding box center [421, 454] width 417 height 58
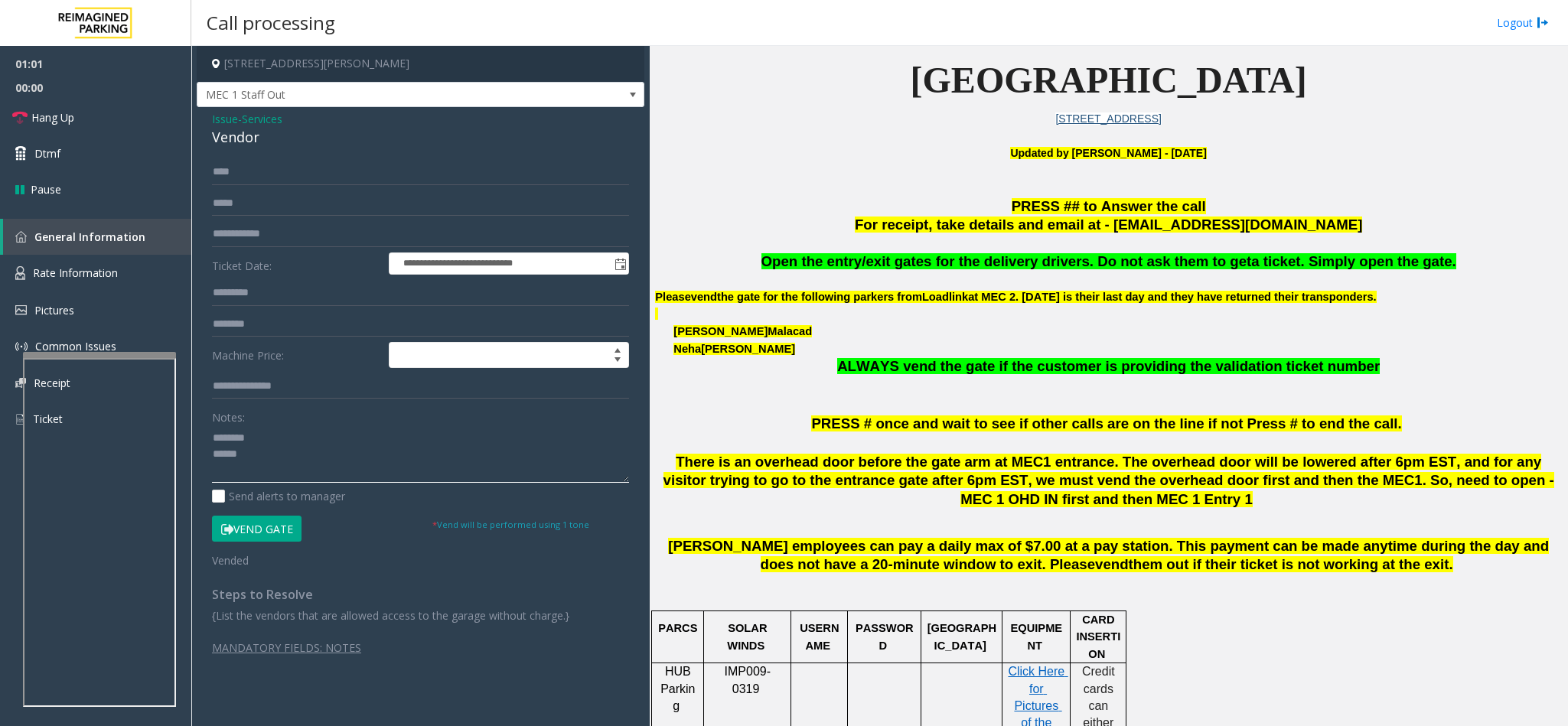
click at [331, 455] on textarea at bounding box center [421, 454] width 417 height 58
click at [120, 113] on link "Hang Up" at bounding box center [95, 118] width 191 height 36
click at [313, 458] on textarea at bounding box center [421, 454] width 417 height 58
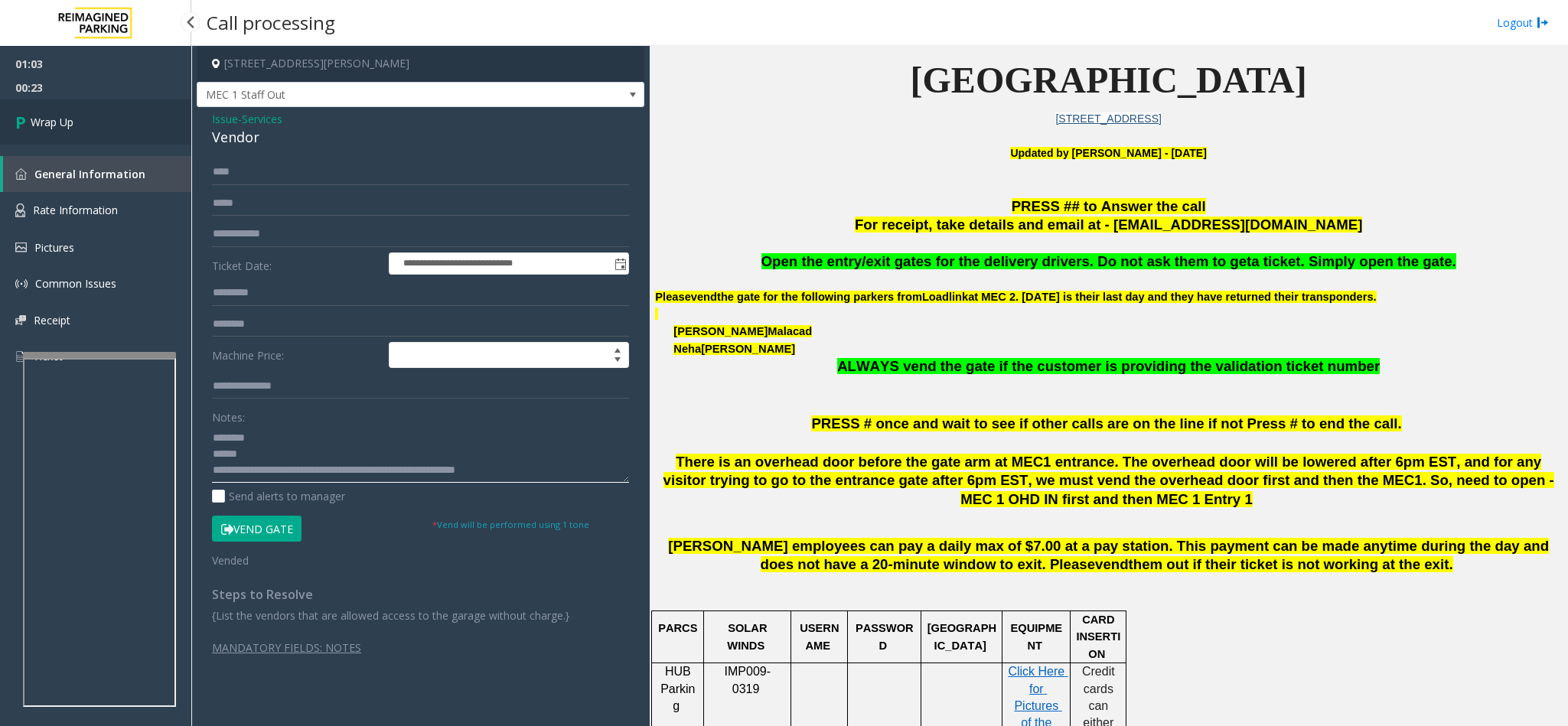
type textarea "**********"
click at [56, 122] on span "Wrap Up" at bounding box center [52, 122] width 43 height 16
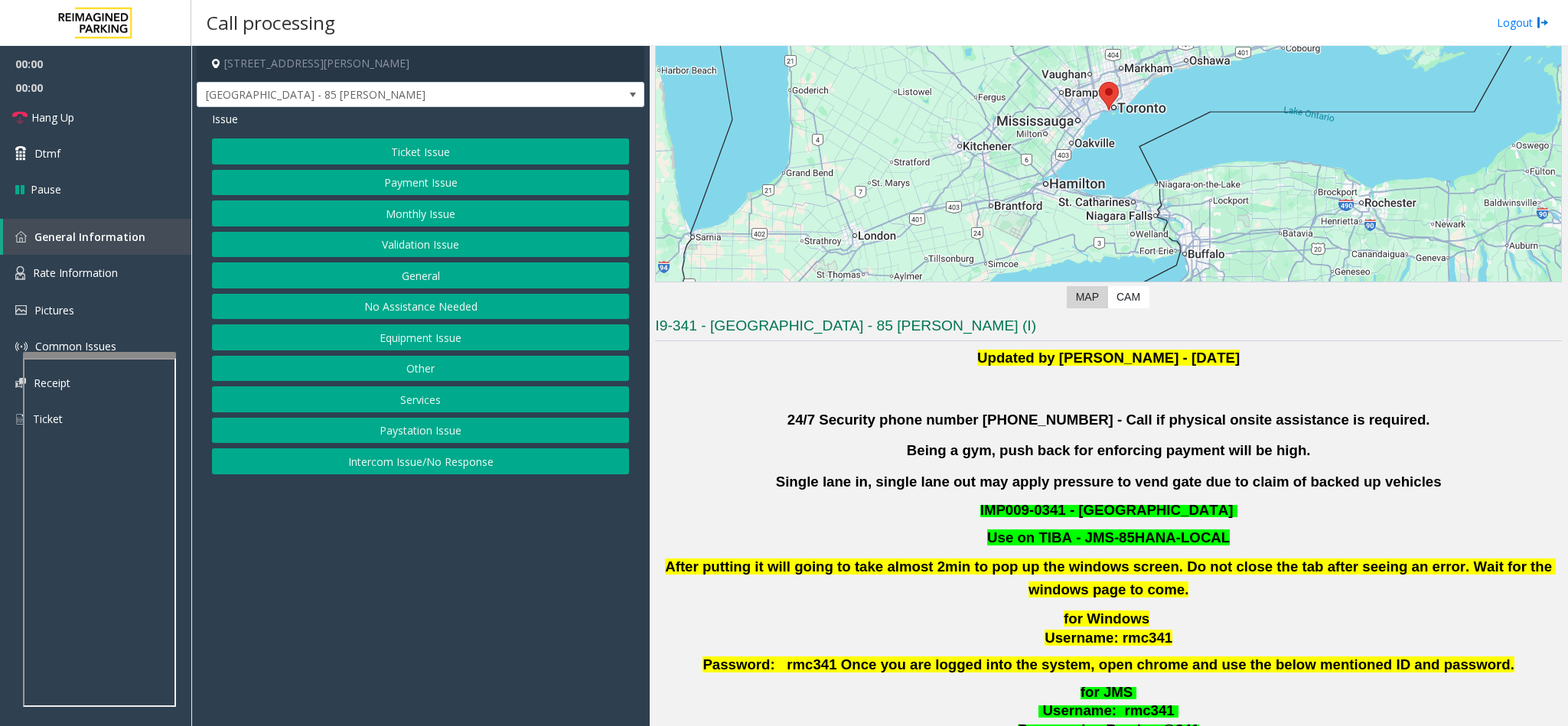
scroll to position [230, 0]
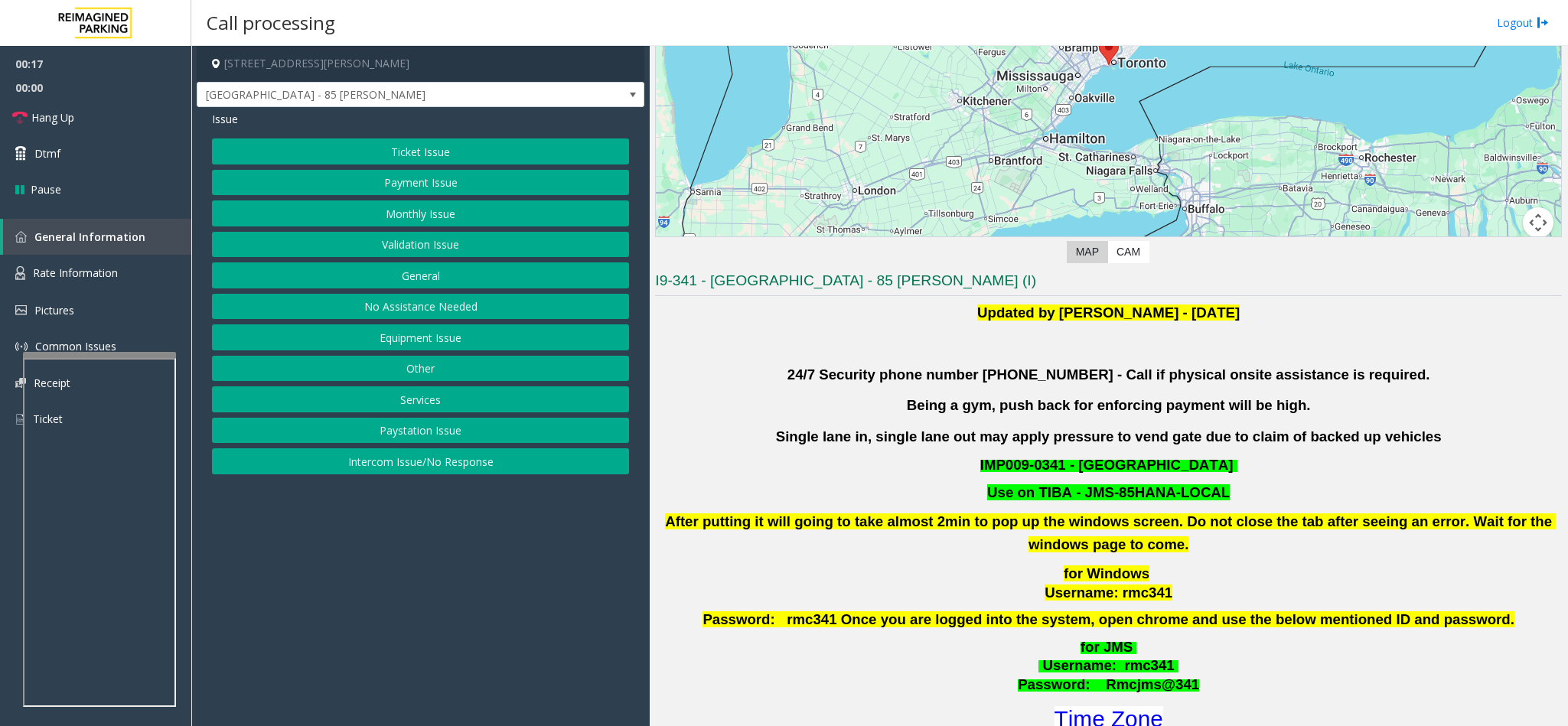
click at [452, 251] on button "Validation Issue" at bounding box center [421, 245] width 417 height 26
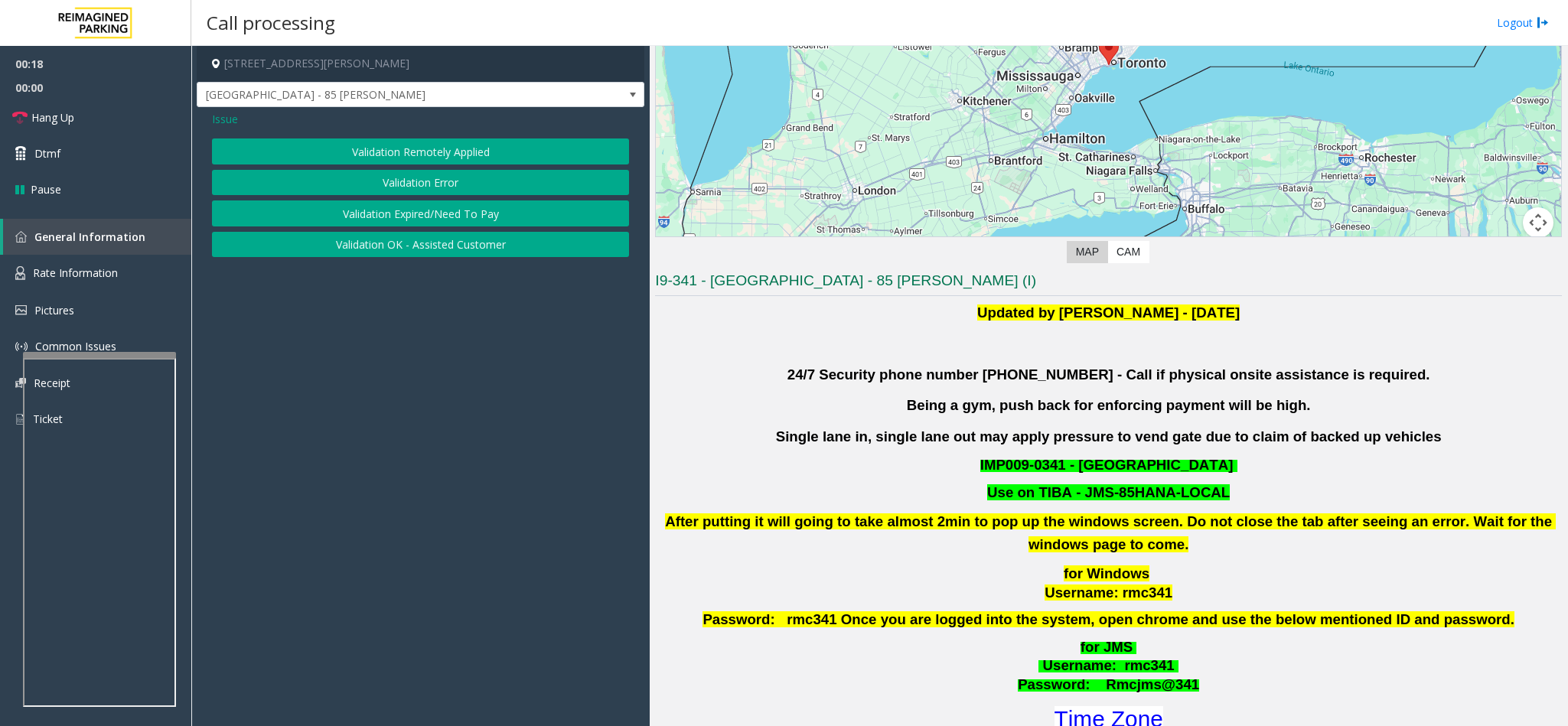
click at [425, 187] on button "Validation Error" at bounding box center [421, 182] width 417 height 26
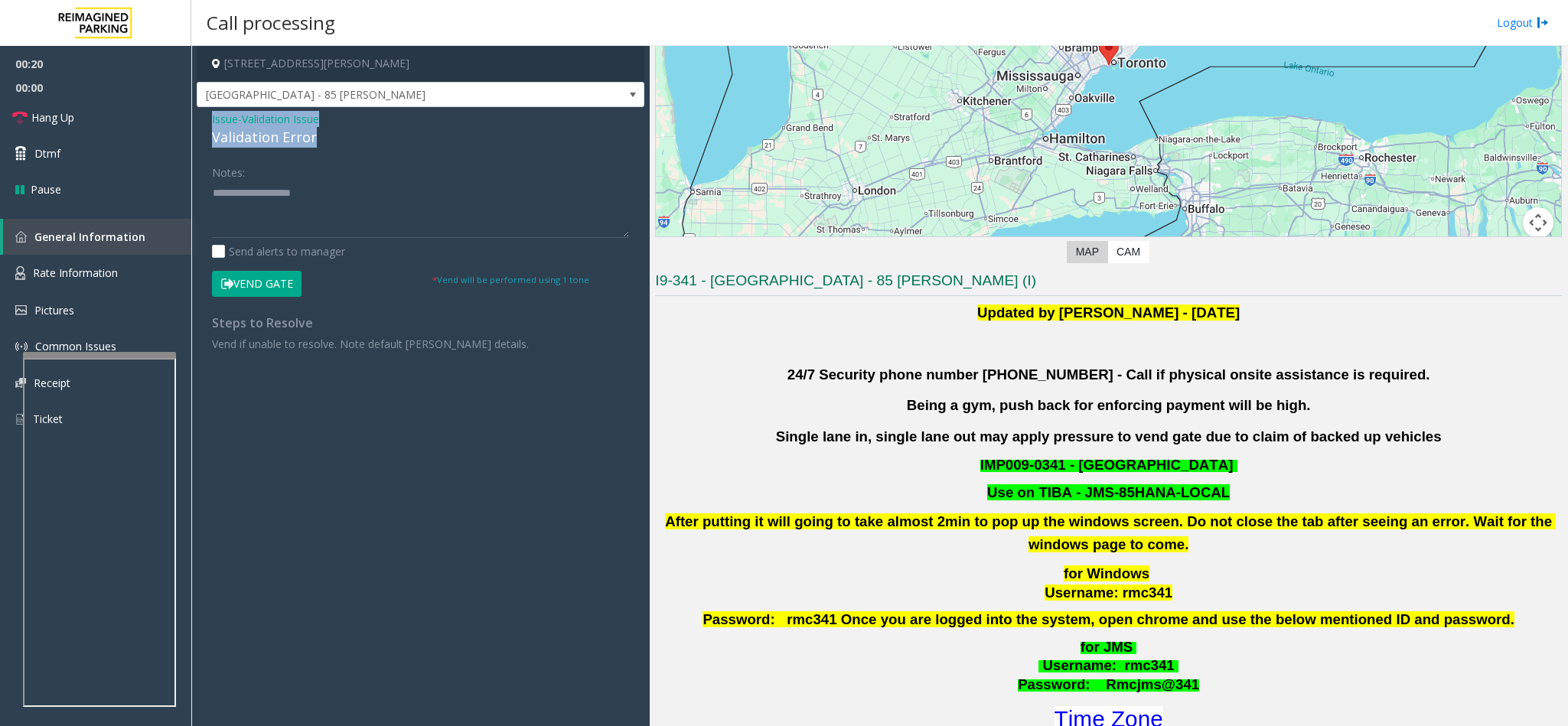
drag, startPoint x: 324, startPoint y: 132, endPoint x: 203, endPoint y: 119, distance: 121.7
click at [203, 119] on div "Issue - Validation Issue Validation Error Notes: Send alerts to manager Vend Ga…" at bounding box center [420, 238] width 447 height 260
drag, startPoint x: 271, startPoint y: 246, endPoint x: 285, endPoint y: 223, distance: 26.9
click at [285, 230] on div "Notes: Send alerts to manager" at bounding box center [421, 209] width 417 height 100
click at [286, 223] on textarea at bounding box center [421, 209] width 417 height 58
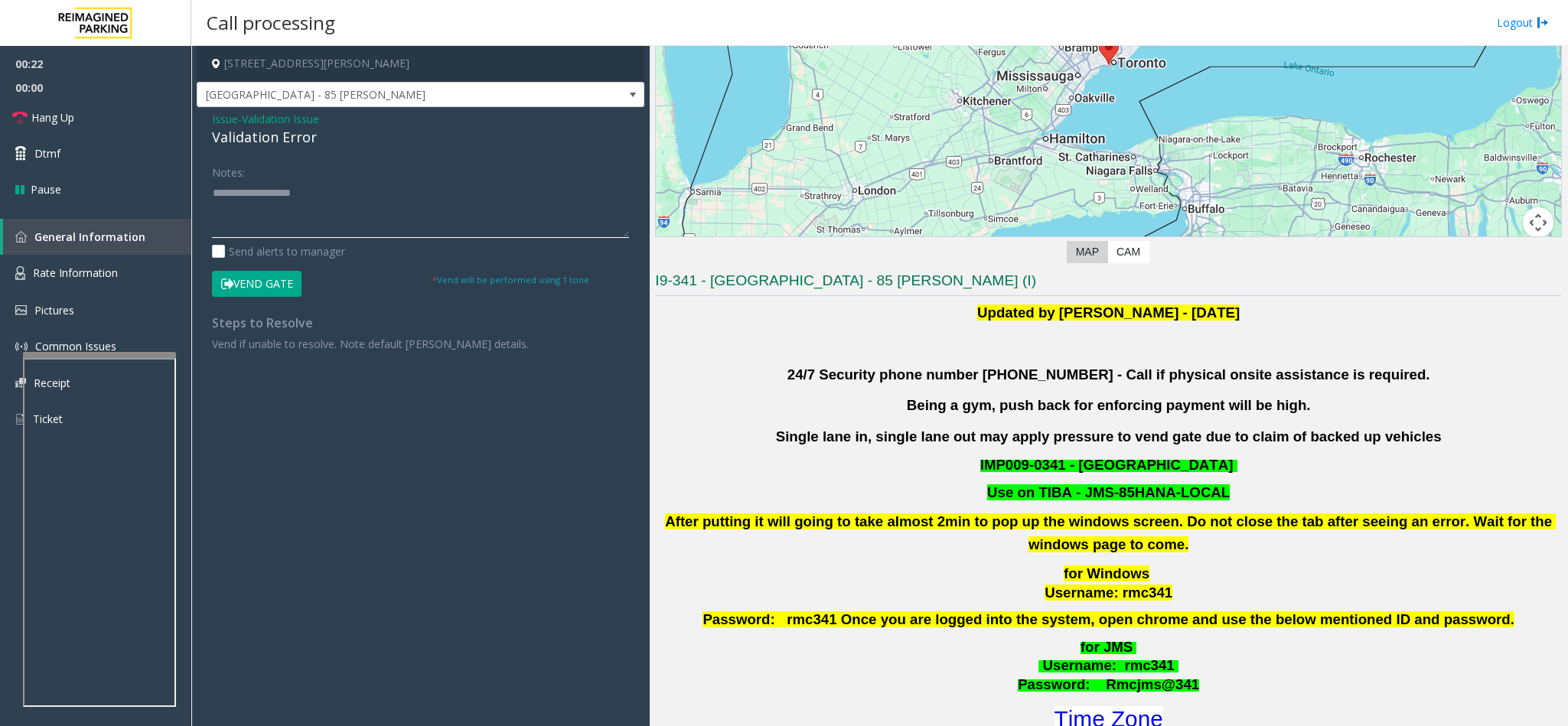
paste textarea "**********"
drag, startPoint x: 335, startPoint y: 190, endPoint x: 249, endPoint y: 193, distance: 86.1
click at [249, 193] on textarea at bounding box center [421, 209] width 417 height 58
drag, startPoint x: 306, startPoint y: 213, endPoint x: 357, endPoint y: 210, distance: 51.1
click at [312, 213] on textarea at bounding box center [421, 209] width 417 height 58
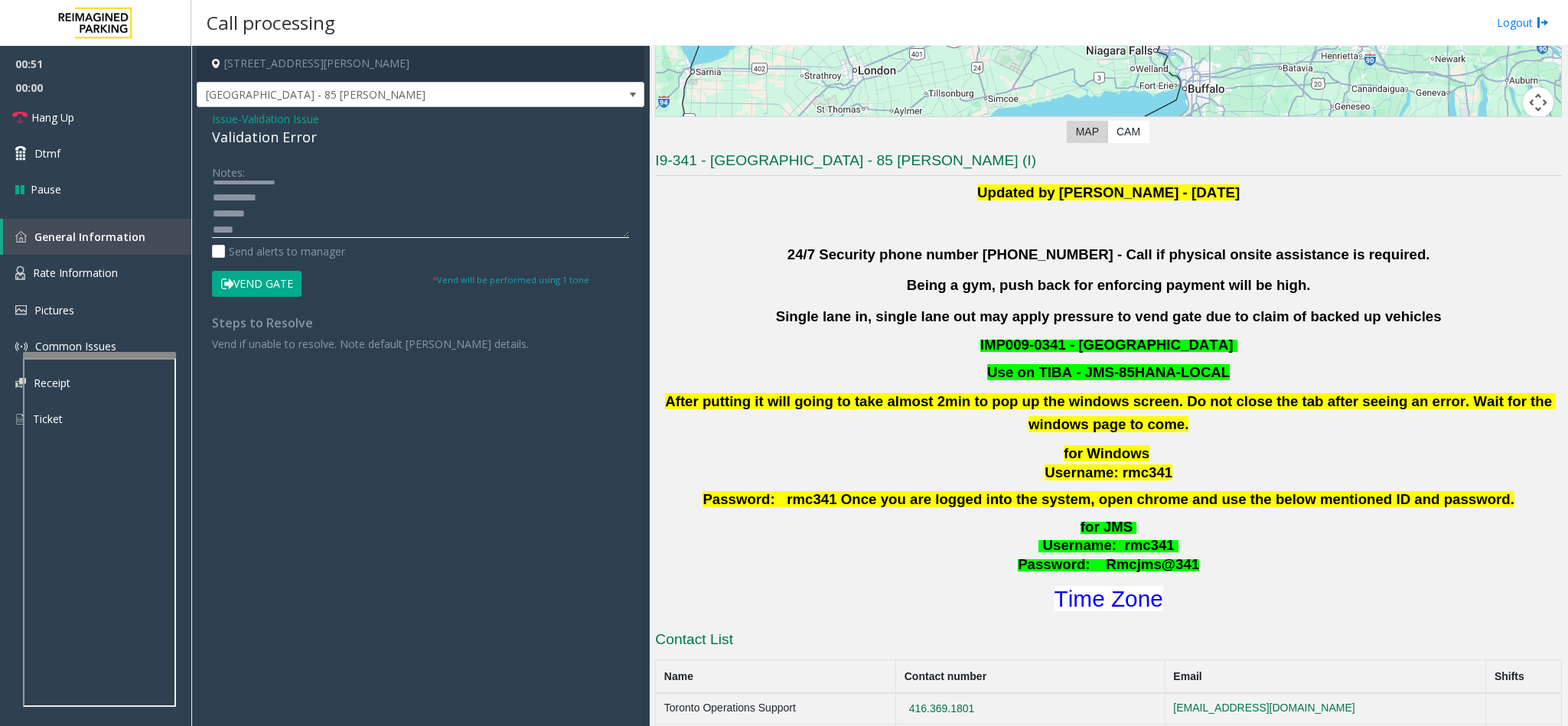
scroll to position [459, 0]
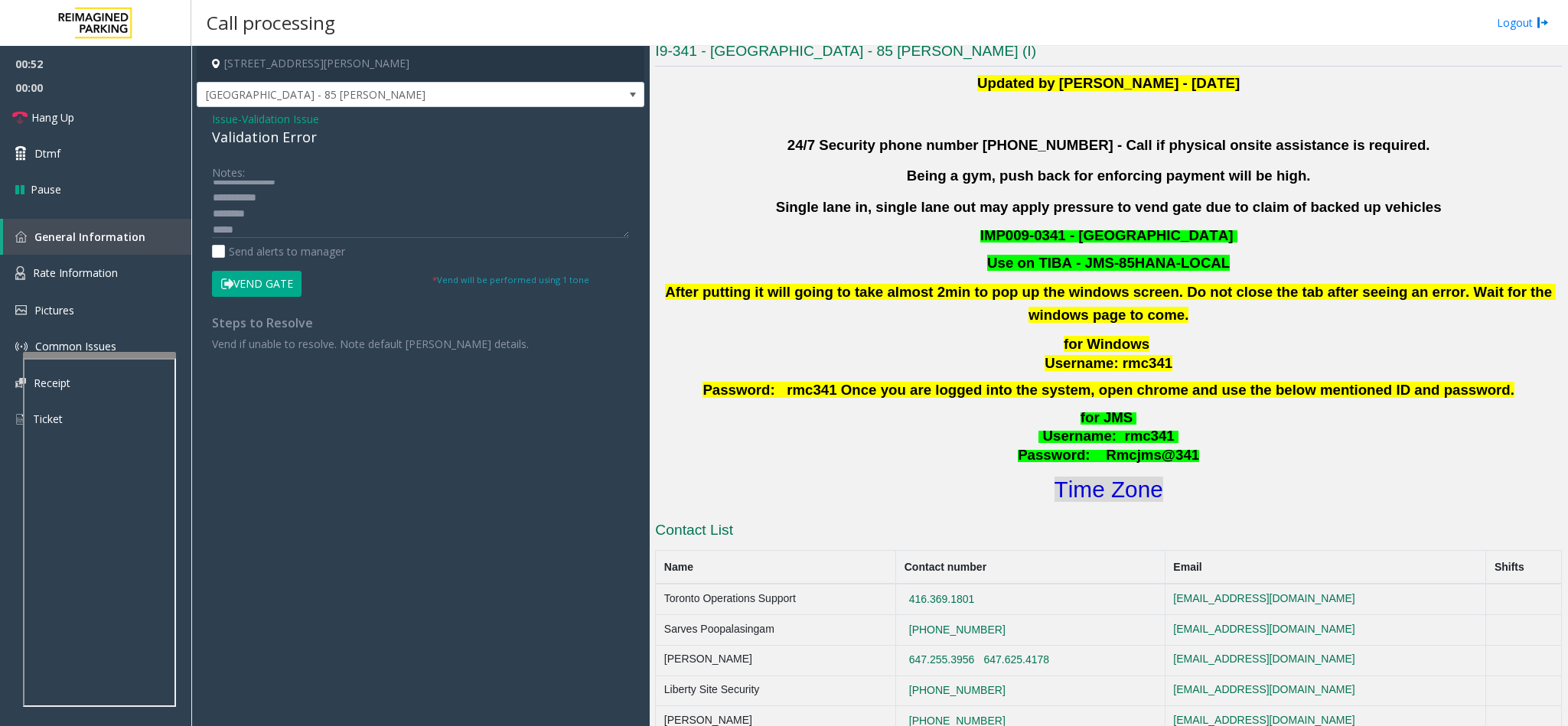
click at [1044, 458] on font "Time Zone" at bounding box center [1109, 489] width 109 height 25
click at [350, 230] on textarea at bounding box center [421, 209] width 417 height 58
click at [280, 280] on button "Vend Gate" at bounding box center [256, 283] width 89 height 26
click at [312, 226] on textarea at bounding box center [421, 209] width 417 height 58
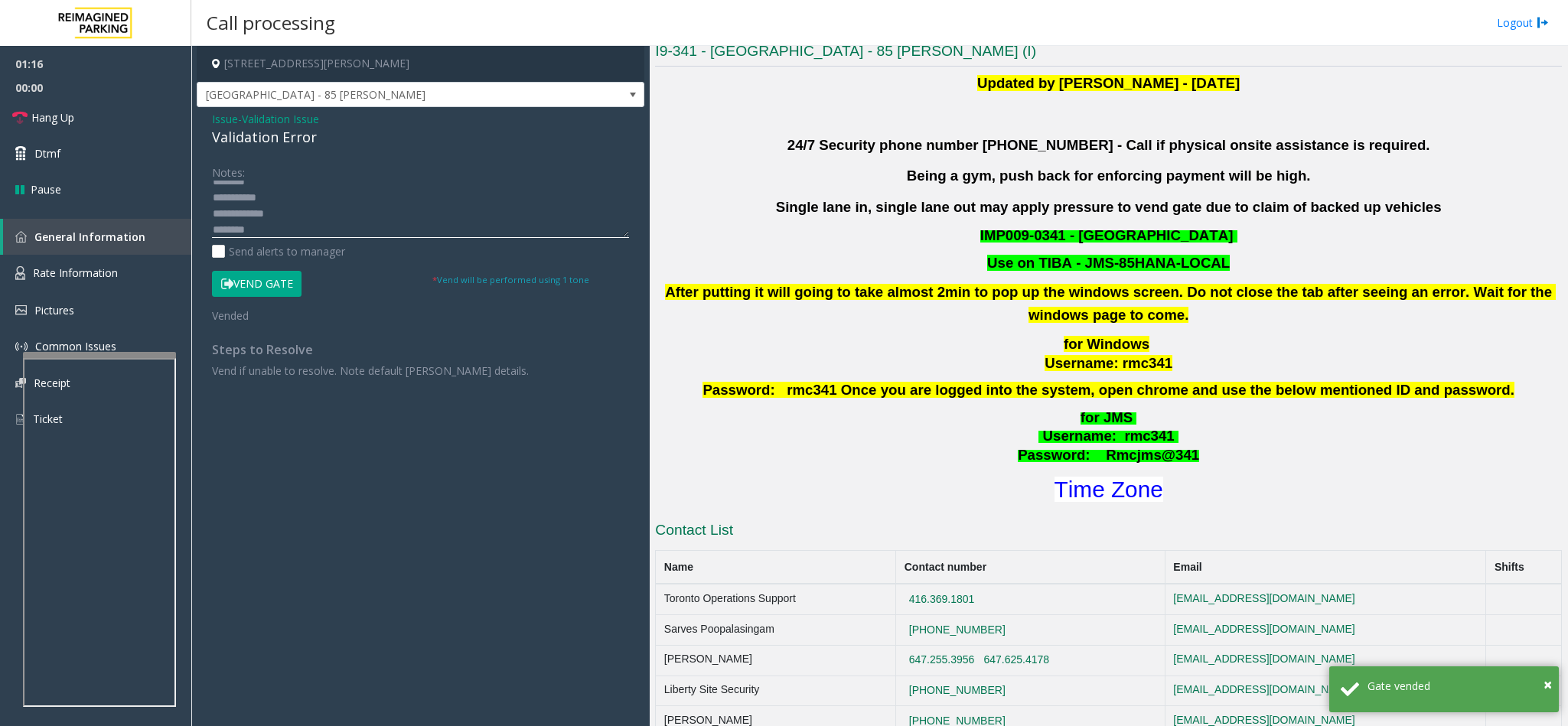
scroll to position [0, 0]
click at [290, 223] on textarea at bounding box center [421, 209] width 417 height 58
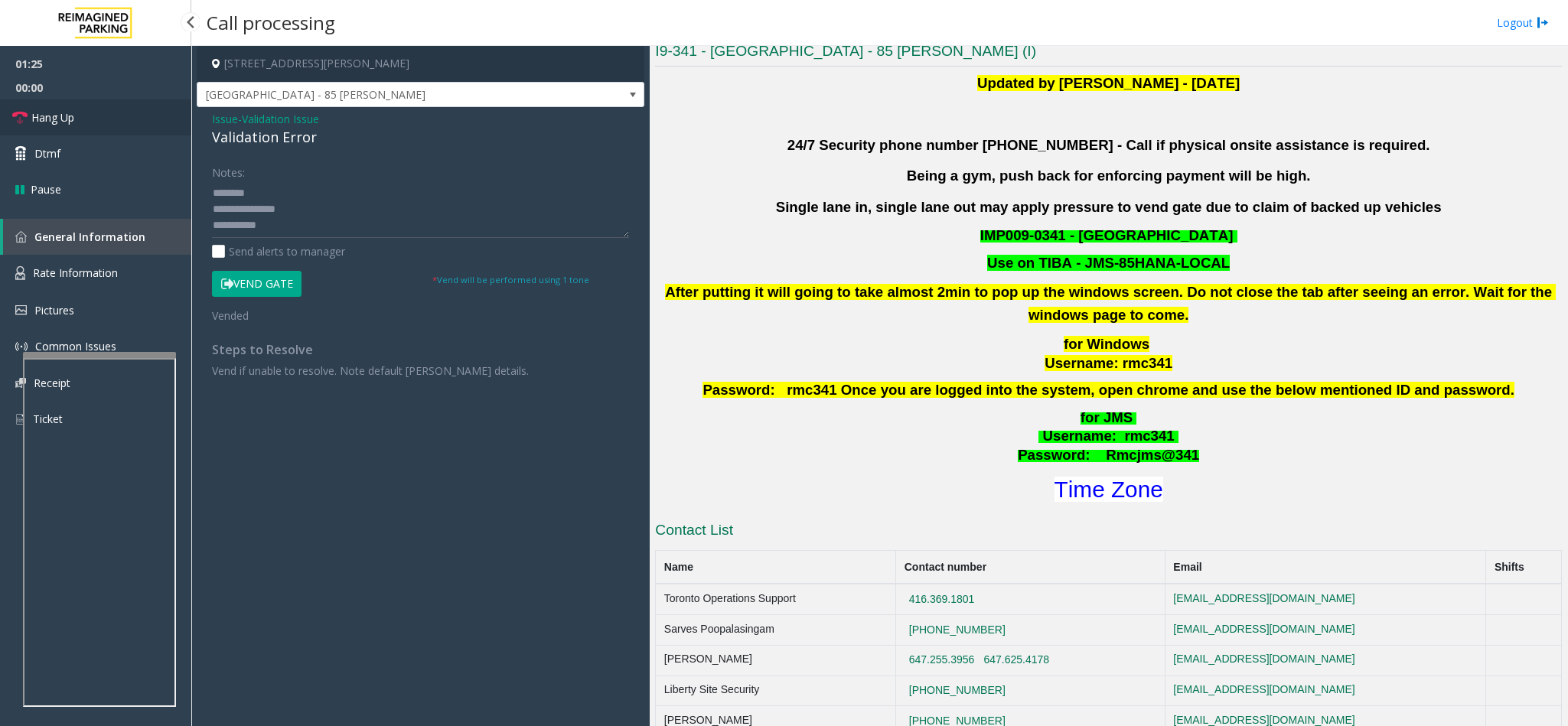
click at [71, 110] on span "Hang Up" at bounding box center [53, 118] width 43 height 16
click at [328, 223] on textarea at bounding box center [421, 209] width 417 height 58
paste textarea "**********"
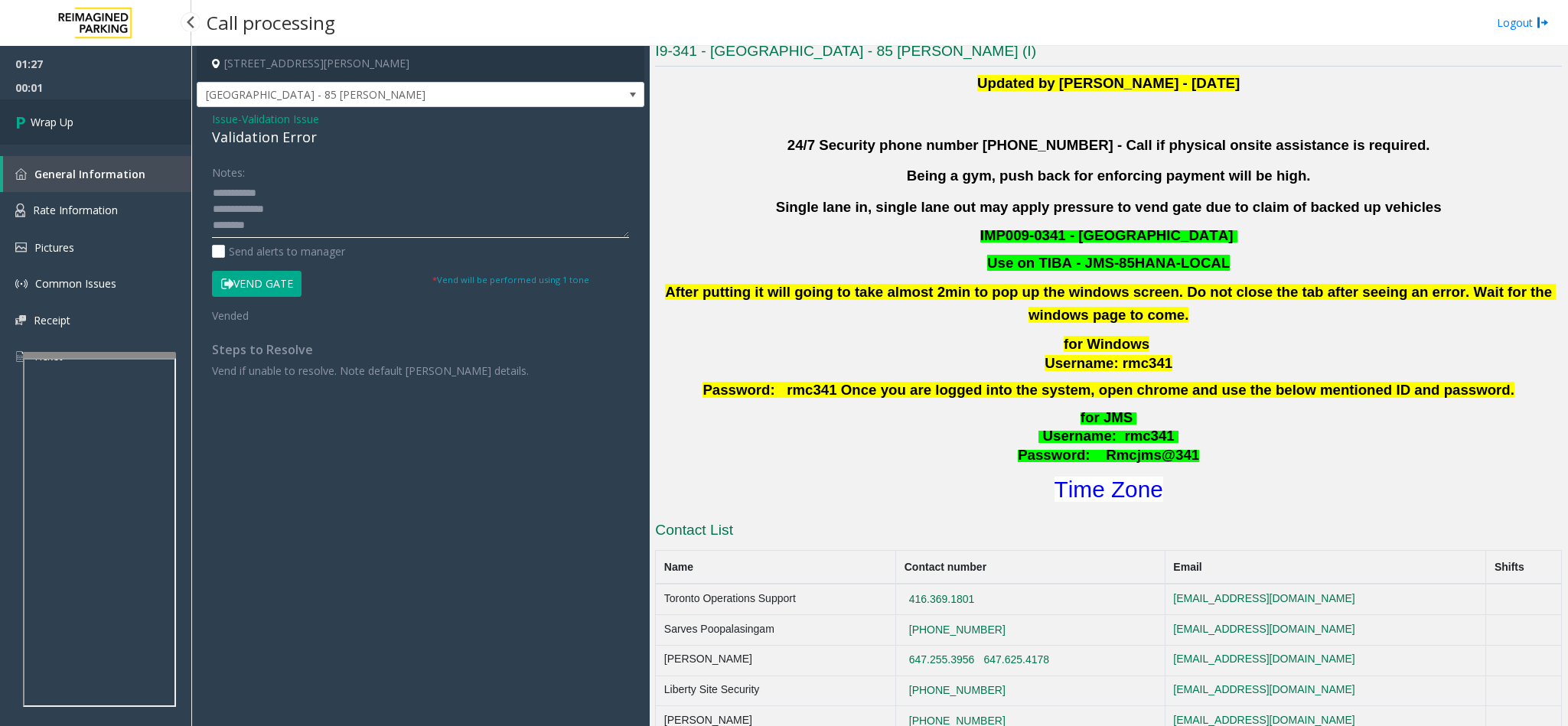
type textarea "**********"
click at [73, 124] on span "Wrap Up" at bounding box center [52, 122] width 43 height 16
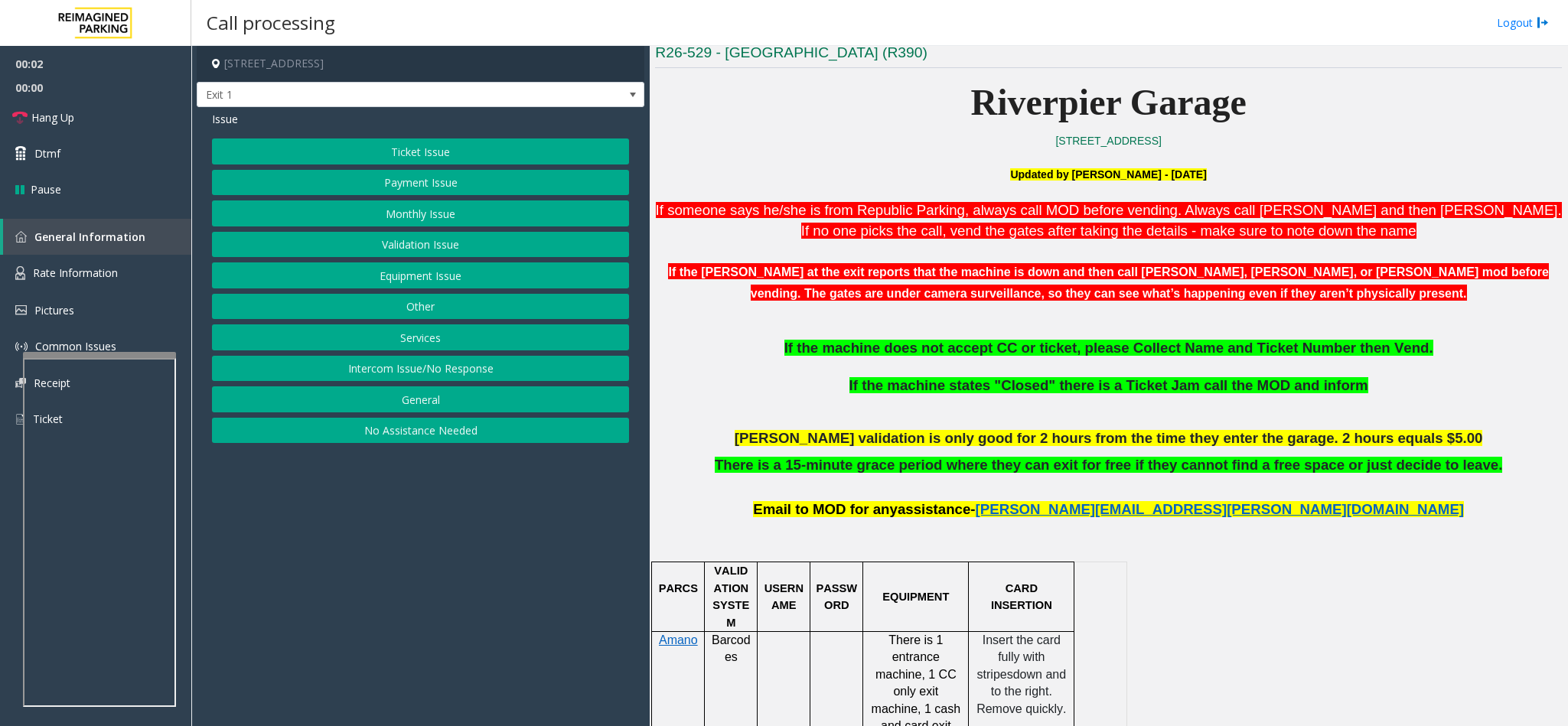
scroll to position [459, 0]
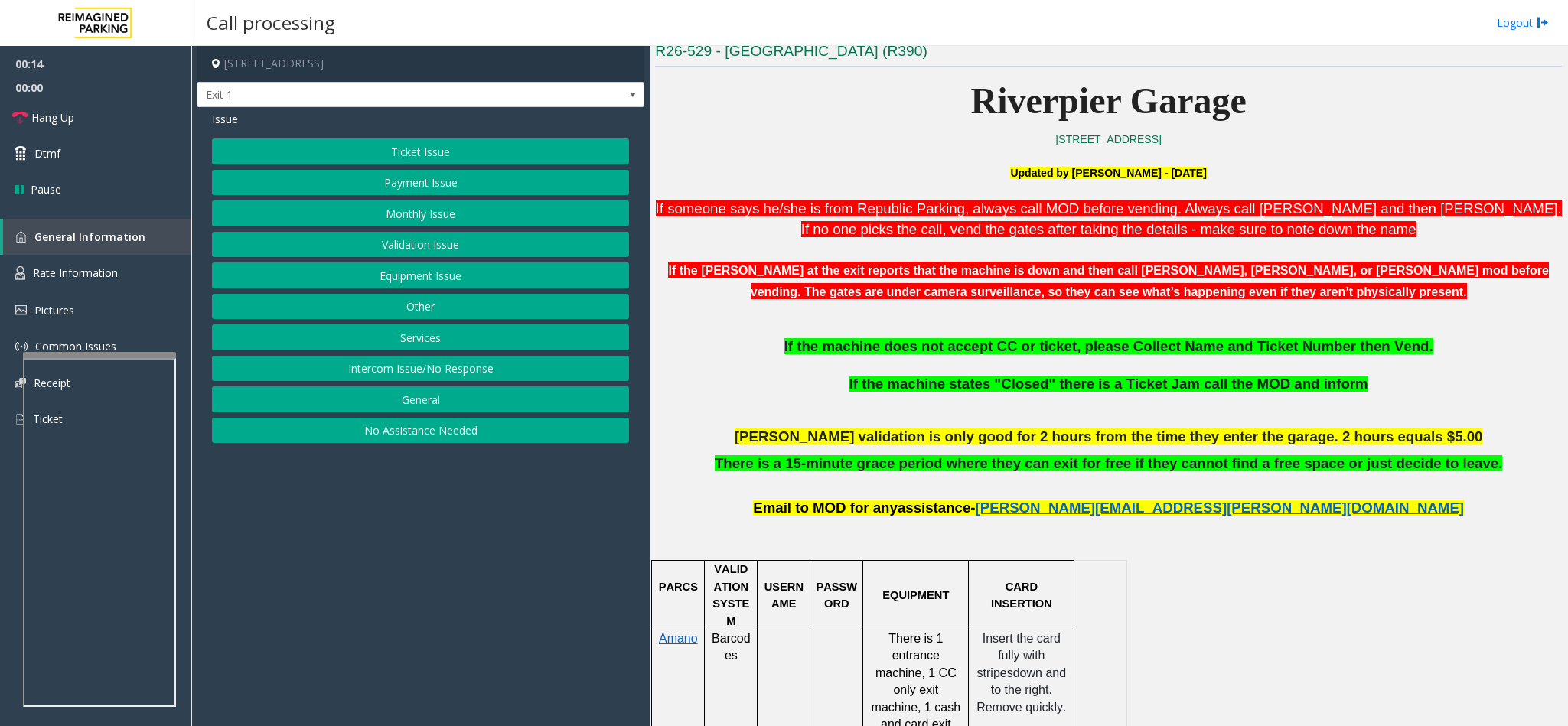
click at [507, 154] on button "Ticket Issue" at bounding box center [421, 151] width 417 height 26
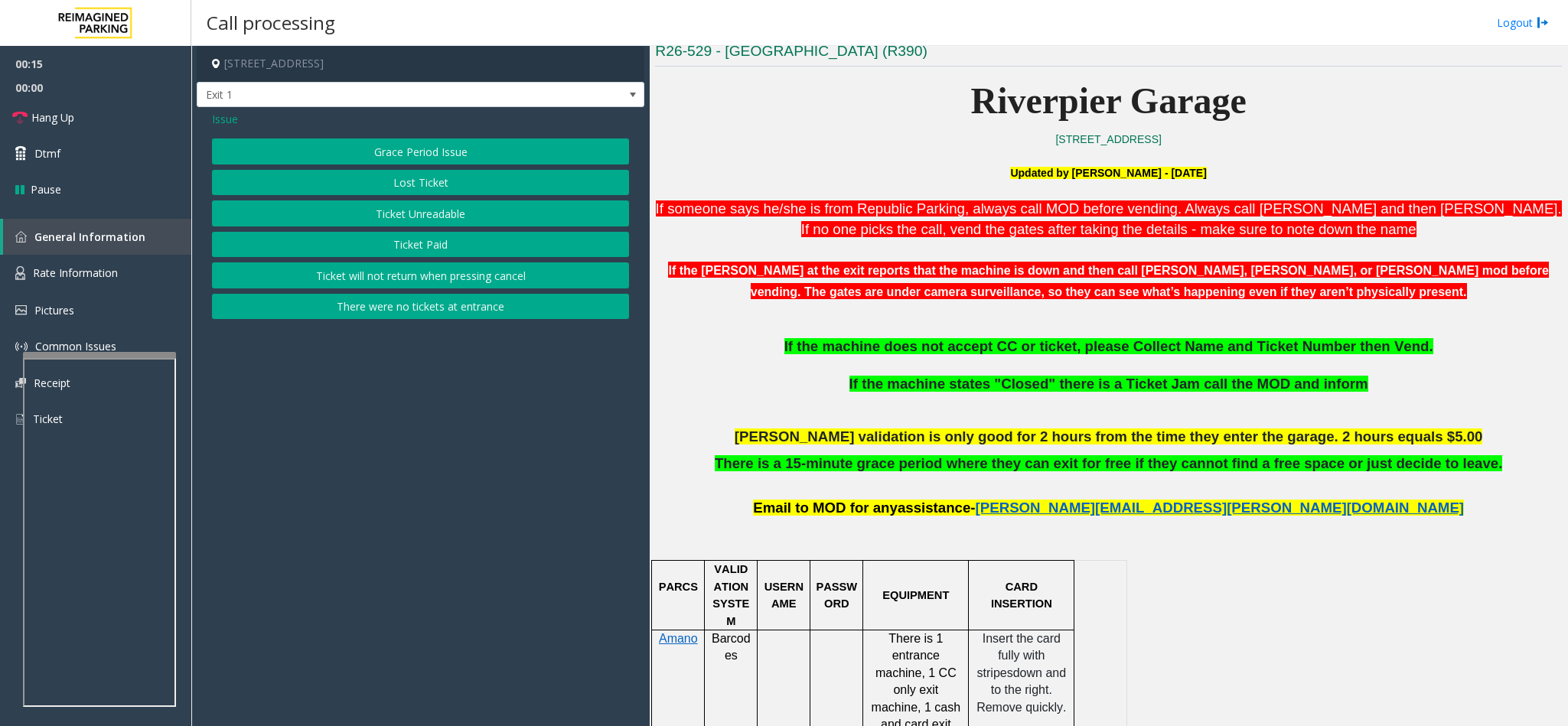
click at [440, 212] on button "Ticket Unreadable" at bounding box center [421, 213] width 417 height 26
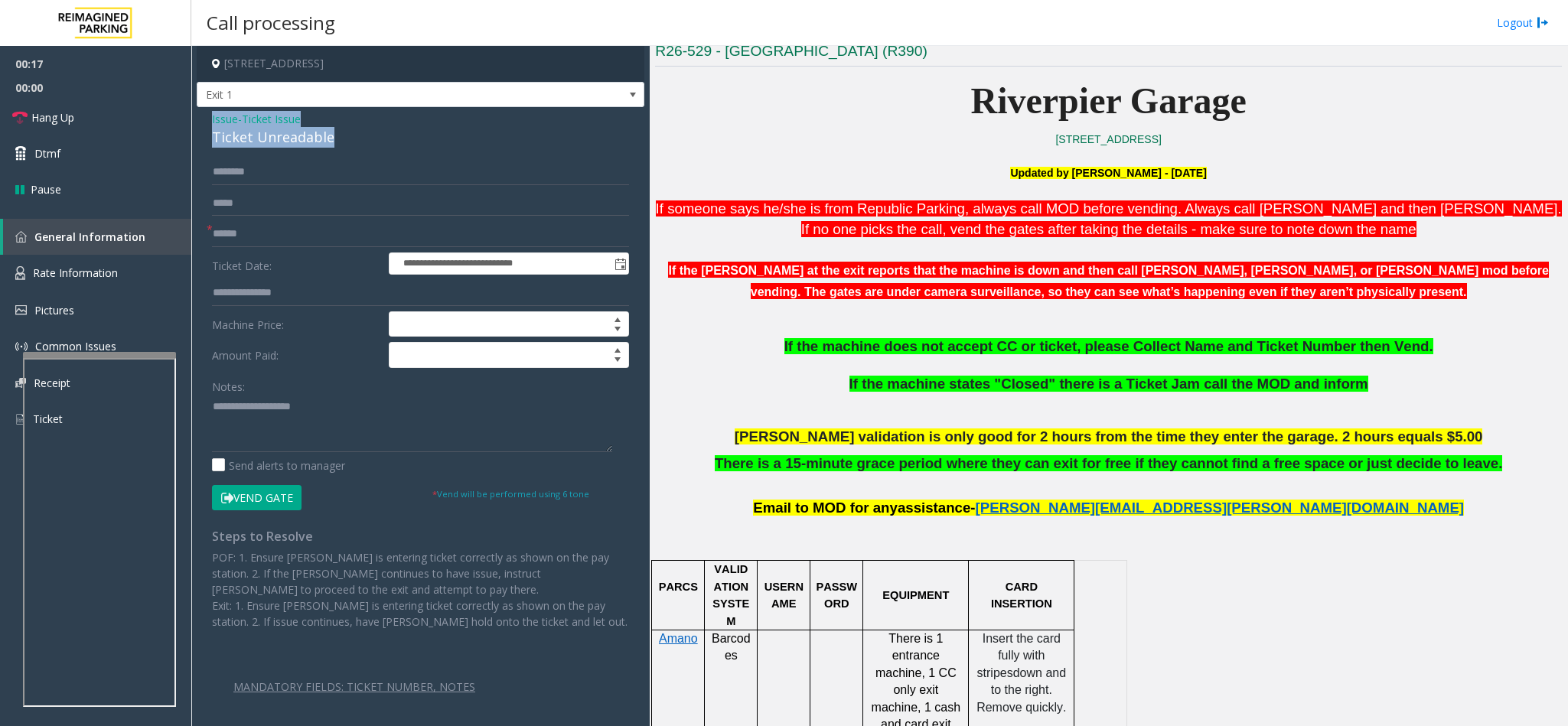
drag, startPoint x: 327, startPoint y: 138, endPoint x: 205, endPoint y: 114, distance: 124.3
click at [205, 114] on div "**********" at bounding box center [420, 432] width 447 height 651
paste textarea "**********"
click at [310, 407] on textarea at bounding box center [412, 423] width 400 height 58
drag, startPoint x: 310, startPoint y: 407, endPoint x: 249, endPoint y: 411, distance: 61.1
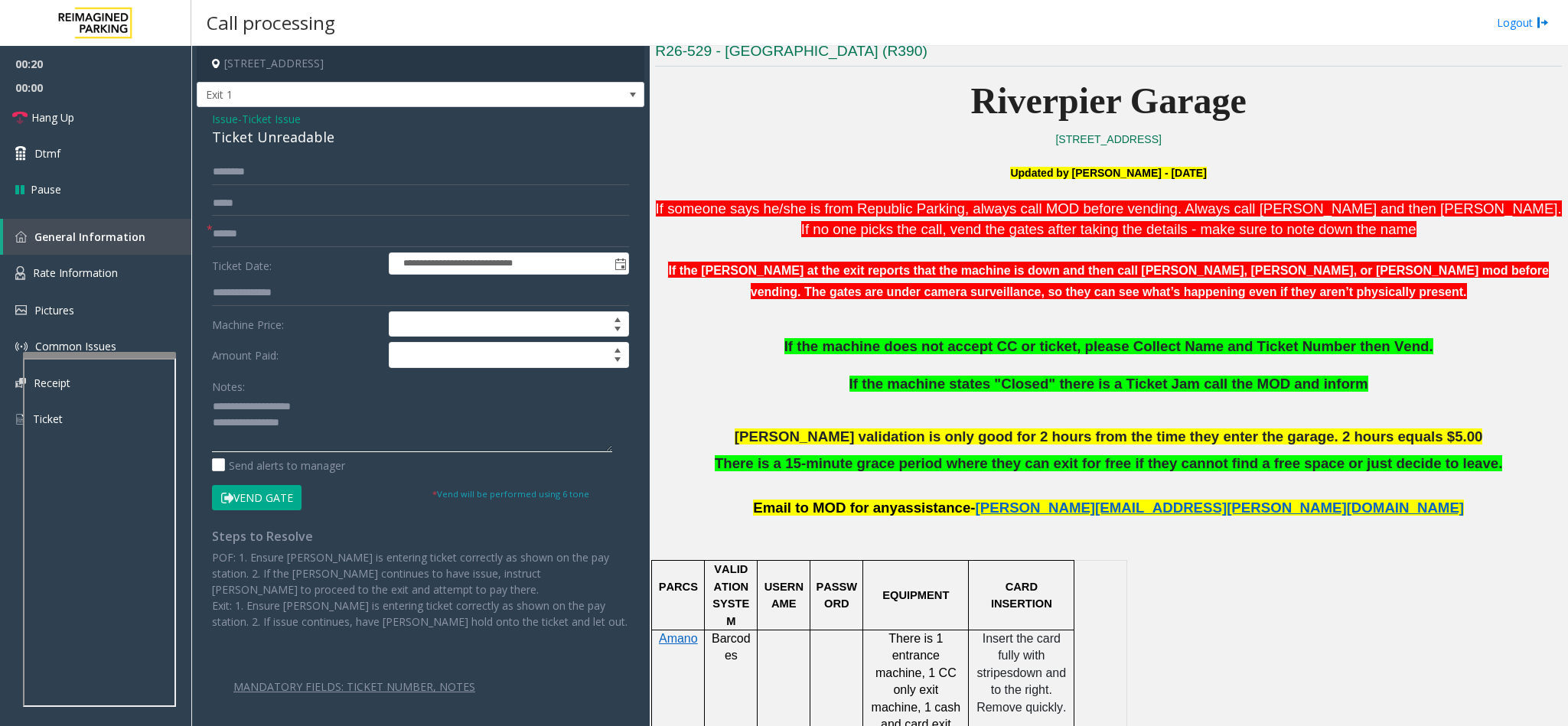
click at [249, 411] on textarea at bounding box center [412, 423] width 400 height 58
drag, startPoint x: 334, startPoint y: 422, endPoint x: 346, endPoint y: 417, distance: 13.0
click at [346, 417] on textarea at bounding box center [412, 423] width 400 height 58
type textarea "**********"
click at [393, 238] on input "text" at bounding box center [421, 234] width 417 height 26
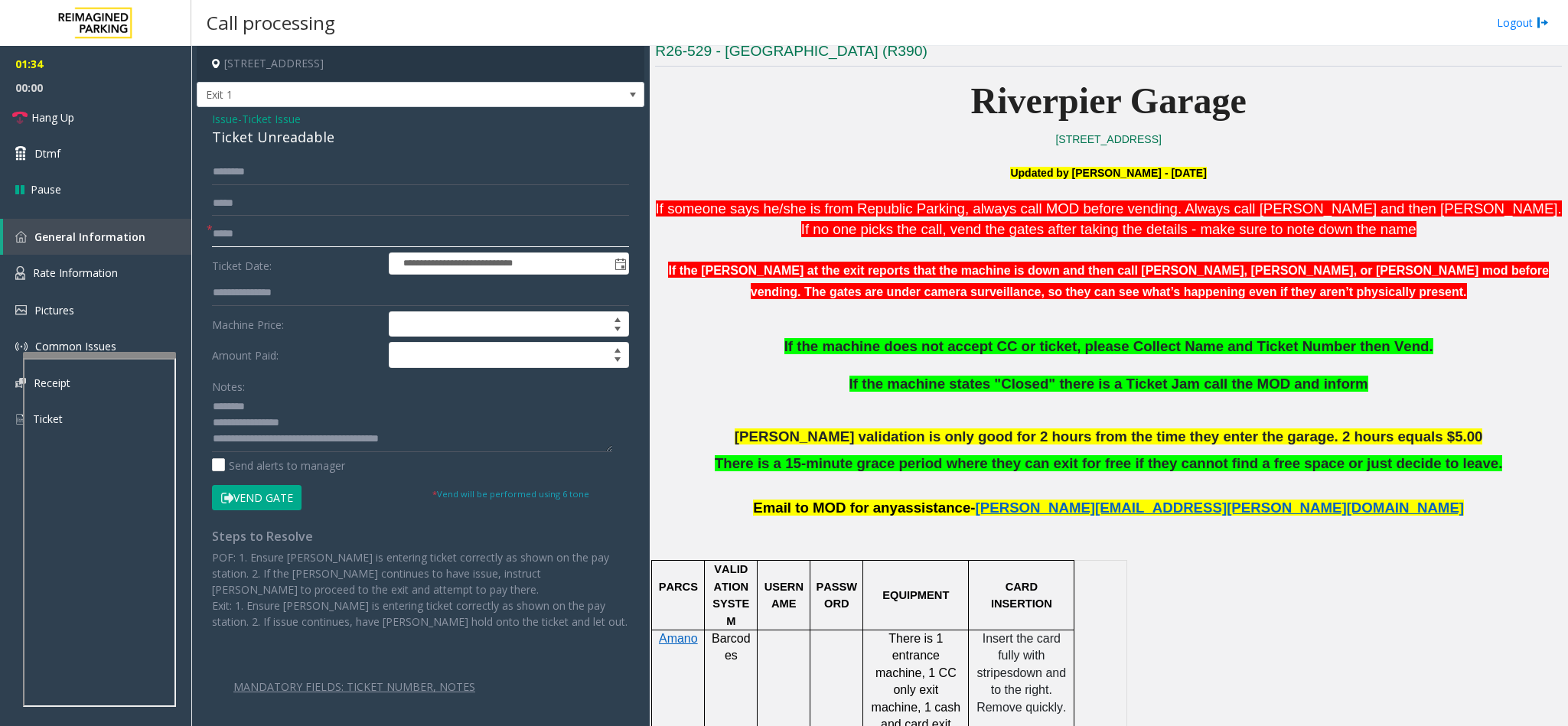
type input "*****"
click at [281, 458] on button "Vend Gate" at bounding box center [256, 498] width 89 height 26
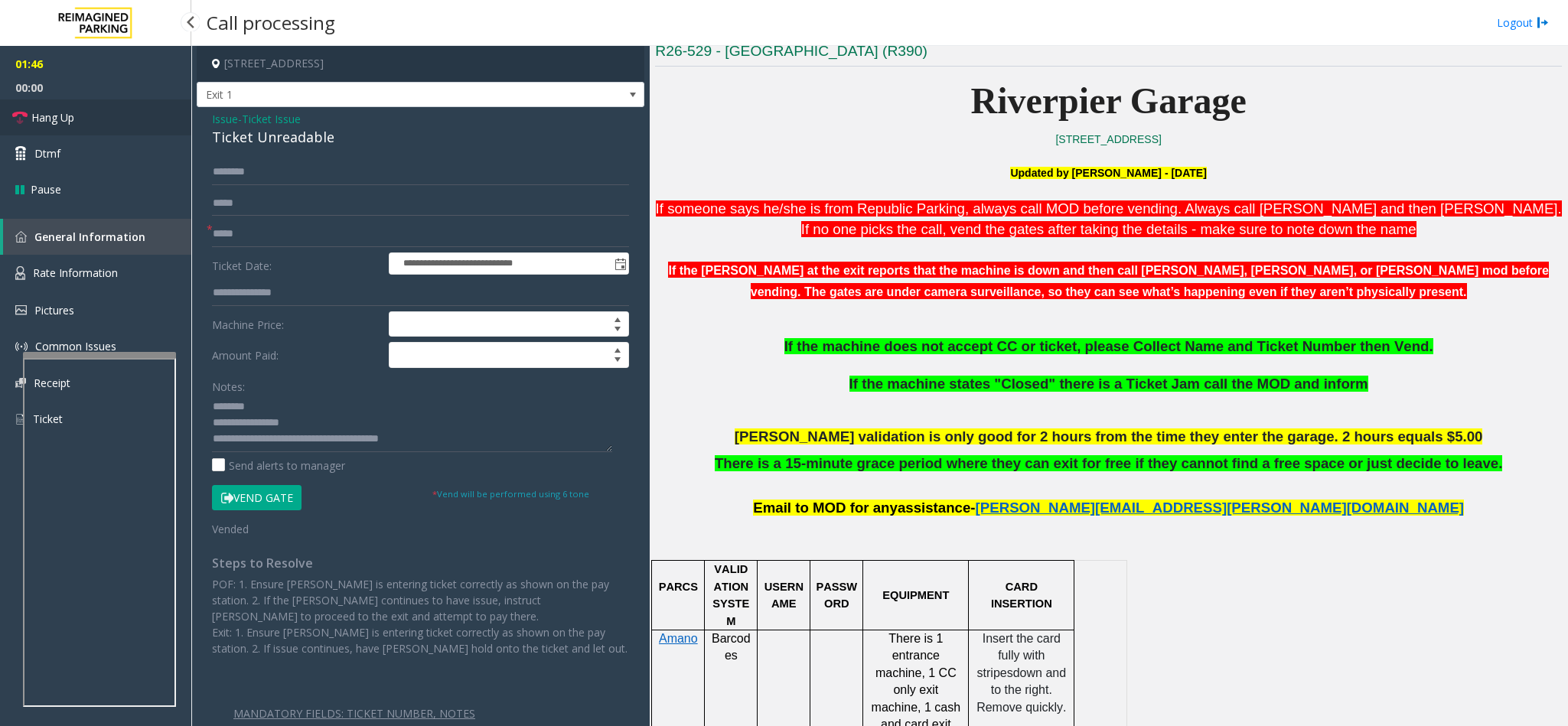
click at [137, 111] on link "Hang Up" at bounding box center [95, 118] width 191 height 36
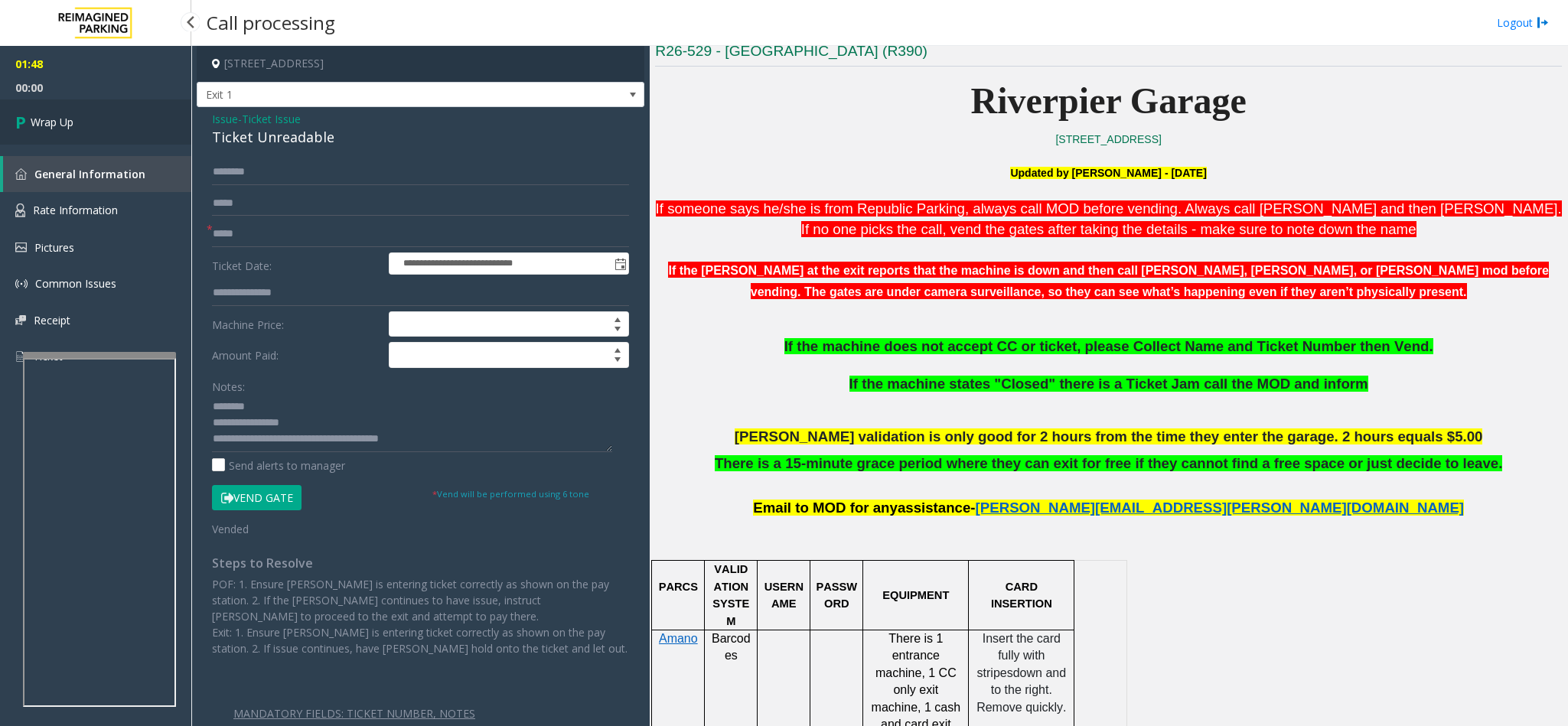
click at [106, 115] on link "Wrap Up" at bounding box center [95, 122] width 191 height 45
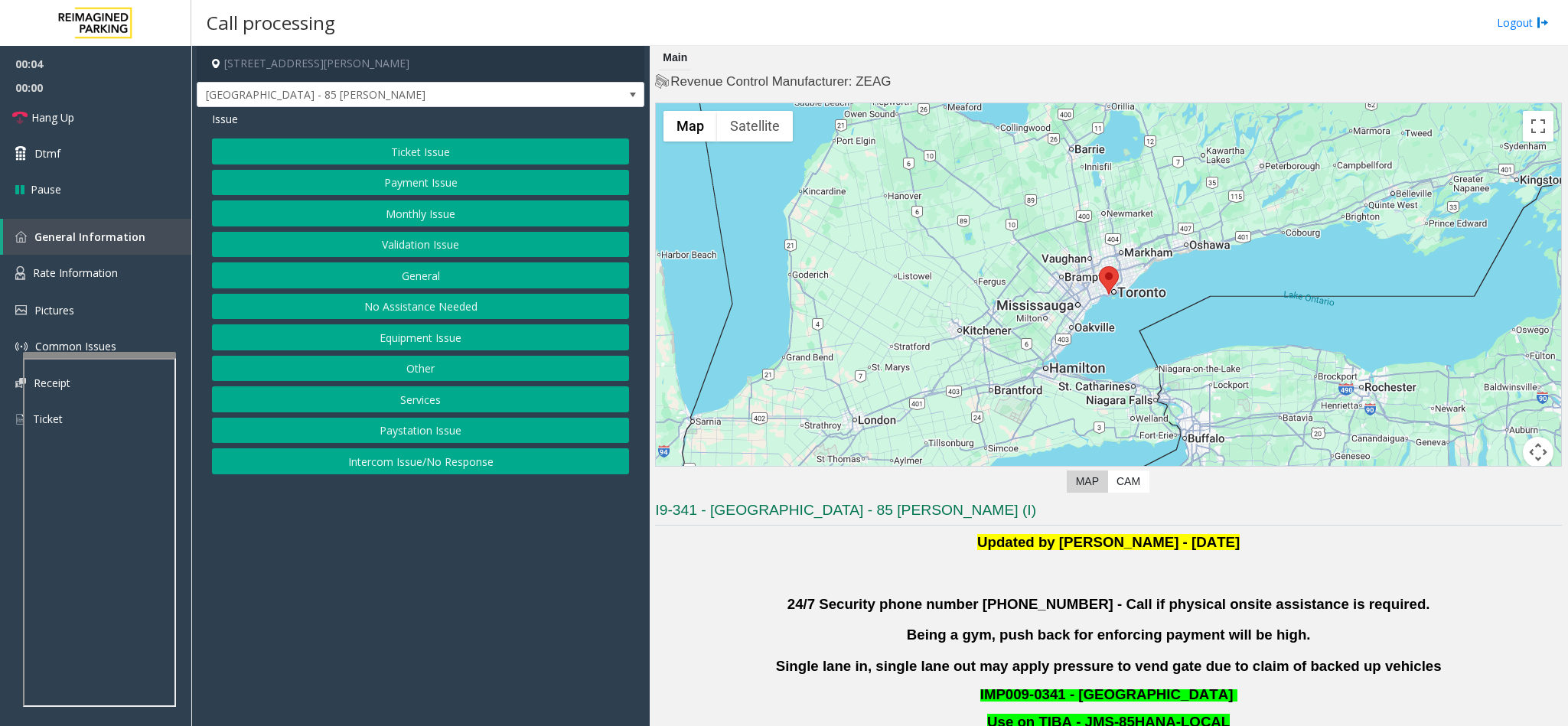
click at [436, 241] on button "Validation Issue" at bounding box center [421, 245] width 417 height 26
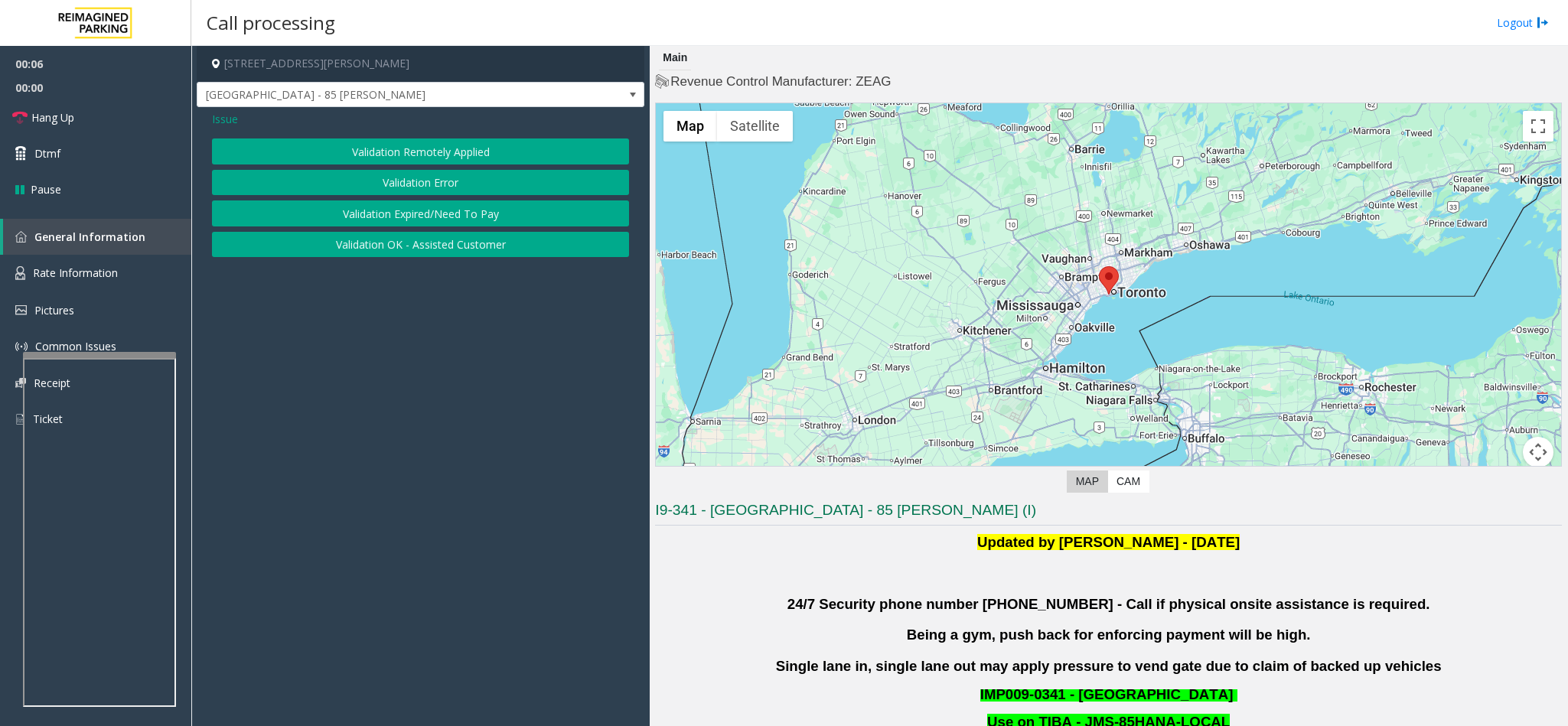
click at [446, 170] on div "Validation Remotely Applied Validation Error Validation Expired/Need To Pay Val…" at bounding box center [421, 197] width 417 height 118
click at [443, 184] on button "Validation Error" at bounding box center [421, 182] width 417 height 26
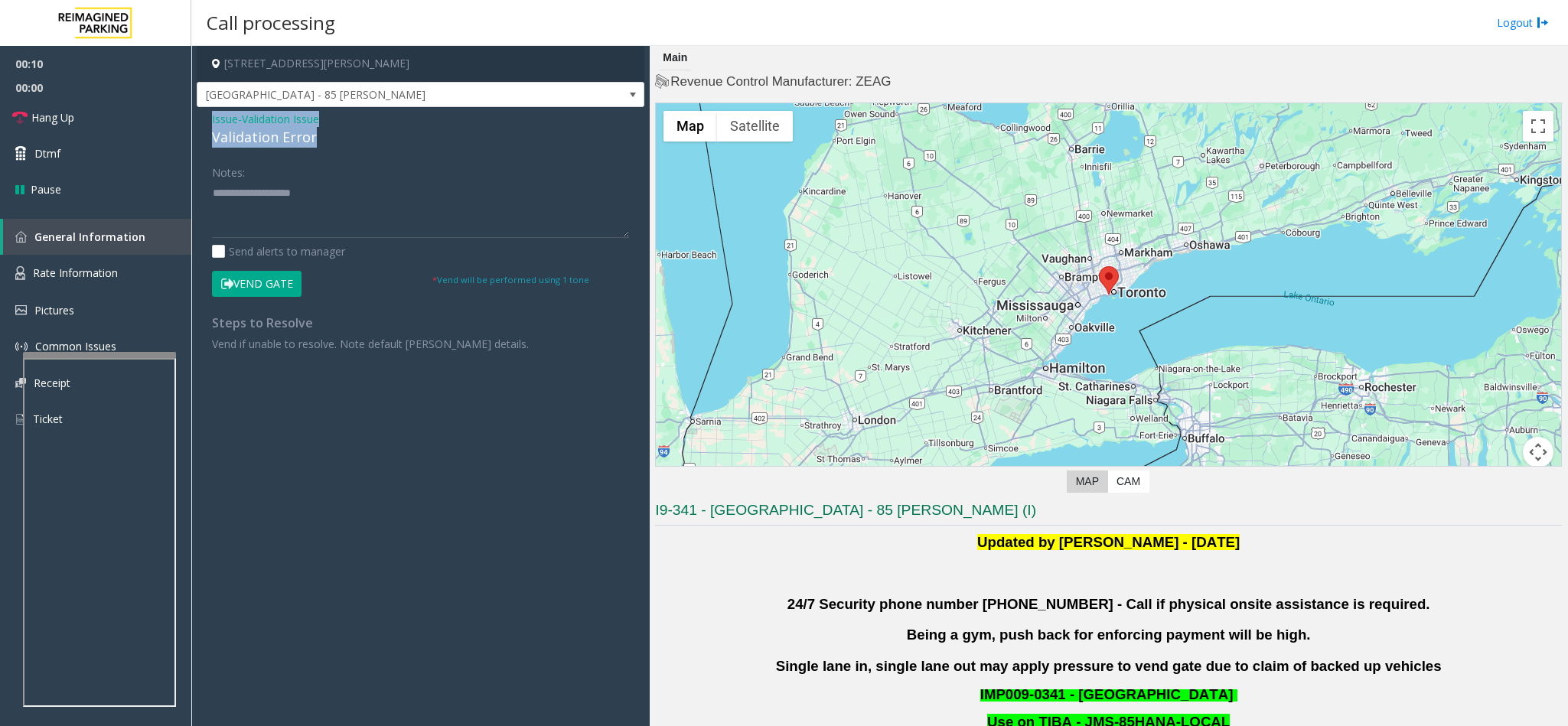
drag, startPoint x: 317, startPoint y: 140, endPoint x: 208, endPoint y: 113, distance: 112.3
click at [208, 113] on div "Issue - Validation Issue Validation Error Notes: Send alerts to manager Vend Ga…" at bounding box center [420, 238] width 447 height 260
paste textarea "**********"
drag, startPoint x: 359, startPoint y: 218, endPoint x: 304, endPoint y: 218, distance: 55.0
click at [331, 218] on textarea at bounding box center [421, 209] width 417 height 58
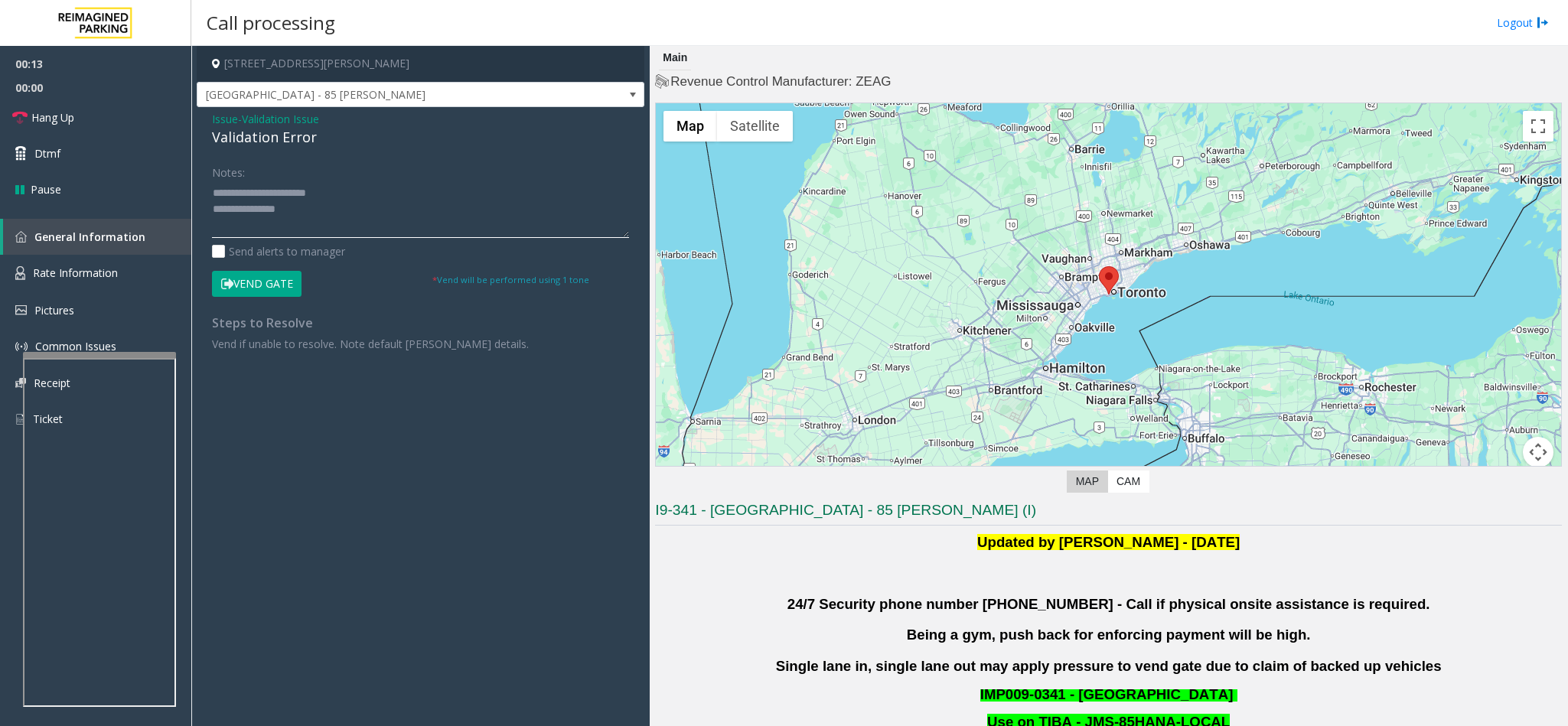
drag, startPoint x: 340, startPoint y: 190, endPoint x: 245, endPoint y: 193, distance: 95.0
click at [245, 193] on textarea at bounding box center [421, 209] width 417 height 58
click at [339, 209] on textarea at bounding box center [421, 209] width 417 height 58
click at [269, 209] on textarea at bounding box center [421, 209] width 417 height 58
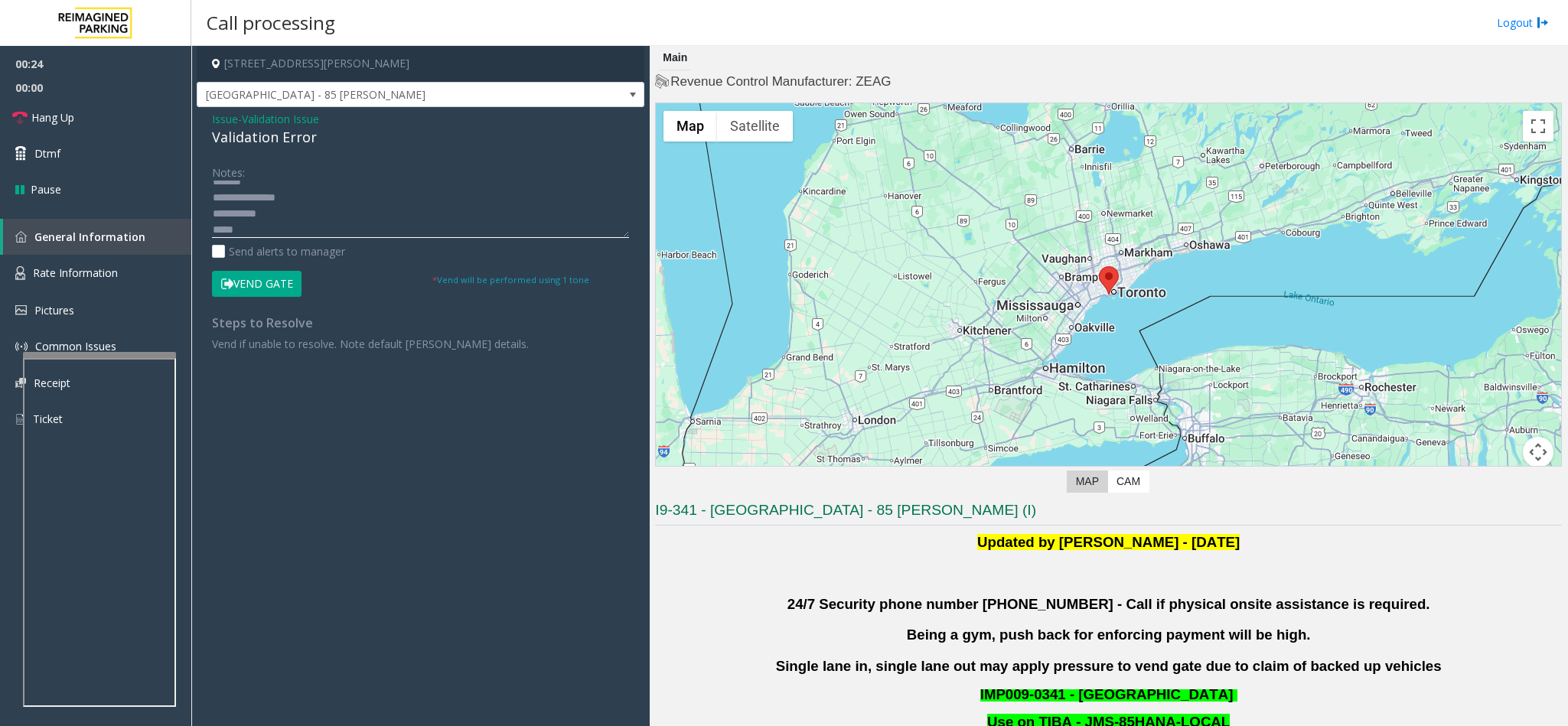
click at [312, 233] on textarea at bounding box center [421, 209] width 417 height 58
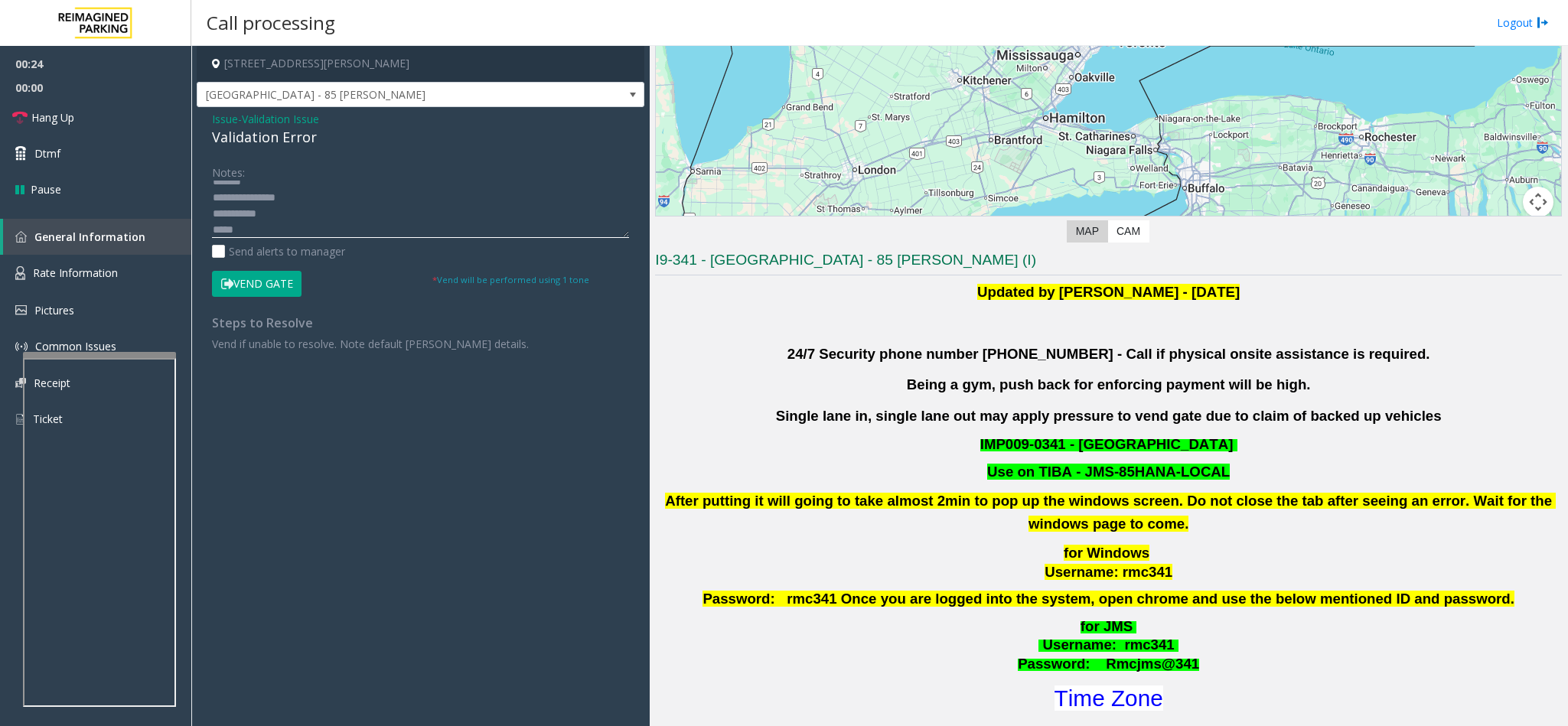
scroll to position [459, 0]
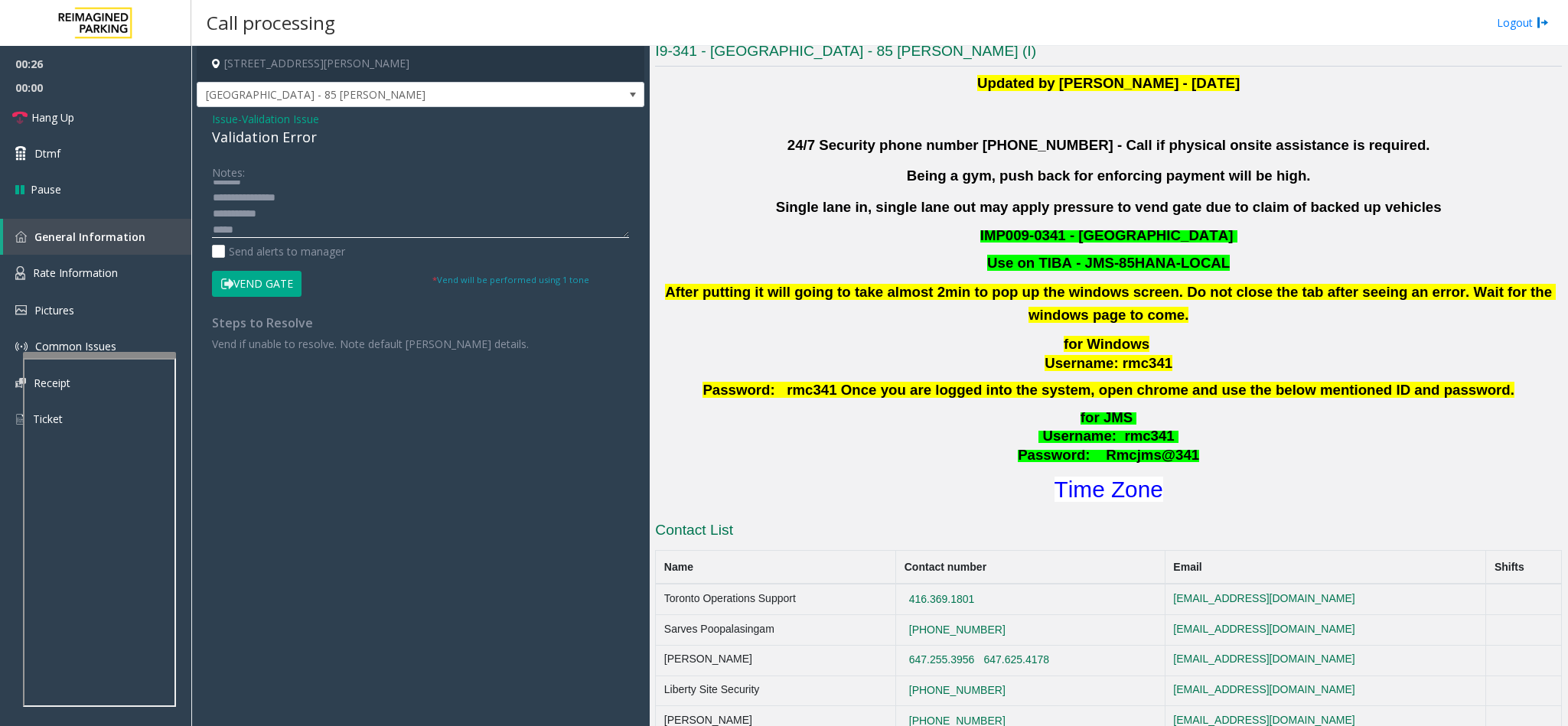
click at [483, 230] on textarea at bounding box center [421, 209] width 417 height 58
click at [255, 212] on textarea at bounding box center [421, 209] width 417 height 58
click at [260, 237] on textarea at bounding box center [421, 209] width 417 height 58
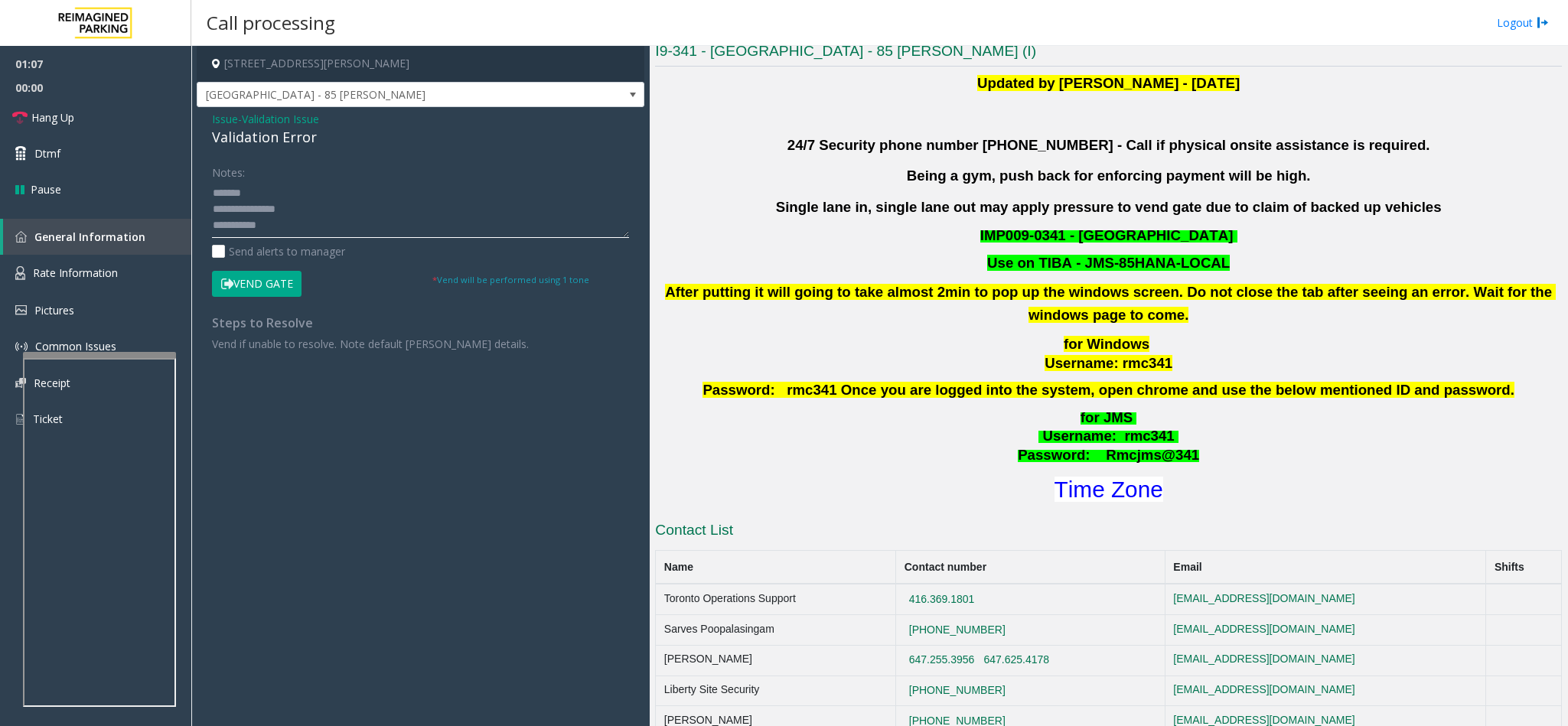
click at [283, 220] on textarea at bounding box center [421, 209] width 417 height 58
click at [283, 221] on textarea at bounding box center [421, 209] width 417 height 58
click at [267, 291] on button "Vend Gate" at bounding box center [256, 283] width 89 height 26
click at [324, 225] on textarea at bounding box center [421, 209] width 417 height 58
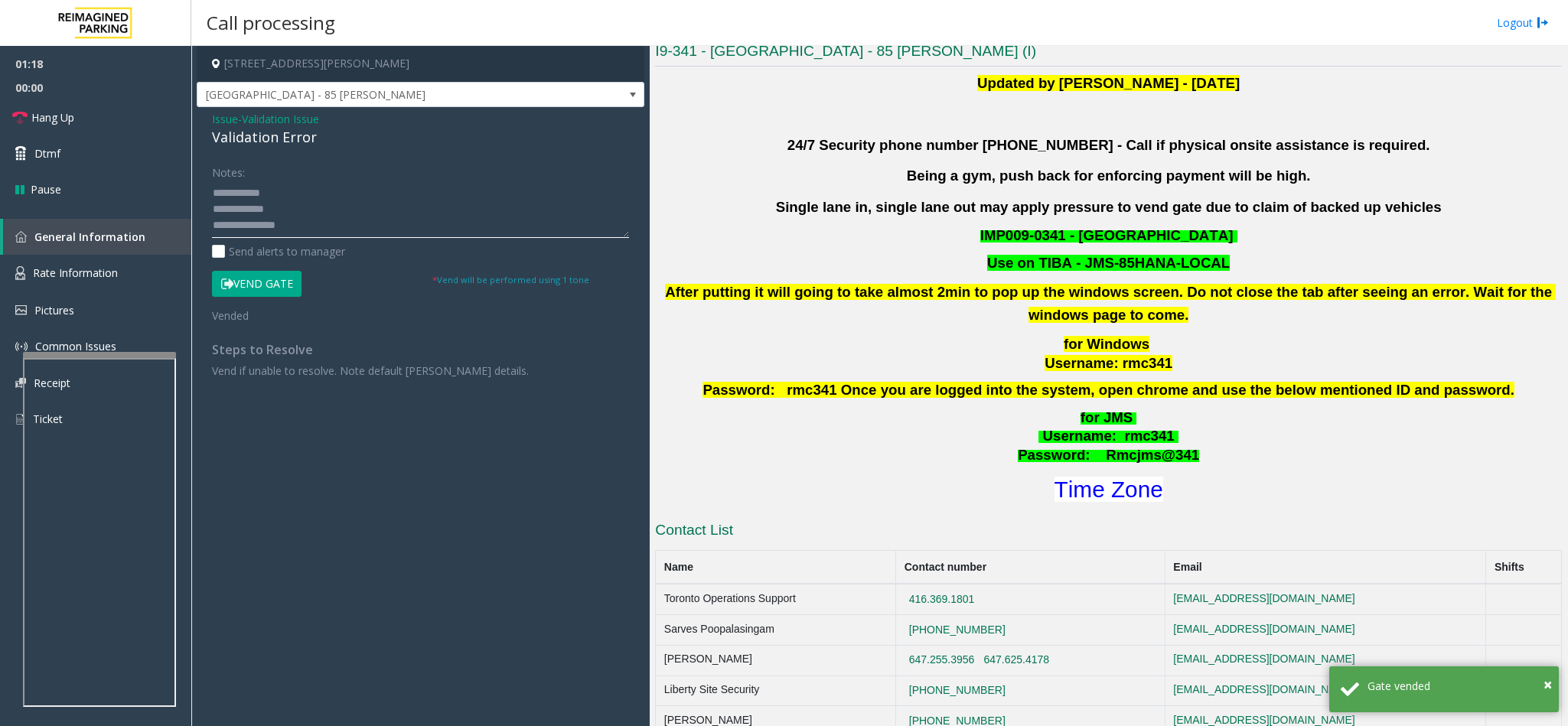
scroll to position [60, 0]
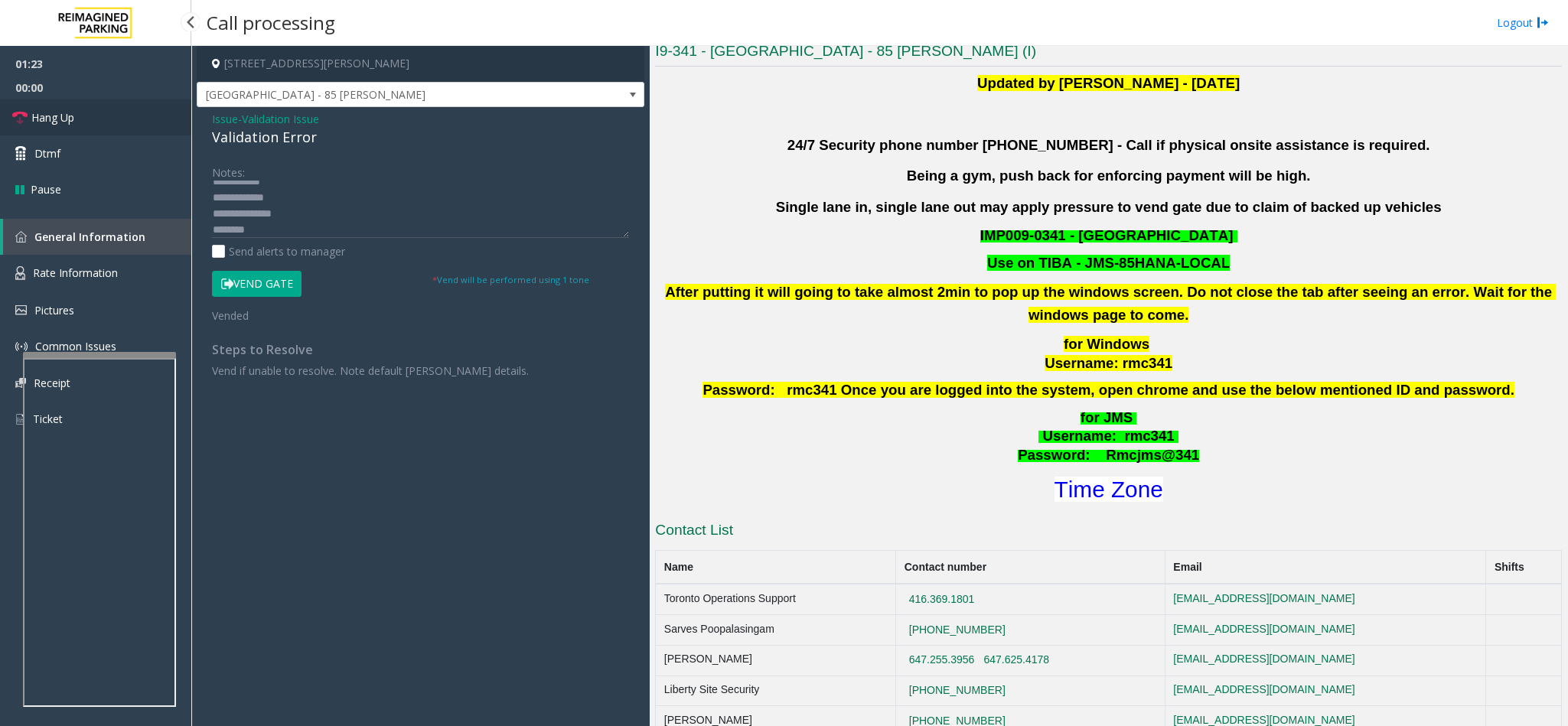
click at [101, 103] on link "Hang Up" at bounding box center [95, 118] width 191 height 36
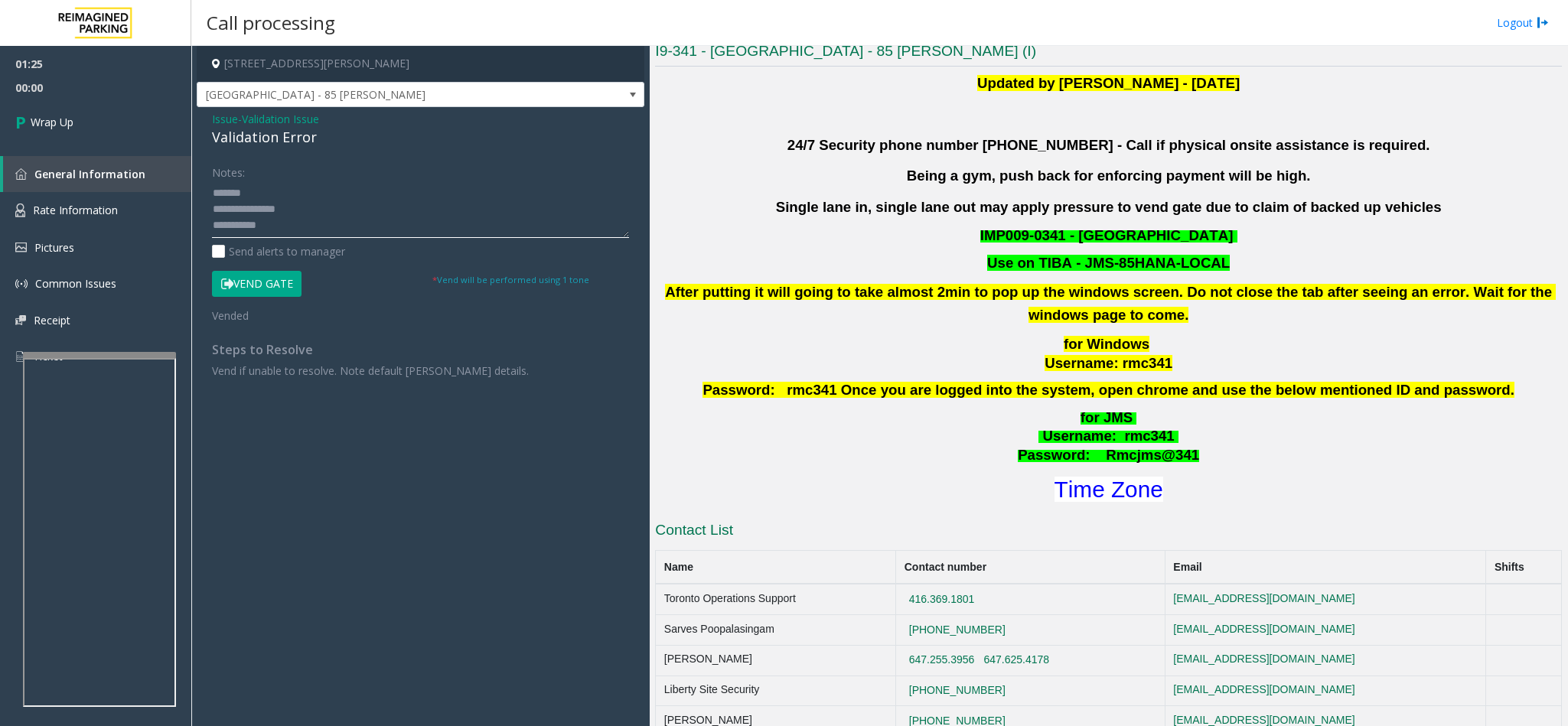
click at [291, 216] on textarea at bounding box center [421, 209] width 417 height 58
click at [287, 225] on textarea at bounding box center [421, 209] width 417 height 58
click at [279, 226] on textarea at bounding box center [421, 209] width 417 height 58
type textarea "**********"
click at [127, 132] on link "Wrap Up" at bounding box center [95, 122] width 191 height 45
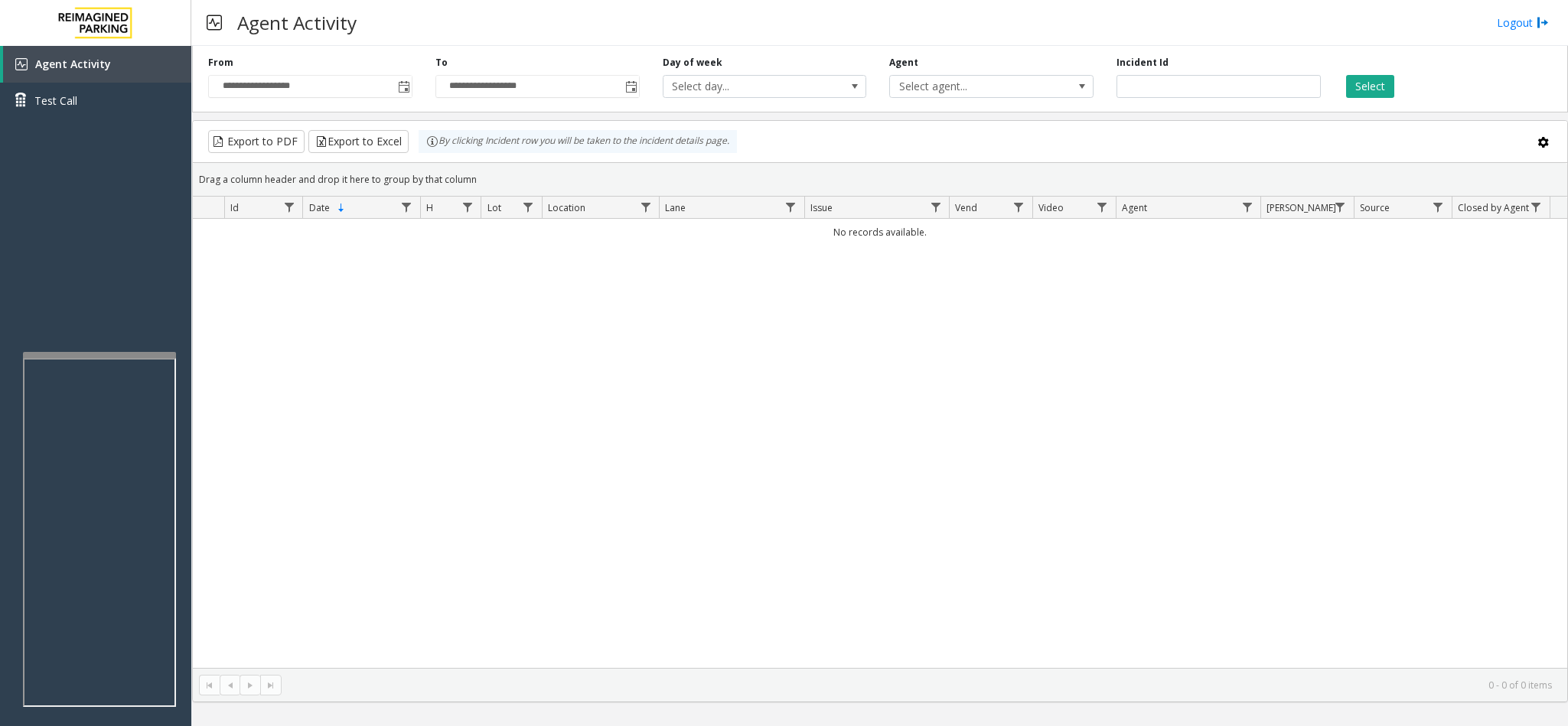
drag, startPoint x: 930, startPoint y: 233, endPoint x: 806, endPoint y: 237, distance: 124.1
click at [806, 237] on td "No records available." at bounding box center [879, 232] width 1374 height 27
click at [962, 309] on div "No records available." at bounding box center [879, 443] width 1374 height 449
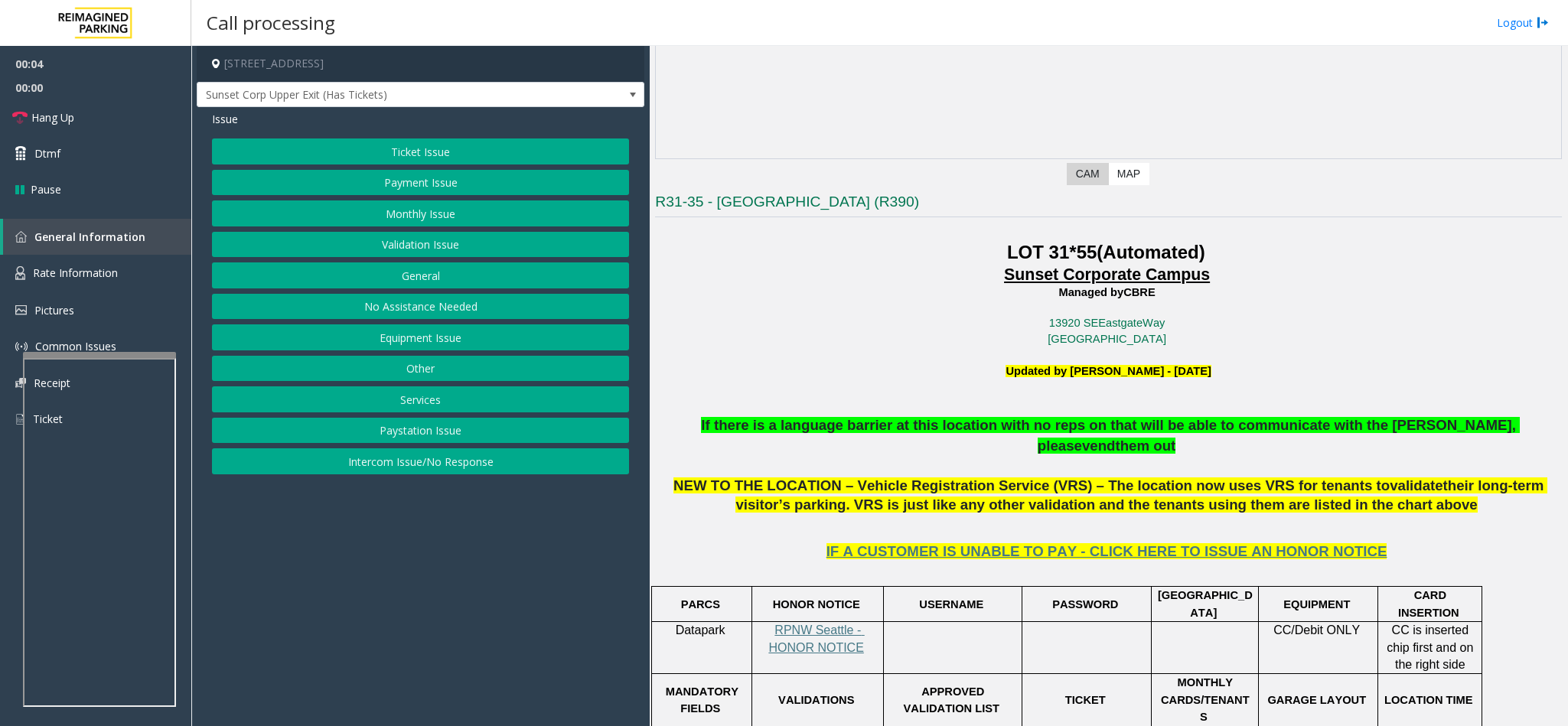
scroll to position [459, 0]
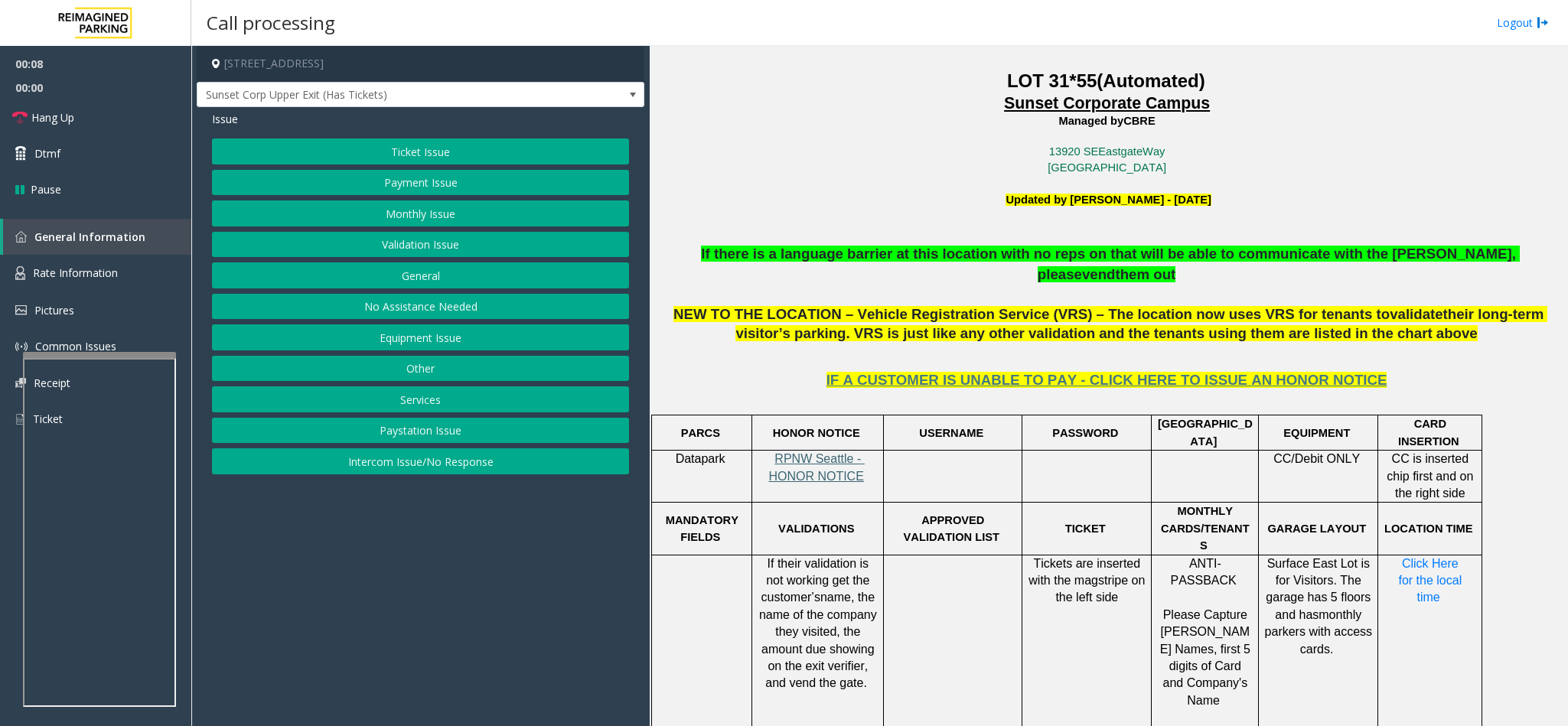
click at [806, 452] on span "RPNW Seattle - HONOR NOTICE" at bounding box center [815, 467] width 95 height 30
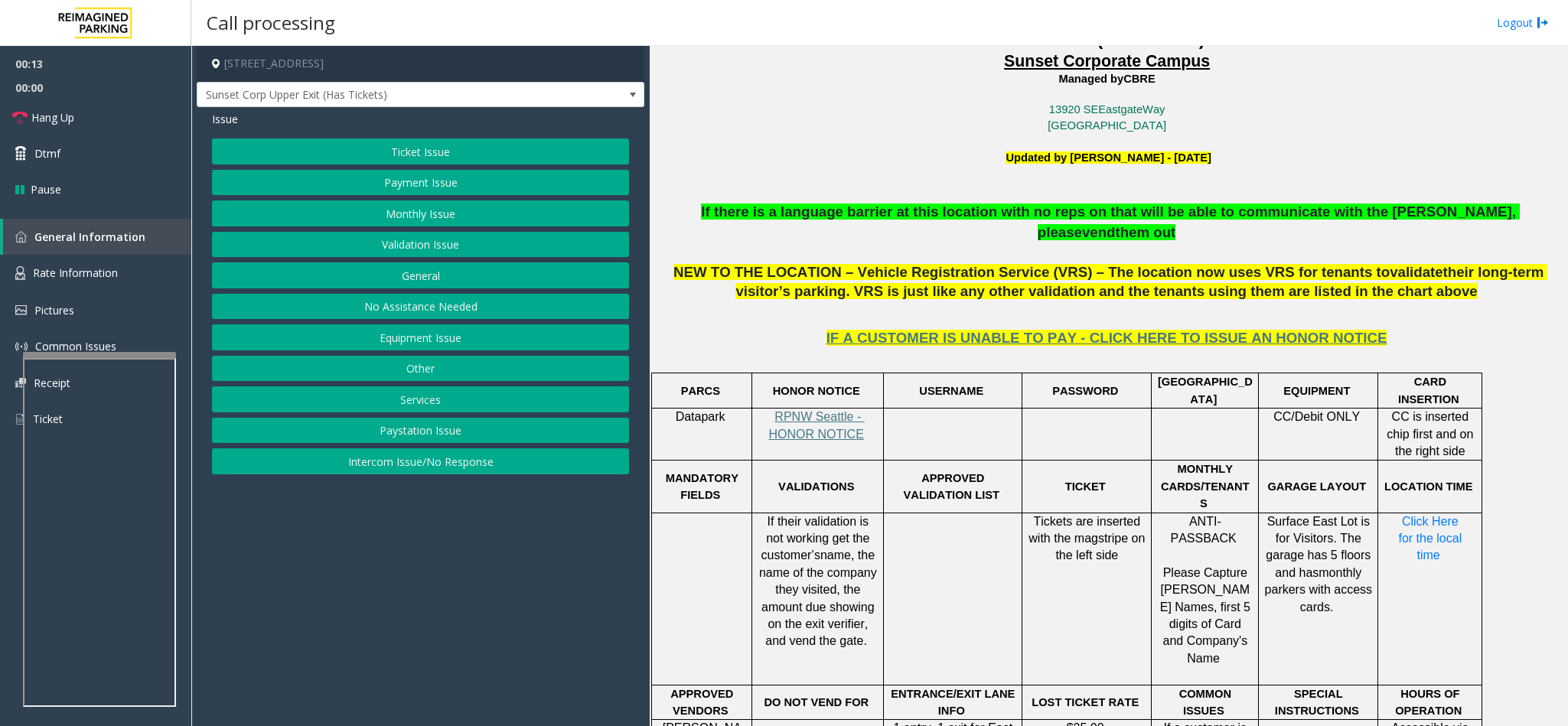
scroll to position [574, 0]
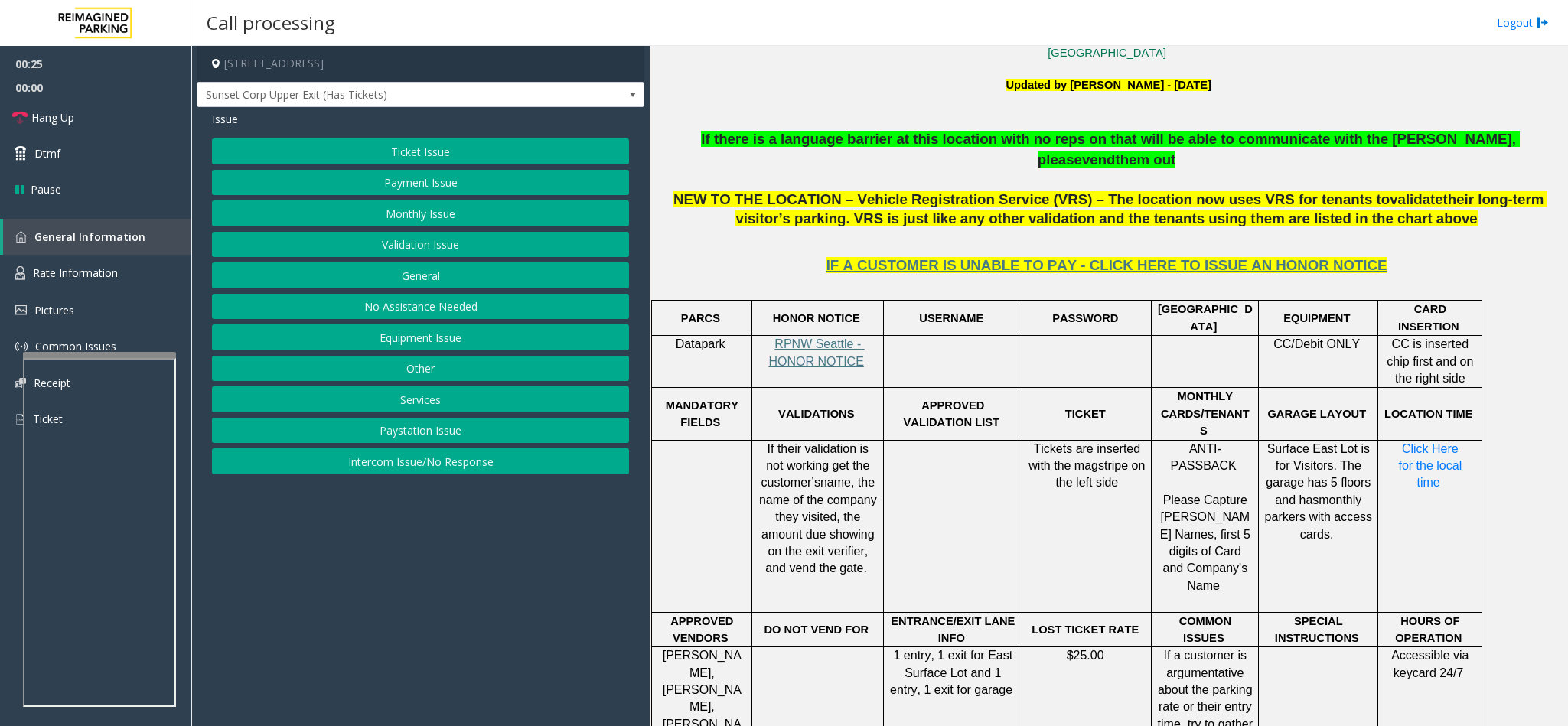
click at [422, 250] on button "Validation Issue" at bounding box center [421, 245] width 417 height 26
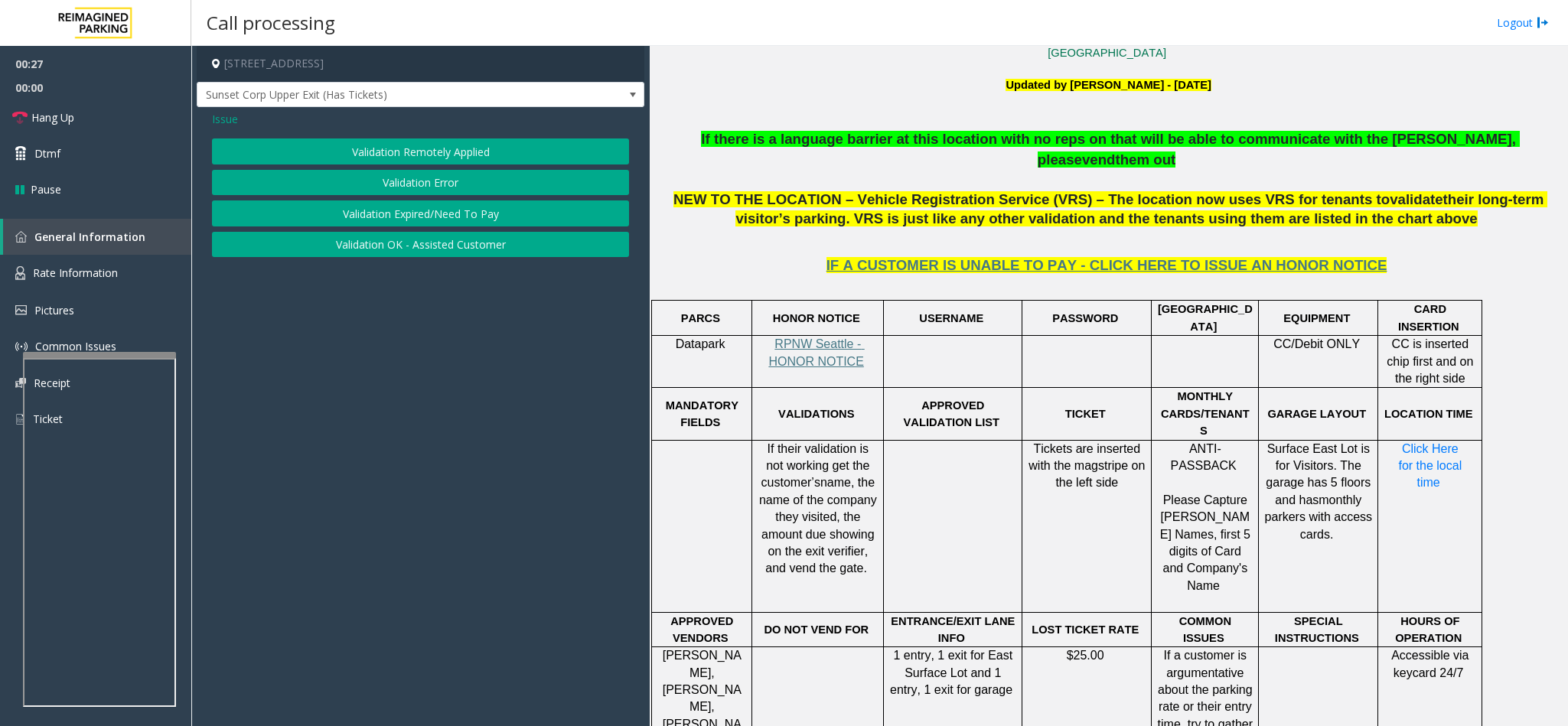
click at [421, 179] on button "Validation Error" at bounding box center [421, 182] width 417 height 26
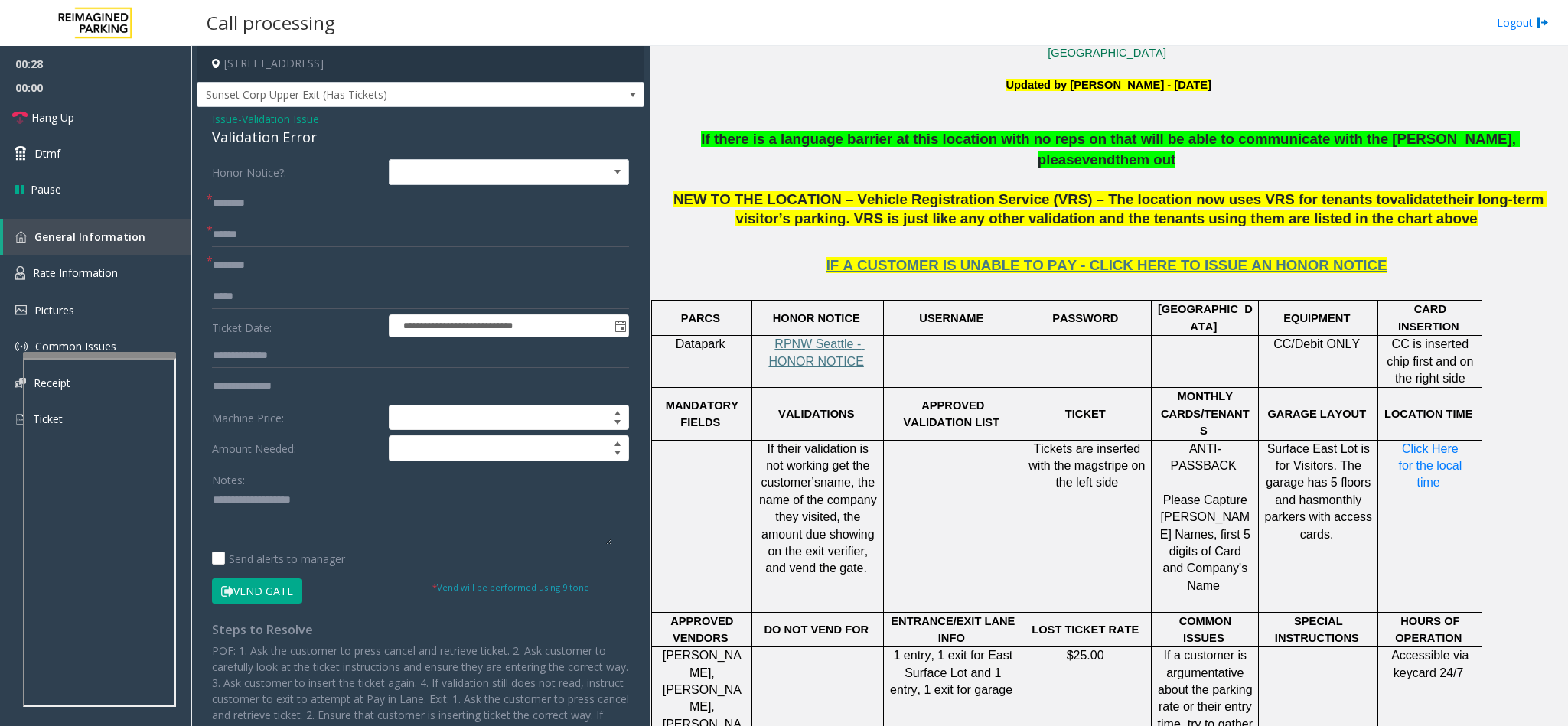
click at [280, 271] on input "text" at bounding box center [421, 265] width 417 height 26
type input "******"
click at [249, 235] on input "text" at bounding box center [421, 234] width 417 height 26
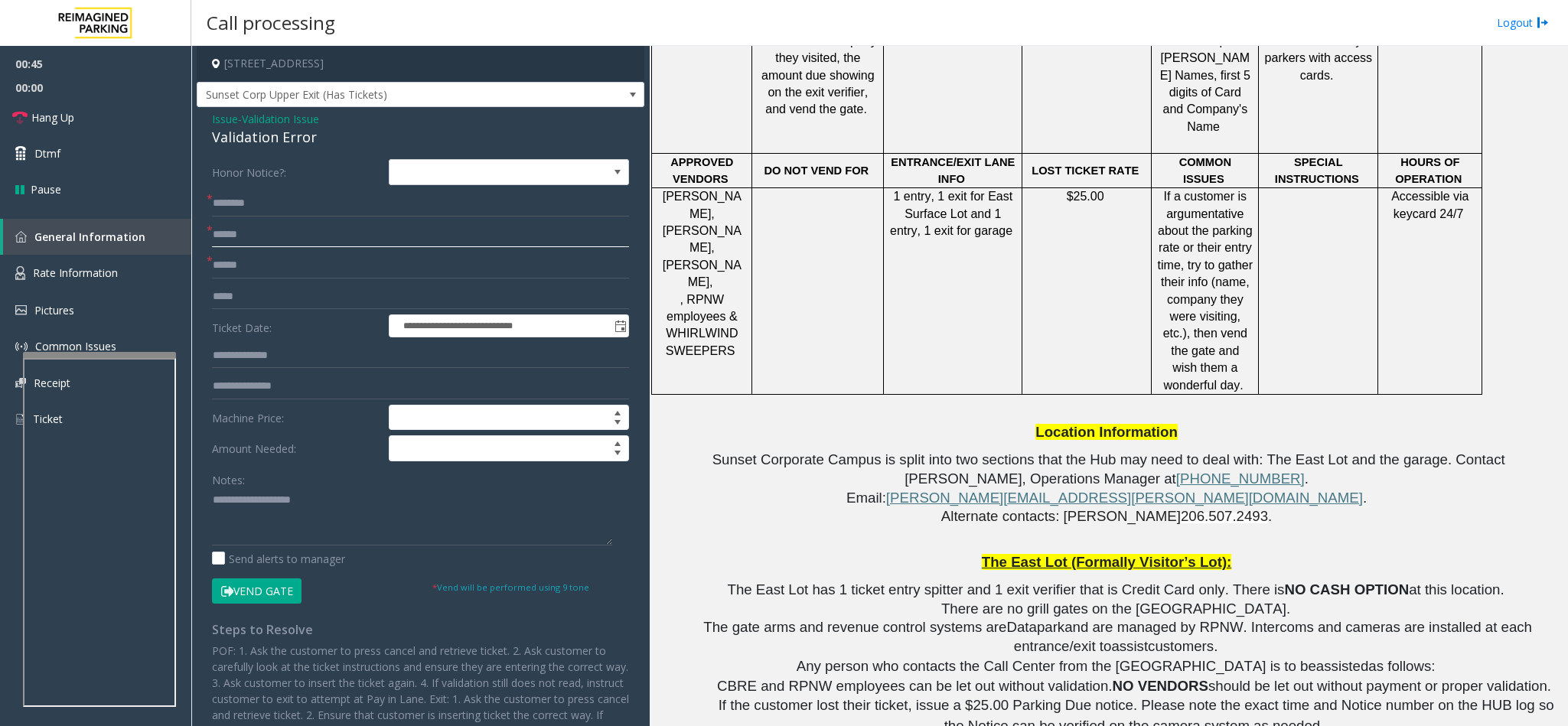
scroll to position [1607, 0]
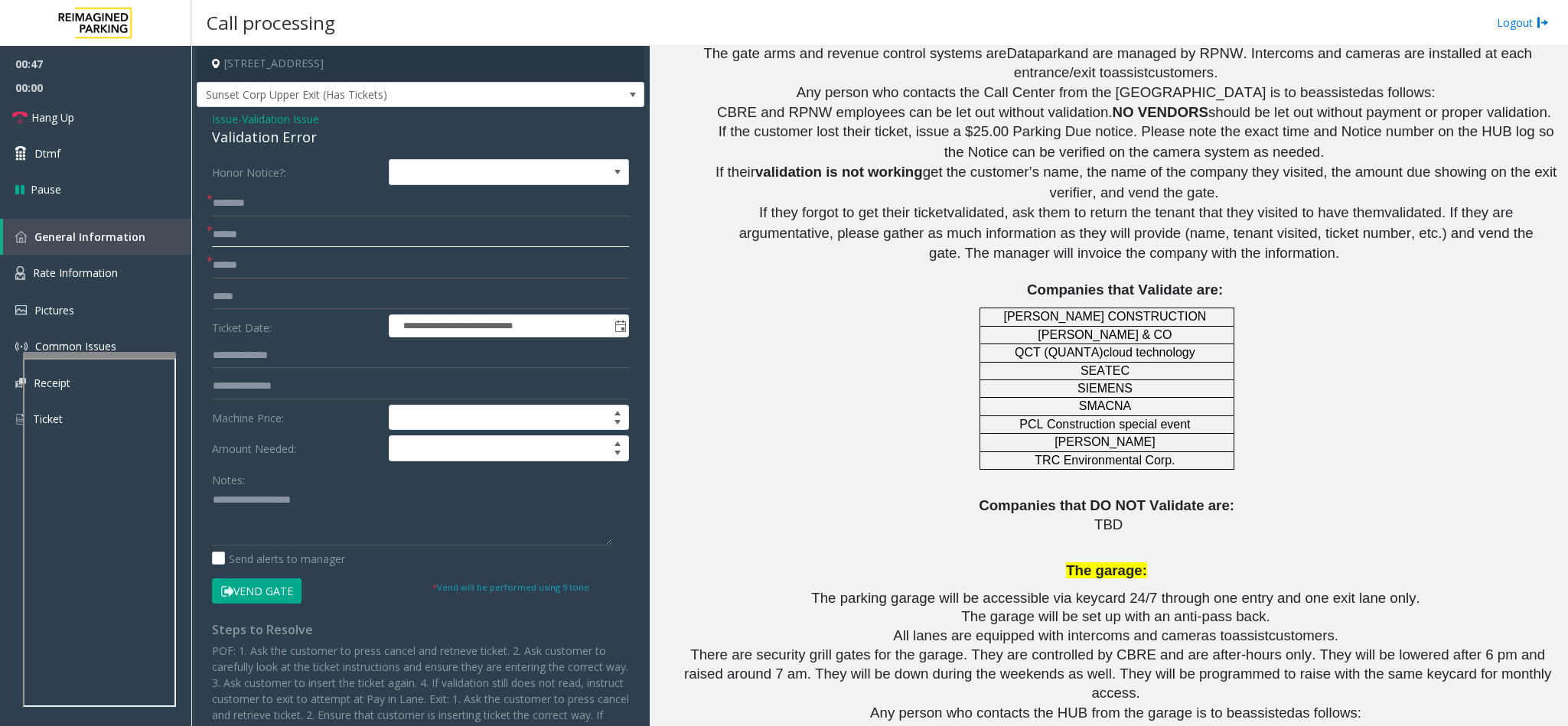
click at [321, 233] on input "text" at bounding box center [421, 234] width 417 height 26
click at [358, 243] on input "text" at bounding box center [421, 234] width 417 height 26
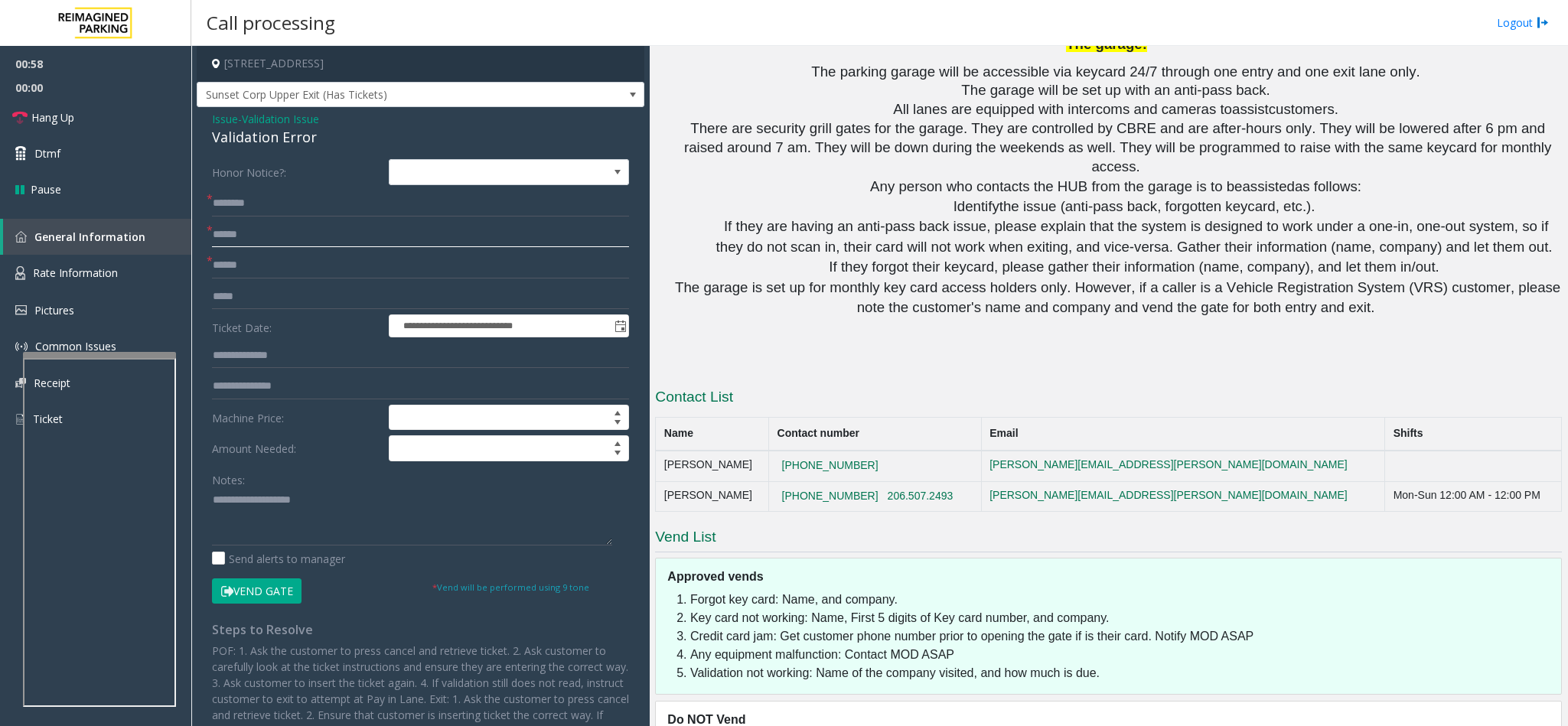
scroll to position [2165, 0]
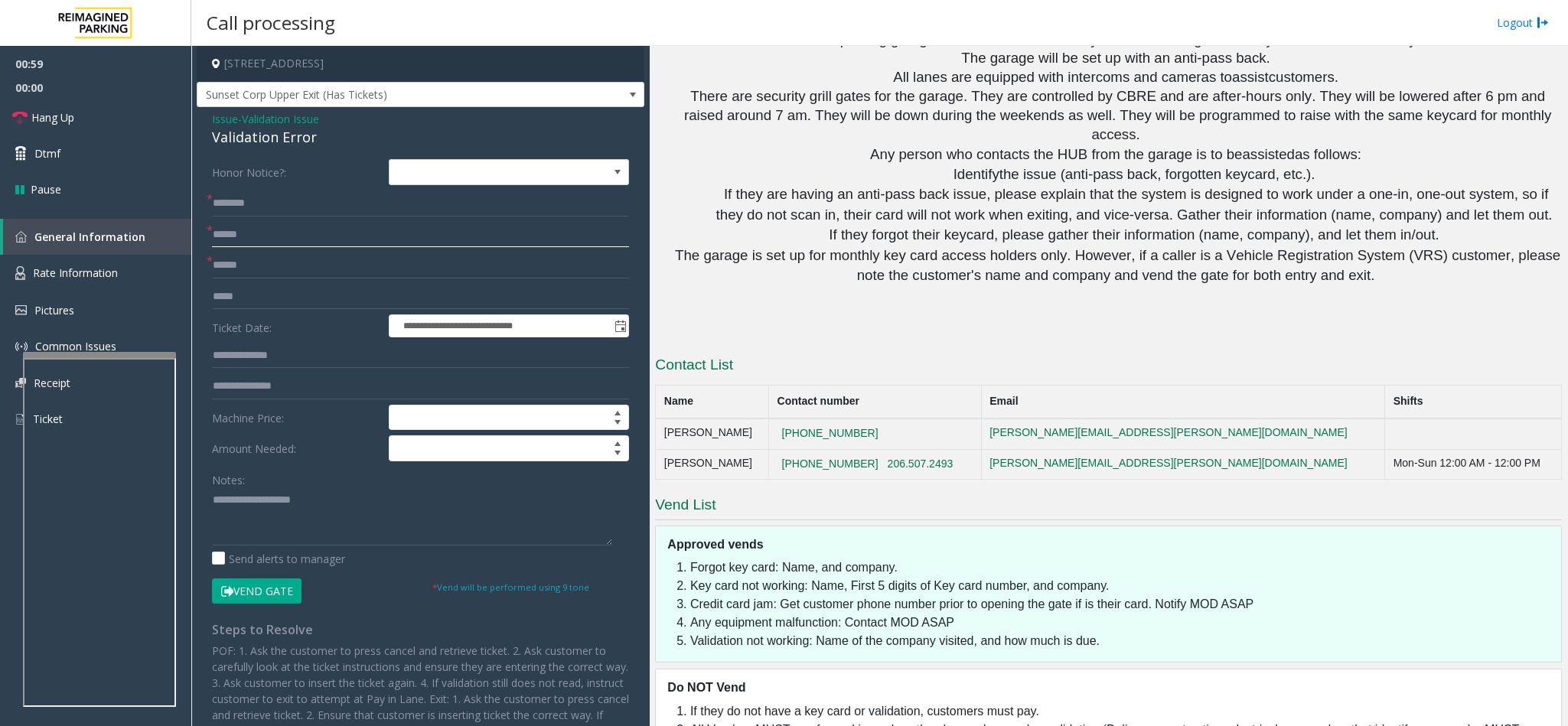
type input "******"
click at [311, 458] on textarea at bounding box center [412, 517] width 400 height 58
click at [311, 363] on input "text" at bounding box center [421, 355] width 417 height 26
click at [303, 356] on input "text" at bounding box center [421, 355] width 417 height 26
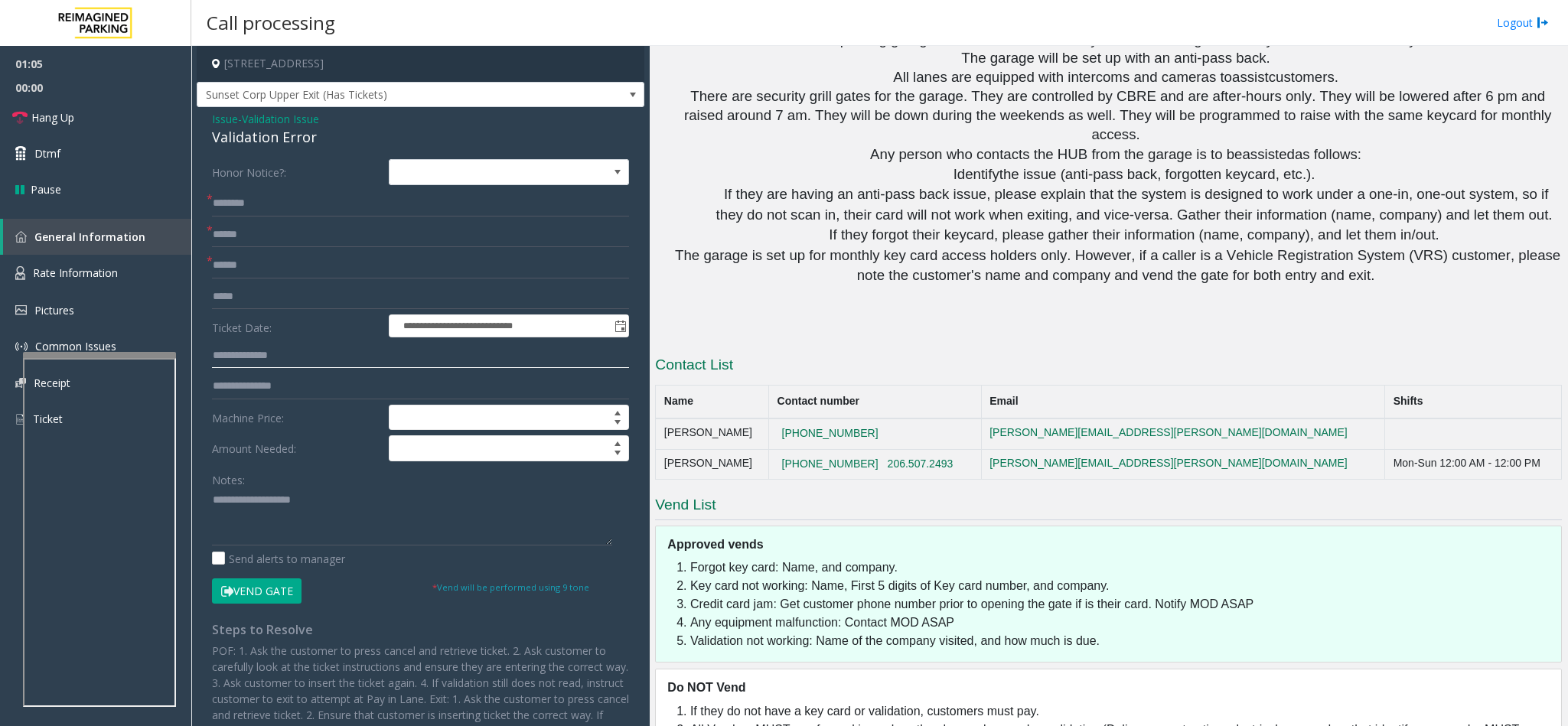
click at [324, 352] on input "text" at bounding box center [421, 355] width 417 height 26
type input "********"
click at [279, 214] on input "text" at bounding box center [421, 203] width 417 height 26
type input "*****"
drag, startPoint x: 312, startPoint y: 136, endPoint x: 200, endPoint y: 114, distance: 114.1
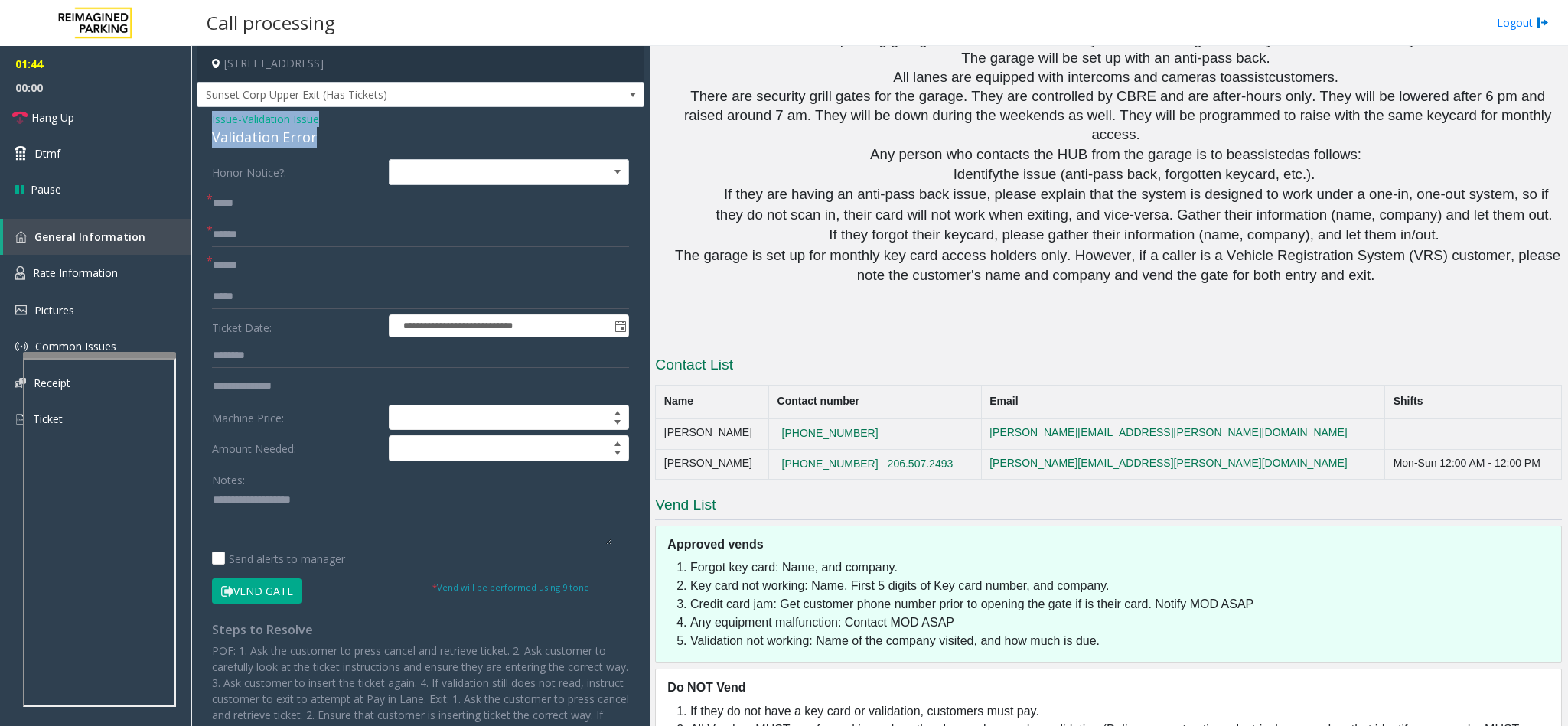
click at [200, 114] on div "**********" at bounding box center [420, 487] width 447 height 760
paste textarea "**********"
click at [315, 458] on textarea at bounding box center [412, 517] width 400 height 58
drag, startPoint x: 331, startPoint y: 496, endPoint x: 249, endPoint y: 501, distance: 82.2
click at [246, 458] on textarea at bounding box center [412, 517] width 400 height 58
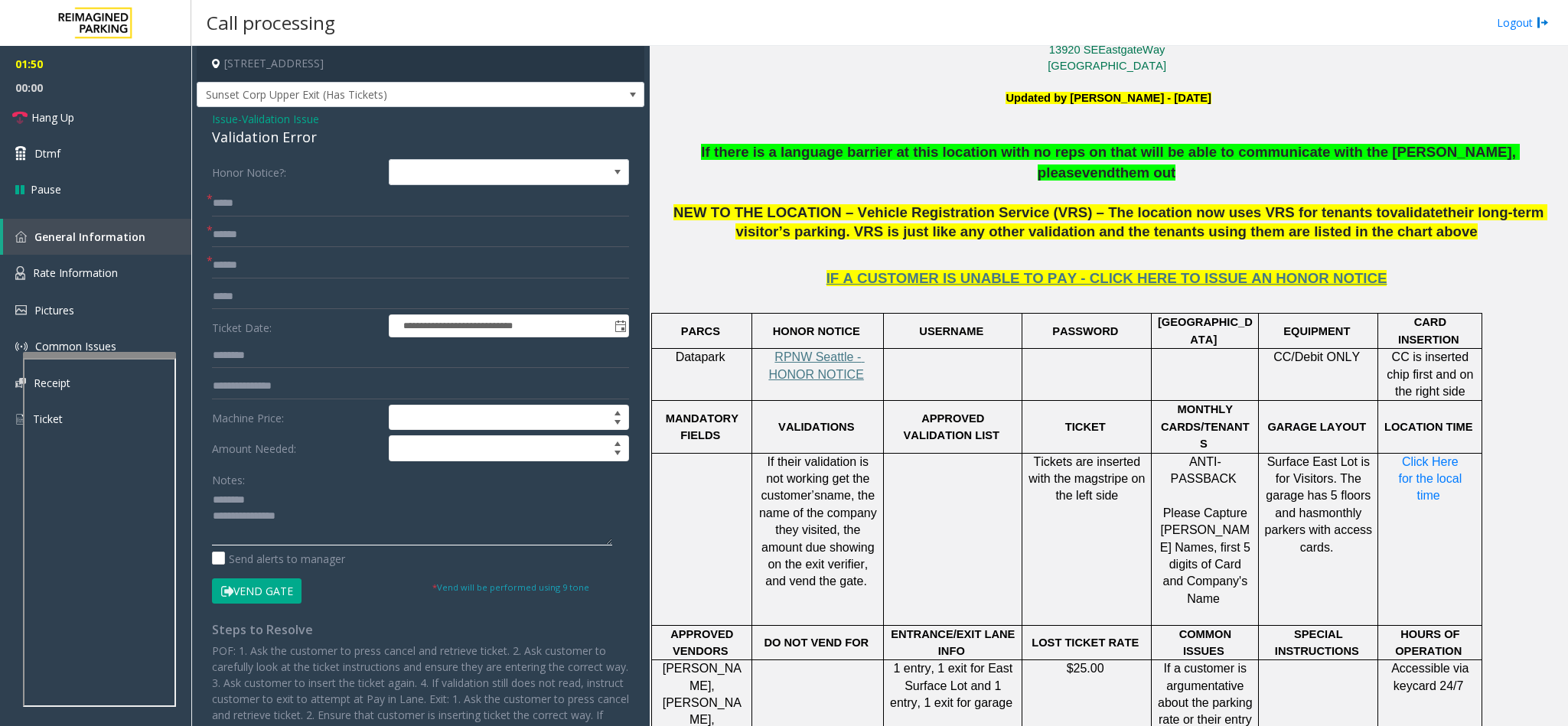
scroll to position [559, 0]
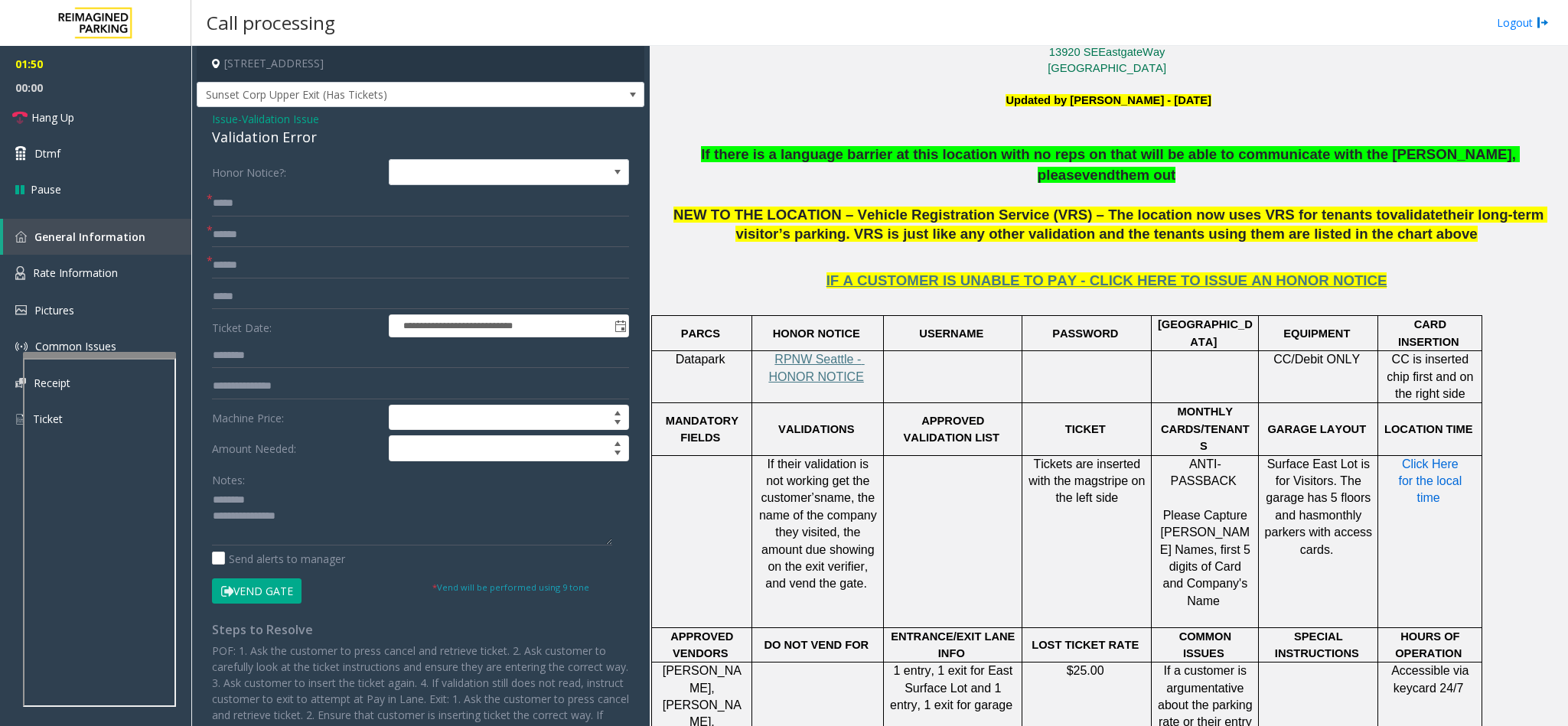
click at [1044, 458] on span "Click Here for the local time" at bounding box center [1431, 481] width 66 height 47
click at [336, 458] on textarea at bounding box center [412, 517] width 400 height 58
click at [301, 458] on button "Vend Gate" at bounding box center [256, 591] width 89 height 26
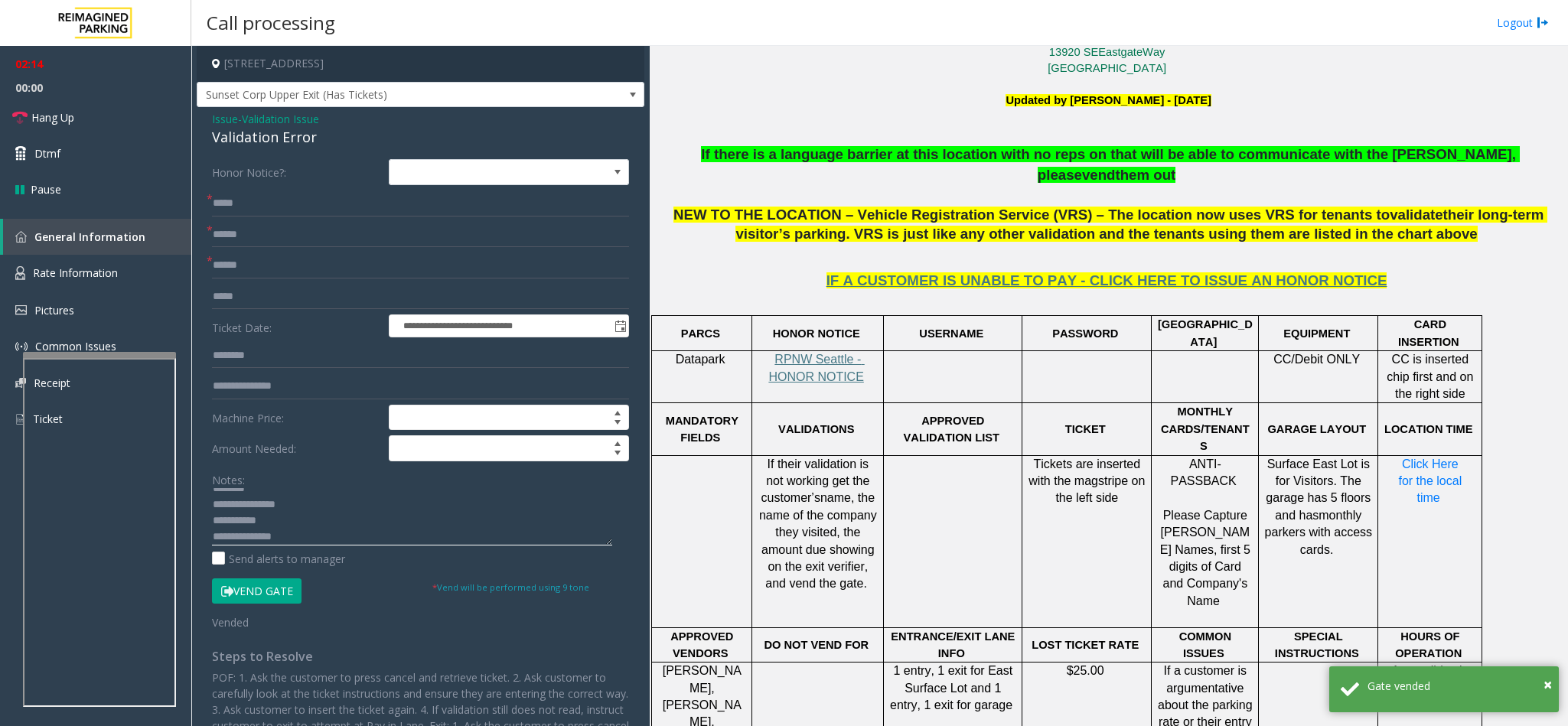
click at [294, 458] on textarea at bounding box center [412, 517] width 400 height 58
click at [292, 458] on textarea at bounding box center [412, 517] width 400 height 58
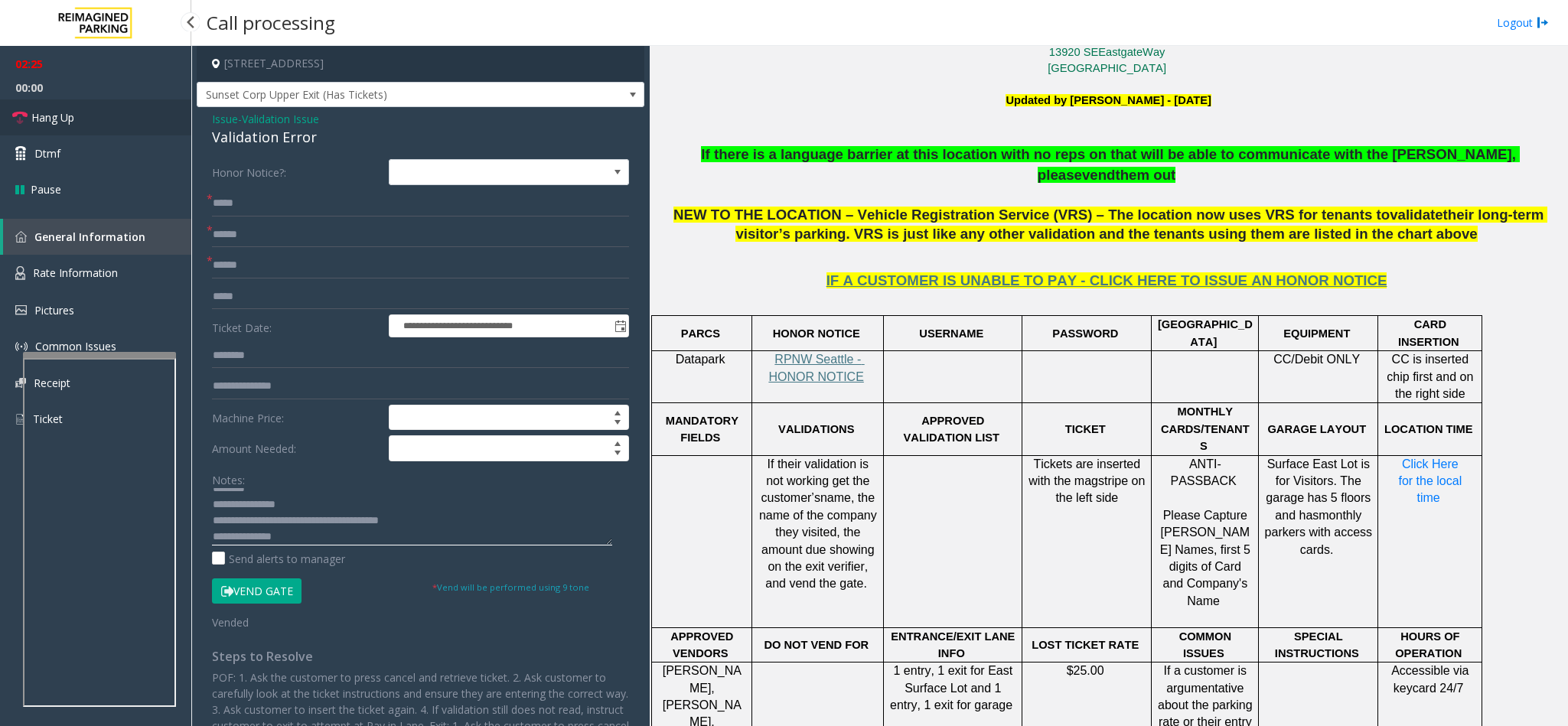
type textarea "**********"
click at [74, 114] on span "Hang Up" at bounding box center [53, 118] width 43 height 16
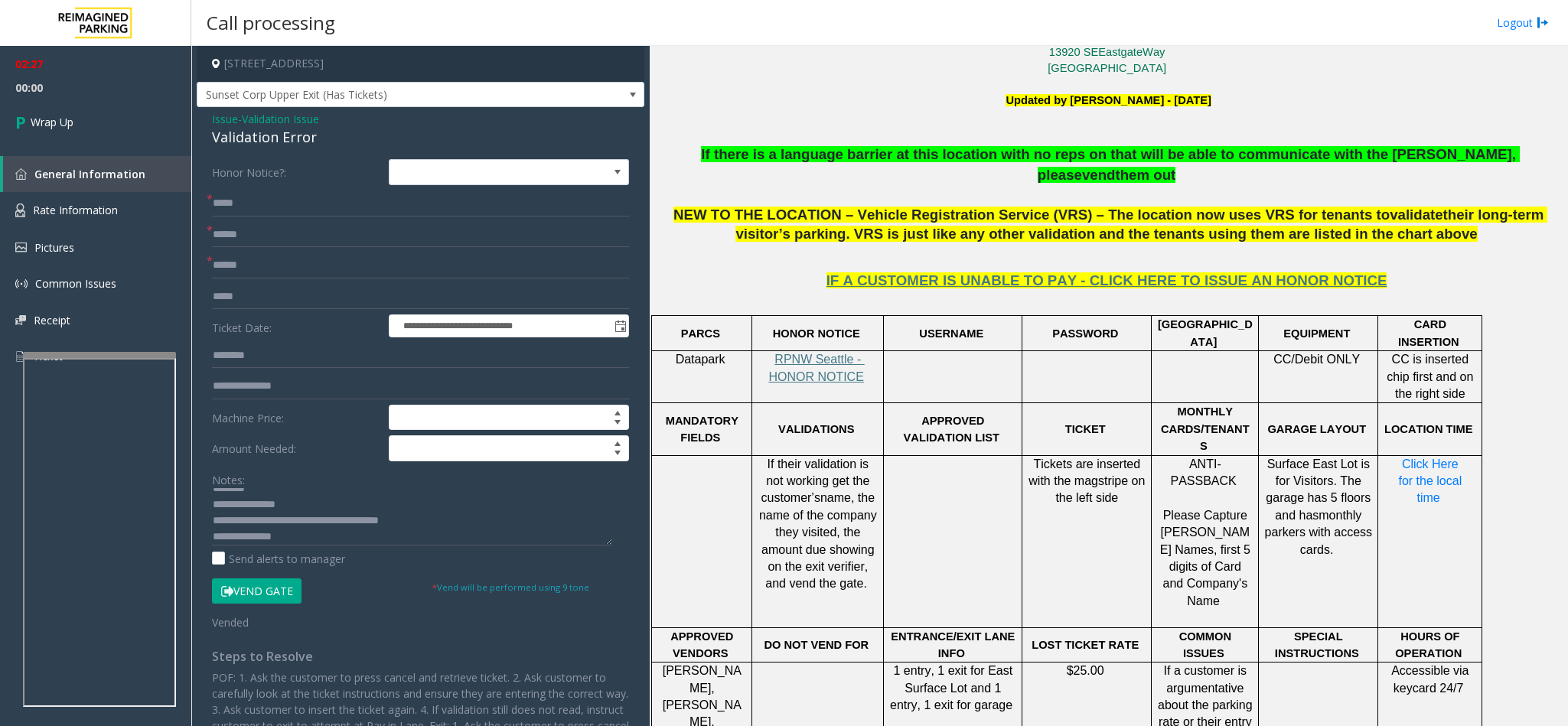
scroll to position [0, 0]
click at [65, 120] on span "Wrap Up" at bounding box center [52, 122] width 43 height 16
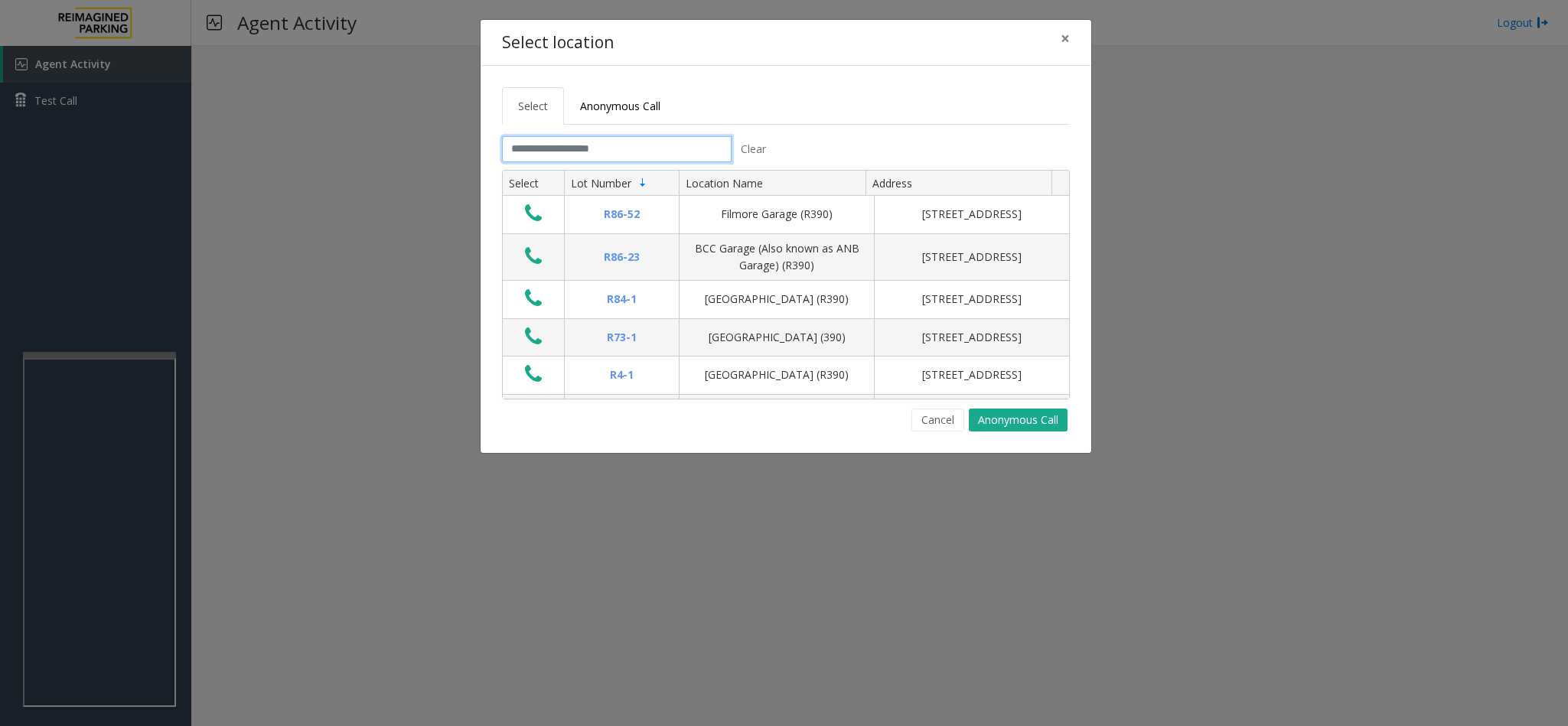
click at [567, 145] on input "text" at bounding box center [616, 149] width 230 height 26
click at [567, 147] on input "text" at bounding box center [616, 149] width 230 height 26
click at [563, 145] on input "text" at bounding box center [616, 149] width 230 height 26
click at [553, 152] on input "text" at bounding box center [616, 149] width 230 height 26
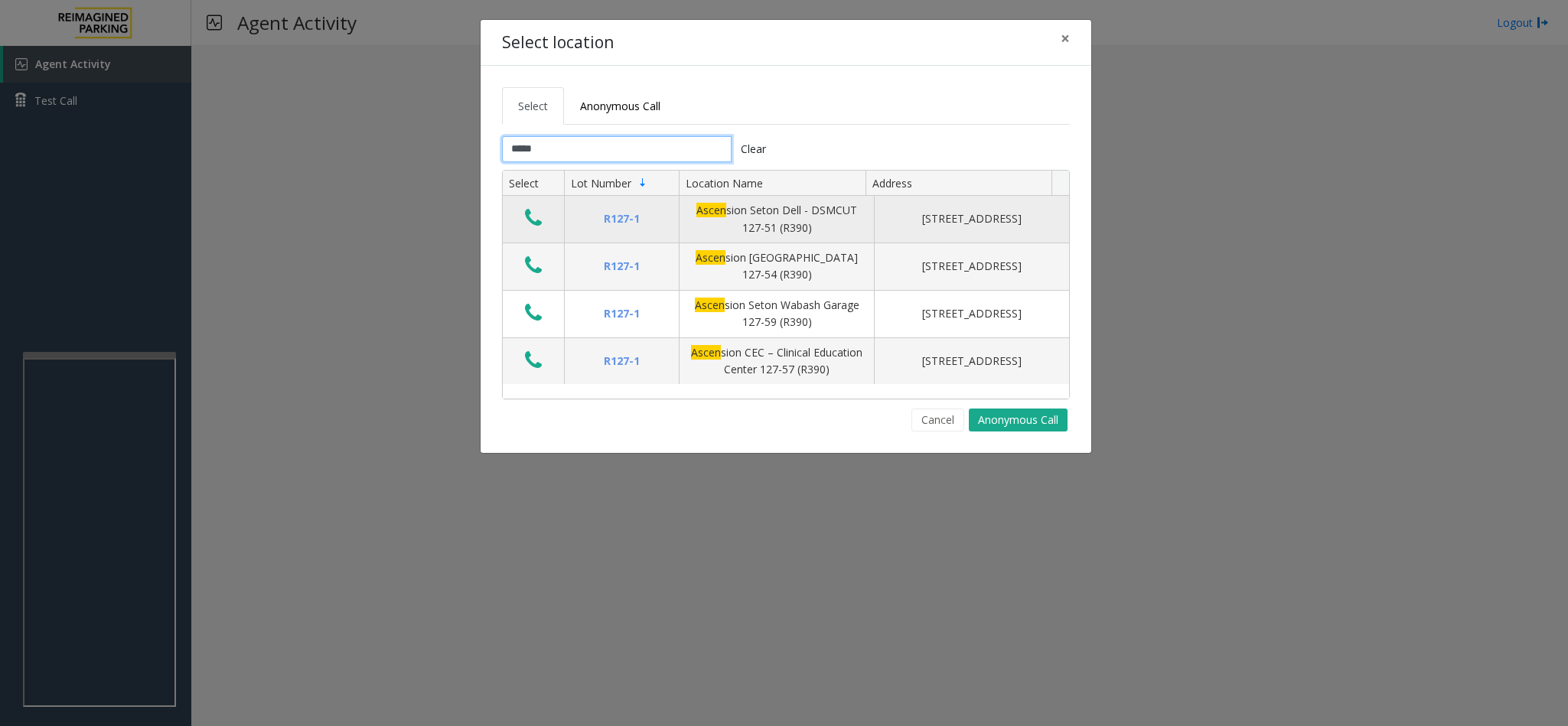
type input "*****"
click at [530, 221] on icon "Data table" at bounding box center [533, 218] width 17 height 21
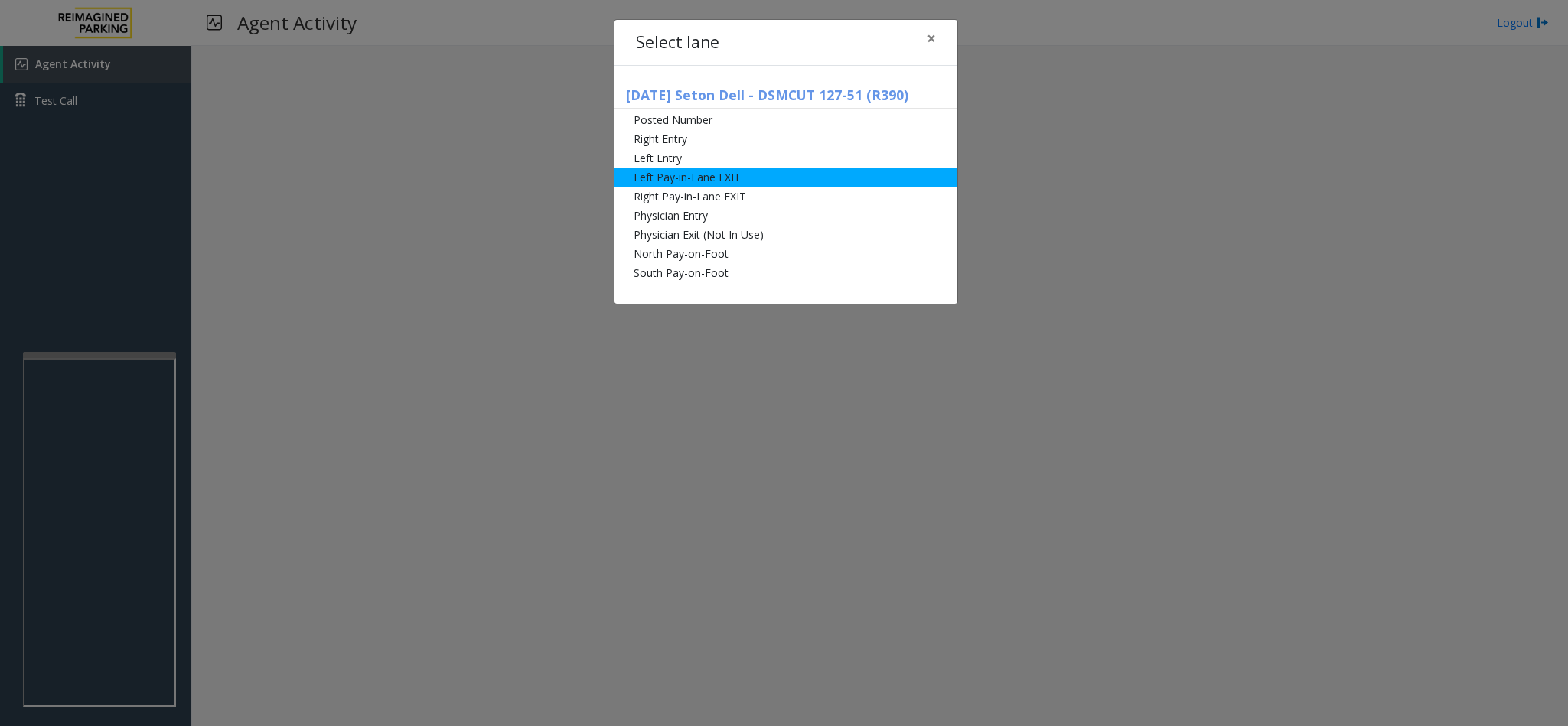
click at [758, 172] on li "Left Pay-in-Lane EXIT" at bounding box center [786, 177] width 342 height 19
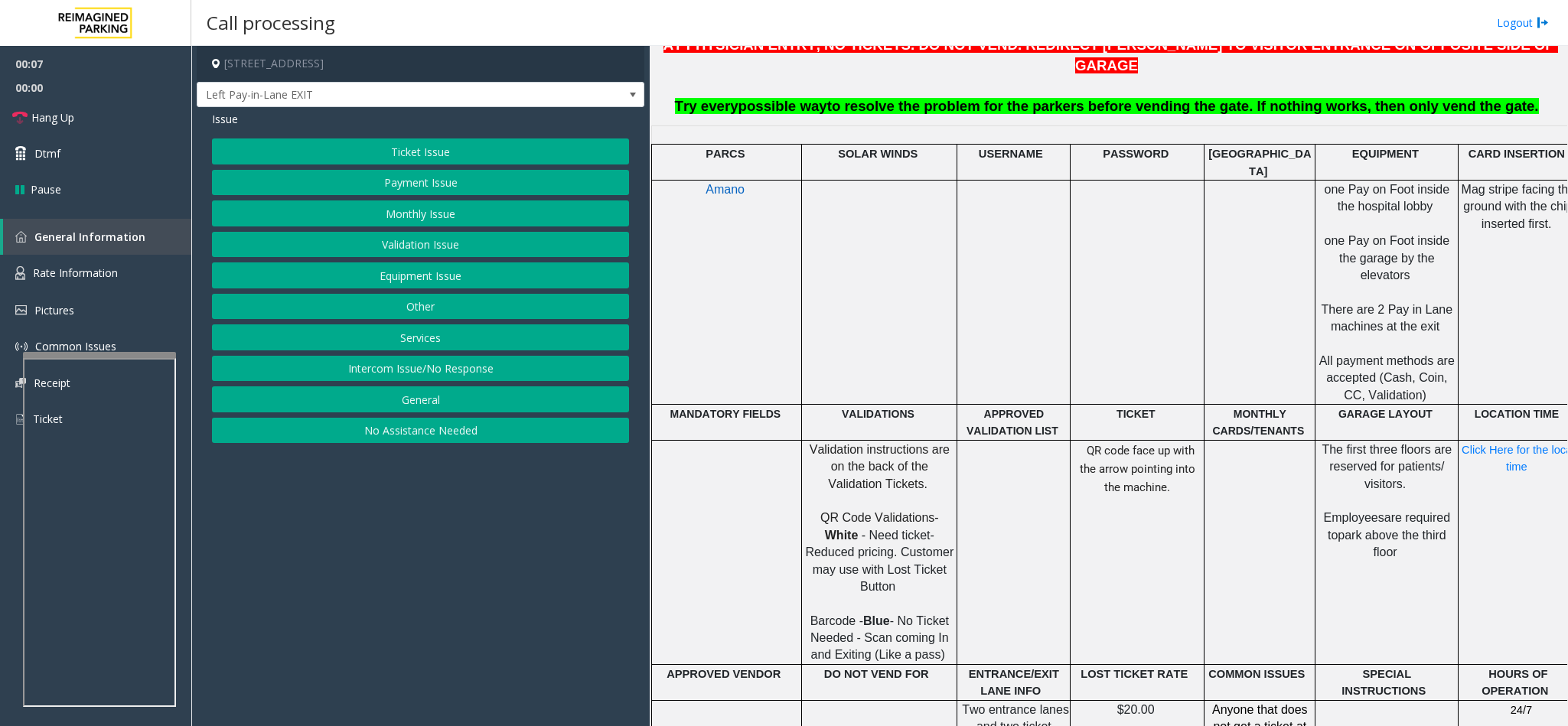
scroll to position [689, 0]
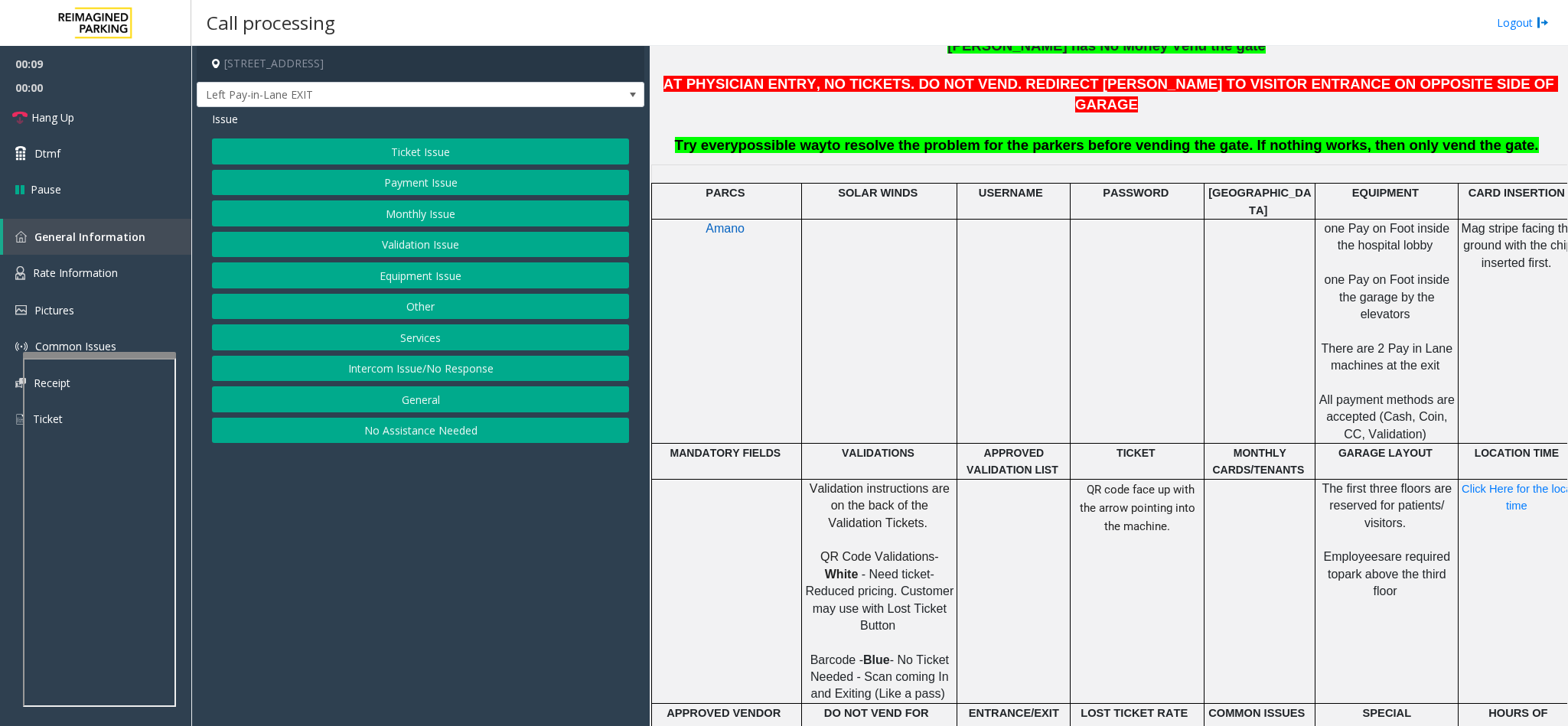
click at [434, 250] on button "Validation Issue" at bounding box center [421, 245] width 417 height 26
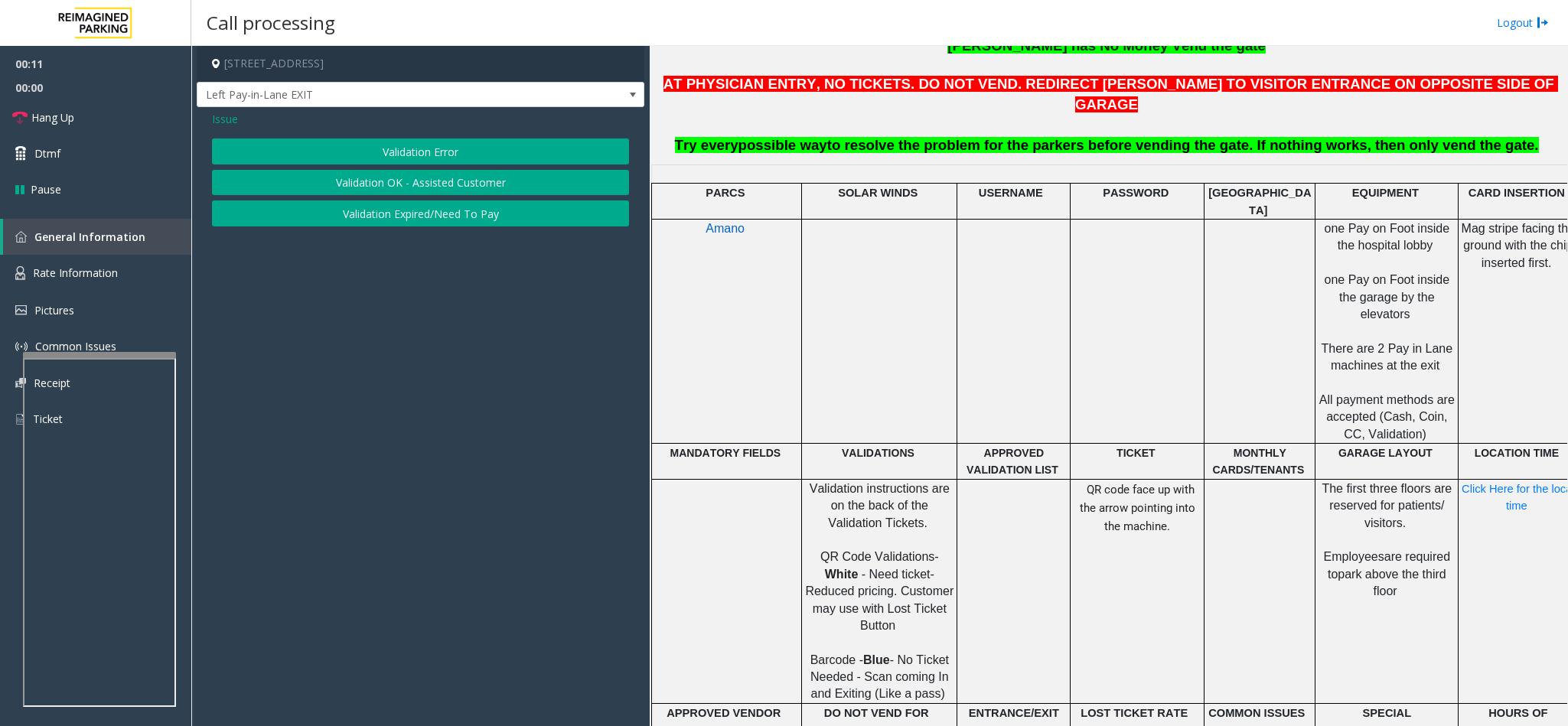
click at [452, 145] on button "Validation Error" at bounding box center [421, 151] width 417 height 26
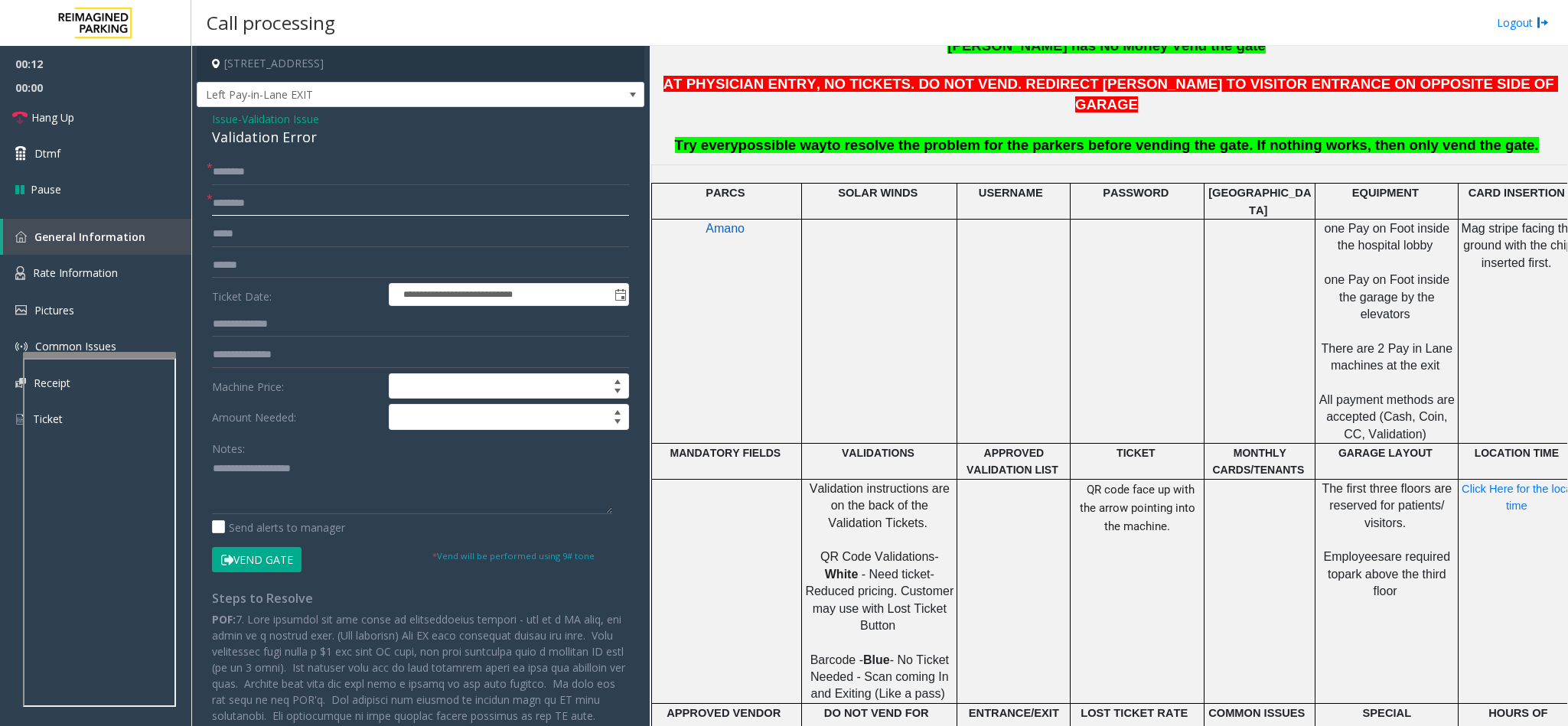
click at [280, 203] on input "text" at bounding box center [421, 203] width 417 height 26
type input "********"
click at [275, 322] on input "text" at bounding box center [421, 324] width 417 height 26
click at [326, 328] on input "text" at bounding box center [421, 324] width 417 height 26
click at [339, 326] on input "text" at bounding box center [421, 324] width 417 height 26
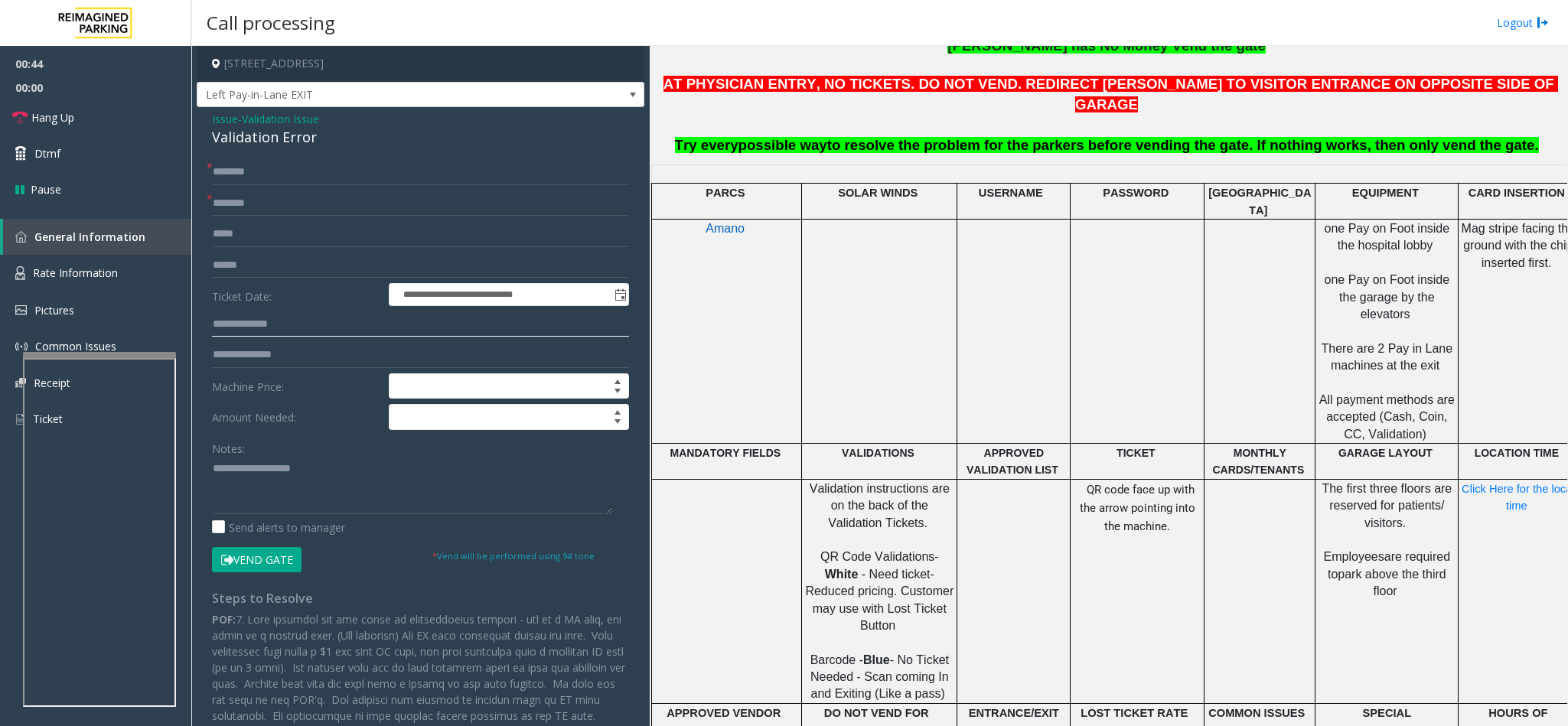
click at [339, 326] on input "text" at bounding box center [421, 324] width 417 height 26
click at [271, 267] on input "text" at bounding box center [421, 265] width 417 height 26
click at [283, 274] on input "text" at bounding box center [421, 265] width 417 height 26
click at [296, 266] on input "text" at bounding box center [421, 265] width 417 height 26
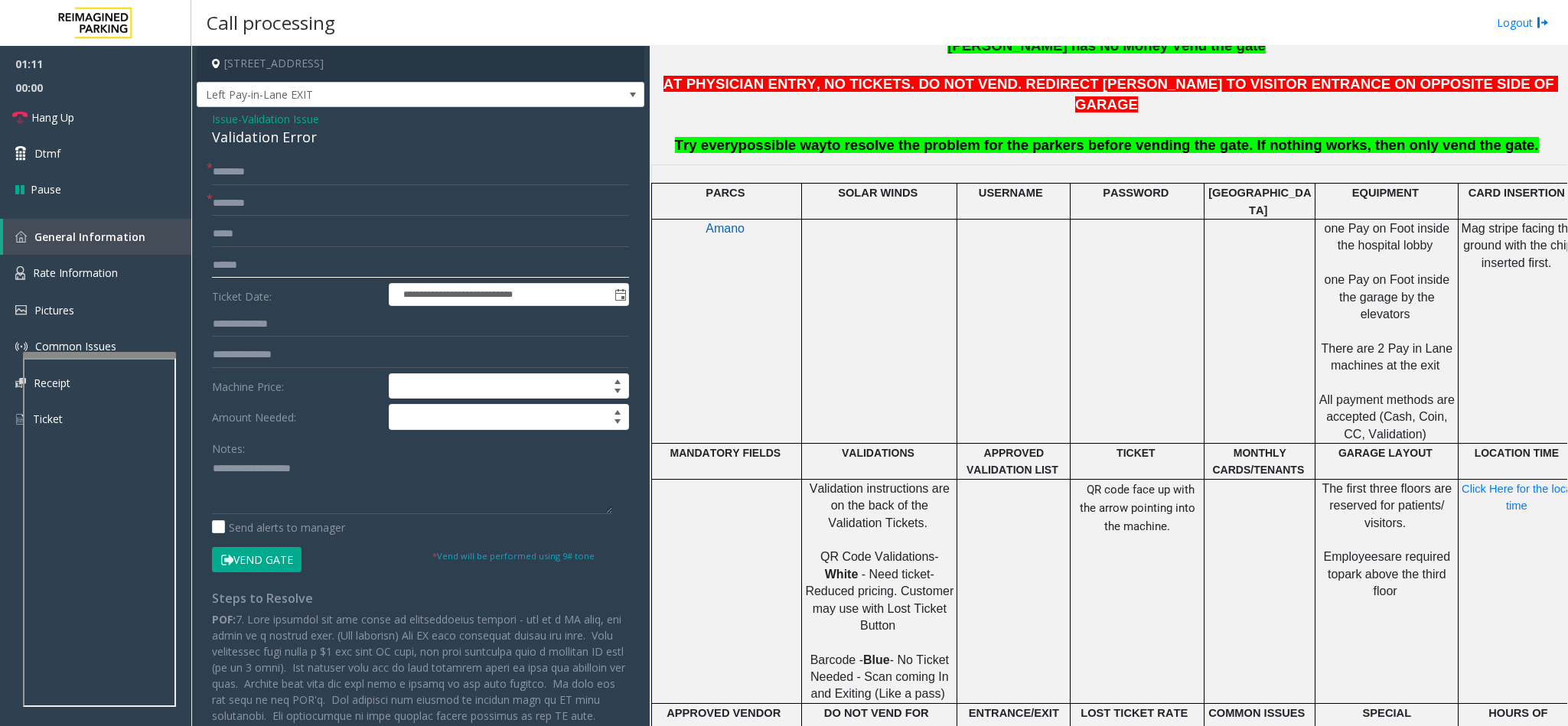
click at [296, 266] on input "text" at bounding box center [421, 265] width 417 height 26
type input "*"
type input "******"
click at [283, 170] on input "text" at bounding box center [421, 172] width 417 height 26
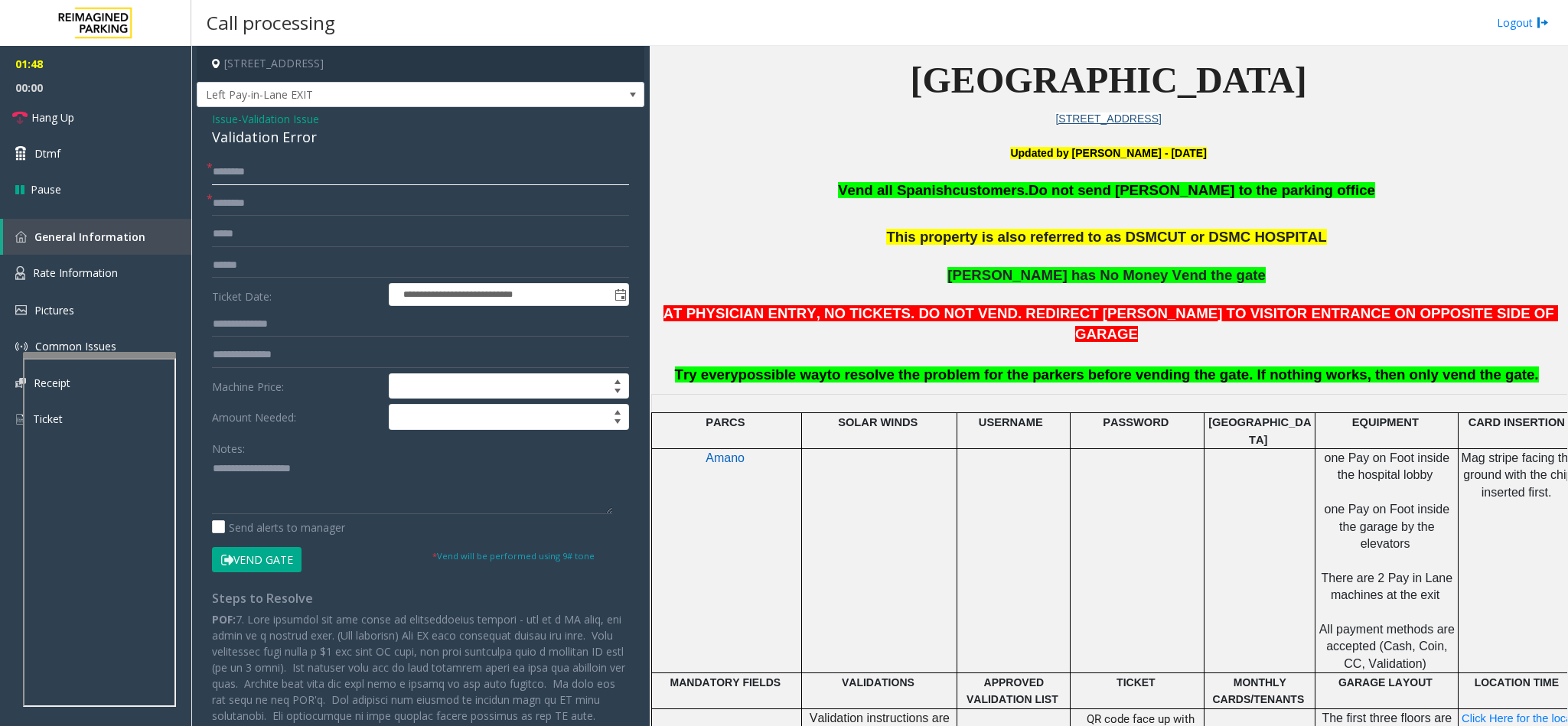
click at [331, 170] on input "text" at bounding box center [421, 172] width 417 height 26
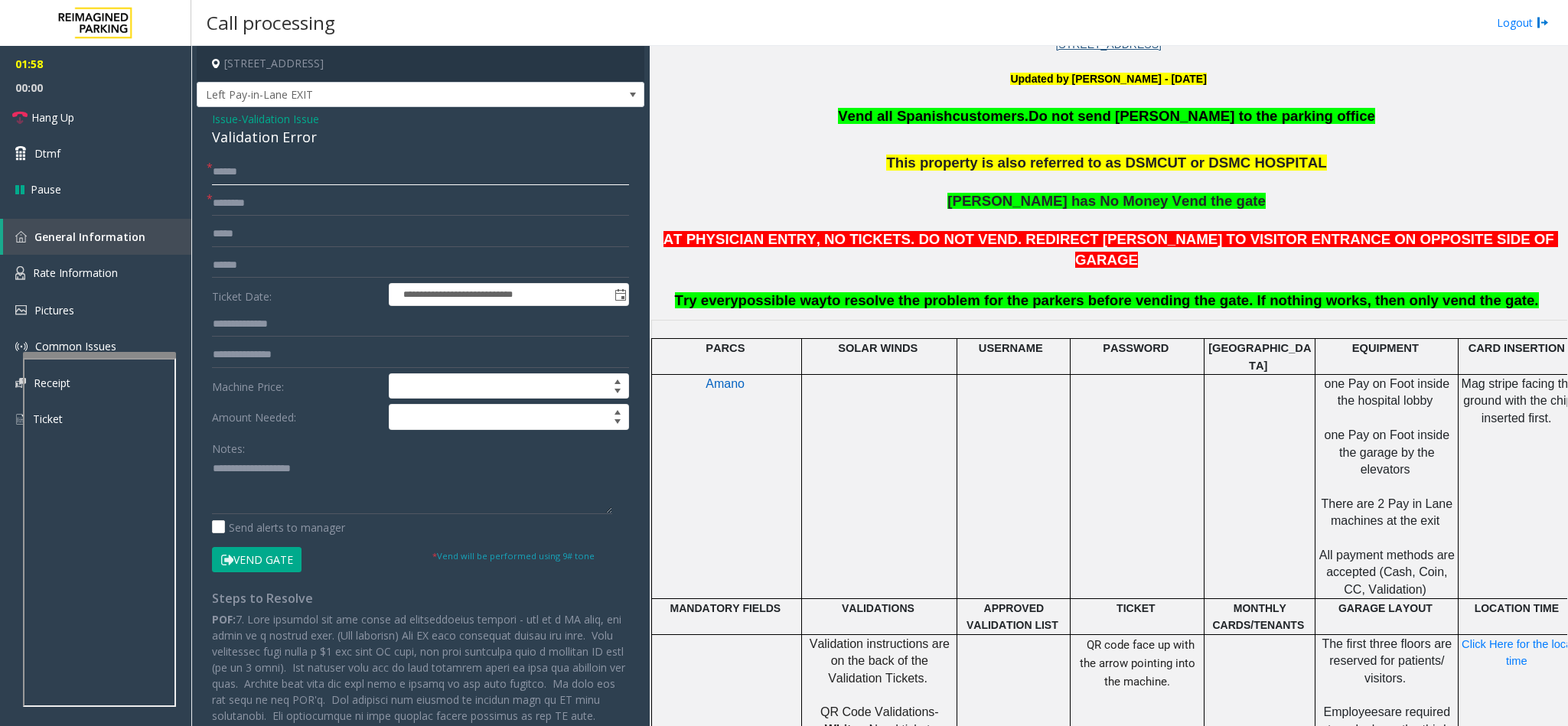
scroll to position [574, 0]
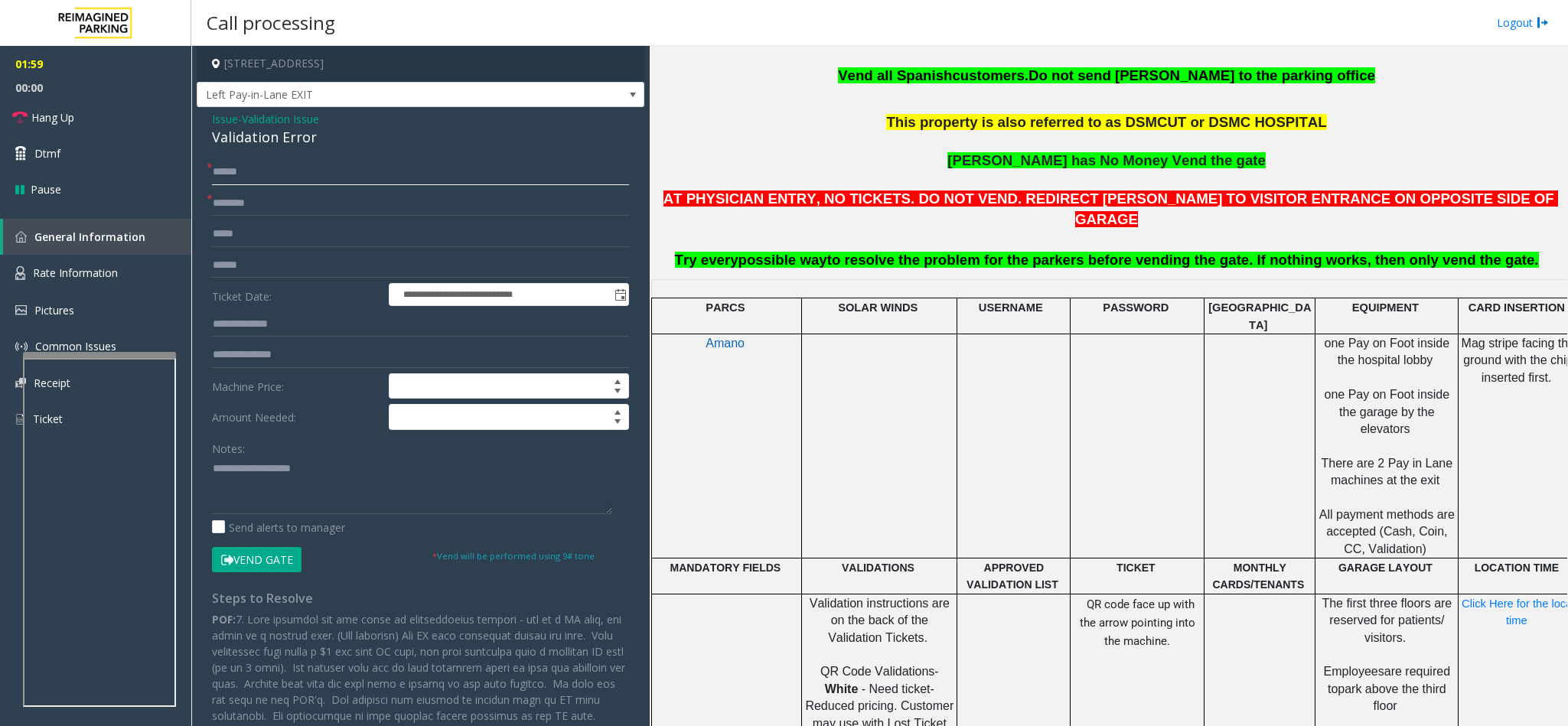
type input "******"
click at [1044, 458] on span "Click Here for the local time" at bounding box center [1519, 612] width 116 height 29
click at [1044, 458] on p "Click Here for the local time" at bounding box center [1517, 612] width 117 height 35
click at [1044, 458] on span "Click Here for the local time" at bounding box center [1519, 612] width 116 height 29
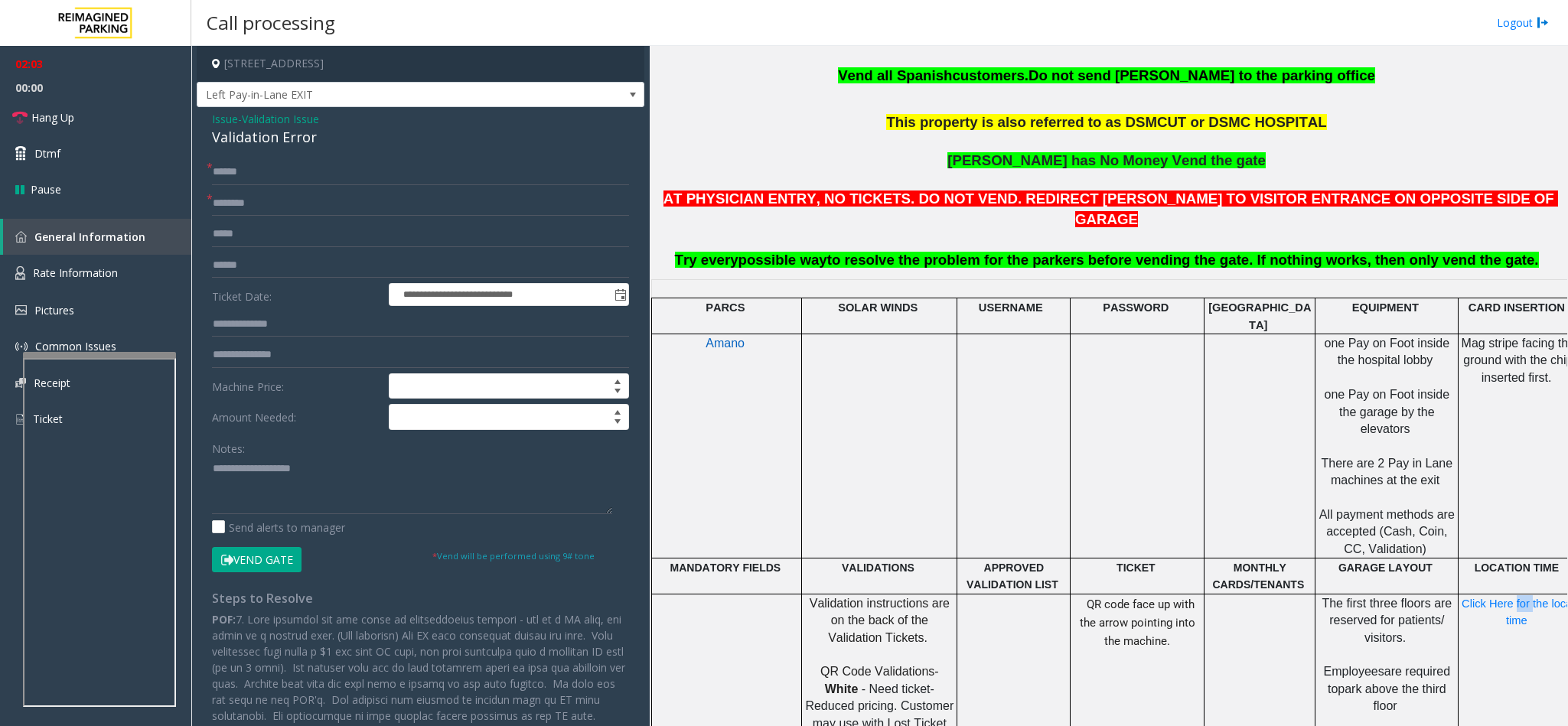
drag, startPoint x: 1518, startPoint y: 556, endPoint x: 1481, endPoint y: 553, distance: 37.1
click at [1044, 458] on span "Click Here for the local time" at bounding box center [1519, 612] width 116 height 29
click at [326, 458] on textarea at bounding box center [412, 485] width 400 height 58
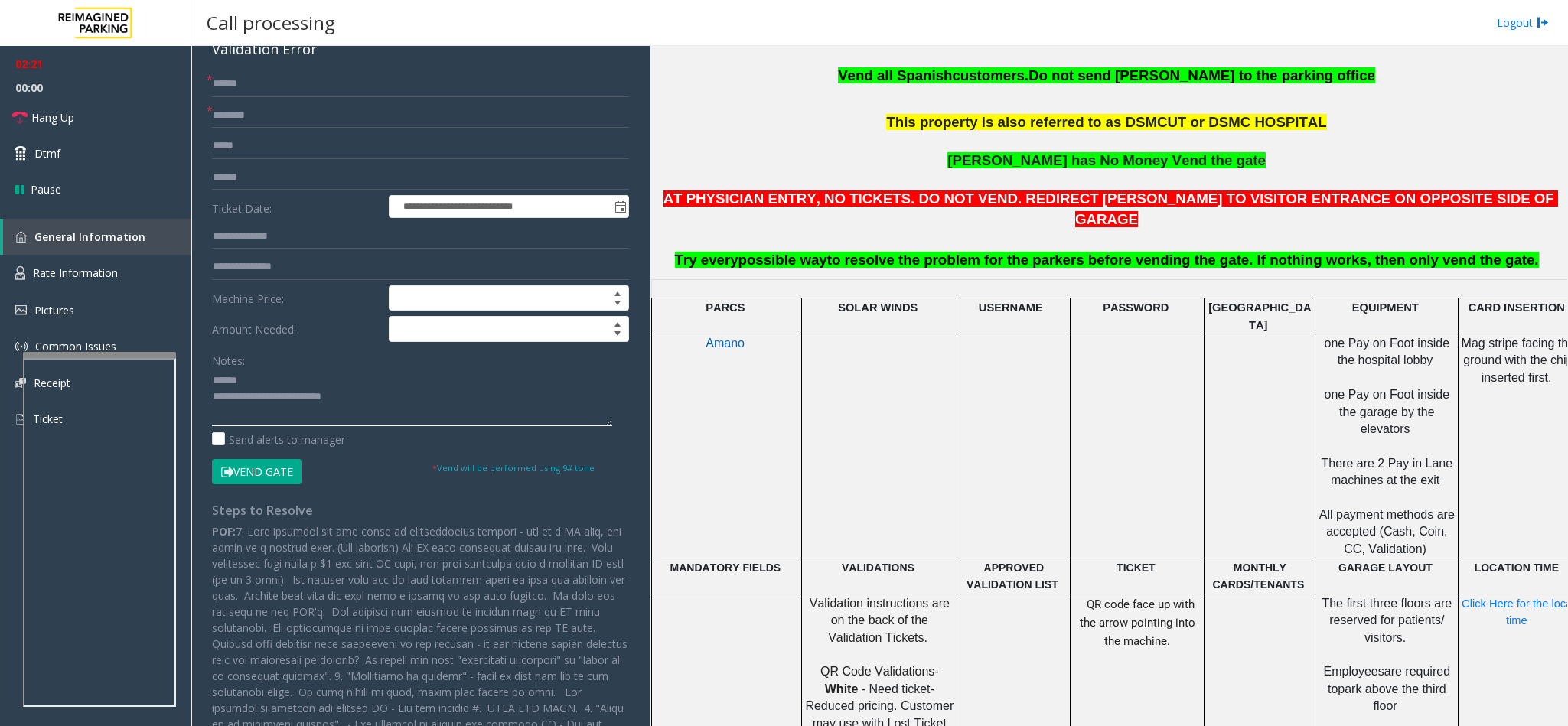
scroll to position [114, 0]
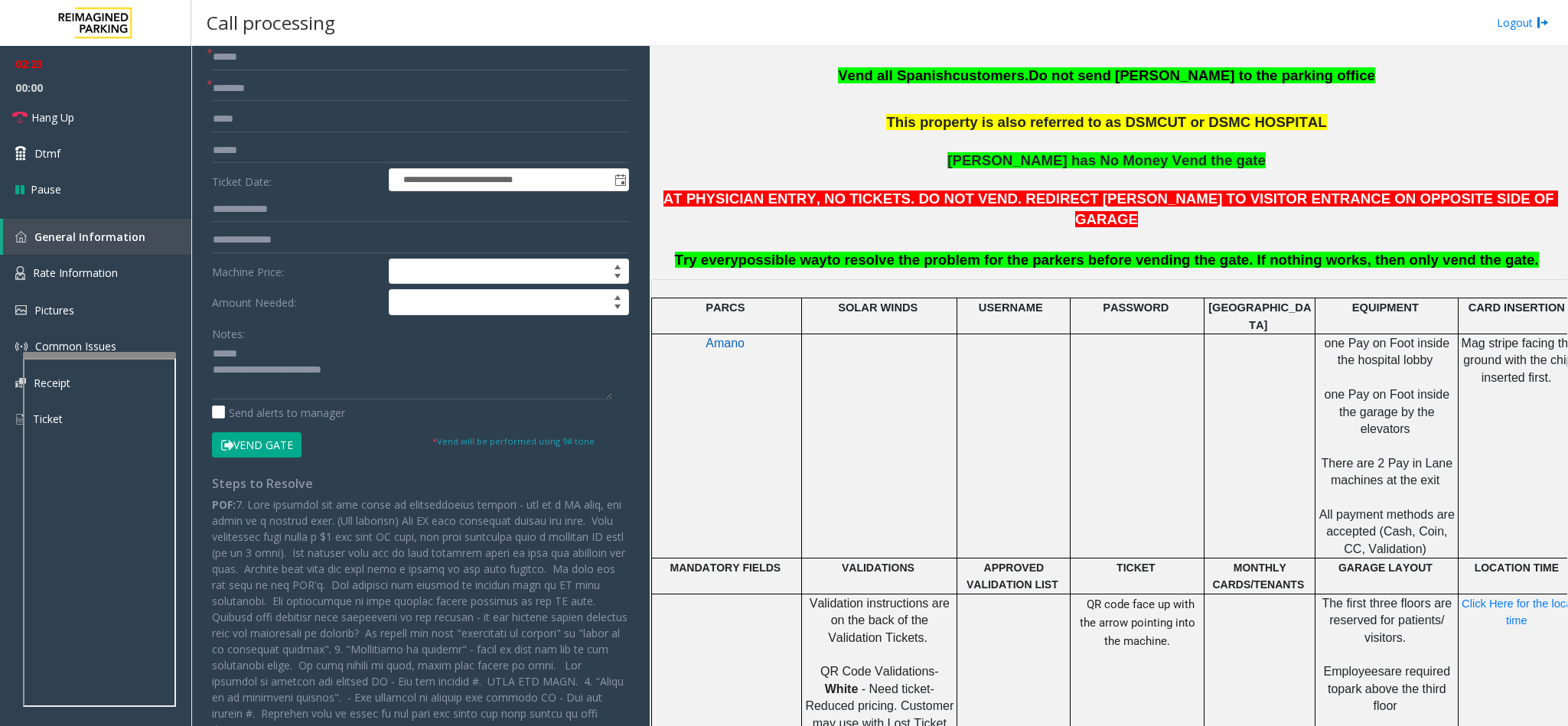
click at [258, 439] on button "Vend Gate" at bounding box center [256, 445] width 89 height 26
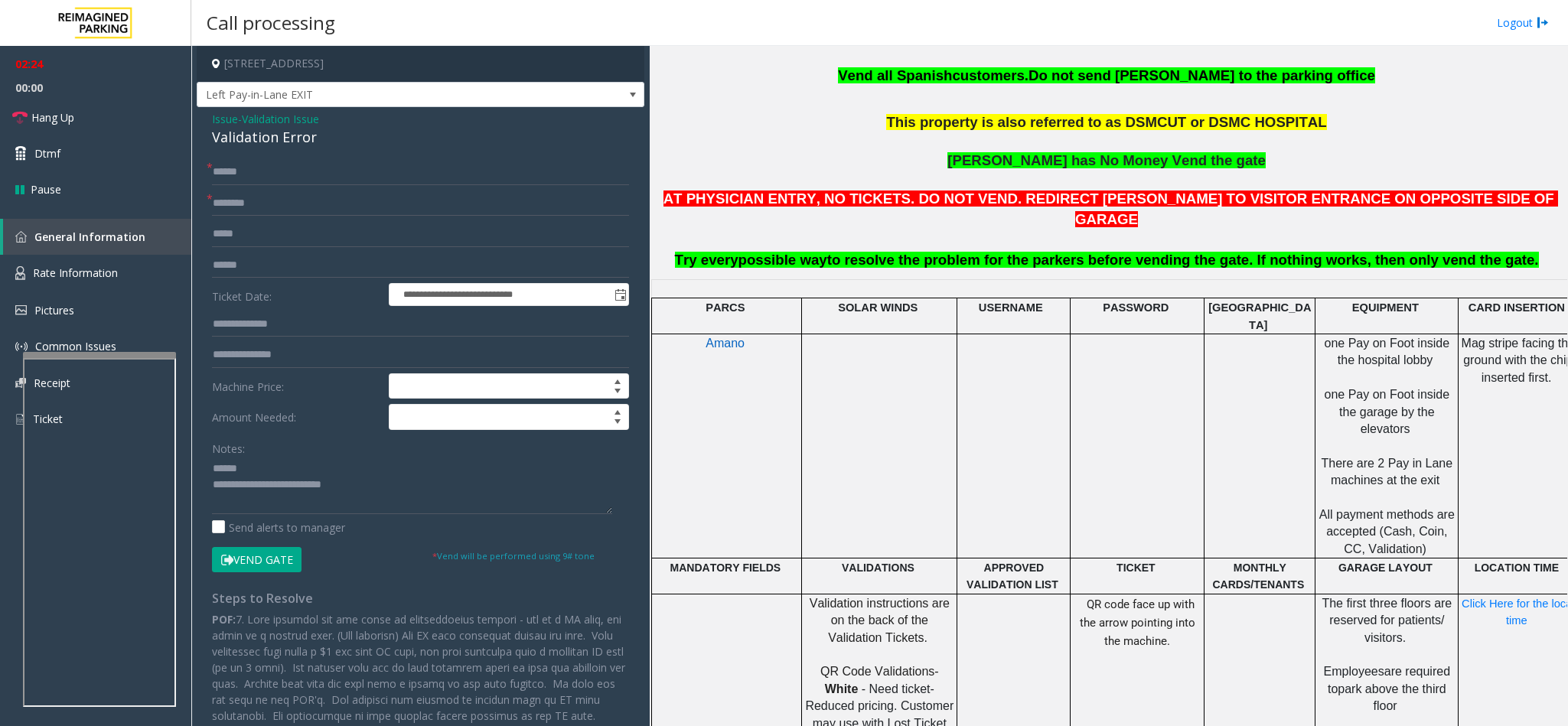
click at [288, 458] on div "Notes:" at bounding box center [421, 475] width 417 height 79
click at [283, 458] on textarea at bounding box center [412, 485] width 400 height 58
click at [113, 119] on link "Hang Up" at bounding box center [95, 118] width 191 height 36
click at [390, 458] on textarea at bounding box center [412, 485] width 400 height 58
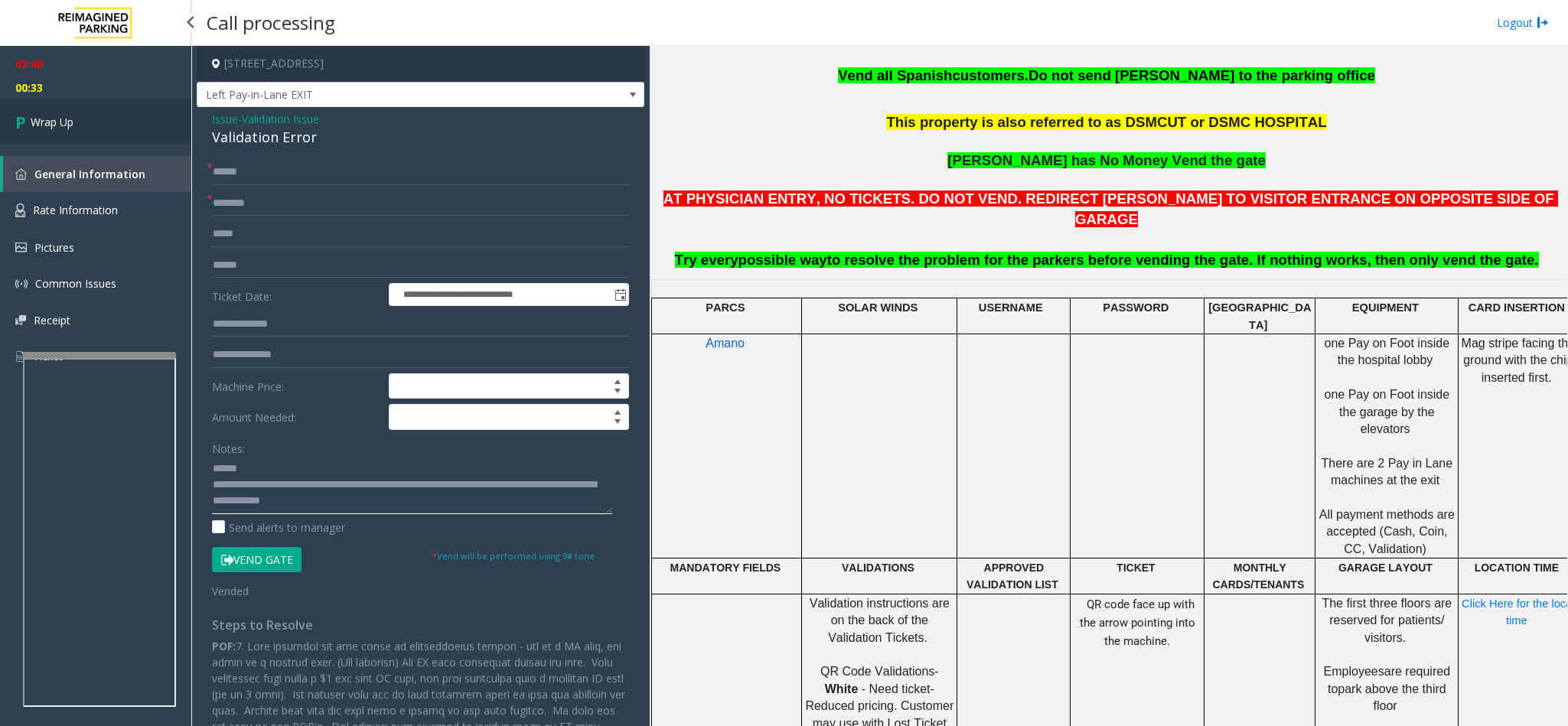
type textarea "**********"
click at [58, 111] on link "Wrap Up" at bounding box center [95, 122] width 191 height 45
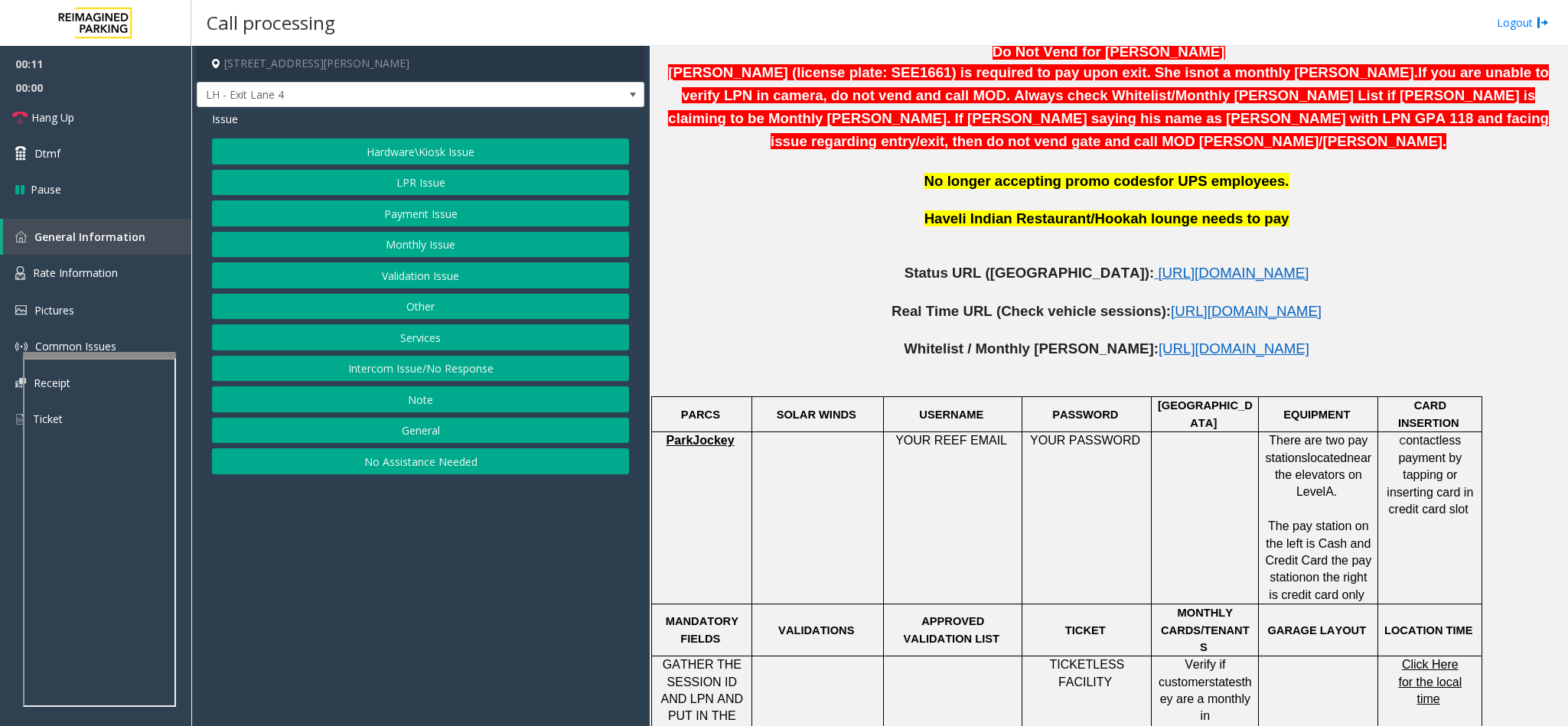
scroll to position [803, 0]
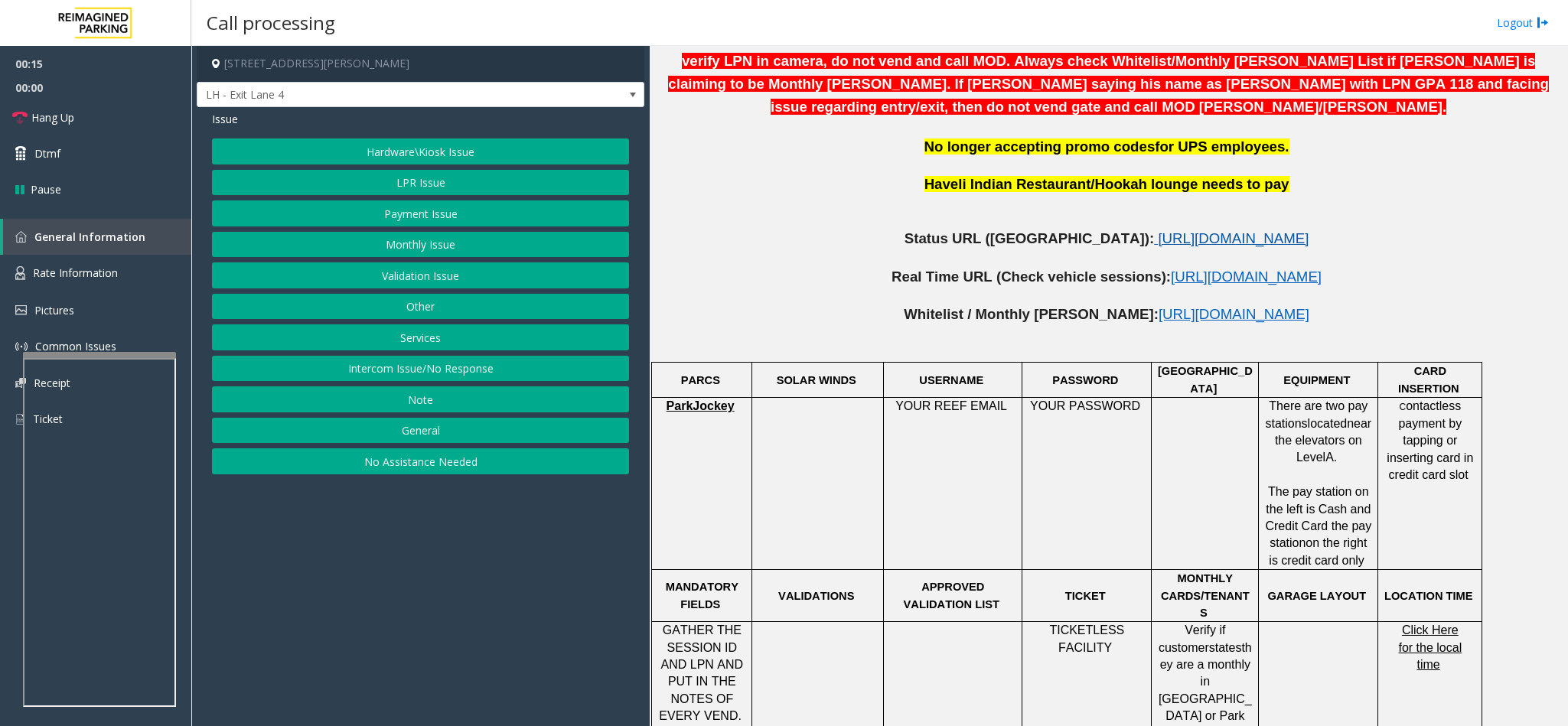
click at [1044, 230] on span "[URL][DOMAIN_NAME]" at bounding box center [1233, 238] width 151 height 16
click at [445, 189] on button "LPR Issue" at bounding box center [421, 182] width 417 height 26
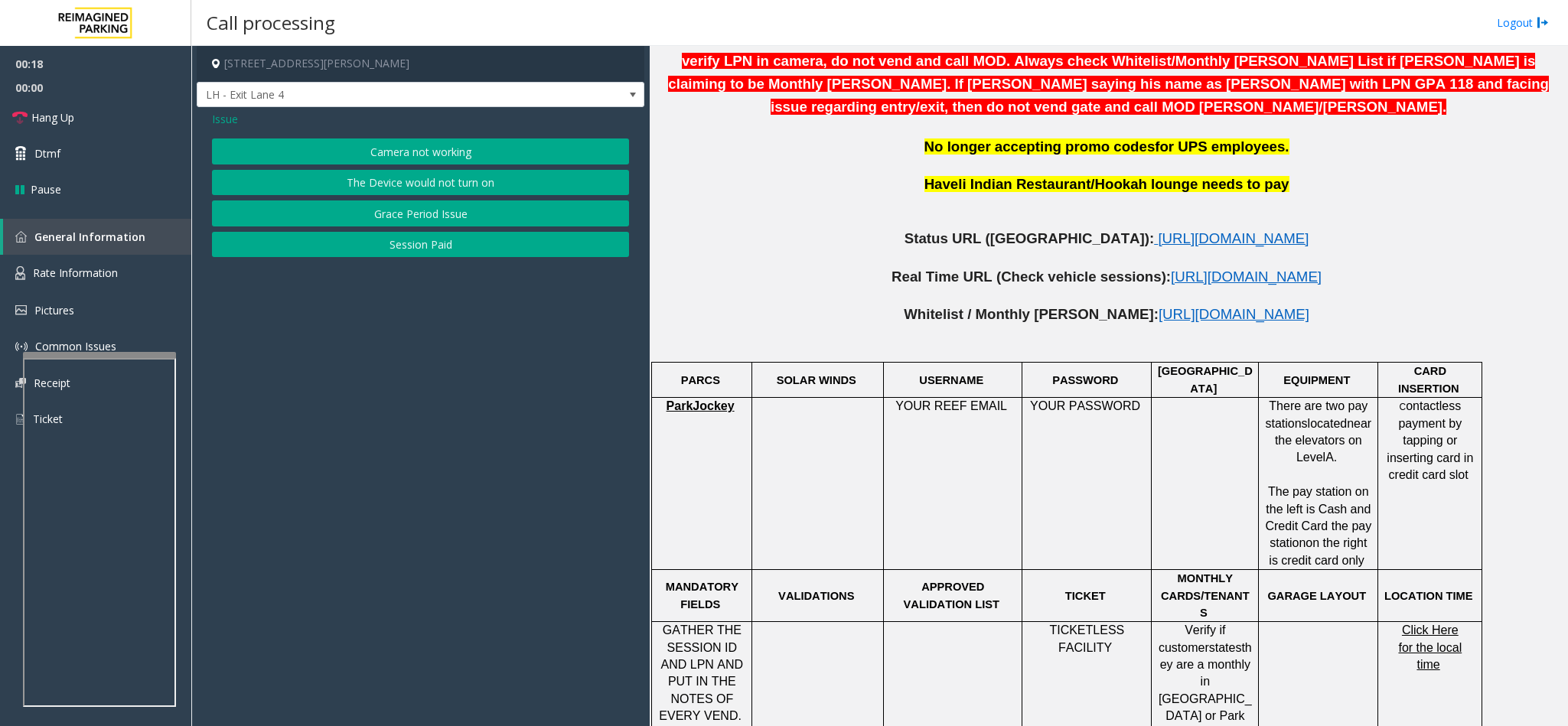
click at [423, 157] on button "Camera not working" at bounding box center [421, 151] width 417 height 26
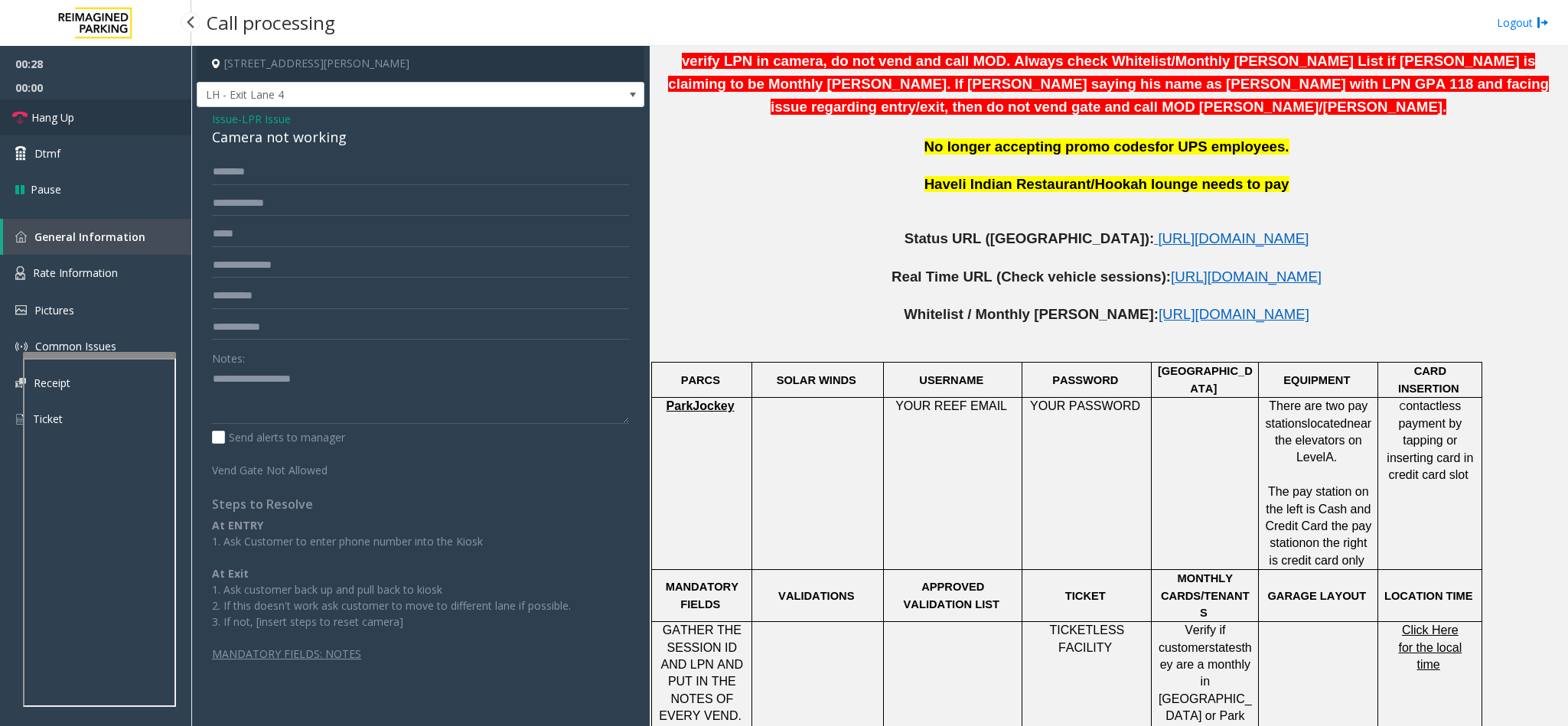
click at [88, 122] on link "Hang Up" at bounding box center [95, 118] width 191 height 36
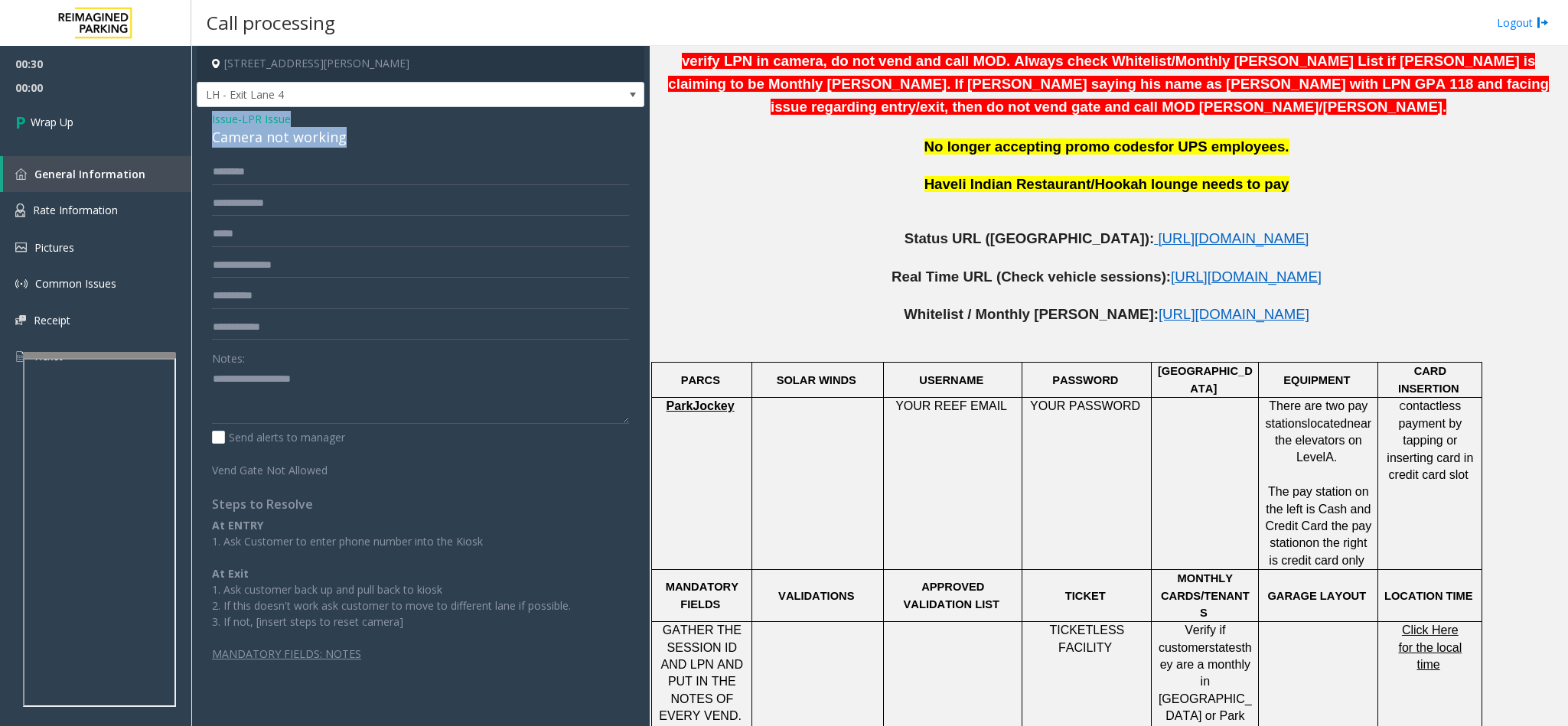
drag, startPoint x: 347, startPoint y: 136, endPoint x: 208, endPoint y: 118, distance: 140.2
click at [208, 118] on div "Issue - LPR Issue Camera not working Notes: Send alerts to manager Vend Gate No…" at bounding box center [420, 392] width 447 height 570
paste textarea "**********"
click at [271, 390] on textarea at bounding box center [421, 395] width 417 height 58
drag, startPoint x: 301, startPoint y: 376, endPoint x: 246, endPoint y: 376, distance: 55.0
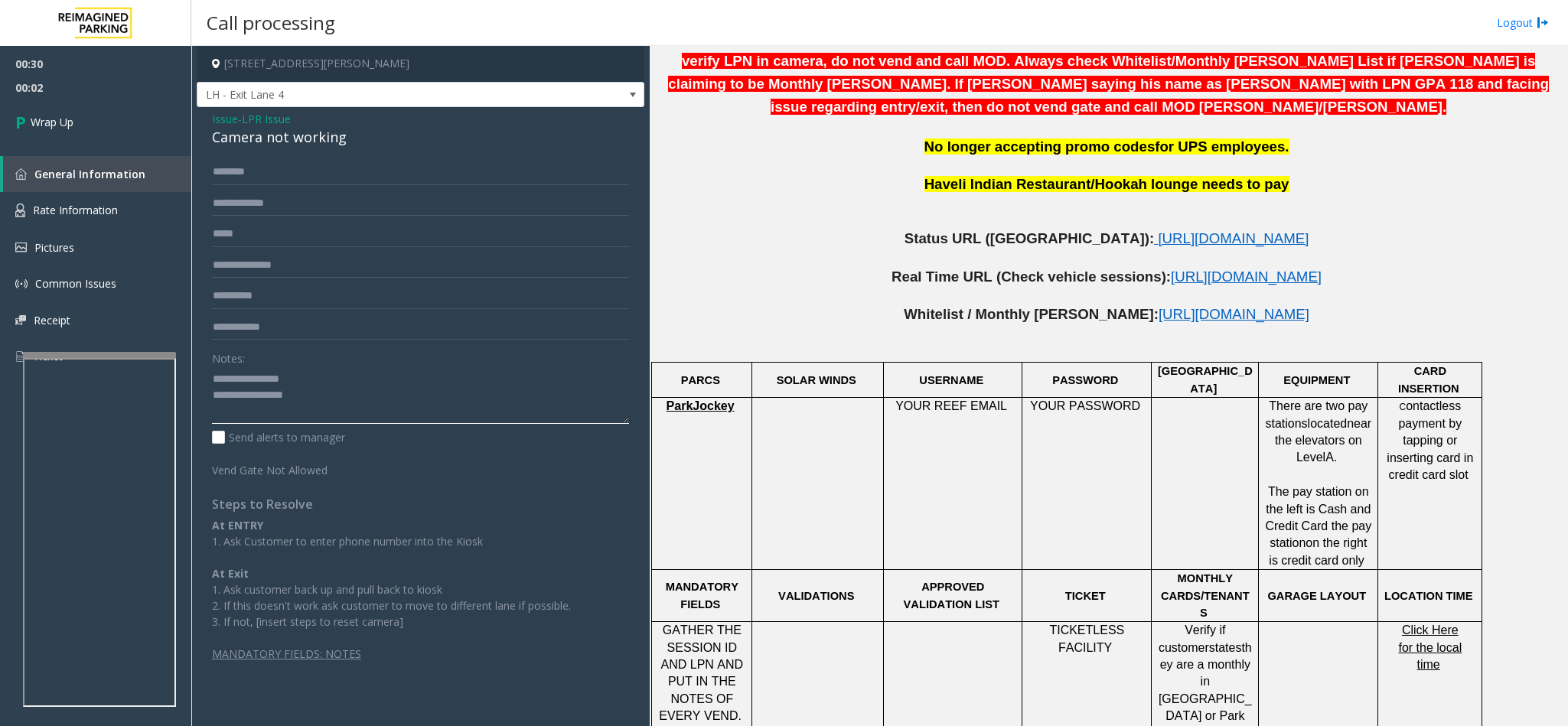
click at [246, 376] on textarea at bounding box center [421, 395] width 417 height 58
click at [347, 398] on textarea at bounding box center [421, 395] width 417 height 58
type textarea "**********"
click at [64, 117] on span "Wrap Up" at bounding box center [52, 122] width 43 height 16
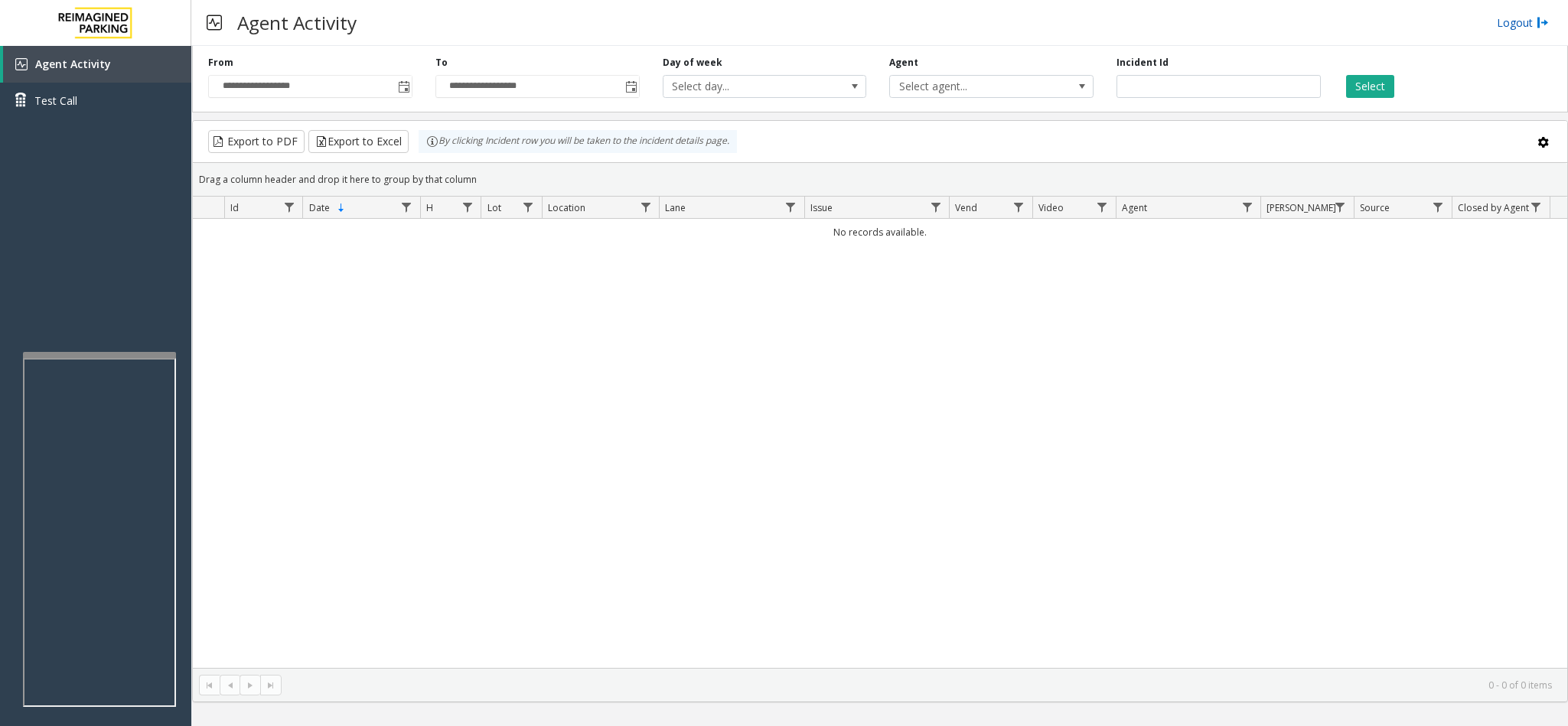
click at [1044, 24] on link "Logout" at bounding box center [1522, 22] width 52 height 16
